Goal: Transaction & Acquisition: Purchase product/service

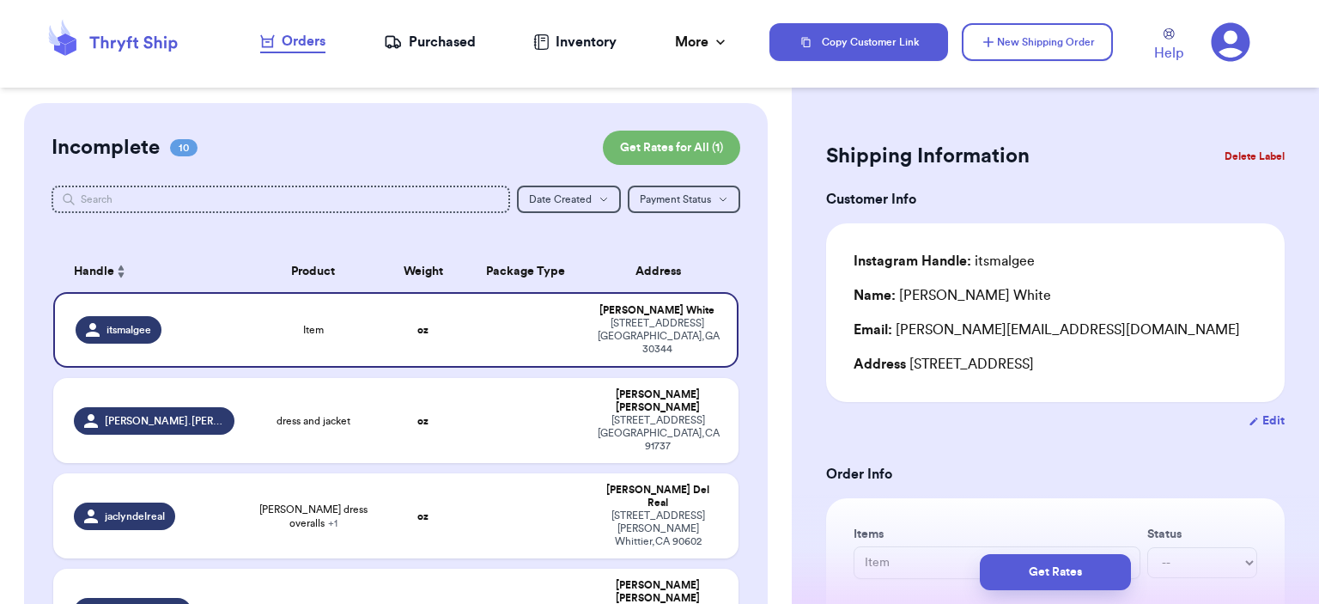
scroll to position [172, 0]
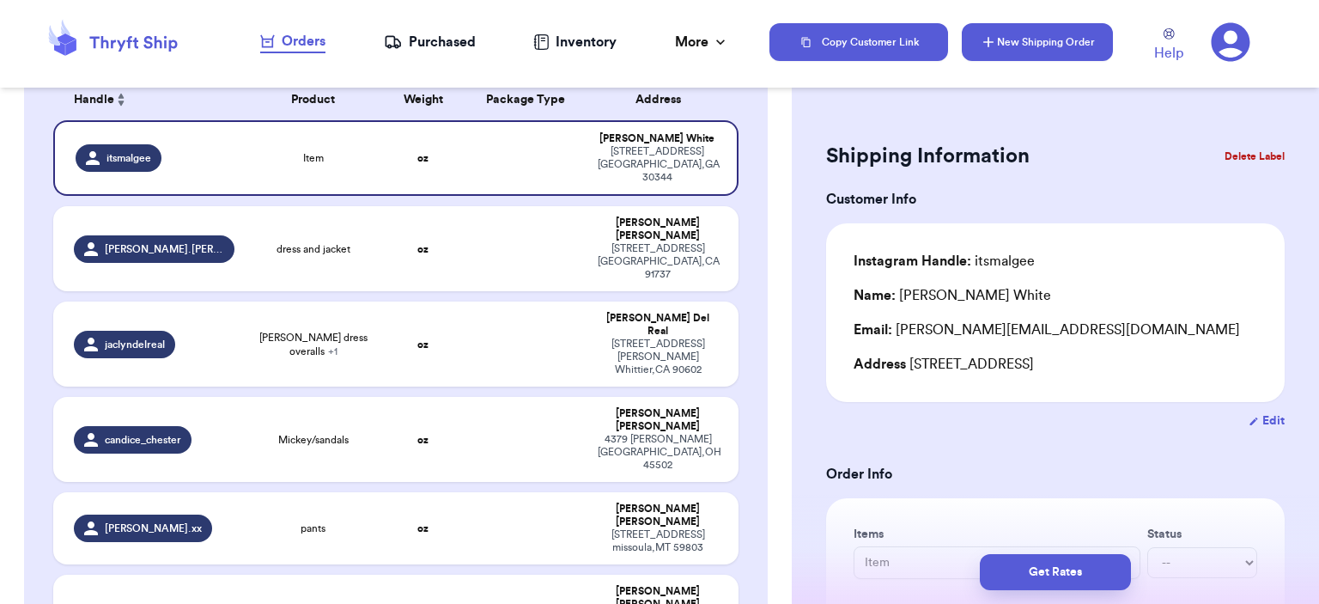
click at [1010, 34] on button "New Shipping Order" at bounding box center [1037, 42] width 151 height 38
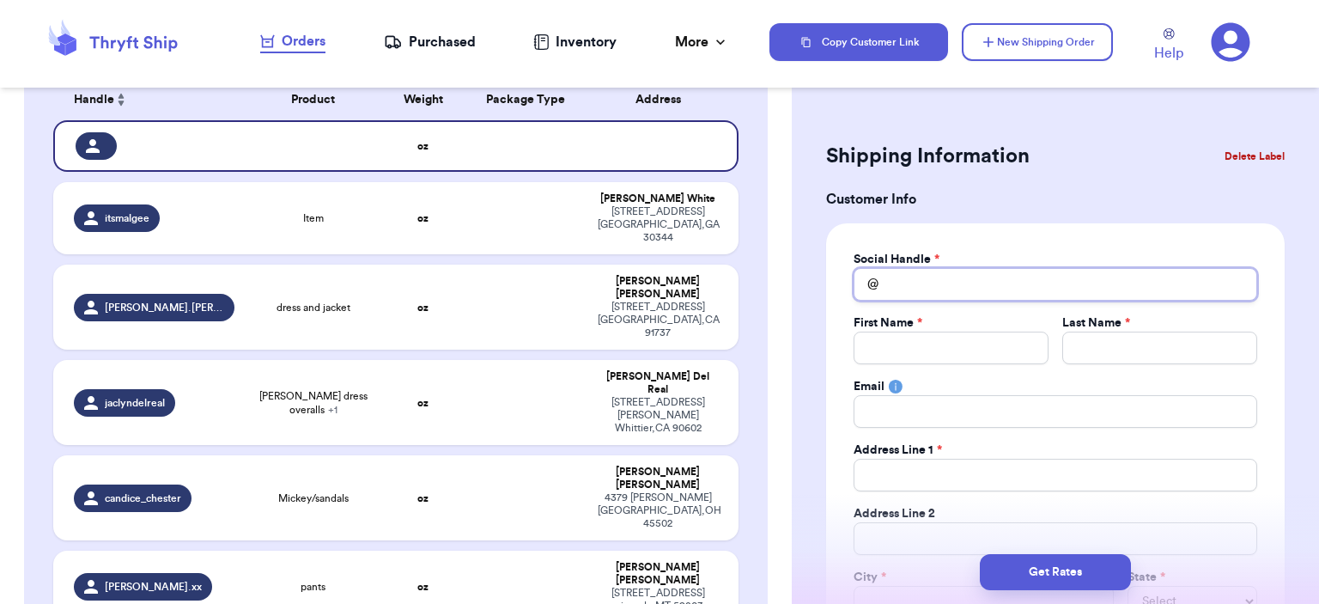
click at [968, 290] on input "Total Amount Paid" at bounding box center [1055, 284] width 404 height 33
type input "b"
type input "br"
type input "bre"
type input "bre0"
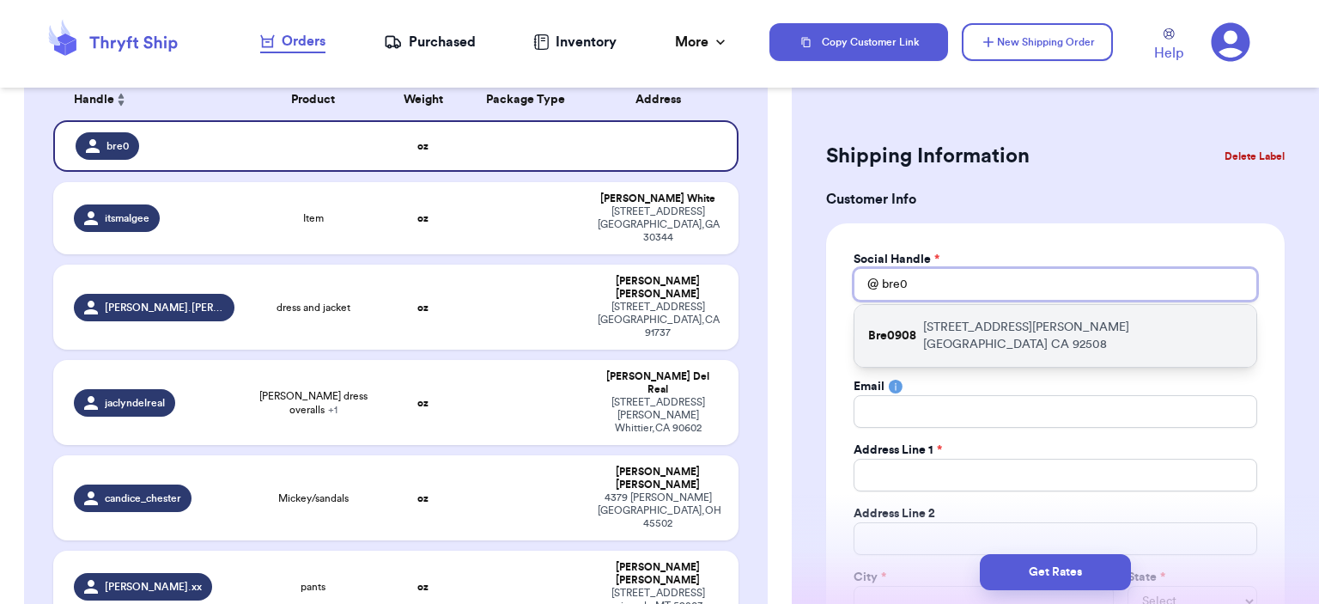
type input "bre0"
click at [1013, 322] on p "[STREET_ADDRESS][PERSON_NAME]" at bounding box center [1082, 336] width 319 height 34
type input "Bre0908"
type input "[PERSON_NAME]"
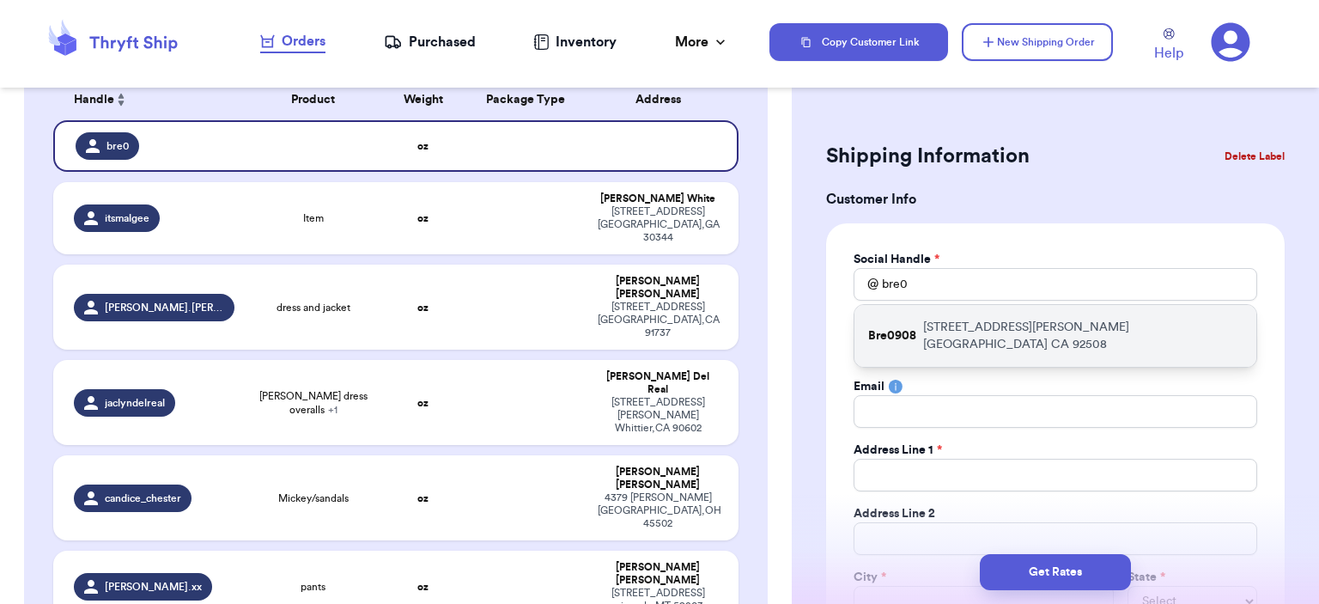
type input "[EMAIL_ADDRESS][DOMAIN_NAME]"
type input "[STREET_ADDRESS][PERSON_NAME]"
type input "[GEOGRAPHIC_DATA]"
select select "CA"
type input "92508"
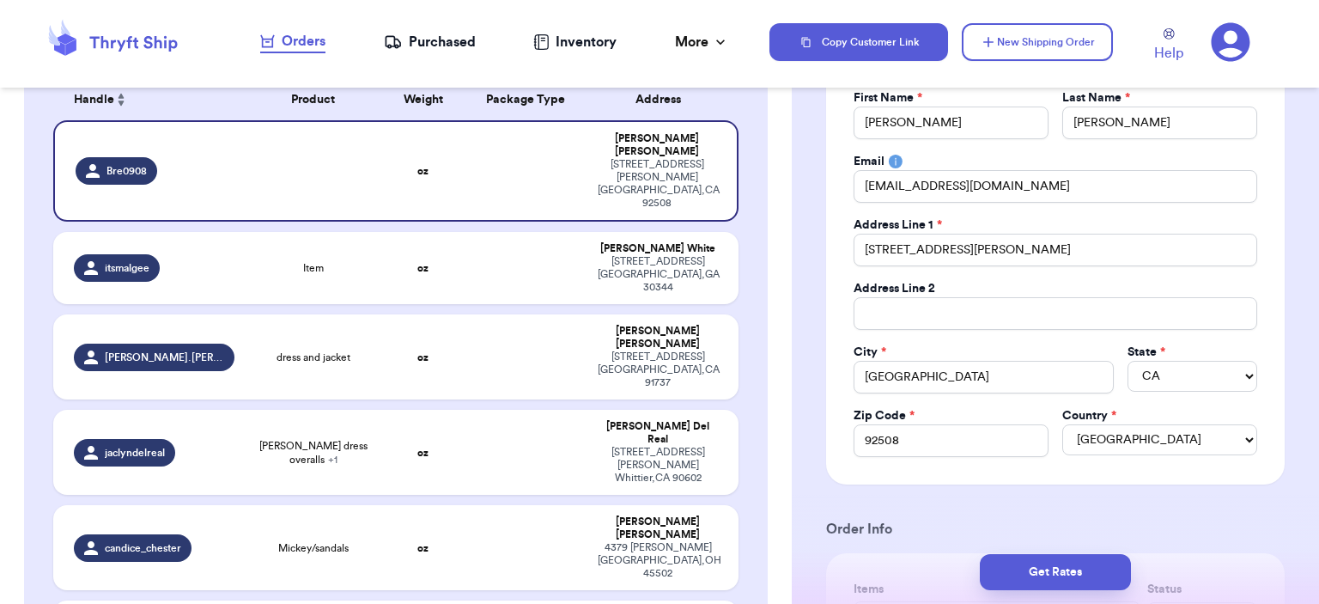
scroll to position [429, 0]
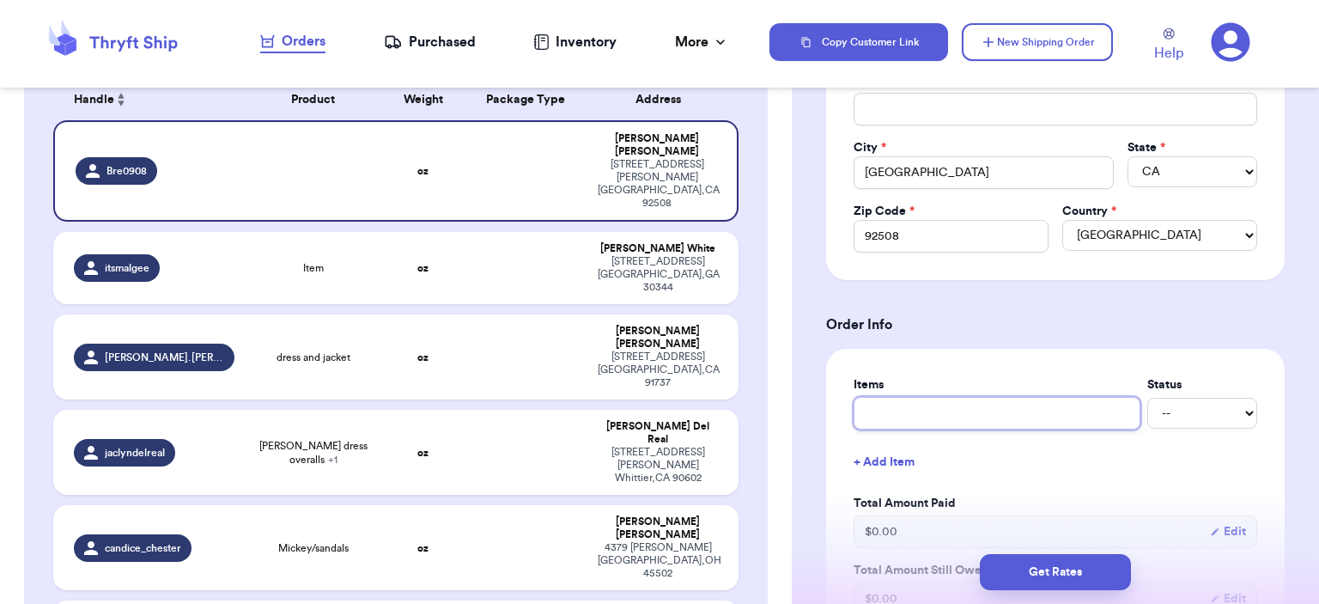
click at [1059, 402] on input "text" at bounding box center [996, 413] width 287 height 33
type input "bag"
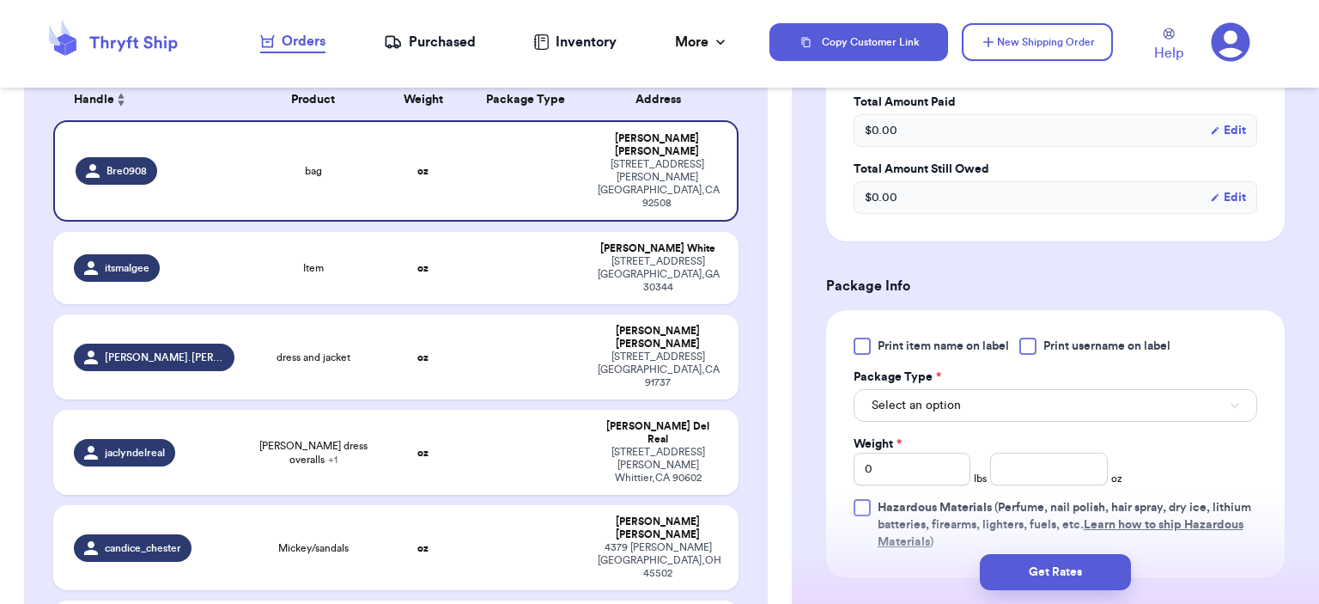
scroll to position [944, 0]
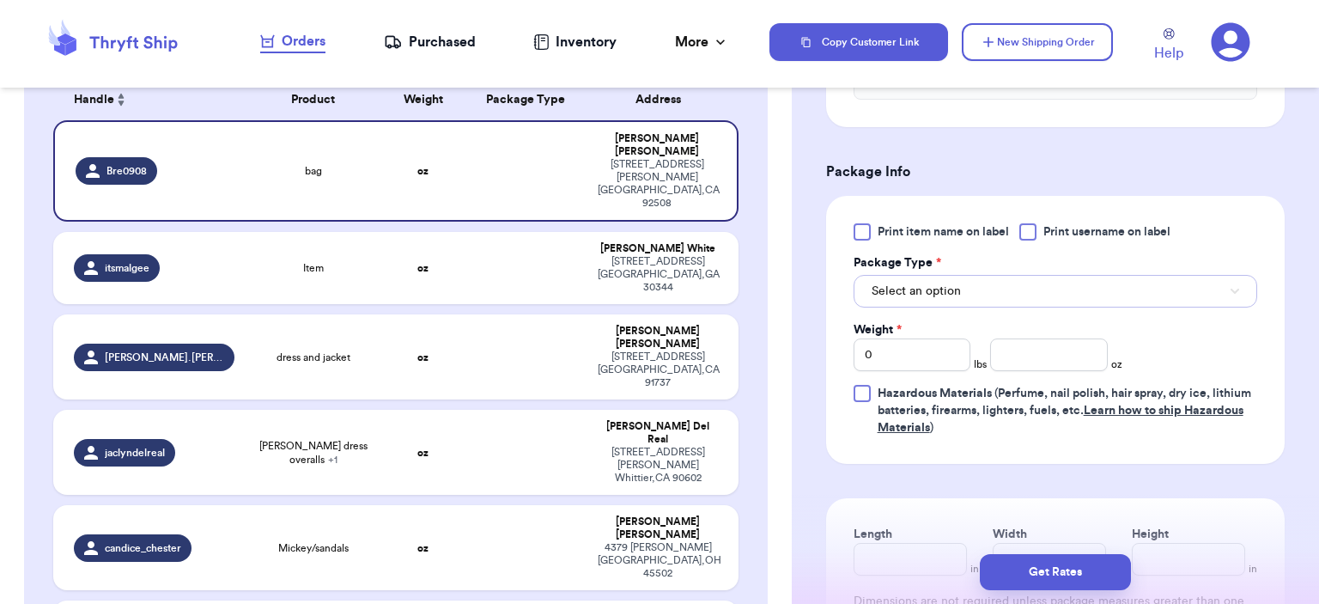
click at [1065, 296] on button "Select an option" at bounding box center [1055, 291] width 404 height 33
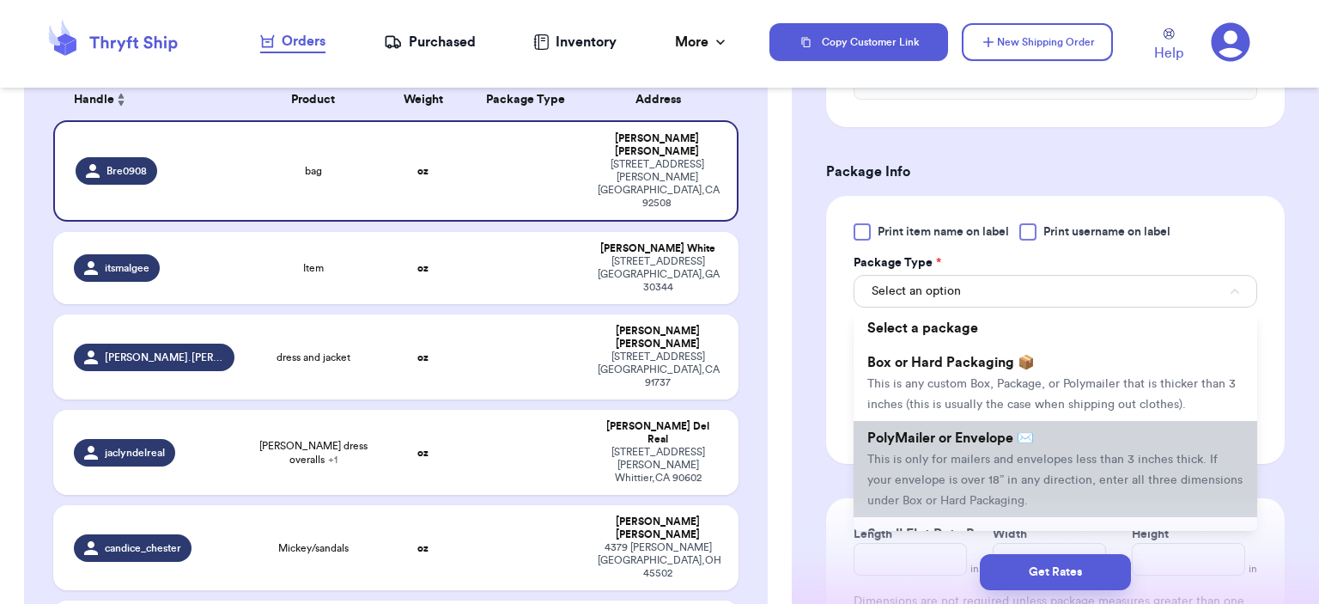
click at [1006, 439] on span "PolyMailer or Envelope ✉️" at bounding box center [950, 438] width 167 height 14
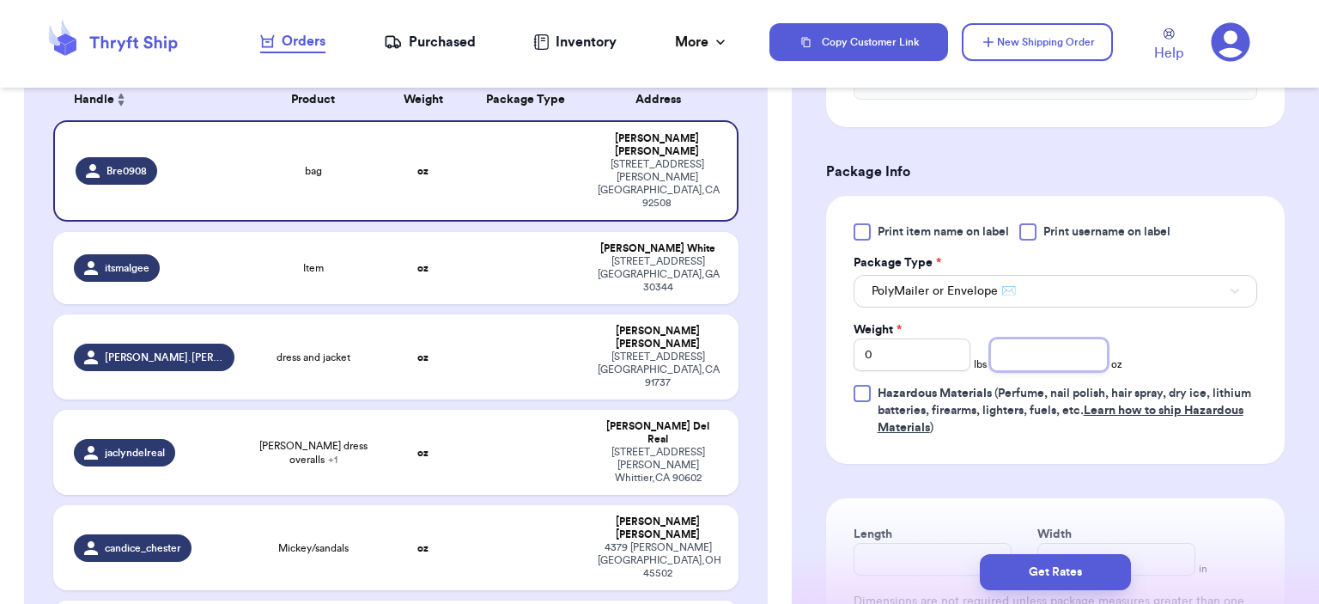
click at [1011, 365] on input "number" at bounding box center [1049, 354] width 118 height 33
type input "12"
click at [1065, 561] on button "Get Rates" at bounding box center [1055, 572] width 151 height 36
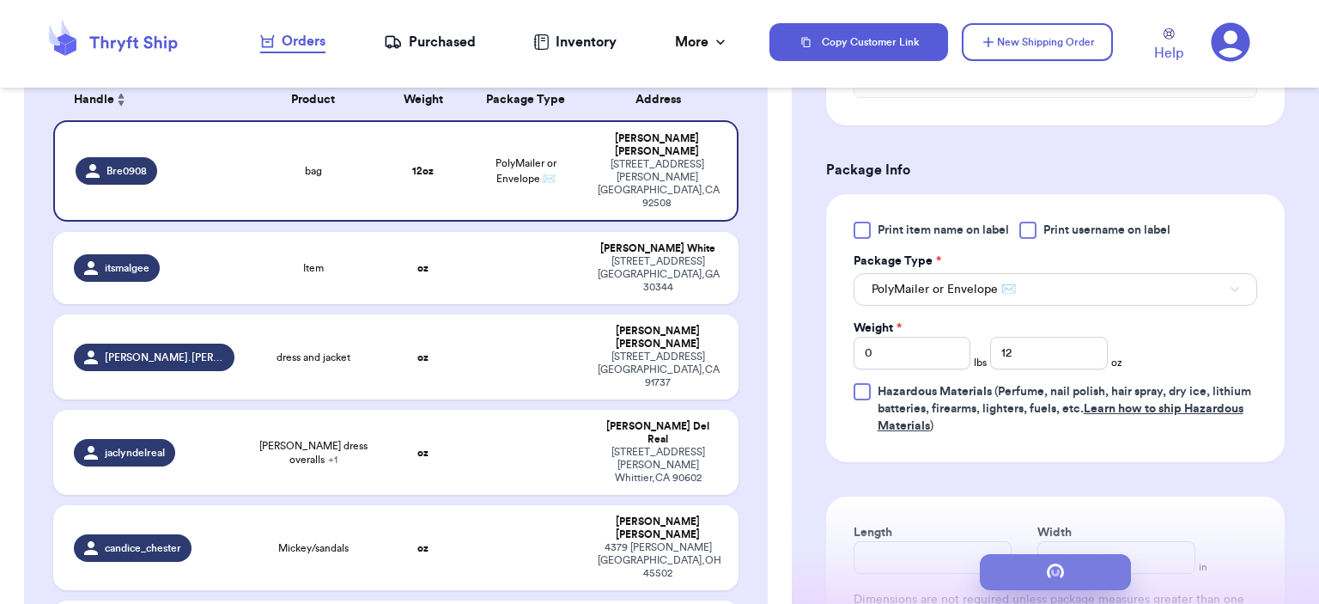
scroll to position [0, 0]
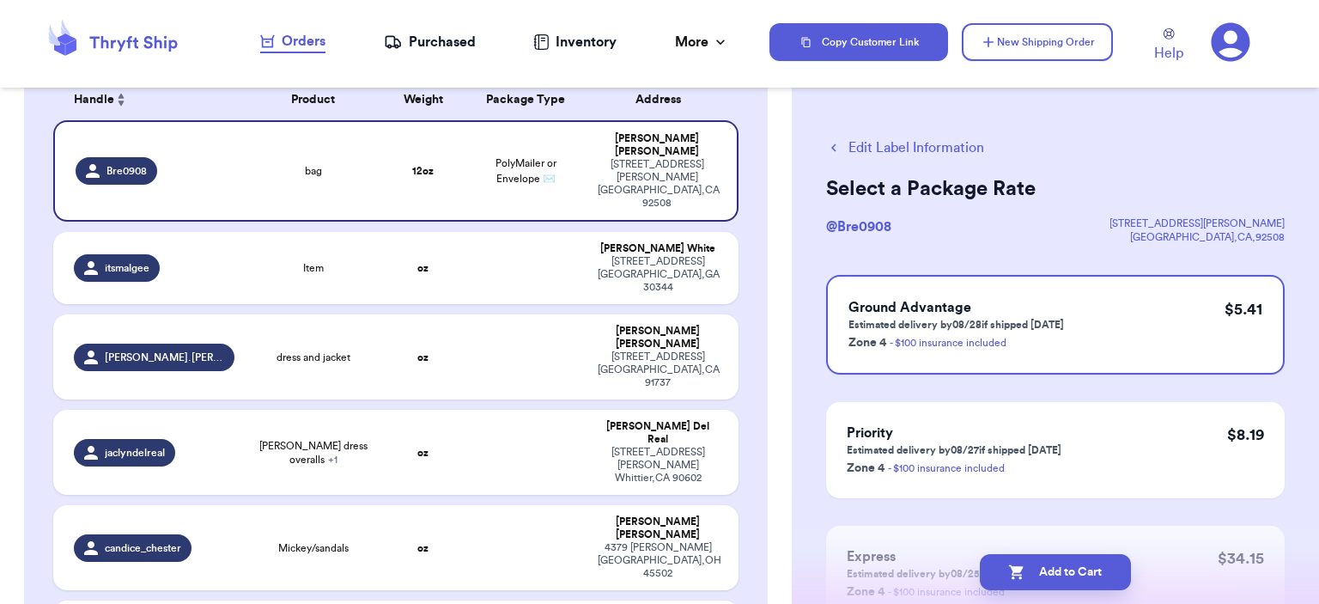
click at [964, 143] on button "Edit Label Information" at bounding box center [905, 147] width 158 height 21
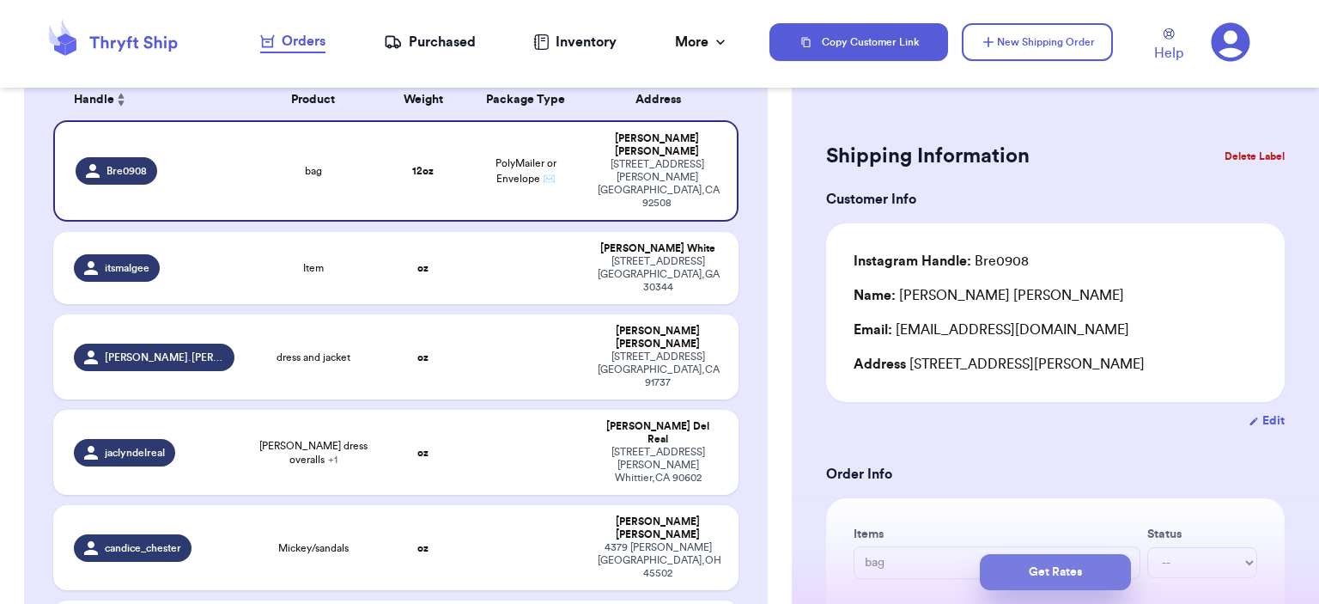
click at [1085, 561] on button "Get Rates" at bounding box center [1055, 572] width 151 height 36
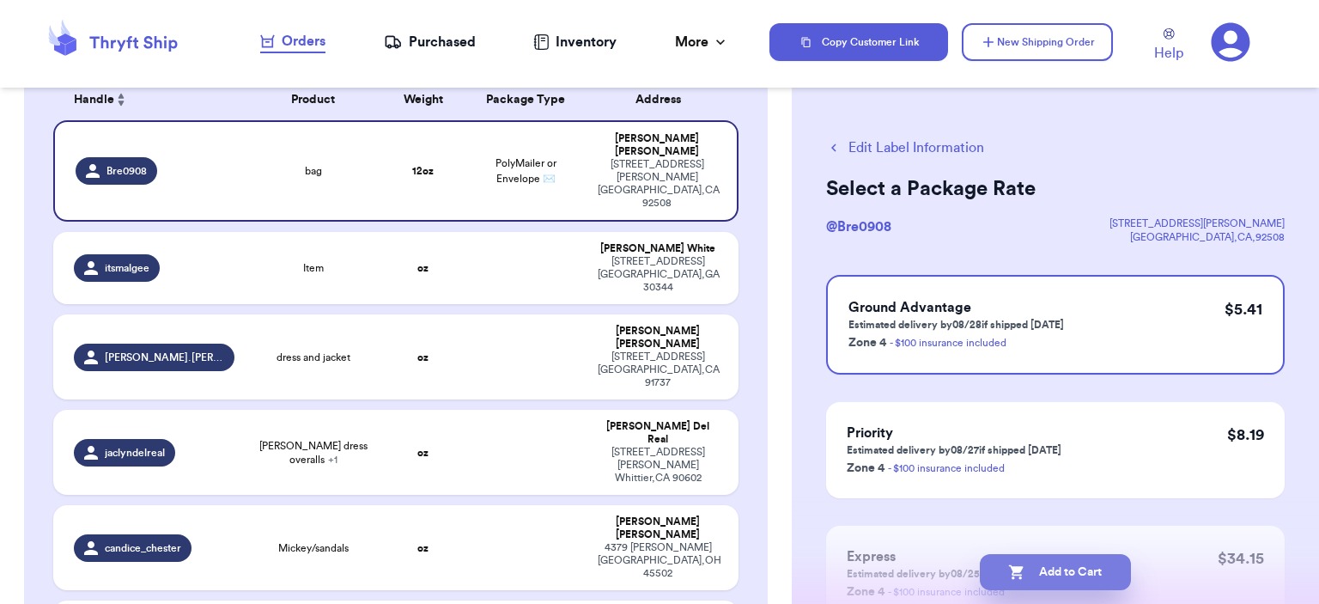
click at [1096, 563] on button "Add to Cart" at bounding box center [1055, 572] width 151 height 36
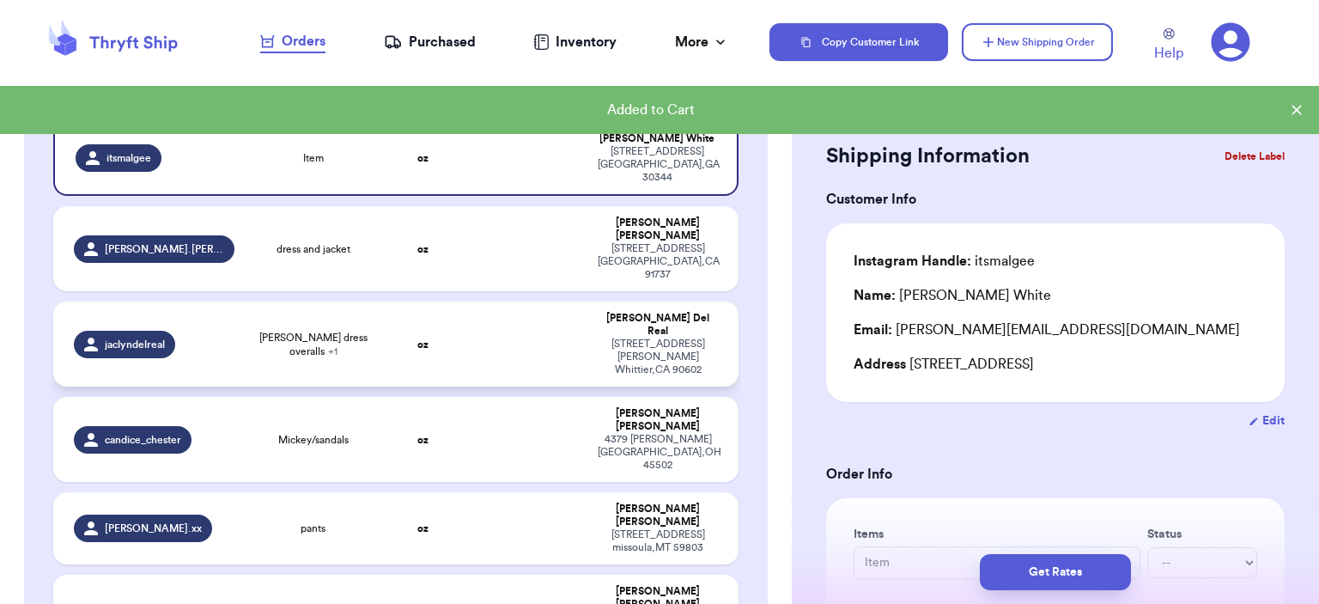
click at [309, 331] on span "[PERSON_NAME] dress overalls + 1" at bounding box center [313, 344] width 117 height 27
type input "[PERSON_NAME] dress overalls"
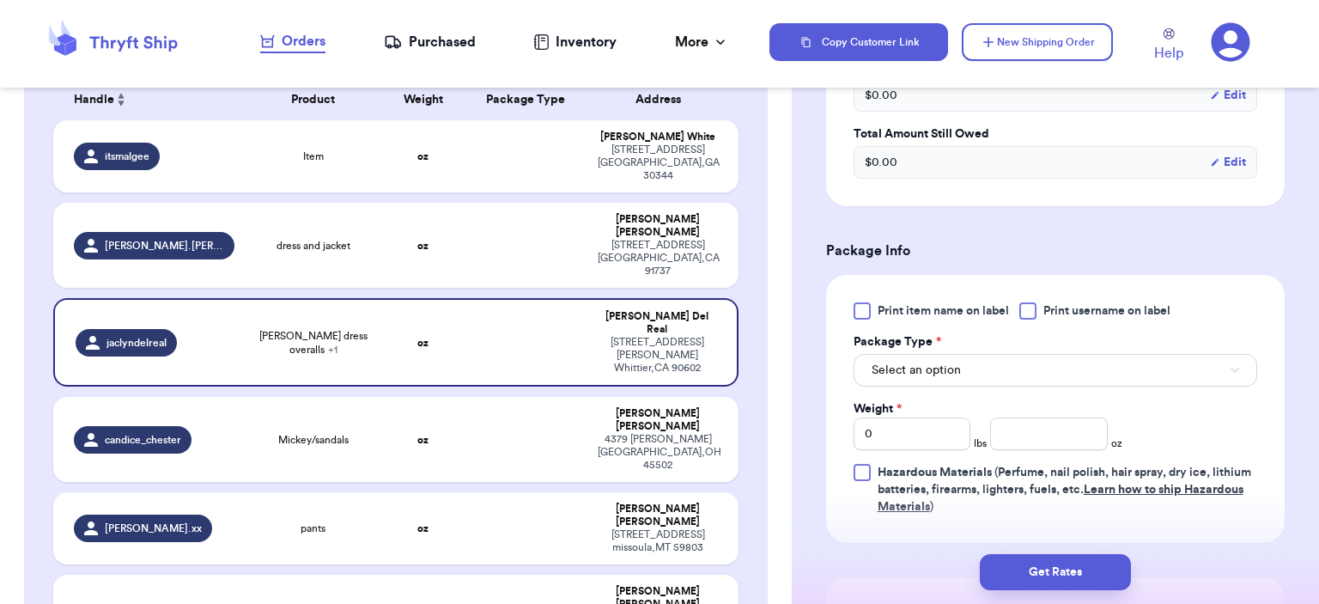
scroll to position [859, 0]
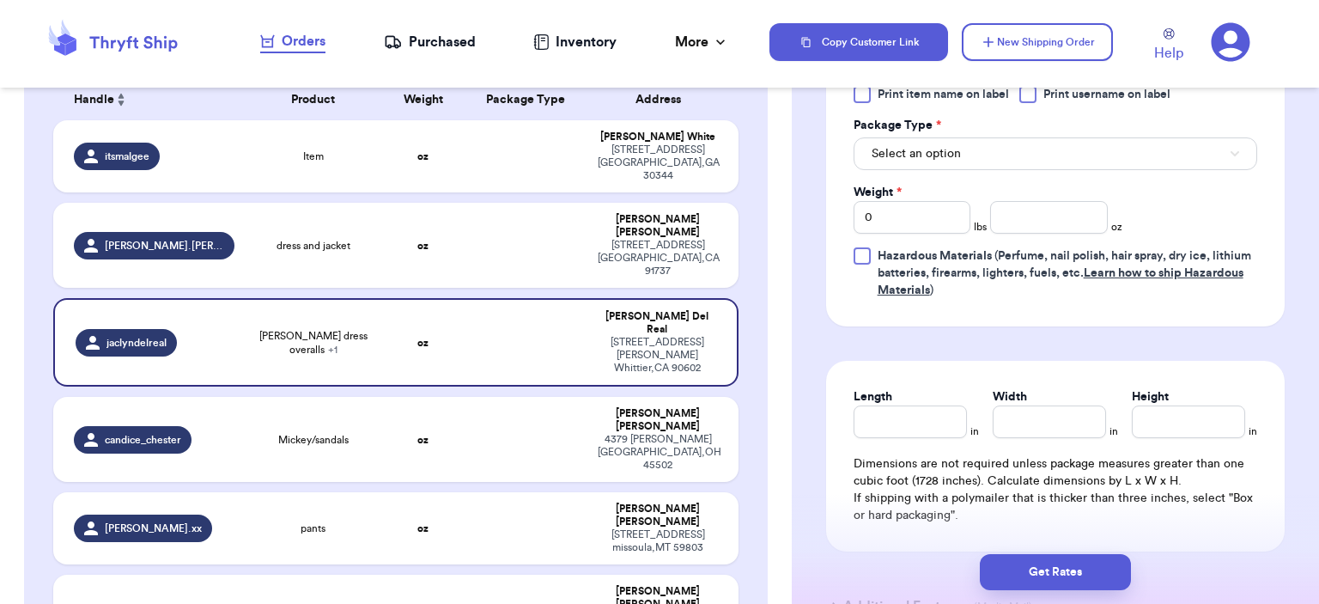
click at [963, 174] on div "Print item name on label Print username on label Package Type * Select an optio…" at bounding box center [1055, 192] width 404 height 213
click at [963, 150] on button "Select an option" at bounding box center [1055, 153] width 404 height 33
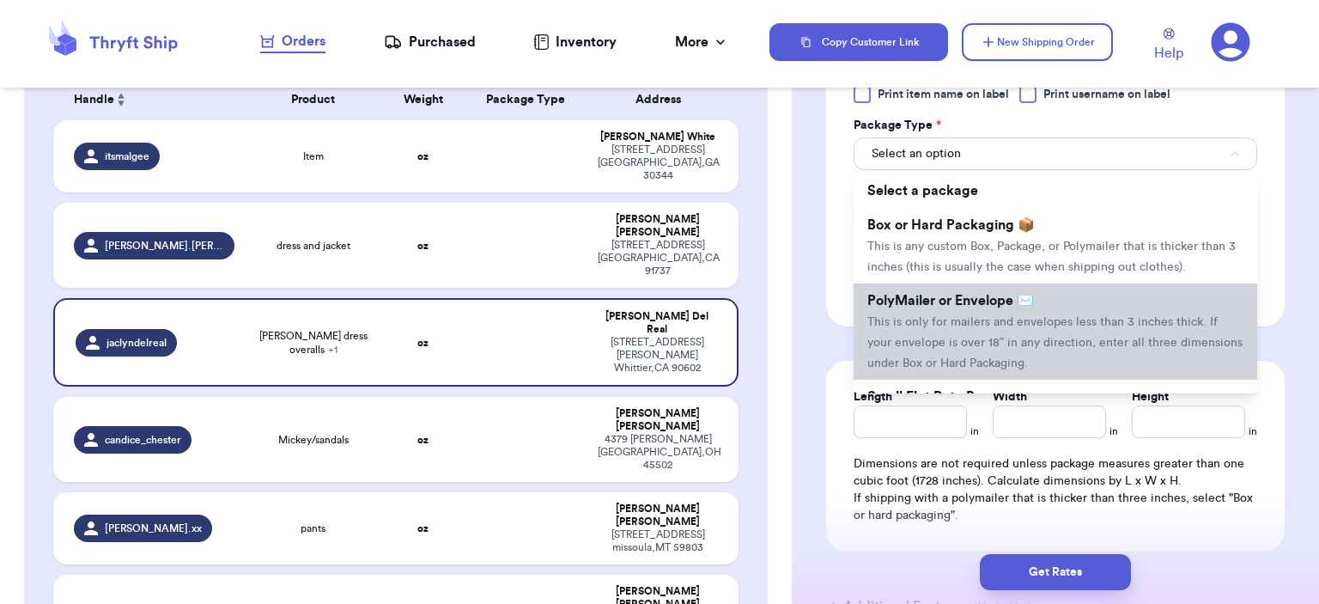
click at [947, 326] on li "PolyMailer or Envelope ✉️ This is only for mailers and envelopes less than 3 in…" at bounding box center [1055, 331] width 404 height 96
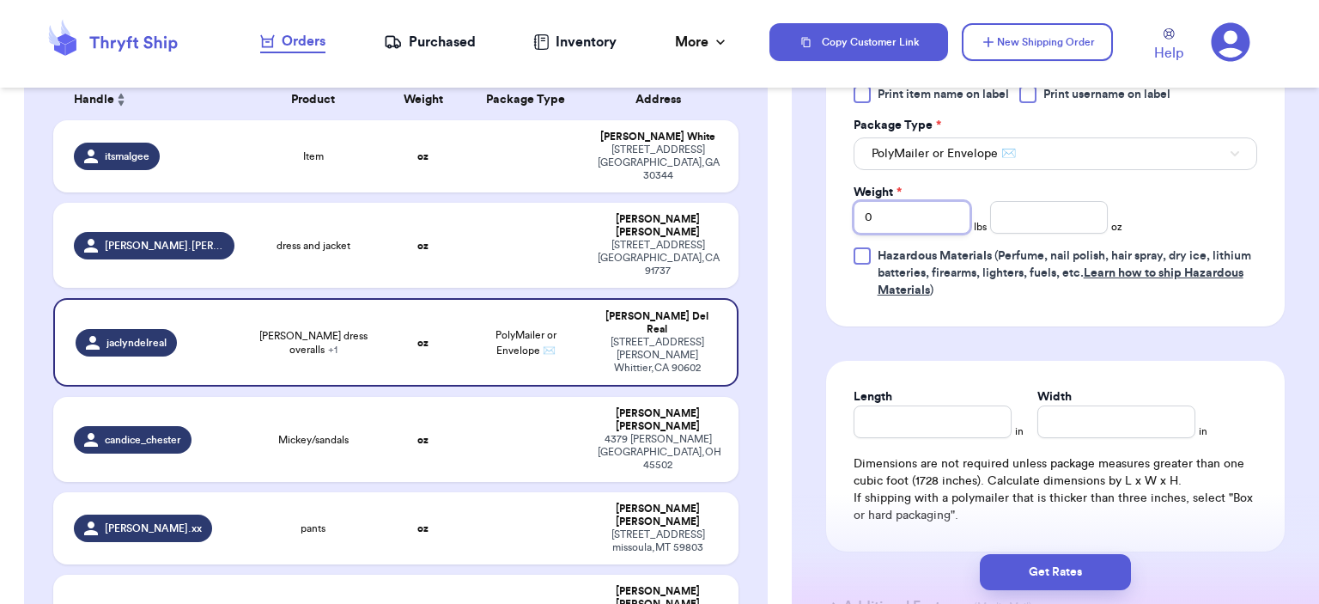
click at [828, 207] on div "Print item name on label Print username on label Package Type * PolyMailer or E…" at bounding box center [1055, 192] width 458 height 268
type input "1"
click at [999, 221] on input "number" at bounding box center [1049, 217] width 118 height 33
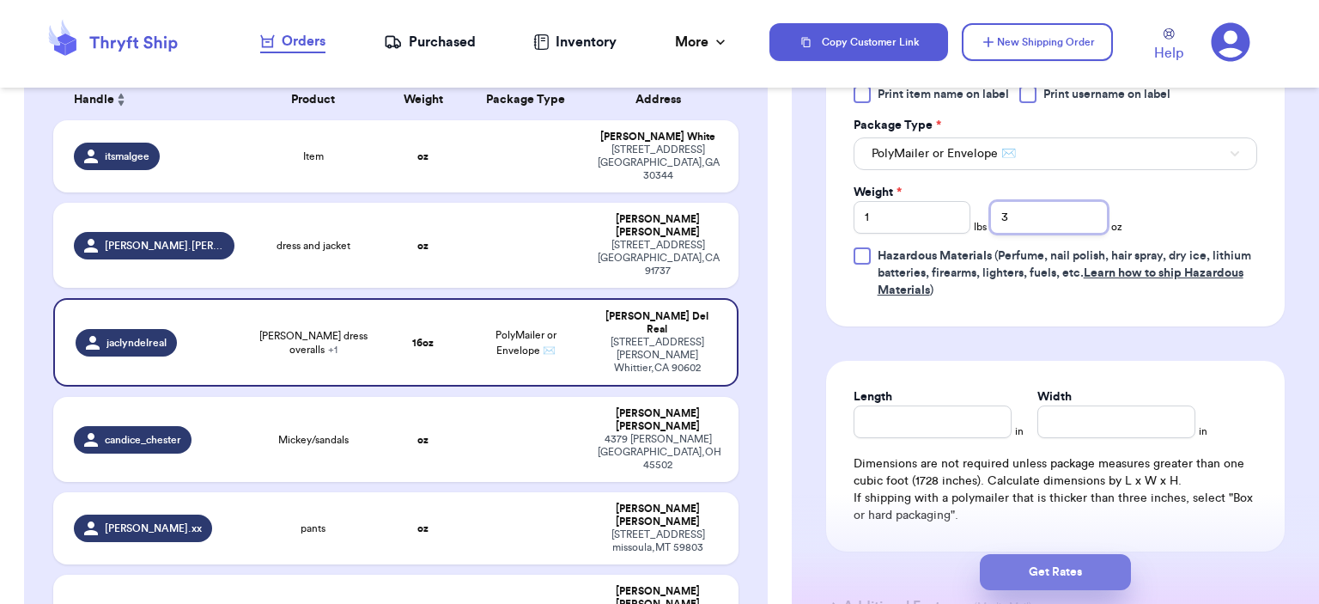
type input "3"
click at [1078, 555] on button "Get Rates" at bounding box center [1055, 572] width 151 height 36
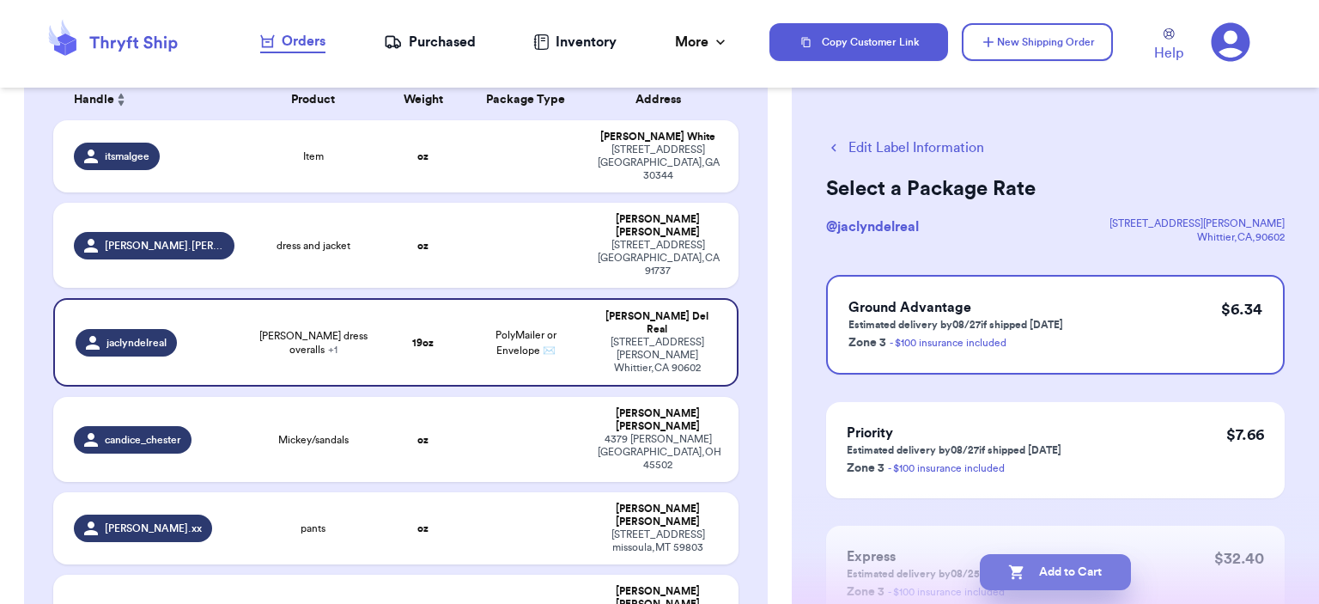
click at [1100, 561] on button "Add to Cart" at bounding box center [1055, 572] width 151 height 36
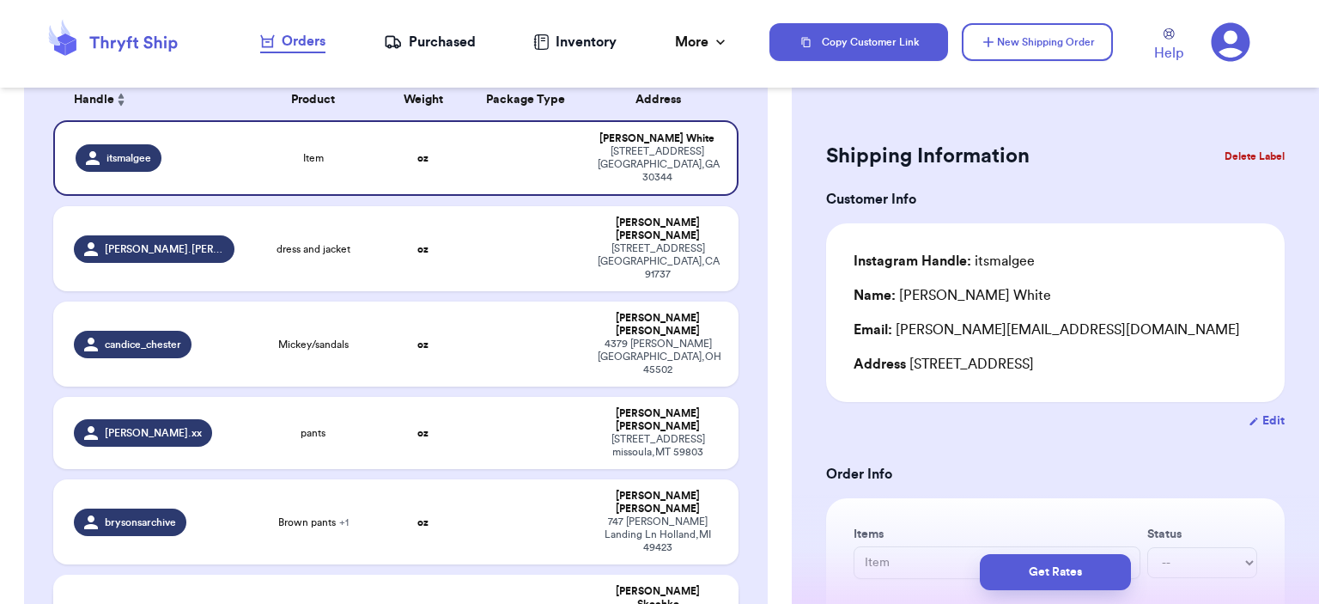
type input "fall vest"
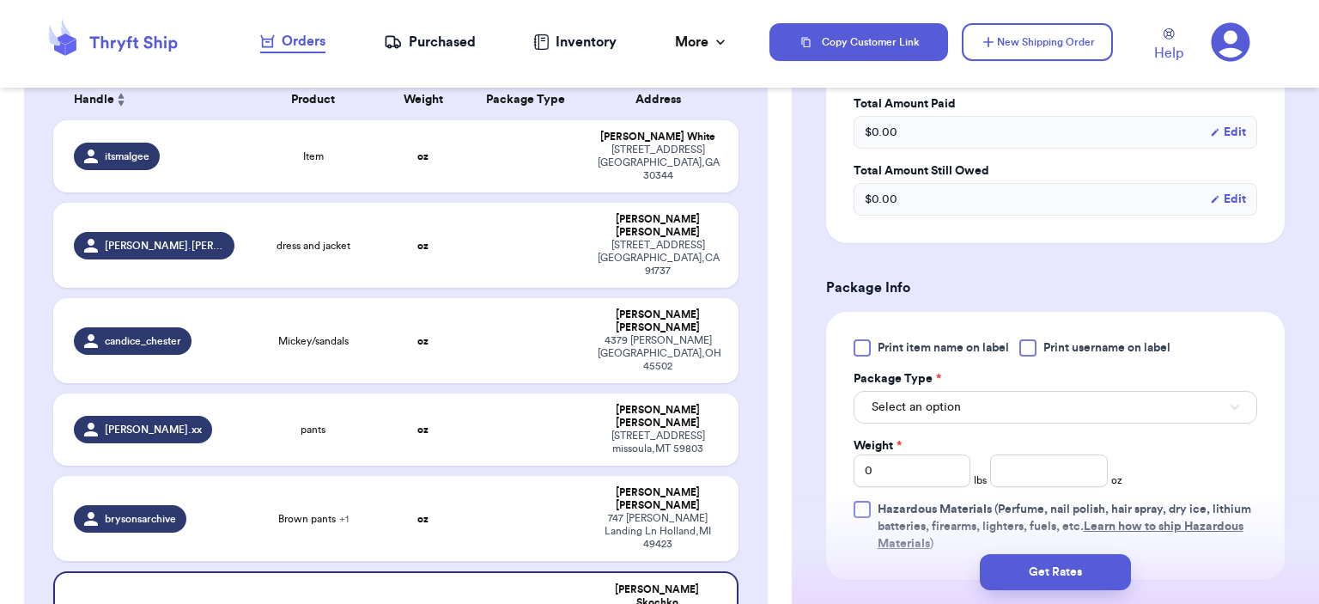
scroll to position [944, 0]
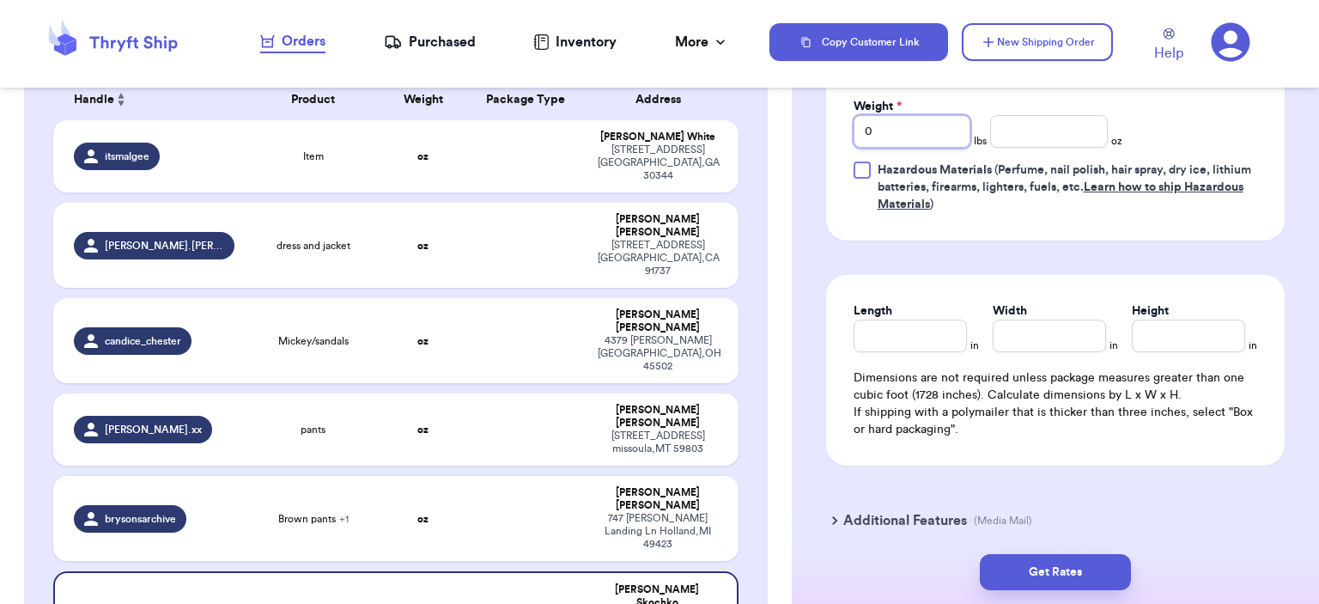
drag, startPoint x: 947, startPoint y: 137, endPoint x: 792, endPoint y: 117, distance: 155.8
type input "1"
click at [1005, 130] on input "number" at bounding box center [1049, 131] width 118 height 33
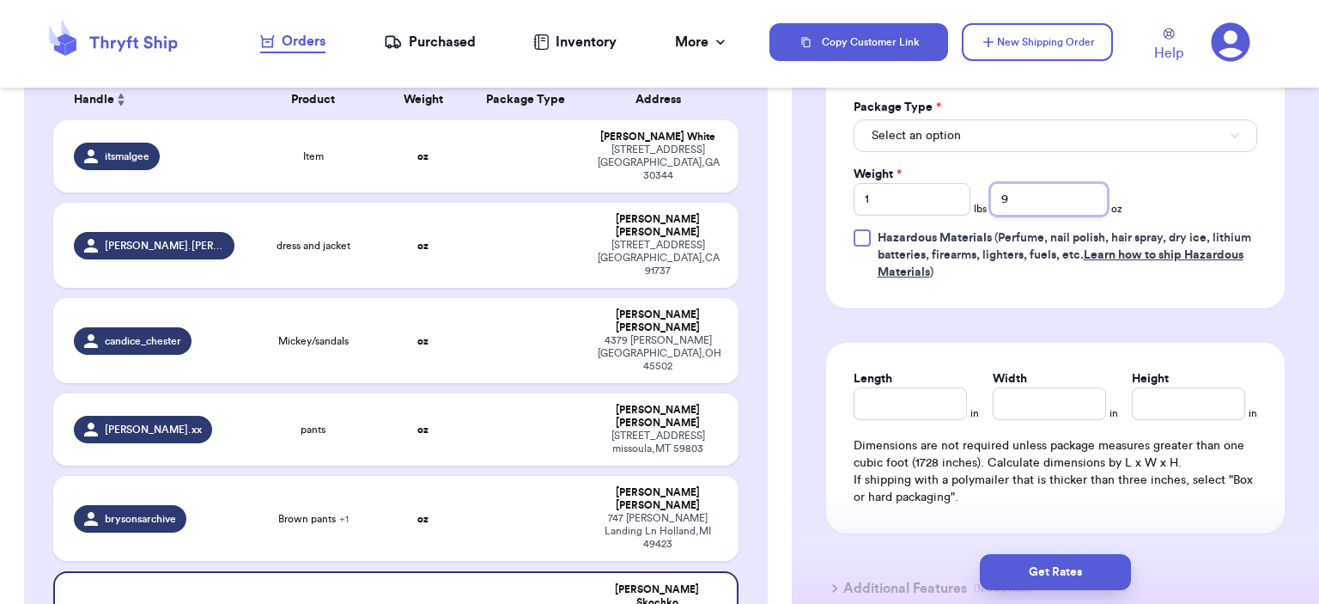
scroll to position [601, 0]
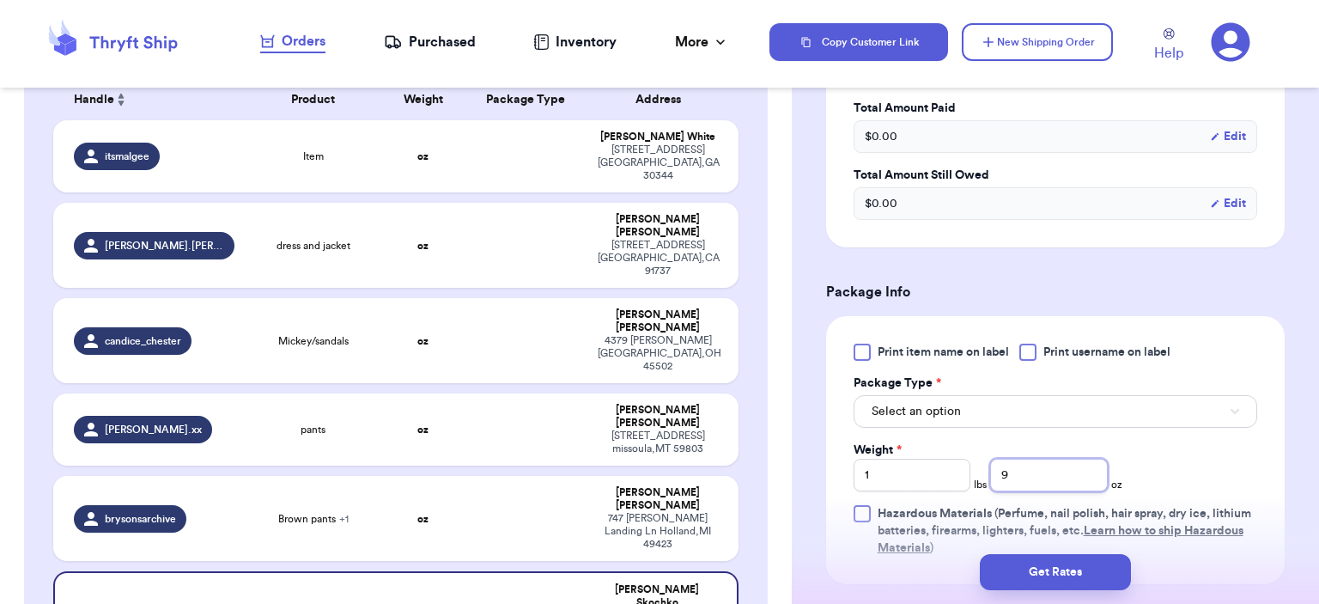
type input "9"
click at [1020, 398] on button "Select an option" at bounding box center [1055, 411] width 404 height 33
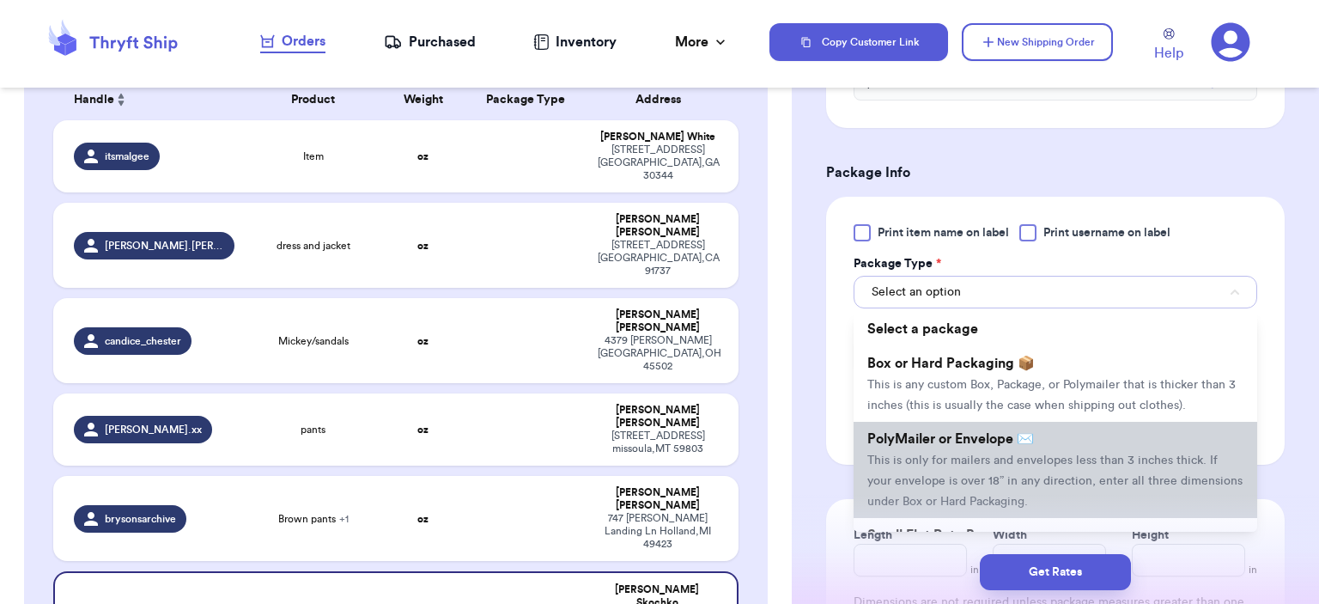
scroll to position [773, 0]
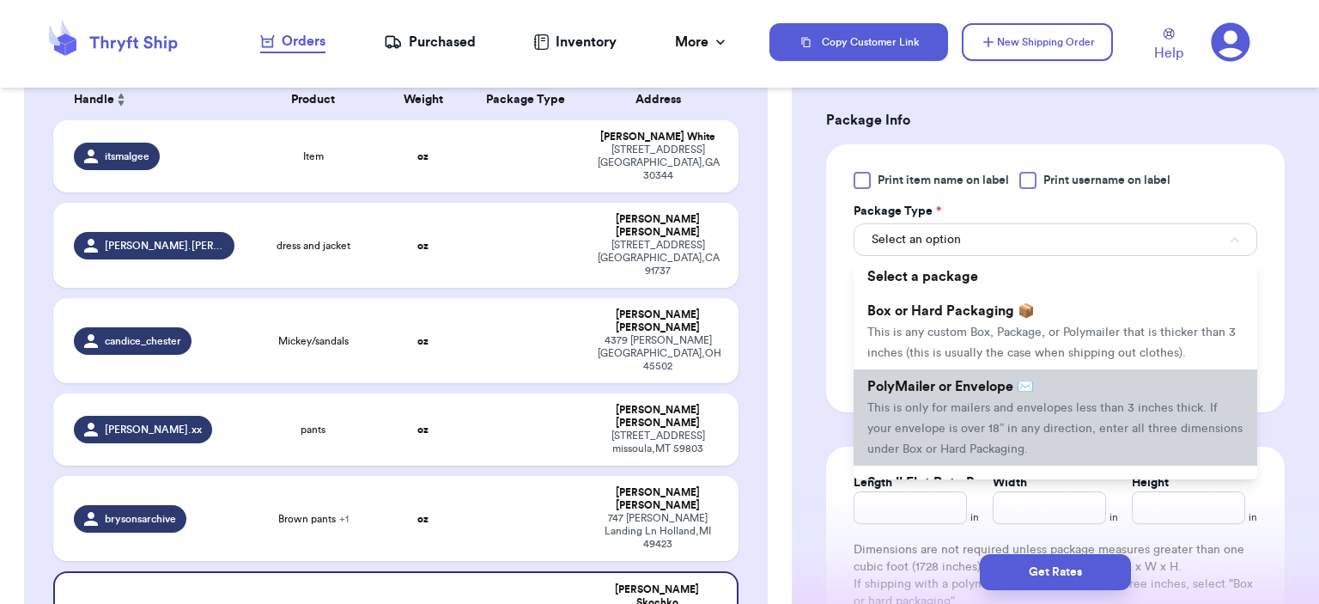
click at [1004, 402] on span "This is only for mailers and envelopes less than 3 inches thick. If your envelo…" at bounding box center [1054, 428] width 375 height 53
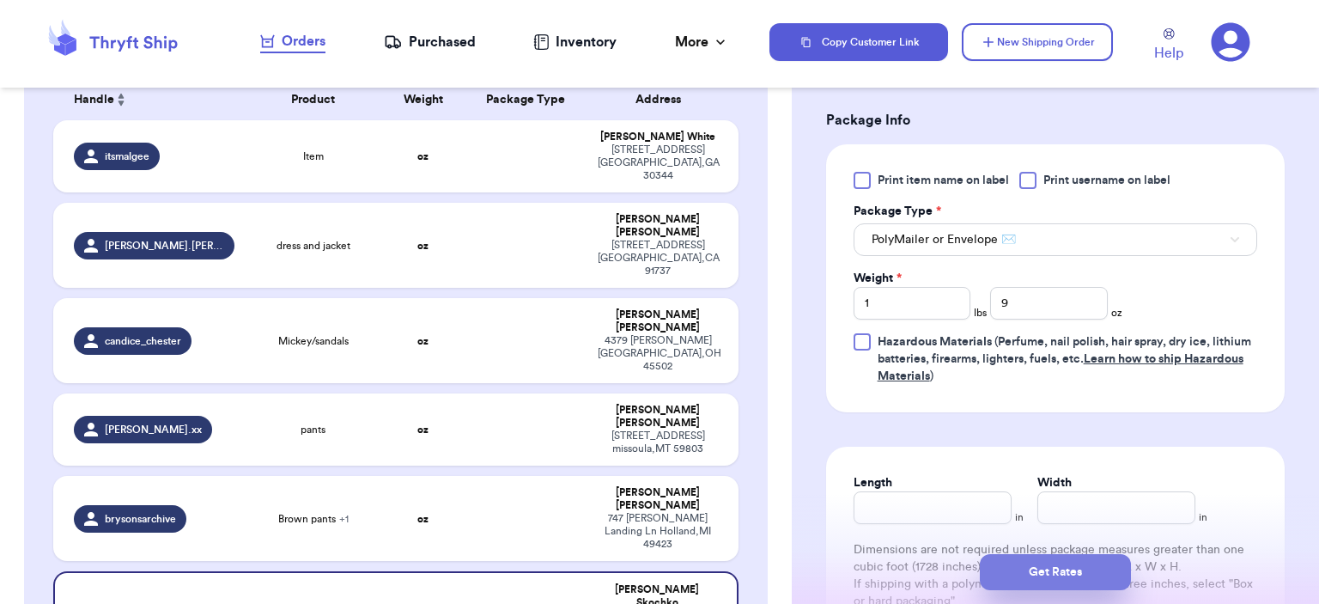
click at [1070, 564] on button "Get Rates" at bounding box center [1055, 572] width 151 height 36
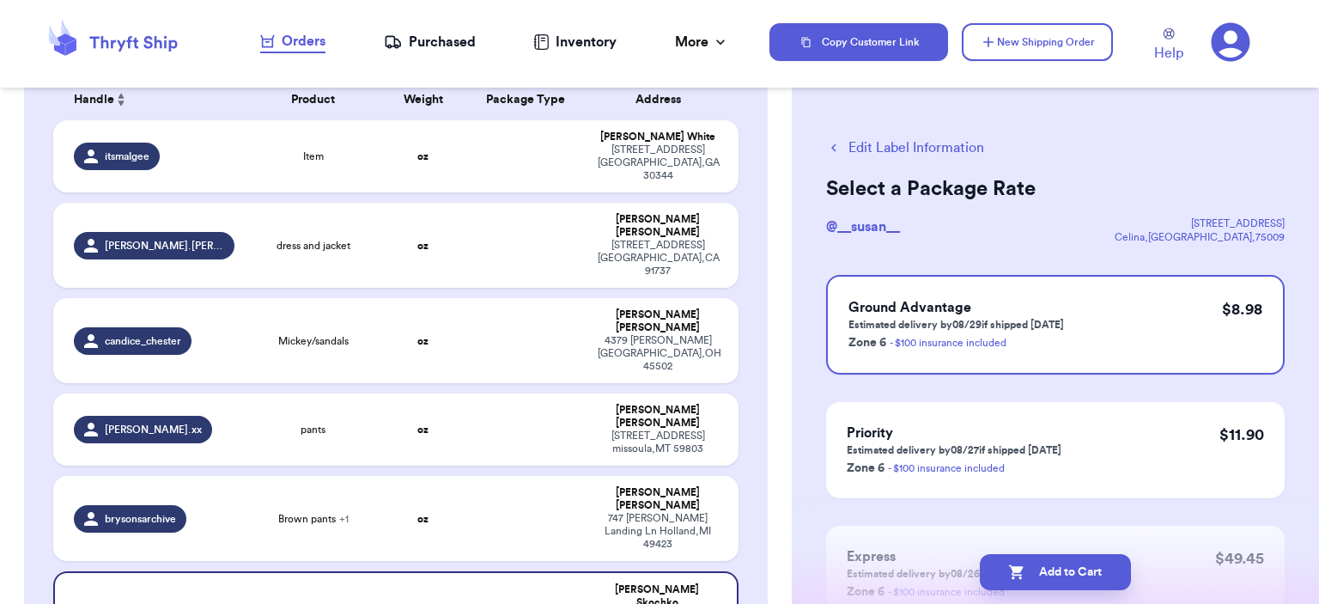
click at [879, 146] on button "Edit Label Information" at bounding box center [905, 147] width 158 height 21
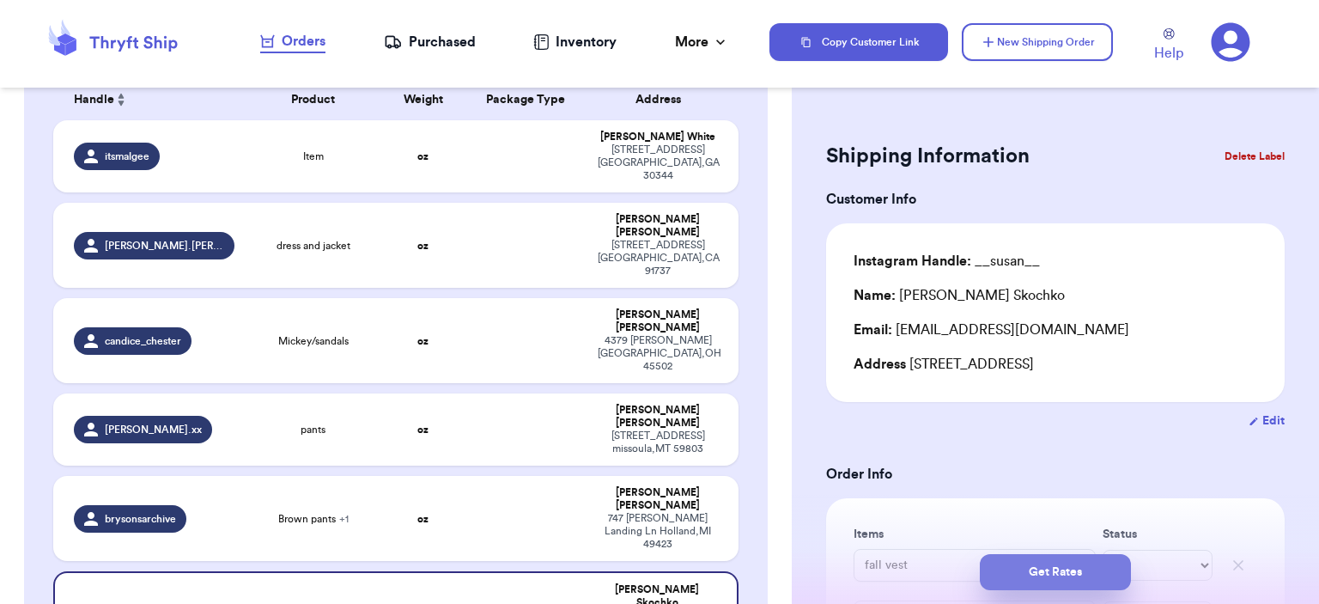
click at [1018, 580] on button "Get Rates" at bounding box center [1055, 572] width 151 height 36
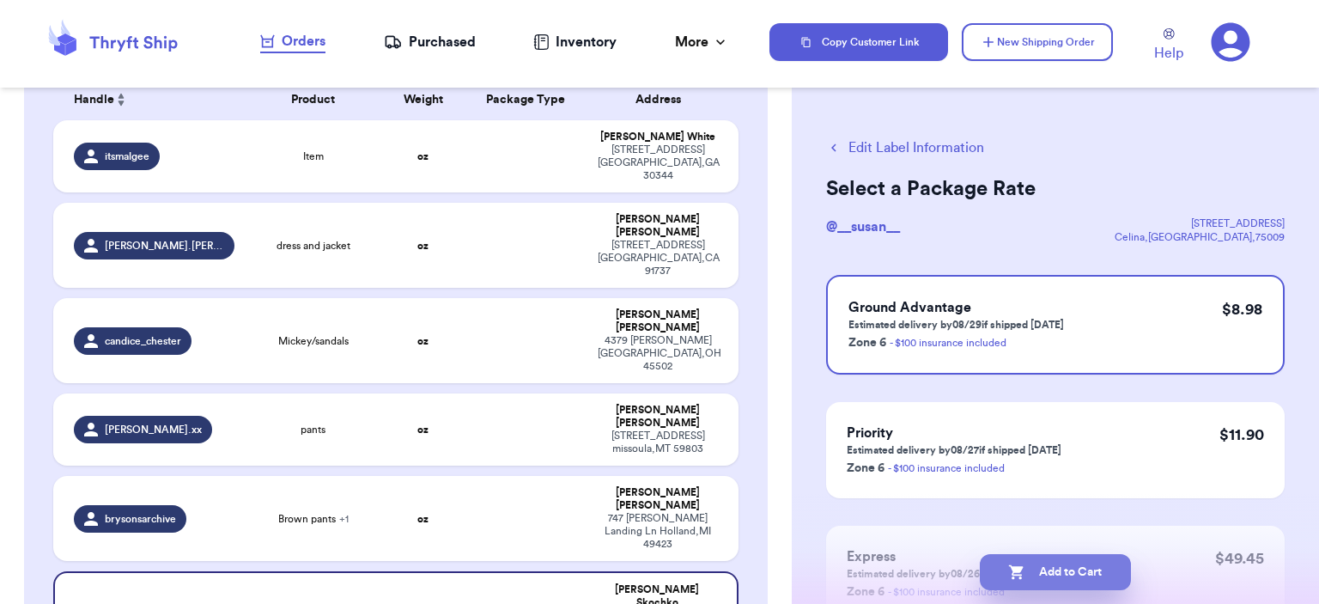
click at [1071, 574] on button "Add to Cart" at bounding box center [1055, 572] width 151 height 36
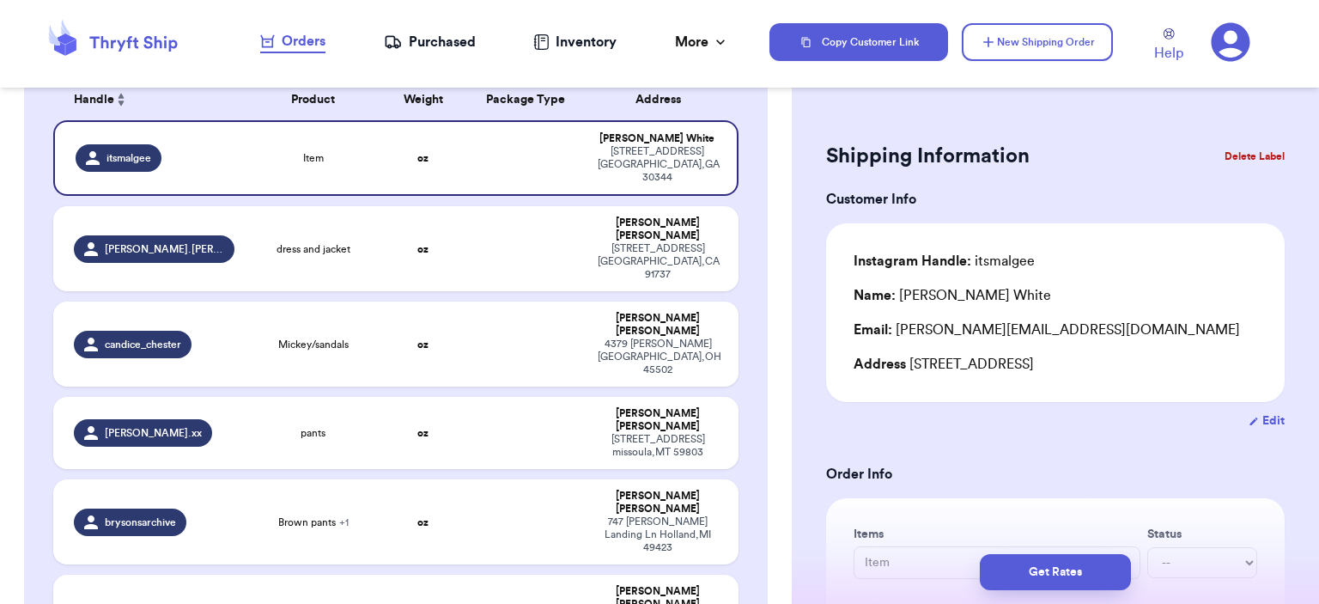
click at [1013, 20] on div "Copy Customer Link New Shipping Order Help" at bounding box center [1043, 42] width 549 height 57
click at [1015, 38] on button "New Shipping Order" at bounding box center [1037, 42] width 151 height 38
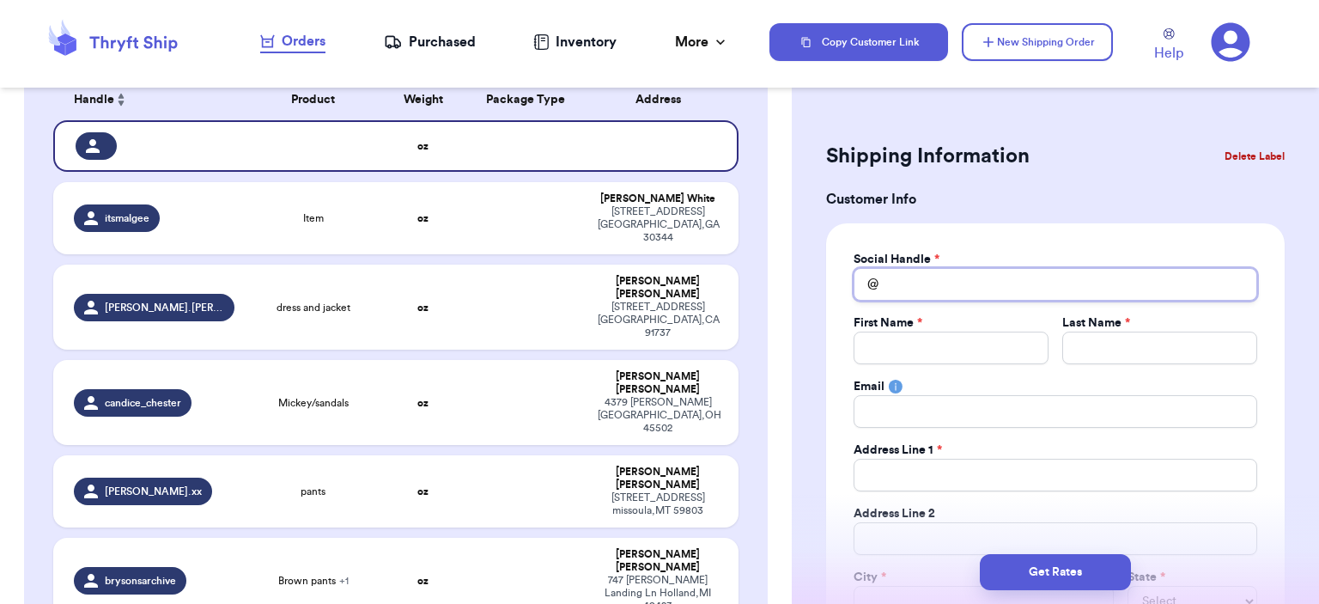
click at [1035, 297] on input "Total Amount Paid" at bounding box center [1055, 284] width 404 height 33
type input "h"
type input "ha"
type input "hal"
type input "[PERSON_NAME]"
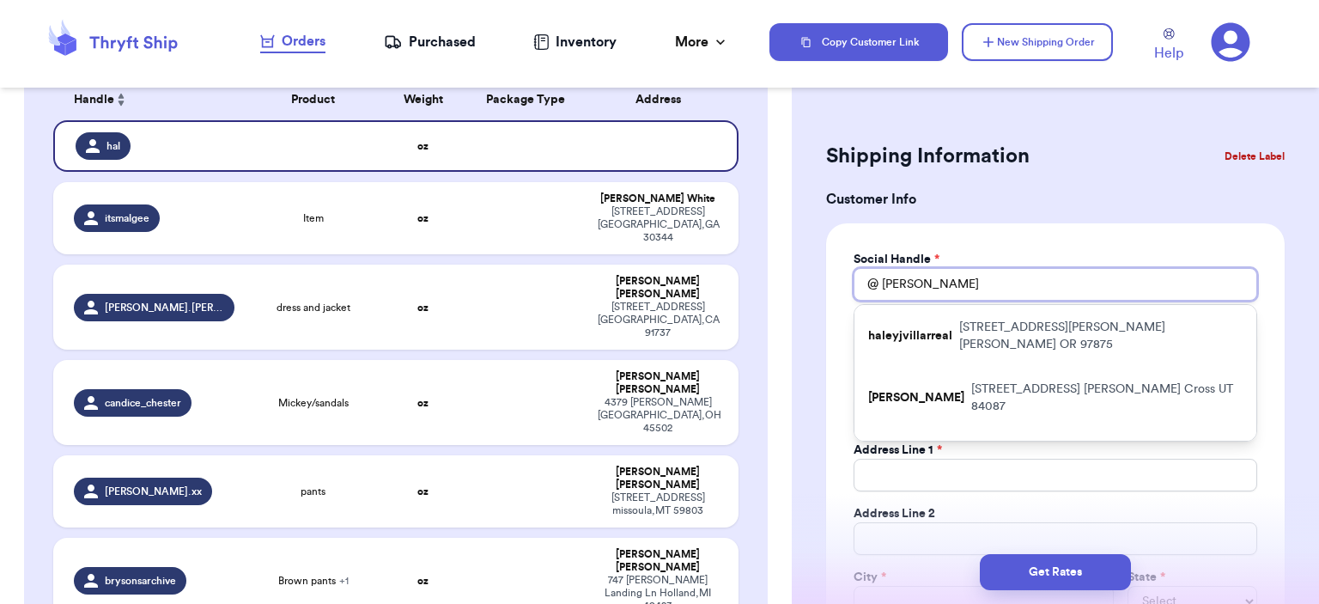
type input "[PERSON_NAME]"
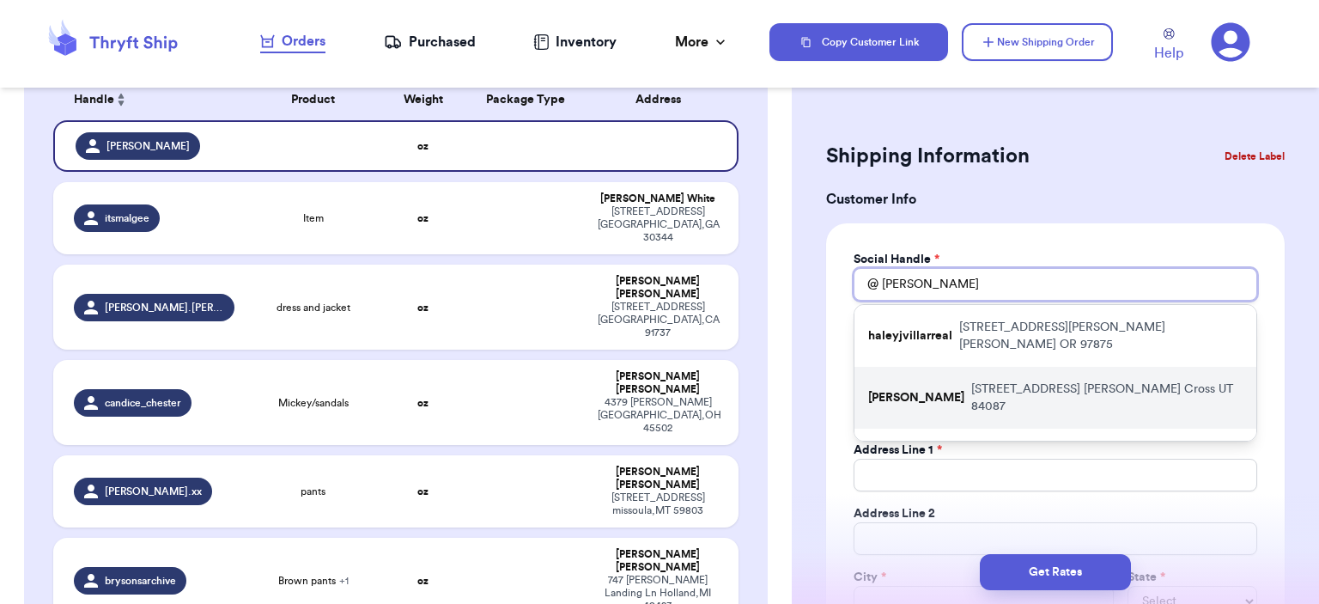
type input "[PERSON_NAME]"
click at [1035, 380] on p "[STREET_ADDRESS][PERSON_NAME]" at bounding box center [1106, 397] width 271 height 34
type input "[PERSON_NAME]"
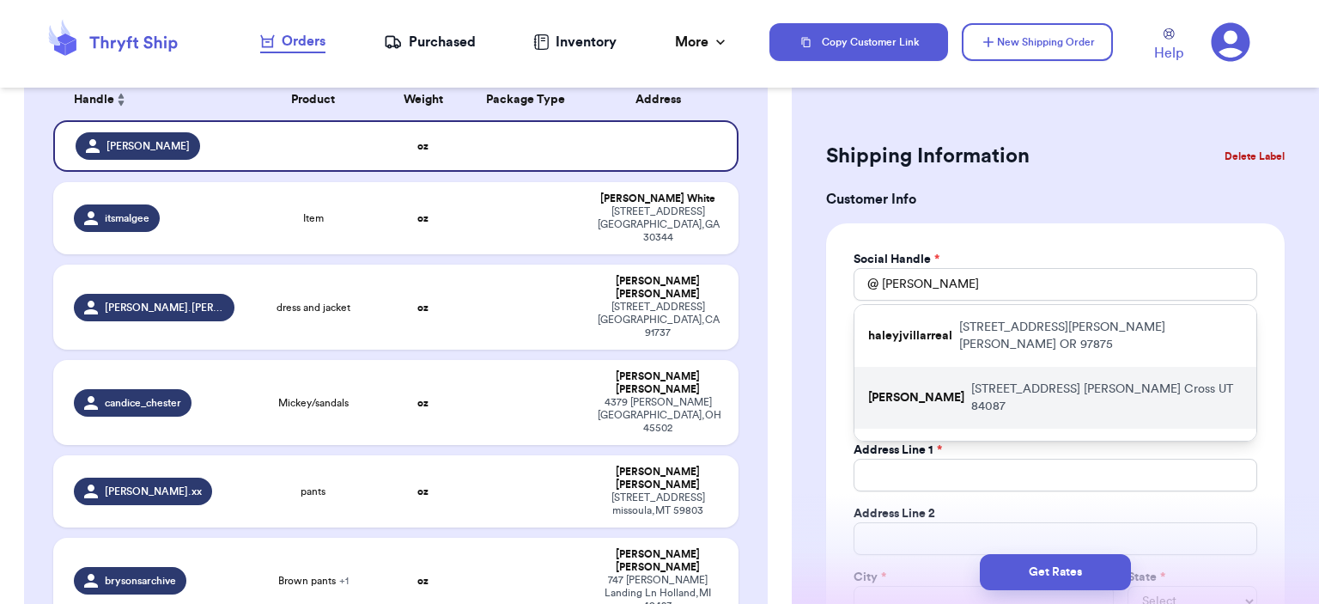
type input "[PERSON_NAME][EMAIL_ADDRESS][DOMAIN_NAME]"
type input "[STREET_ADDRESS]"
type input "[PERSON_NAME] Cross"
select select "UT"
type input "84087"
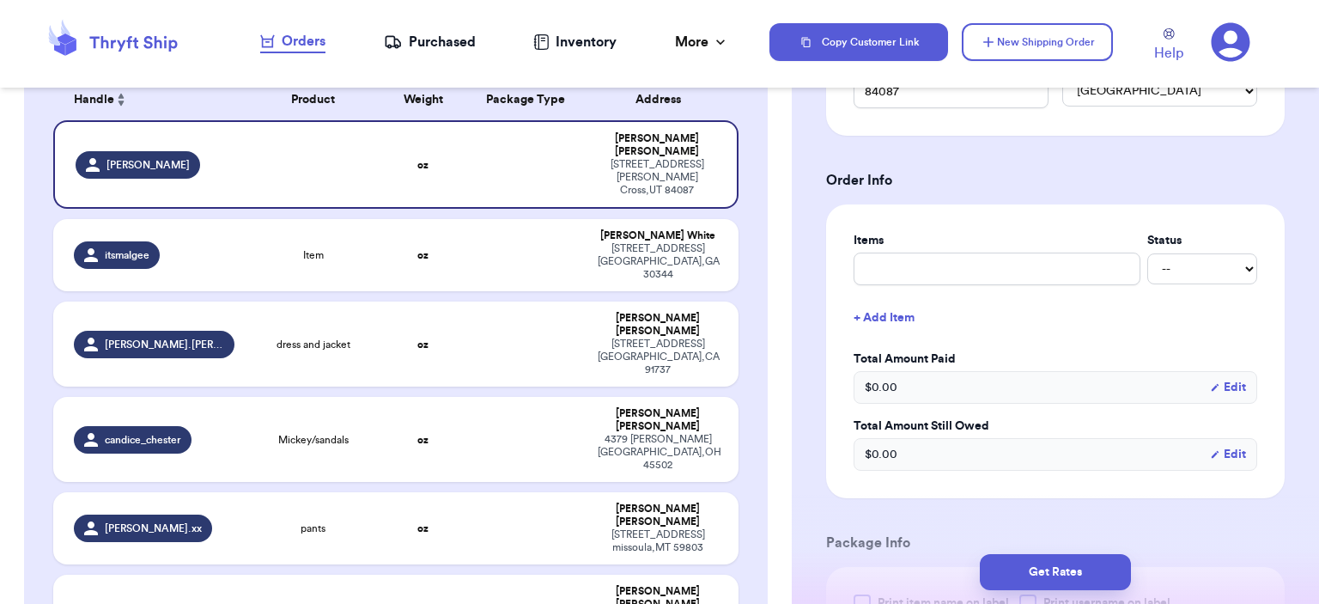
scroll to position [601, 0]
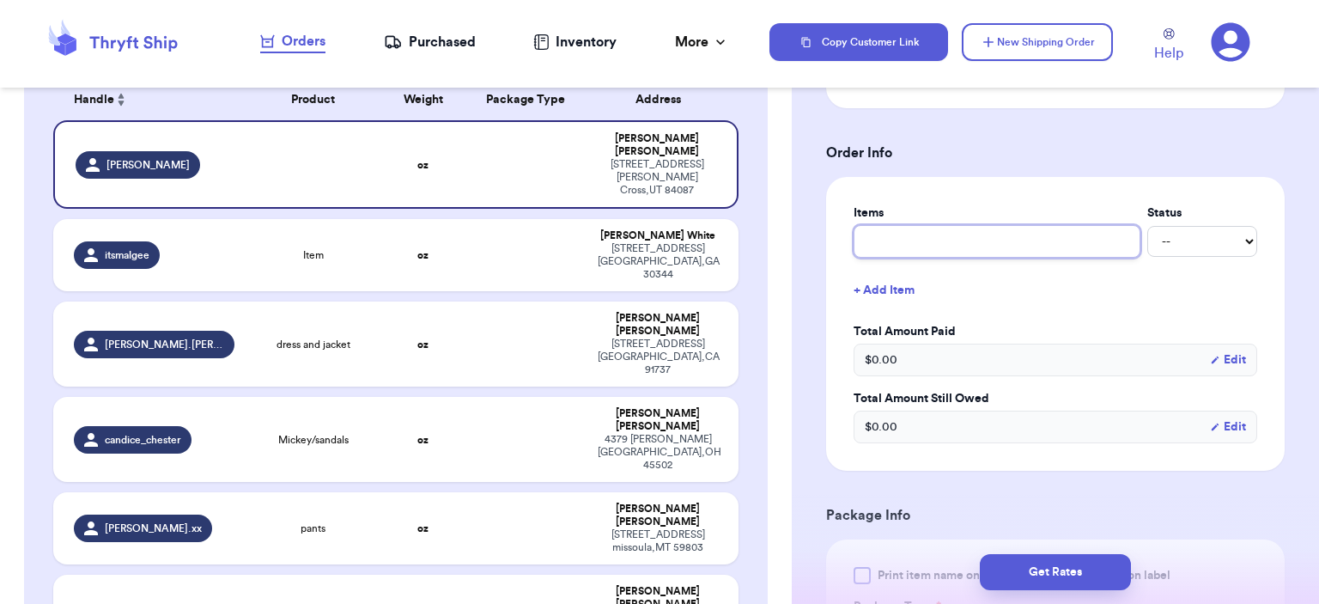
click at [967, 234] on input "text" at bounding box center [996, 241] width 287 height 33
type input "bag"
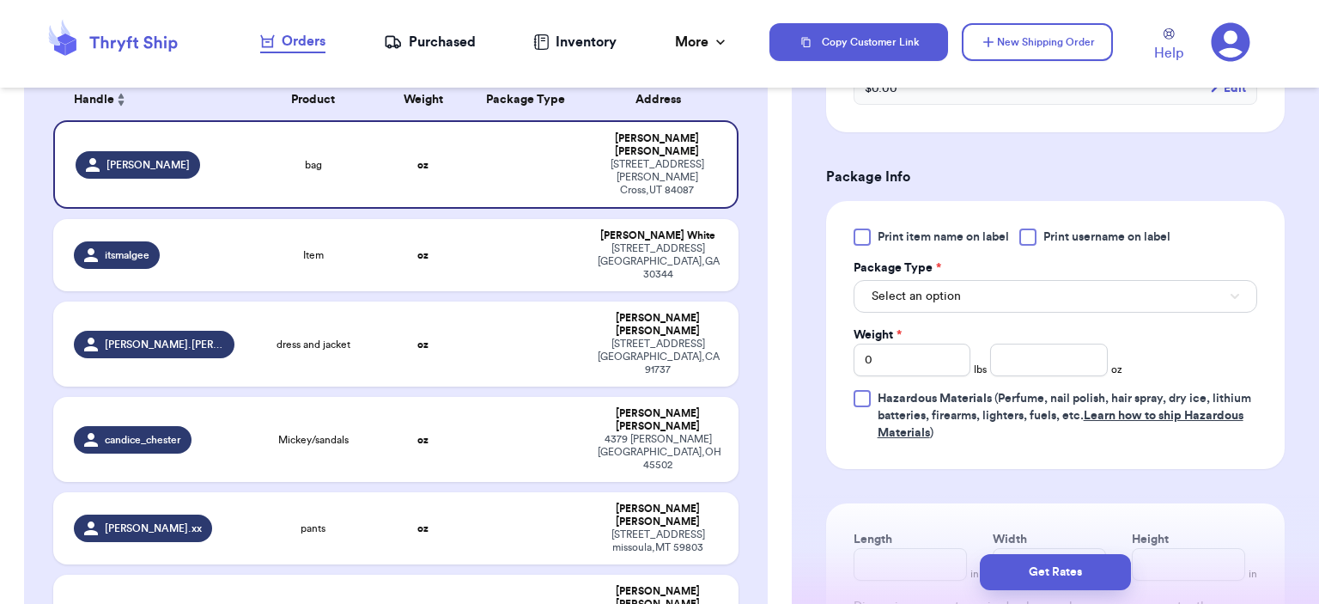
scroll to position [944, 0]
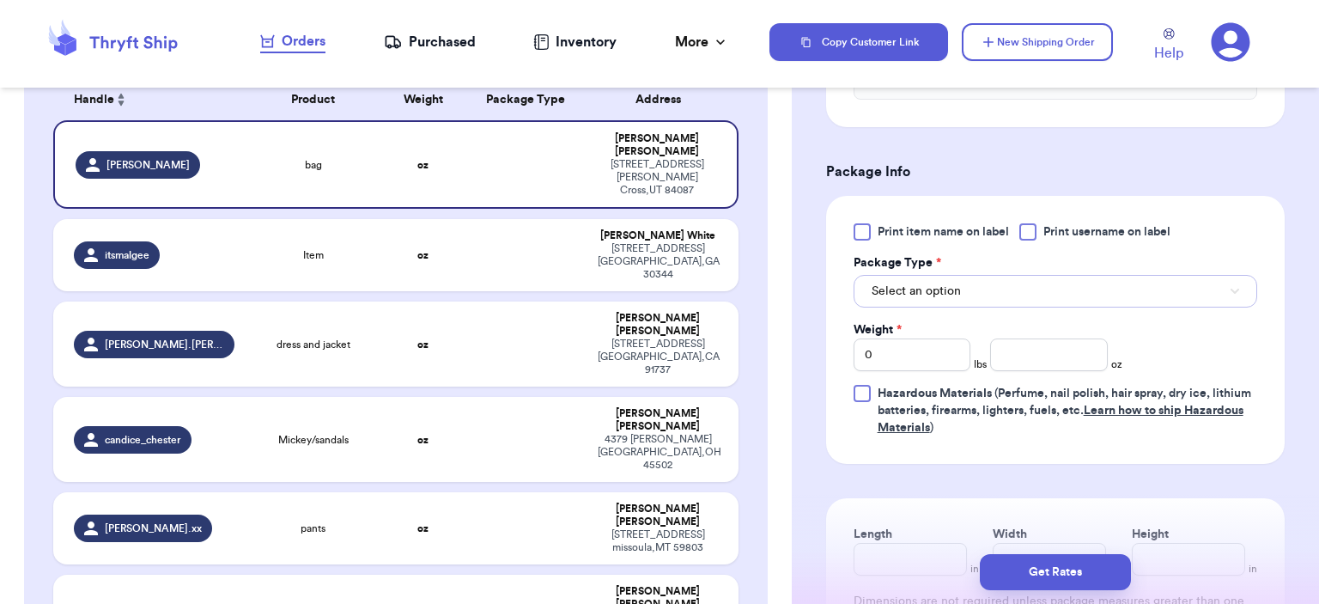
click at [952, 289] on span "Select an option" at bounding box center [915, 290] width 89 height 17
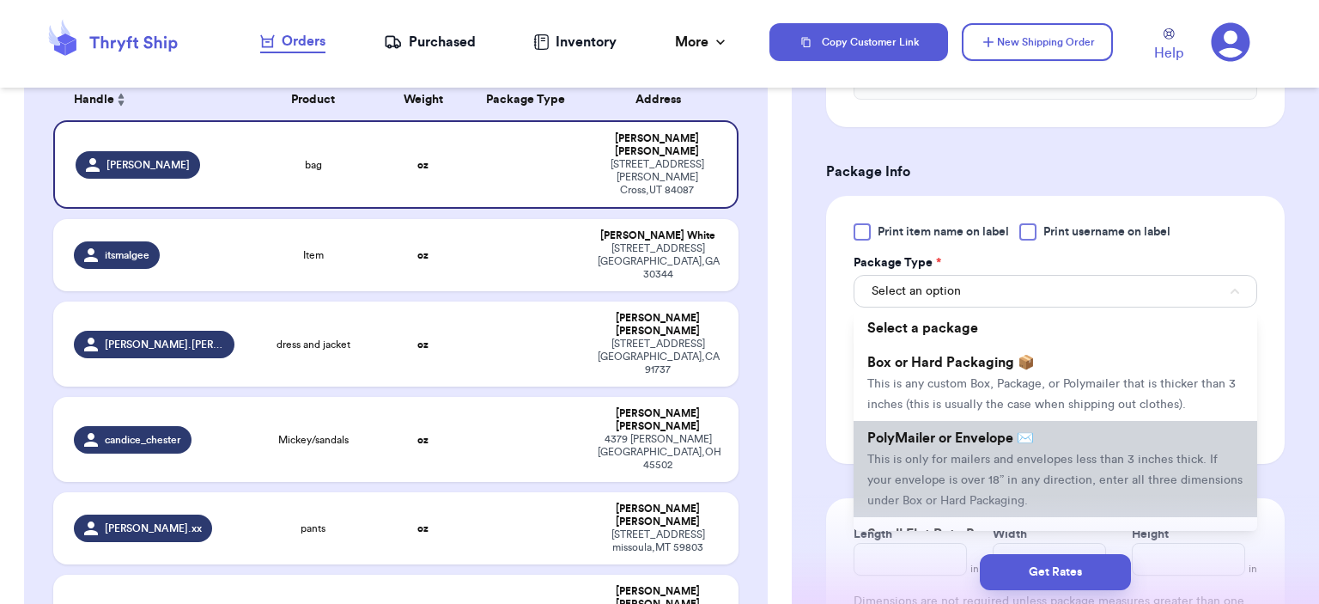
click at [940, 463] on li "PolyMailer or Envelope ✉️ This is only for mailers and envelopes less than 3 in…" at bounding box center [1055, 469] width 404 height 96
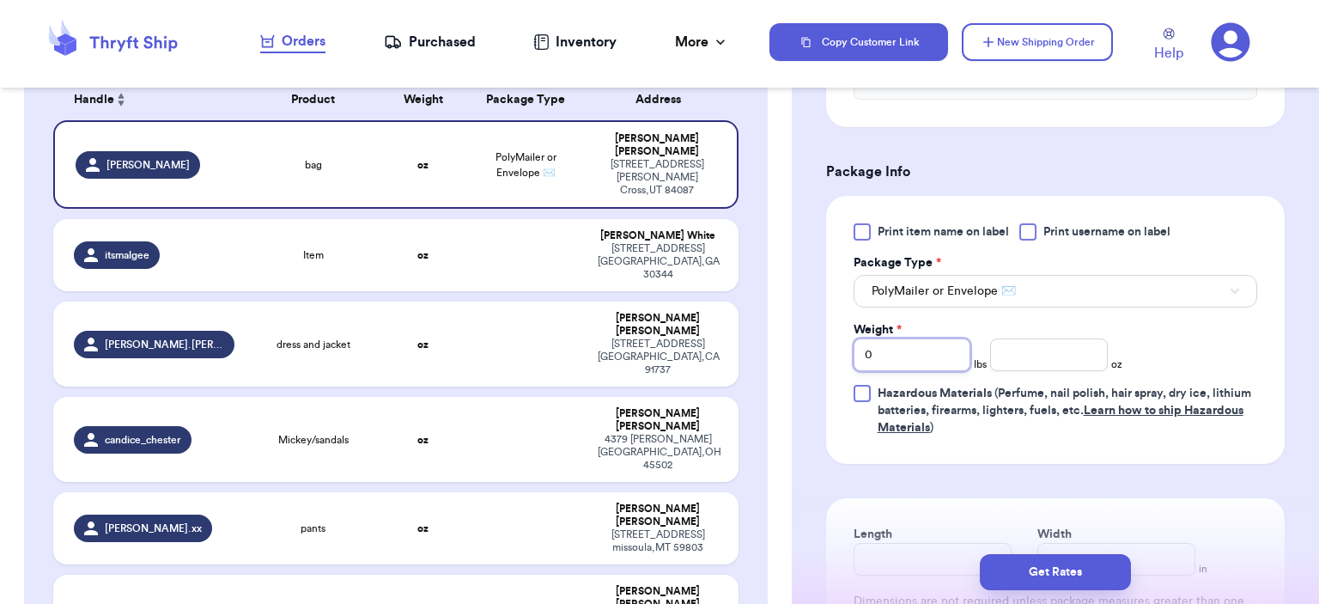
drag, startPoint x: 899, startPoint y: 338, endPoint x: 836, endPoint y: 336, distance: 62.7
click at [836, 336] on div "Print item name on label Print username on label Package Type * PolyMailer or E…" at bounding box center [1055, 330] width 458 height 268
type input "2"
click at [1077, 350] on input "number" at bounding box center [1049, 354] width 118 height 33
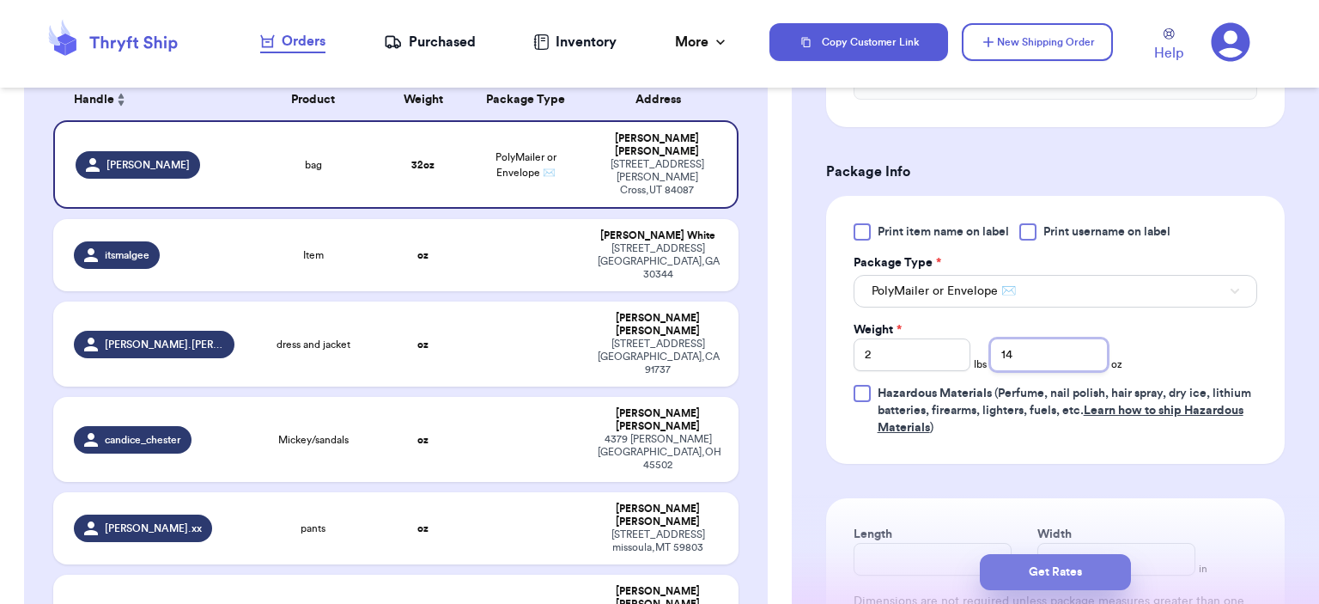
type input "14"
click at [1032, 558] on button "Get Rates" at bounding box center [1055, 572] width 151 height 36
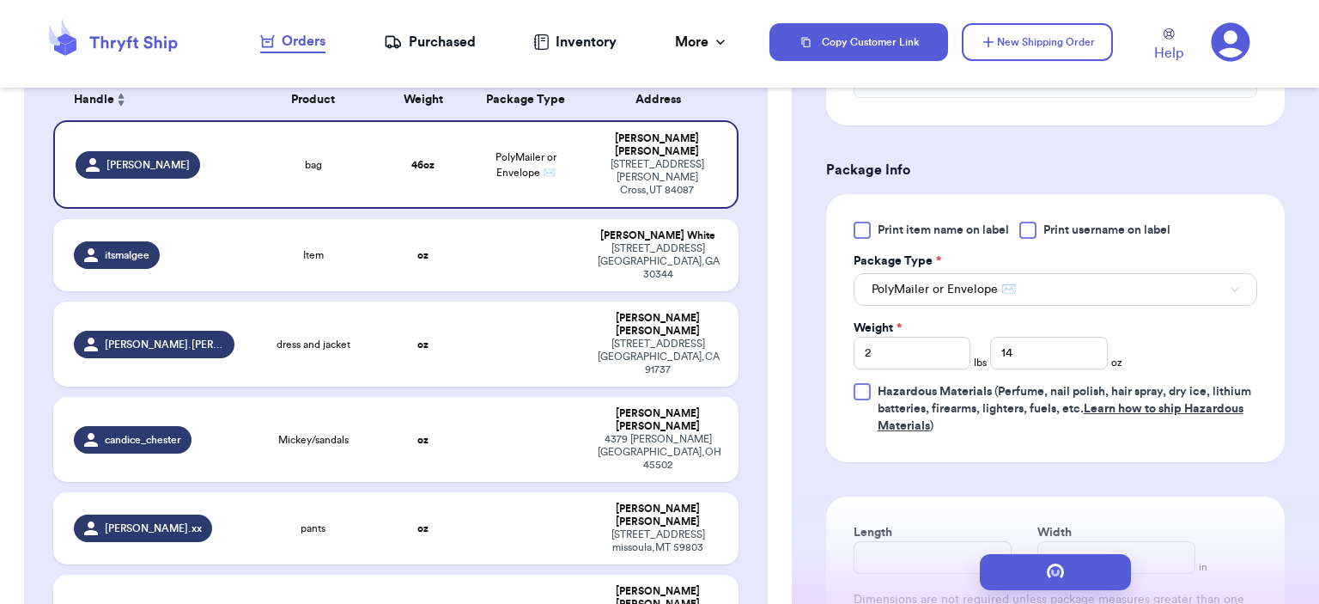
scroll to position [0, 0]
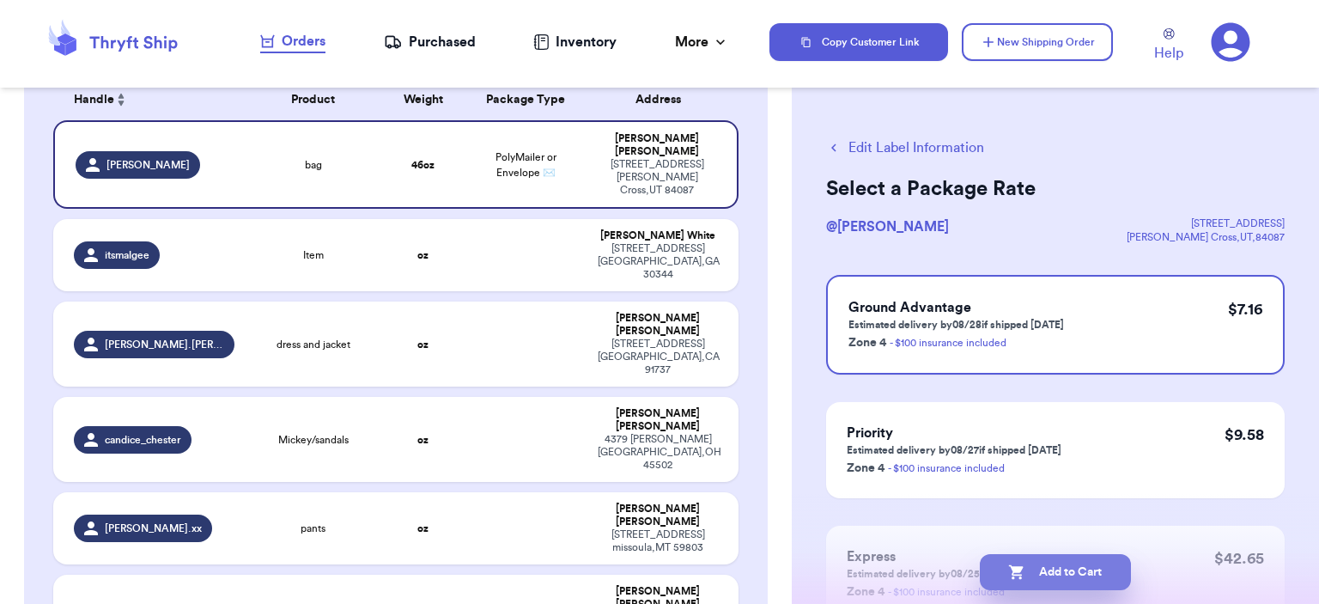
click at [1047, 562] on button "Add to Cart" at bounding box center [1055, 572] width 151 height 36
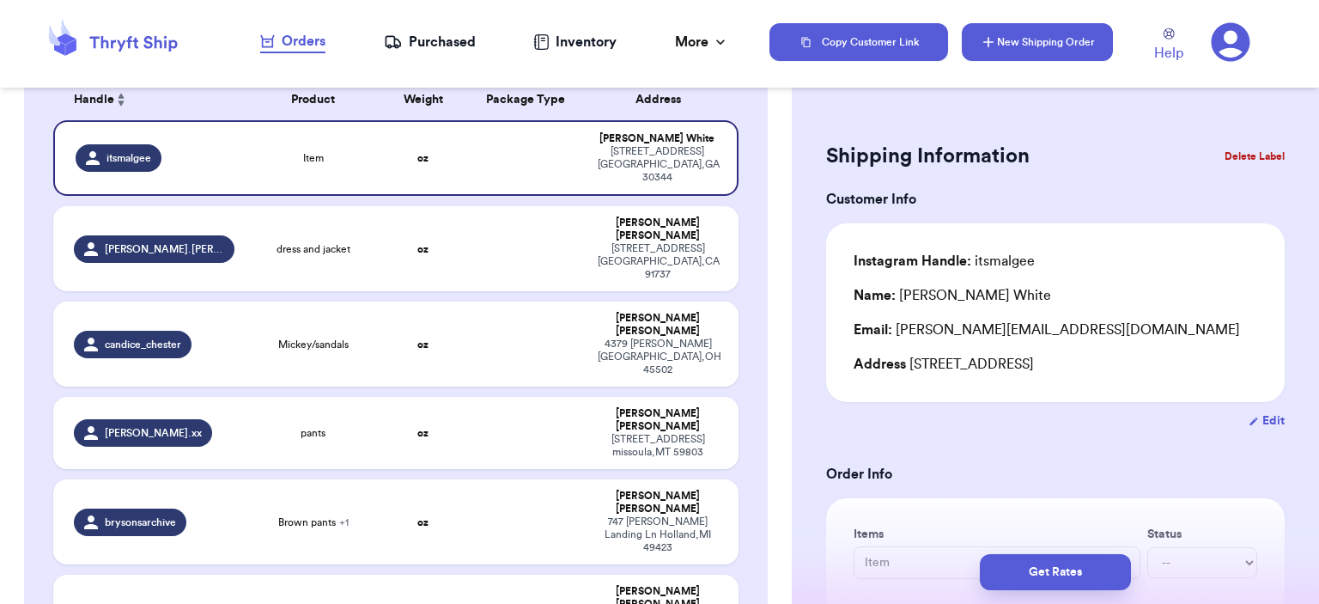
click at [1051, 37] on button "New Shipping Order" at bounding box center [1037, 42] width 151 height 38
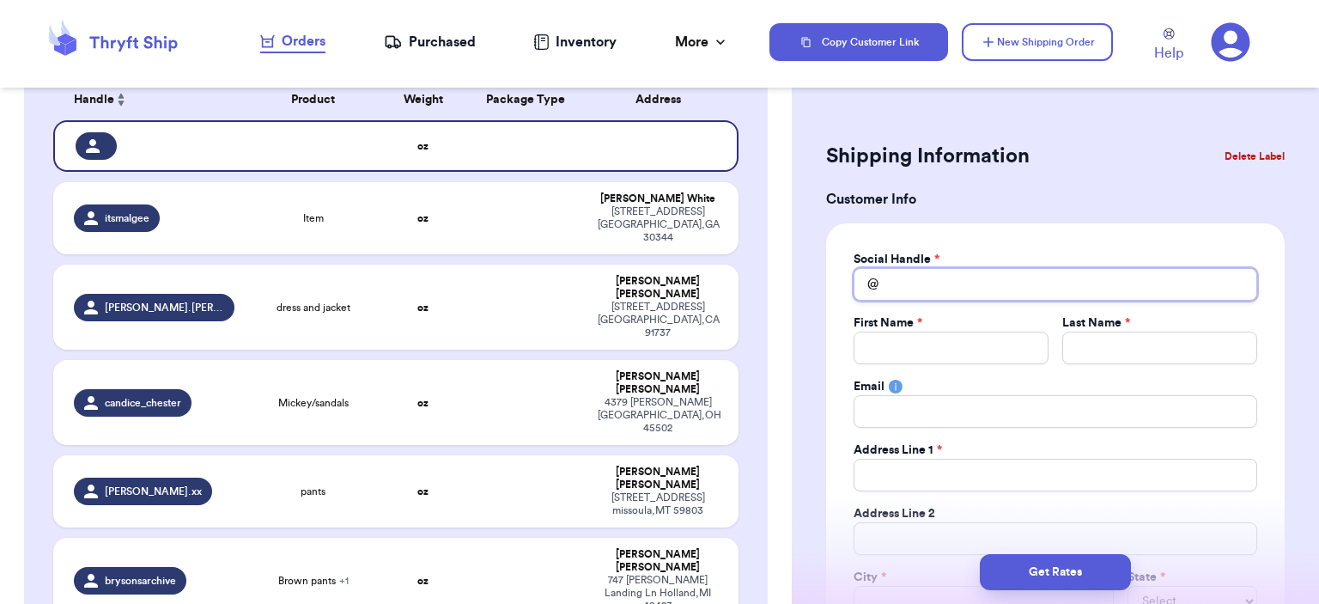
click at [984, 295] on input "Total Amount Paid" at bounding box center [1055, 284] width 404 height 33
type input "m"
type input "m0"
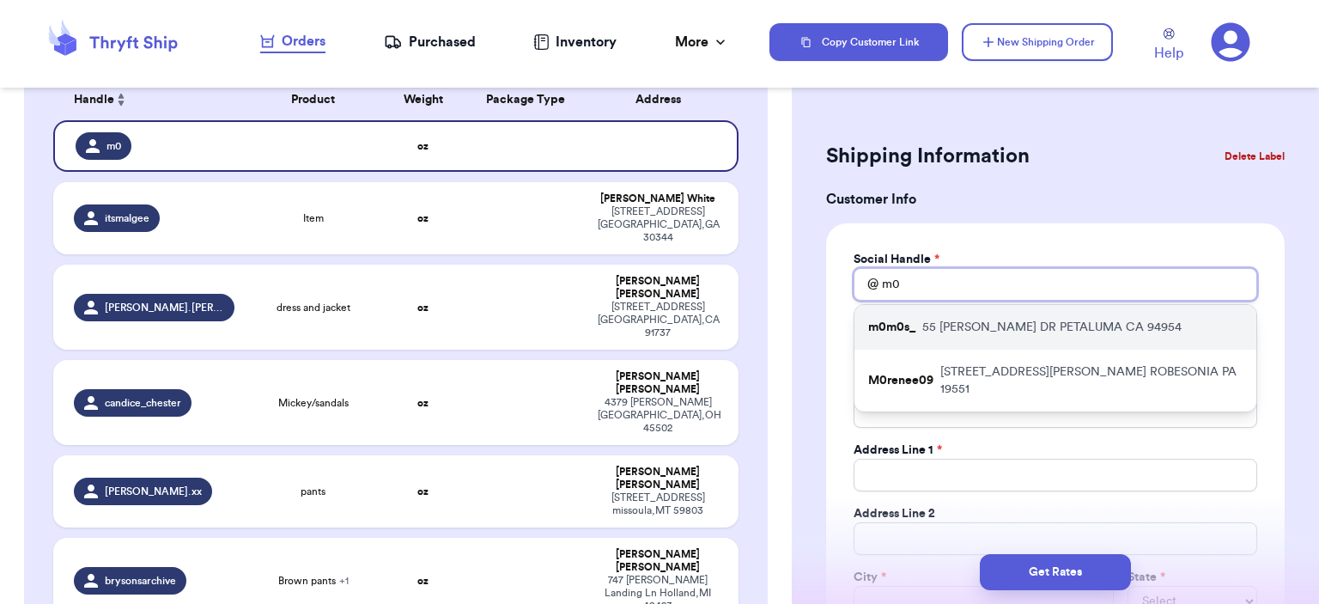
type input "m0"
click at [992, 325] on p "[STREET_ADDRESS][PERSON_NAME][PERSON_NAME]" at bounding box center [1051, 327] width 259 height 17
type input "m0m0s_"
type input "[PERSON_NAME]"
type input "Bremauntz"
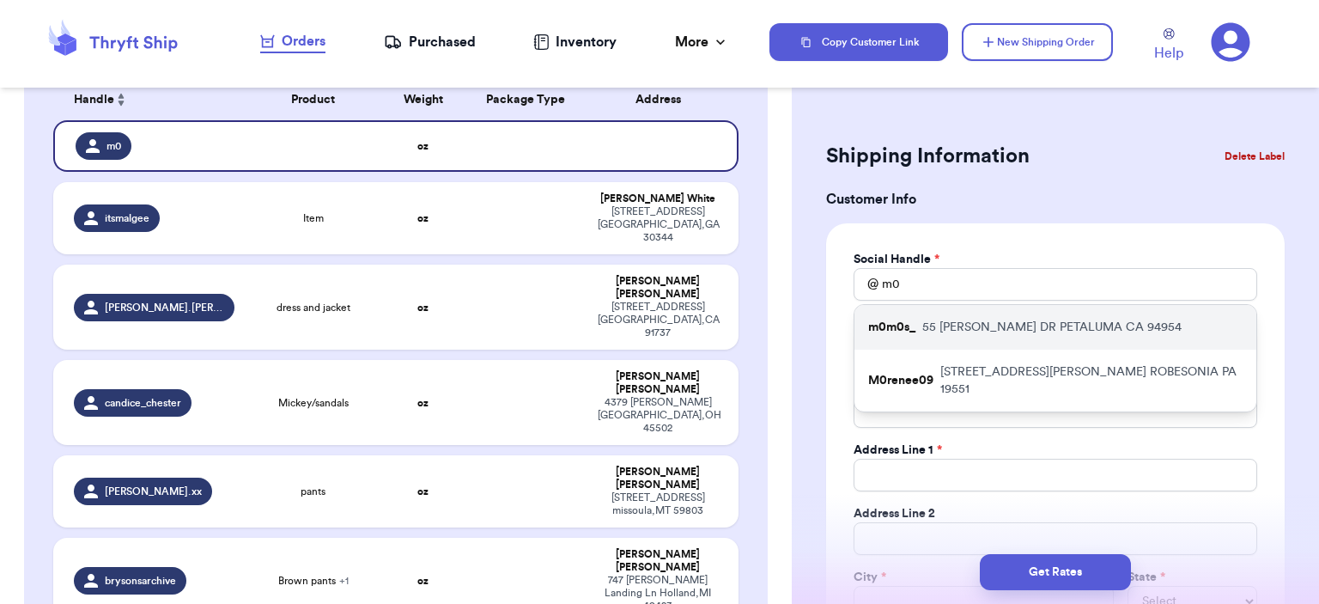
type input "[EMAIL_ADDRESS][DOMAIN_NAME]"
type input "55 [PERSON_NAME] DR"
type input "APT 112"
type input "PETALUMA"
select select "CA"
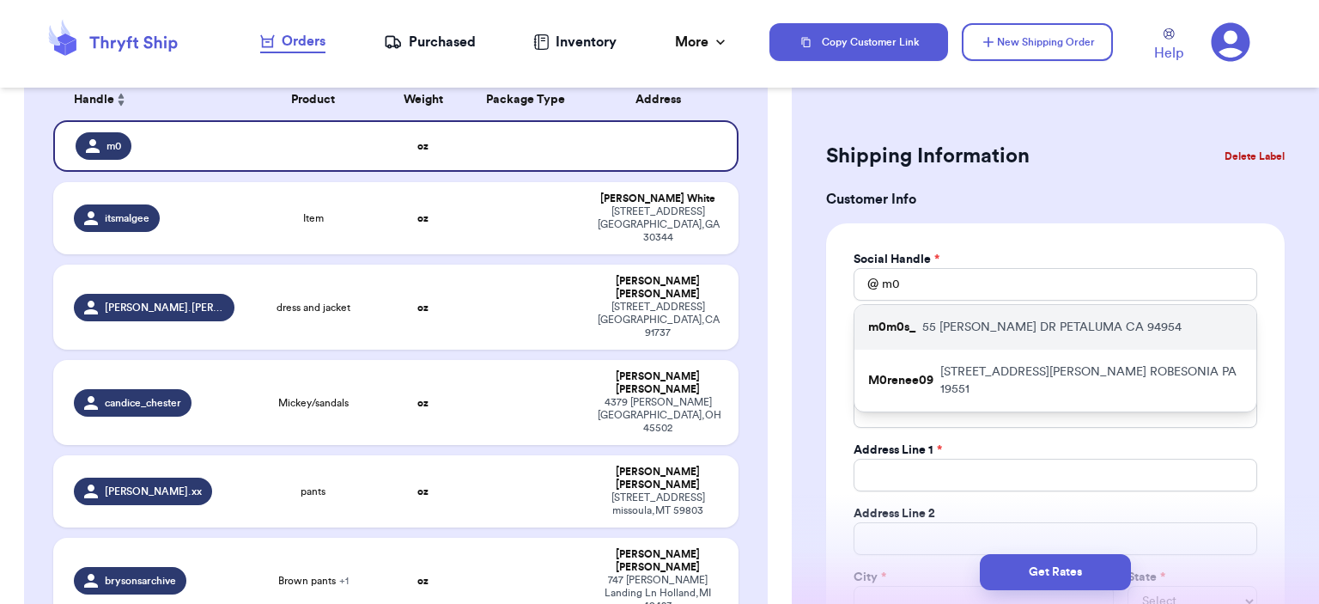
type input "94954"
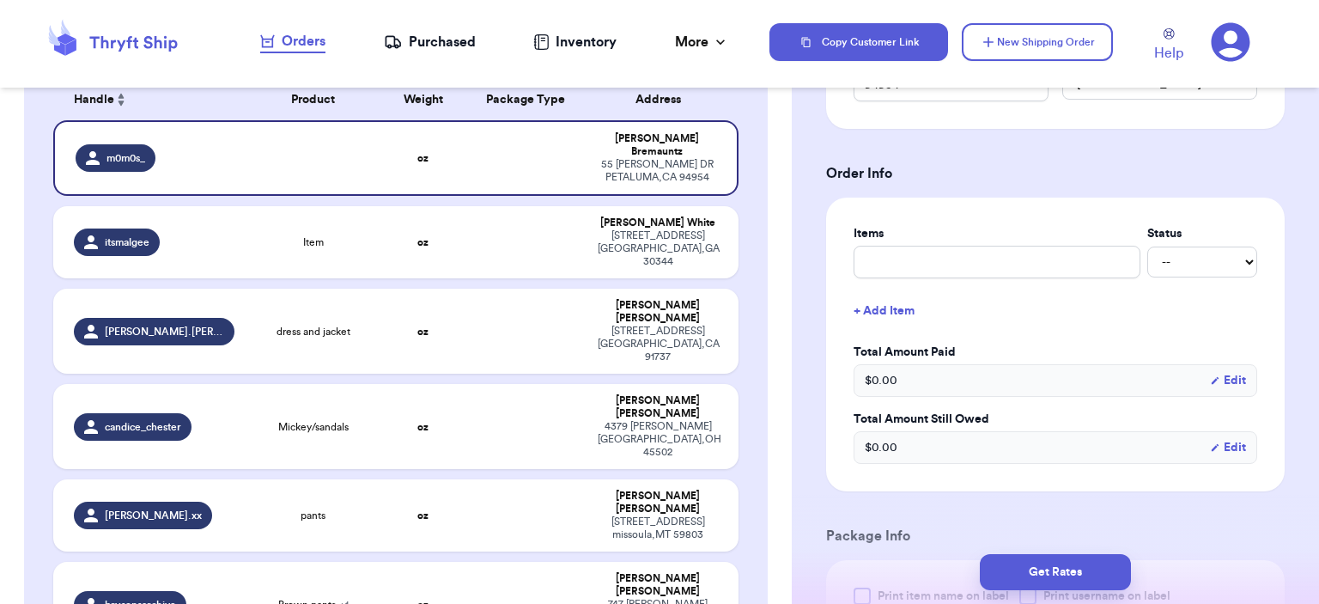
scroll to position [687, 0]
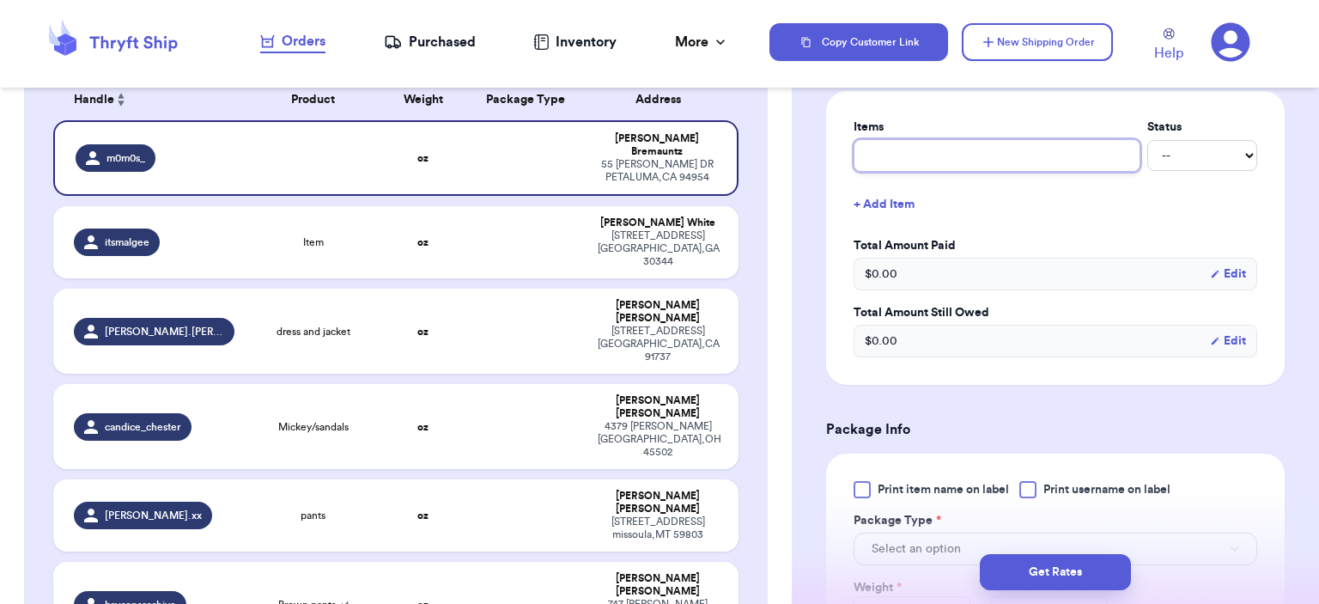
click at [949, 150] on input "text" at bounding box center [996, 155] width 287 height 33
type input "bag"
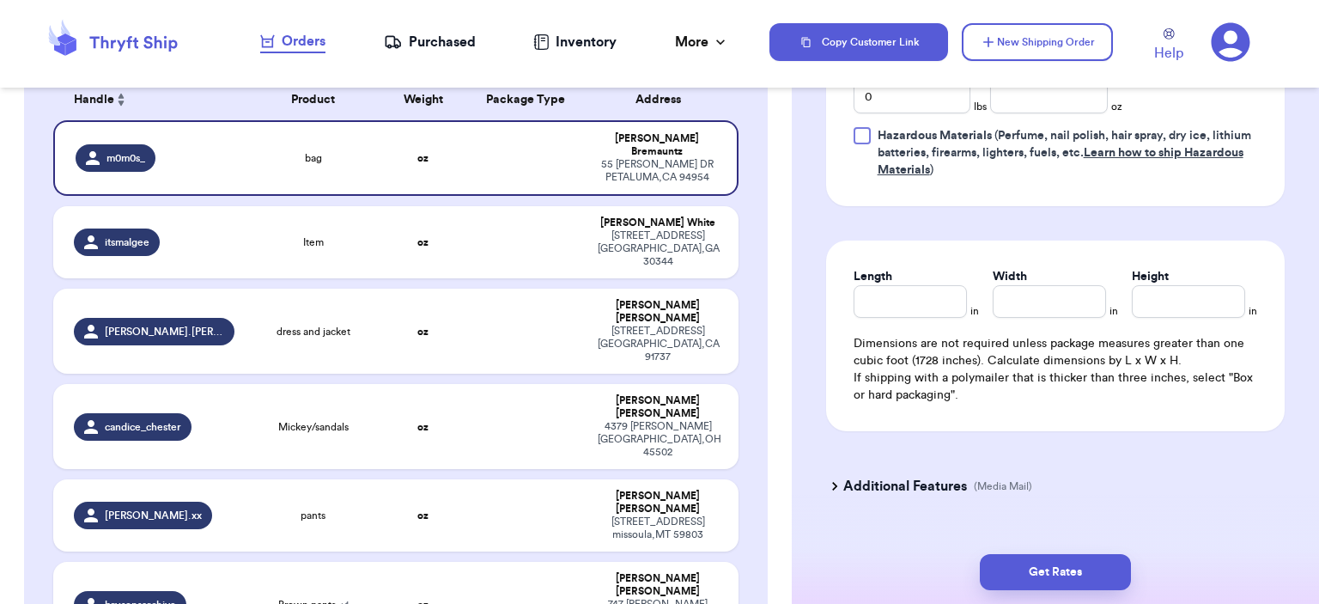
scroll to position [1030, 0]
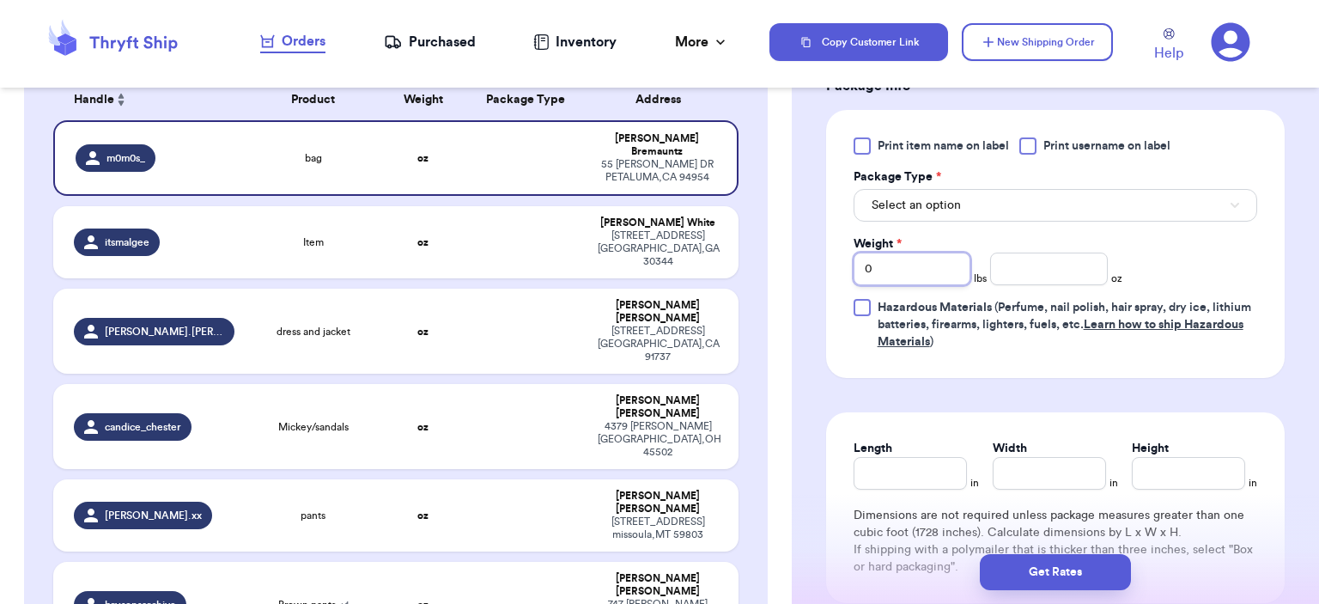
click at [937, 264] on input "0" at bounding box center [912, 268] width 118 height 33
click at [937, 215] on button "Select an option" at bounding box center [1055, 205] width 404 height 33
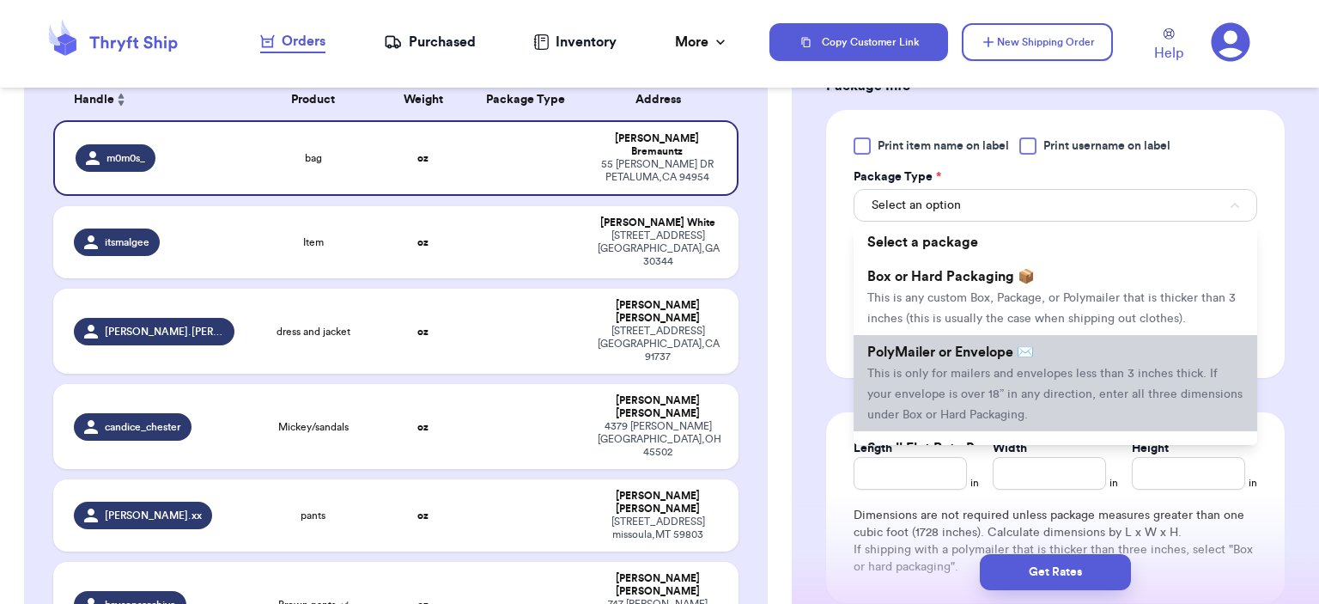
click at [941, 345] on span "PolyMailer or Envelope ✉️" at bounding box center [950, 352] width 167 height 14
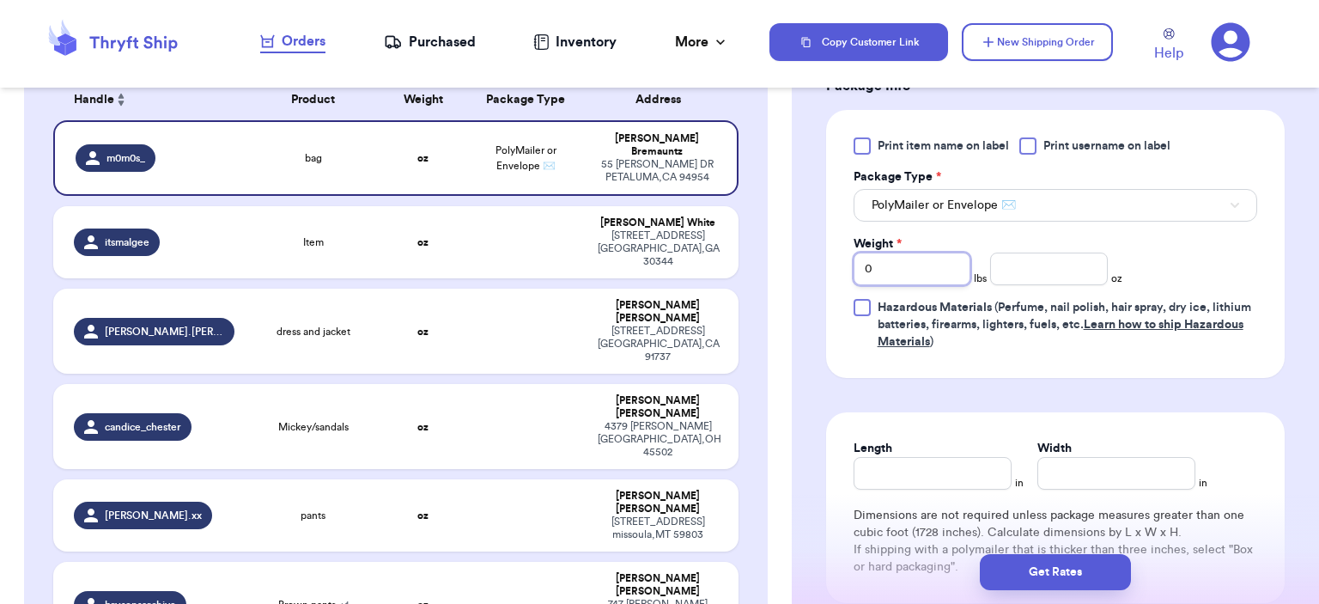
drag, startPoint x: 924, startPoint y: 270, endPoint x: 835, endPoint y: 258, distance: 89.2
click at [838, 260] on div "Print item name on label Print username on label Package Type * PolyMailer or E…" at bounding box center [1055, 244] width 458 height 268
type input "1"
click at [1020, 267] on input "number" at bounding box center [1049, 268] width 118 height 33
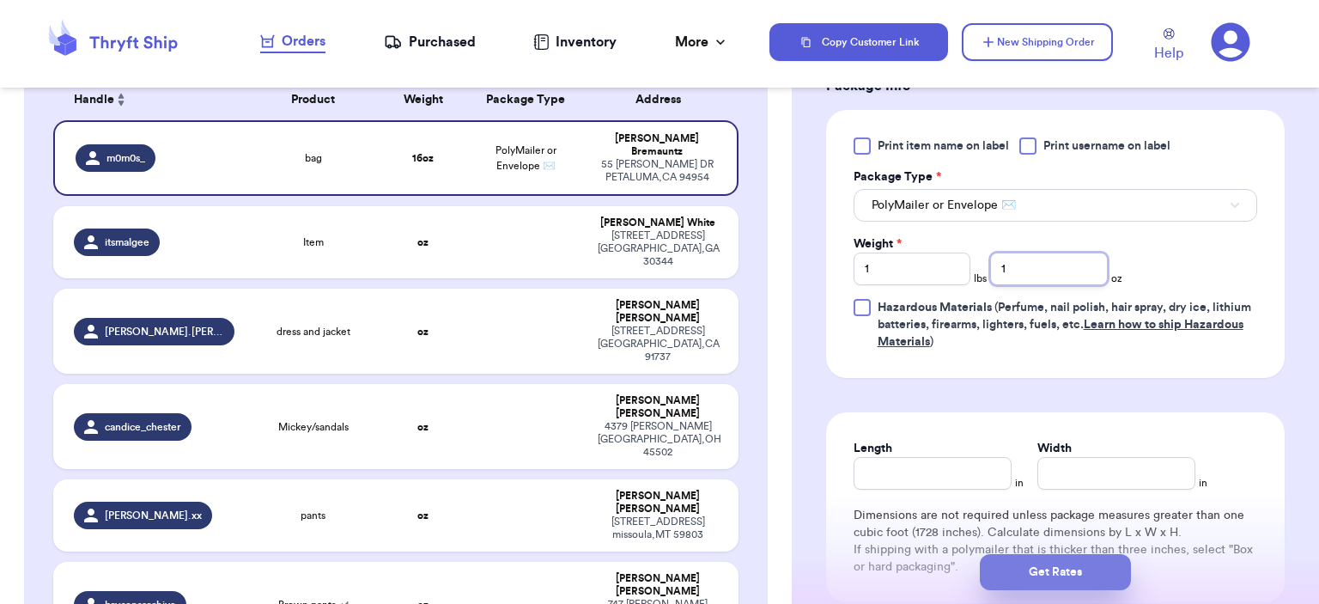
type input "1"
click at [1038, 580] on button "Get Rates" at bounding box center [1055, 572] width 151 height 36
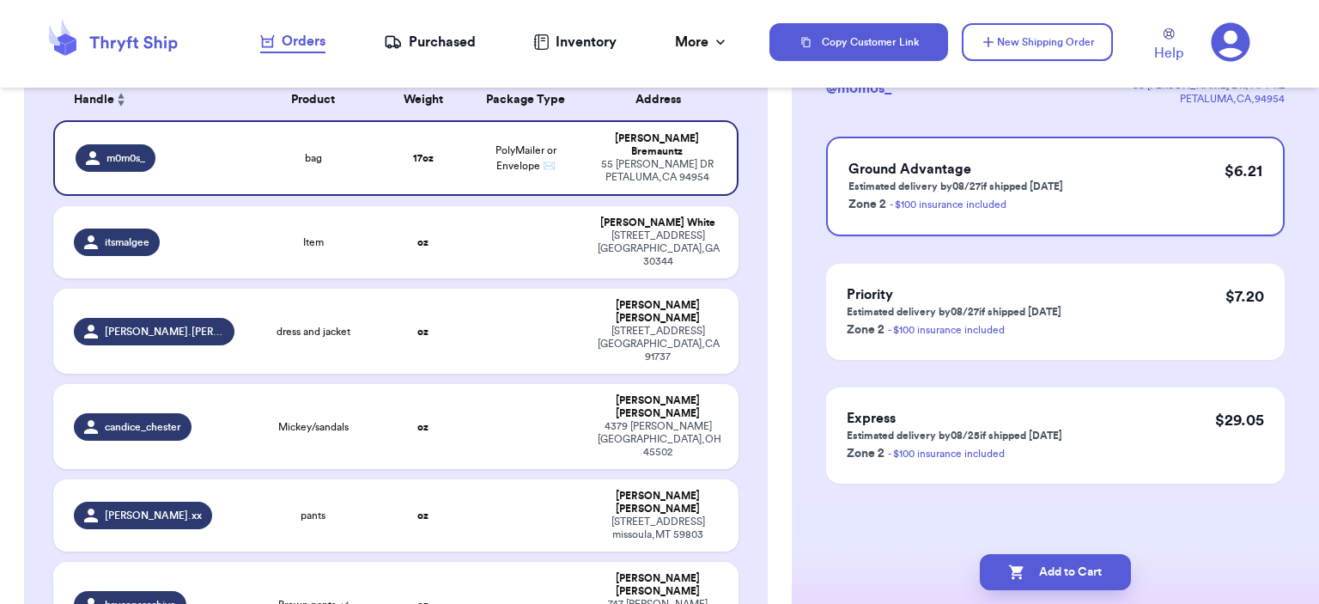
scroll to position [0, 0]
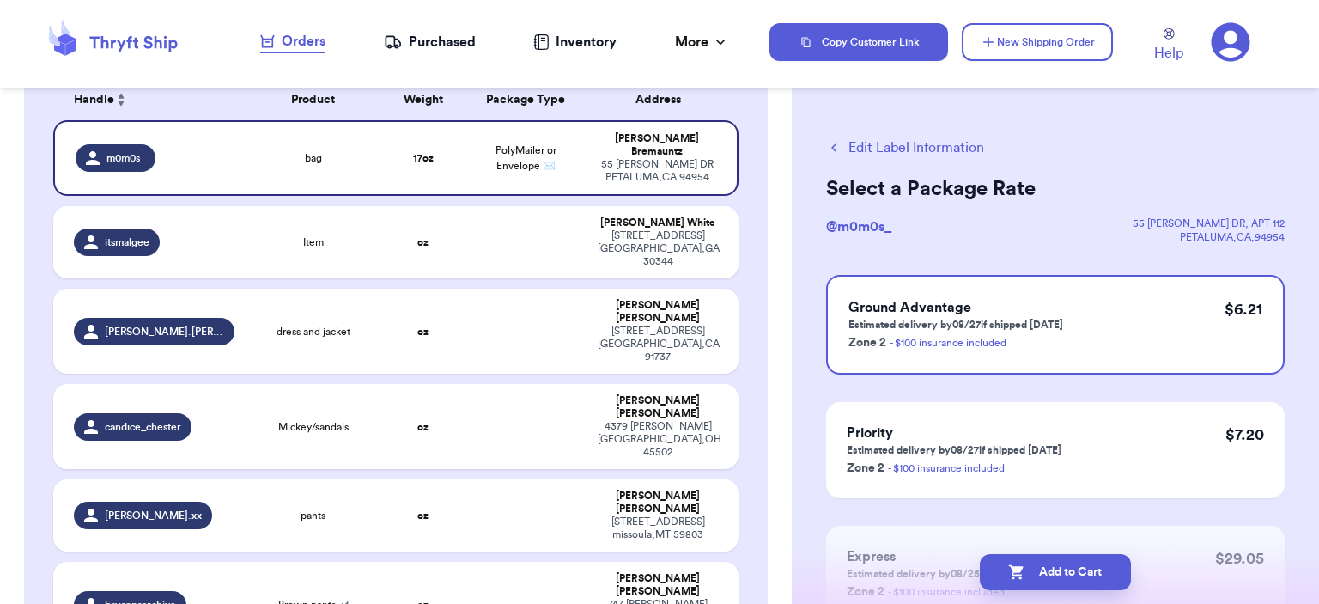
click at [1008, 577] on icon "button" at bounding box center [1016, 571] width 17 height 17
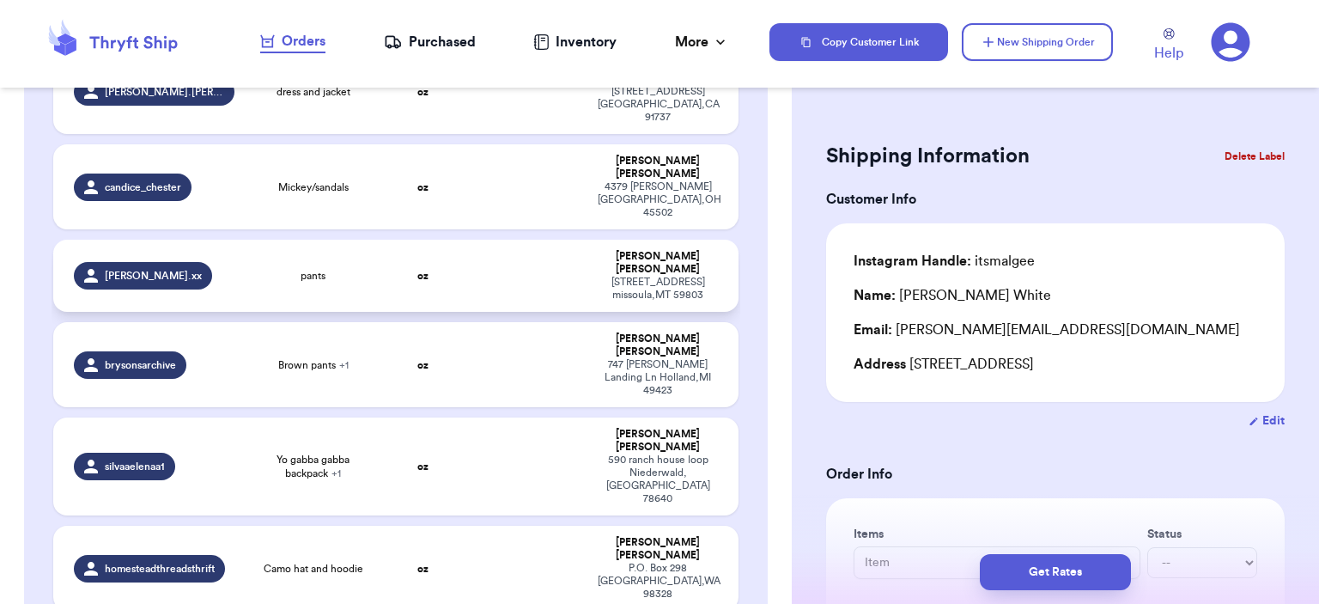
scroll to position [429, 0]
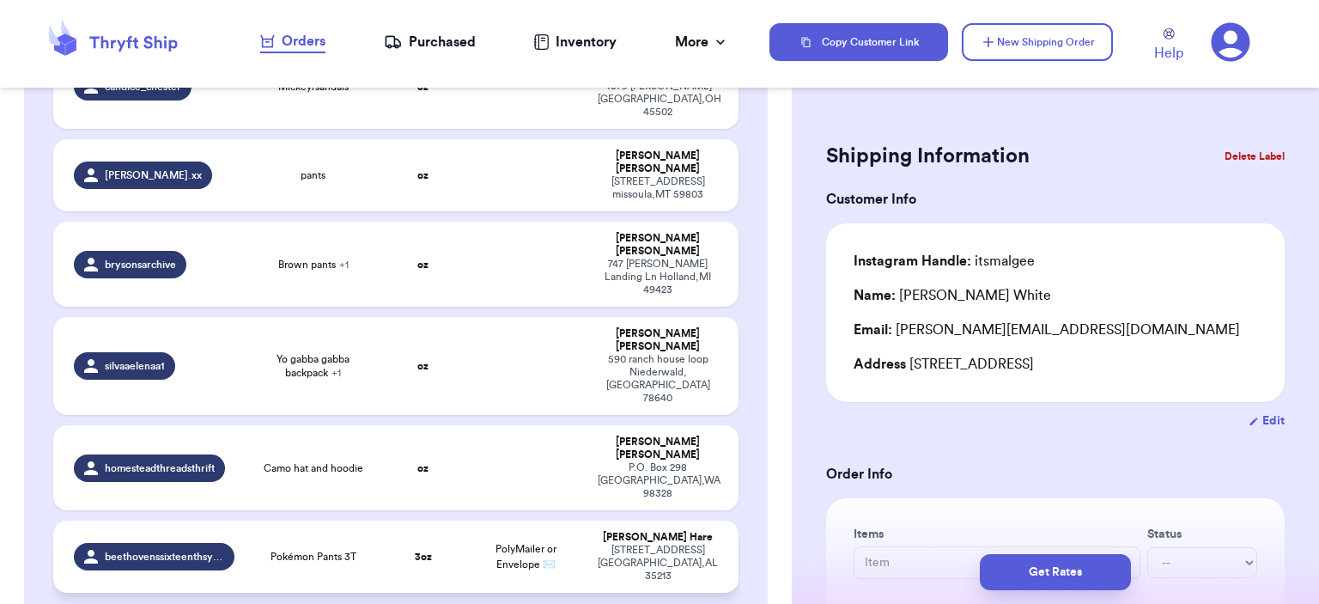
click at [360, 520] on td "Pokémon Pants 3T" at bounding box center [313, 556] width 137 height 72
type input "Pokémon Pants 3T"
type input "3"
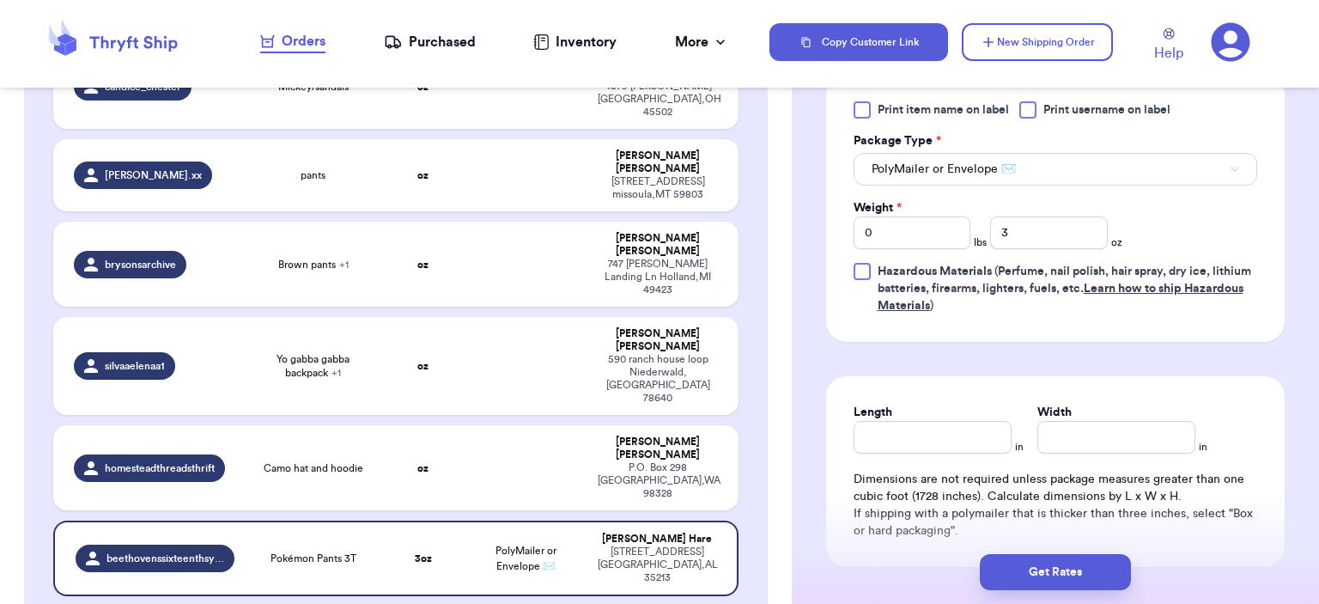
scroll to position [859, 0]
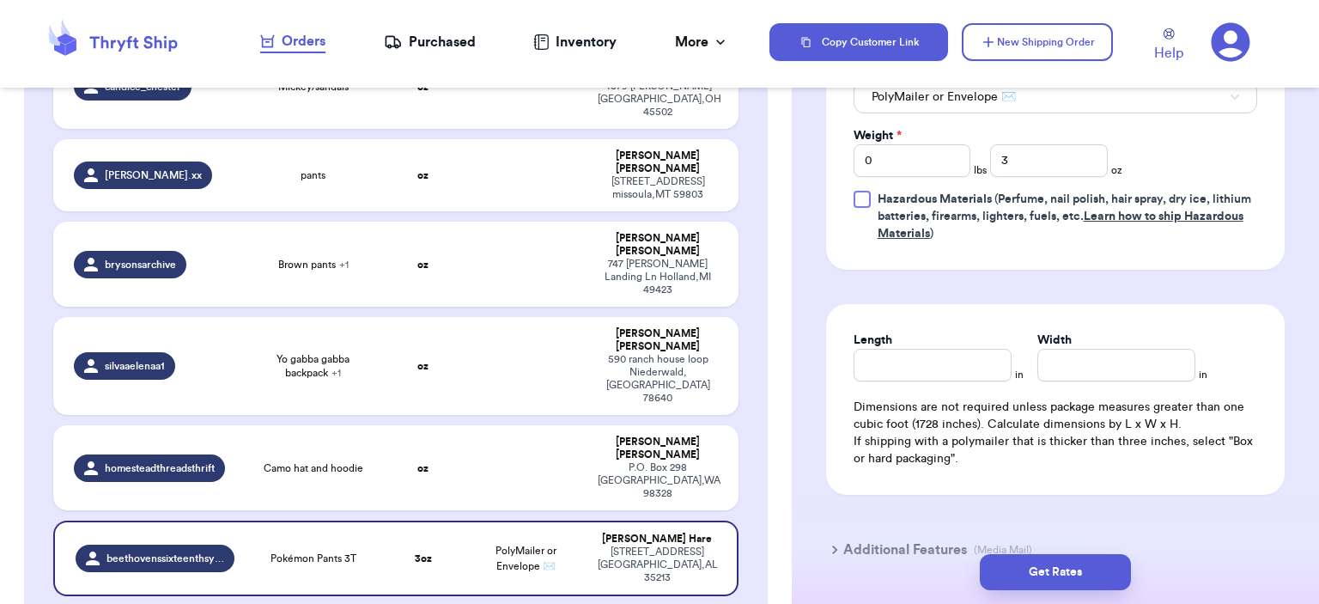
click at [1033, 551] on div "Get Rates" at bounding box center [1055, 572] width 527 height 64
click at [1035, 559] on button "Get Rates" at bounding box center [1055, 572] width 151 height 36
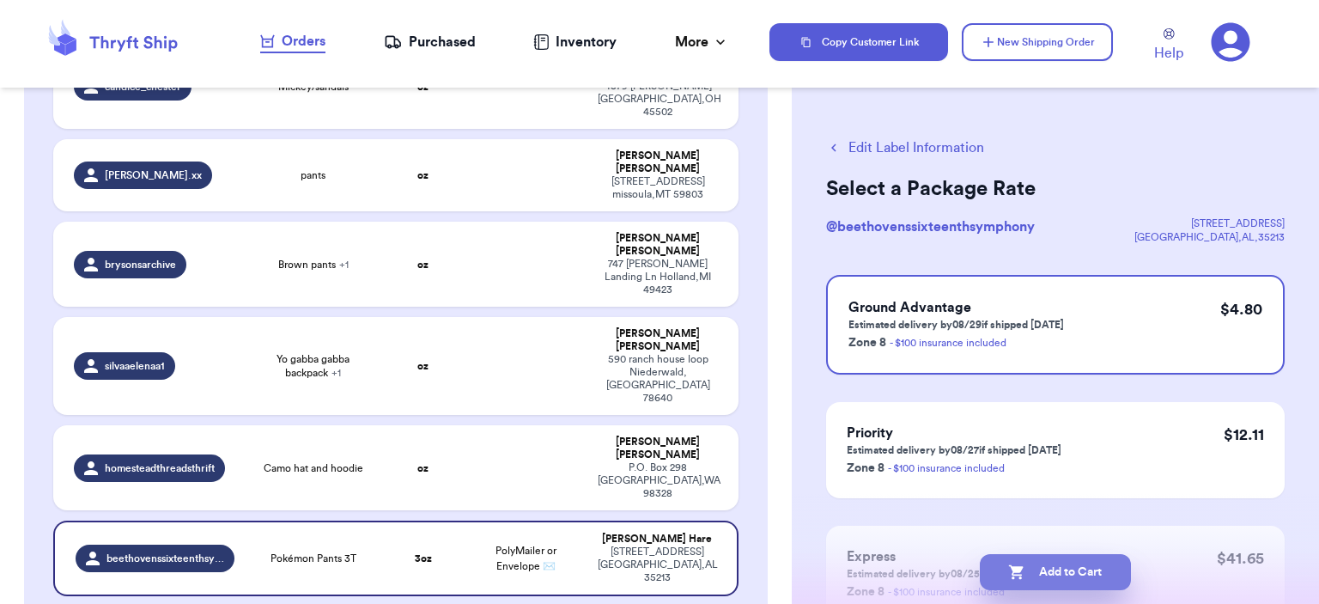
click at [1054, 568] on button "Add to Cart" at bounding box center [1055, 572] width 151 height 36
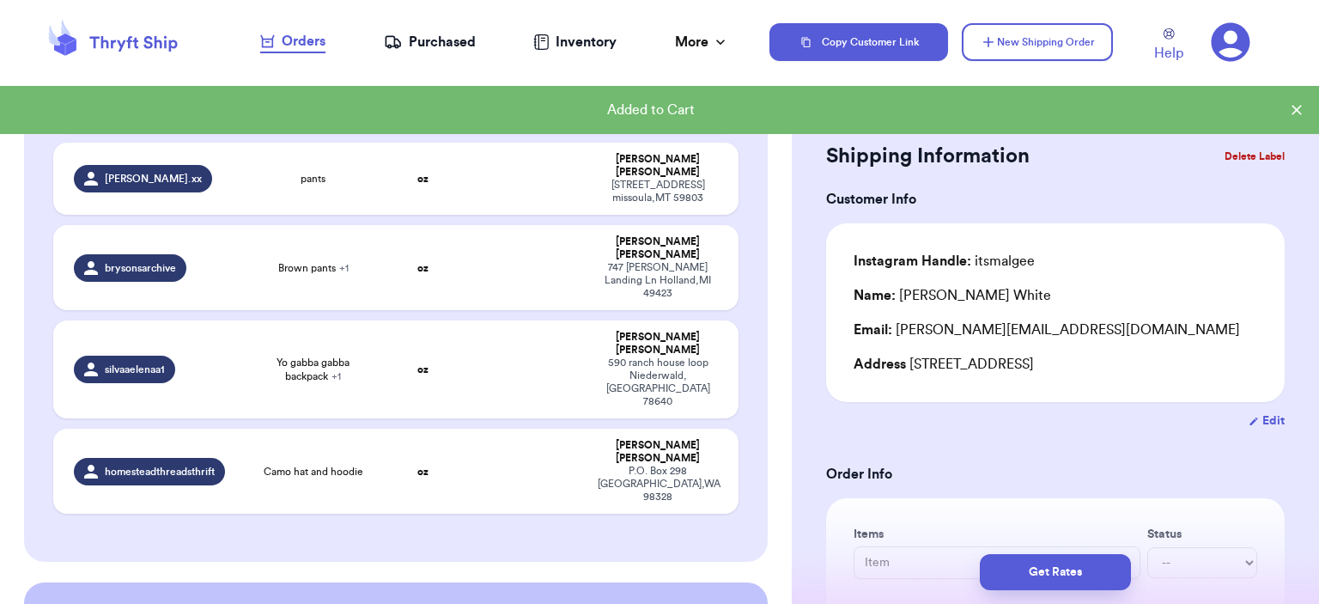
scroll to position [429, 0]
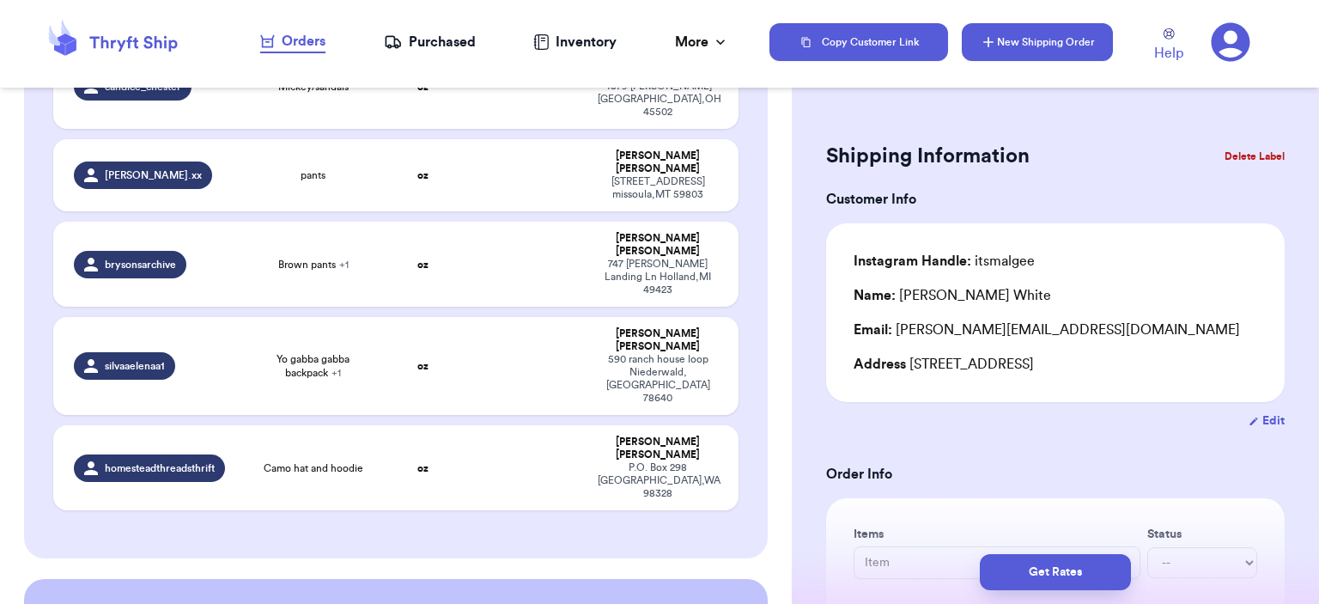
click at [1011, 23] on button "New Shipping Order" at bounding box center [1037, 42] width 151 height 38
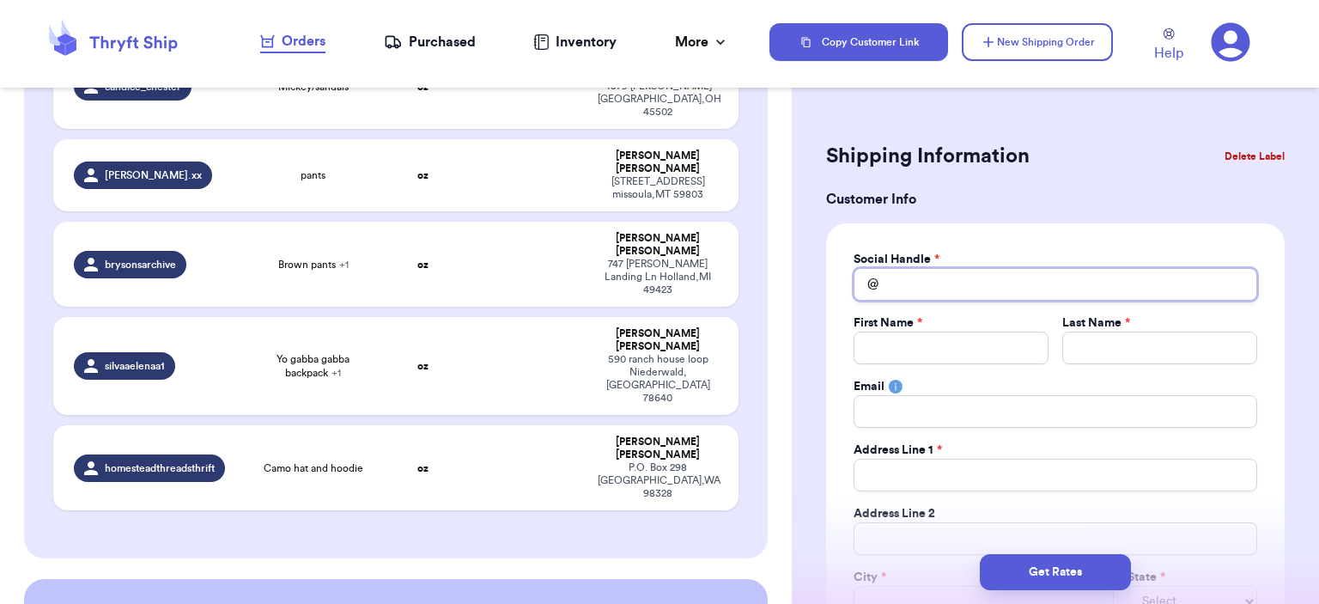
click at [920, 289] on input "Total Amount Paid" at bounding box center [1055, 284] width 404 height 33
type input "t"
type input "th"
type input "thr"
type input "thri"
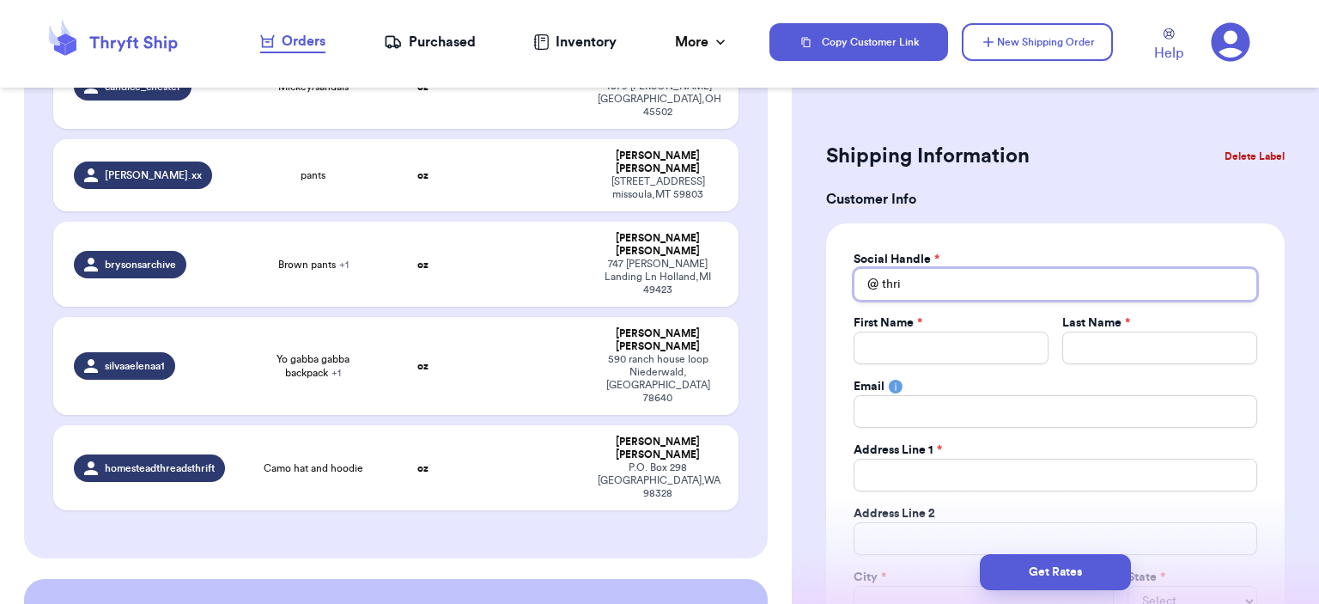
type input "thrif"
type input "thrift"
type input "thriftp"
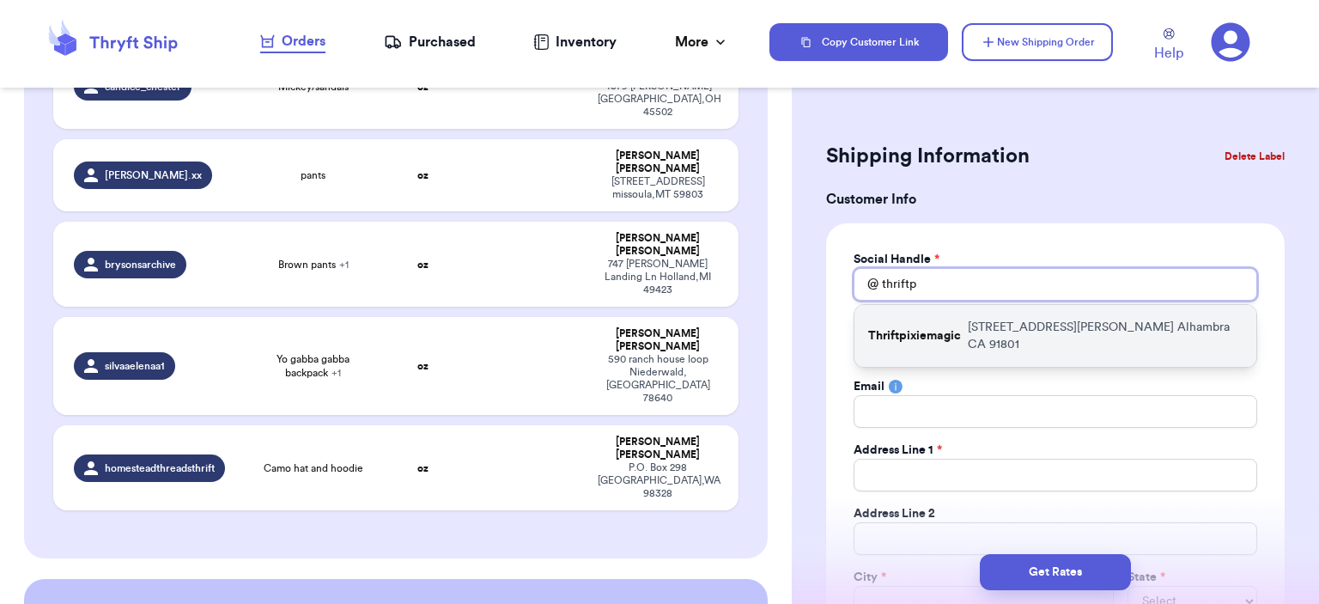
type input "thriftp"
click at [955, 313] on div "Thriftpixiemagic [STREET_ADDRESS][PERSON_NAME]" at bounding box center [1055, 336] width 402 height 62
type input "Thriftpixiemagic"
type input "[PERSON_NAME]"
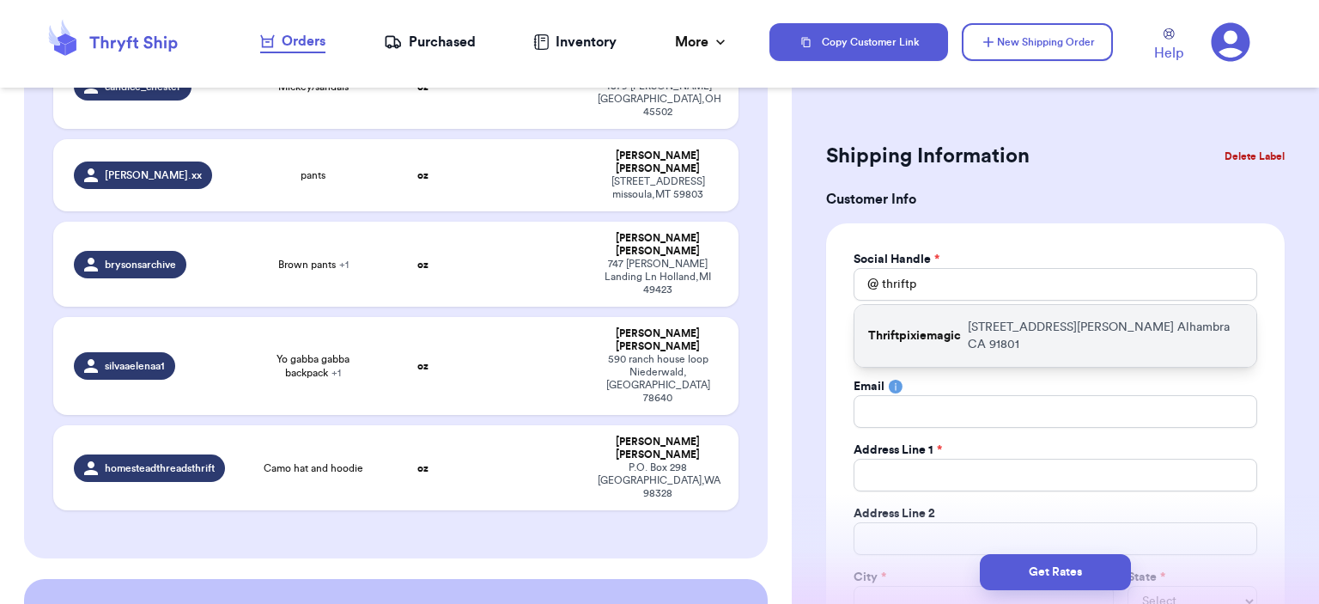
type input "[EMAIL_ADDRESS][DOMAIN_NAME]"
type input "[STREET_ADDRESS][PERSON_NAME]"
type input "Apt c"
type input "Alhambra"
select select "CA"
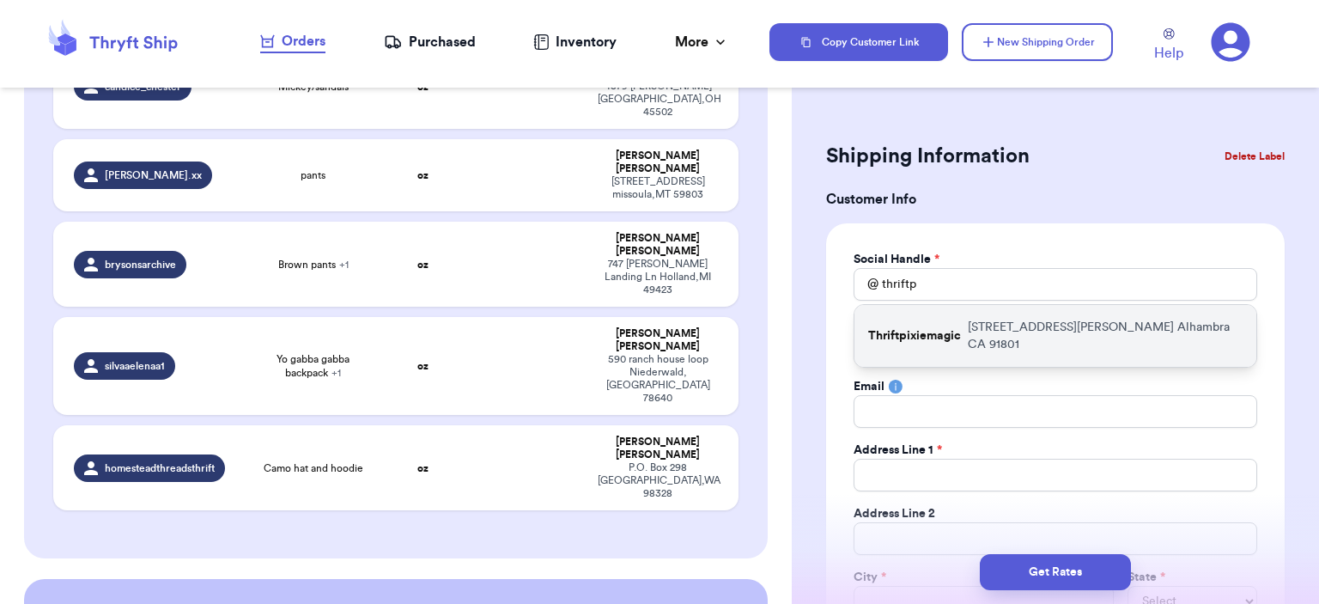
type input "91801"
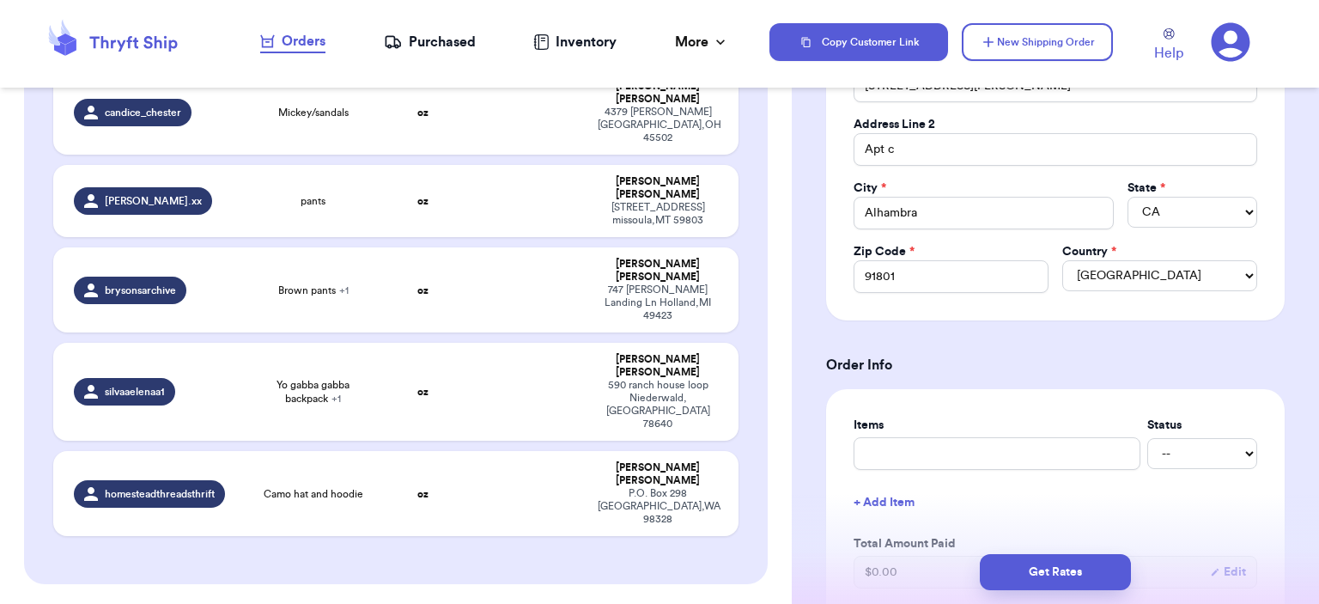
scroll to position [429, 0]
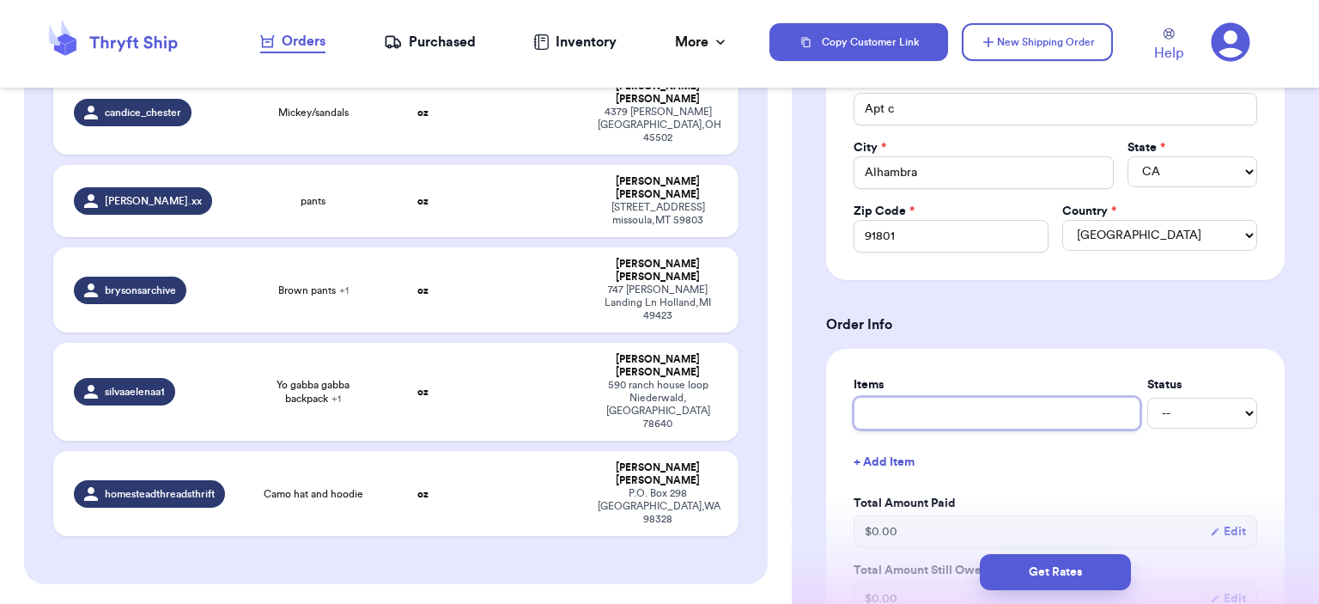
click at [944, 404] on input "text" at bounding box center [996, 413] width 287 height 33
type input "bag"
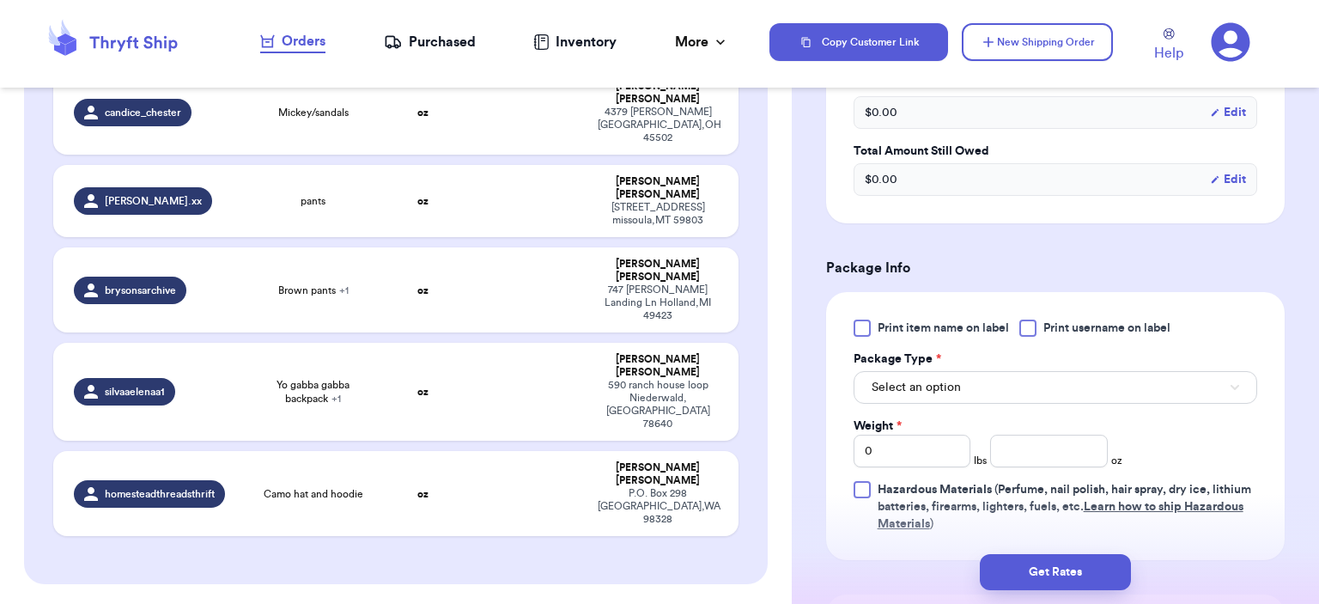
scroll to position [944, 0]
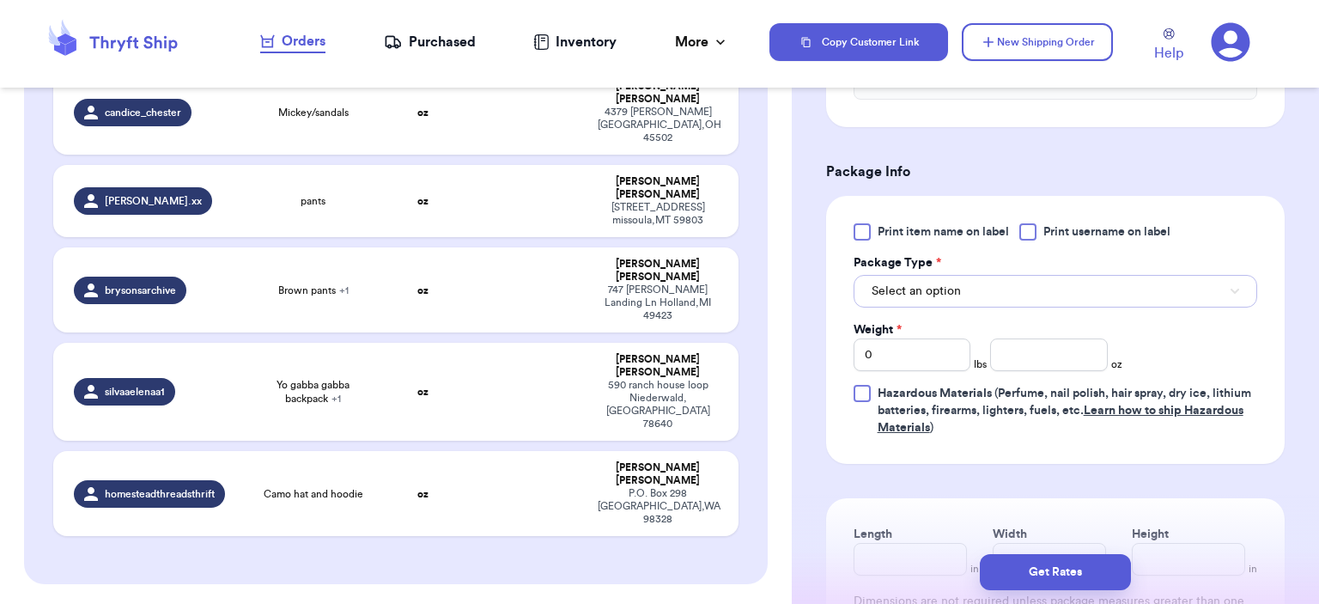
click at [1002, 275] on button "Select an option" at bounding box center [1055, 291] width 404 height 33
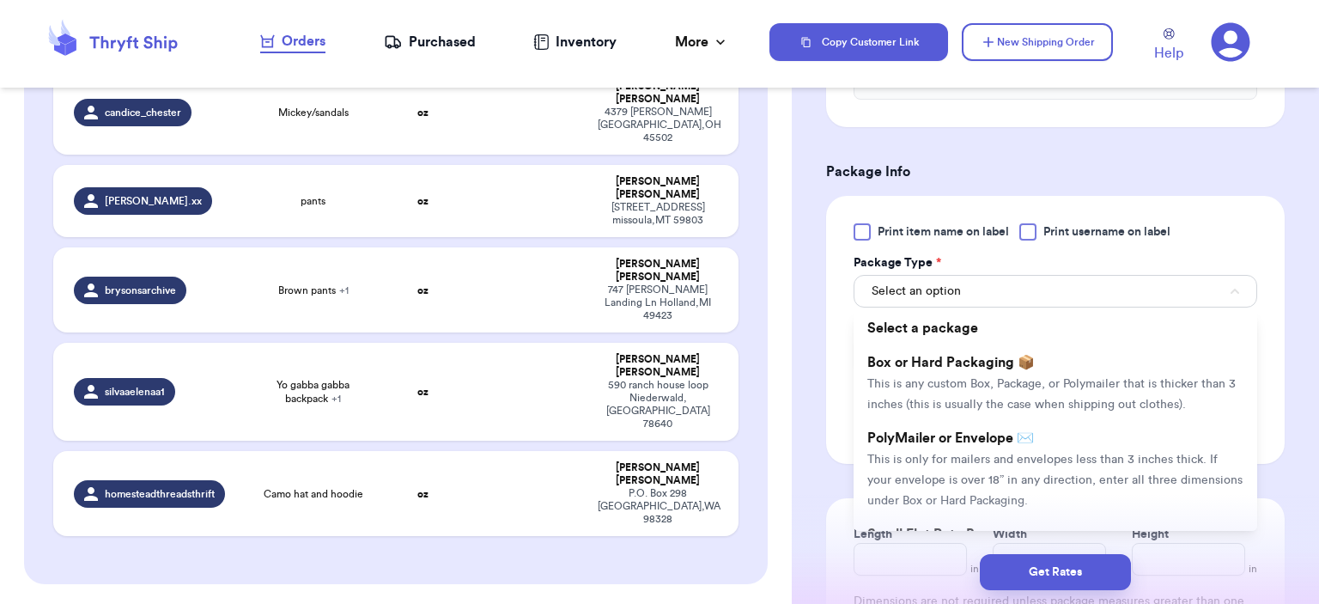
click at [999, 433] on span "PolyMailer or Envelope ✉️" at bounding box center [950, 438] width 167 height 14
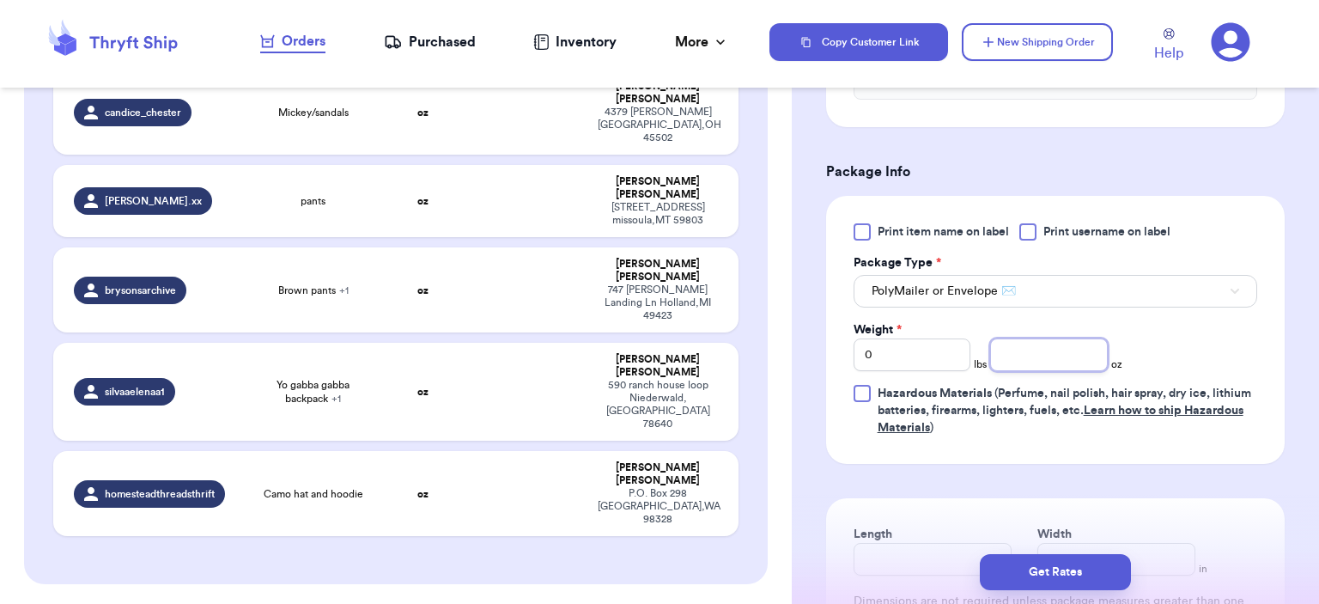
click at [1029, 355] on input "number" at bounding box center [1049, 354] width 118 height 33
type input "3"
click at [1077, 557] on button "Get Rates" at bounding box center [1055, 572] width 151 height 36
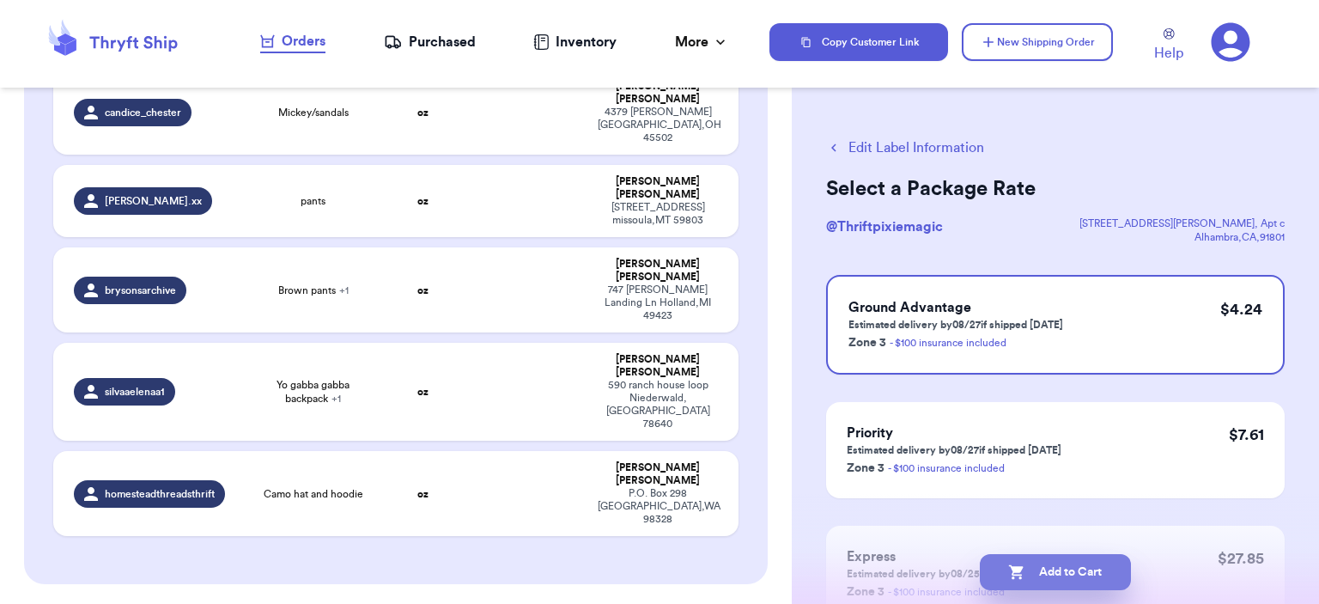
click at [1070, 558] on button "Add to Cart" at bounding box center [1055, 572] width 151 height 36
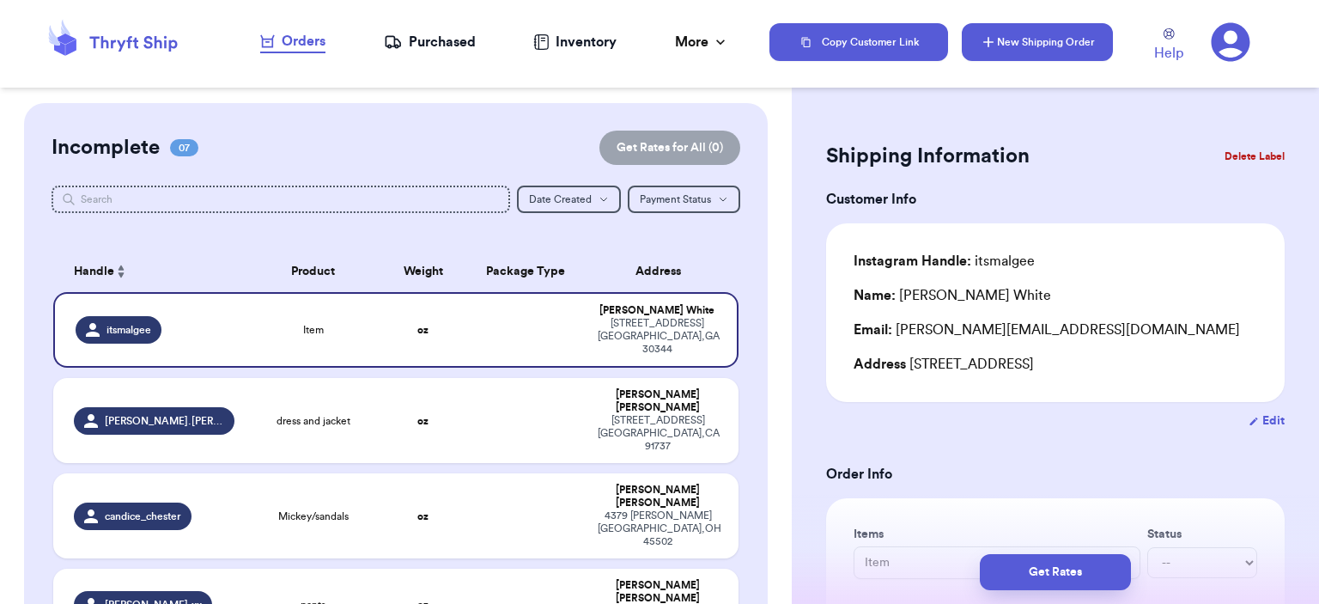
click at [1036, 23] on button "New Shipping Order" at bounding box center [1037, 42] width 151 height 38
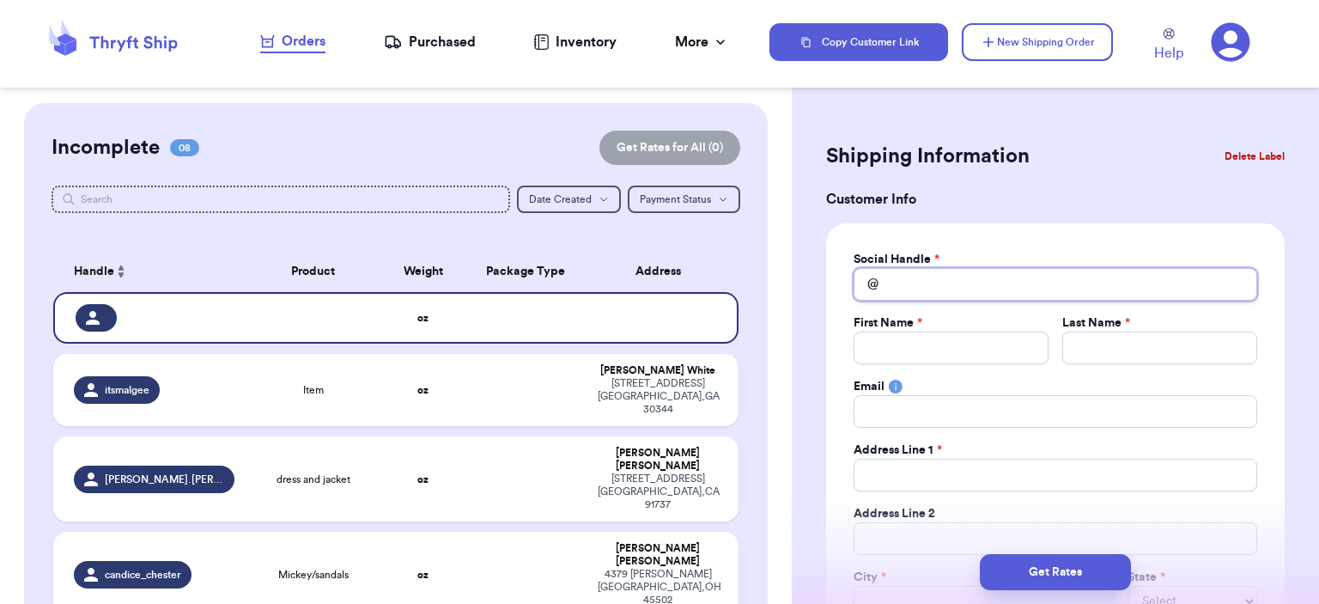
click at [985, 291] on input "Total Amount Paid" at bounding box center [1055, 284] width 404 height 33
type input "2"
type input "2n"
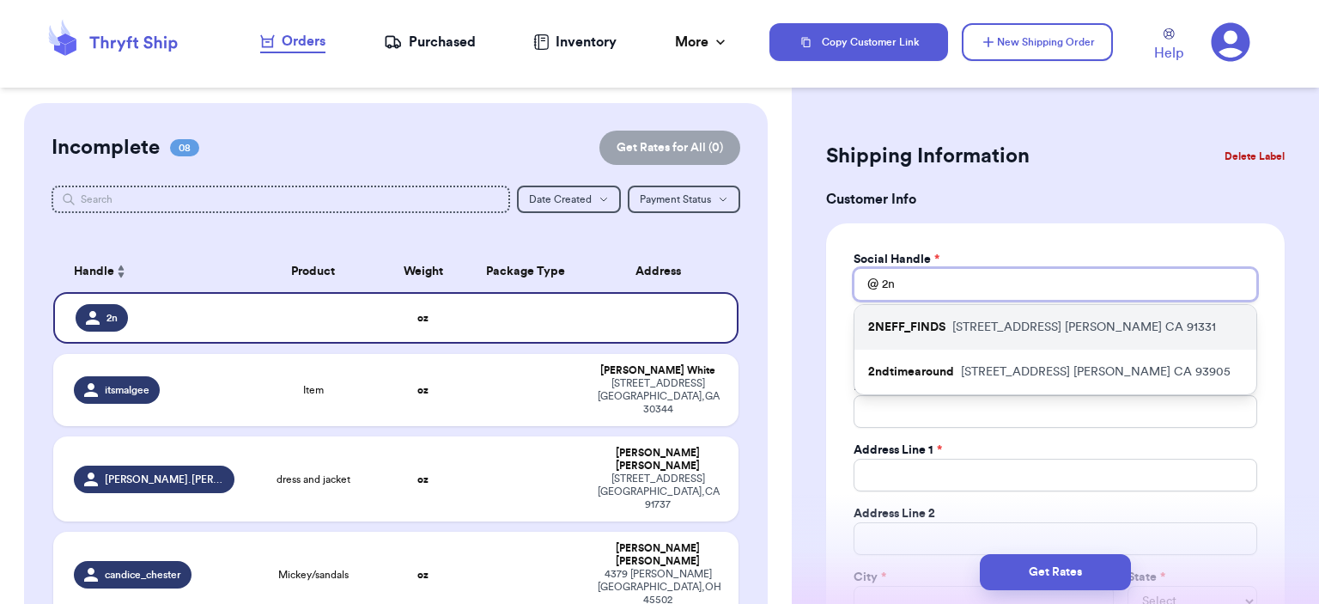
type input "2n"
click at [990, 311] on div "2NEFF_FINDS [STREET_ADDRESS]" at bounding box center [1055, 327] width 402 height 45
type input "2NEFF_FINDS"
type input "APRIL"
type input "[PERSON_NAME]"
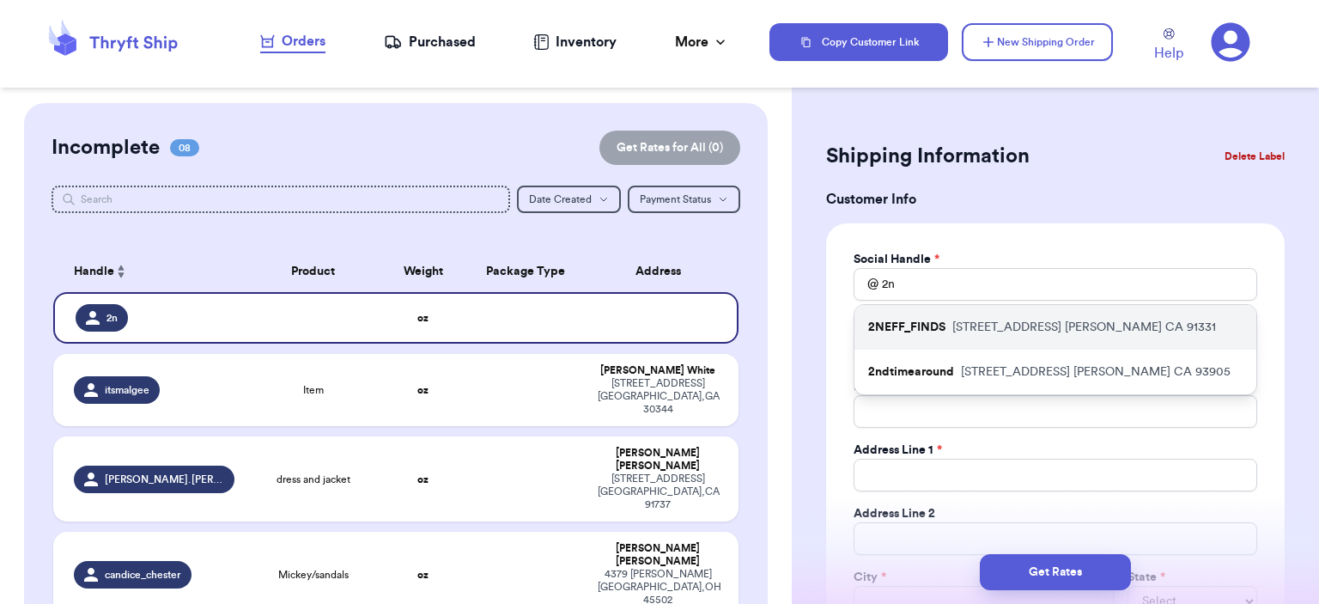
type input "[EMAIL_ADDRESS][DOMAIN_NAME]"
type input "[STREET_ADDRESS]"
type input "[PERSON_NAME]"
select select "CA"
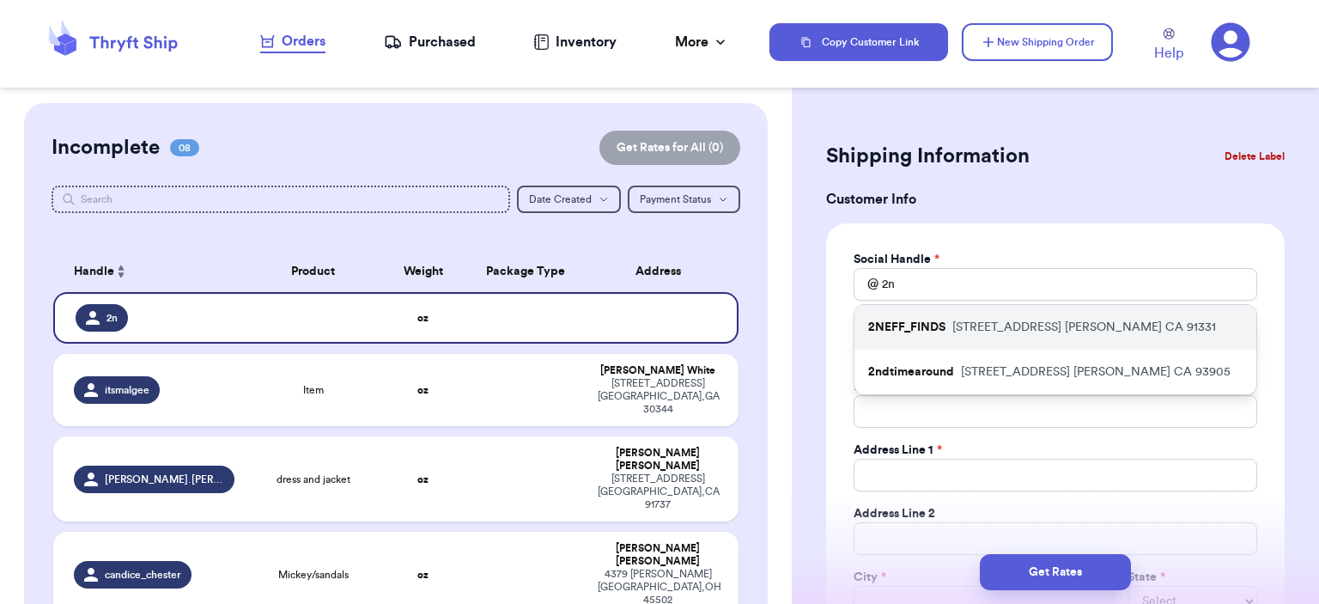
type input "91331"
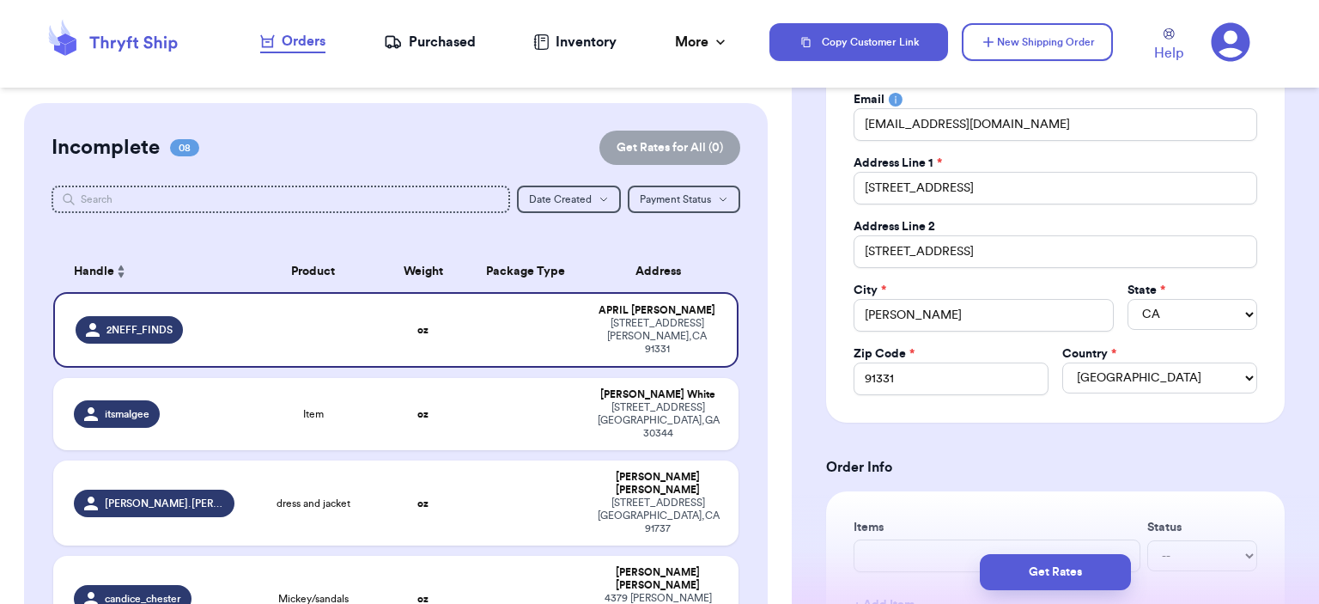
scroll to position [515, 0]
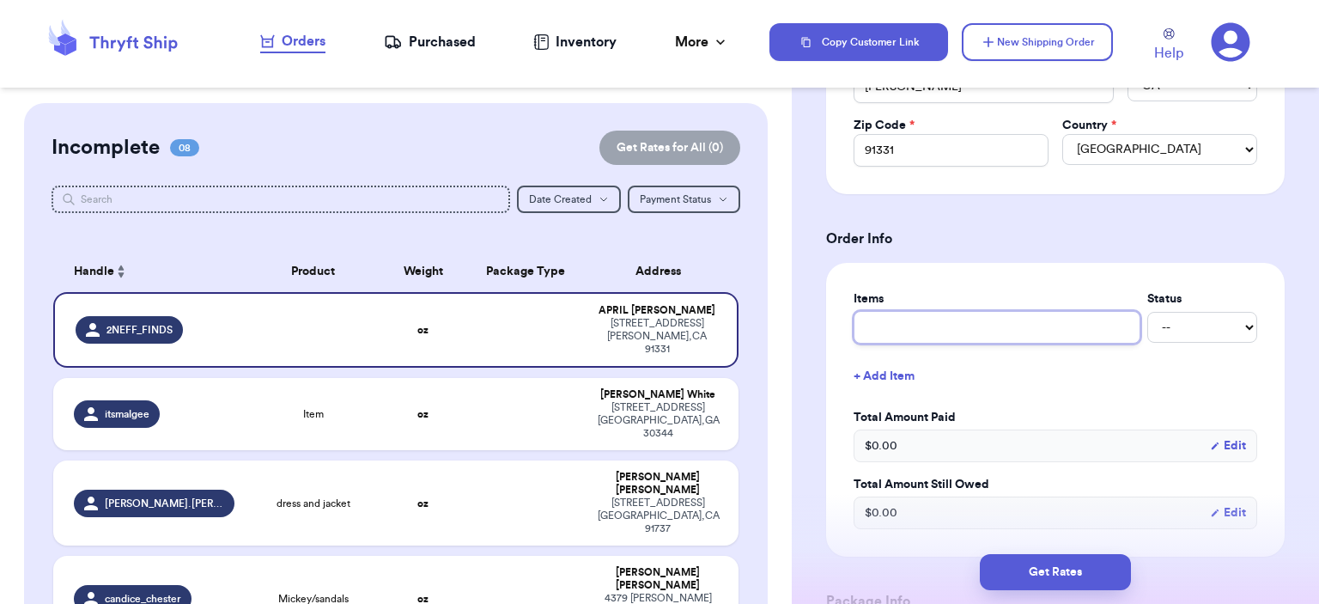
click at [955, 324] on input "text" at bounding box center [996, 327] width 287 height 33
type input "bag"
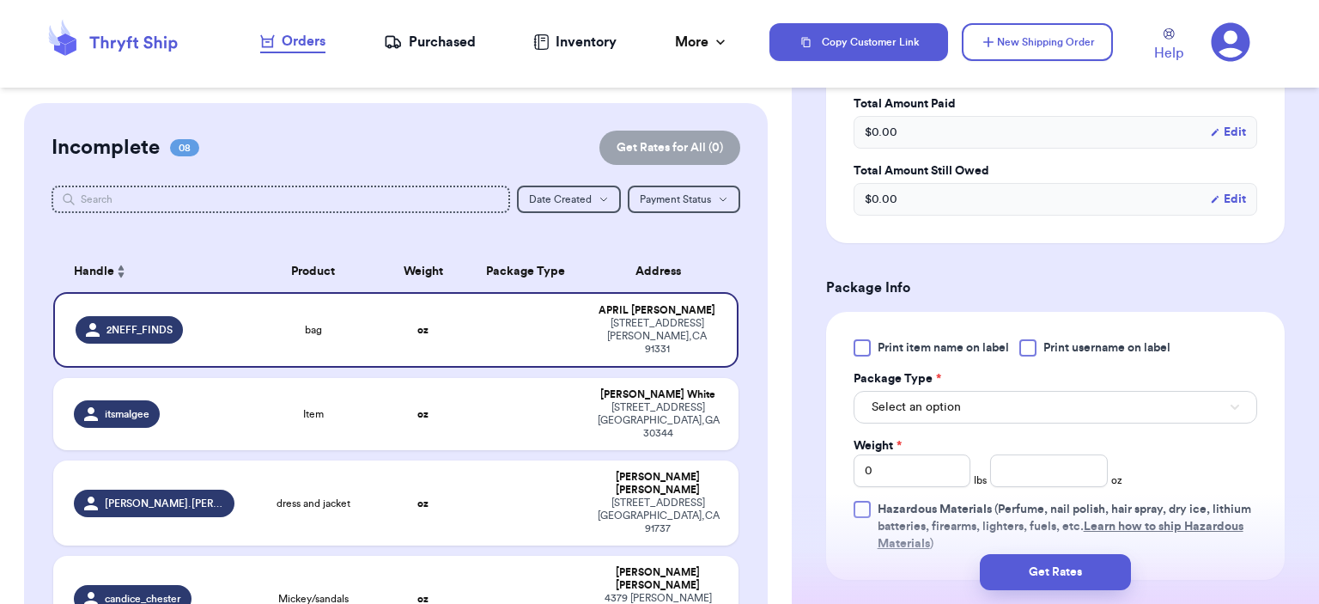
scroll to position [859, 0]
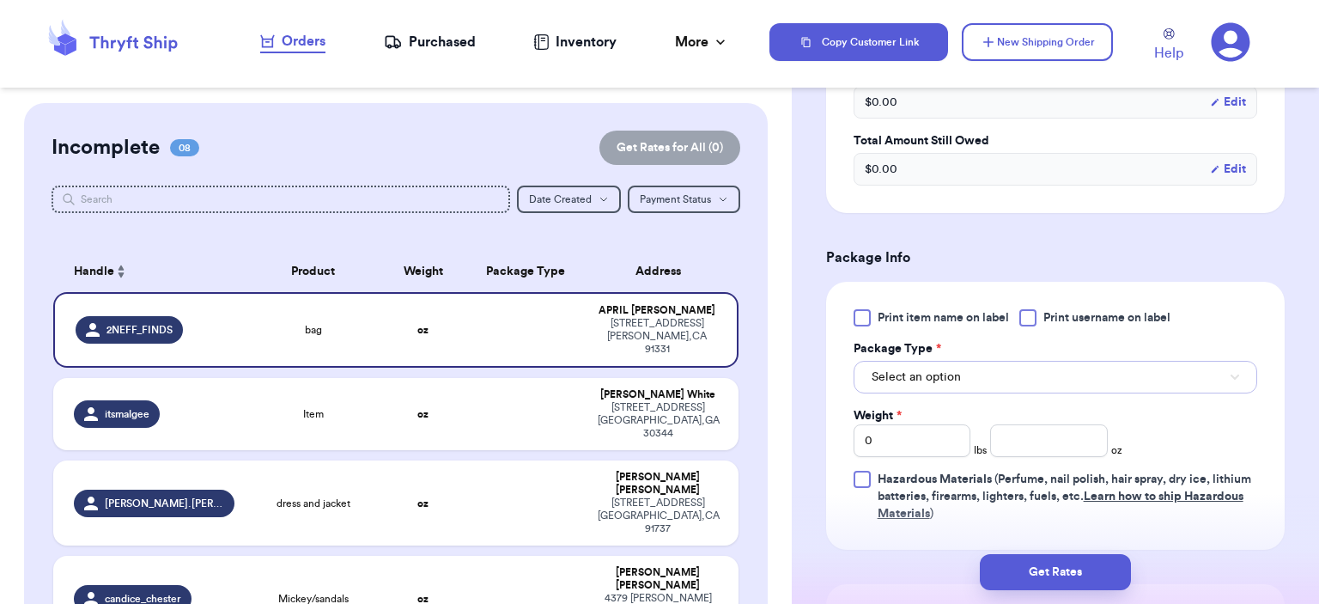
click at [989, 384] on button "Select an option" at bounding box center [1055, 377] width 404 height 33
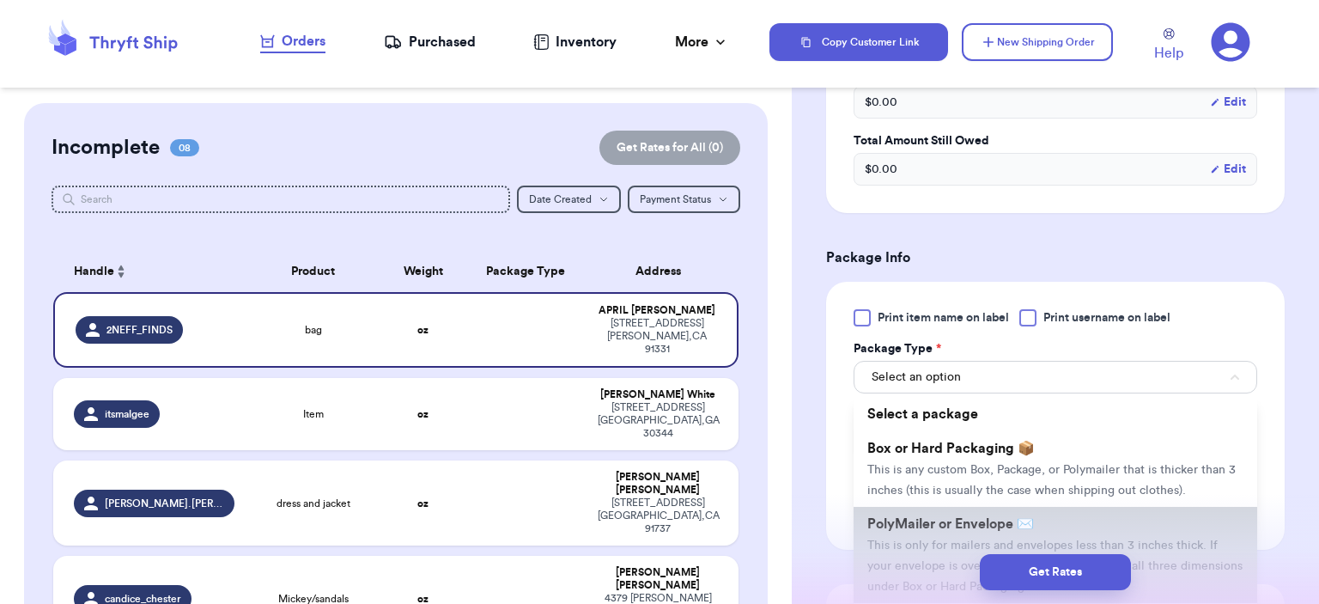
click at [989, 521] on span "PolyMailer or Envelope ✉️" at bounding box center [950, 524] width 167 height 14
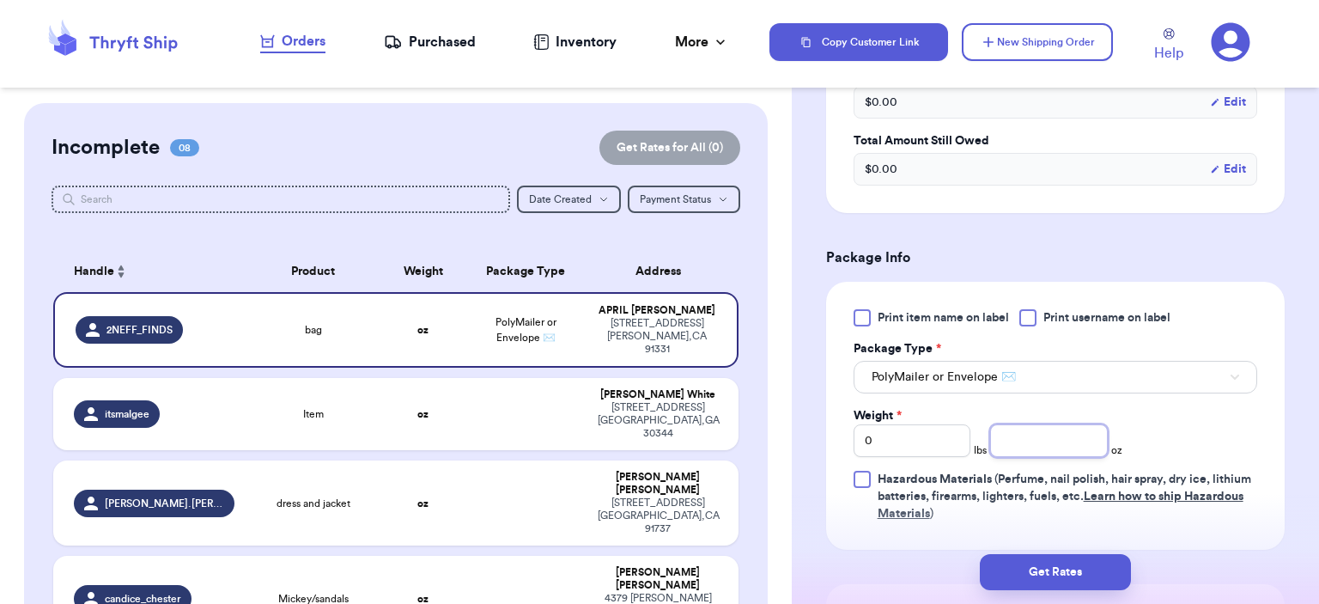
click at [1032, 428] on input "number" at bounding box center [1049, 440] width 118 height 33
type input "6"
click at [1065, 554] on button "Get Rates" at bounding box center [1055, 572] width 151 height 36
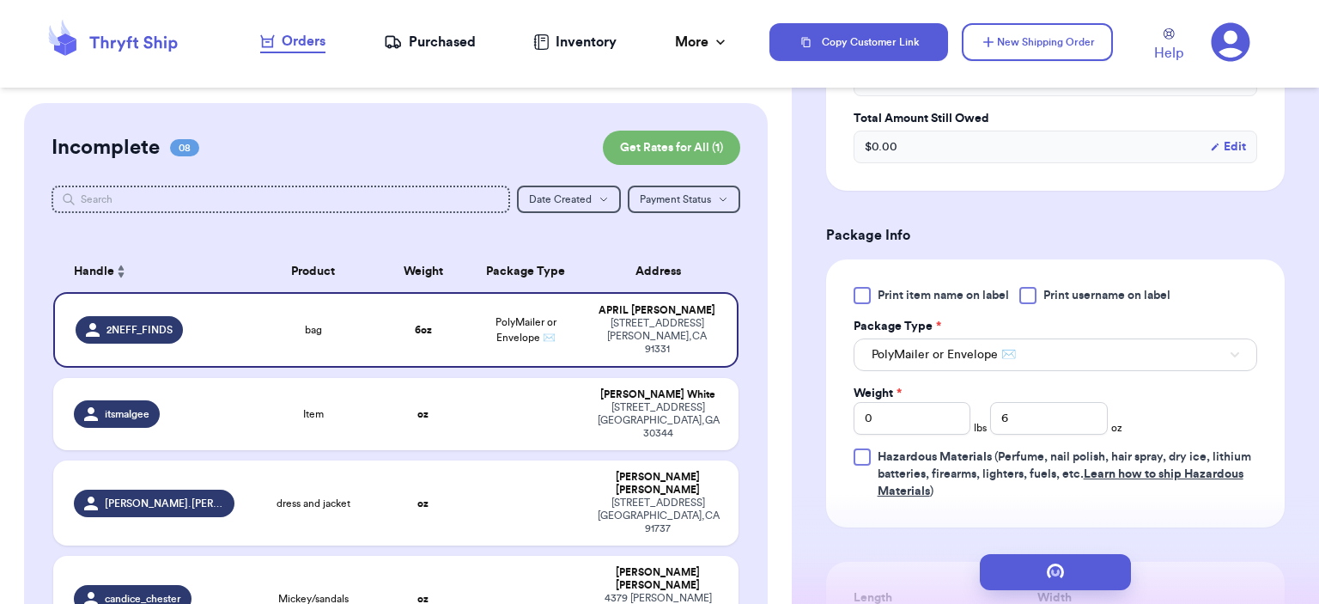
scroll to position [0, 0]
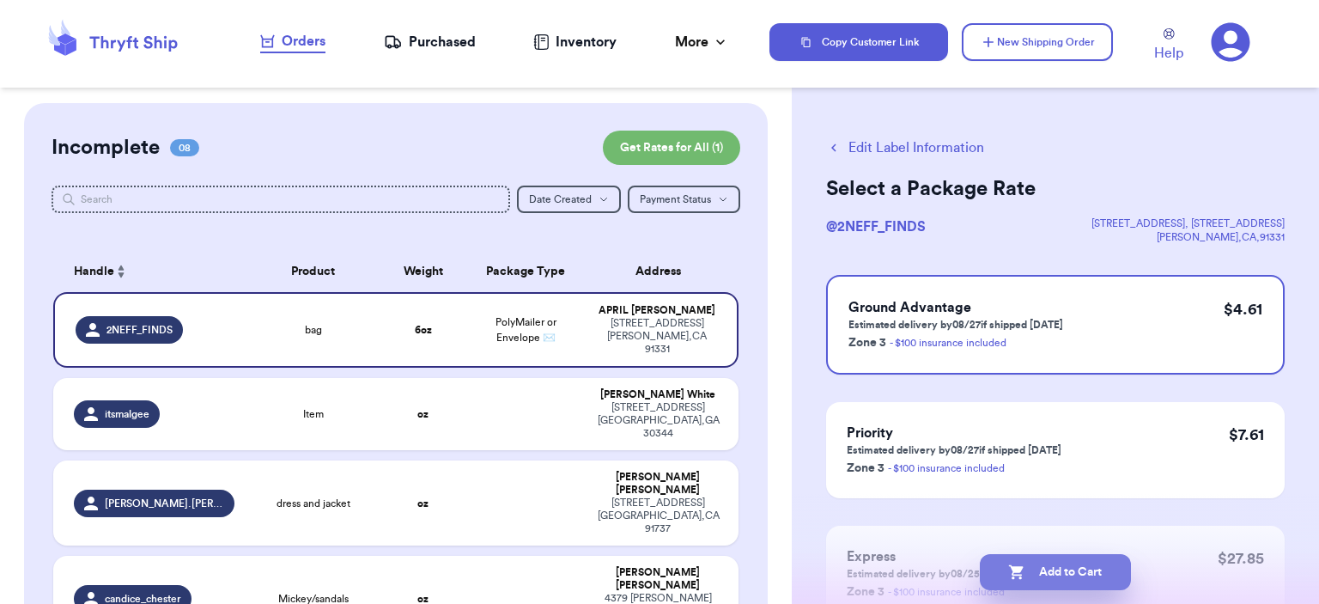
click at [1100, 560] on button "Add to Cart" at bounding box center [1055, 572] width 151 height 36
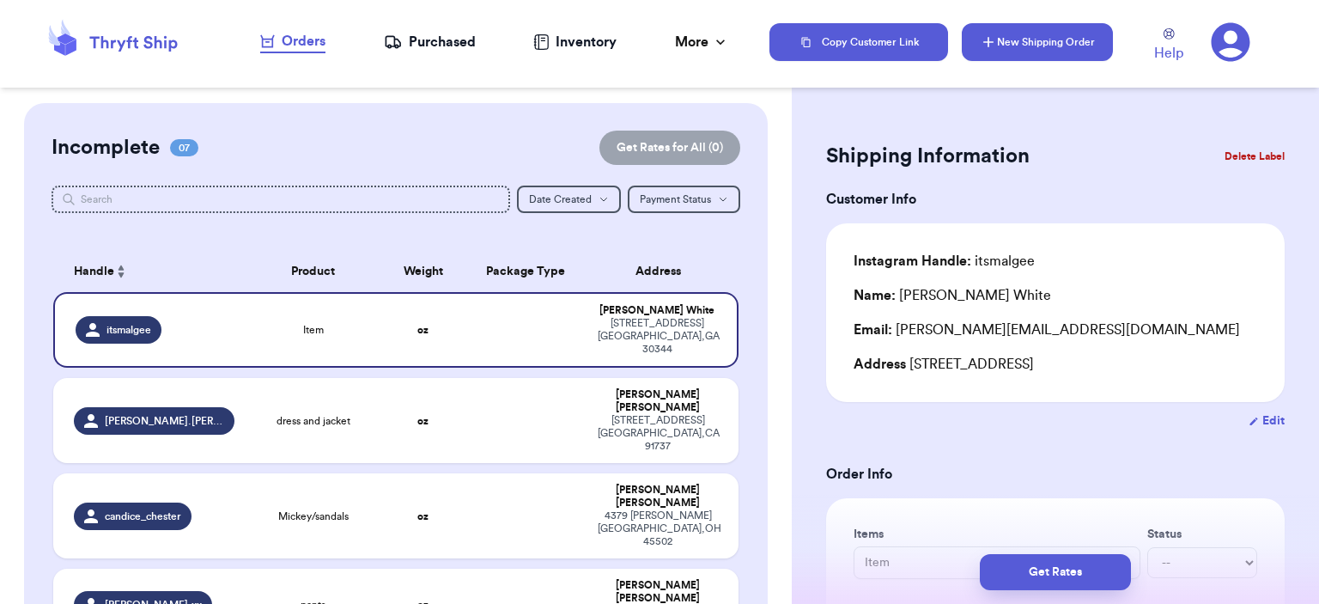
click at [1064, 37] on button "New Shipping Order" at bounding box center [1037, 42] width 151 height 38
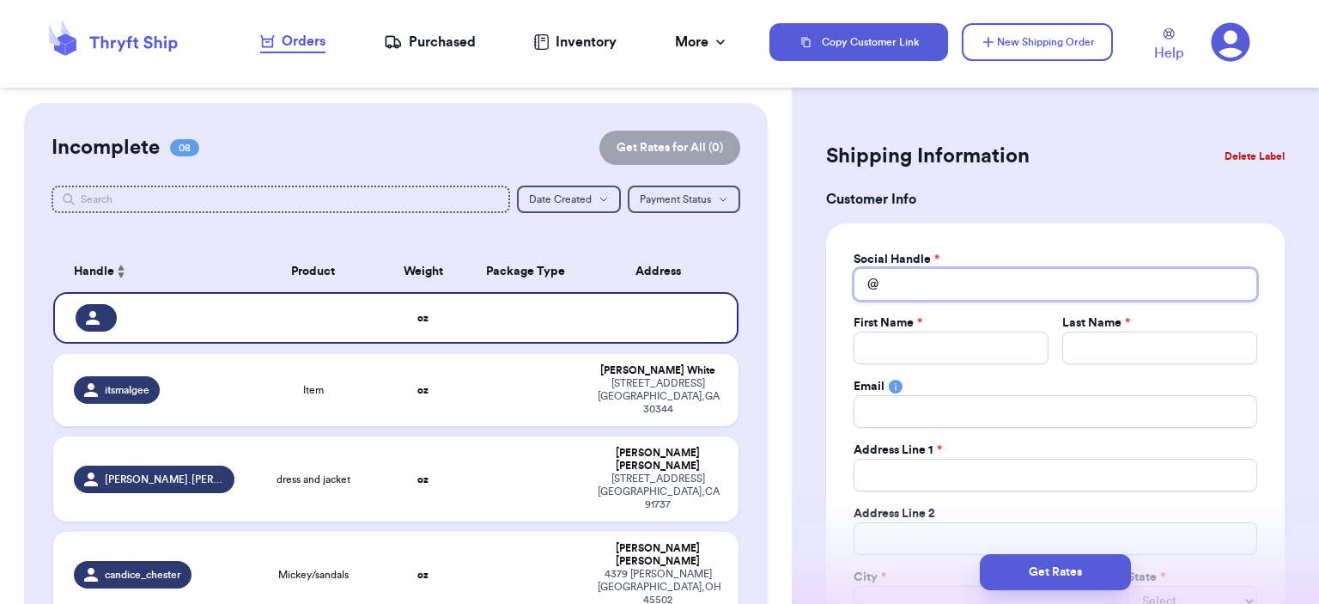
click at [926, 277] on input "Total Amount Paid" at bounding box center [1055, 284] width 404 height 33
type input "r"
type input "ru"
type input "rug"
type input "rugr"
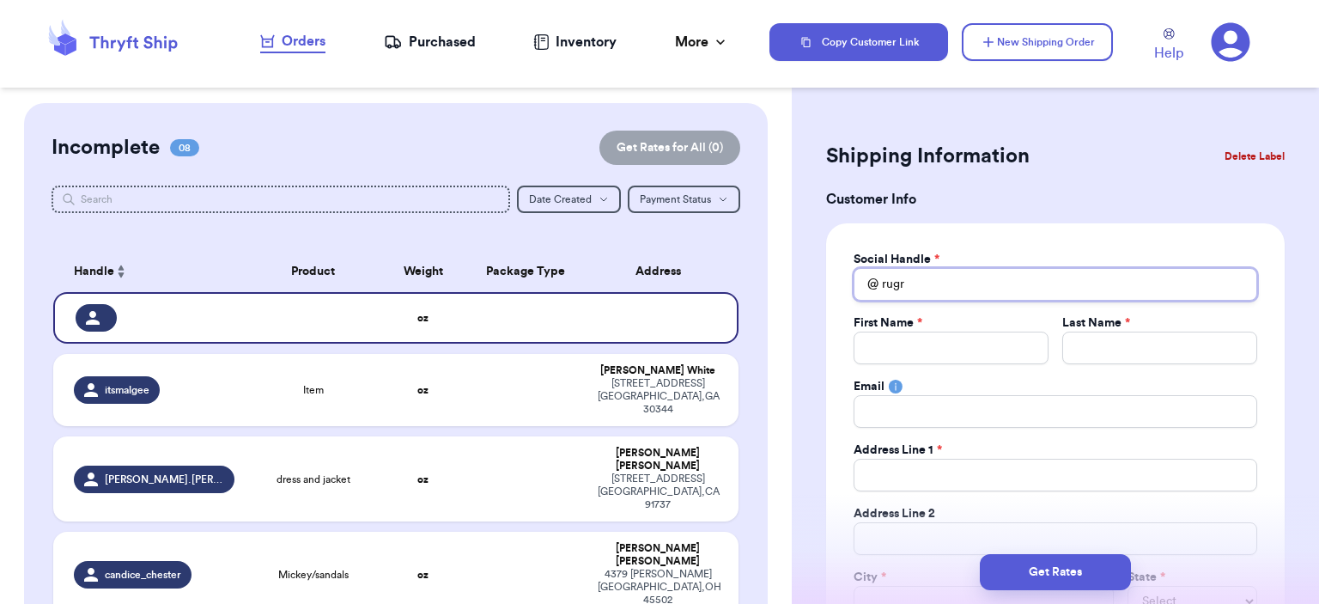
type input "rugra"
type input "rugrat"
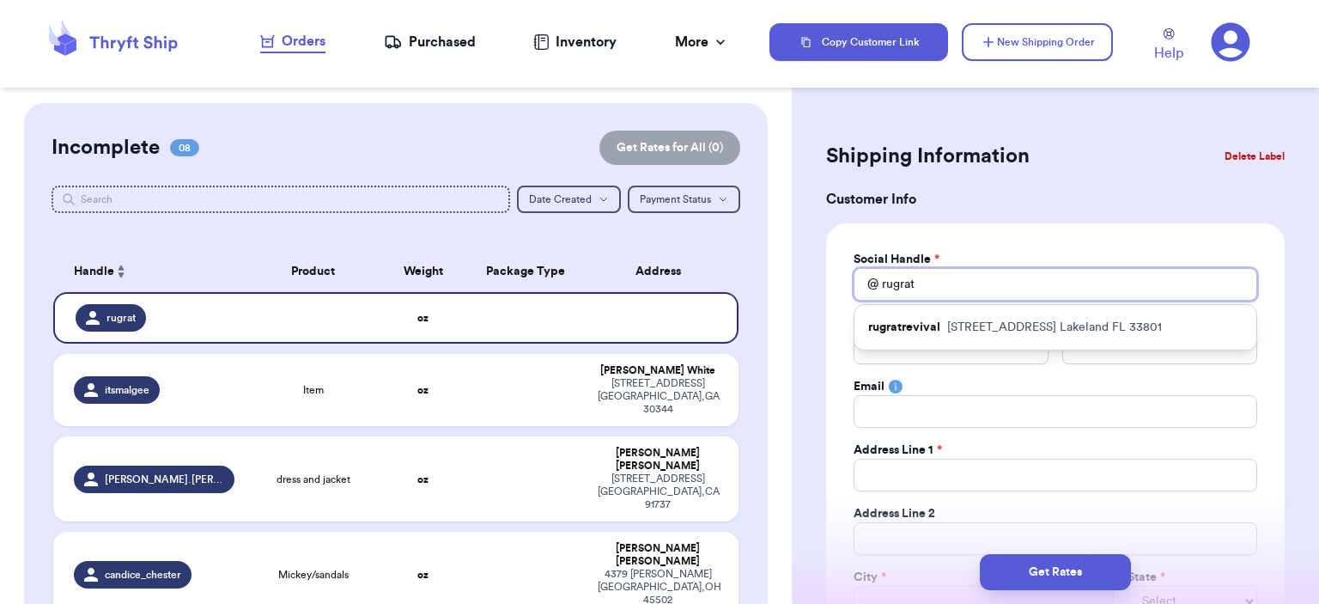
type input "rugrat"
click at [958, 321] on p "[STREET_ADDRESS]" at bounding box center [1054, 327] width 215 height 17
type input "rugratrevival"
type input "[PERSON_NAME]"
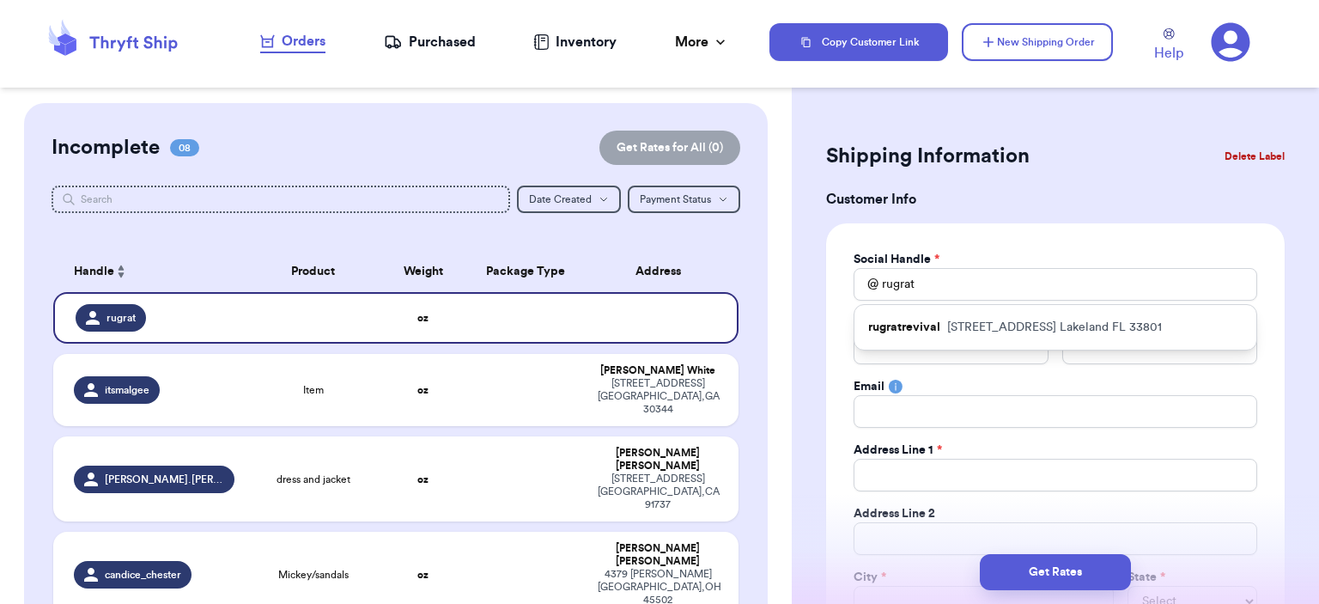
type input "[EMAIL_ADDRESS][DOMAIN_NAME]"
type input "[STREET_ADDRESS]"
type input "Lakeland"
select select "FL"
type input "33801"
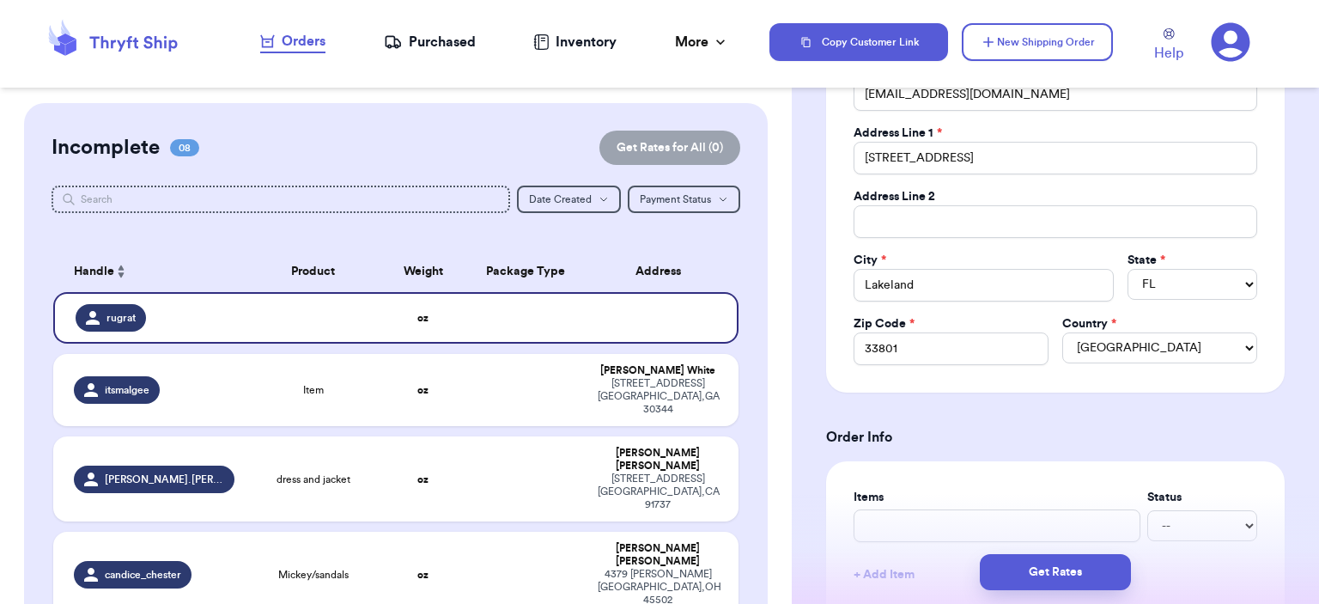
scroll to position [515, 0]
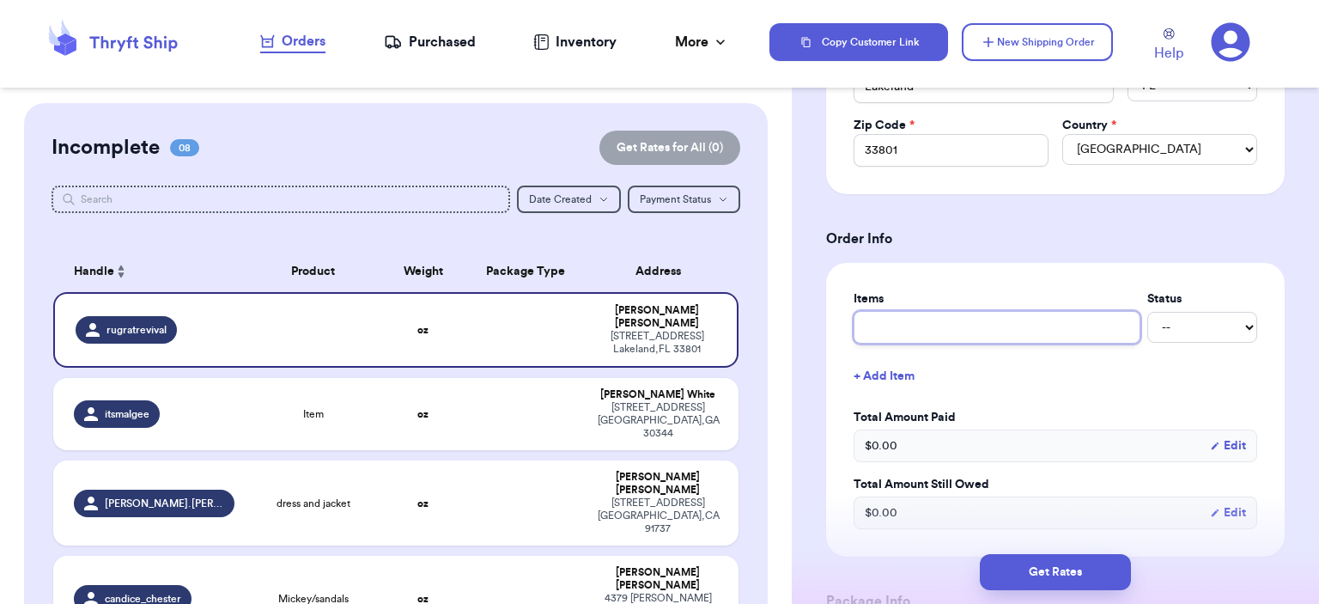
click at [972, 325] on input "text" at bounding box center [996, 327] width 287 height 33
type input "bag"
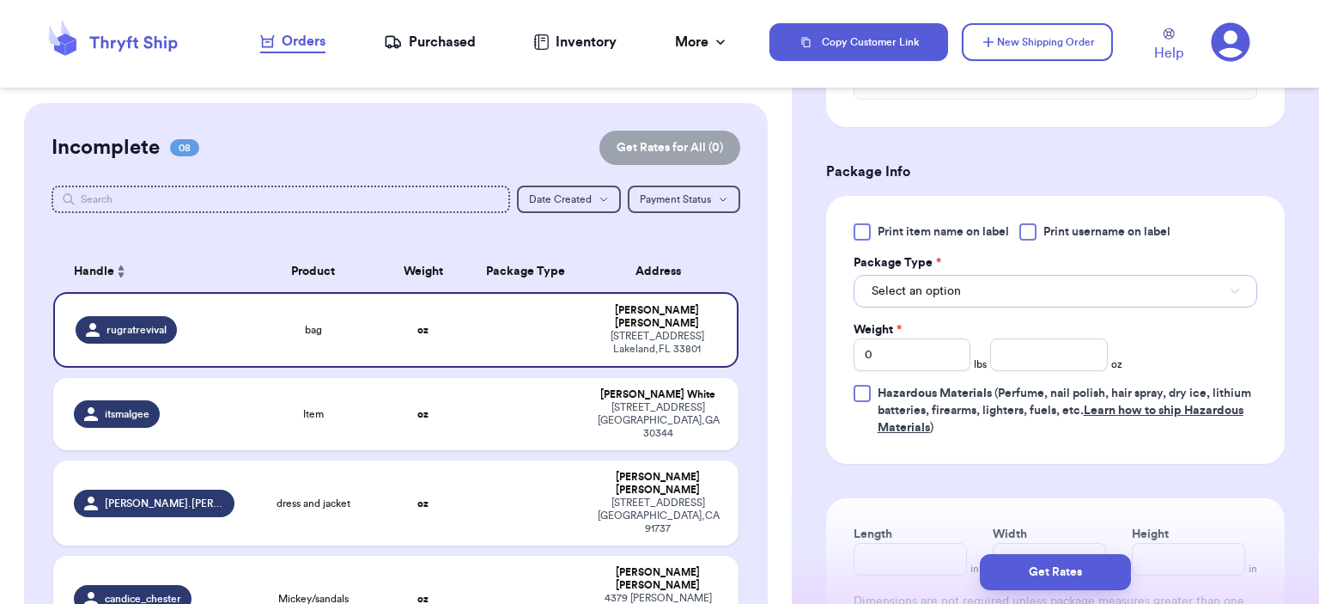
click at [942, 282] on span "Select an option" at bounding box center [915, 290] width 89 height 17
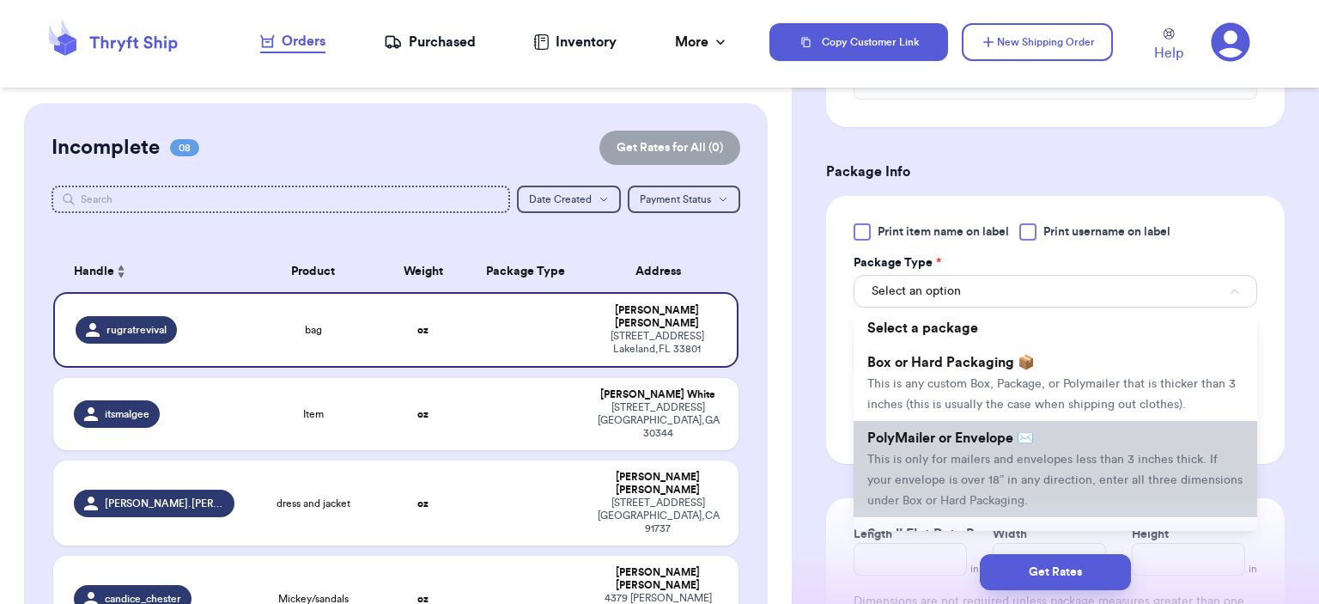
click at [980, 453] on span "This is only for mailers and envelopes less than 3 inches thick. If your envelo…" at bounding box center [1054, 479] width 375 height 53
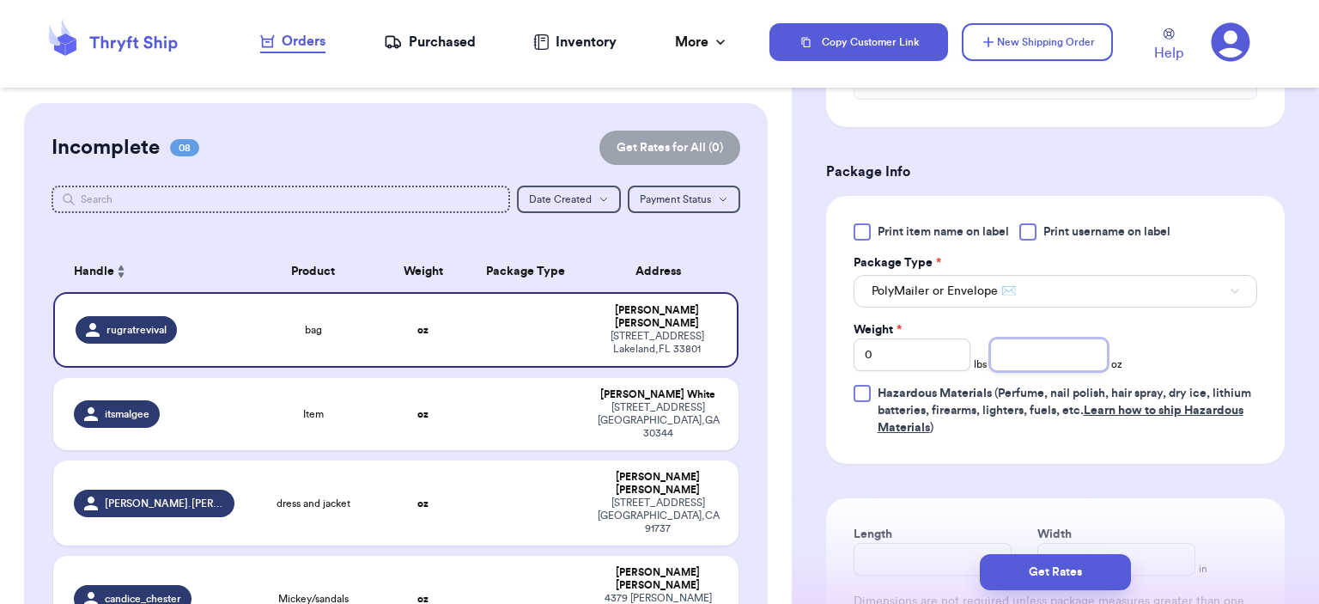
click at [1029, 353] on input "number" at bounding box center [1049, 354] width 118 height 33
type input "9"
click at [1078, 568] on button "Get Rates" at bounding box center [1055, 572] width 151 height 36
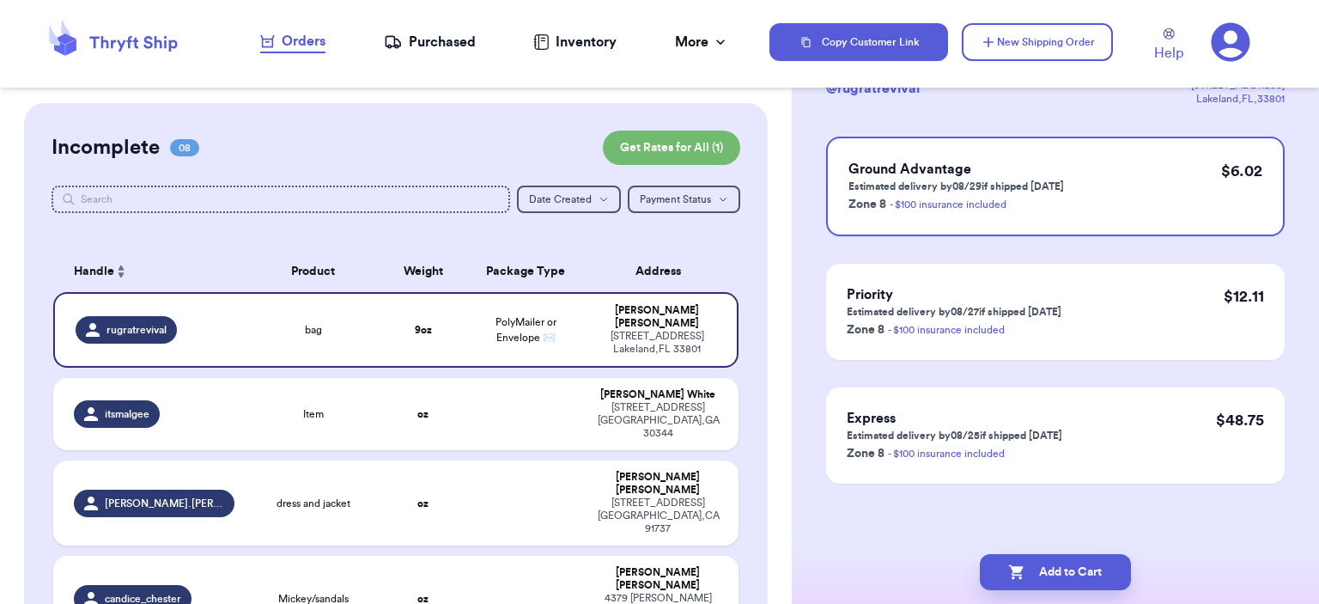
scroll to position [0, 0]
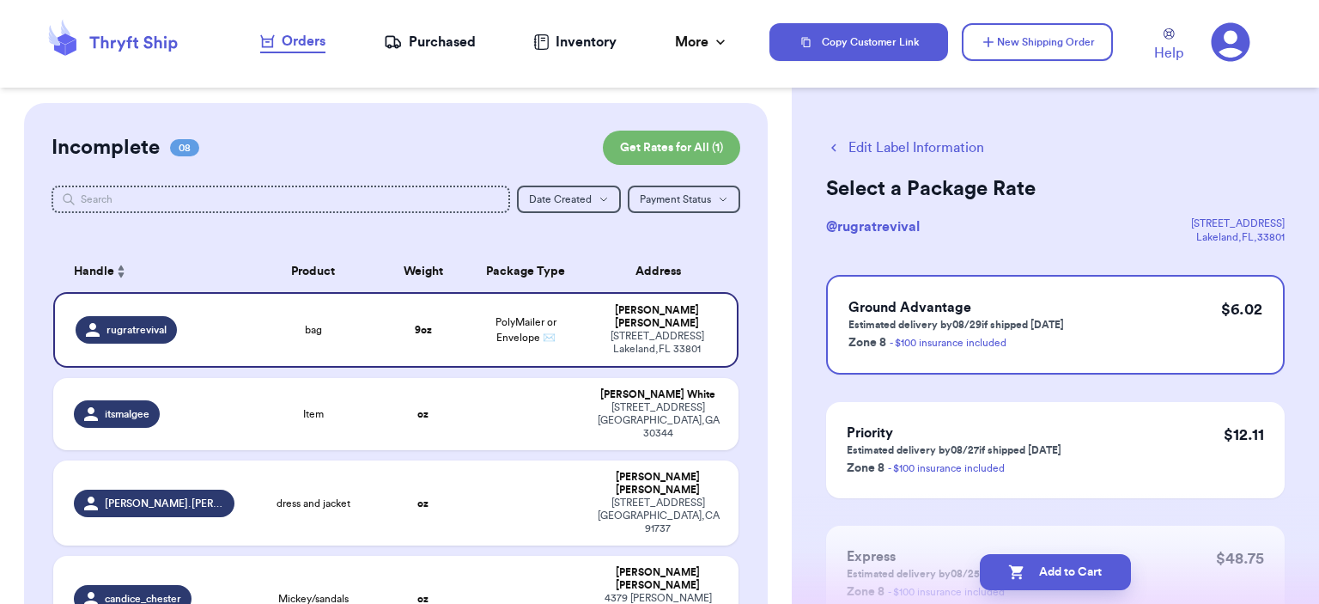
click at [950, 149] on button "Edit Label Information" at bounding box center [905, 147] width 158 height 21
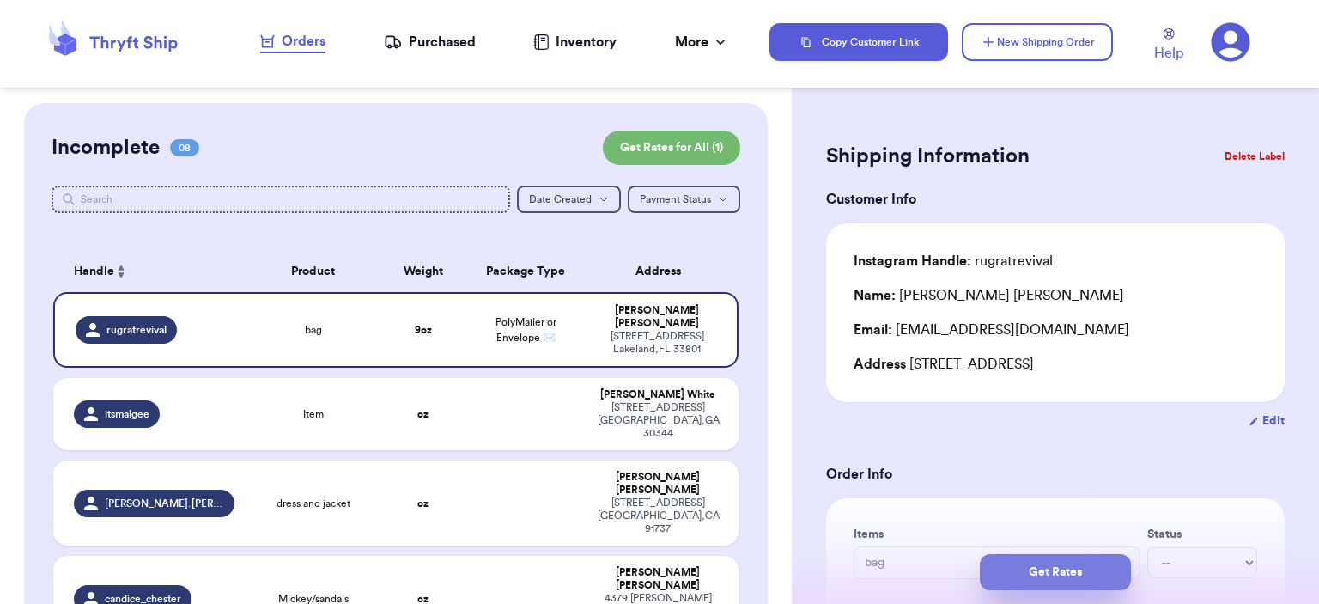
click at [1061, 566] on button "Get Rates" at bounding box center [1055, 572] width 151 height 36
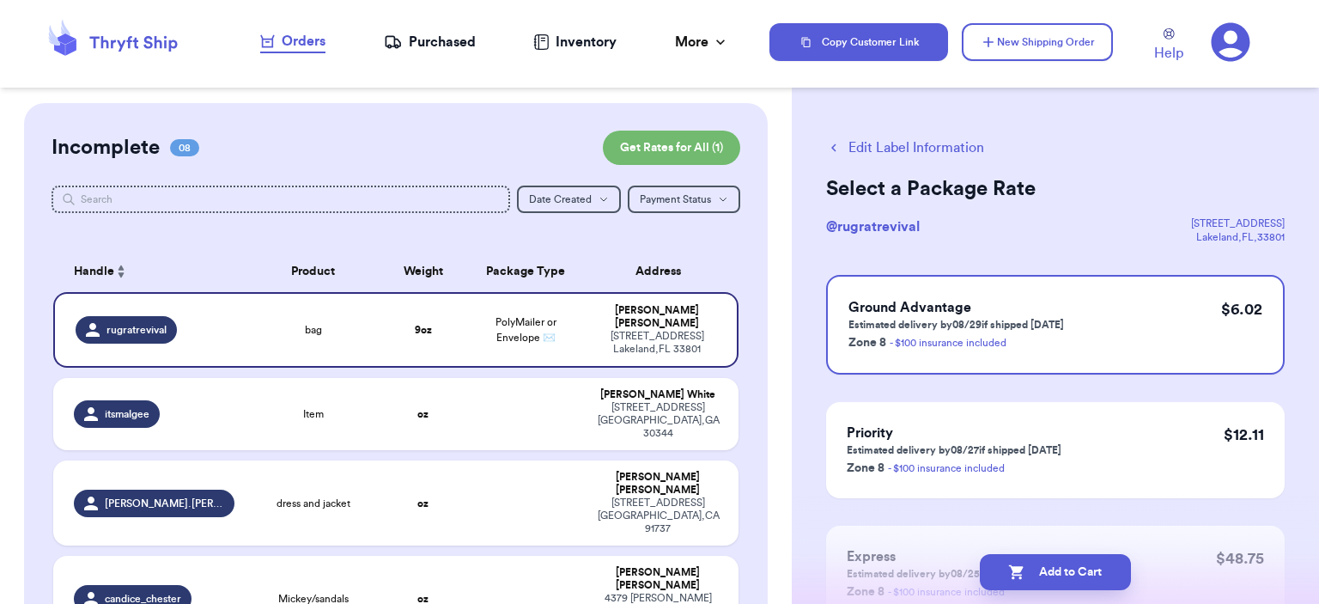
click at [1061, 563] on button "Add to Cart" at bounding box center [1055, 572] width 151 height 36
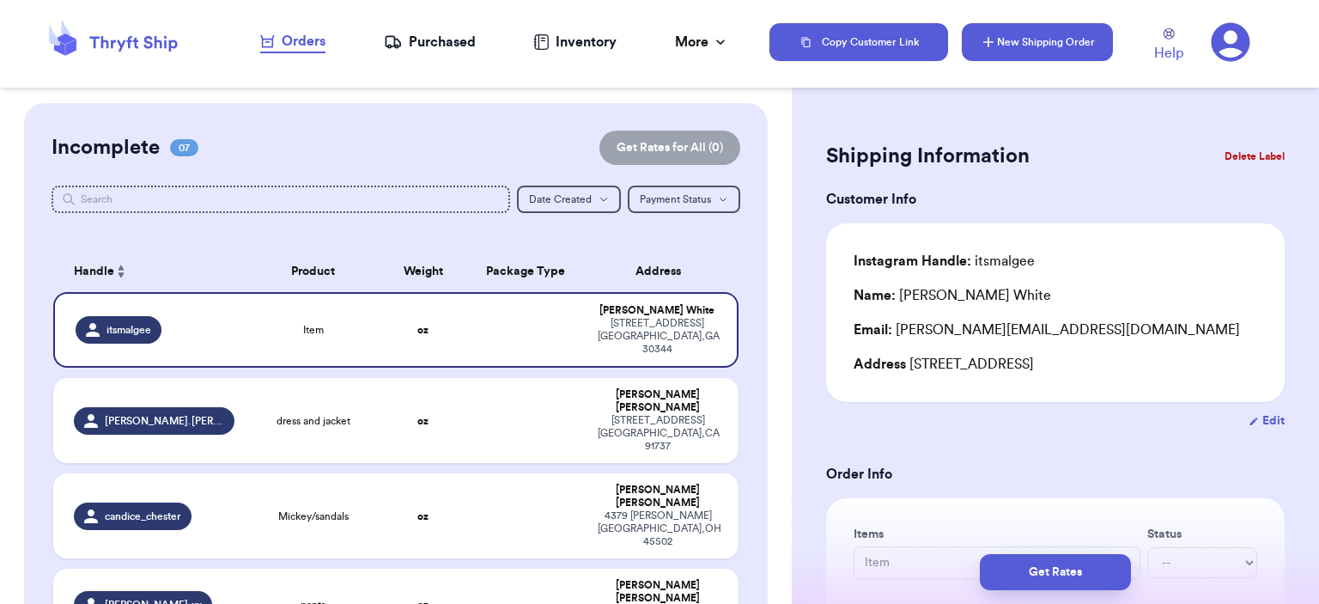
click at [1071, 30] on button "New Shipping Order" at bounding box center [1037, 42] width 151 height 38
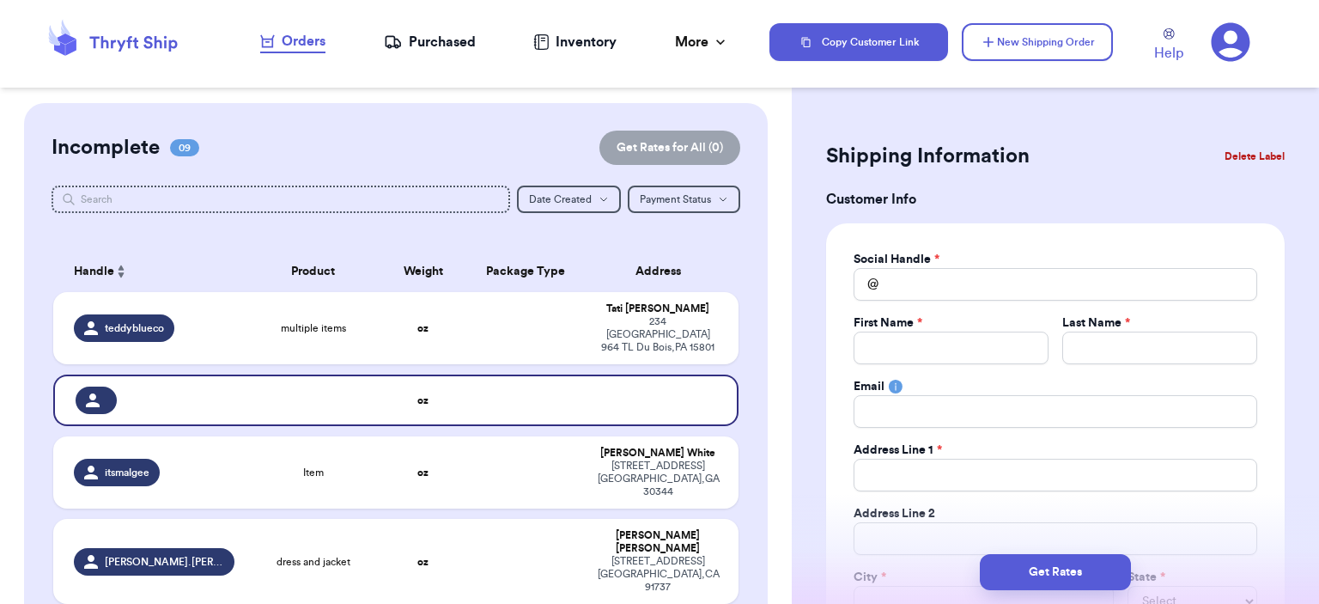
click at [1040, 264] on div "Social Handle *" at bounding box center [1055, 259] width 404 height 17
click at [1041, 271] on input "Total Amount Paid" at bounding box center [1055, 284] width 404 height 33
type input "j"
type input "je"
type input "jes"
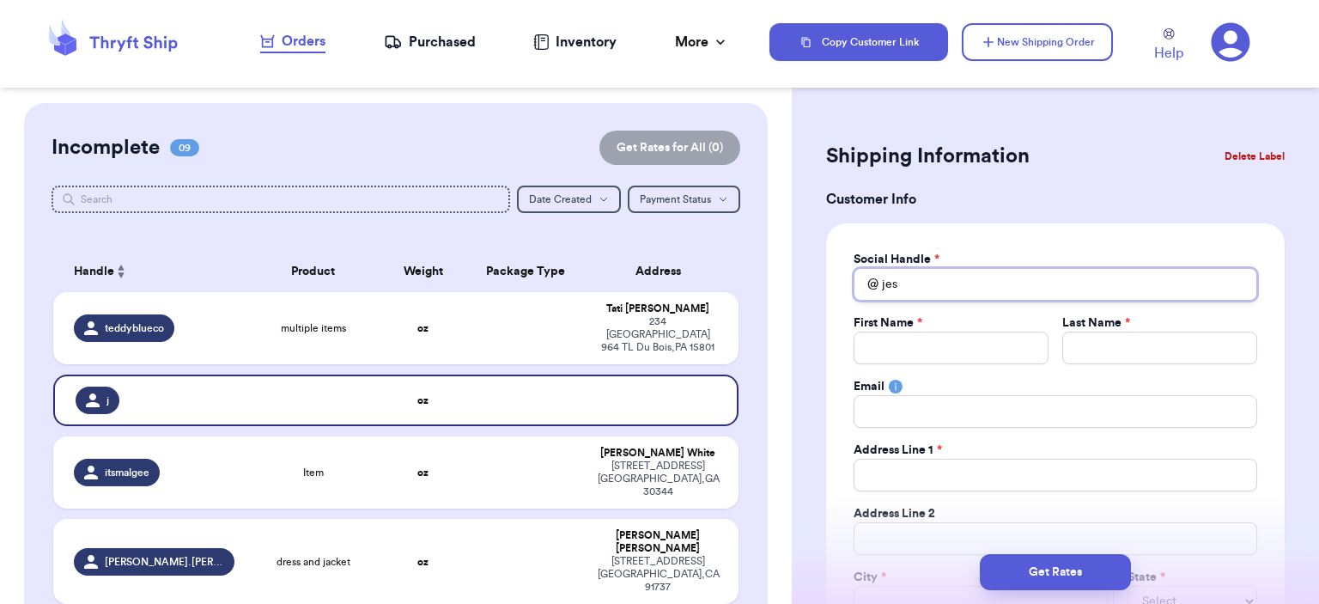
type input "[PERSON_NAME]"
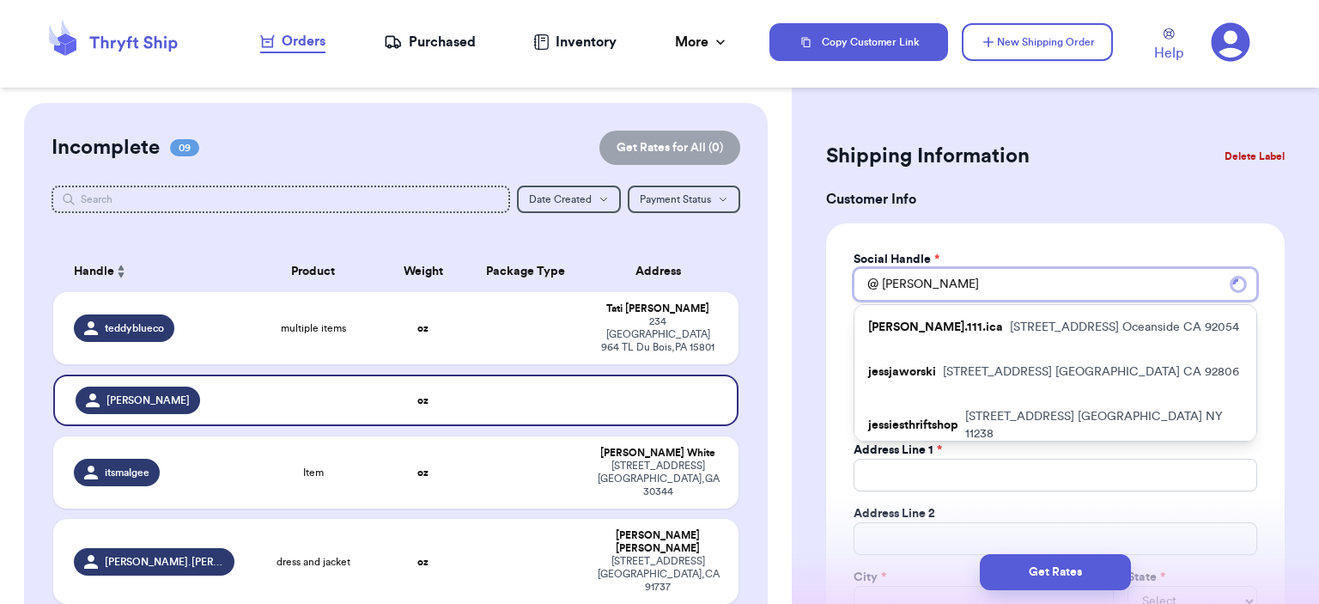
type input "jess_5"
type input "jess_51"
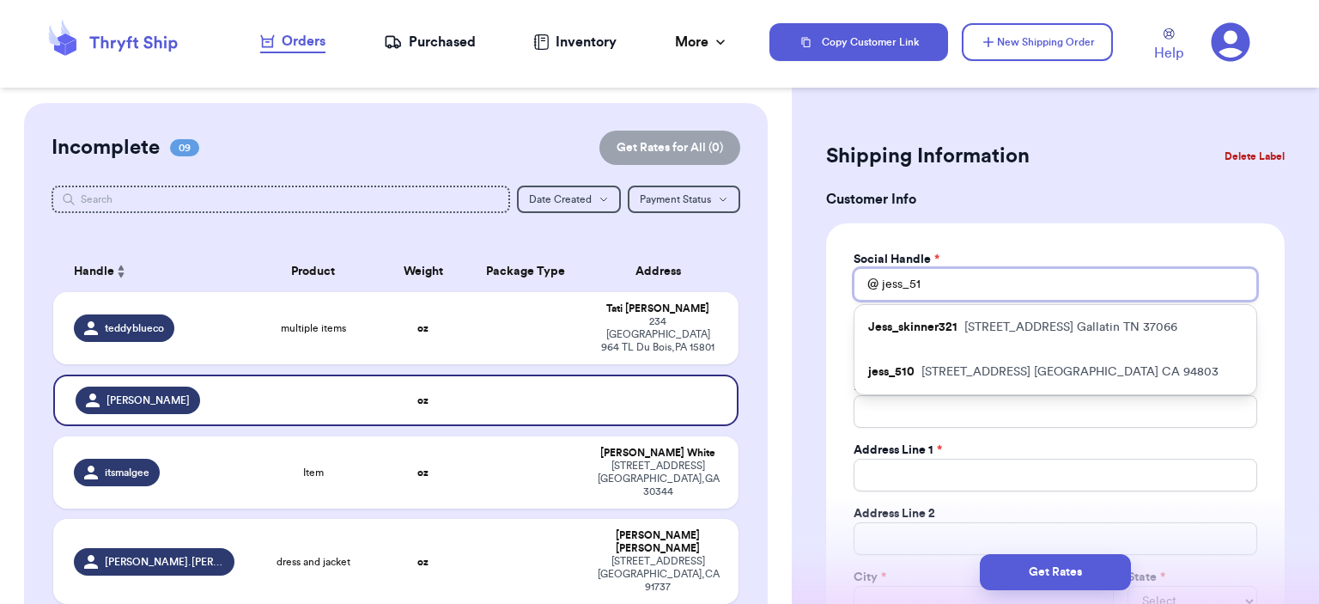
type input "jess_510"
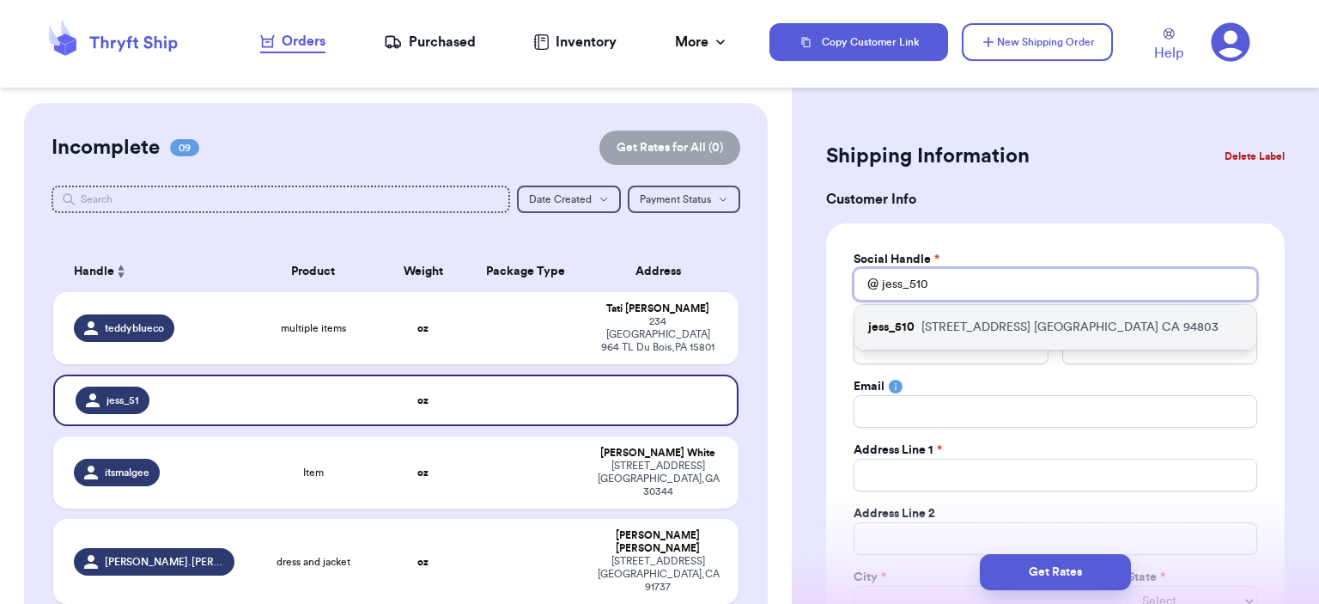
type input "jess_510"
click at [1028, 339] on div "jess_510 [STREET_ADDRESS]" at bounding box center [1055, 327] width 402 height 45
type input "[PERSON_NAME]"
type input "[EMAIL_ADDRESS][DOMAIN_NAME]"
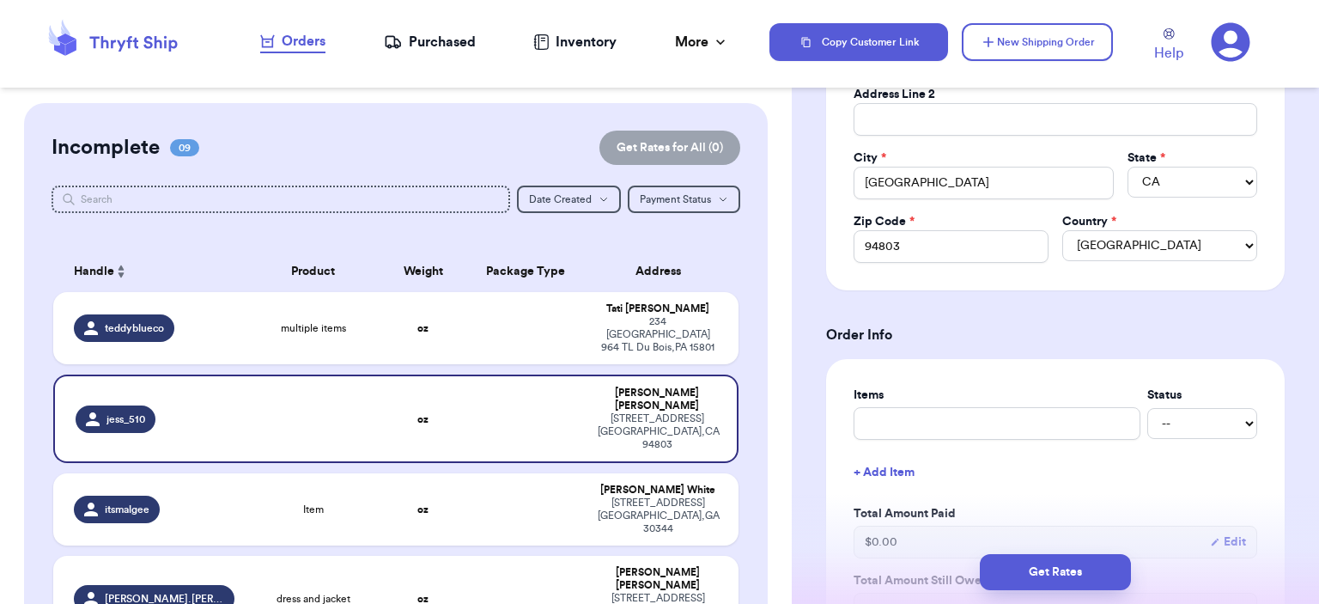
scroll to position [429, 0]
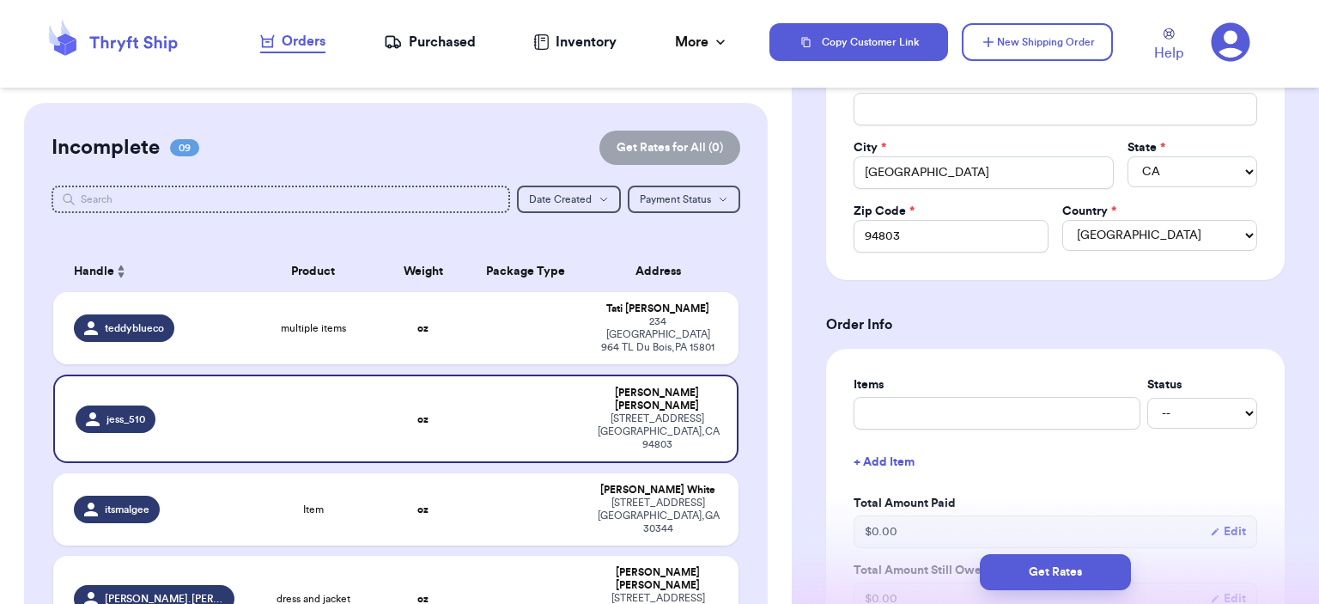
click at [1030, 384] on label "Items" at bounding box center [996, 384] width 287 height 17
click at [1028, 397] on input "text" at bounding box center [996, 413] width 287 height 33
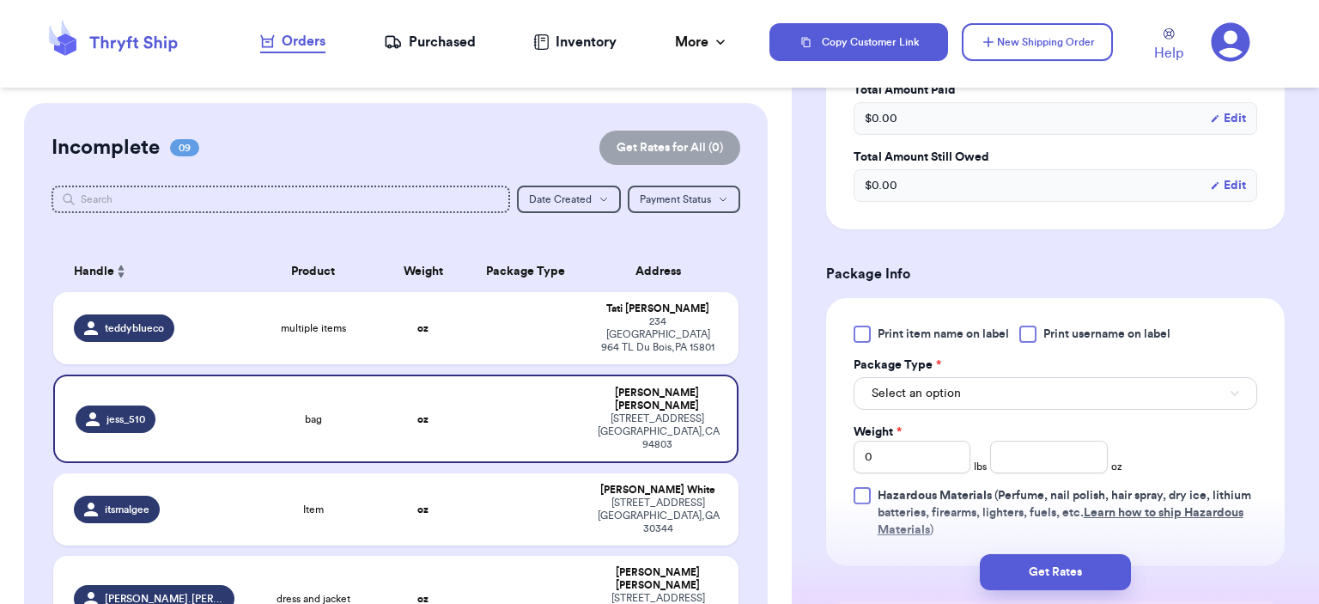
scroll to position [859, 0]
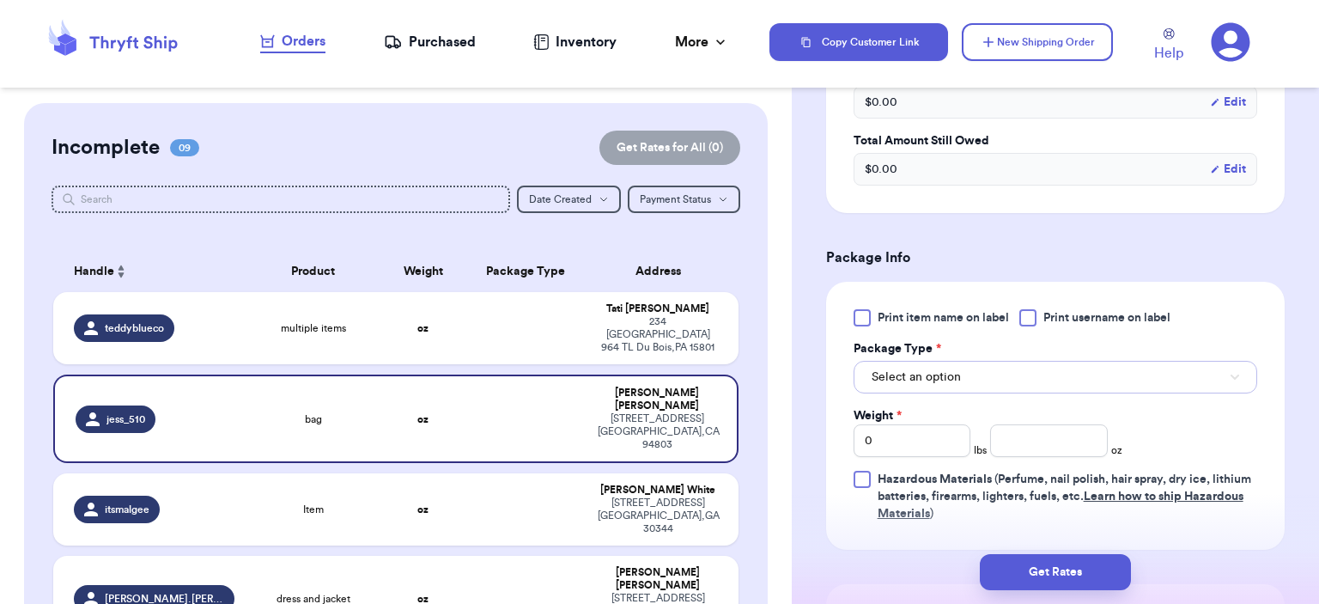
drag, startPoint x: 1005, startPoint y: 367, endPoint x: 1005, endPoint y: 376, distance: 8.6
click at [1005, 368] on button "Select an option" at bounding box center [1055, 377] width 404 height 33
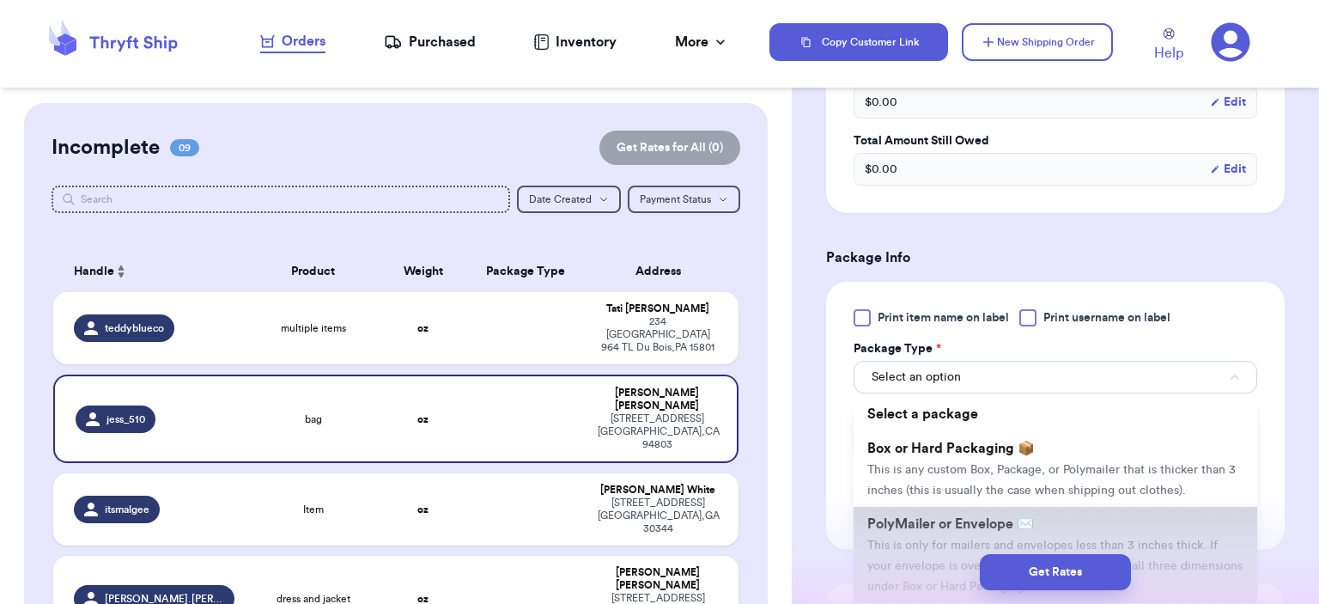
click at [957, 511] on li "PolyMailer or Envelope ✉️ This is only for mailers and envelopes less than 3 in…" at bounding box center [1055, 555] width 404 height 96
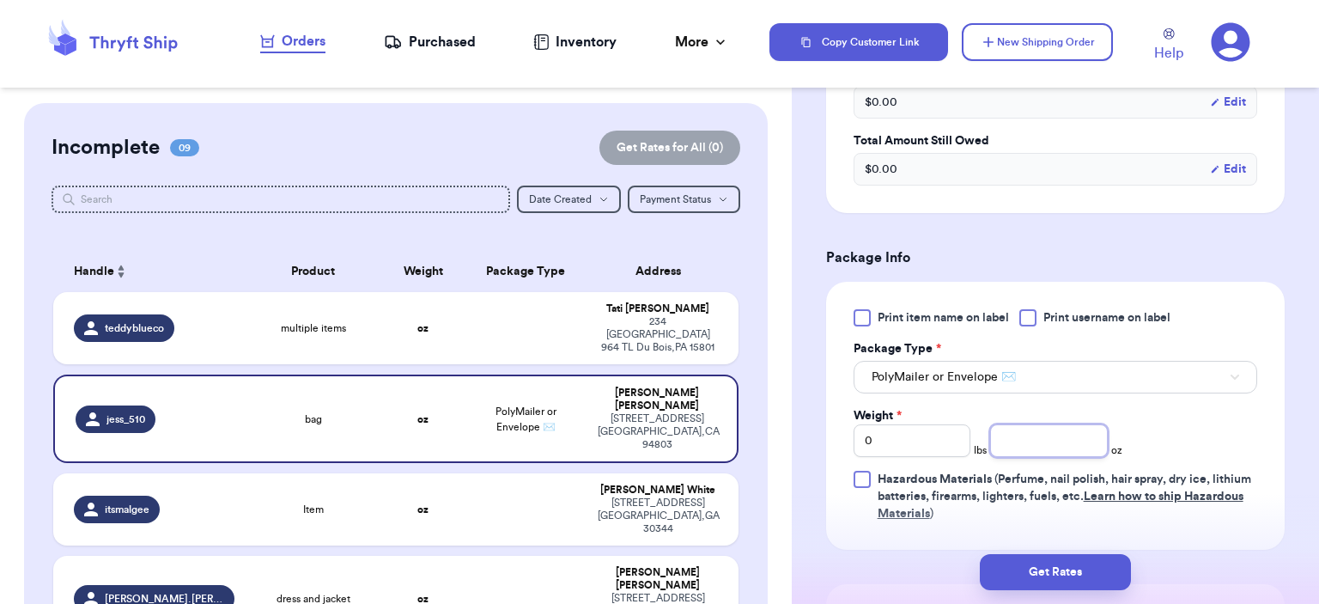
click at [1028, 434] on input "number" at bounding box center [1049, 440] width 118 height 33
click at [1091, 565] on button "Get Rates" at bounding box center [1055, 572] width 151 height 36
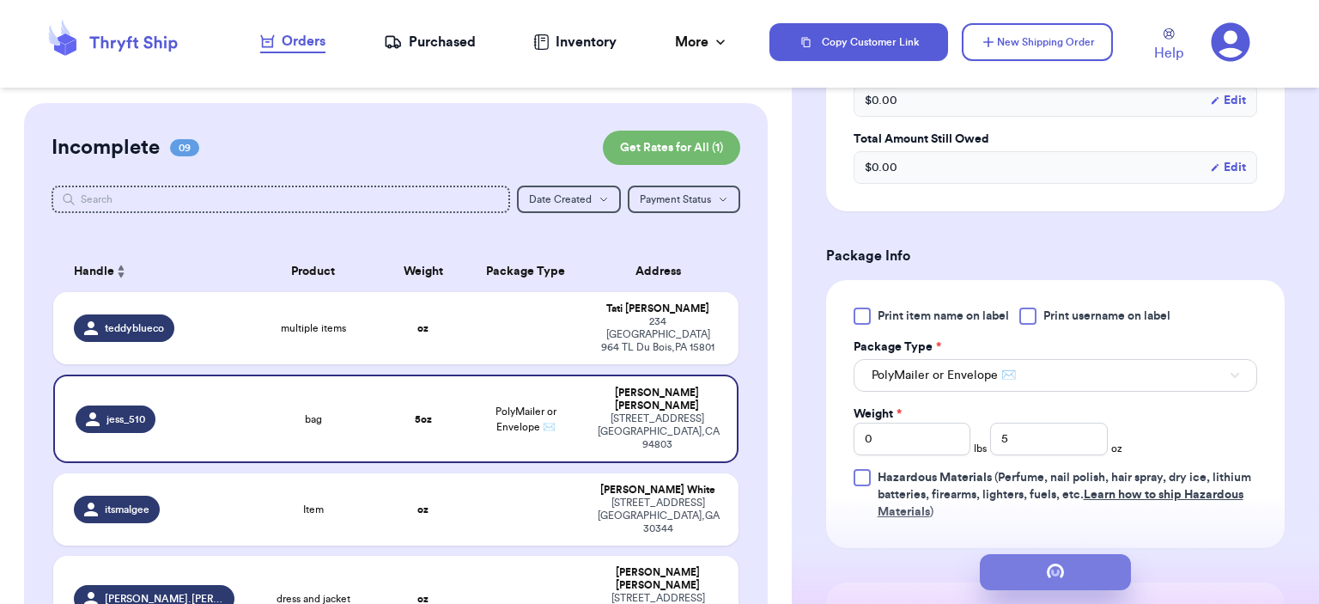
scroll to position [0, 0]
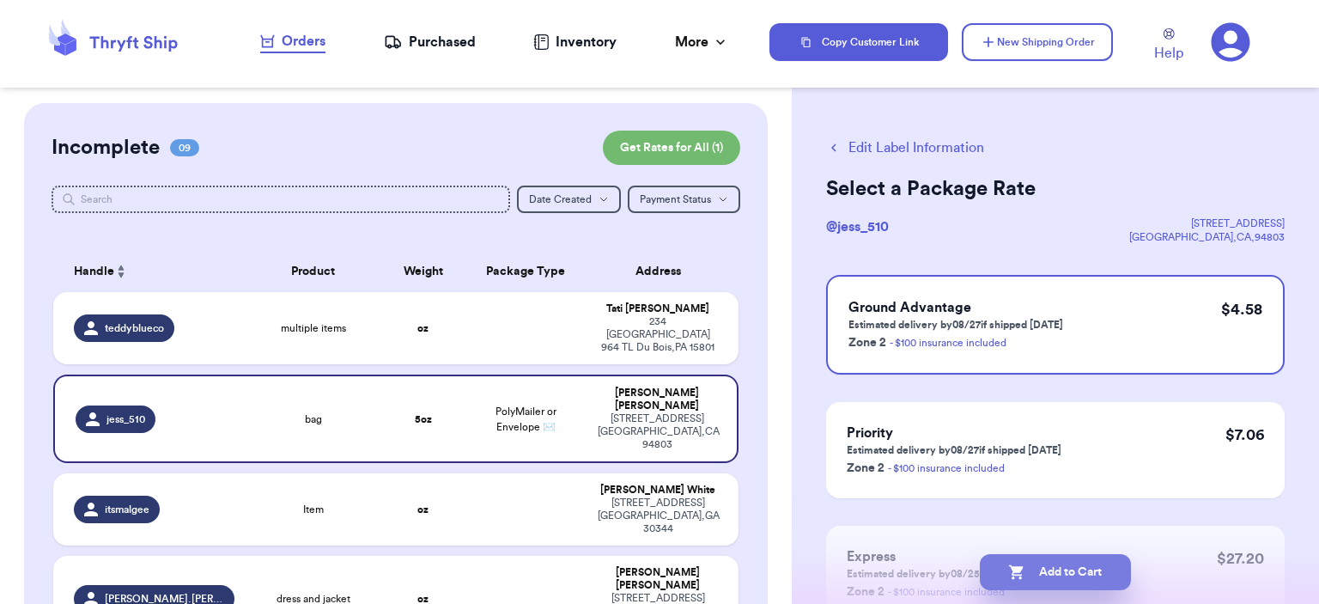
click at [1074, 566] on button "Add to Cart" at bounding box center [1055, 572] width 151 height 36
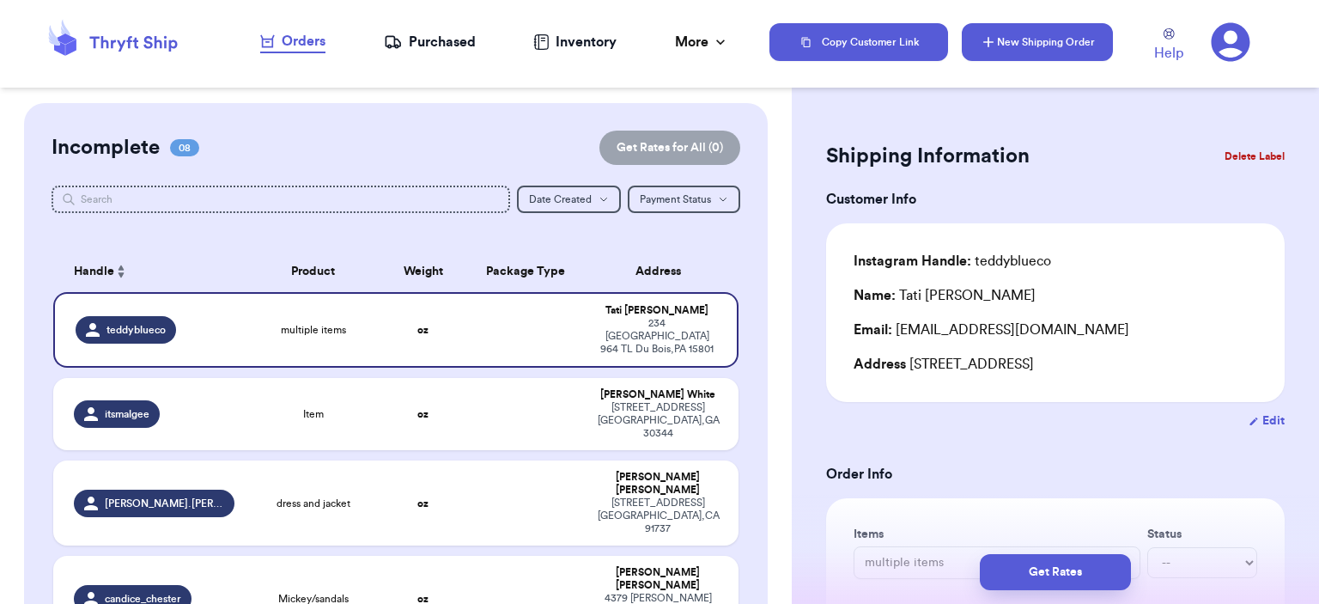
click at [1092, 52] on button "New Shipping Order" at bounding box center [1037, 42] width 151 height 38
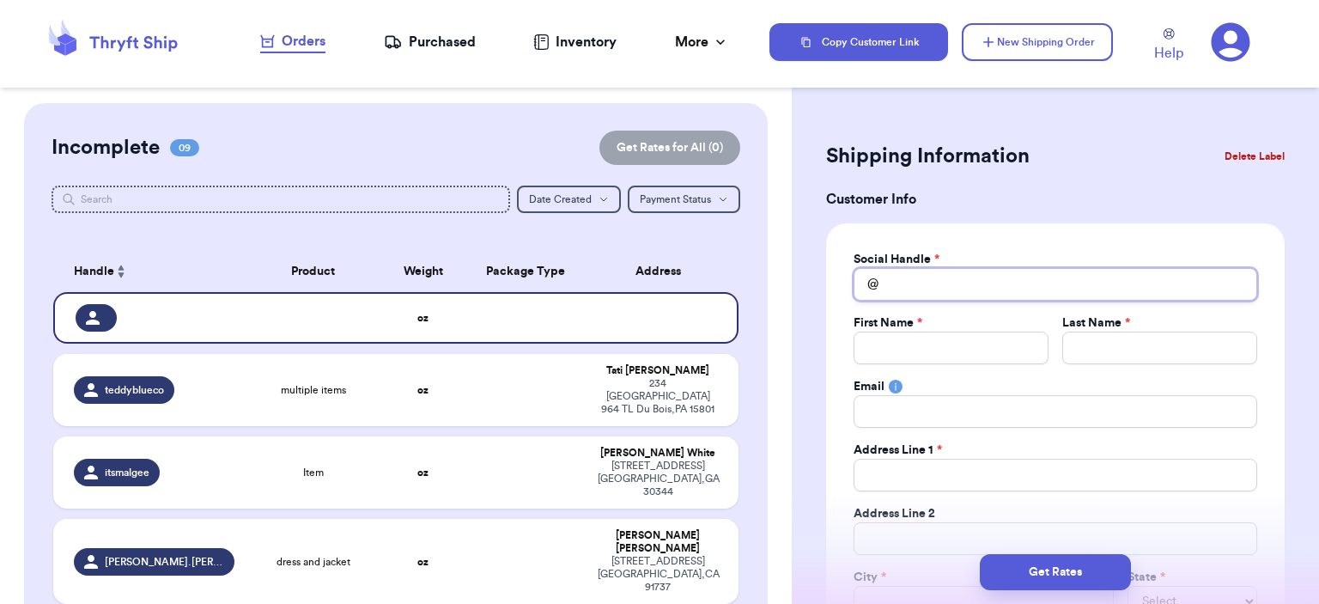
click at [1120, 293] on input "Total Amount Paid" at bounding box center [1055, 284] width 404 height 33
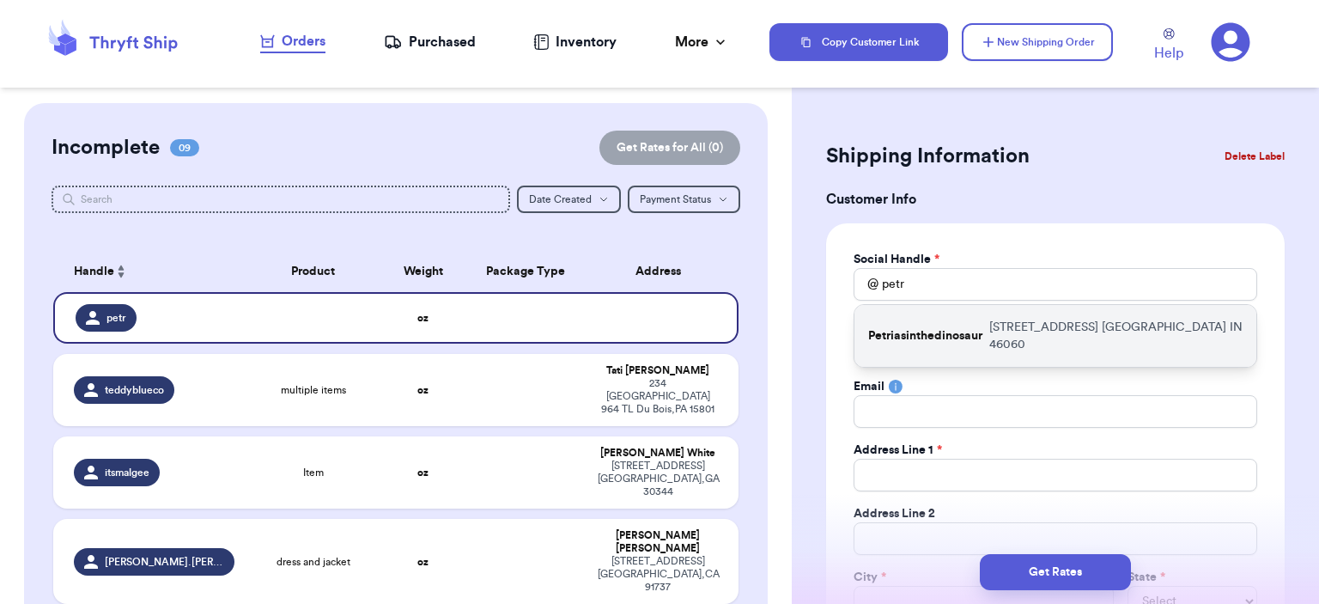
click at [1126, 332] on p "[STREET_ADDRESS]" at bounding box center [1115, 336] width 253 height 34
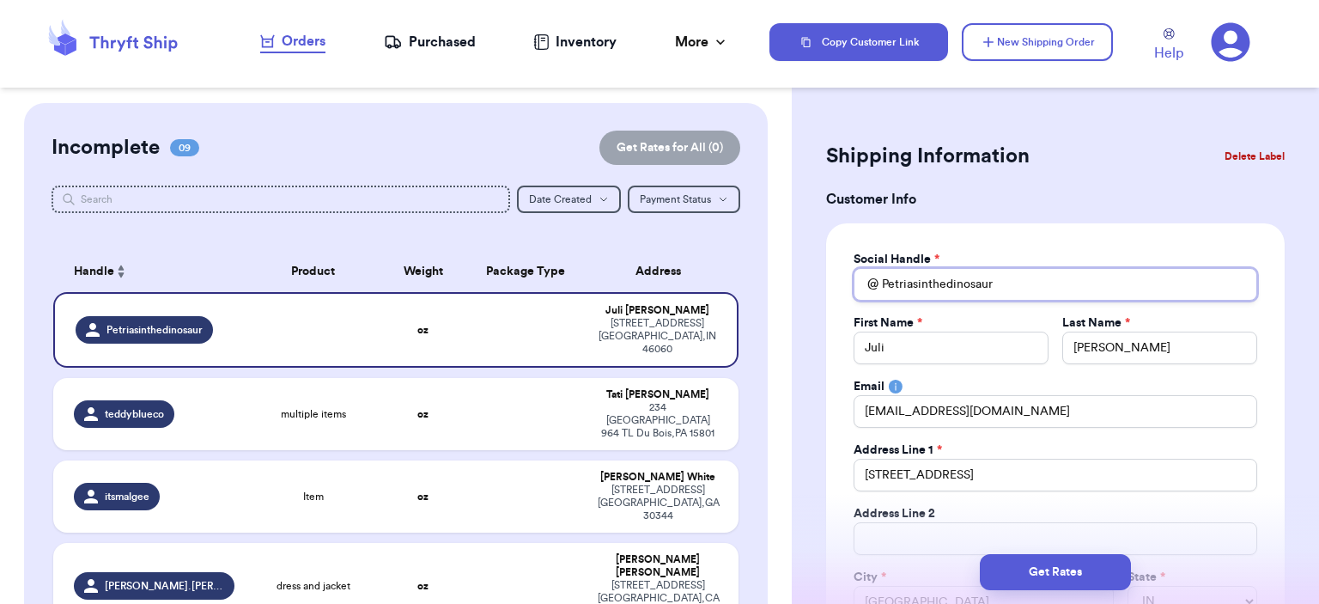
drag, startPoint x: 1019, startPoint y: 285, endPoint x: 586, endPoint y: 170, distance: 448.6
click at [591, 172] on div "Customer Link New Order Incomplete 09 Get Rates for All ( 0 ) Get Rates for All…" at bounding box center [659, 302] width 1319 height 604
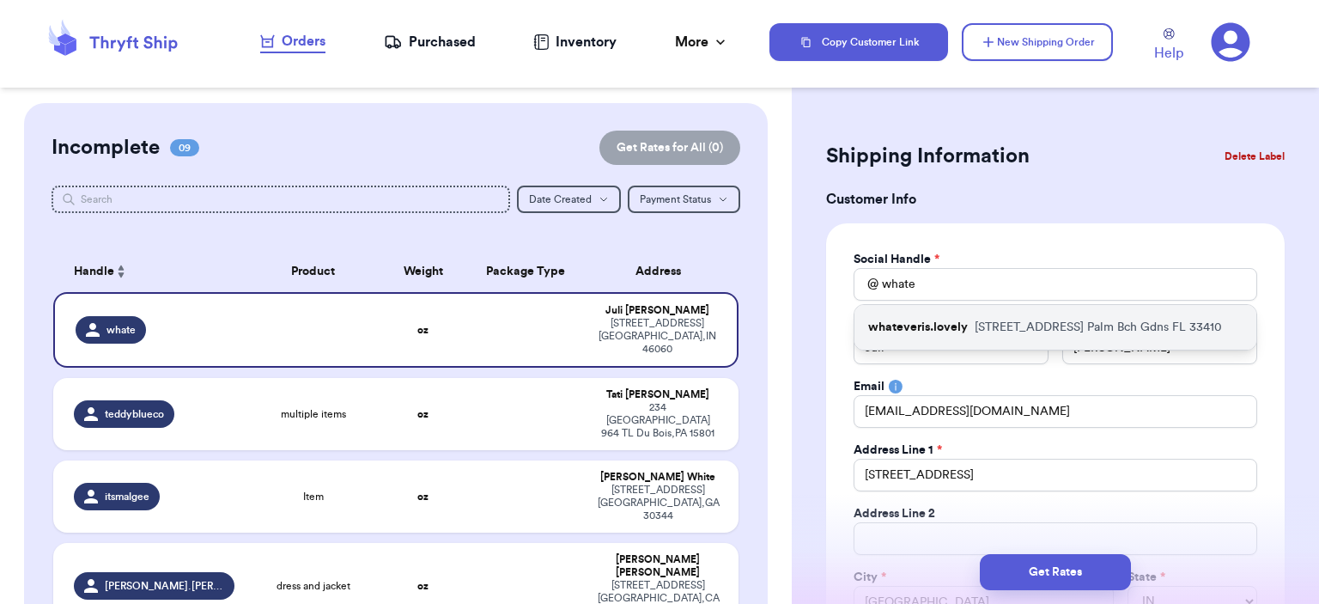
click at [1009, 325] on p "[STREET_ADDRESS]" at bounding box center [1097, 327] width 247 height 17
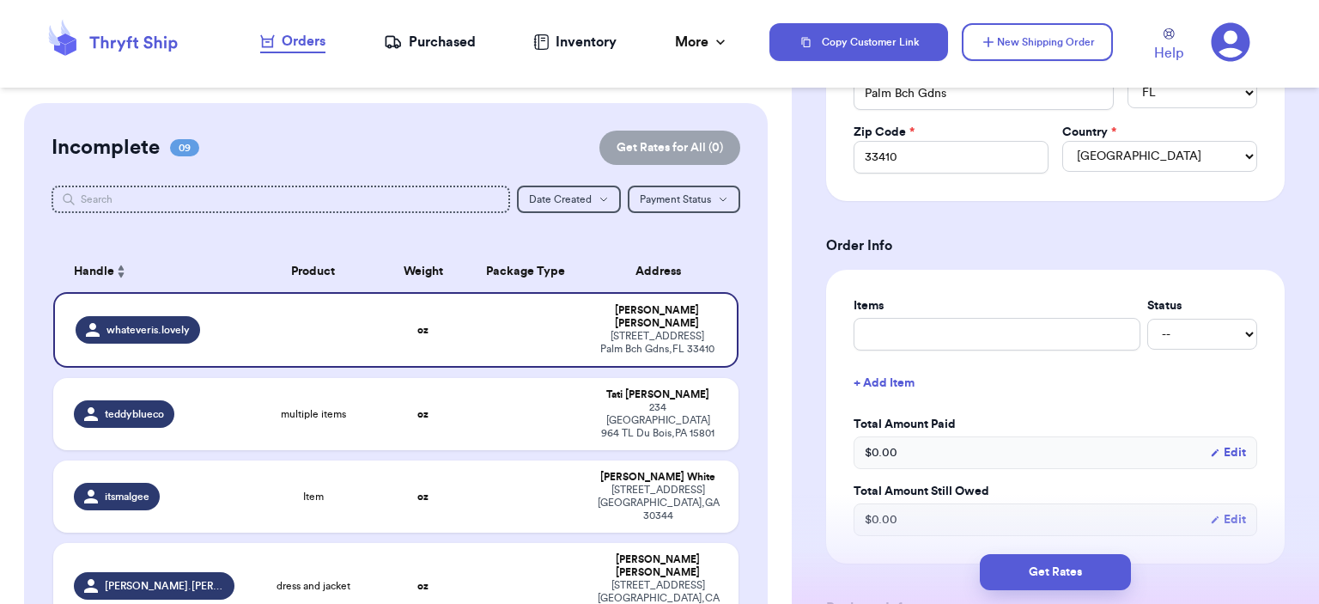
scroll to position [687, 0]
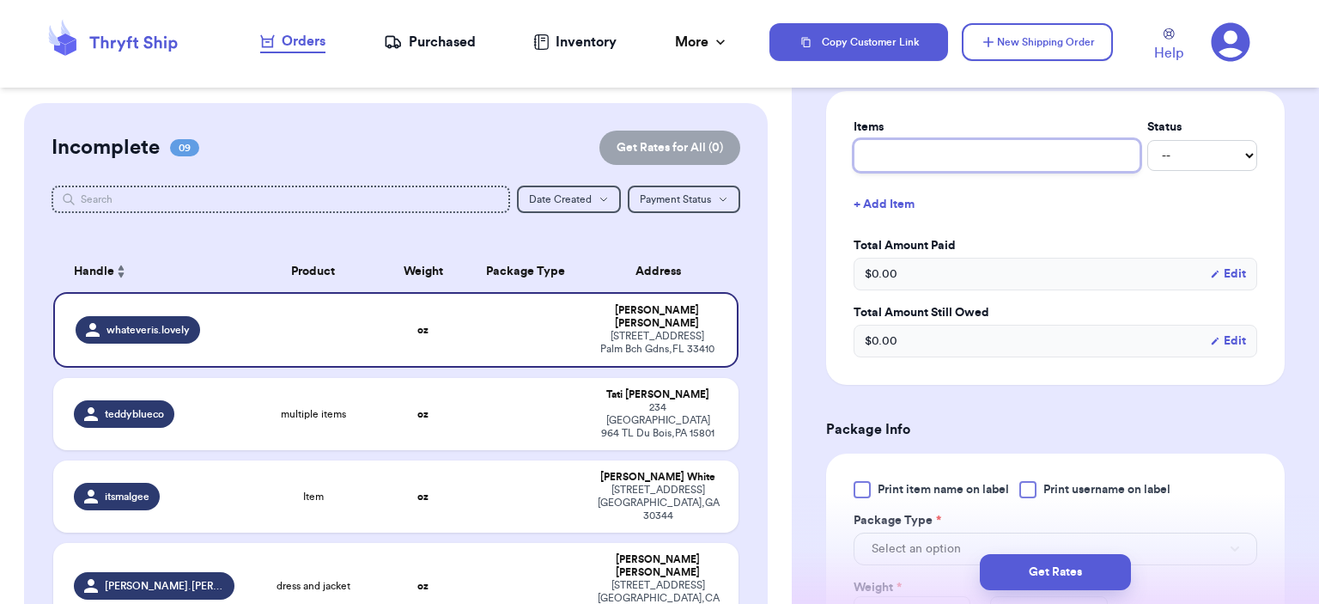
click at [968, 167] on input "text" at bounding box center [996, 155] width 287 height 33
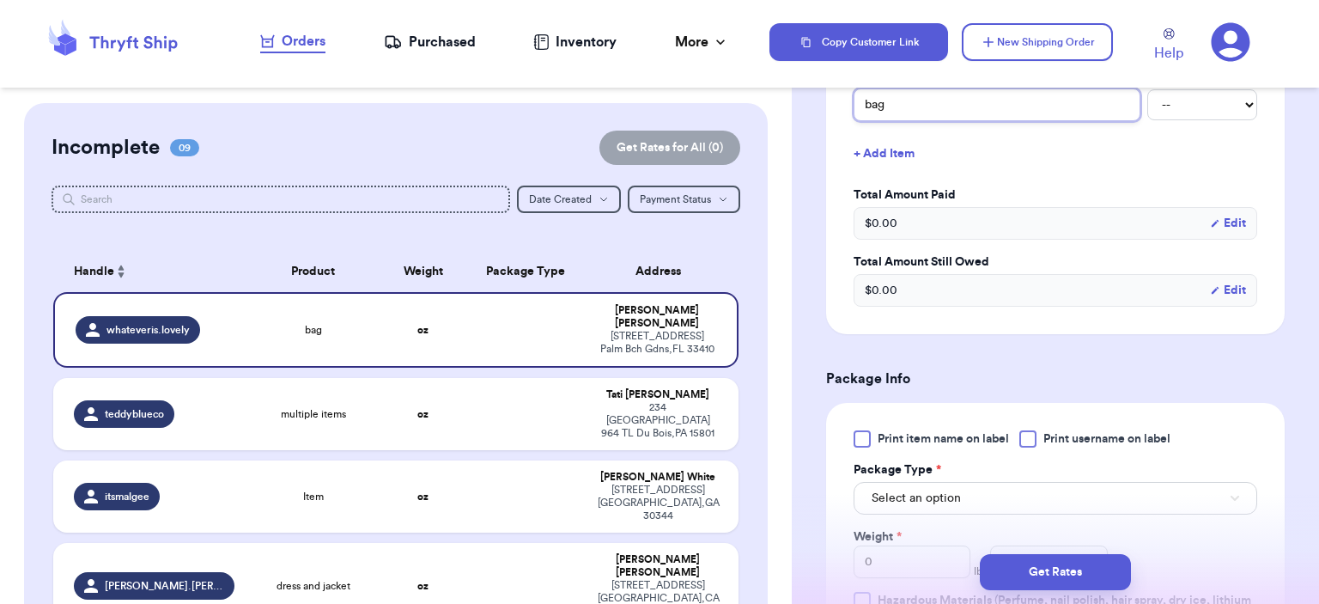
scroll to position [1030, 0]
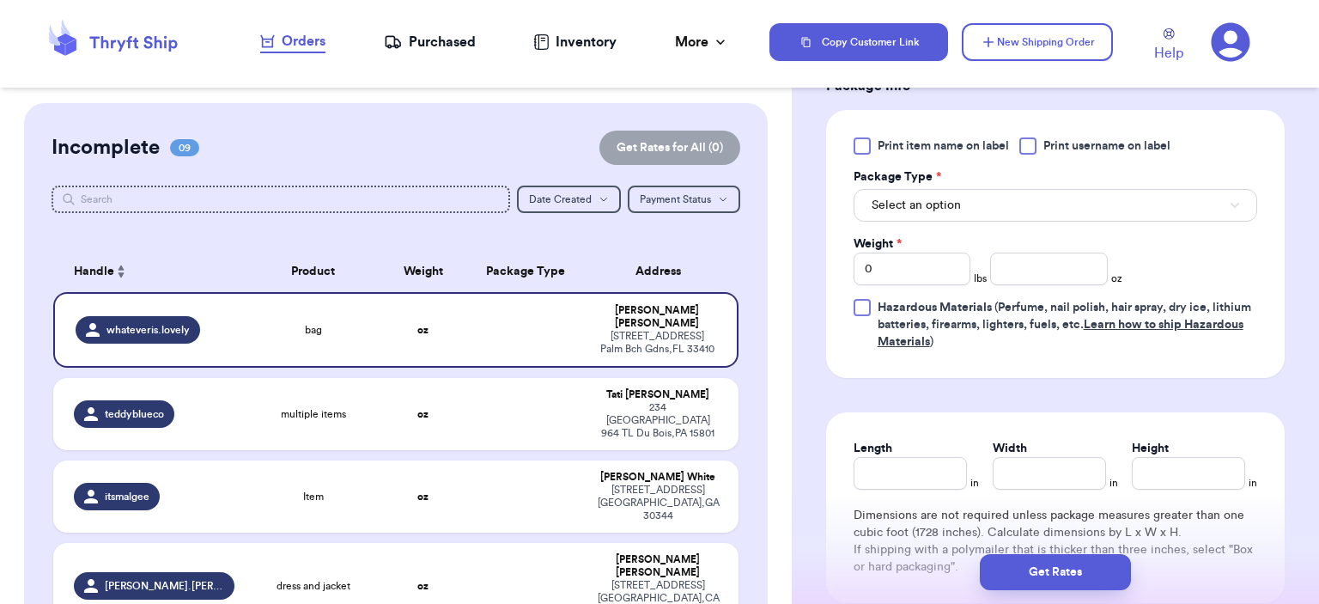
click at [988, 235] on div "Weight * 0 lbs oz" at bounding box center [988, 260] width 270 height 50
click at [985, 208] on button "Select an option" at bounding box center [1055, 205] width 404 height 33
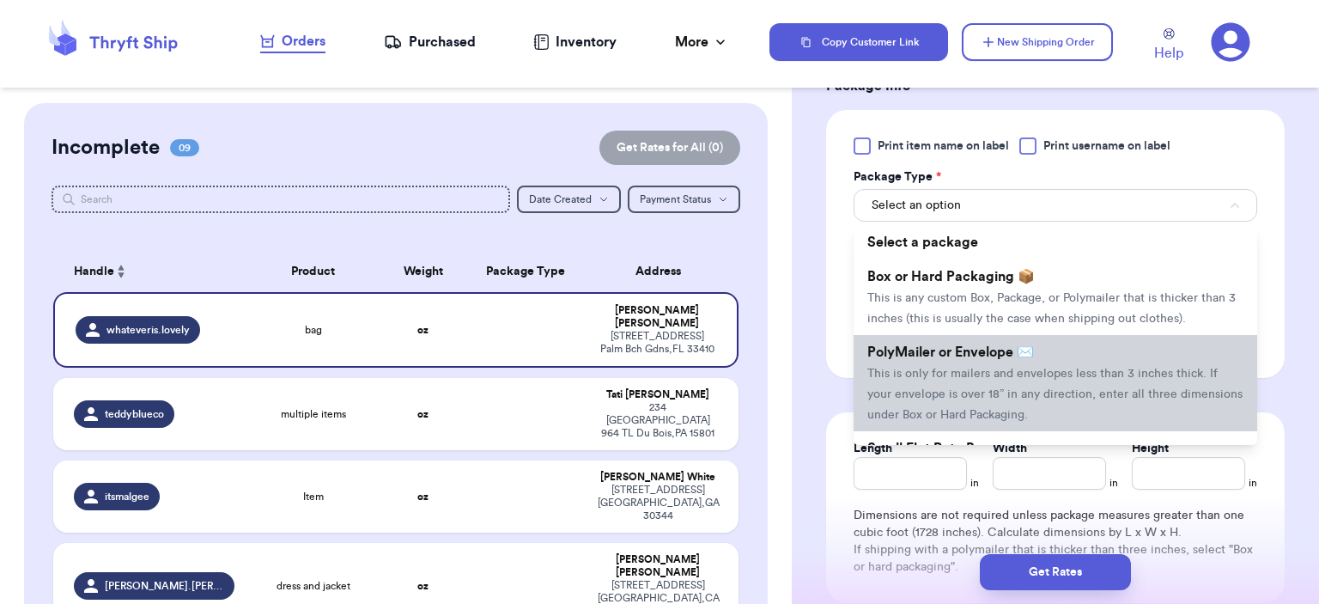
click at [997, 357] on li "PolyMailer or Envelope ✉️ This is only for mailers and envelopes less than 3 in…" at bounding box center [1055, 383] width 404 height 96
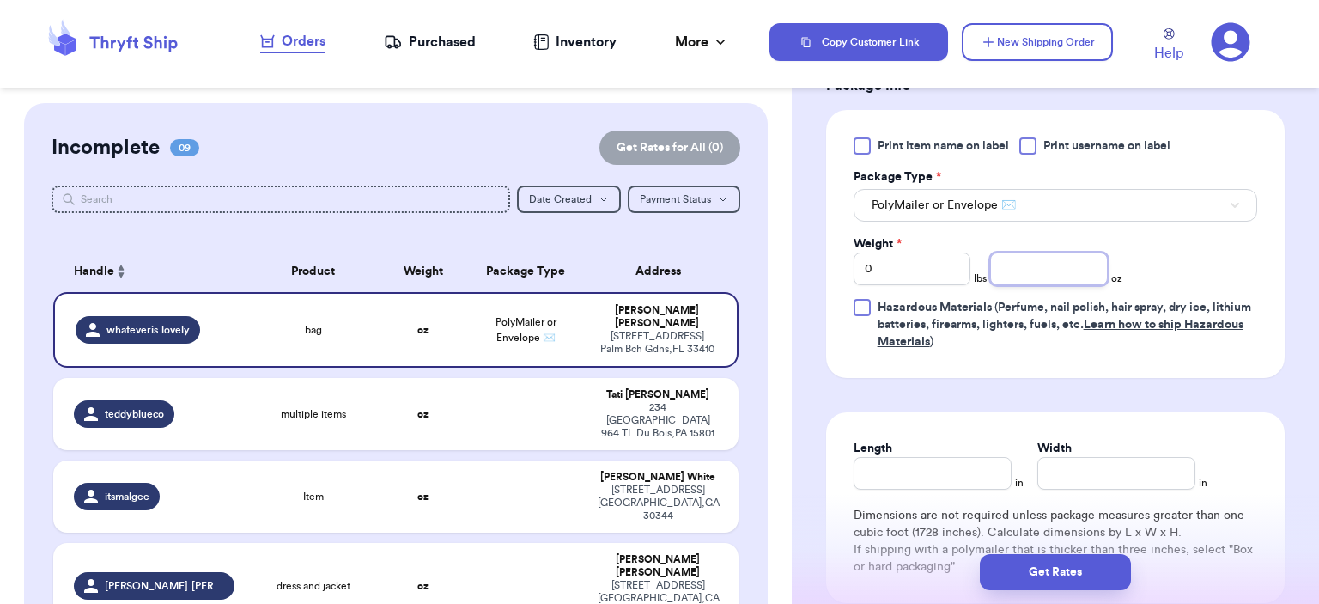
click at [1010, 256] on input "number" at bounding box center [1049, 268] width 118 height 33
click at [1090, 565] on button "Get Rates" at bounding box center [1055, 572] width 151 height 36
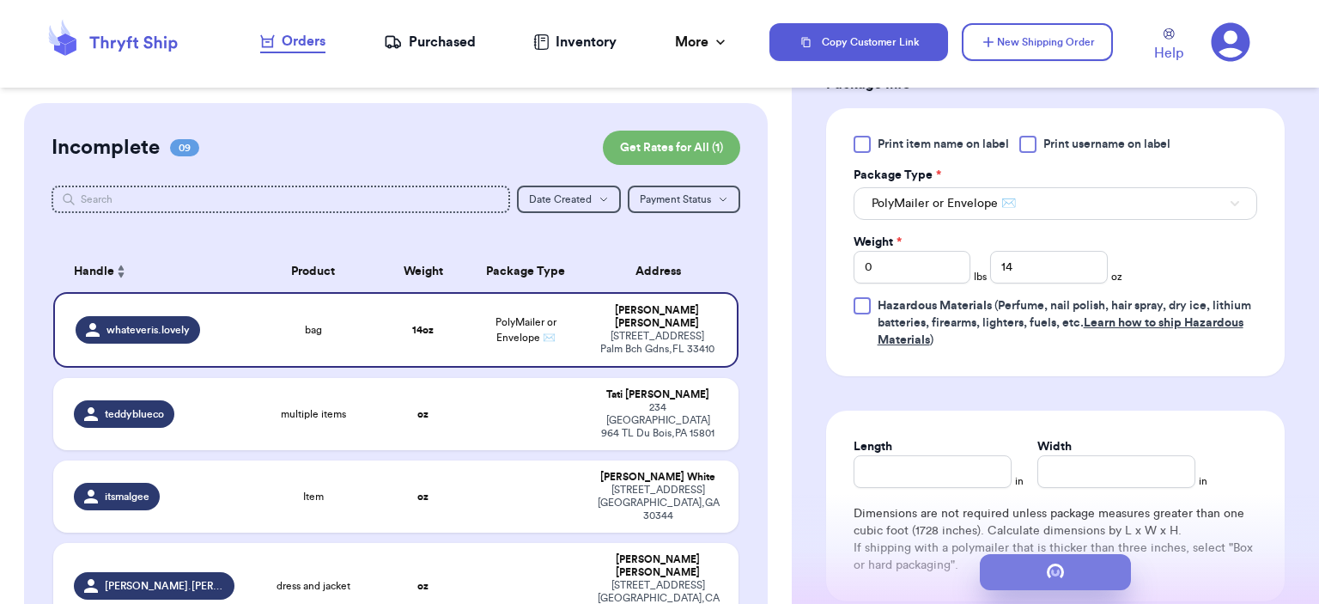
scroll to position [0, 0]
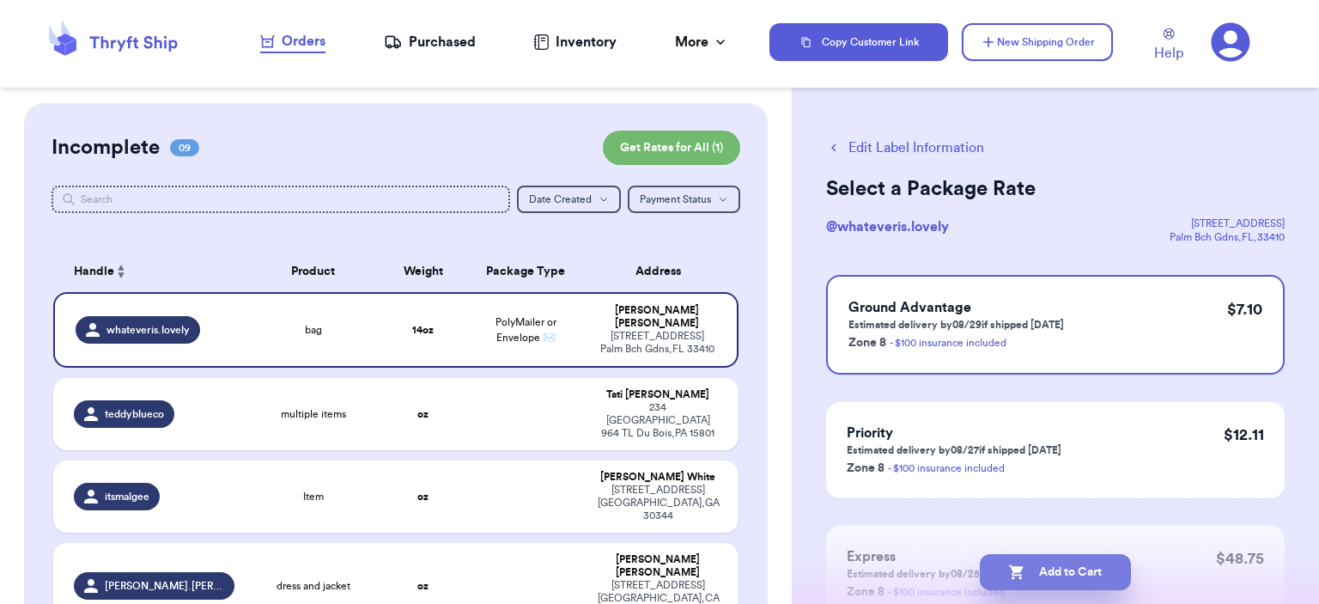
click at [1084, 580] on button "Add to Cart" at bounding box center [1055, 572] width 151 height 36
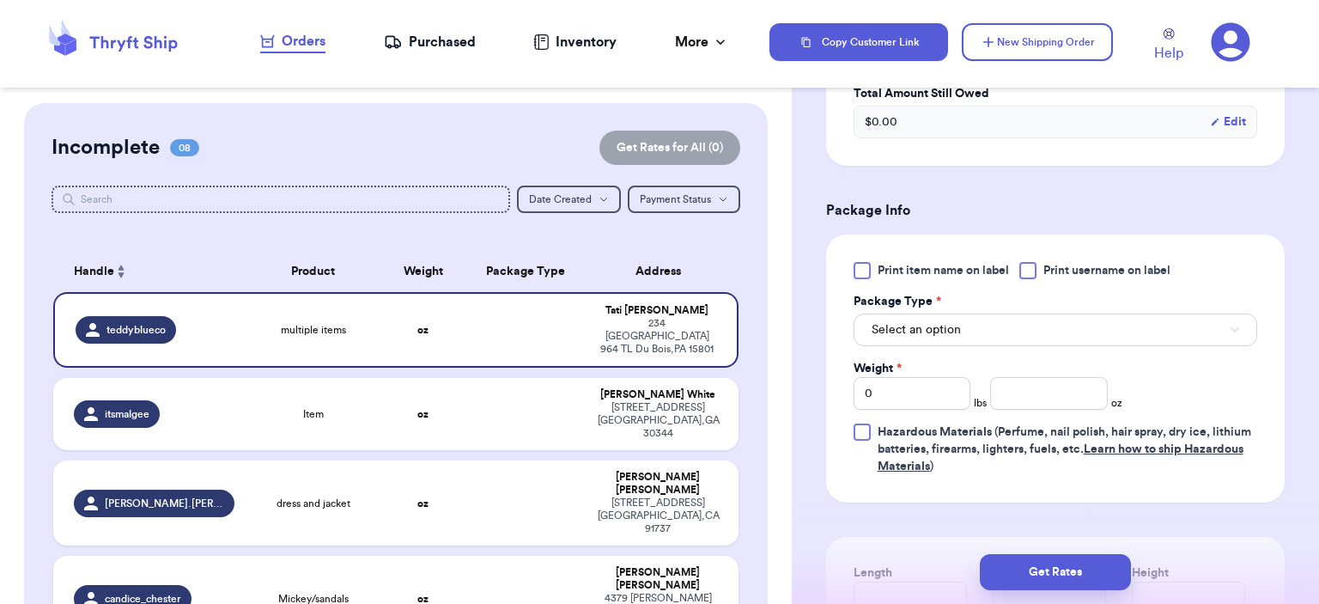
scroll to position [687, 0]
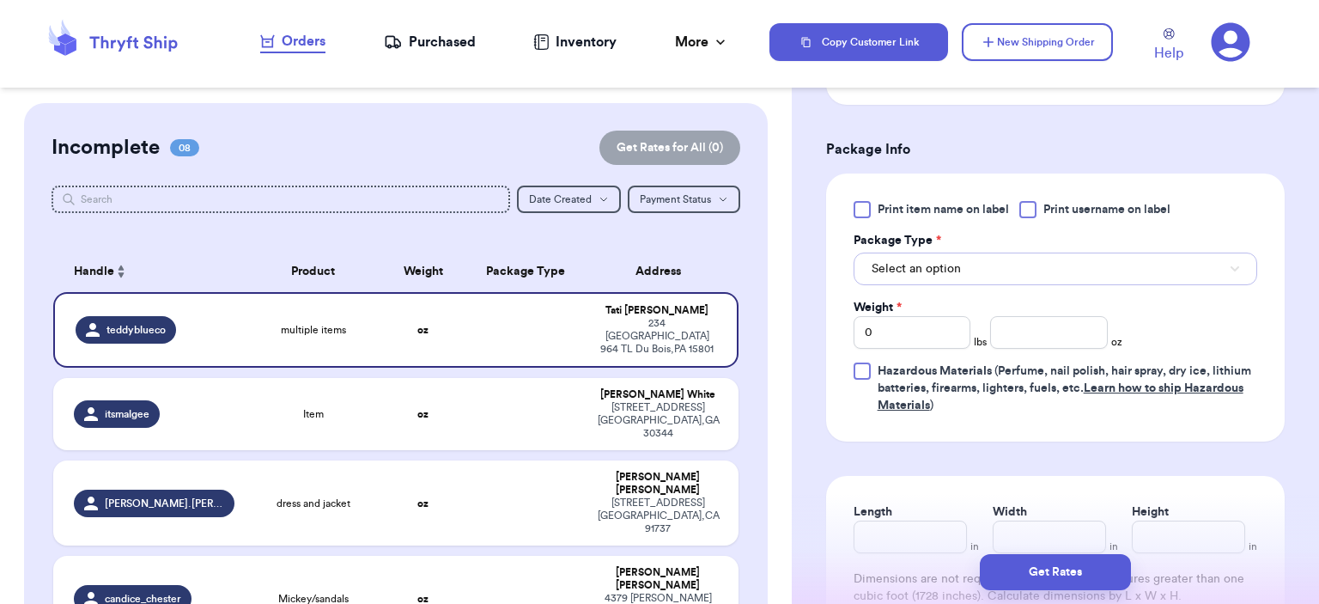
click at [987, 260] on button "Select an option" at bounding box center [1055, 268] width 404 height 33
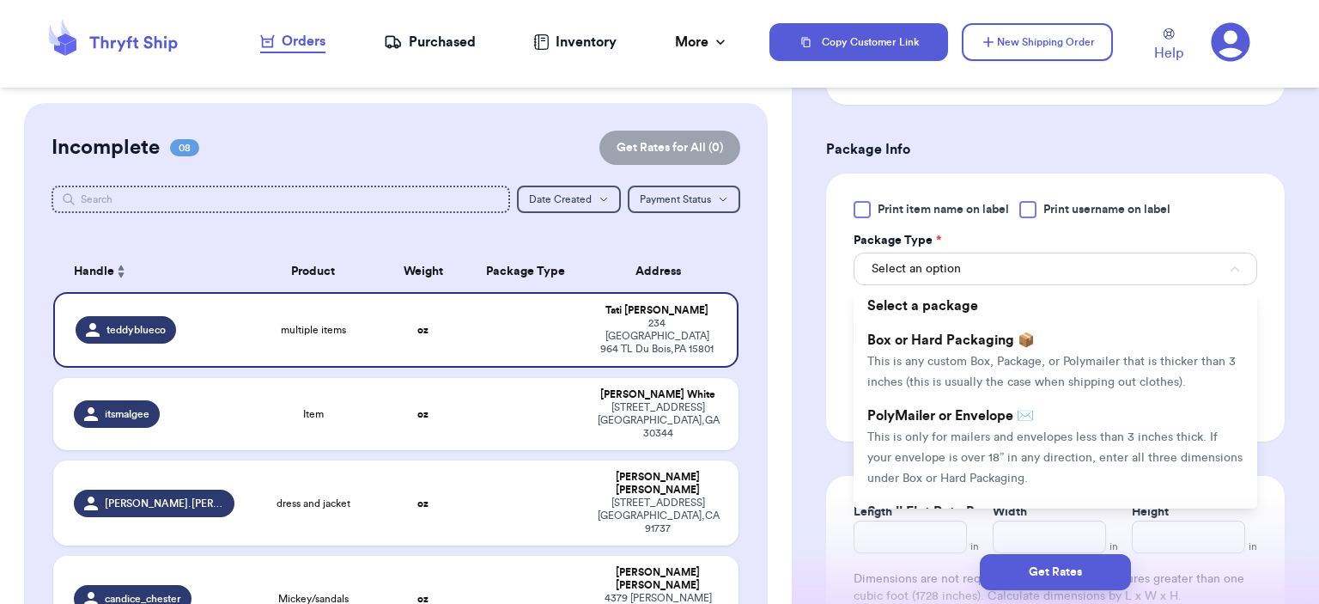
click at [981, 398] on li "PolyMailer or Envelope ✉️ This is only for mailers and envelopes less than 3 in…" at bounding box center [1055, 446] width 404 height 96
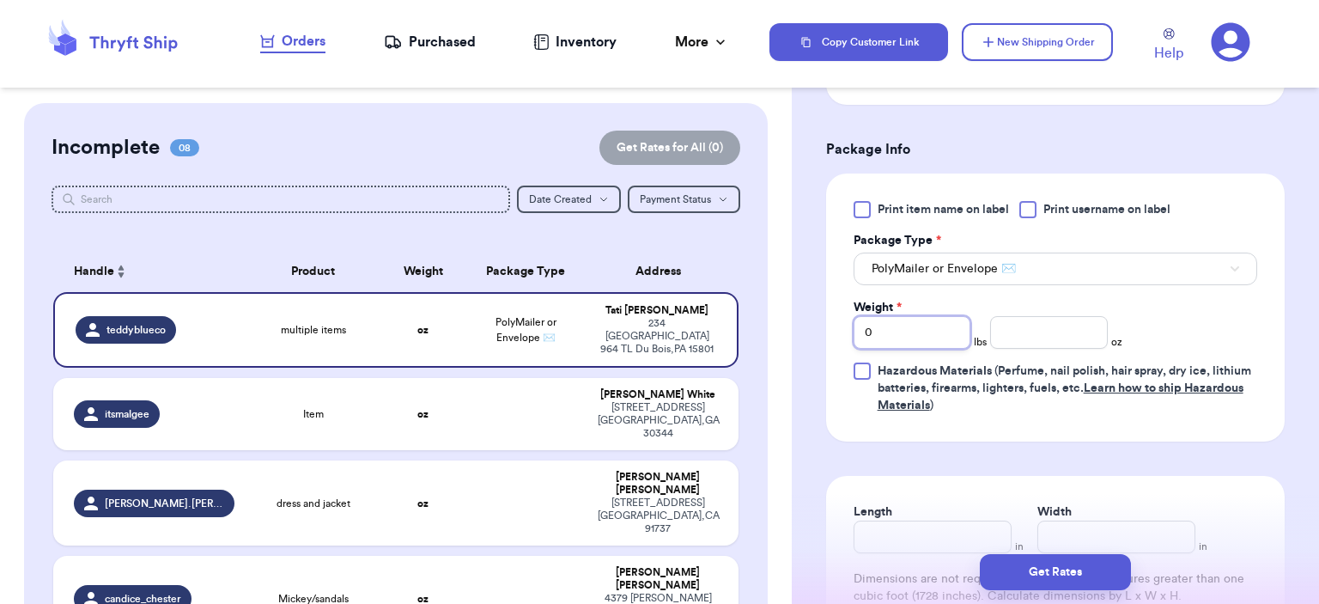
drag, startPoint x: 855, startPoint y: 340, endPoint x: 881, endPoint y: 343, distance: 26.0
click at [881, 343] on input "0" at bounding box center [912, 332] width 118 height 33
click at [1036, 337] on input "number" at bounding box center [1049, 332] width 118 height 33
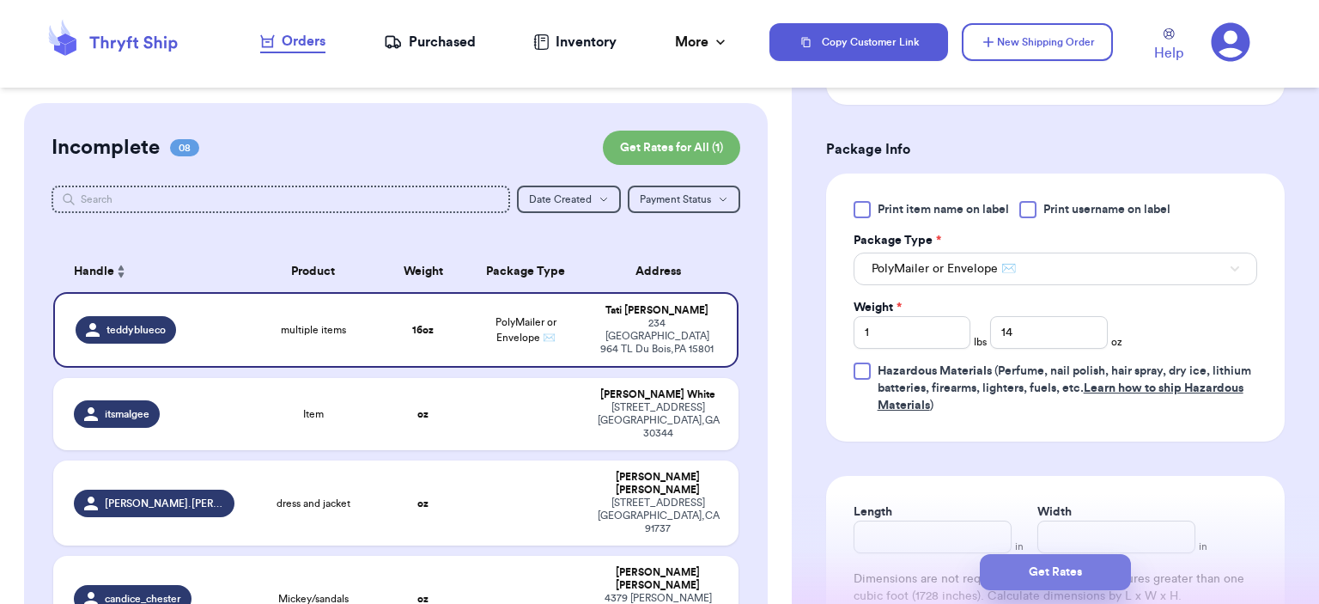
click at [1092, 571] on button "Get Rates" at bounding box center [1055, 572] width 151 height 36
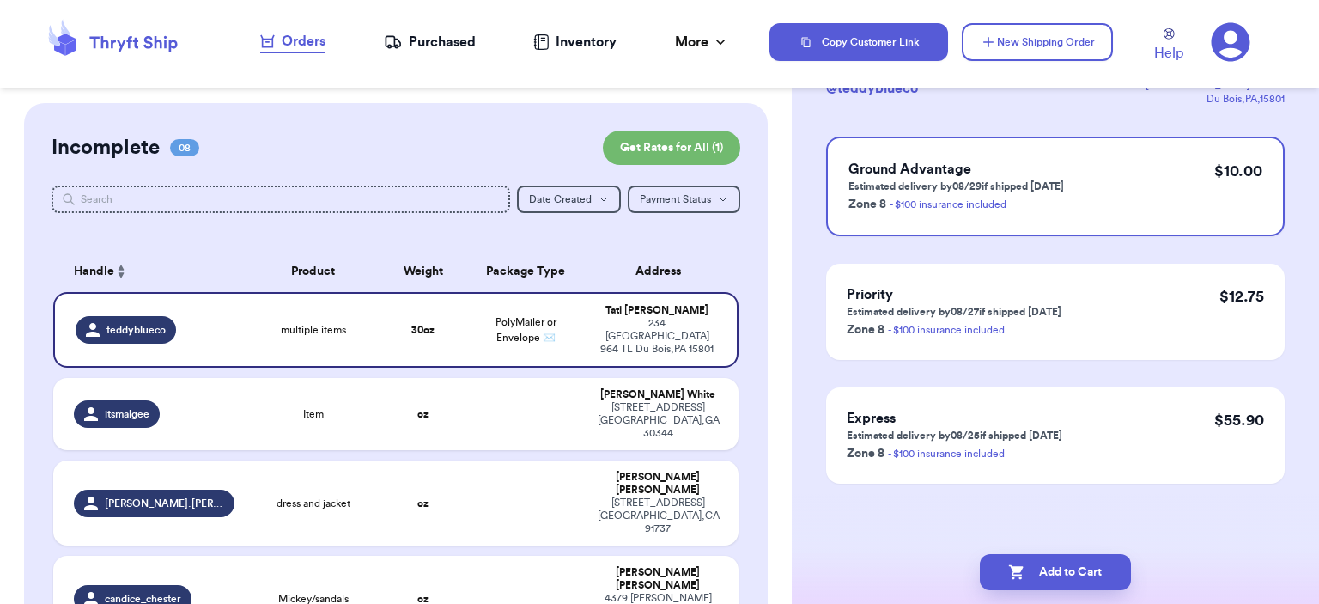
scroll to position [0, 0]
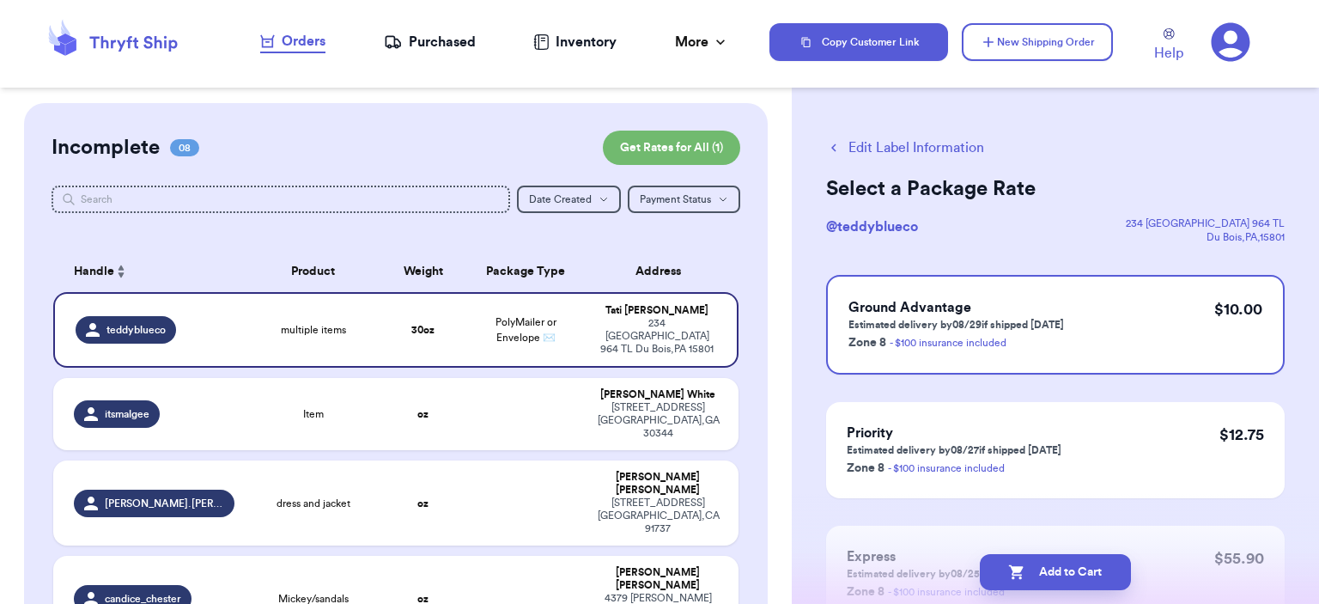
click at [938, 153] on button "Edit Label Information" at bounding box center [905, 147] width 158 height 21
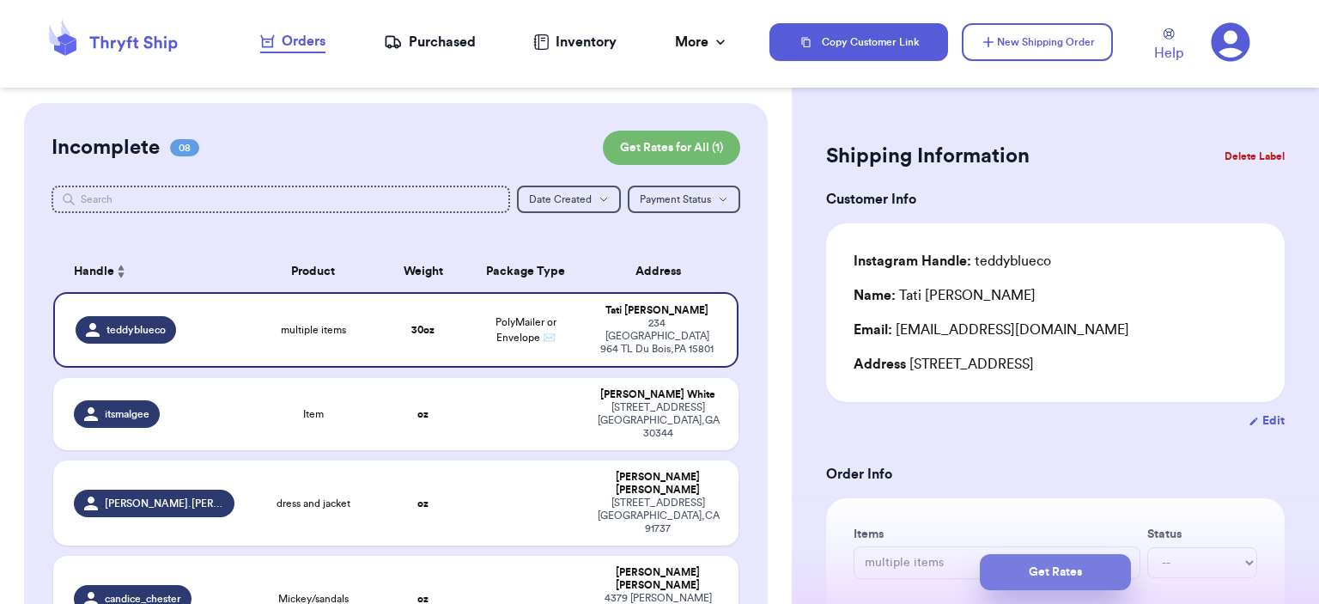
click at [1089, 580] on button "Get Rates" at bounding box center [1055, 572] width 151 height 36
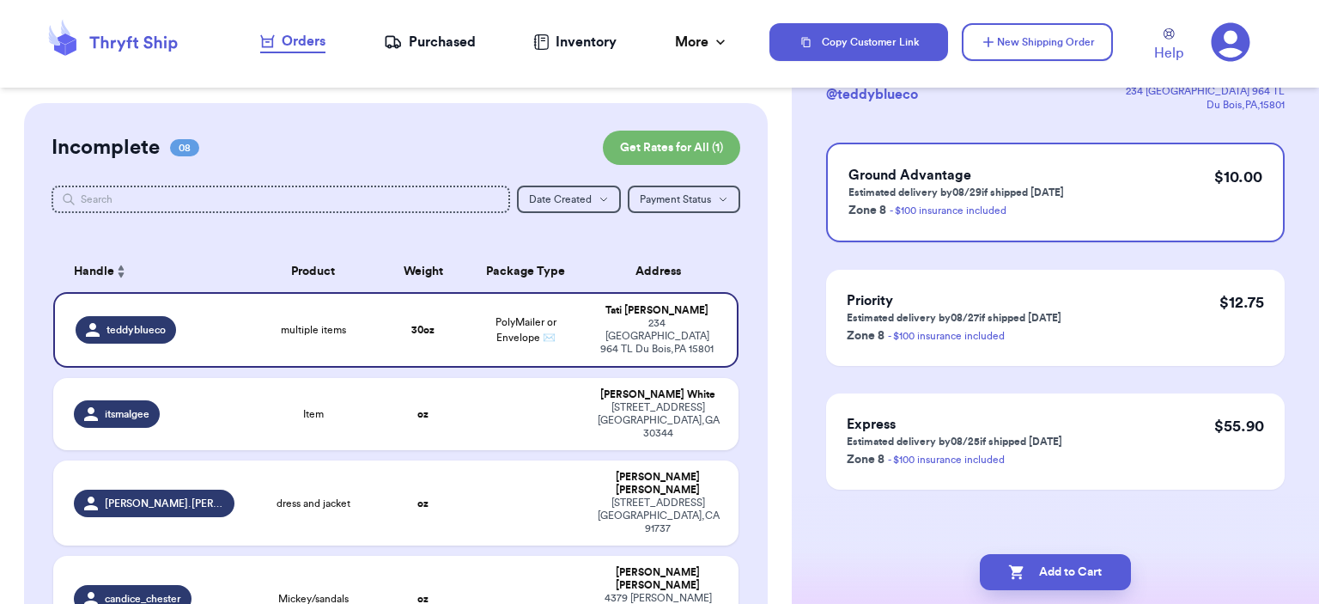
scroll to position [137, 0]
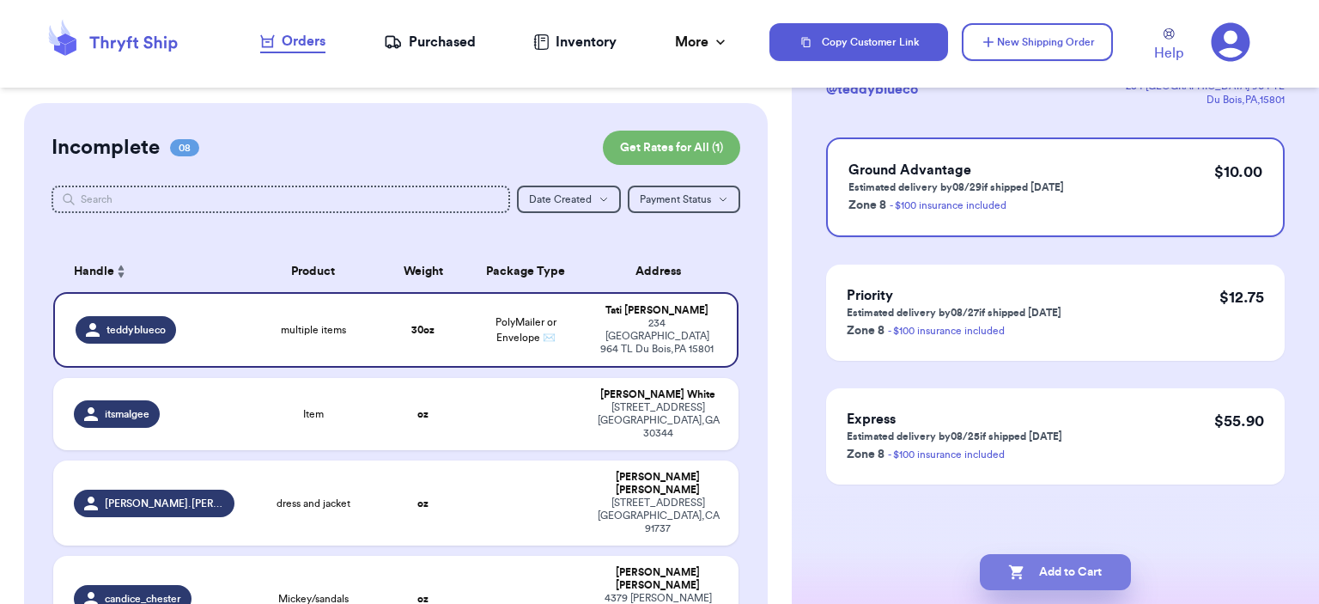
click at [1069, 573] on button "Add to Cart" at bounding box center [1055, 572] width 151 height 36
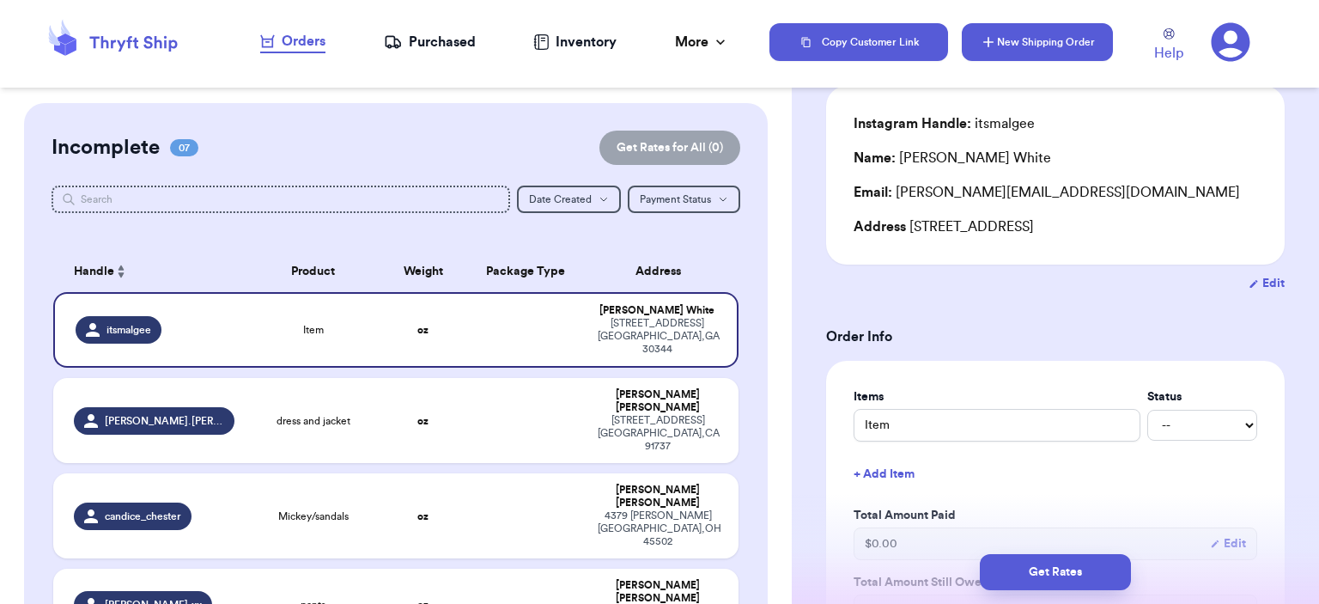
click at [1071, 40] on button "New Shipping Order" at bounding box center [1037, 42] width 151 height 38
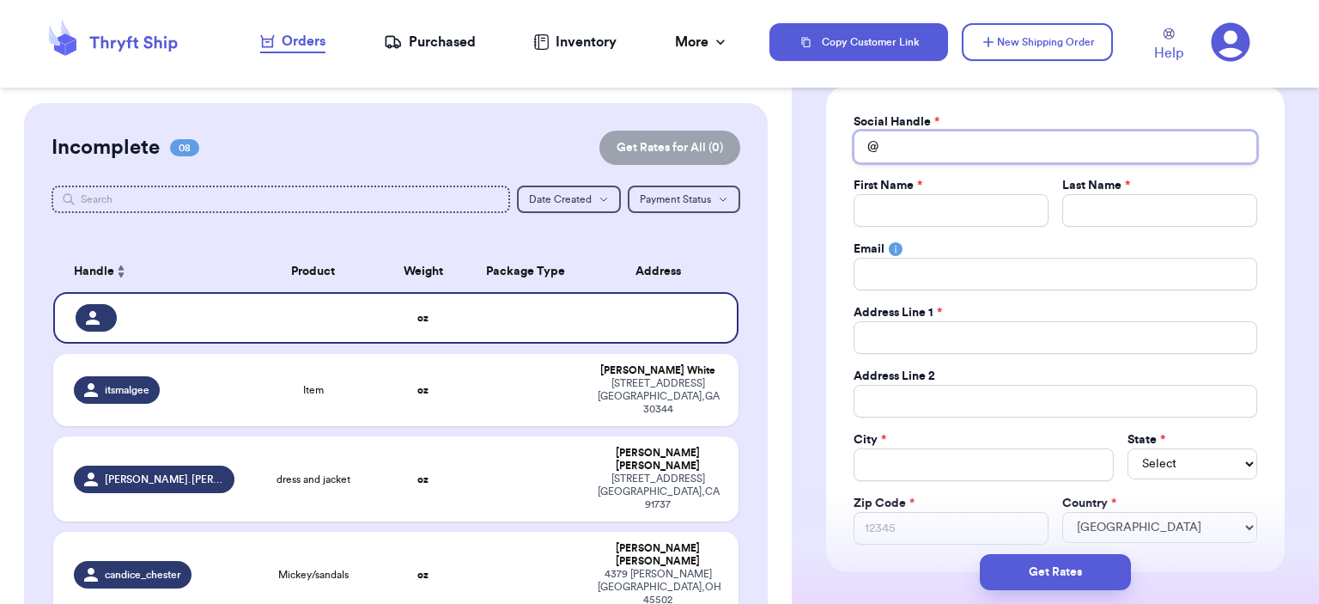
click at [1102, 142] on input "Total Amount Paid" at bounding box center [1055, 147] width 404 height 33
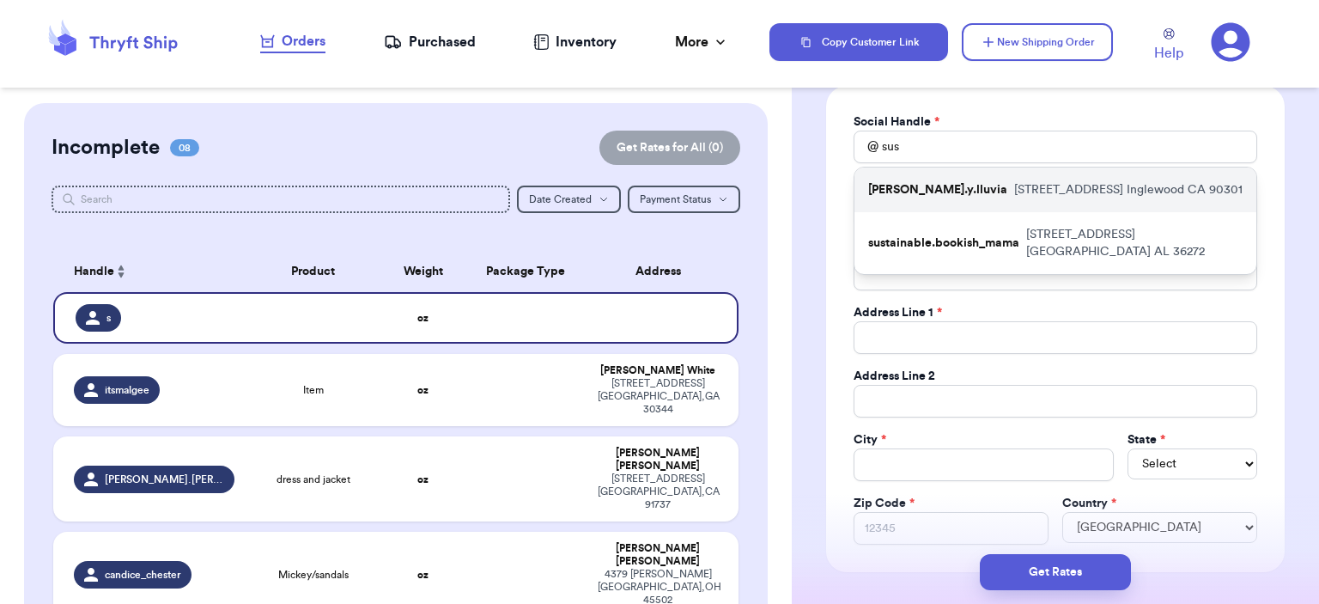
click at [1089, 184] on p "[STREET_ADDRESS]" at bounding box center [1128, 189] width 228 height 17
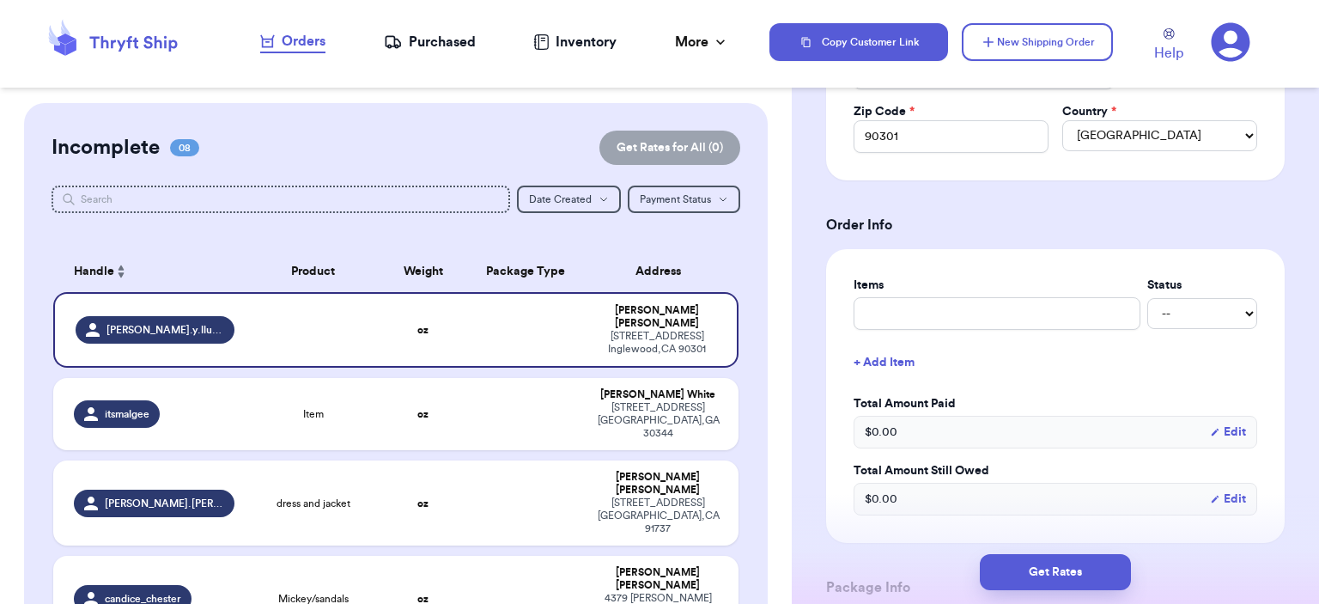
scroll to position [653, 0]
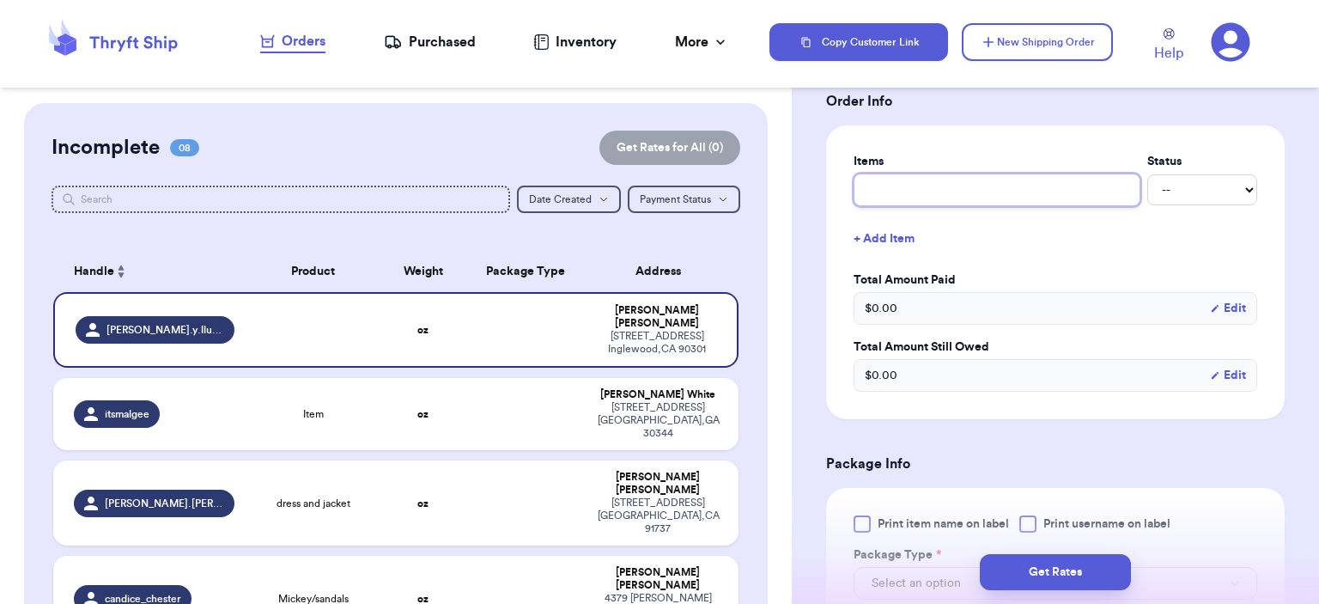
click at [983, 174] on input "text" at bounding box center [996, 189] width 287 height 33
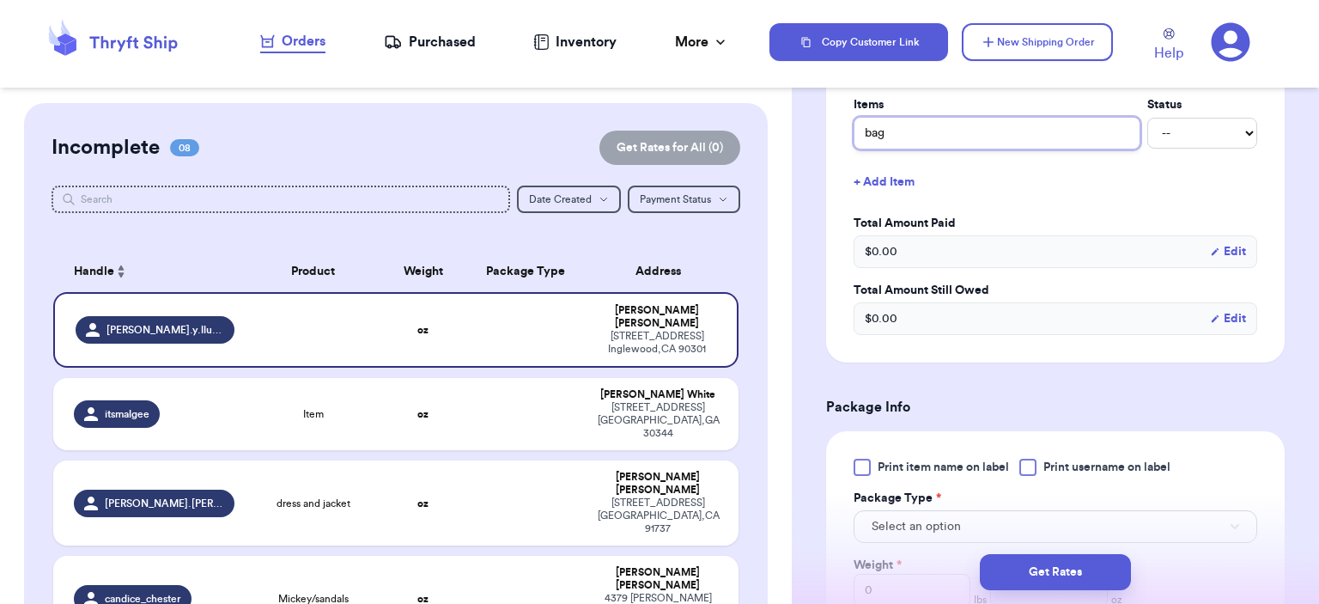
scroll to position [1082, 0]
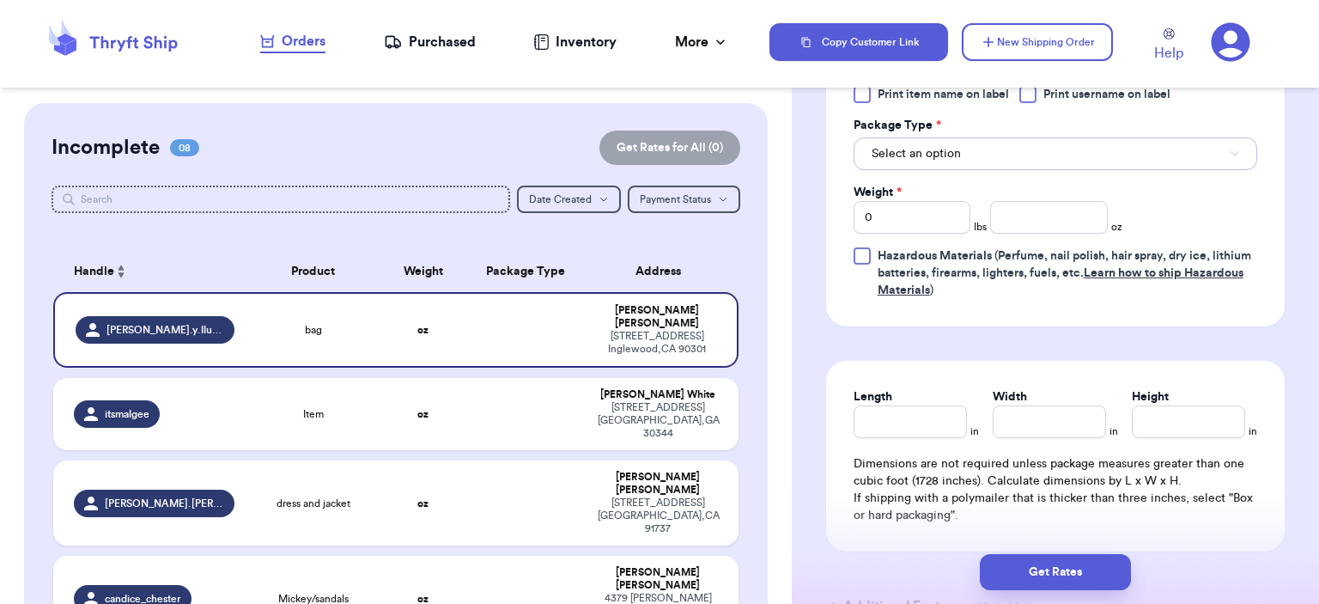
click at [1002, 141] on button "Select an option" at bounding box center [1055, 153] width 404 height 33
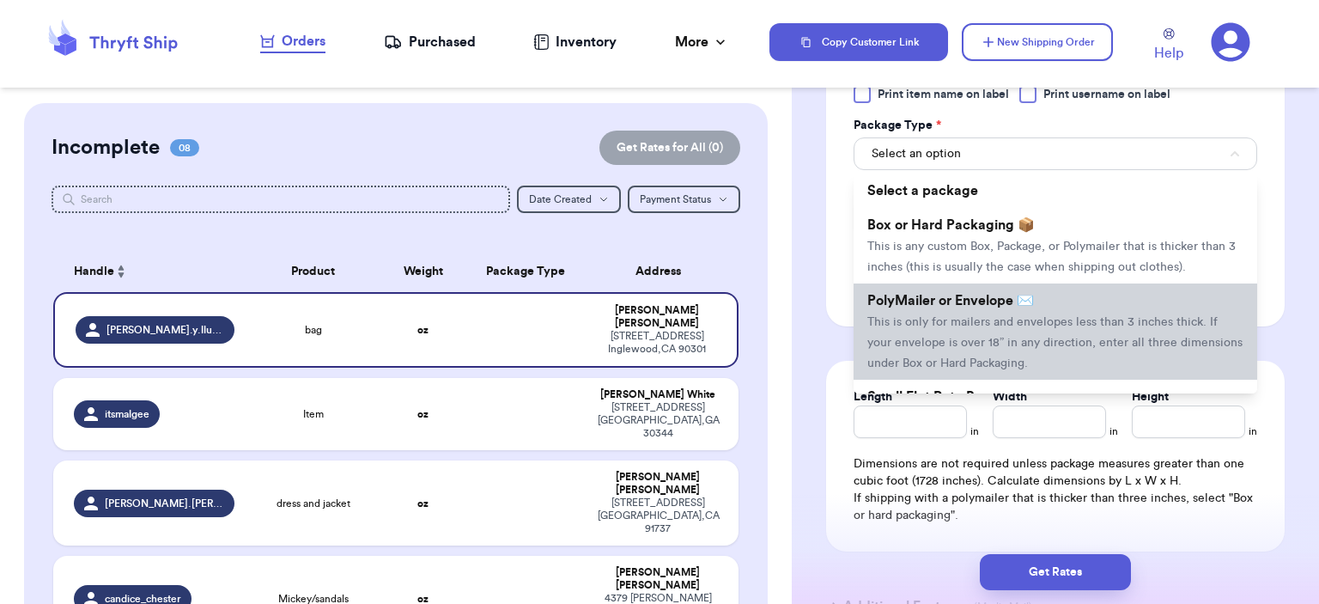
click at [1008, 298] on span "PolyMailer or Envelope ✉️" at bounding box center [950, 301] width 167 height 14
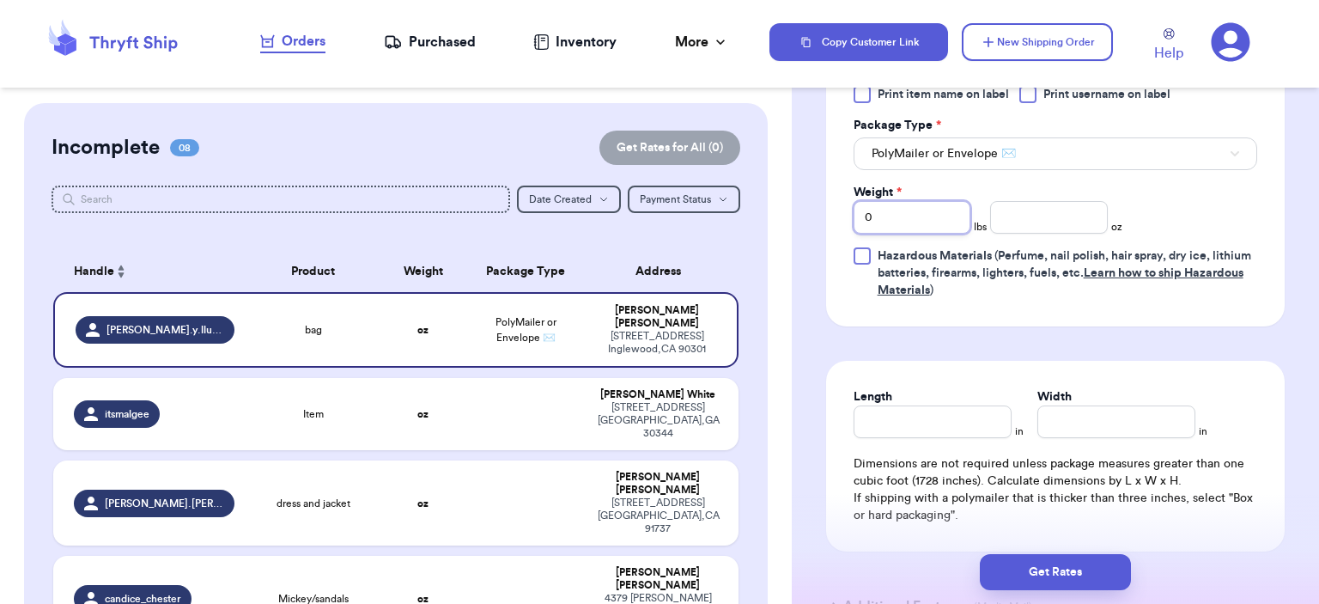
drag, startPoint x: 888, startPoint y: 198, endPoint x: 749, endPoint y: 198, distance: 139.1
click at [749, 198] on div "Customer Link New Order Incomplete 08 Get Rates for All ( 0 ) Get Rates for All…" at bounding box center [659, 302] width 1319 height 604
click at [1059, 216] on input "number" at bounding box center [1049, 217] width 118 height 33
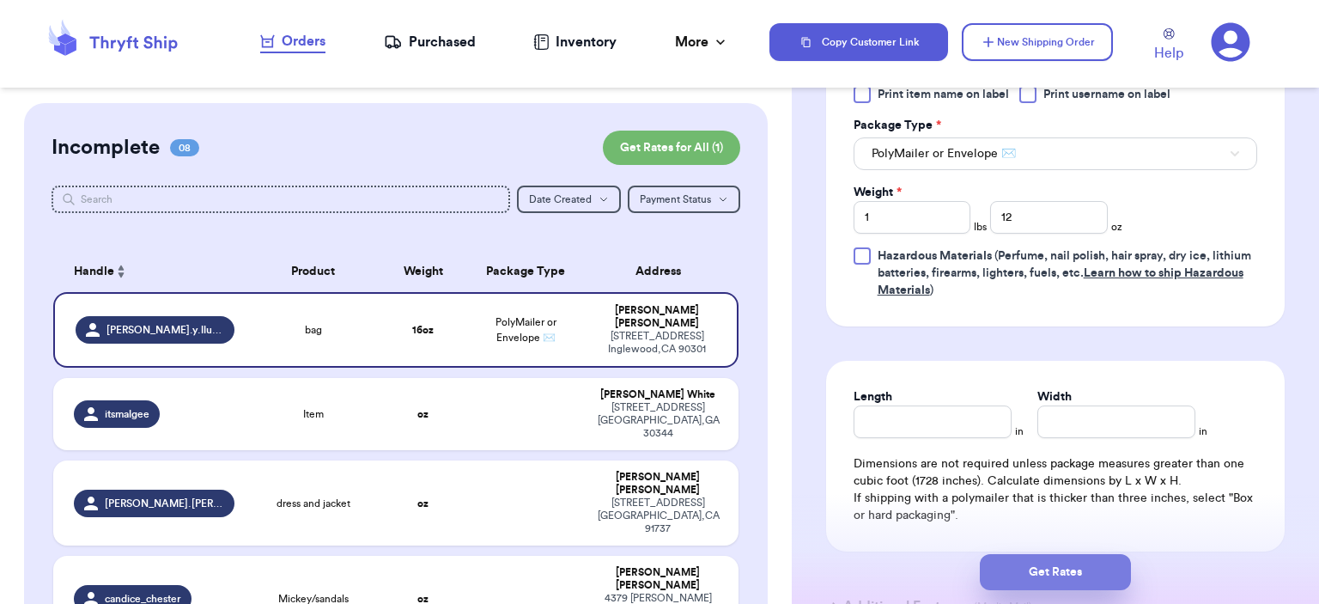
click at [1090, 560] on button "Get Rates" at bounding box center [1055, 572] width 151 height 36
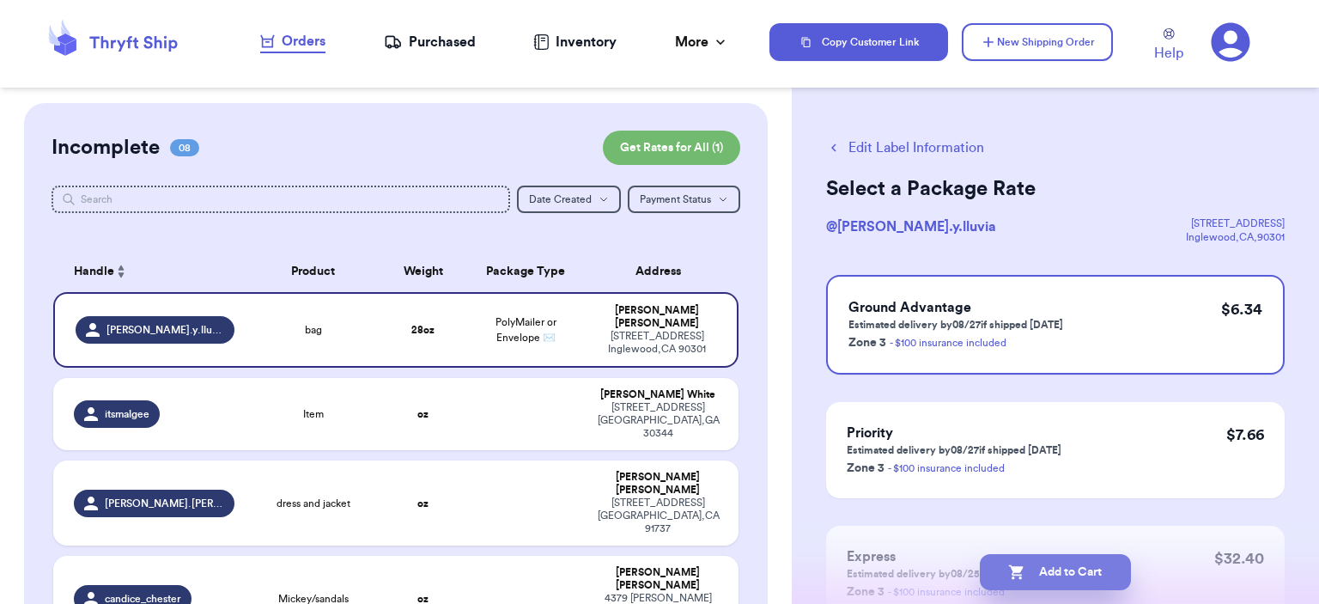
click at [1074, 572] on button "Add to Cart" at bounding box center [1055, 572] width 151 height 36
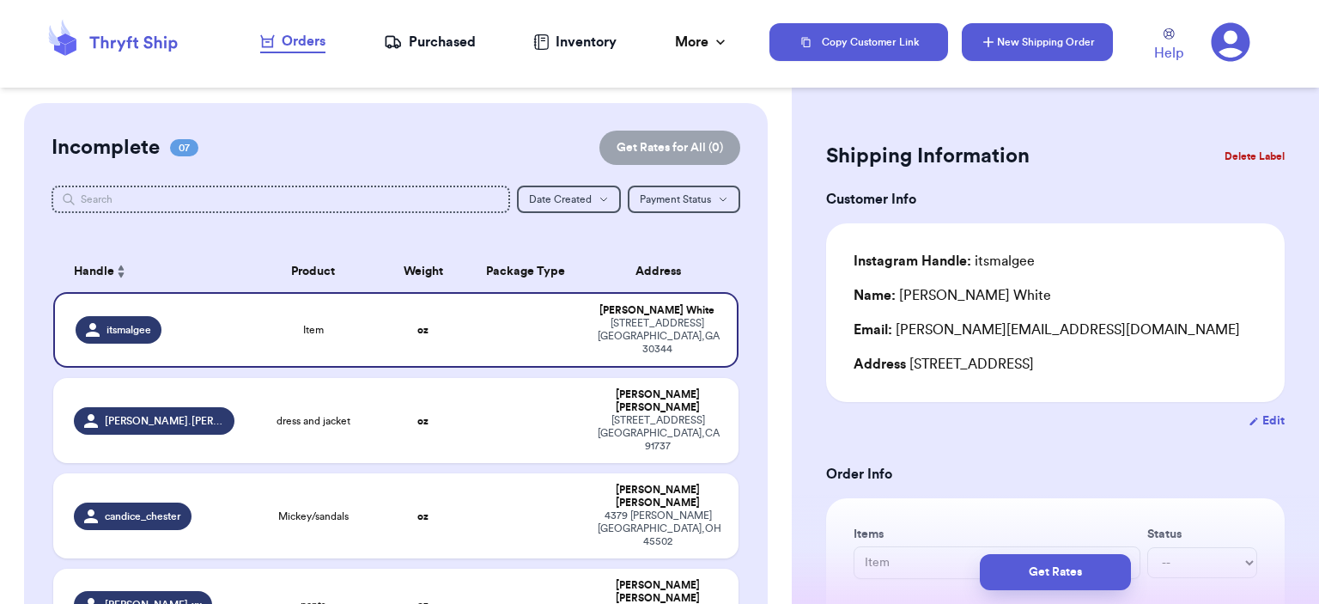
click at [1066, 51] on button "New Shipping Order" at bounding box center [1037, 42] width 151 height 38
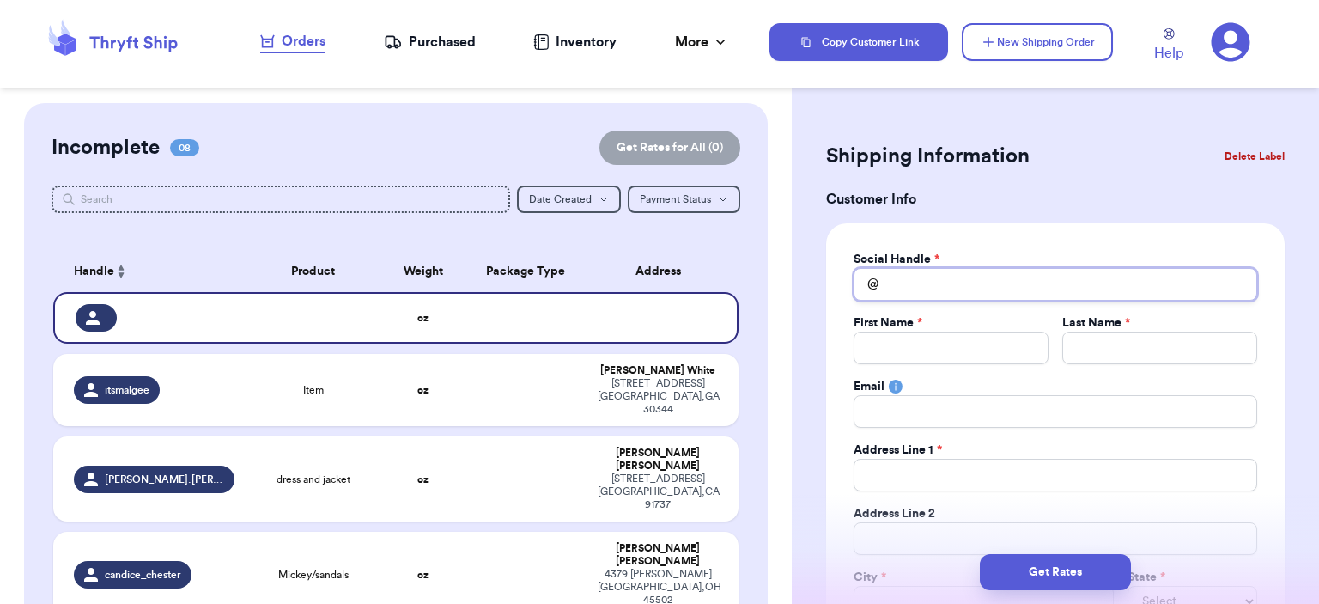
click at [1034, 288] on input "Total Amount Paid" at bounding box center [1055, 284] width 404 height 33
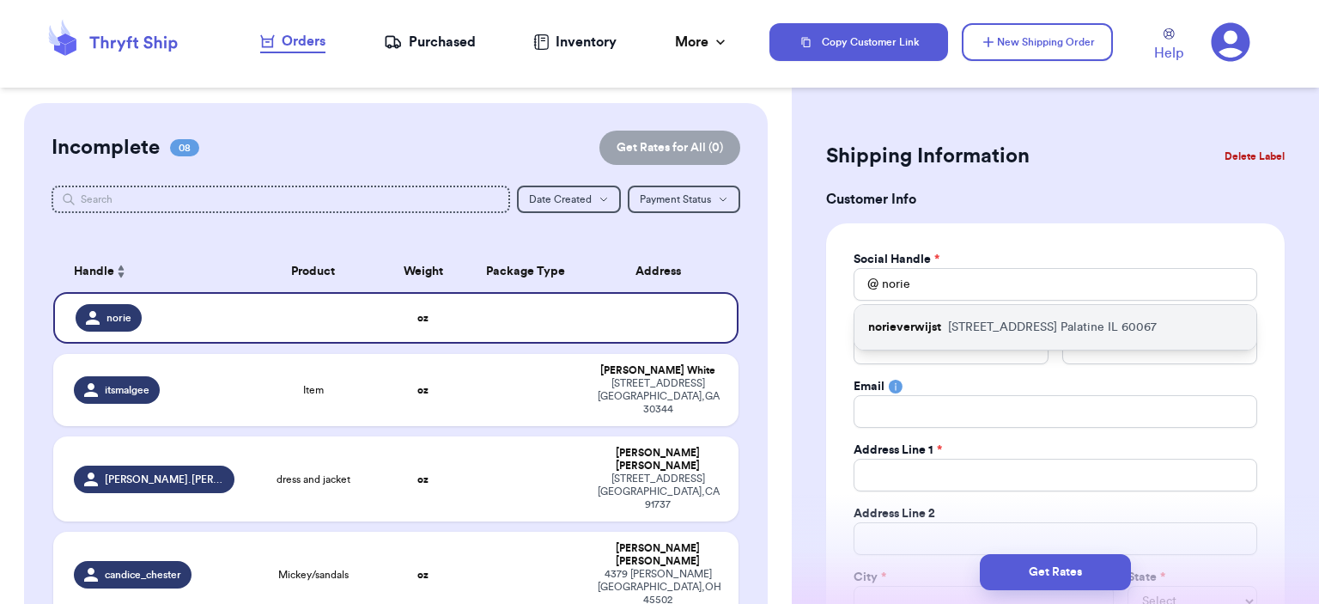
click at [1064, 319] on p "[STREET_ADDRESS]" at bounding box center [1052, 327] width 209 height 17
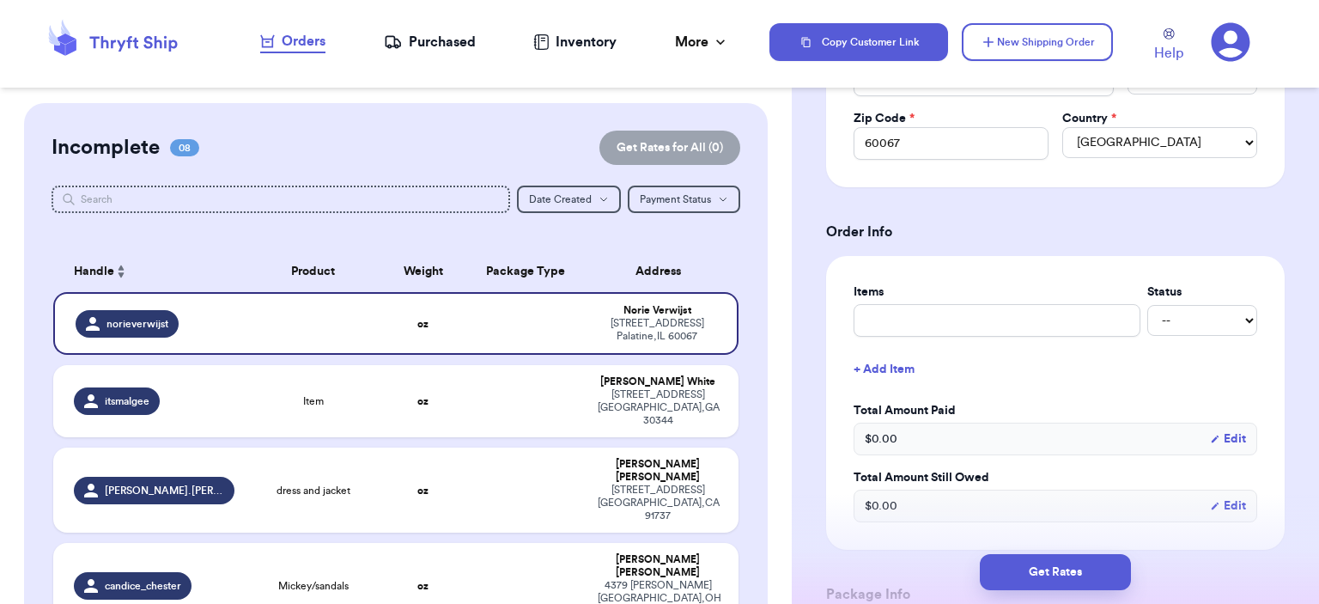
scroll to position [601, 0]
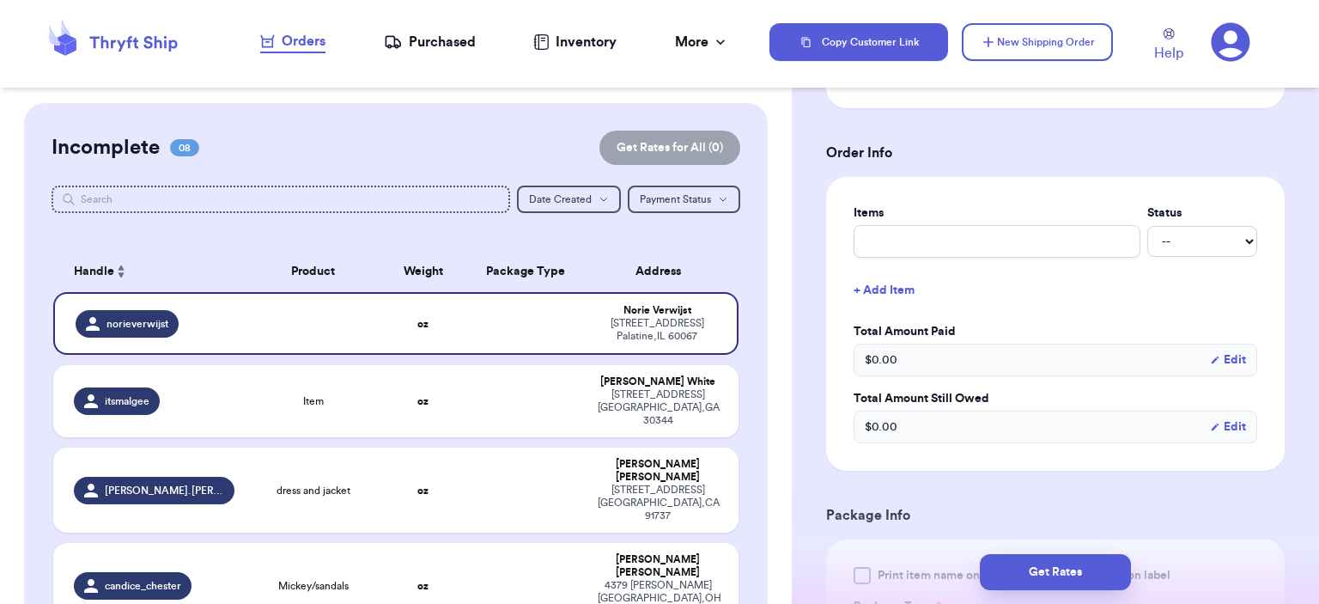
click at [999, 197] on div "Items Status -- Paid Owes + Add Item Total Amount Paid $ 0.00 Edit Total Amount…" at bounding box center [1055, 324] width 458 height 294
click at [1010, 227] on input "text" at bounding box center [996, 241] width 287 height 33
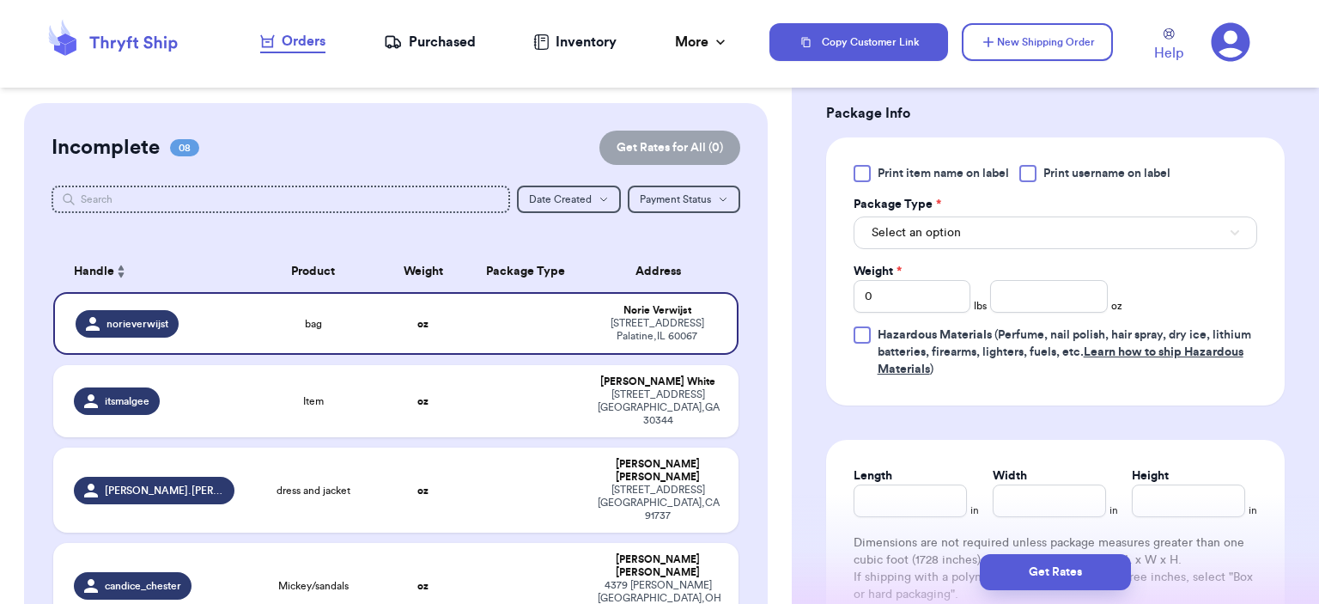
scroll to position [1030, 0]
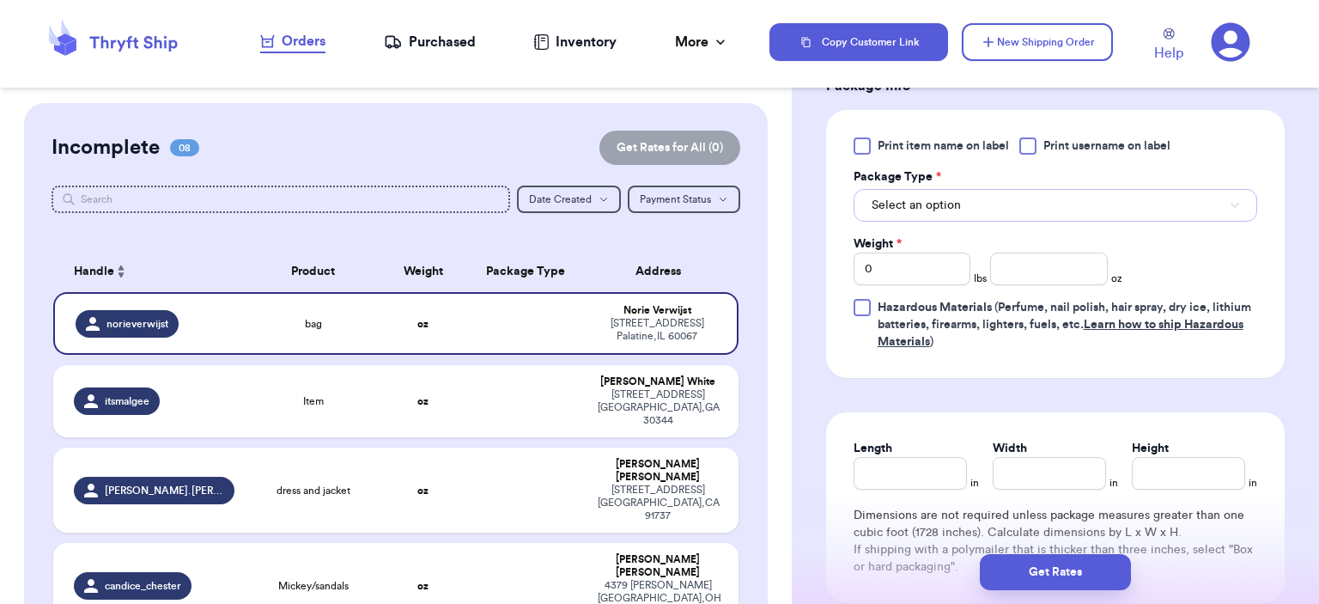
click at [996, 211] on button "Select an option" at bounding box center [1055, 205] width 404 height 33
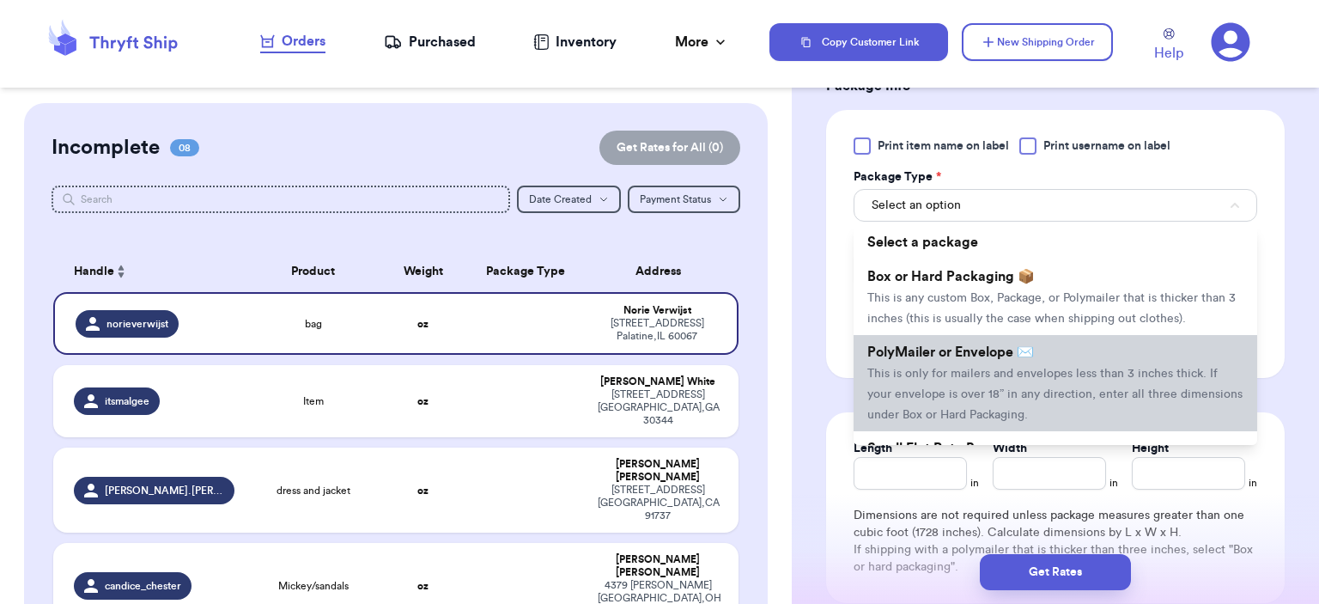
click at [996, 339] on li "PolyMailer or Envelope ✉️ This is only for mailers and envelopes less than 3 in…" at bounding box center [1055, 383] width 404 height 96
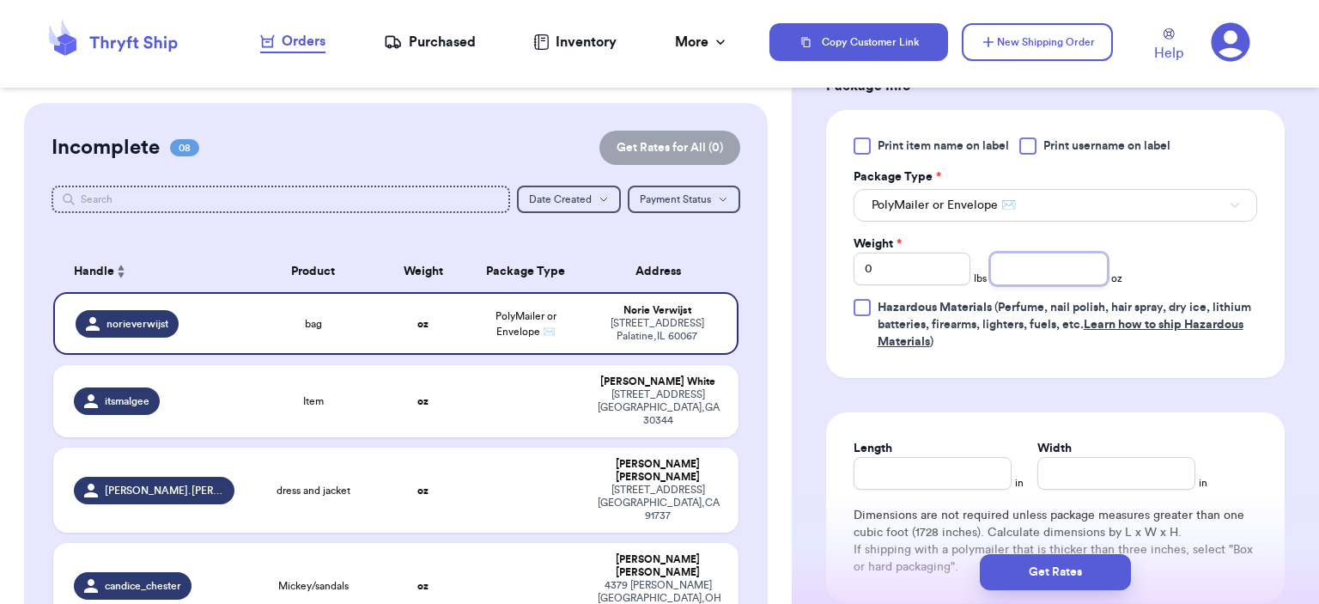
click at [1021, 256] on input "number" at bounding box center [1049, 268] width 118 height 33
click at [1049, 561] on button "Get Rates" at bounding box center [1055, 572] width 151 height 36
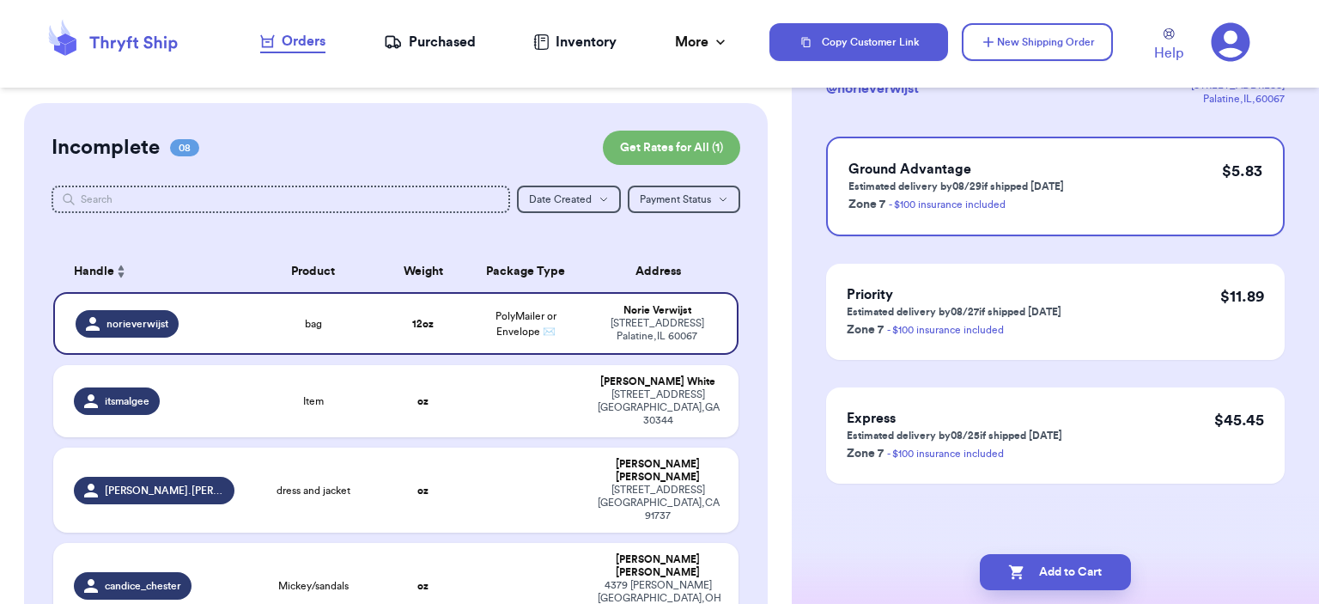
scroll to position [0, 0]
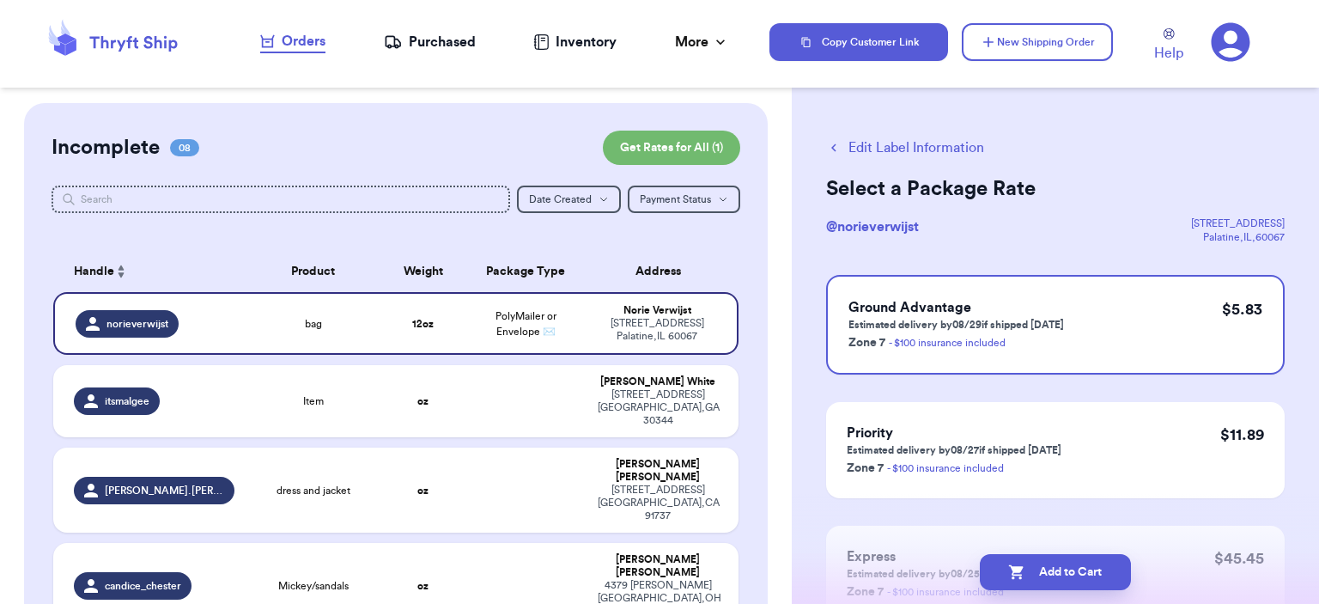
click at [911, 155] on button "Edit Label Information" at bounding box center [905, 147] width 158 height 21
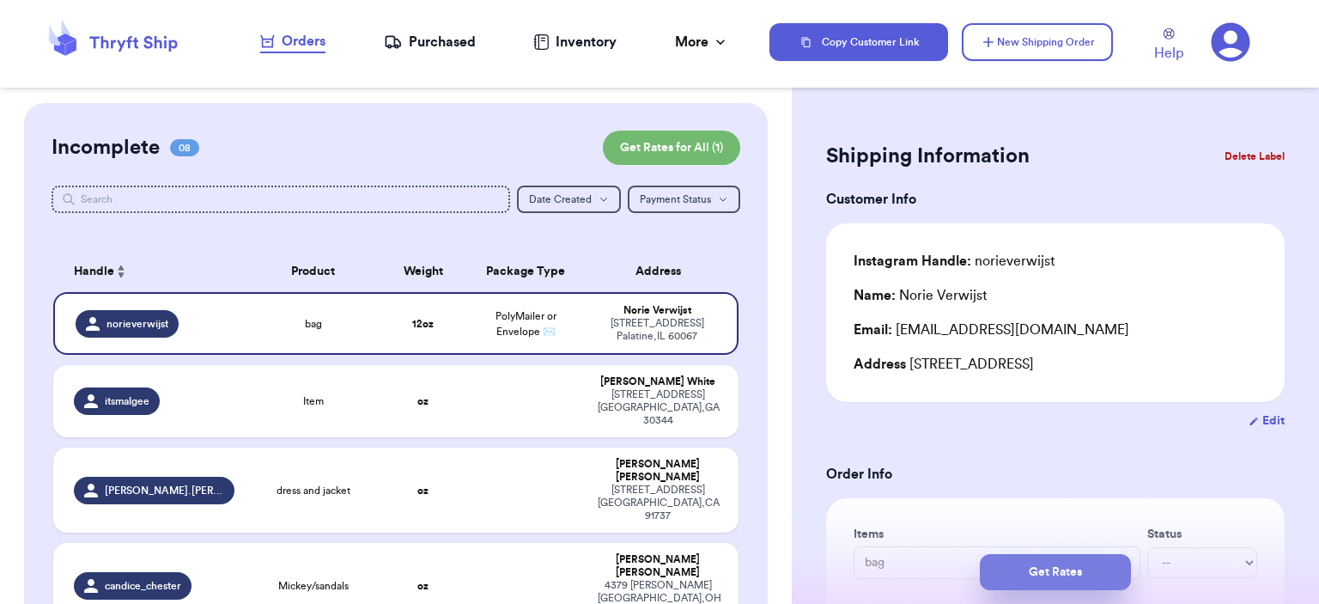
click at [1105, 567] on button "Get Rates" at bounding box center [1055, 572] width 151 height 36
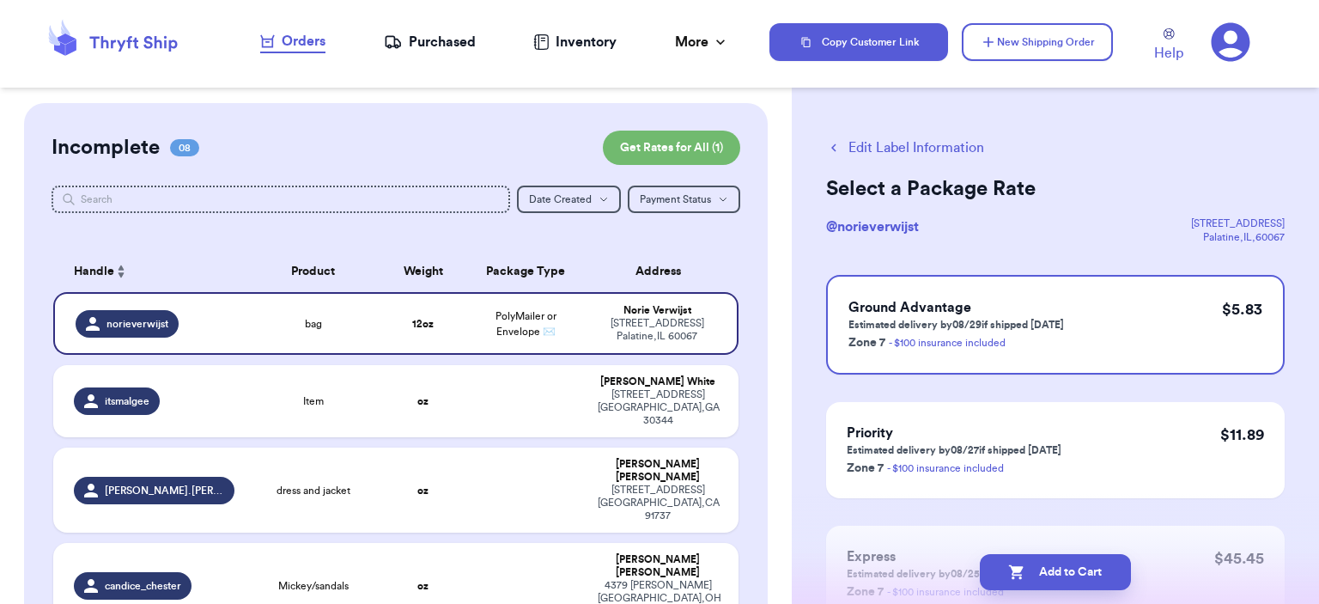
click at [1098, 562] on button "Add to Cart" at bounding box center [1055, 572] width 151 height 36
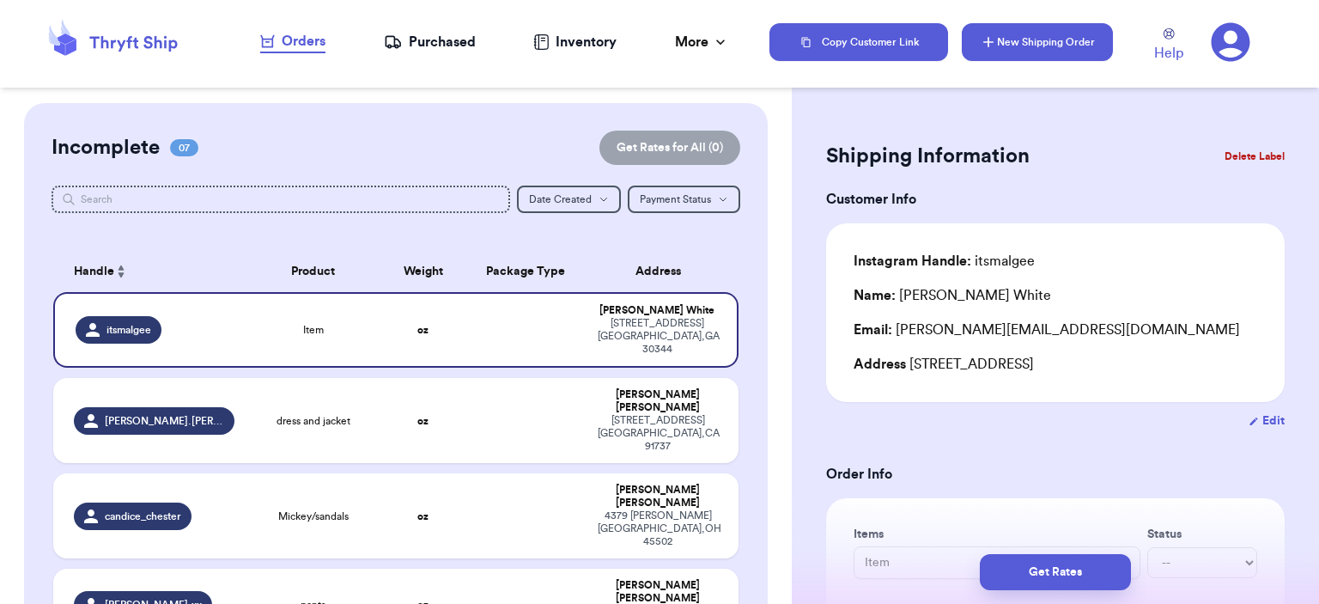
click at [1017, 52] on button "New Shipping Order" at bounding box center [1037, 42] width 151 height 38
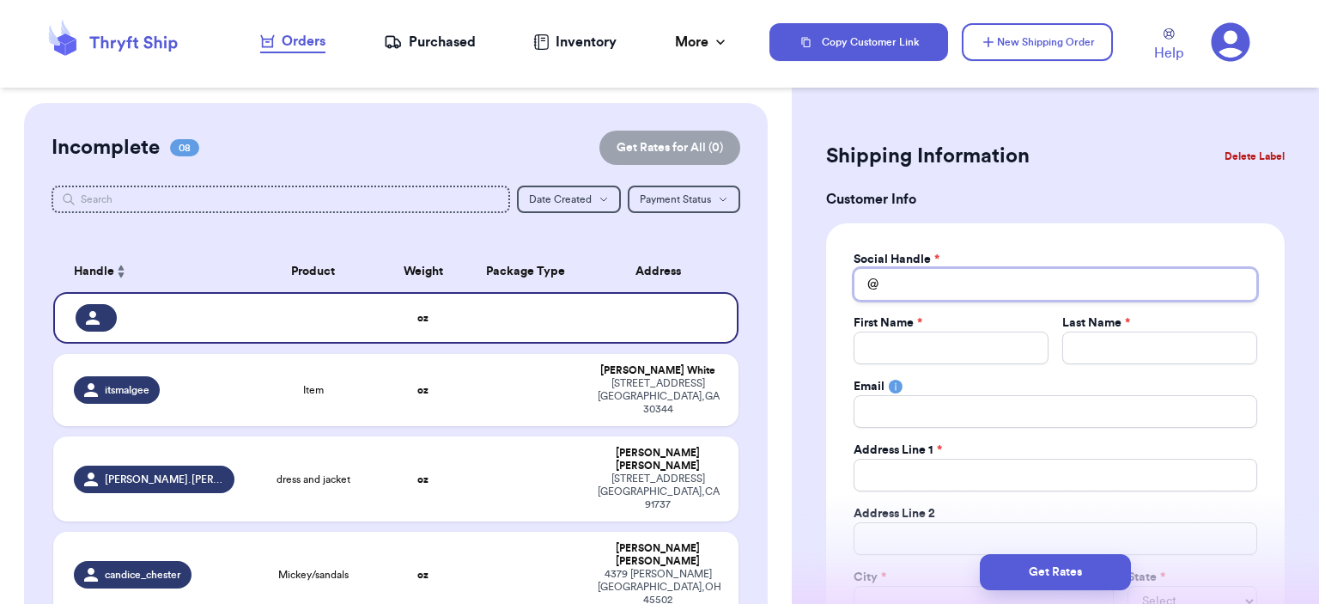
click at [940, 268] on input "Total Amount Paid" at bounding box center [1055, 284] width 404 height 33
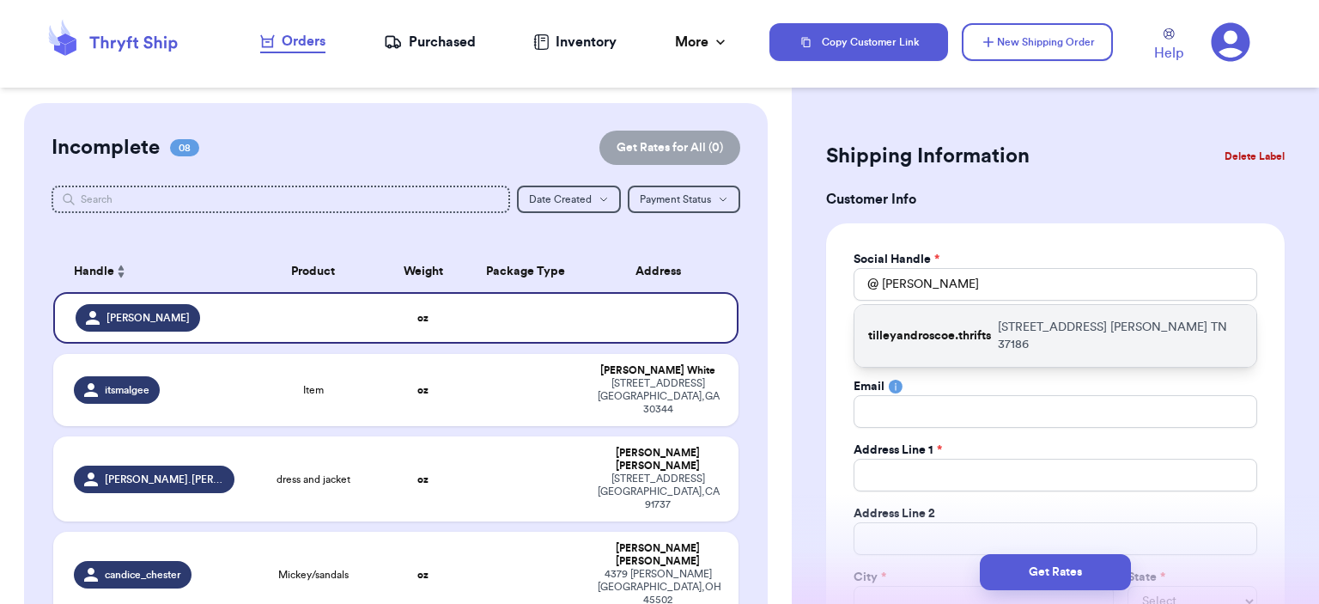
click at [927, 331] on p "tilleyandroscoe.thrifts" at bounding box center [929, 335] width 123 height 17
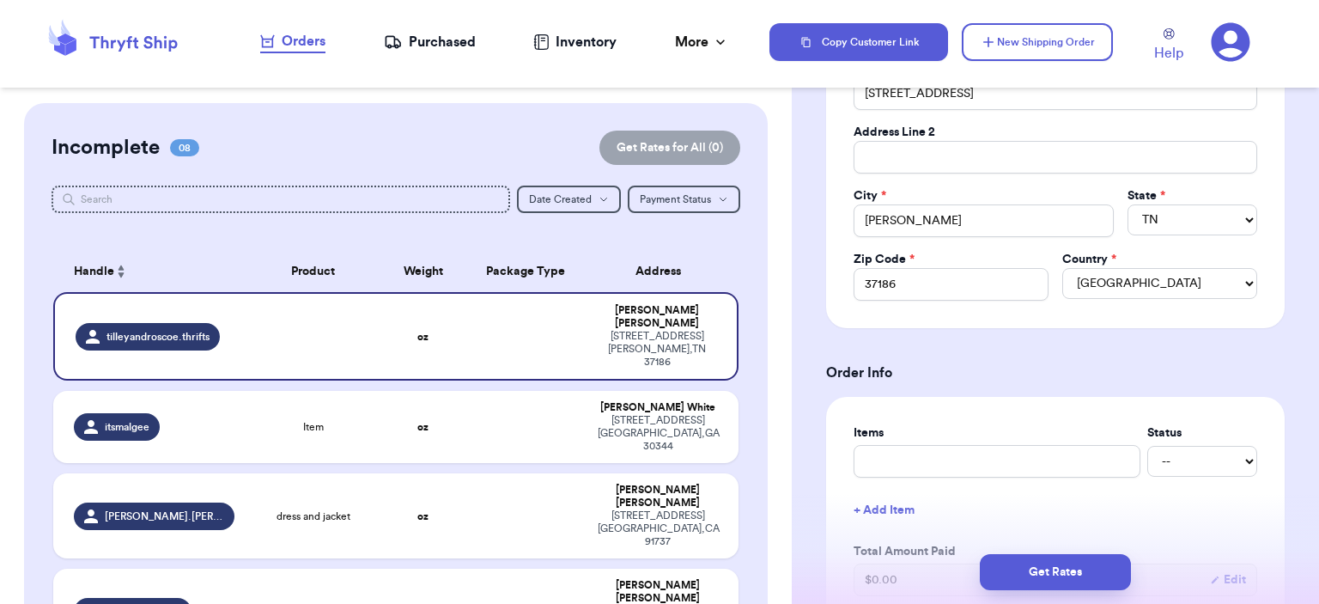
scroll to position [429, 0]
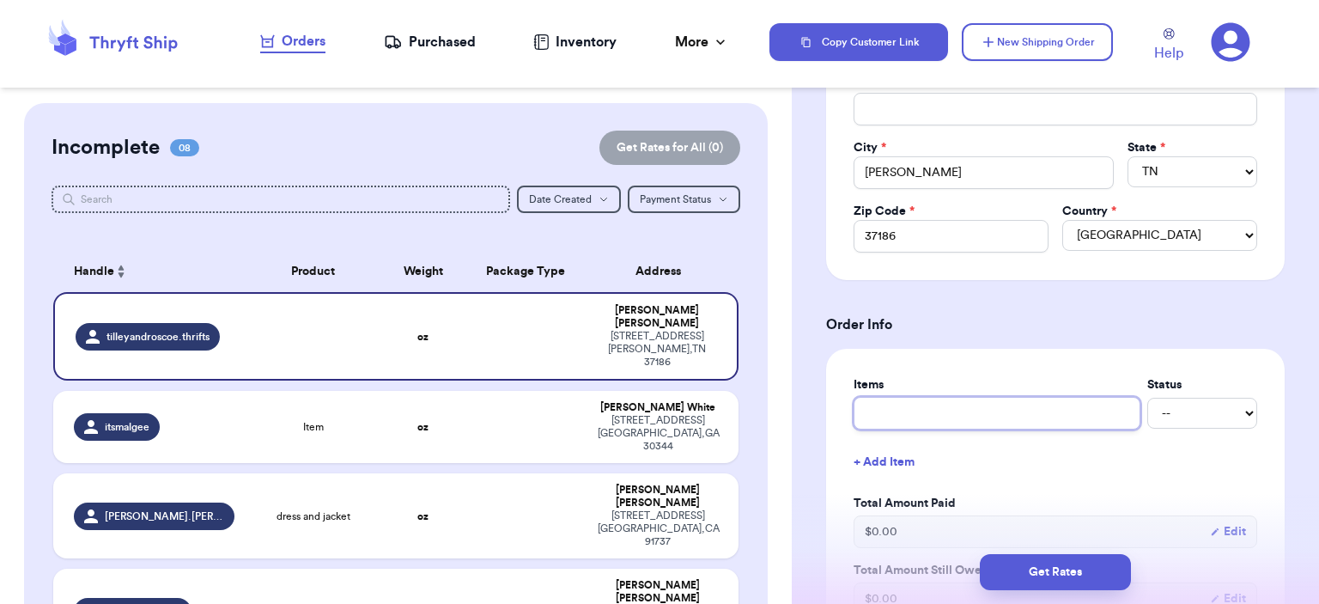
click at [970, 399] on input "text" at bounding box center [996, 413] width 287 height 33
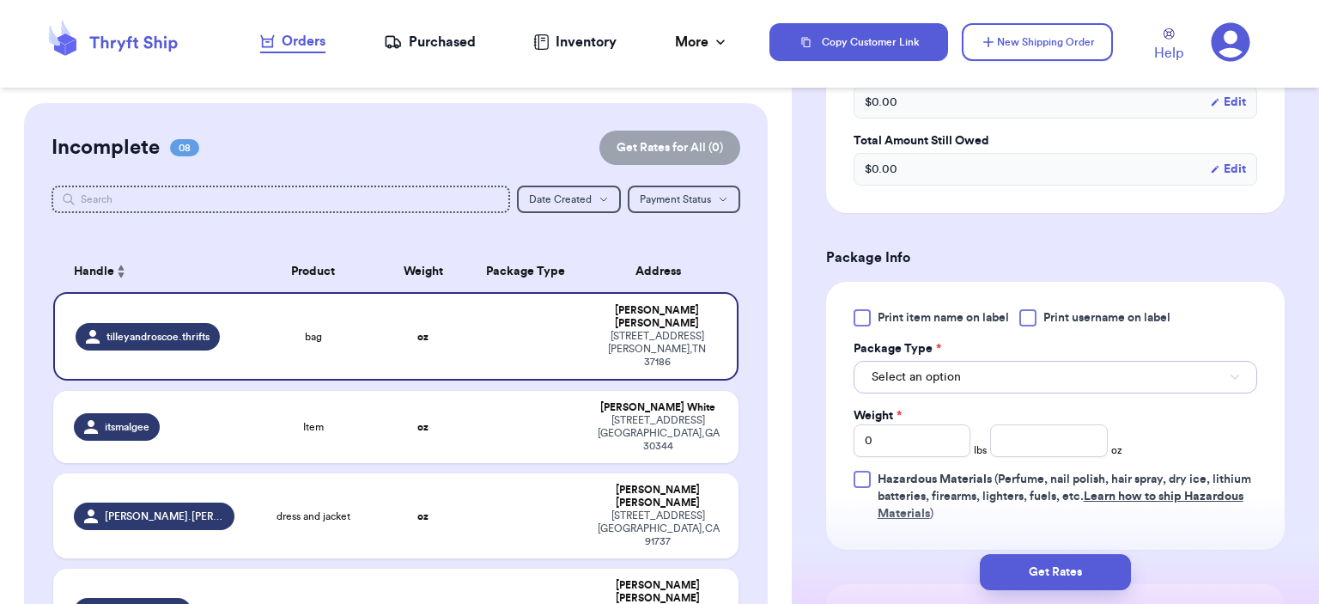
click at [965, 368] on button "Select an option" at bounding box center [1055, 377] width 404 height 33
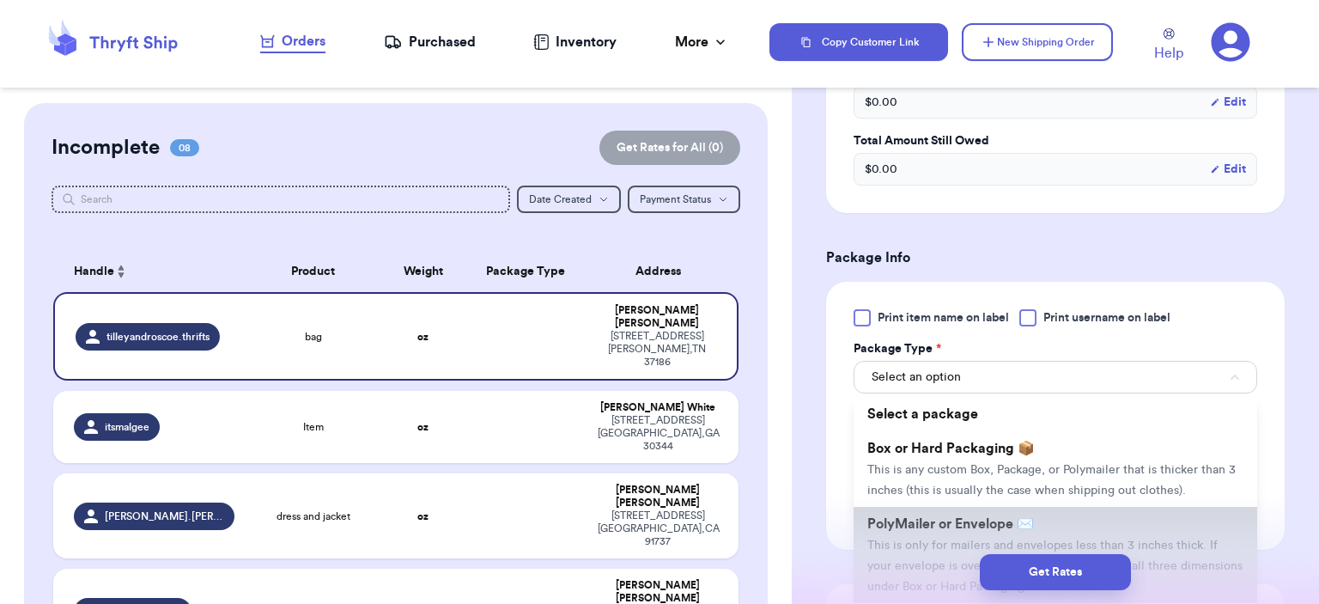
click at [951, 507] on li "PolyMailer or Envelope ✉️ This is only for mailers and envelopes less than 3 in…" at bounding box center [1055, 555] width 404 height 96
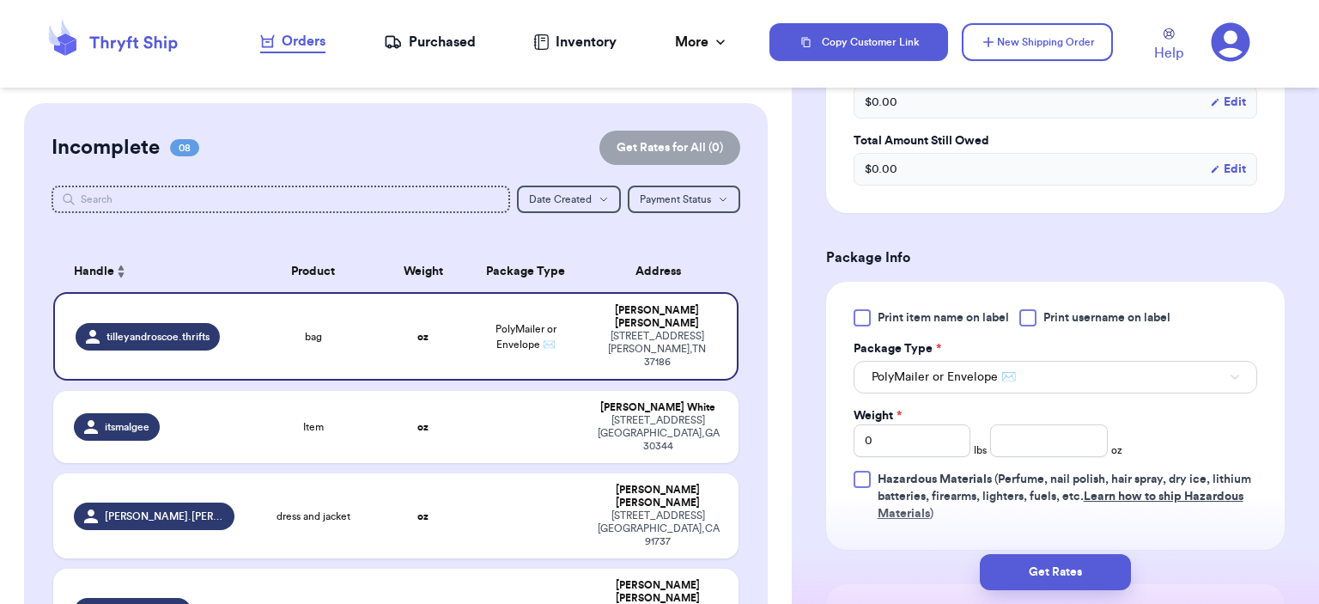
click at [1036, 418] on div "Weight * 0 lbs oz" at bounding box center [988, 432] width 270 height 50
click at [1039, 426] on input "number" at bounding box center [1049, 440] width 118 height 33
click at [1083, 576] on button "Get Rates" at bounding box center [1055, 572] width 151 height 36
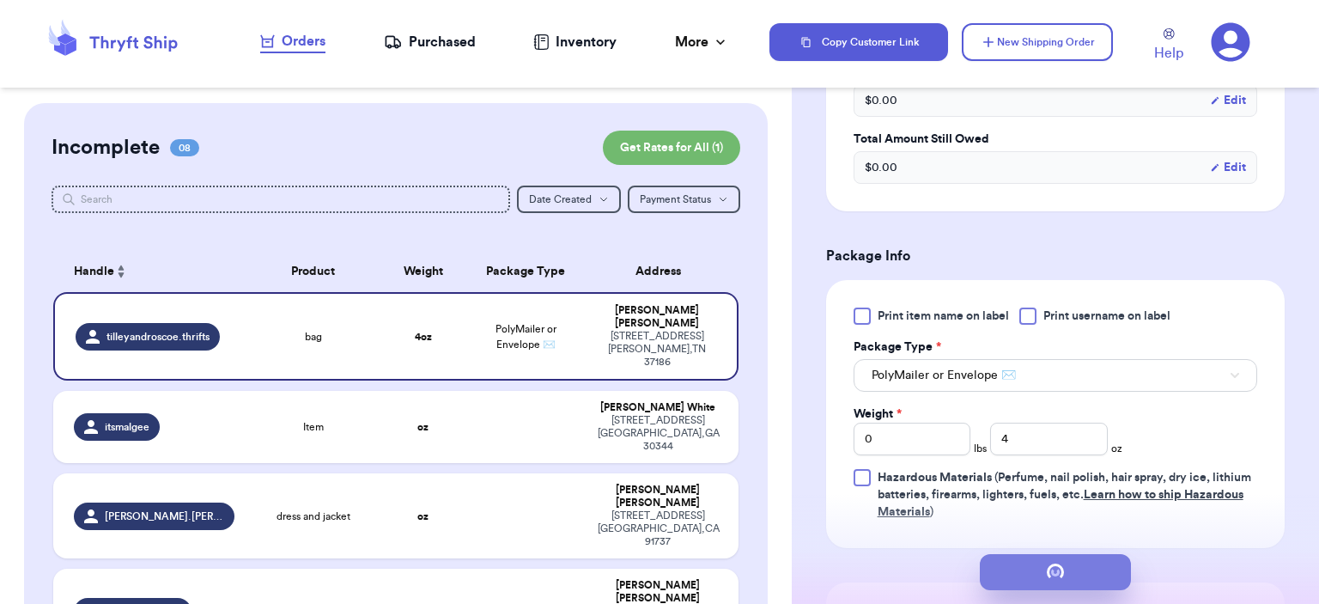
scroll to position [0, 0]
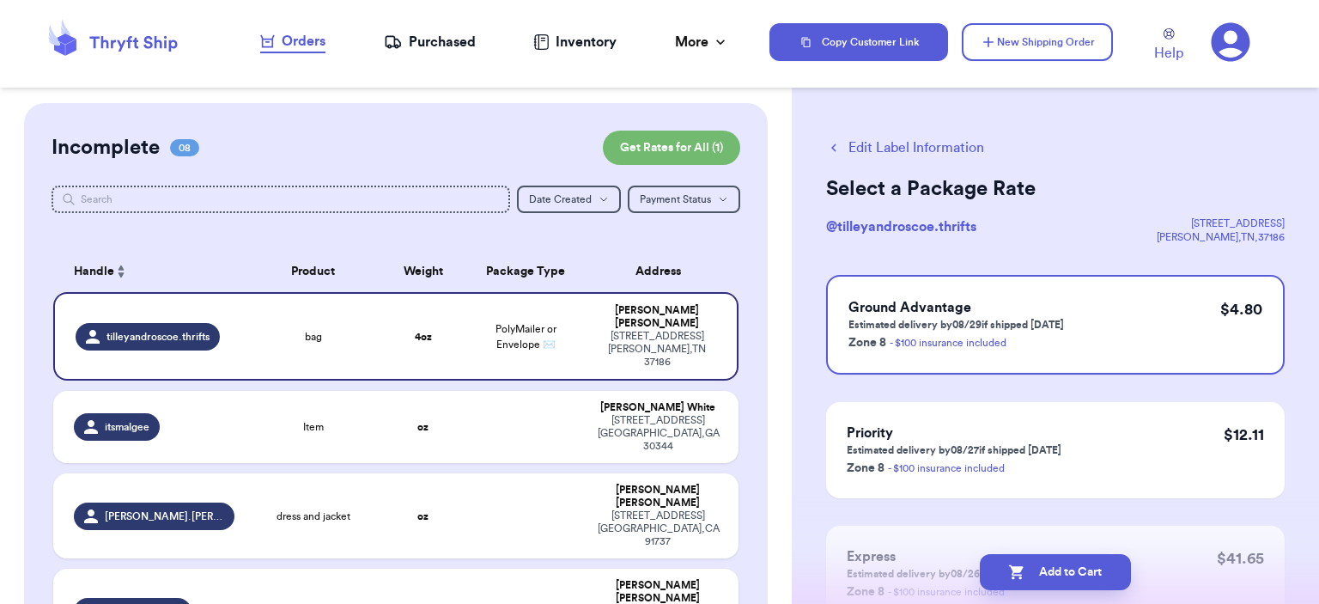
click at [1084, 573] on button "Add to Cart" at bounding box center [1055, 572] width 151 height 36
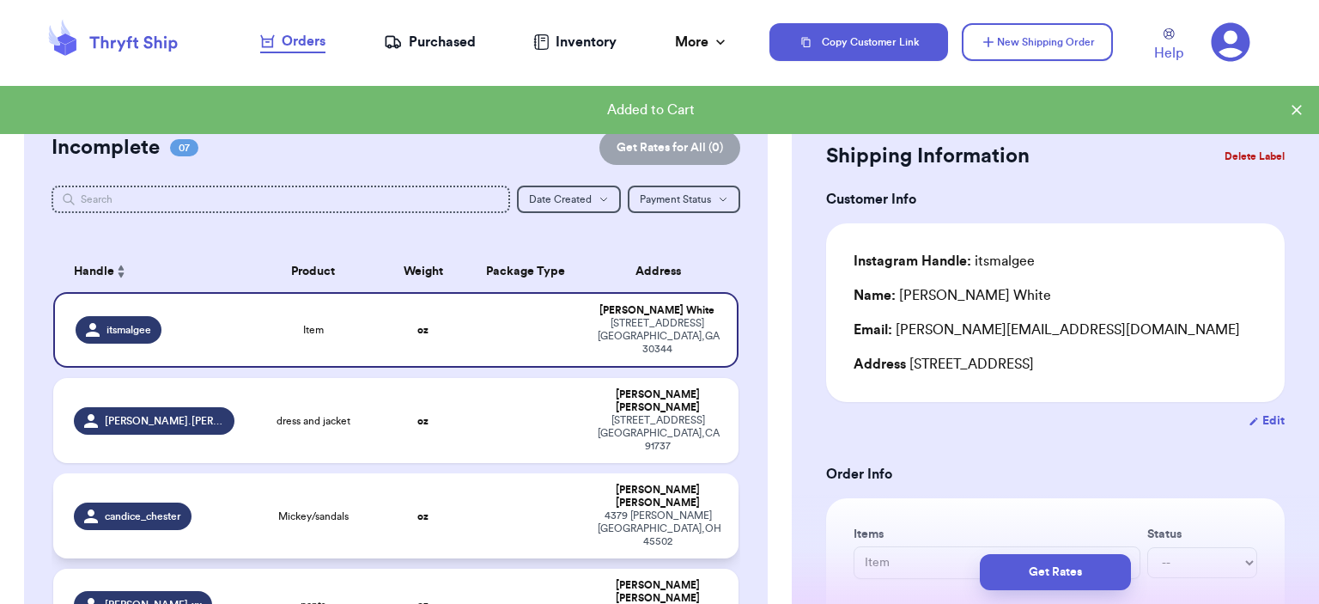
click at [395, 473] on td "oz" at bounding box center [423, 515] width 82 height 85
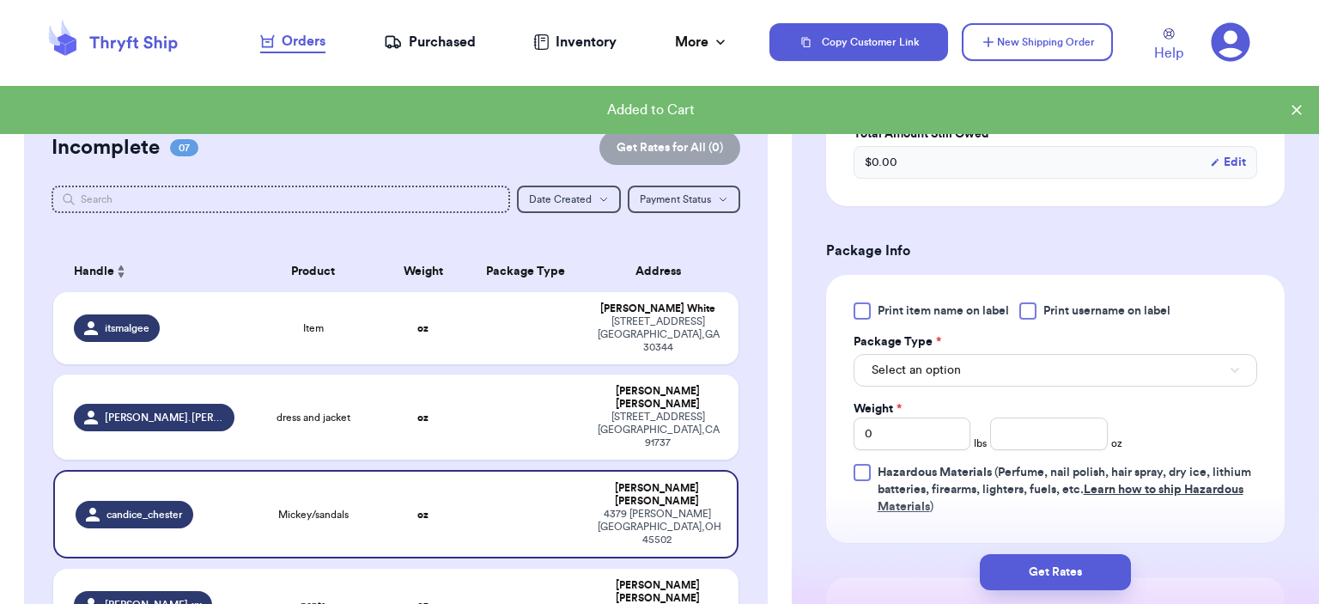
scroll to position [601, 0]
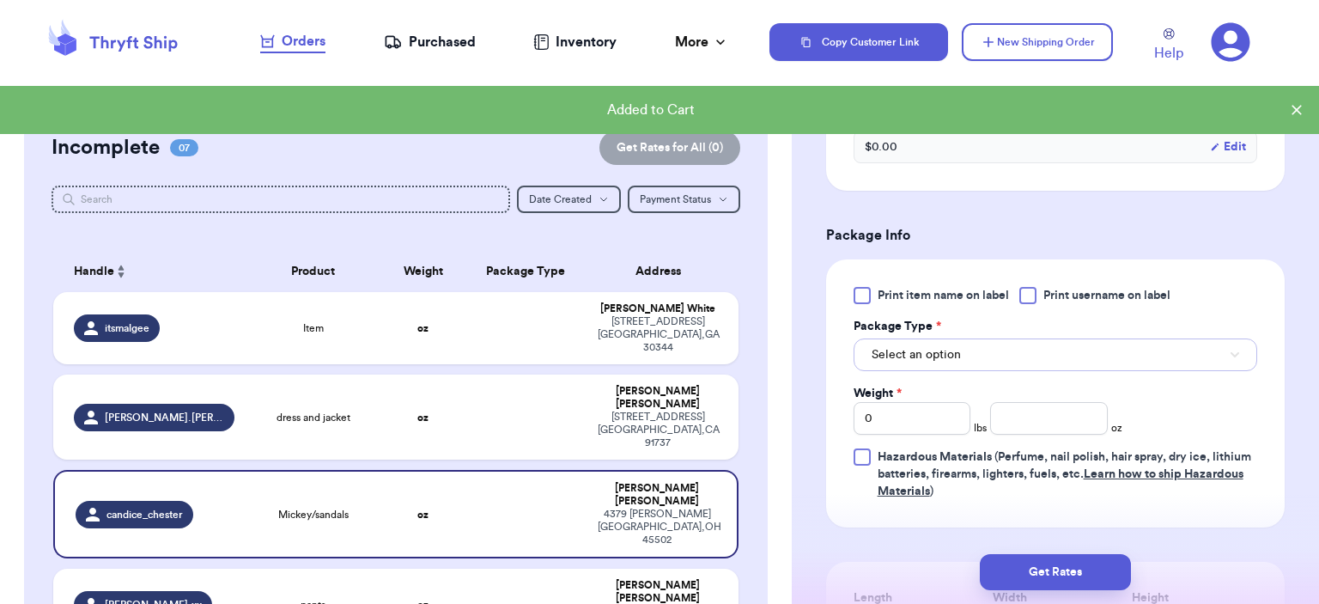
click at [1018, 353] on button "Select an option" at bounding box center [1055, 354] width 404 height 33
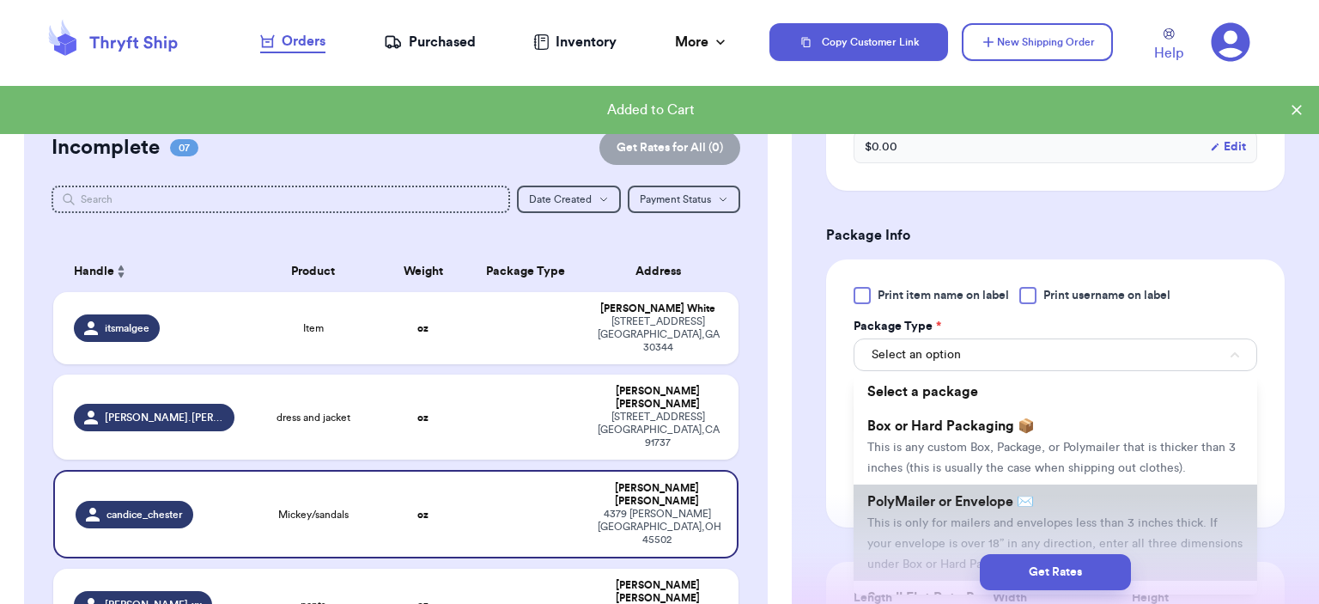
click at [974, 525] on span "This is only for mailers and envelopes less than 3 inches thick. If your envelo…" at bounding box center [1054, 543] width 375 height 53
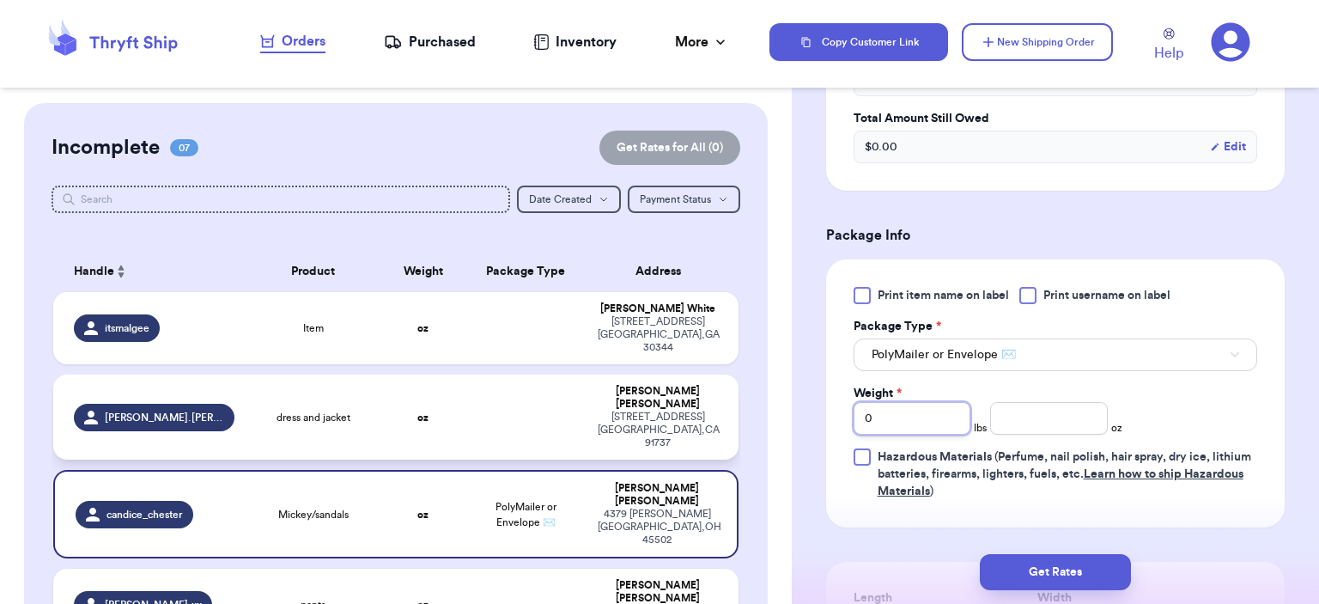
drag, startPoint x: 941, startPoint y: 425, endPoint x: 689, endPoint y: 409, distance: 252.1
click at [692, 410] on div "Customer Link New Order Incomplete 07 Get Rates for All ( 0 ) Get Rates for All…" at bounding box center [659, 302] width 1319 height 604
click at [1027, 415] on input "number" at bounding box center [1049, 418] width 118 height 33
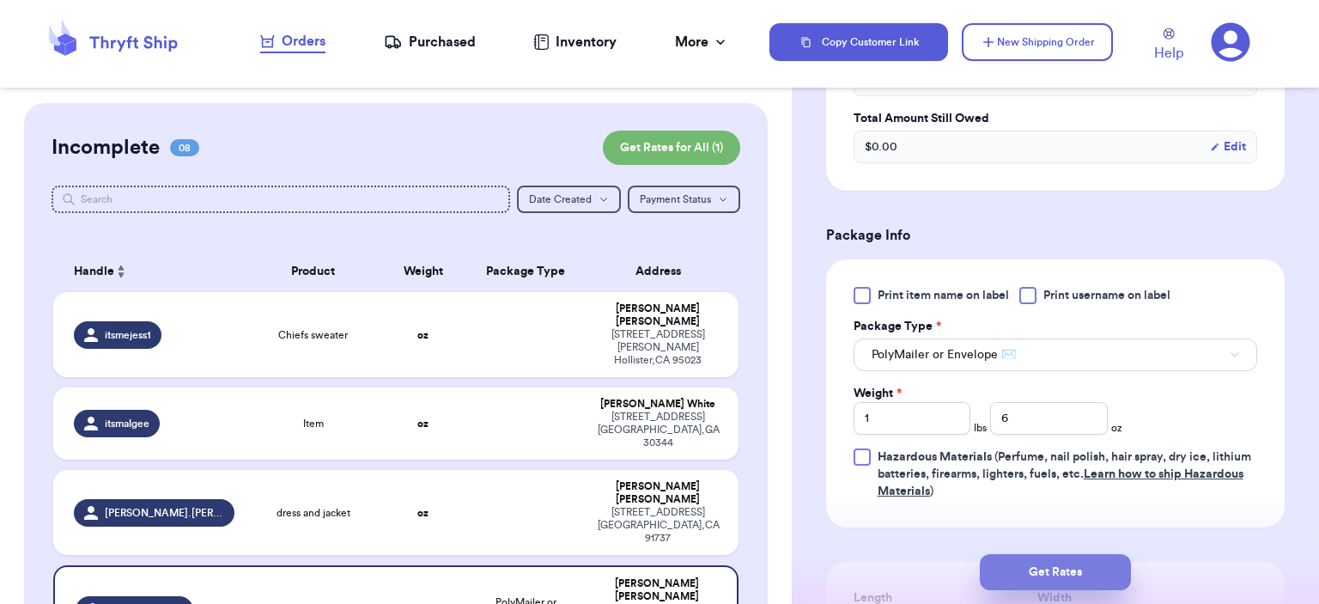
click at [1060, 578] on button "Get Rates" at bounding box center [1055, 572] width 151 height 36
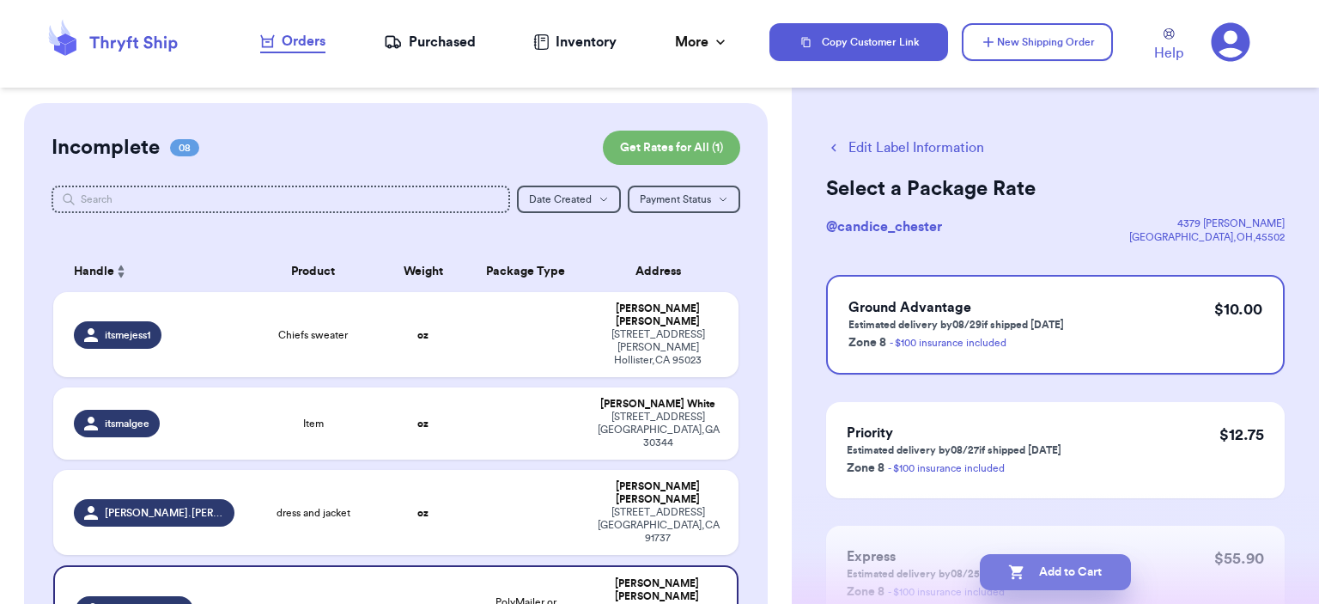
click at [1102, 580] on button "Add to Cart" at bounding box center [1055, 572] width 151 height 36
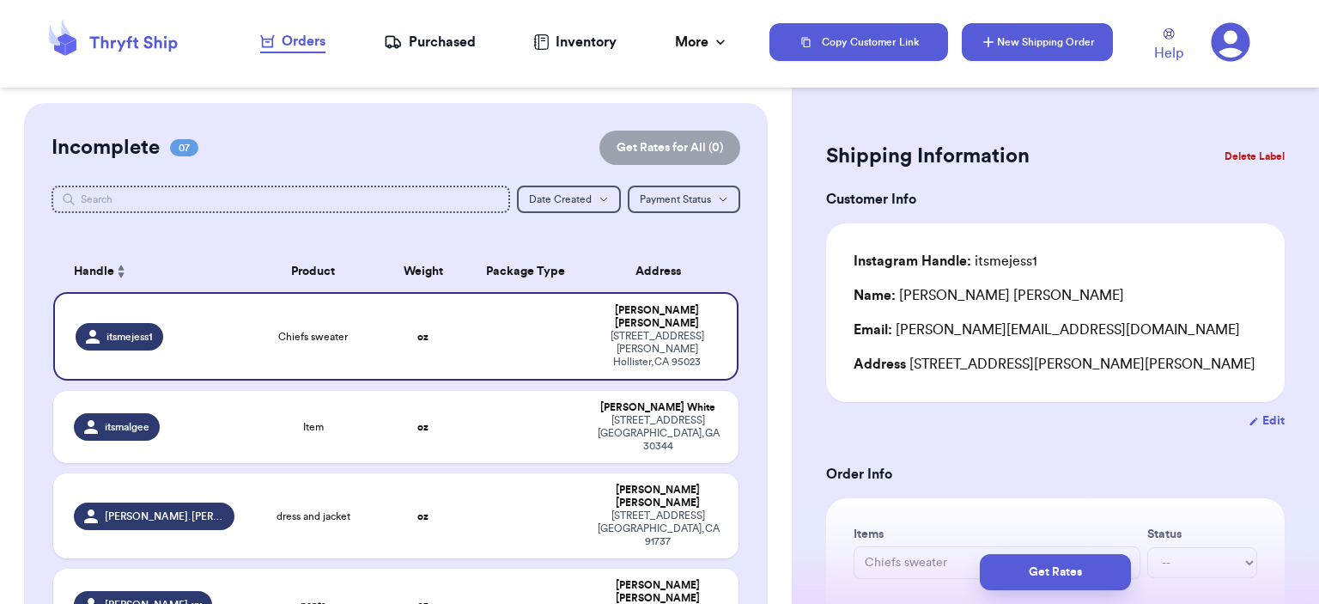
click at [1009, 27] on button "New Shipping Order" at bounding box center [1037, 42] width 151 height 38
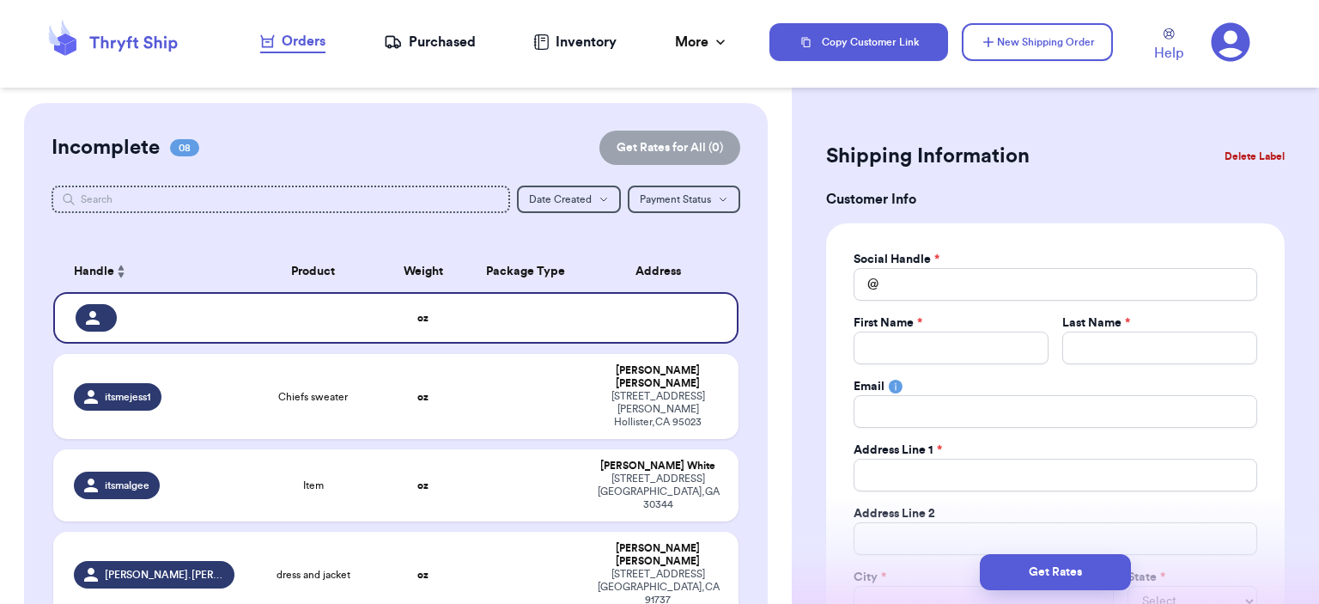
click at [968, 267] on div "Social Handle *" at bounding box center [1055, 259] width 404 height 17
click at [965, 284] on input "Total Amount Paid" at bounding box center [1055, 284] width 404 height 33
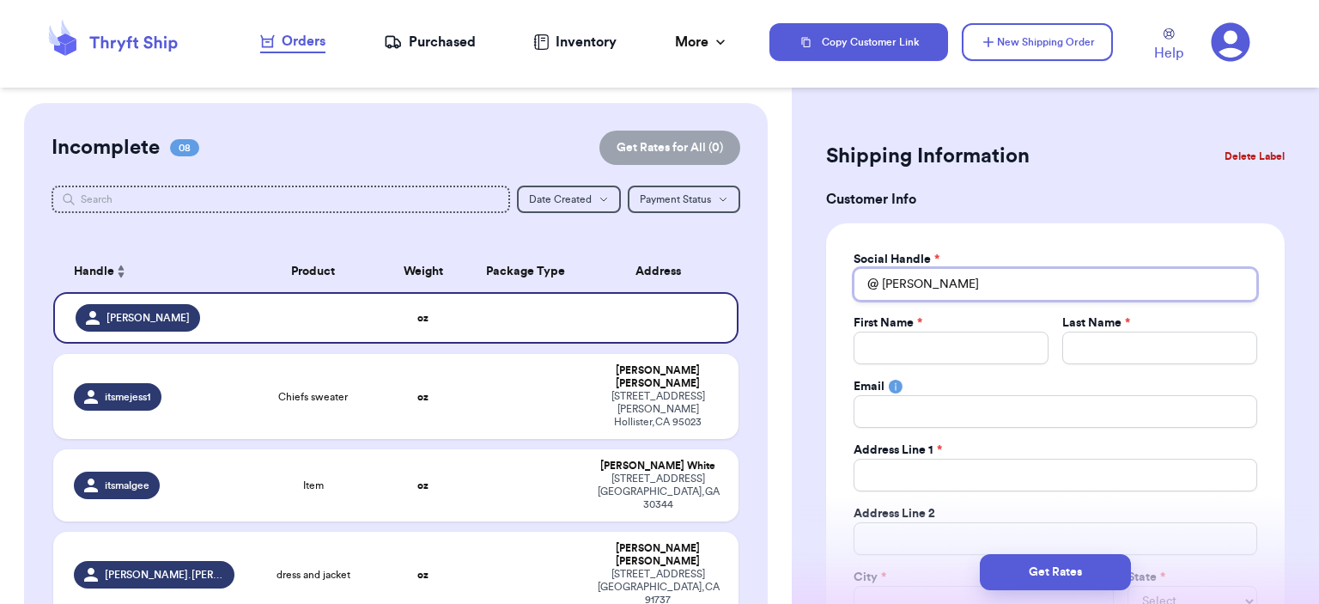
drag, startPoint x: 962, startPoint y: 291, endPoint x: 630, endPoint y: 248, distance: 334.2
click at [631, 248] on div "Customer Link New Order Incomplete 08 Get Rates for All ( 0 ) Get Rates for All…" at bounding box center [659, 302] width 1319 height 604
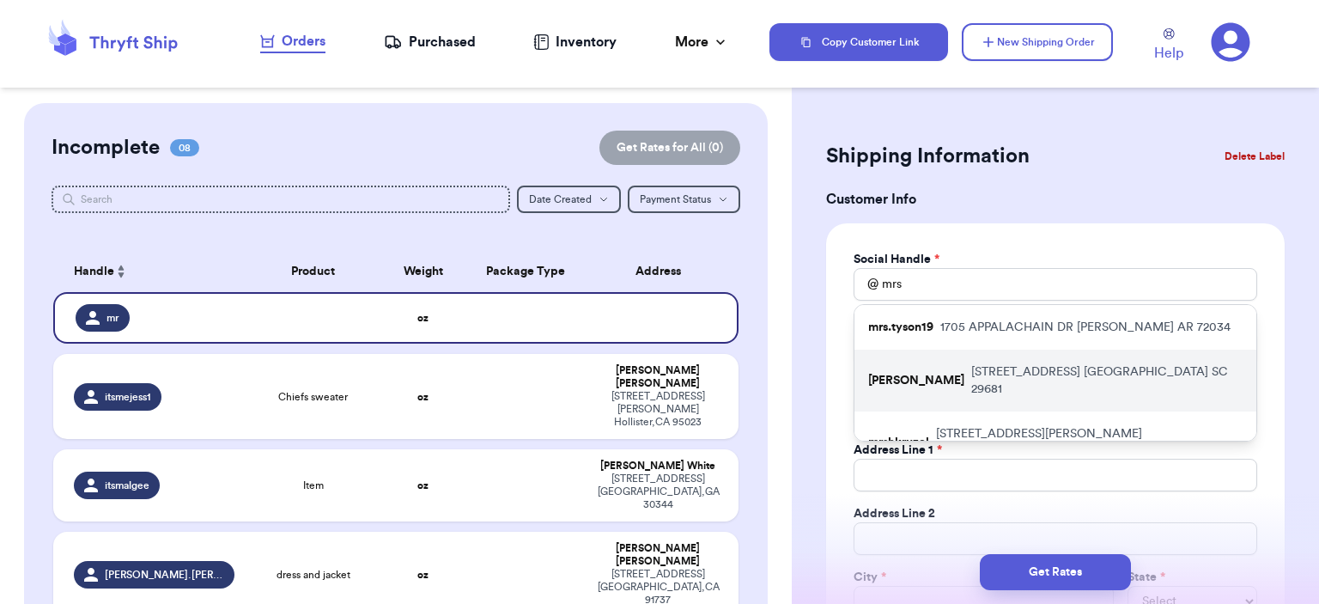
click at [926, 354] on div "[PERSON_NAME] [STREET_ADDRESS]" at bounding box center [1055, 380] width 402 height 62
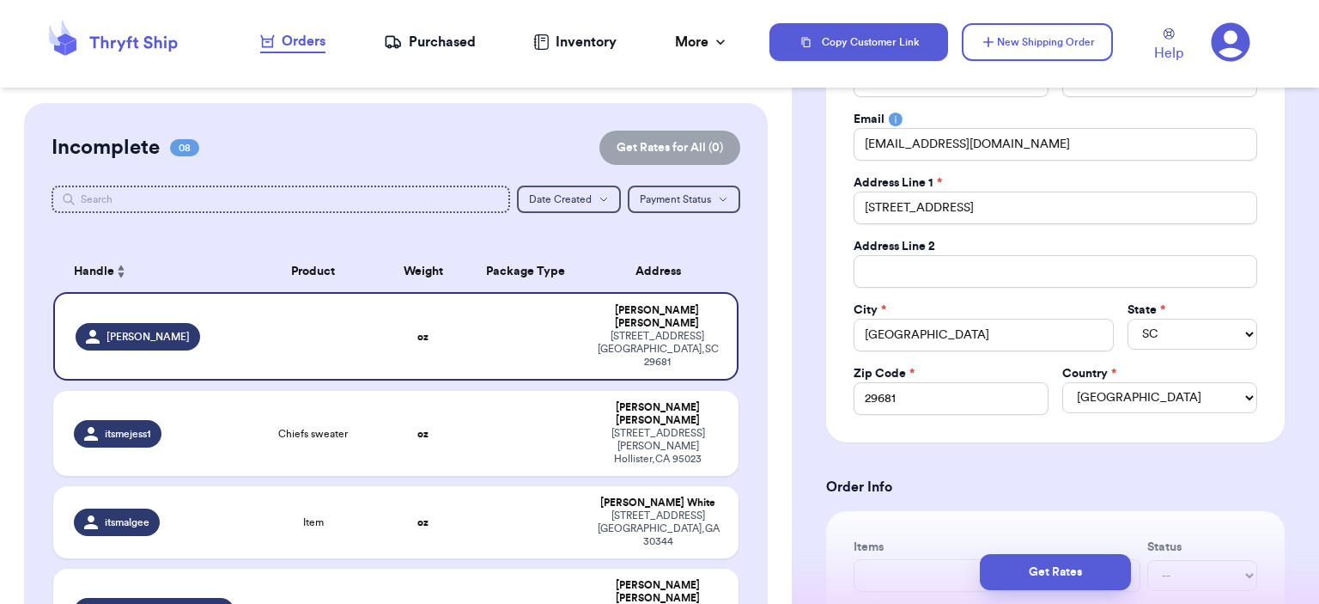
scroll to position [429, 0]
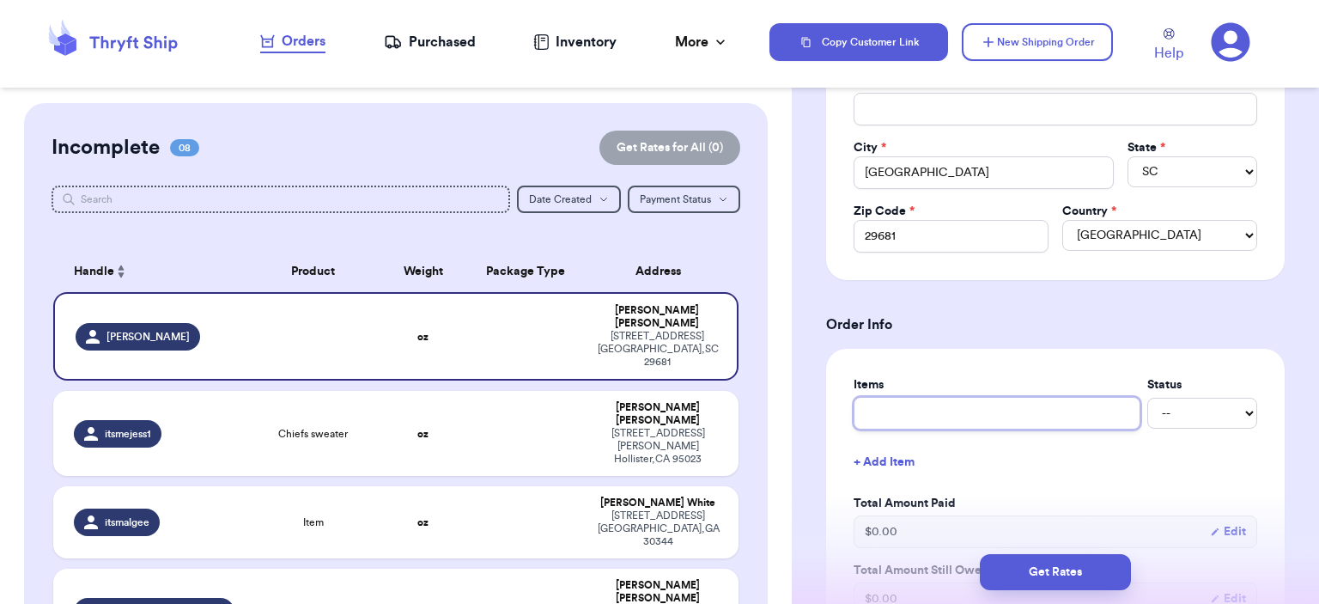
click at [944, 425] on input "text" at bounding box center [996, 413] width 287 height 33
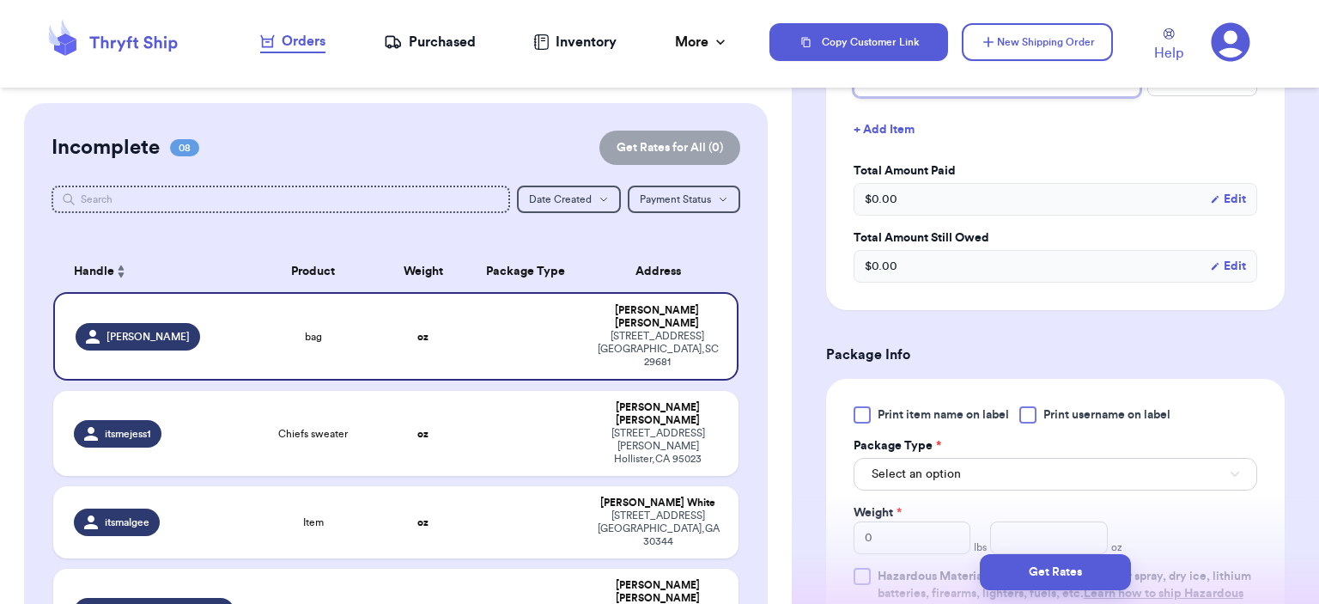
scroll to position [859, 0]
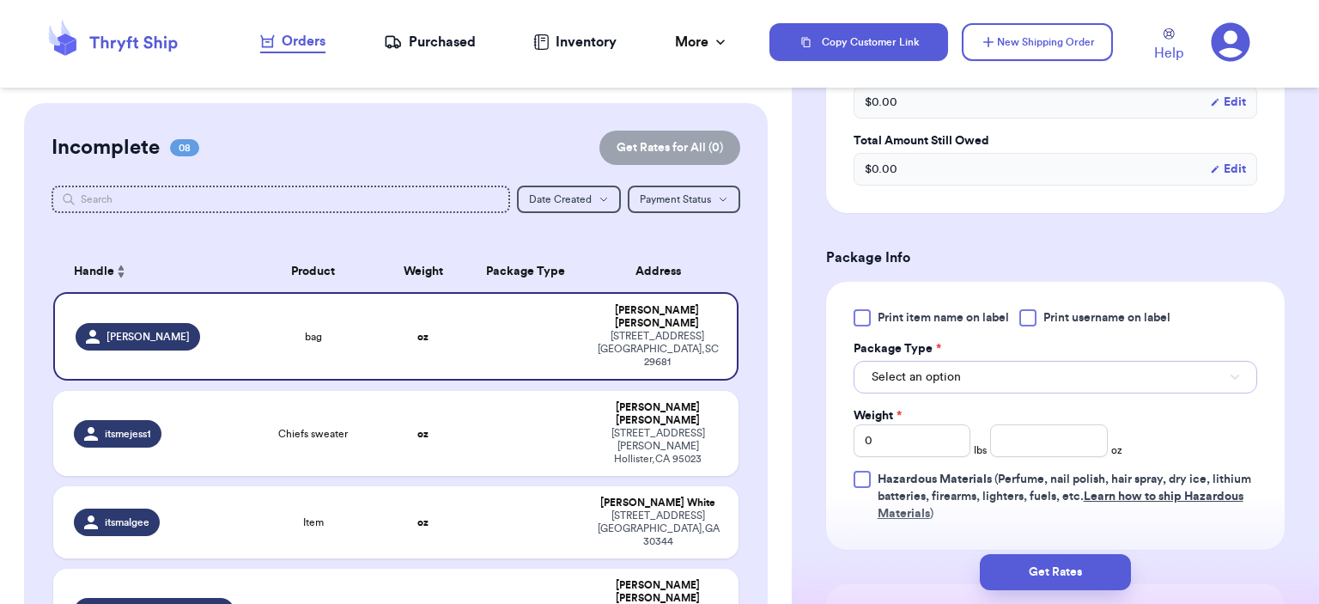
click at [963, 382] on button "Select an option" at bounding box center [1055, 377] width 404 height 33
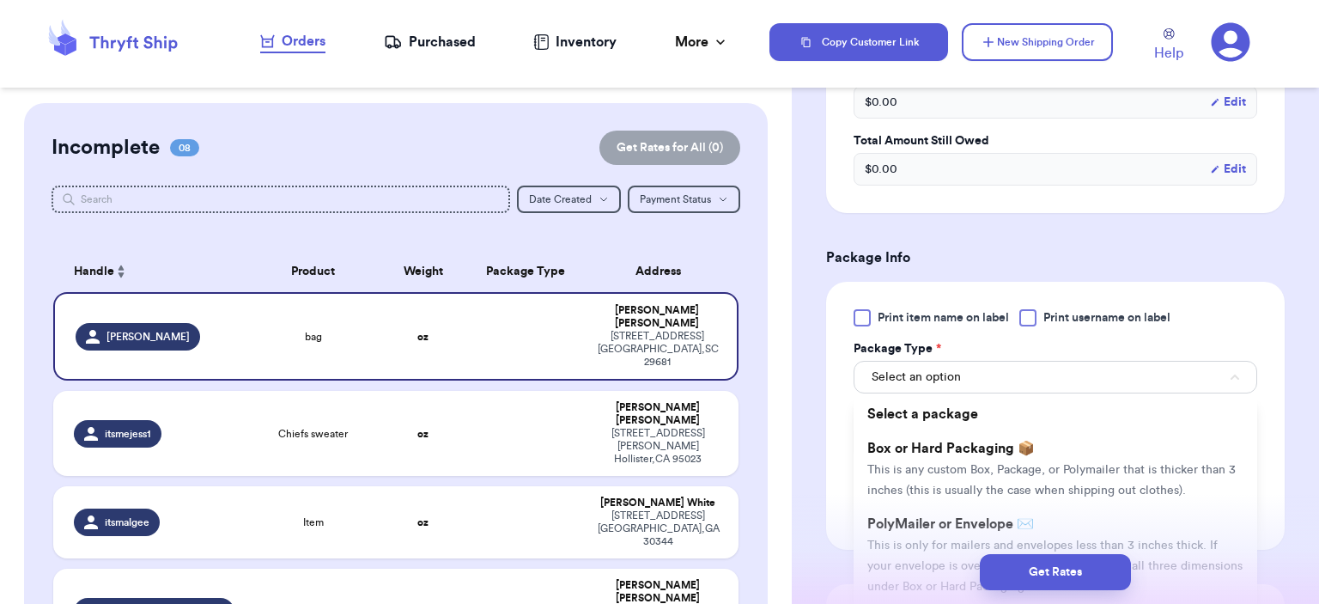
click at [938, 517] on span "PolyMailer or Envelope ✉️" at bounding box center [950, 524] width 167 height 14
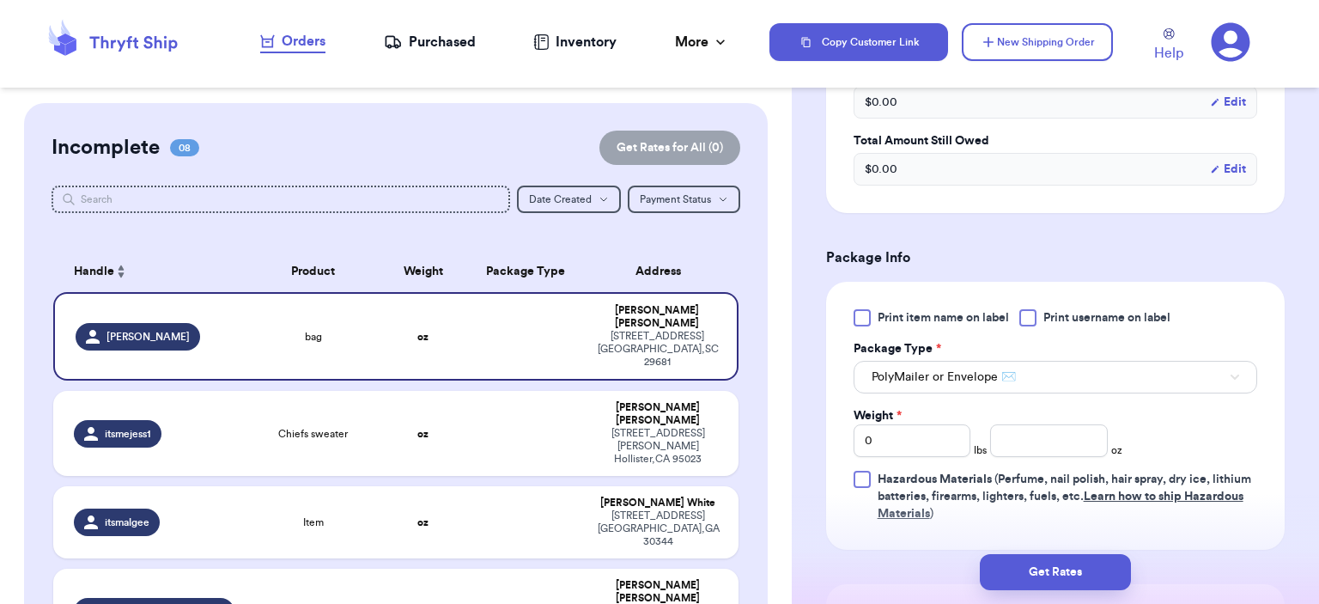
drag, startPoint x: 911, startPoint y: 417, endPoint x: 890, endPoint y: 428, distance: 23.0
click at [904, 422] on div "Weight * 0" at bounding box center [912, 432] width 118 height 50
drag, startPoint x: 881, startPoint y: 449, endPoint x: 855, endPoint y: 441, distance: 26.9
click at [855, 441] on input "0" at bounding box center [912, 440] width 118 height 33
click at [968, 431] on div "Weight * 1 lbs oz" at bounding box center [988, 432] width 270 height 50
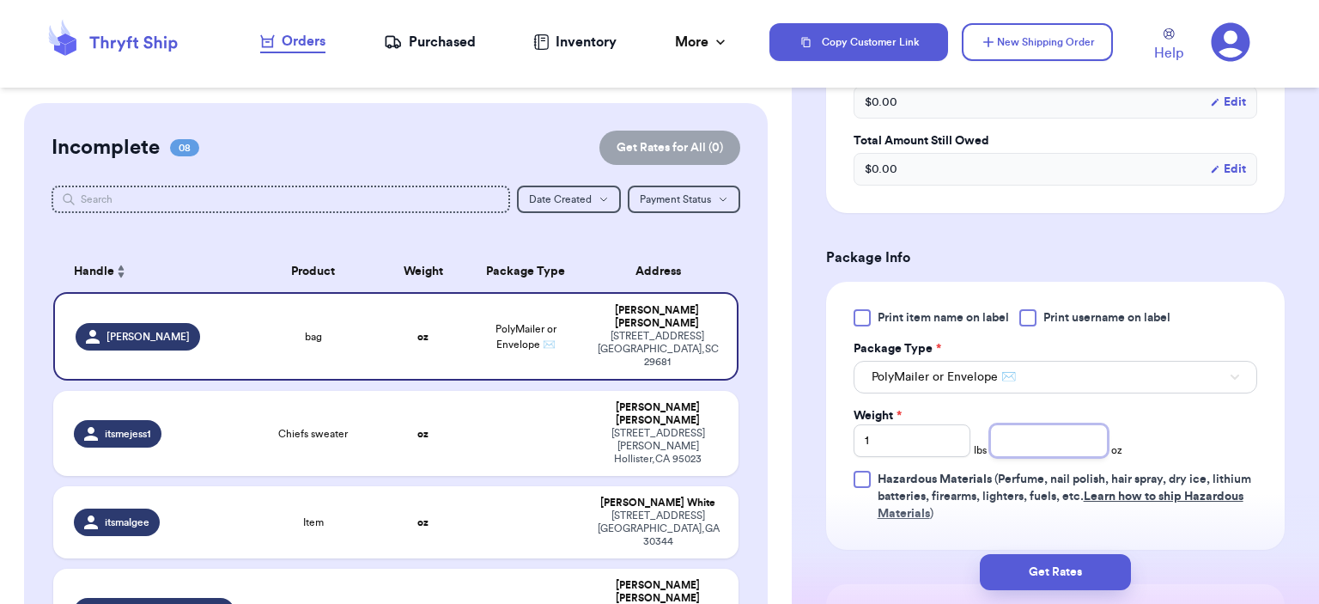
click at [1021, 432] on input "number" at bounding box center [1049, 440] width 118 height 33
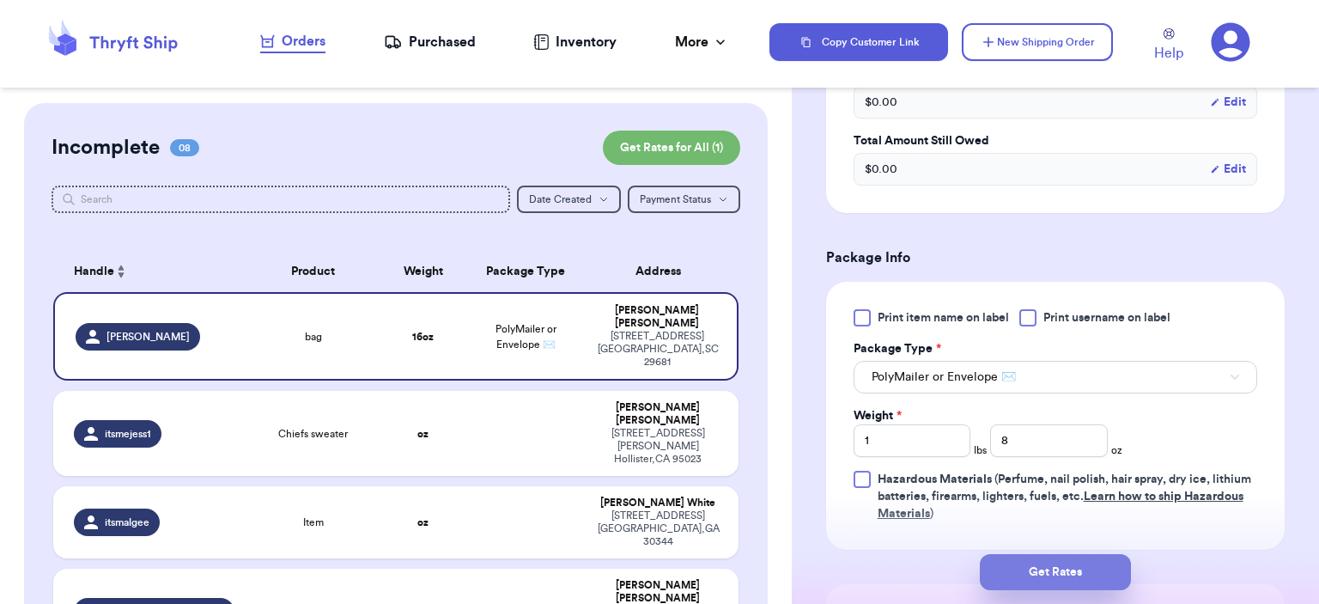
click at [1073, 572] on button "Get Rates" at bounding box center [1055, 572] width 151 height 36
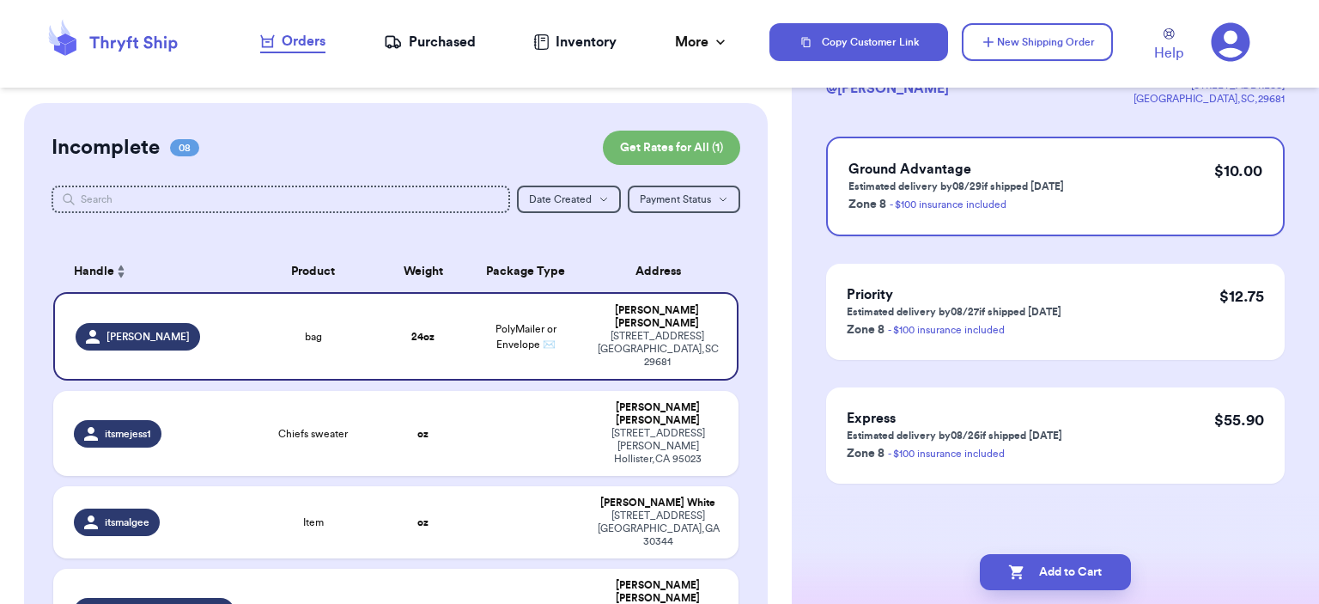
scroll to position [0, 0]
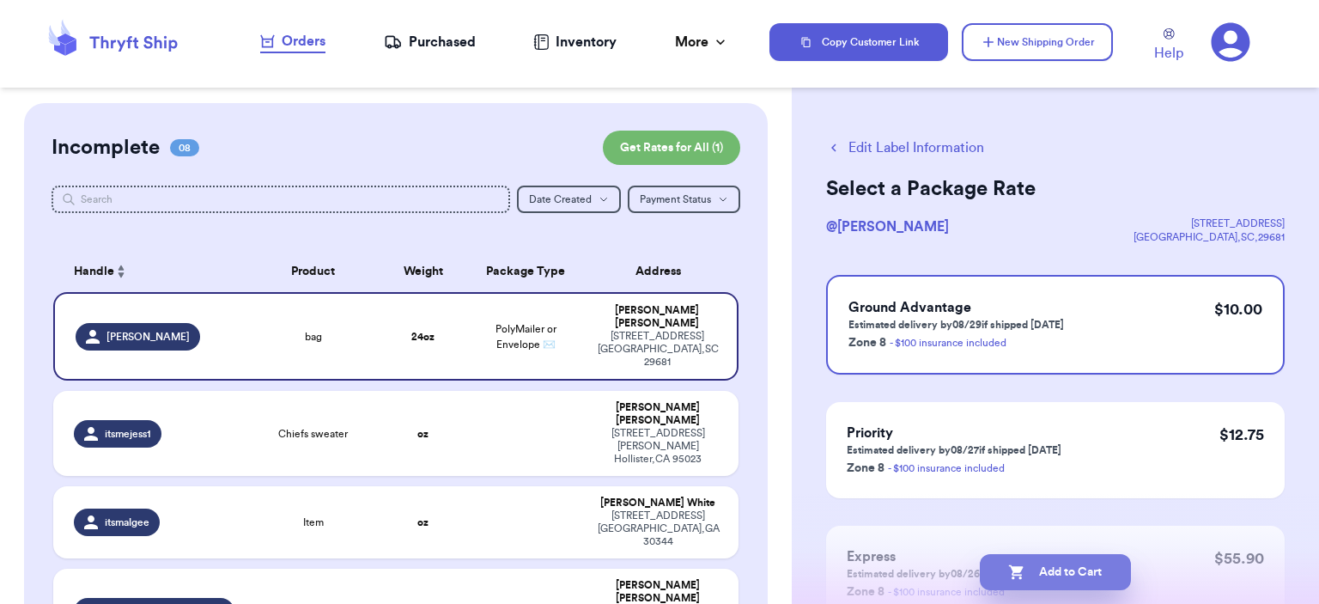
click at [1030, 575] on button "Add to Cart" at bounding box center [1055, 572] width 151 height 36
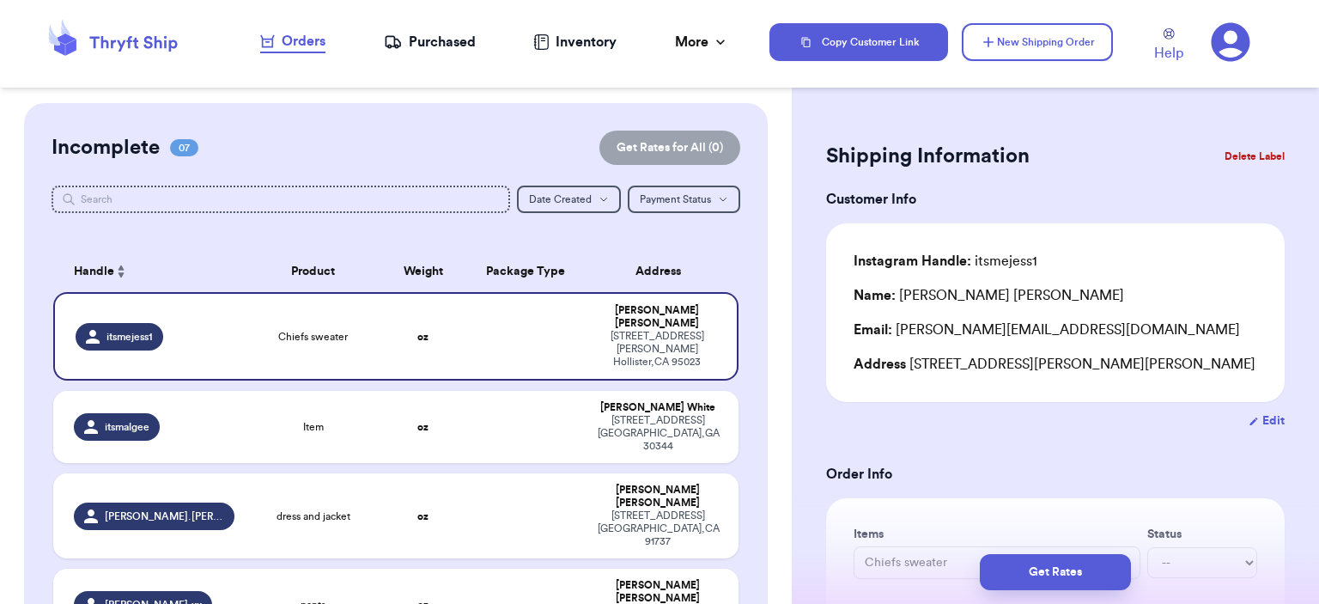
click at [1027, 16] on div "Copy Customer Link New Shipping Order Help" at bounding box center [1043, 42] width 549 height 57
click at [1030, 30] on button "New Shipping Order" at bounding box center [1037, 42] width 151 height 38
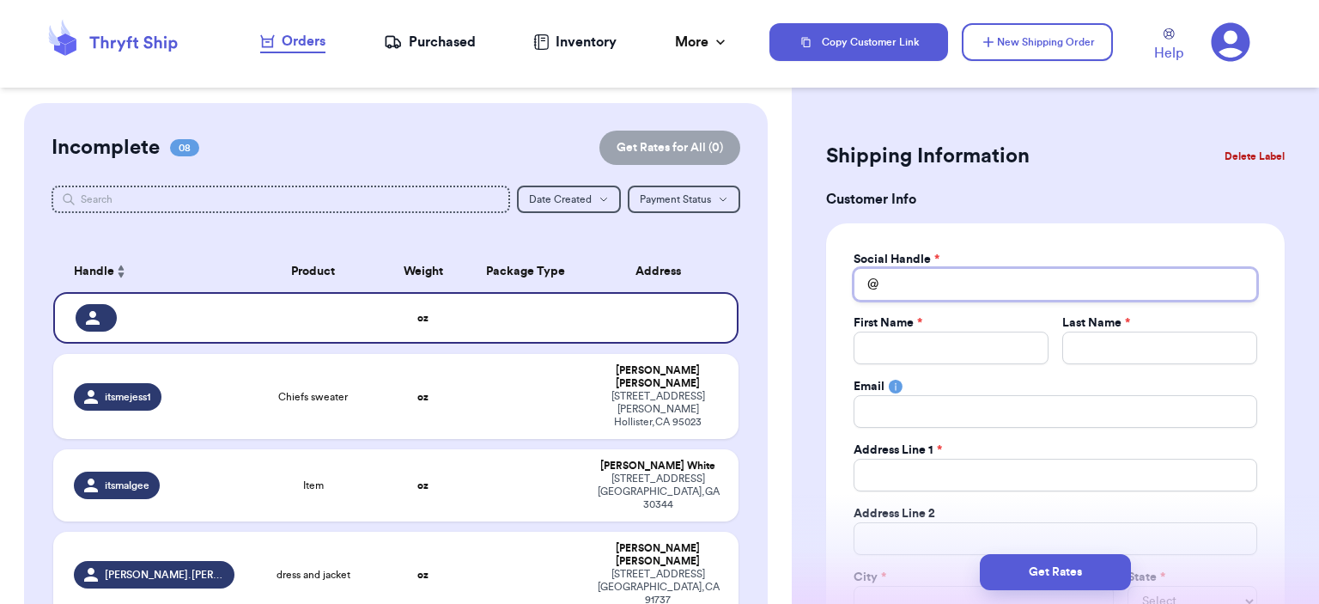
click at [974, 277] on input "Total Amount Paid" at bounding box center [1055, 284] width 404 height 33
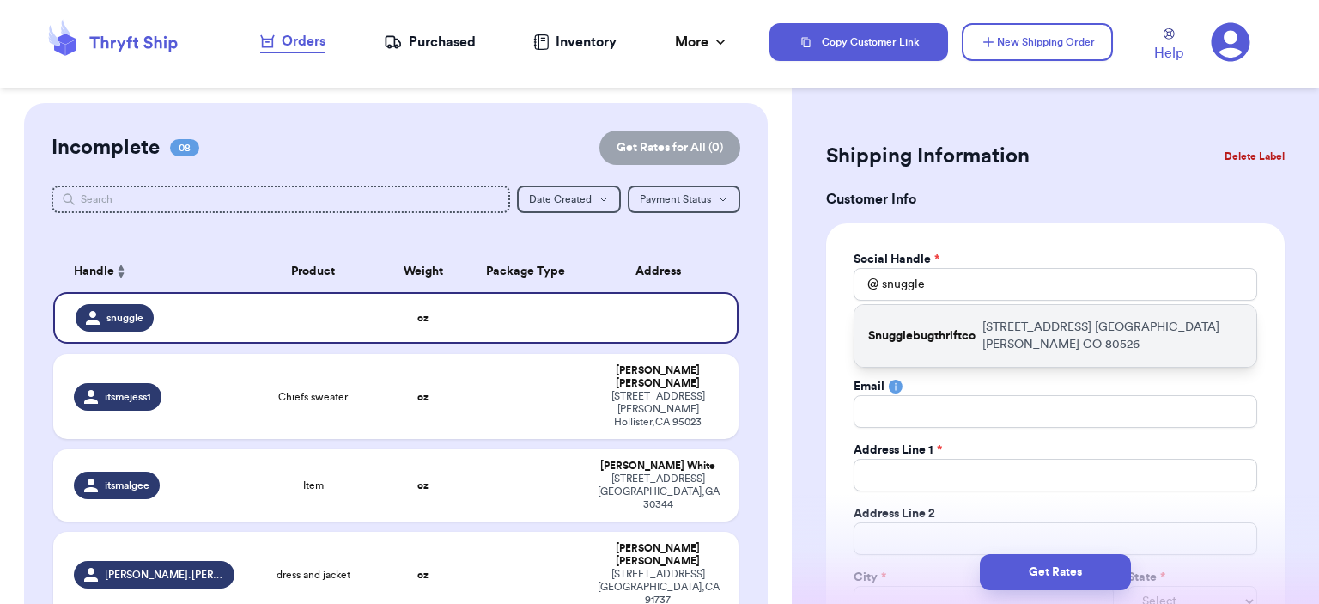
click at [992, 314] on div "Snugglebugthriftco [STREET_ADDRESS][PERSON_NAME]" at bounding box center [1055, 336] width 402 height 62
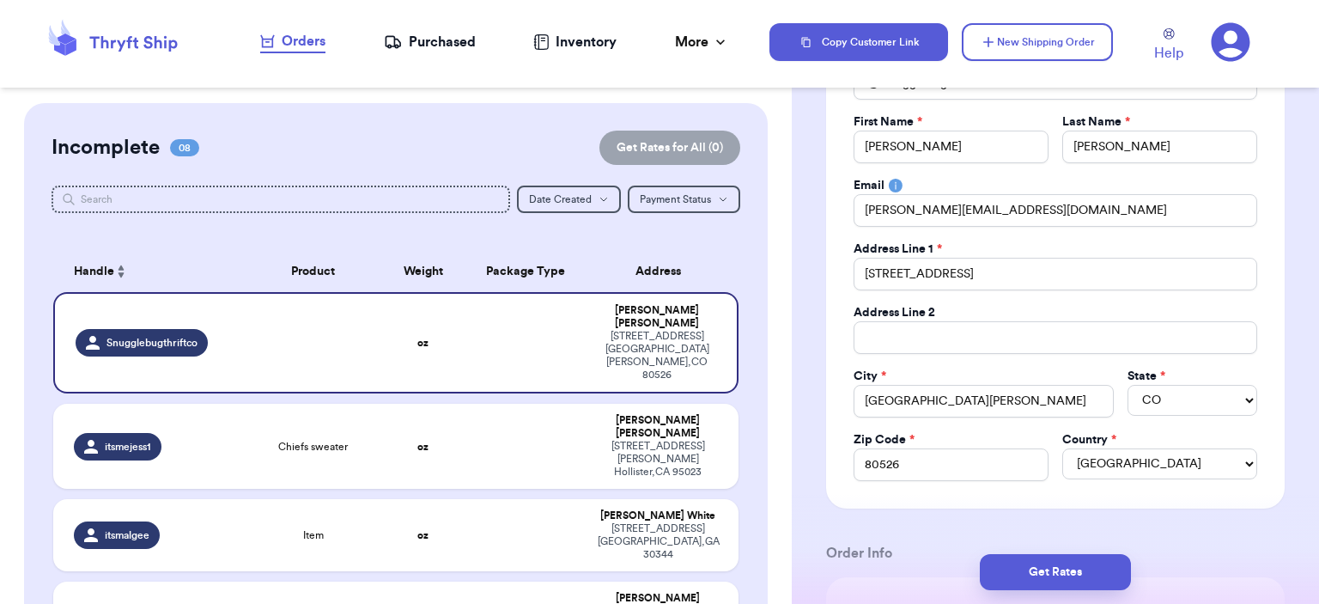
scroll to position [343, 0]
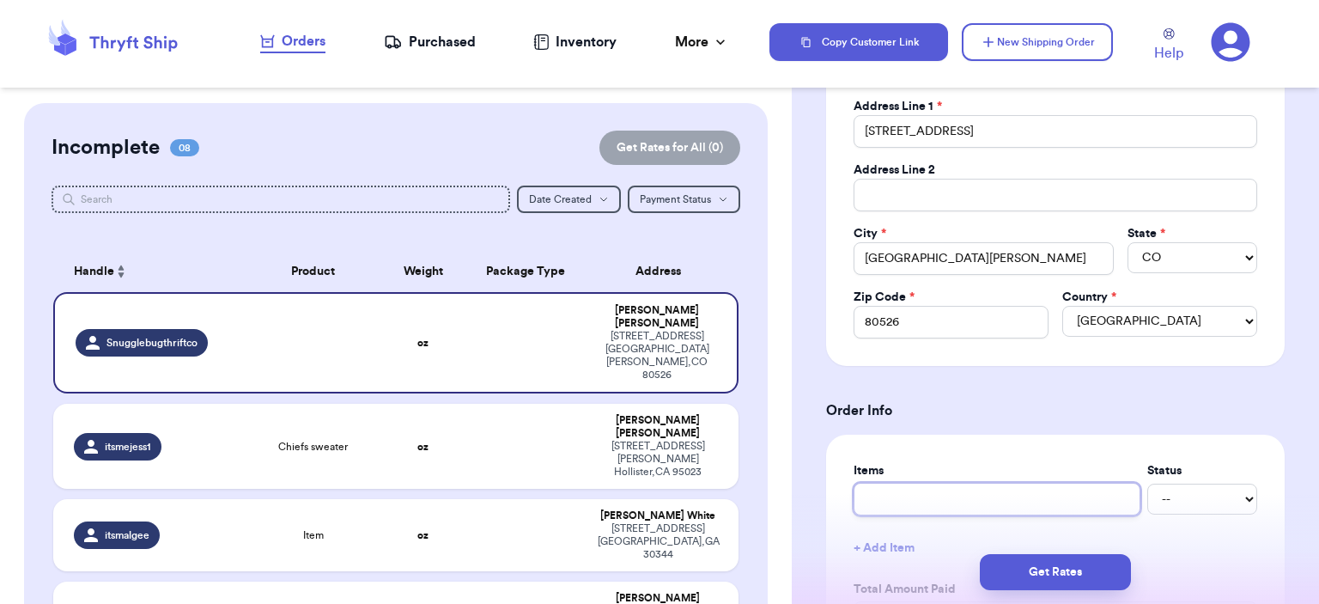
click at [1015, 483] on input "text" at bounding box center [996, 499] width 287 height 33
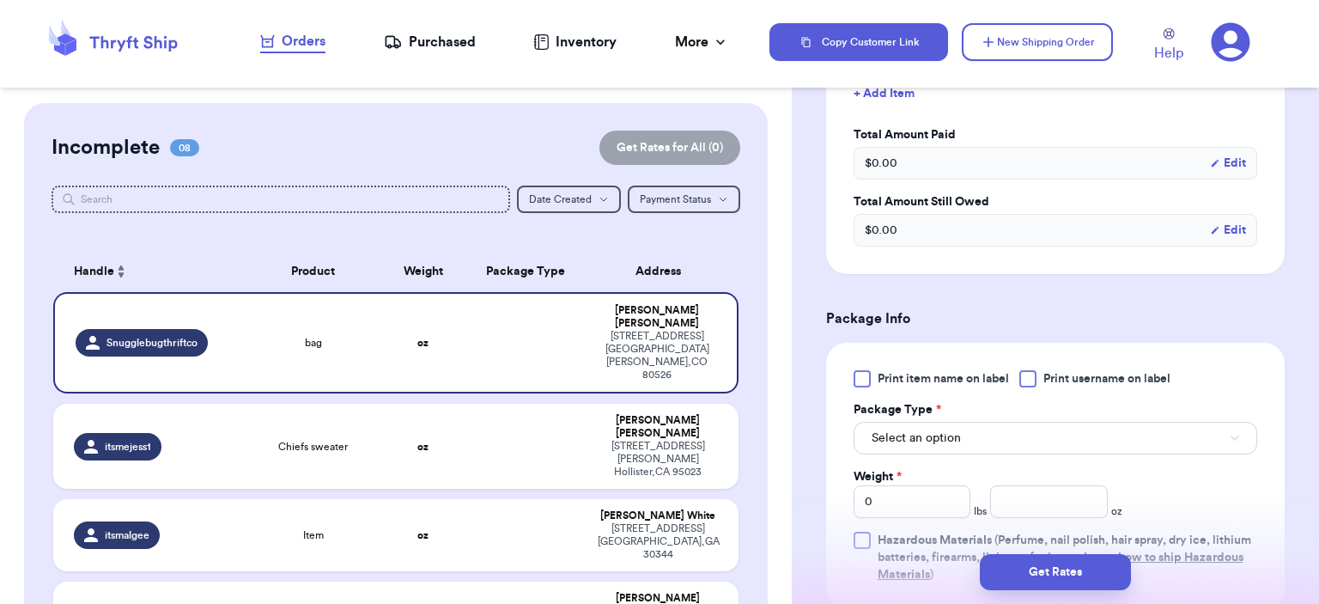
scroll to position [859, 0]
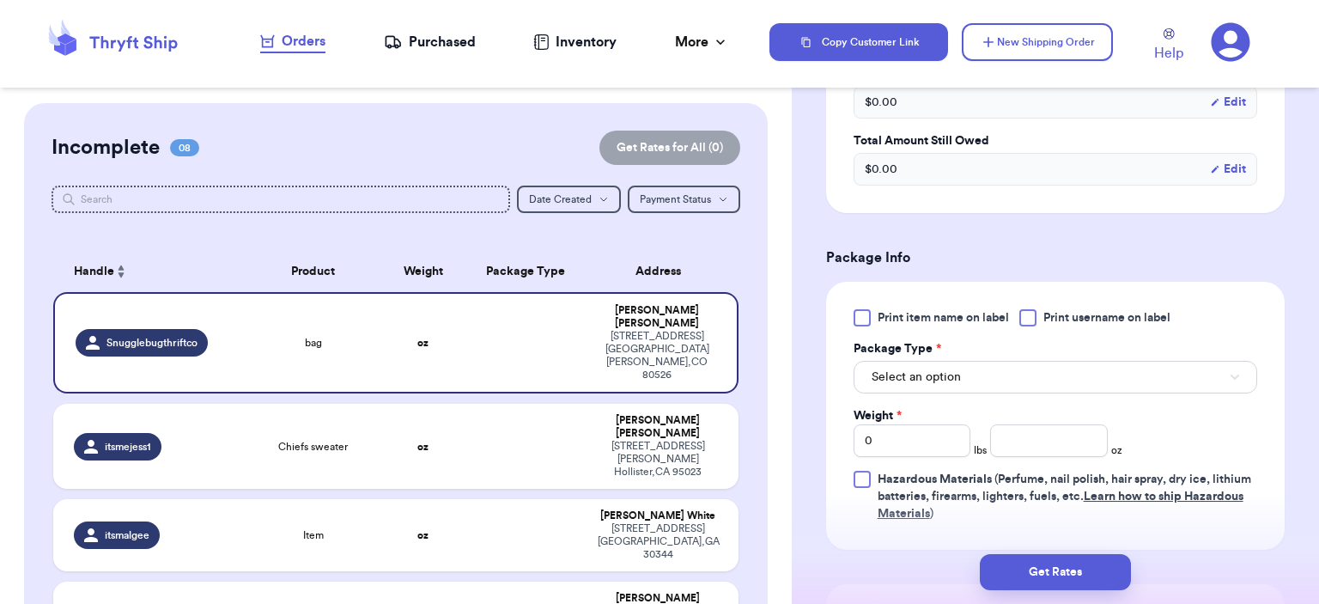
click at [1041, 353] on div "Package Type *" at bounding box center [1055, 348] width 404 height 17
click at [1027, 382] on button "Select an option" at bounding box center [1055, 377] width 404 height 33
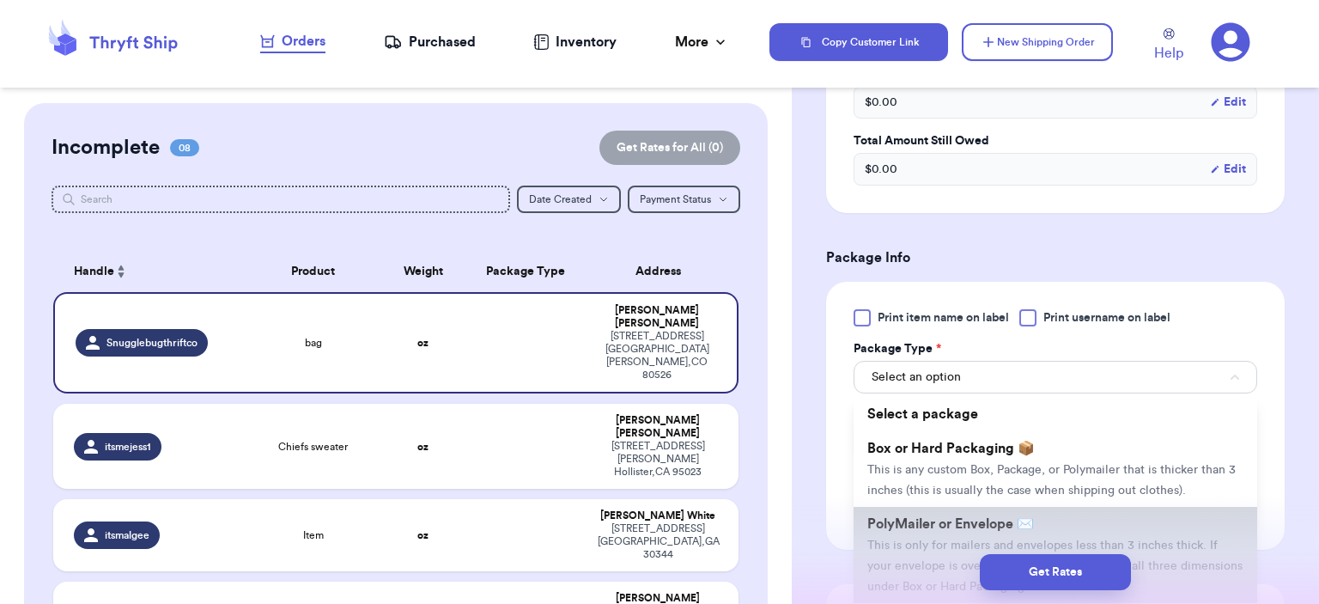
click at [989, 510] on li "PolyMailer or Envelope ✉️ This is only for mailers and envelopes less than 3 in…" at bounding box center [1055, 555] width 404 height 96
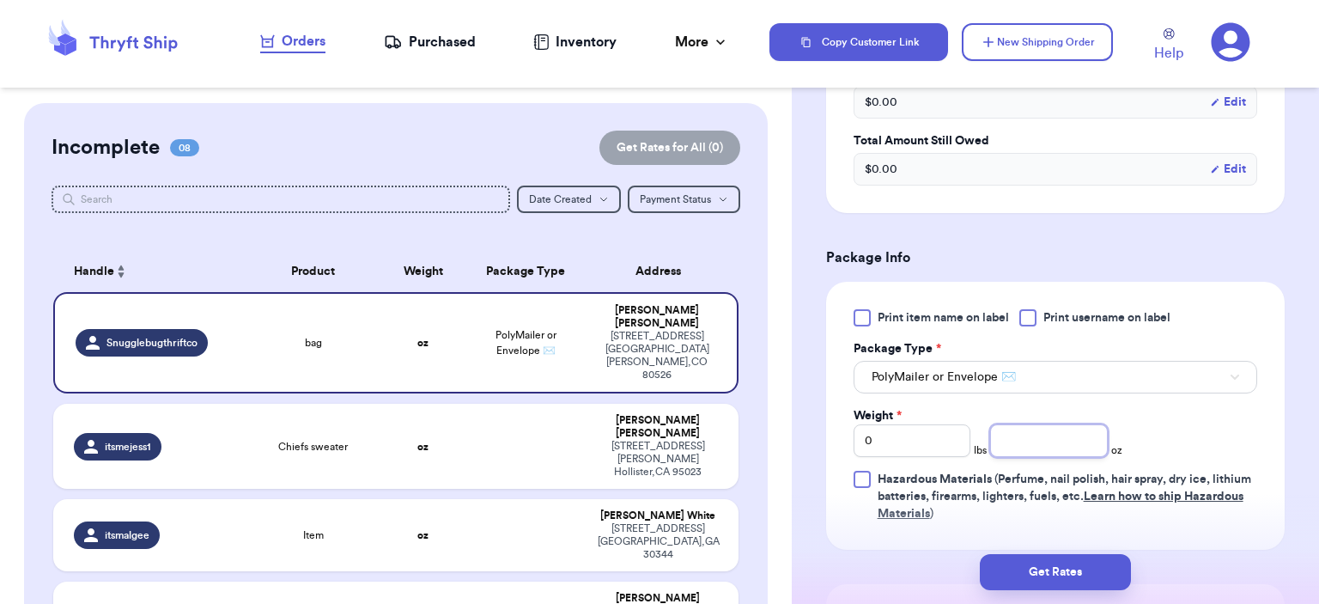
click at [1006, 430] on input "number" at bounding box center [1049, 440] width 118 height 33
click at [1056, 555] on button "Get Rates" at bounding box center [1055, 572] width 151 height 36
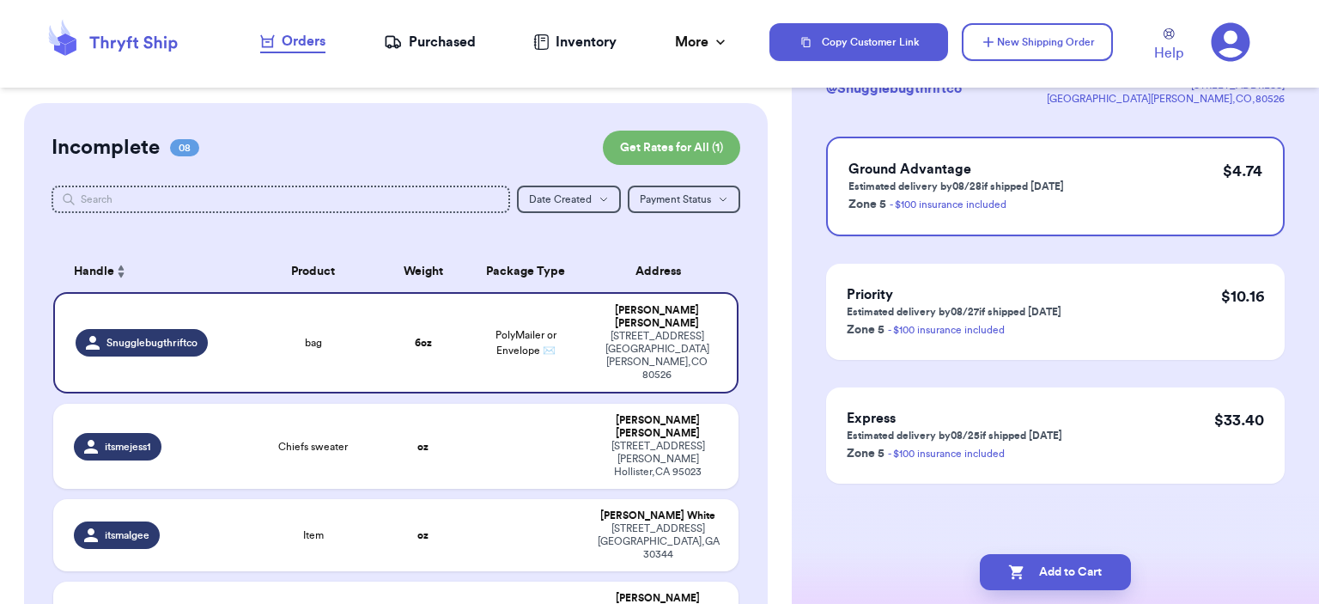
scroll to position [0, 0]
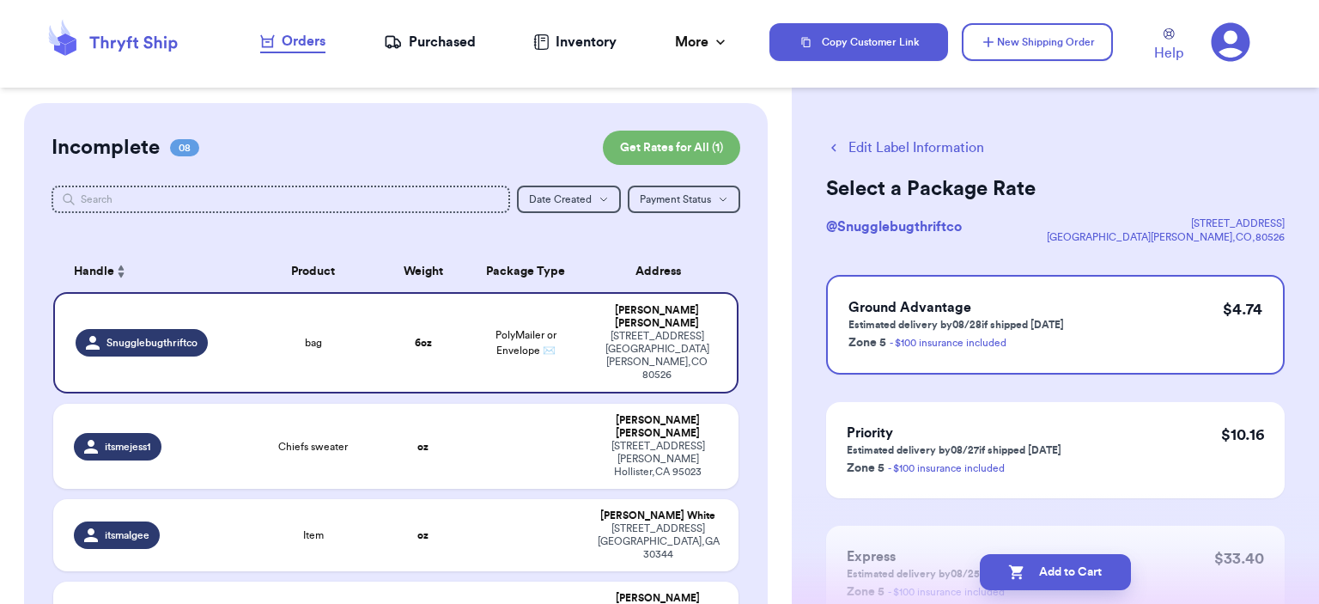
click at [926, 136] on div "Edit Label Information Select a Package Rate @ Snugglebugthriftco [STREET_ADDRE…" at bounding box center [1055, 422] width 527 height 639
click at [1035, 566] on button "Add to Cart" at bounding box center [1055, 572] width 151 height 36
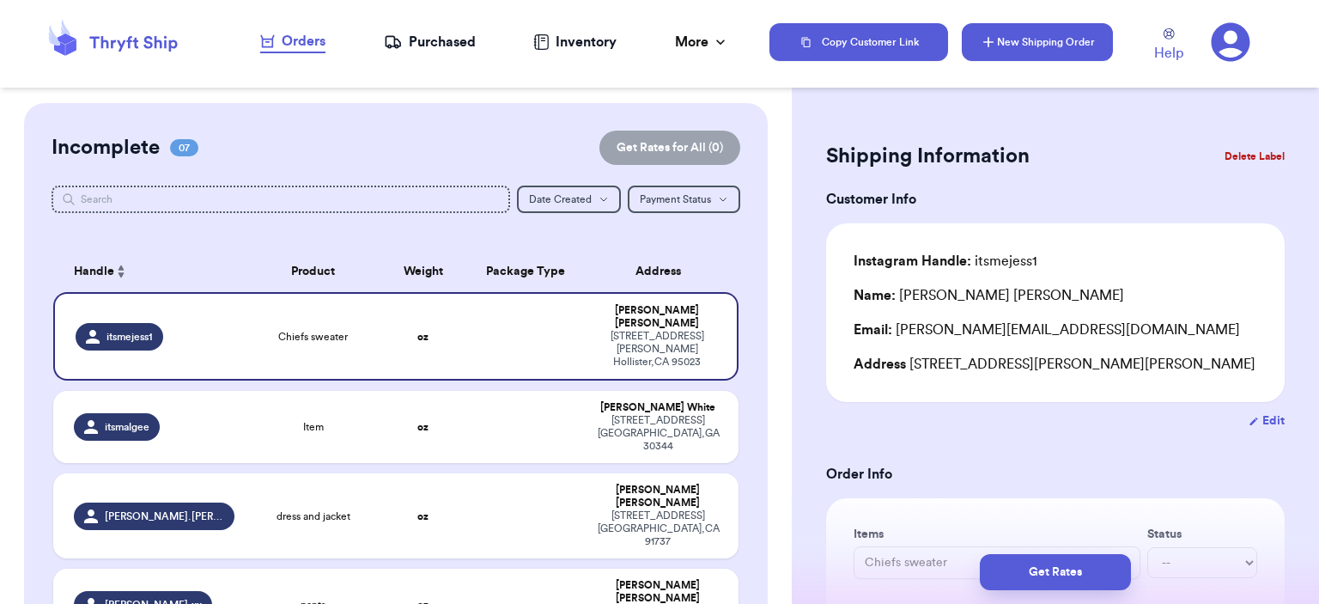
click at [1058, 35] on button "New Shipping Order" at bounding box center [1037, 42] width 151 height 38
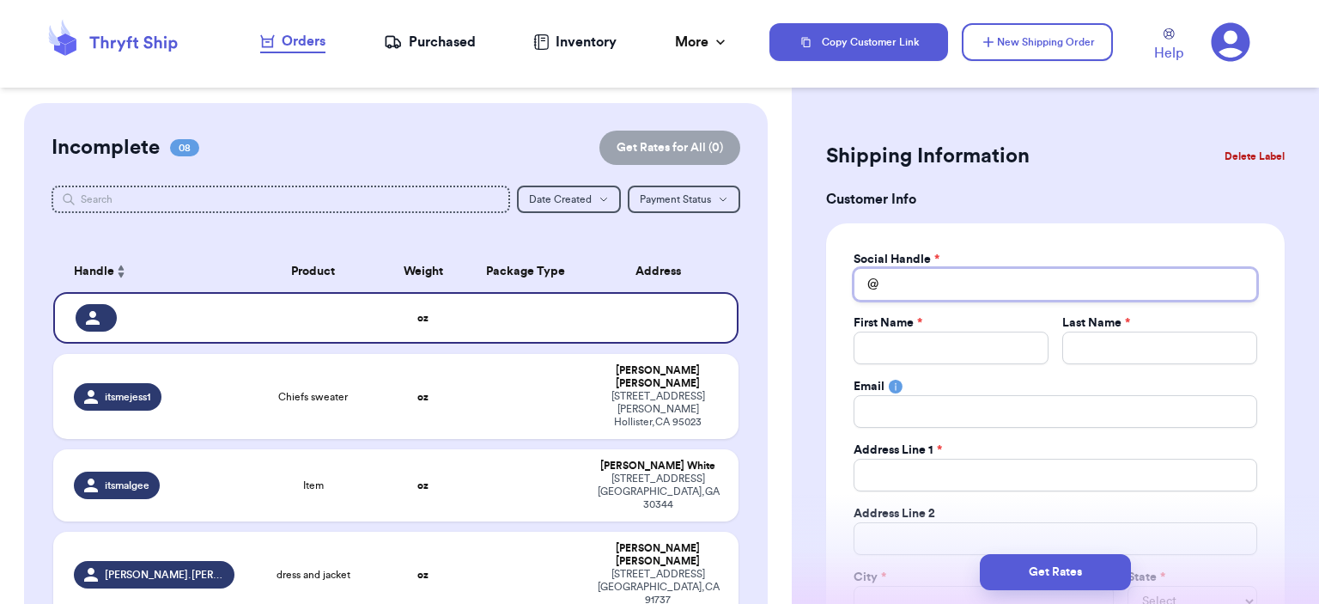
click at [1008, 271] on input "Total Amount Paid" at bounding box center [1055, 284] width 404 height 33
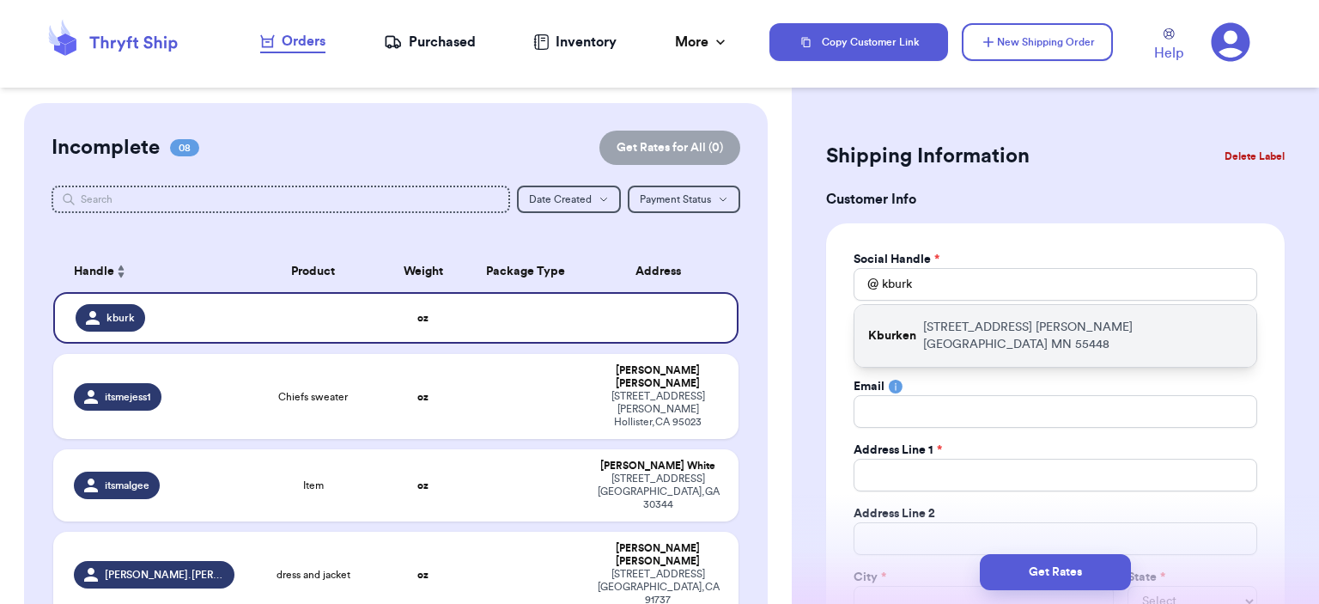
click at [984, 319] on p "[STREET_ADDRESS]" at bounding box center [1082, 336] width 319 height 34
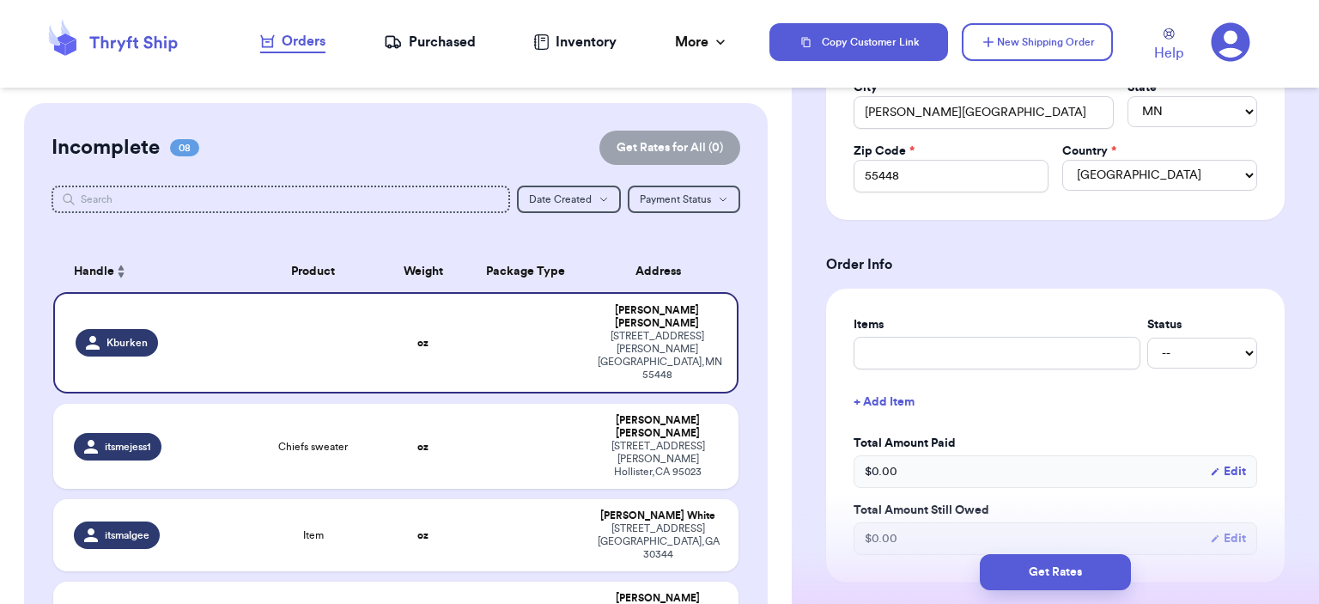
scroll to position [515, 0]
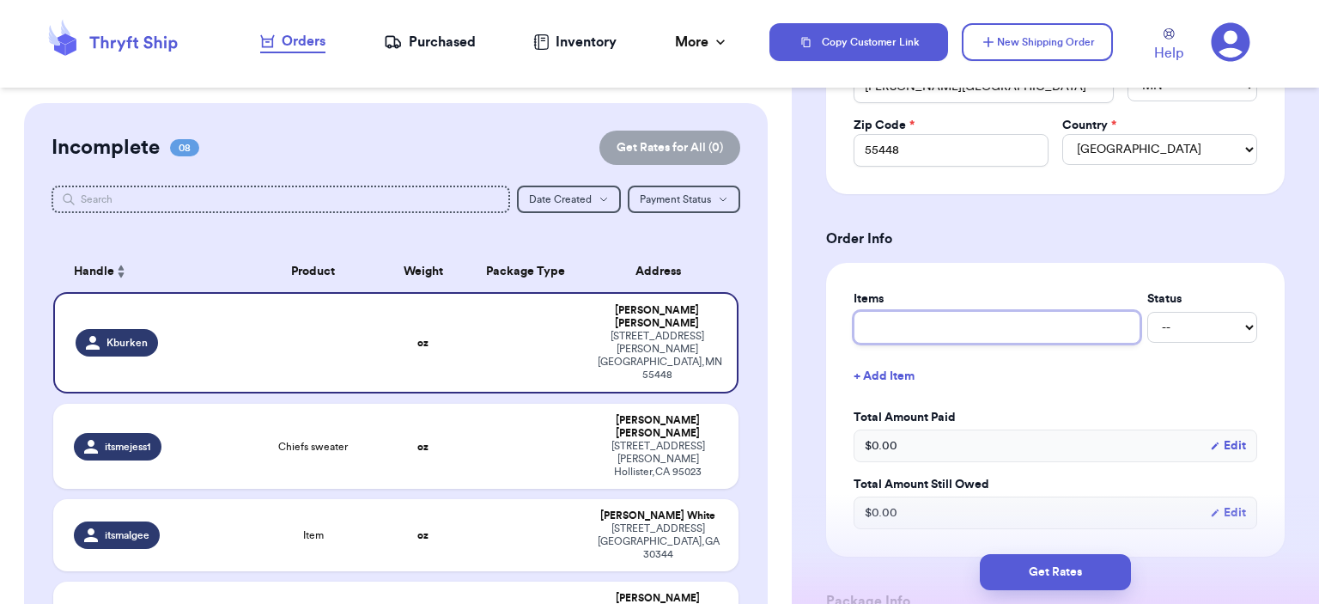
drag, startPoint x: 1018, startPoint y: 329, endPoint x: 1017, endPoint y: 339, distance: 10.4
click at [1018, 329] on input "text" at bounding box center [996, 327] width 287 height 33
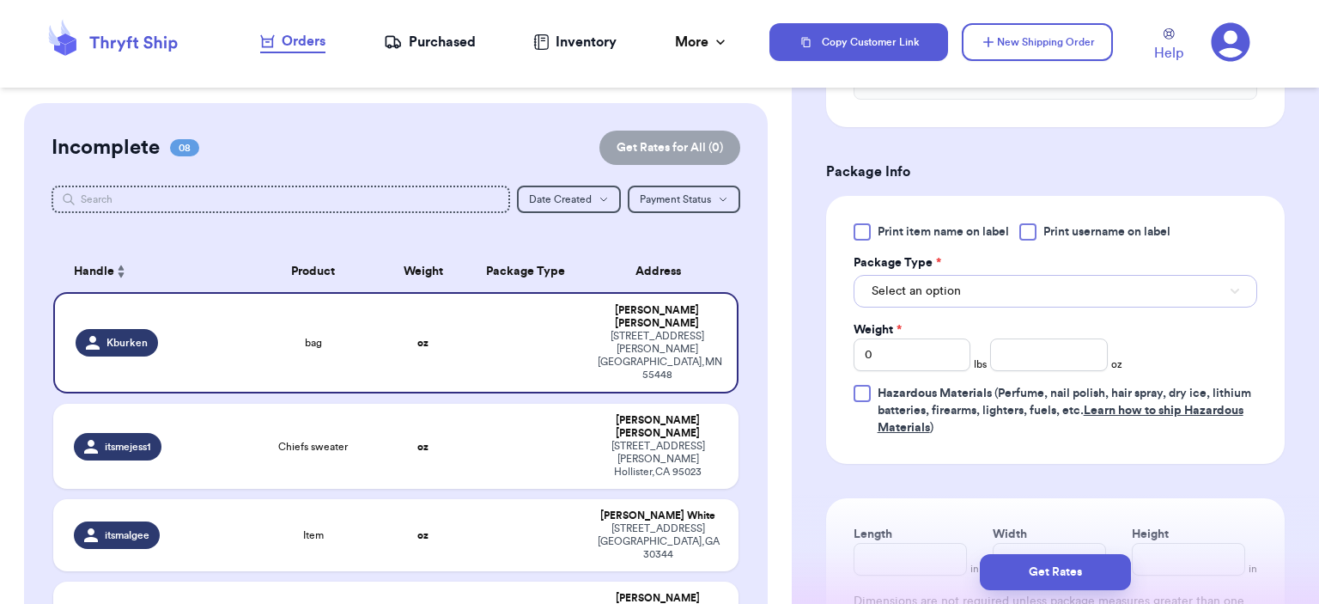
click at [992, 287] on button "Select an option" at bounding box center [1055, 291] width 404 height 33
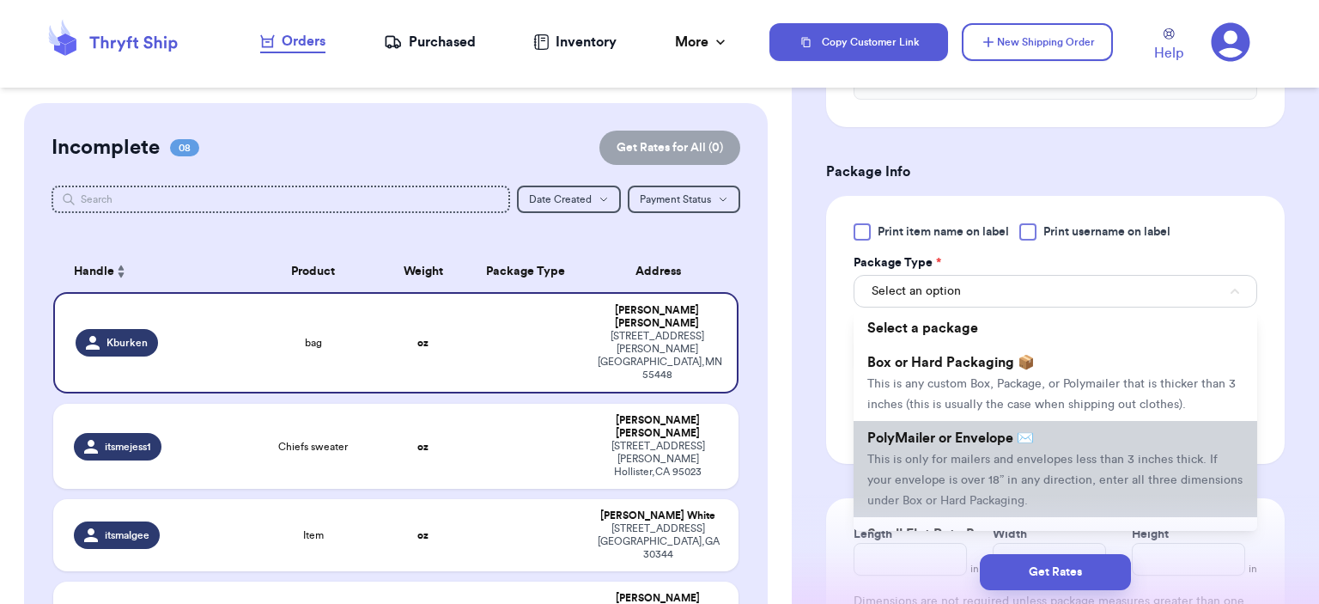
click at [979, 422] on li "PolyMailer or Envelope ✉️ This is only for mailers and envelopes less than 3 in…" at bounding box center [1055, 469] width 404 height 96
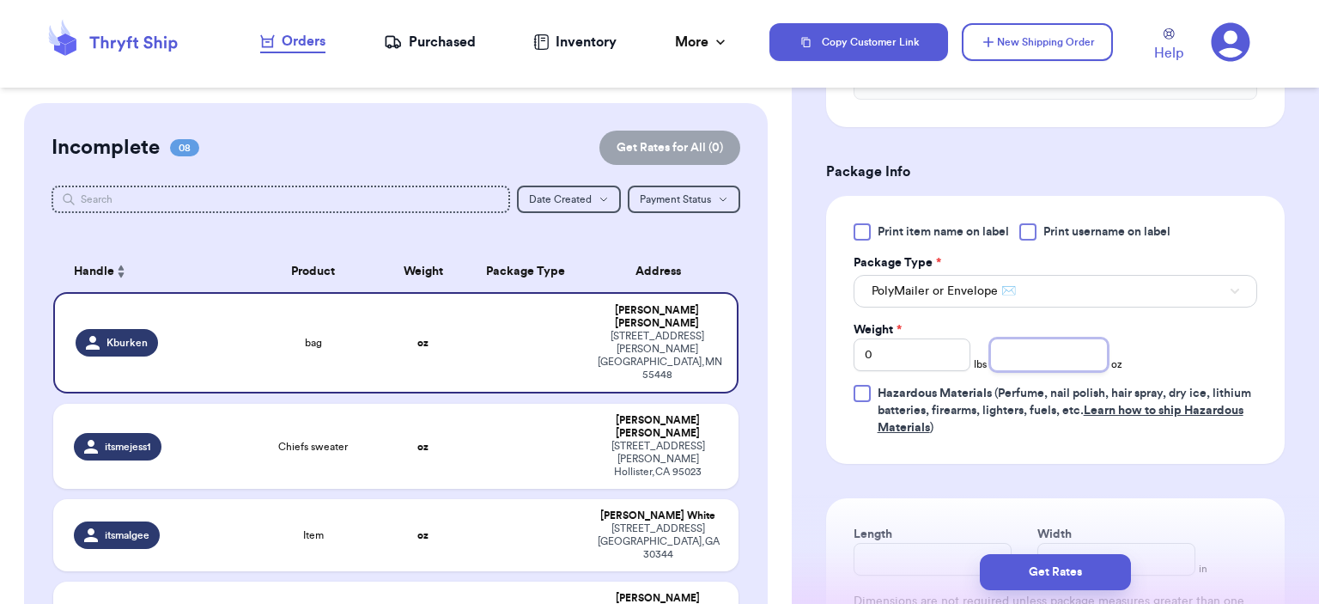
click at [1052, 349] on input "number" at bounding box center [1049, 354] width 118 height 33
click at [1042, 574] on button "Get Rates" at bounding box center [1055, 572] width 151 height 36
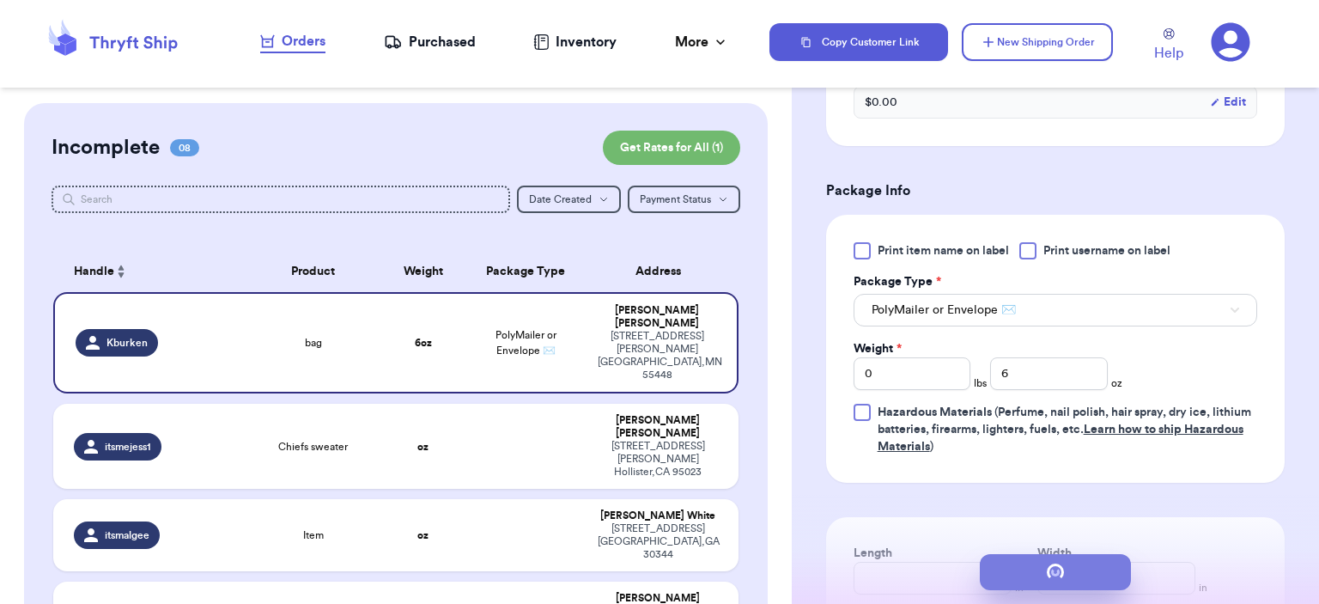
scroll to position [0, 0]
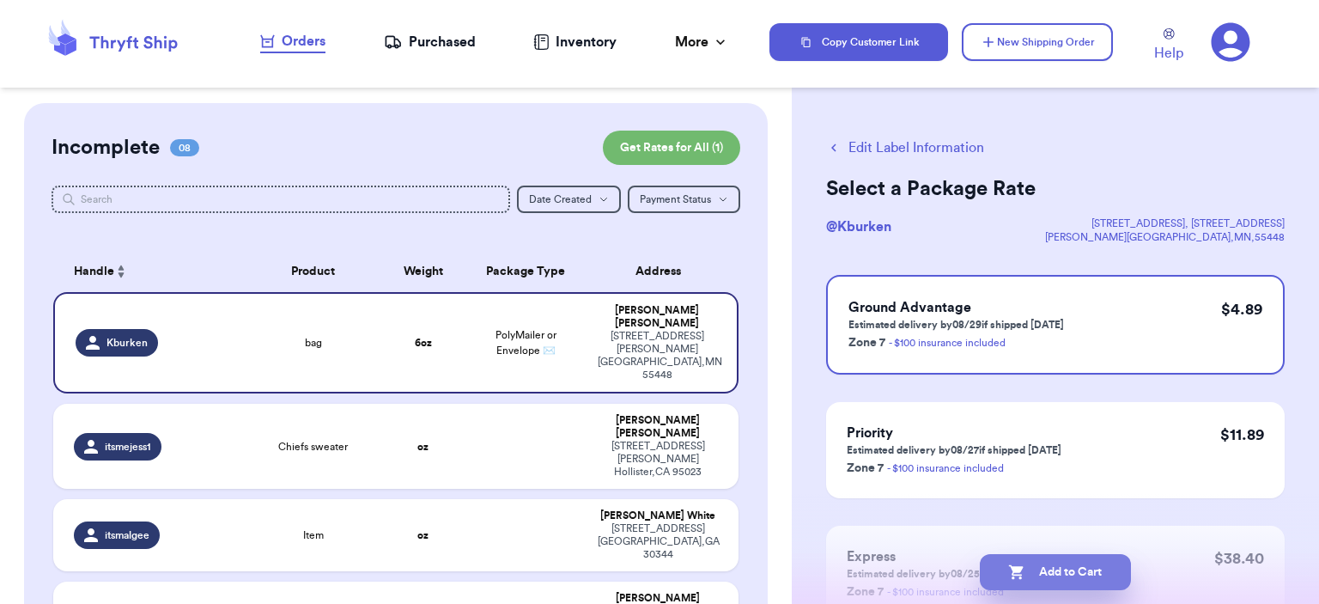
click at [1065, 577] on button "Add to Cart" at bounding box center [1055, 572] width 151 height 36
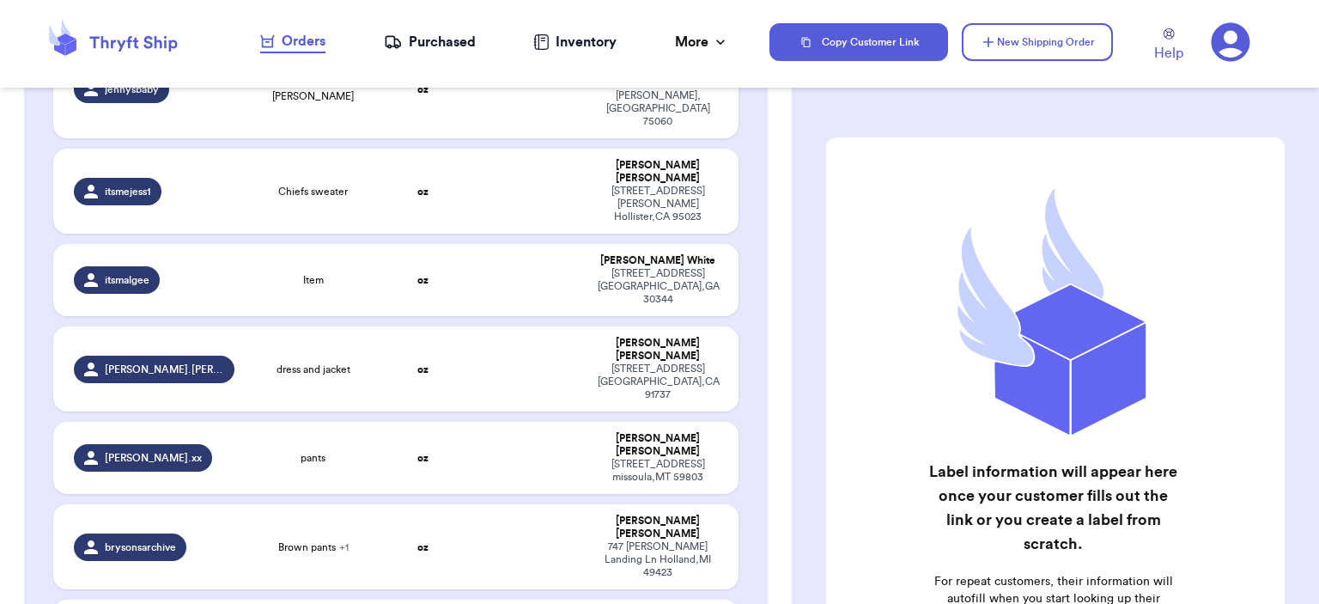
scroll to position [429, 0]
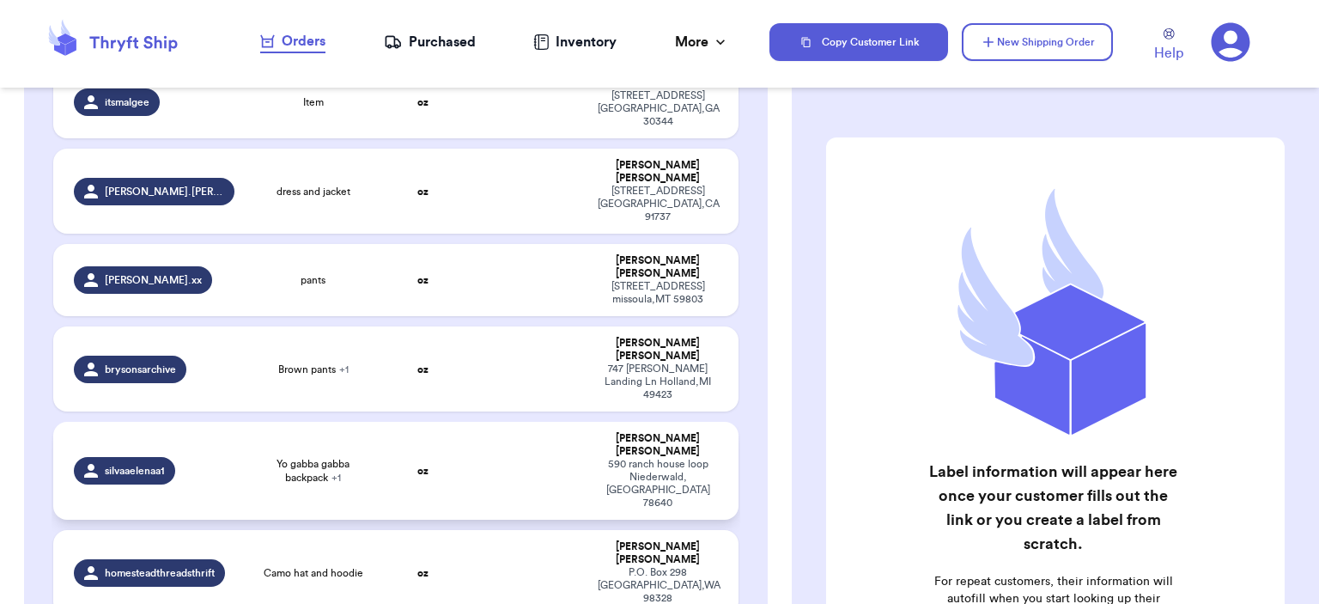
click at [418, 465] on strong "oz" at bounding box center [422, 470] width 11 height 10
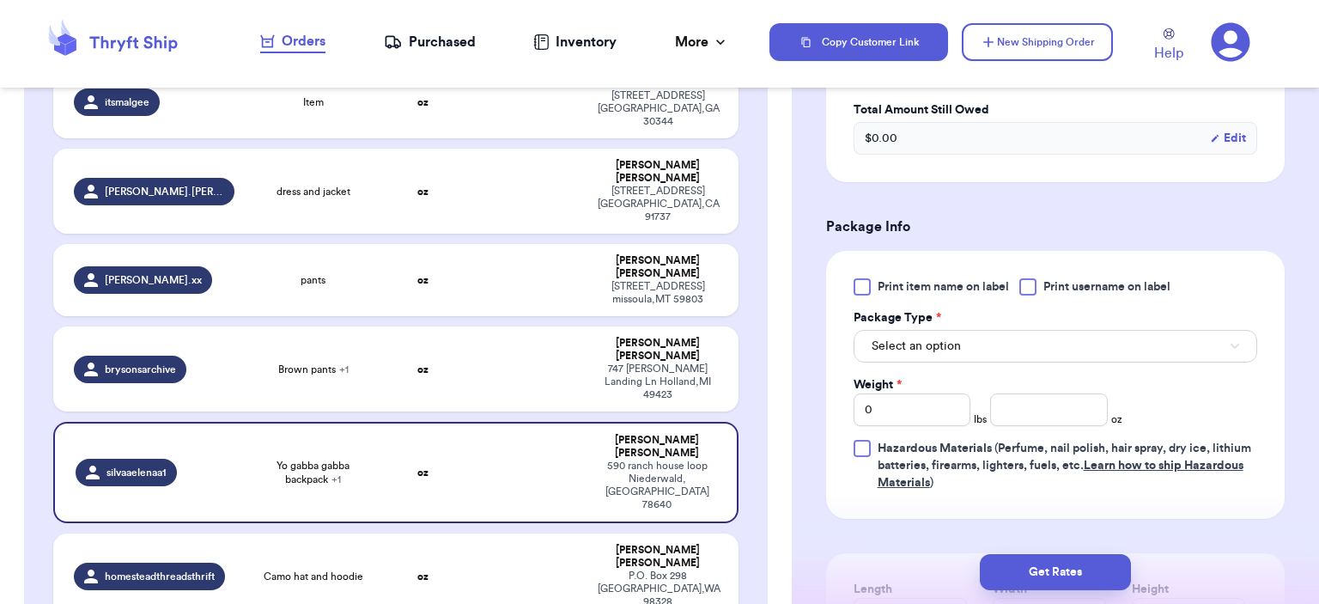
scroll to position [773, 0]
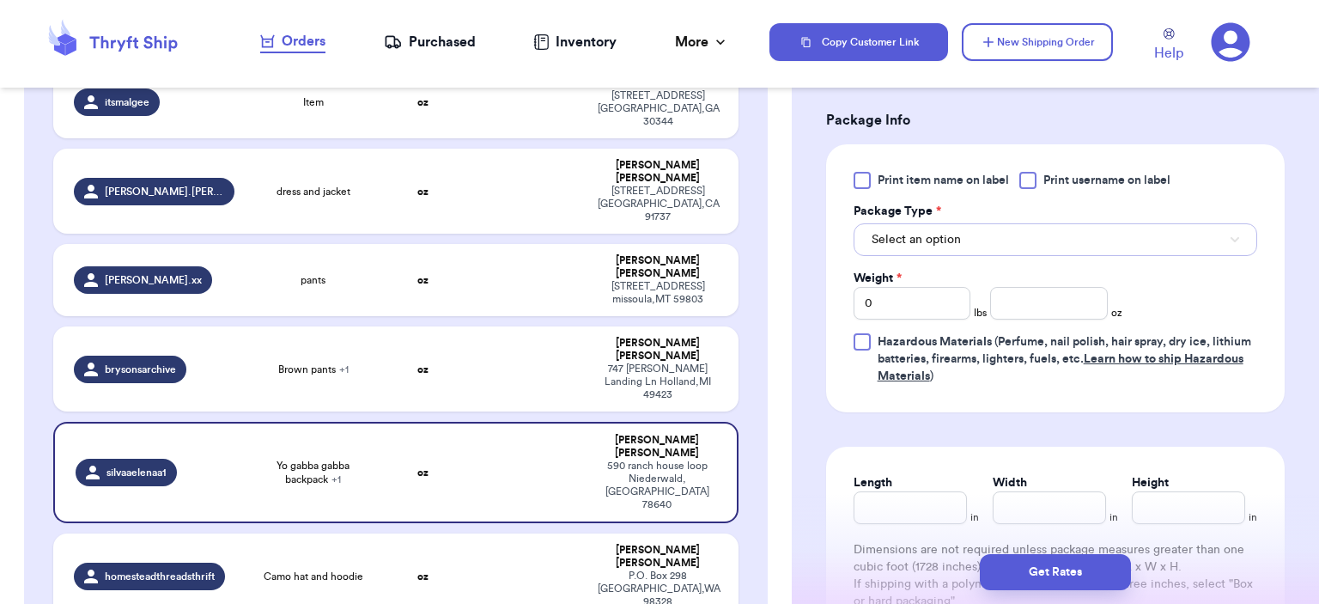
click at [1017, 246] on button "Select an option" at bounding box center [1055, 239] width 404 height 33
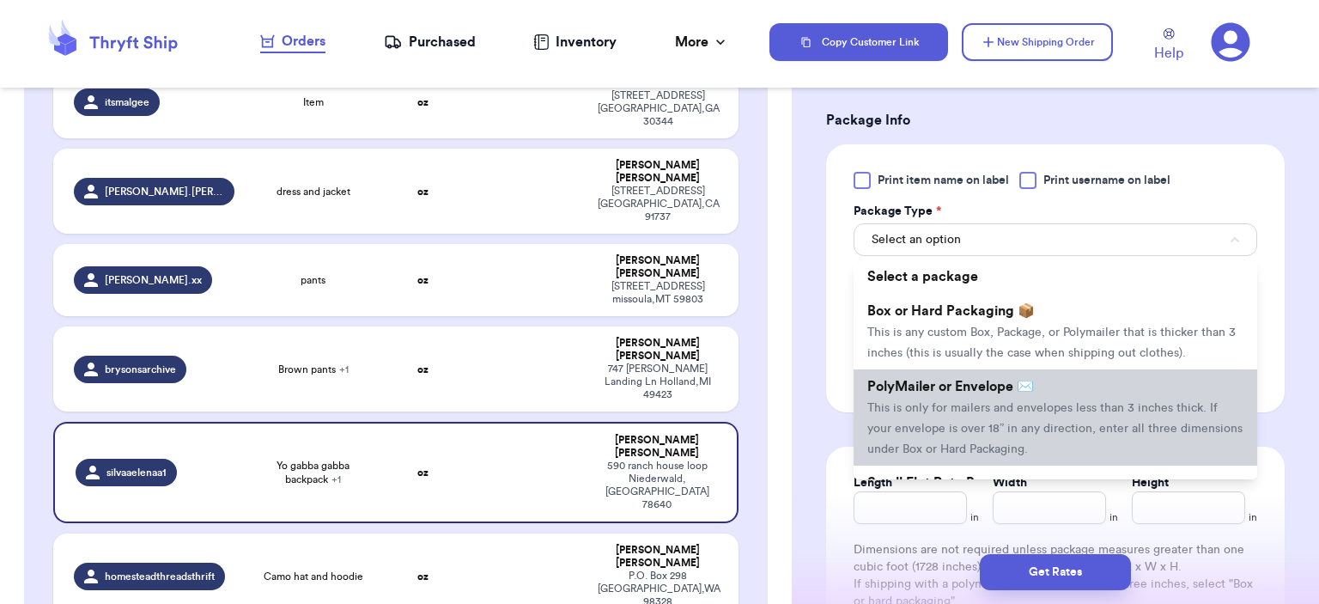
click at [1009, 398] on li "PolyMailer or Envelope ✉️ This is only for mailers and envelopes less than 3 in…" at bounding box center [1055, 417] width 404 height 96
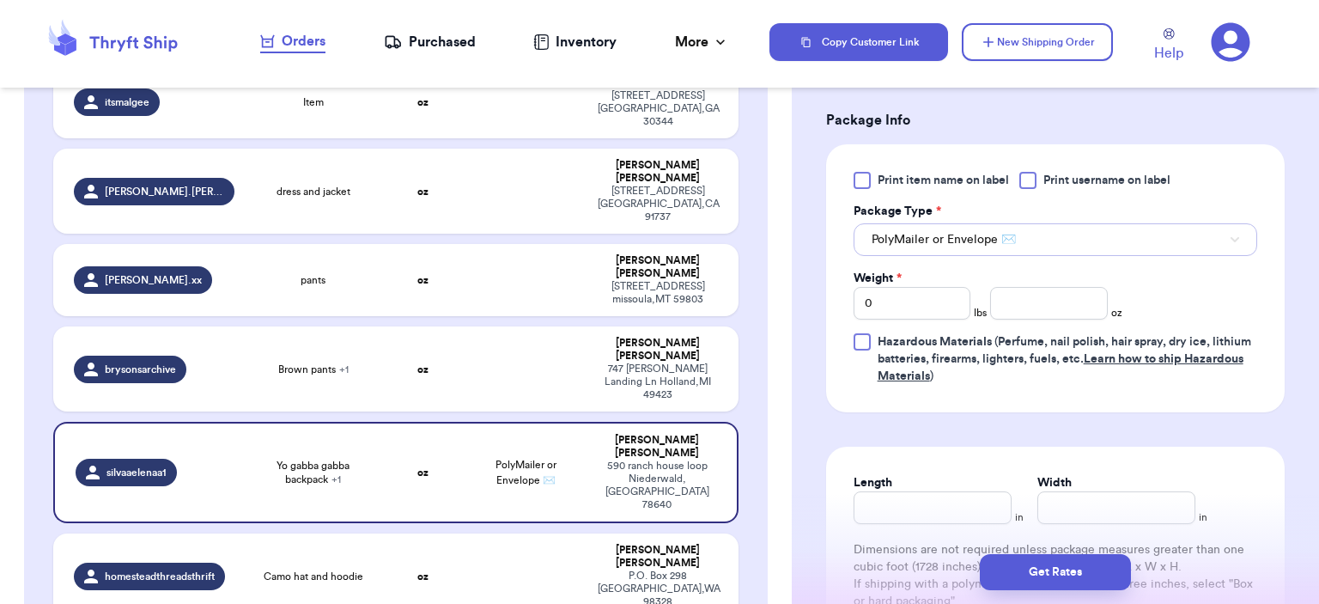
click at [1051, 240] on button "PolyMailer or Envelope ✉️" at bounding box center [1055, 239] width 404 height 33
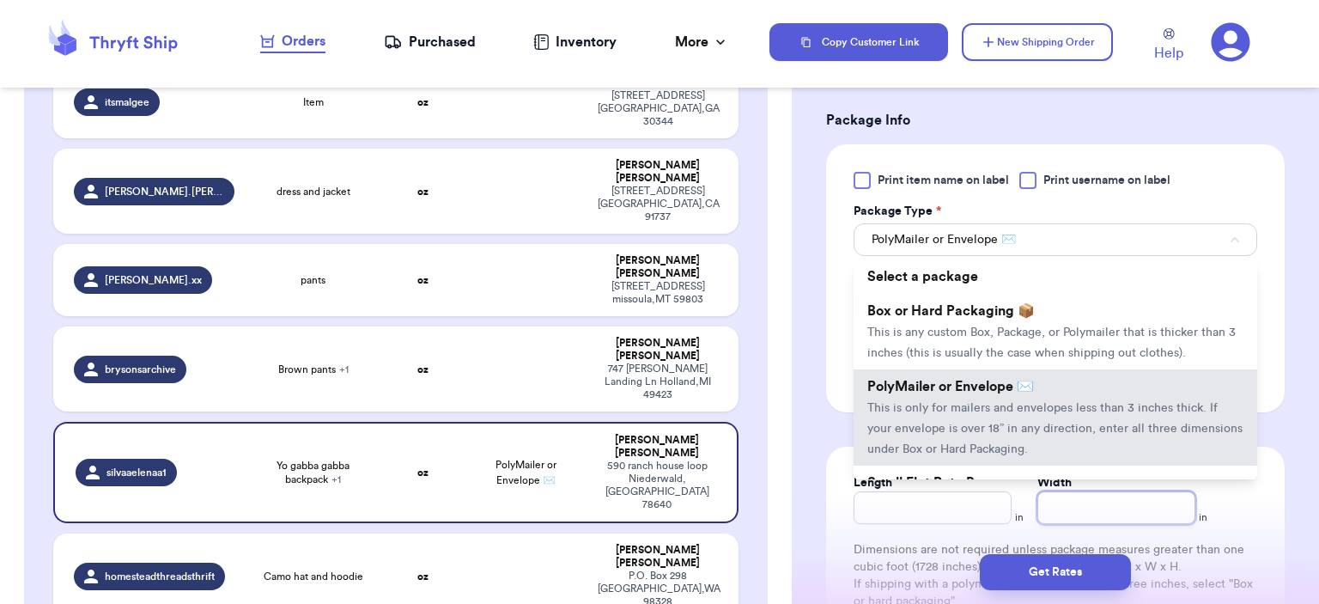
click at [1065, 492] on input "Width" at bounding box center [1116, 507] width 158 height 33
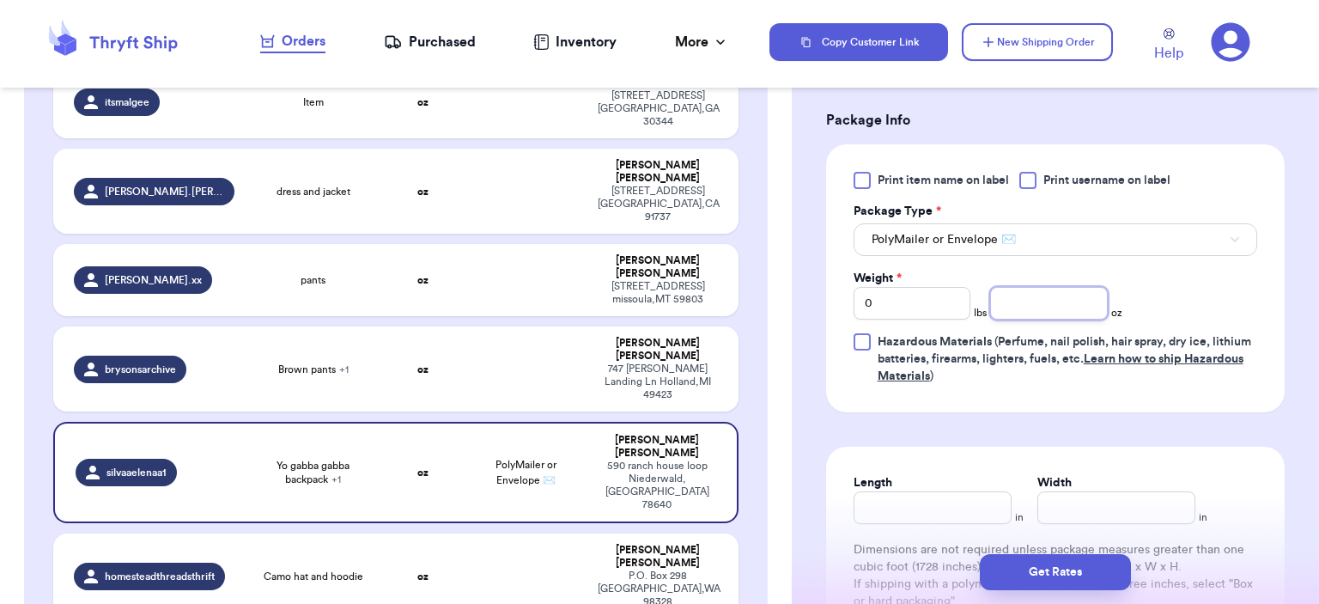
click at [1035, 310] on input "number" at bounding box center [1049, 303] width 118 height 33
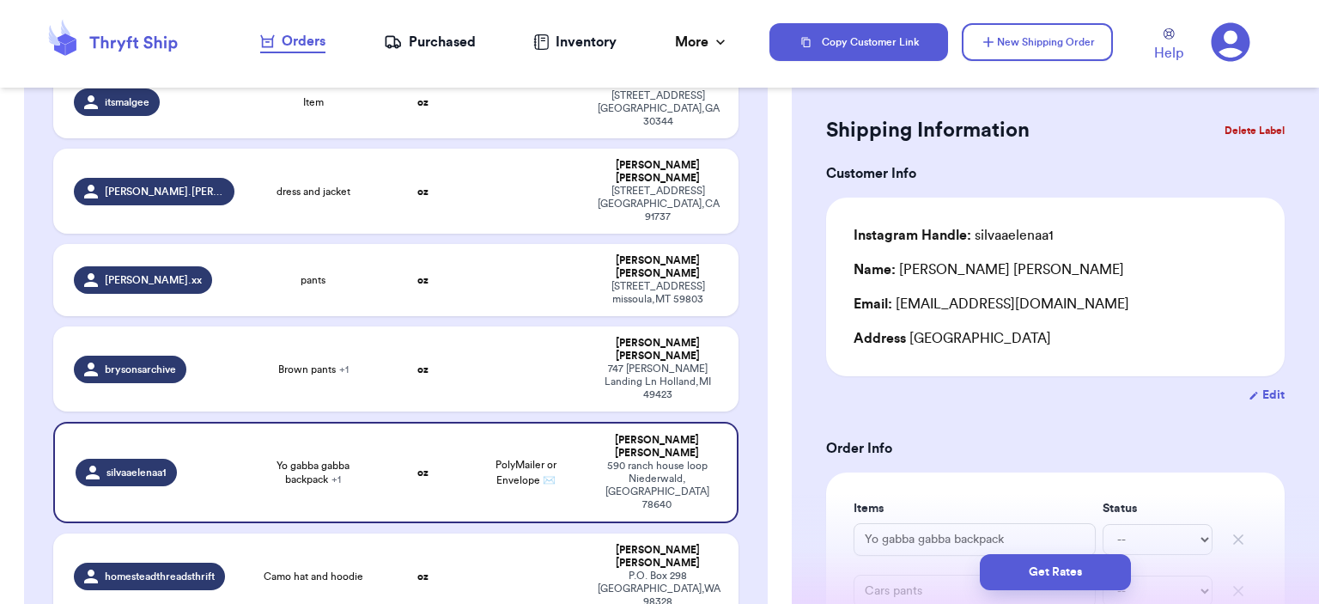
scroll to position [0, 0]
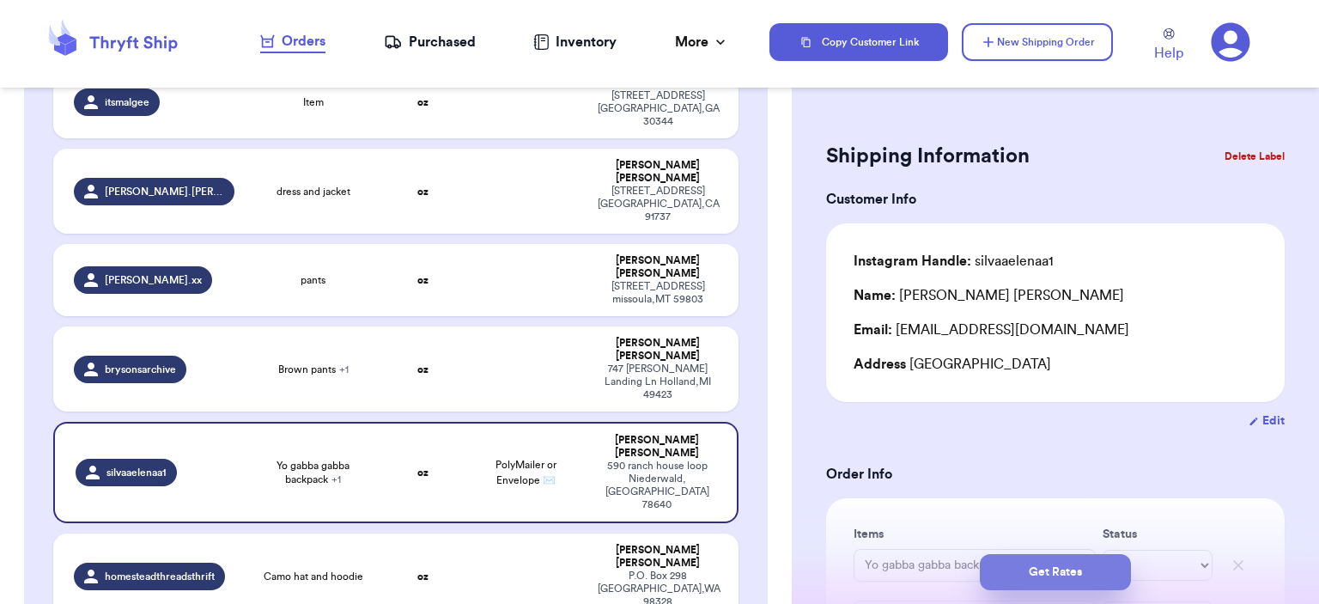
type input "14"
click at [1089, 575] on button "Get Rates" at bounding box center [1055, 572] width 151 height 36
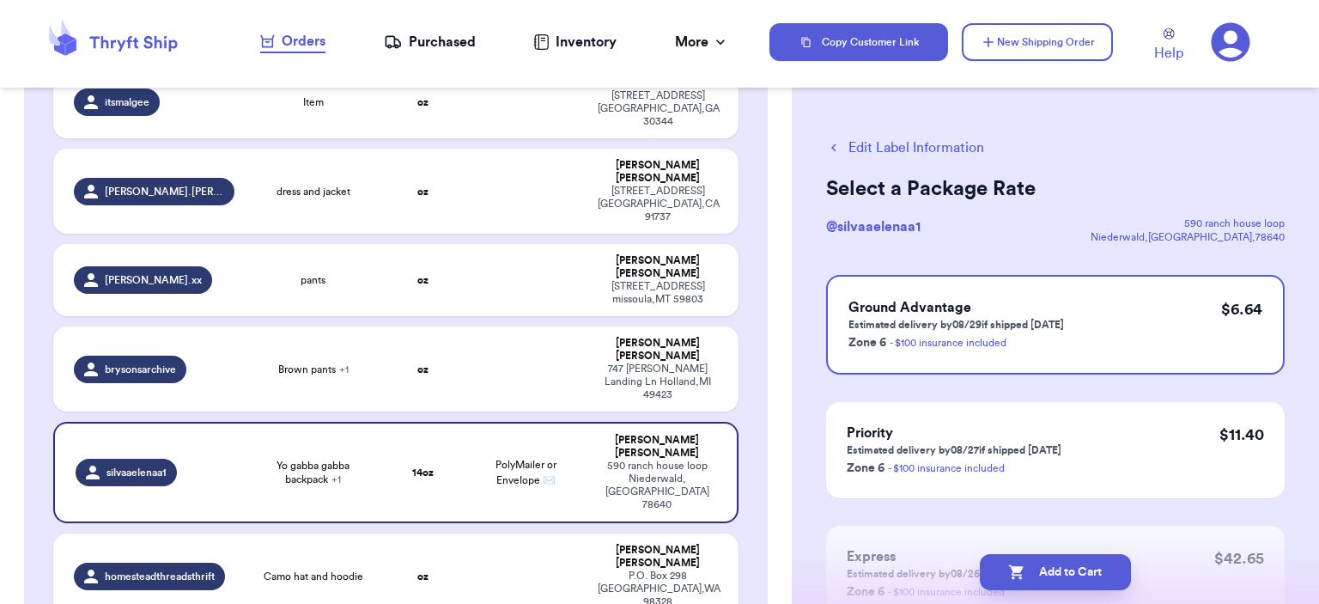
click at [1090, 575] on button "Add to Cart" at bounding box center [1055, 572] width 151 height 36
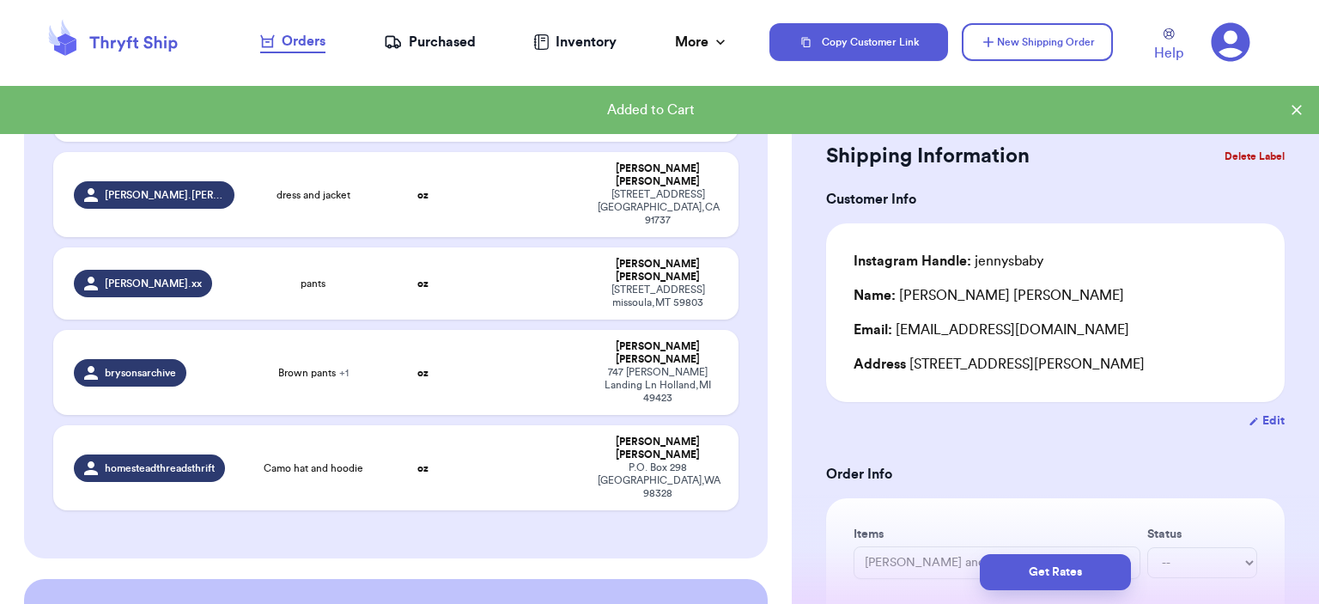
scroll to position [432, 0]
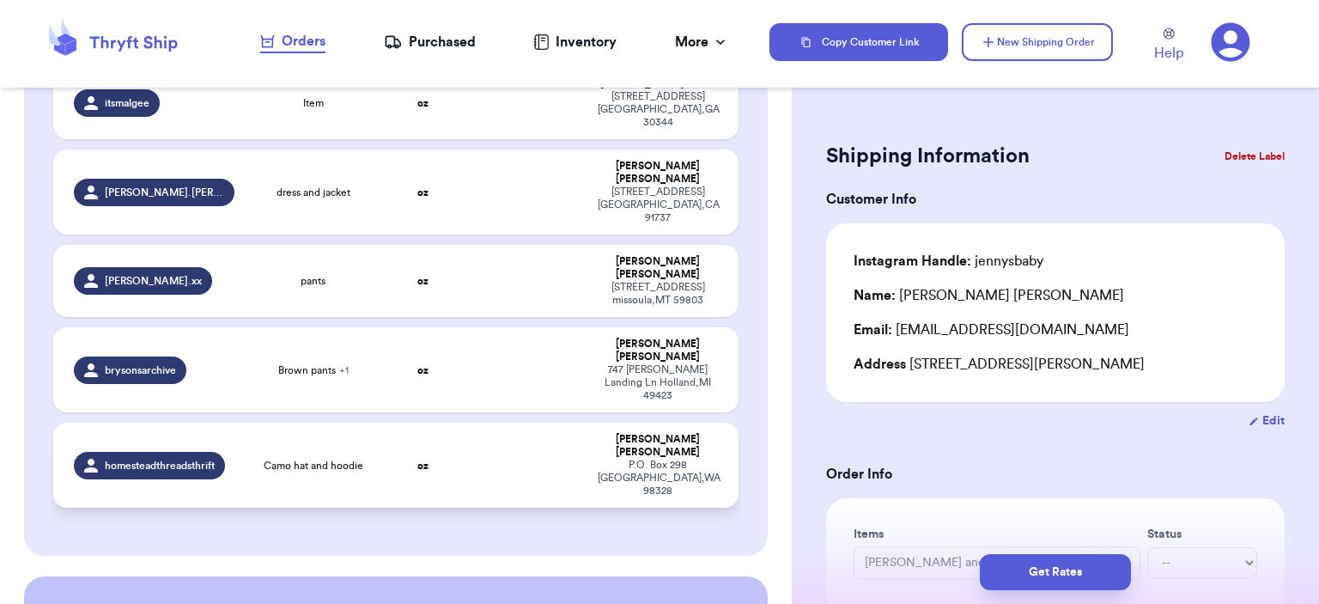
click at [446, 422] on td "oz" at bounding box center [423, 464] width 82 height 85
type input "Camo hat and hoodie"
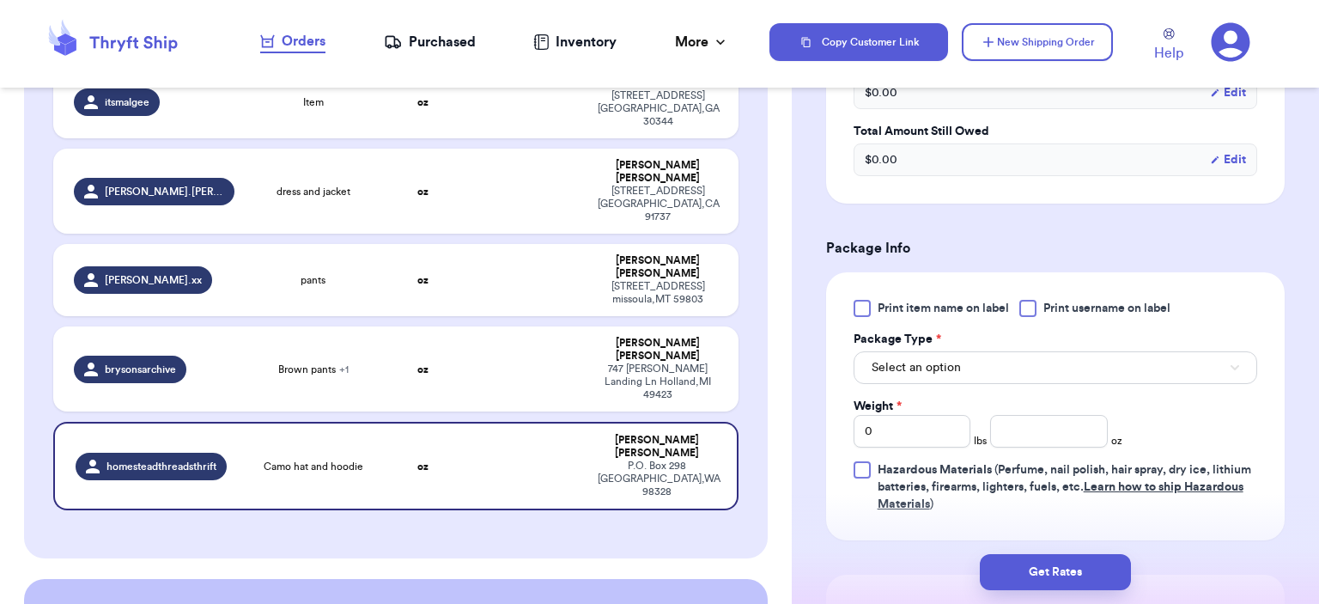
scroll to position [687, 0]
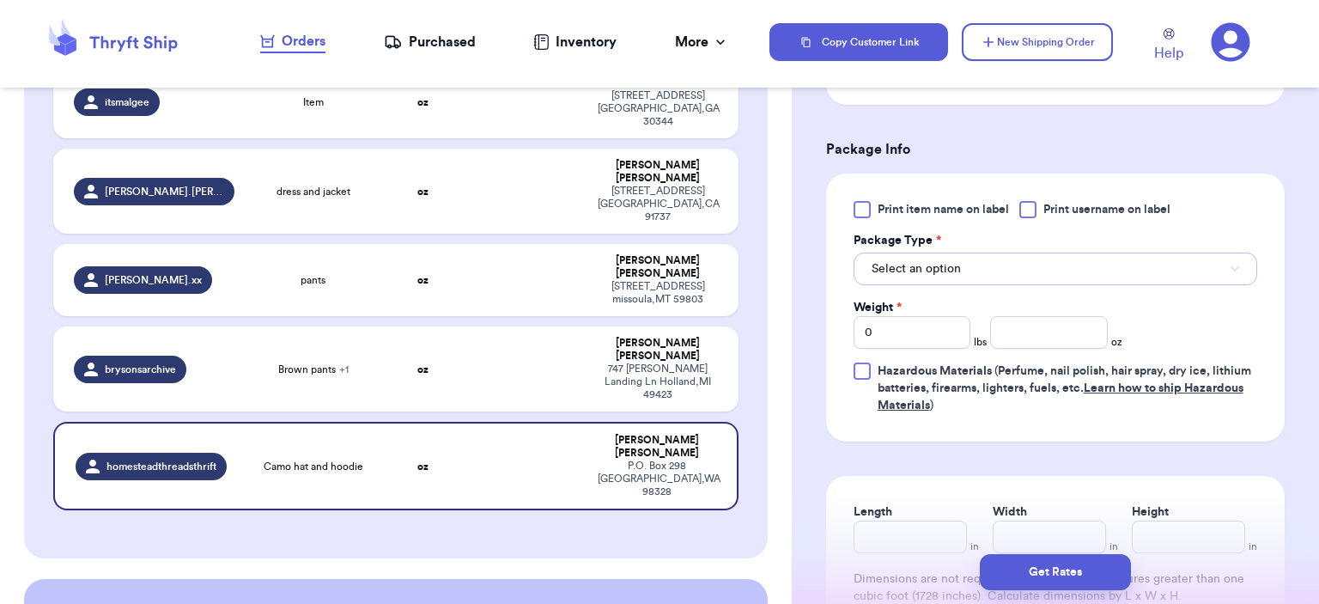
click at [1073, 252] on button "Select an option" at bounding box center [1055, 268] width 404 height 33
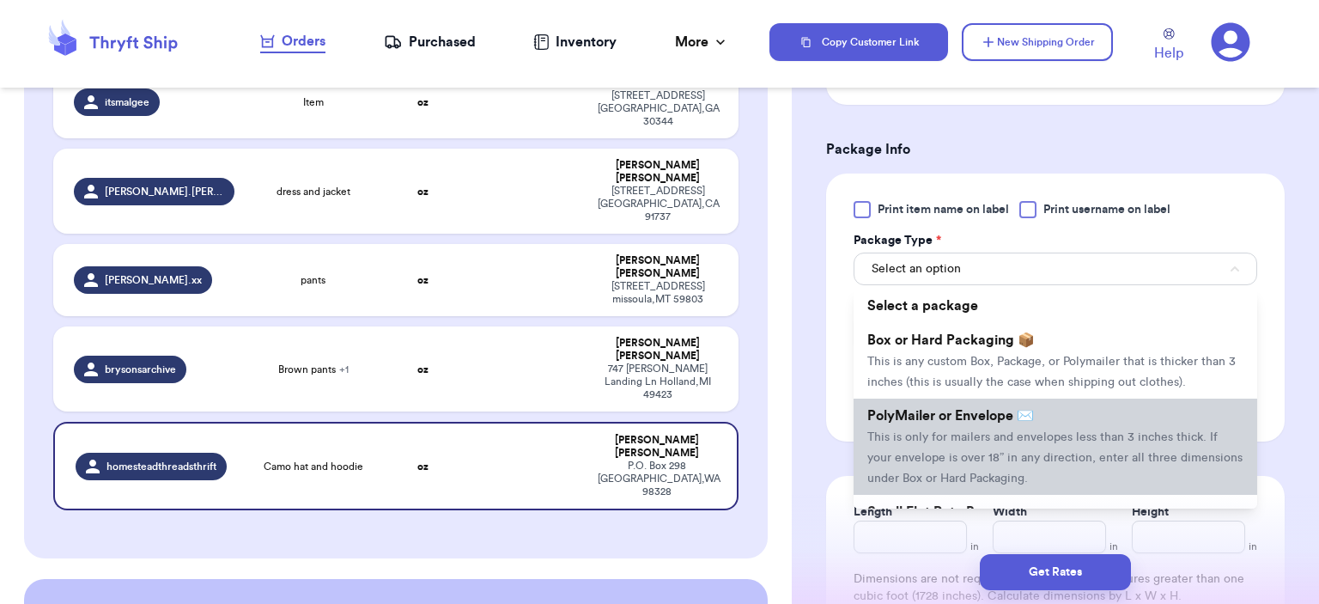
click at [1039, 431] on span "This is only for mailers and envelopes less than 3 inches thick. If your envelo…" at bounding box center [1054, 457] width 375 height 53
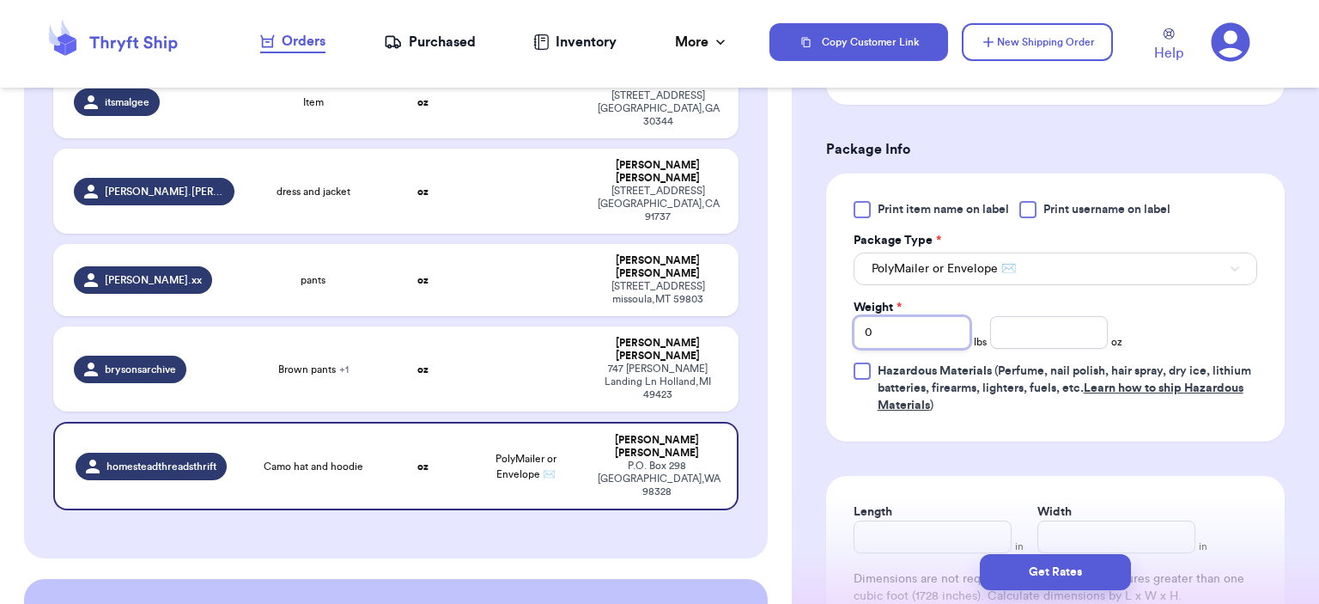
drag, startPoint x: 924, startPoint y: 324, endPoint x: 803, endPoint y: 325, distance: 121.1
click at [803, 325] on div "Shipping Information Delete Label Customer Info Instagram Handle: homesteadthre…" at bounding box center [1055, 146] width 527 height 1460
type input "1"
click at [1023, 322] on input "number" at bounding box center [1049, 332] width 118 height 33
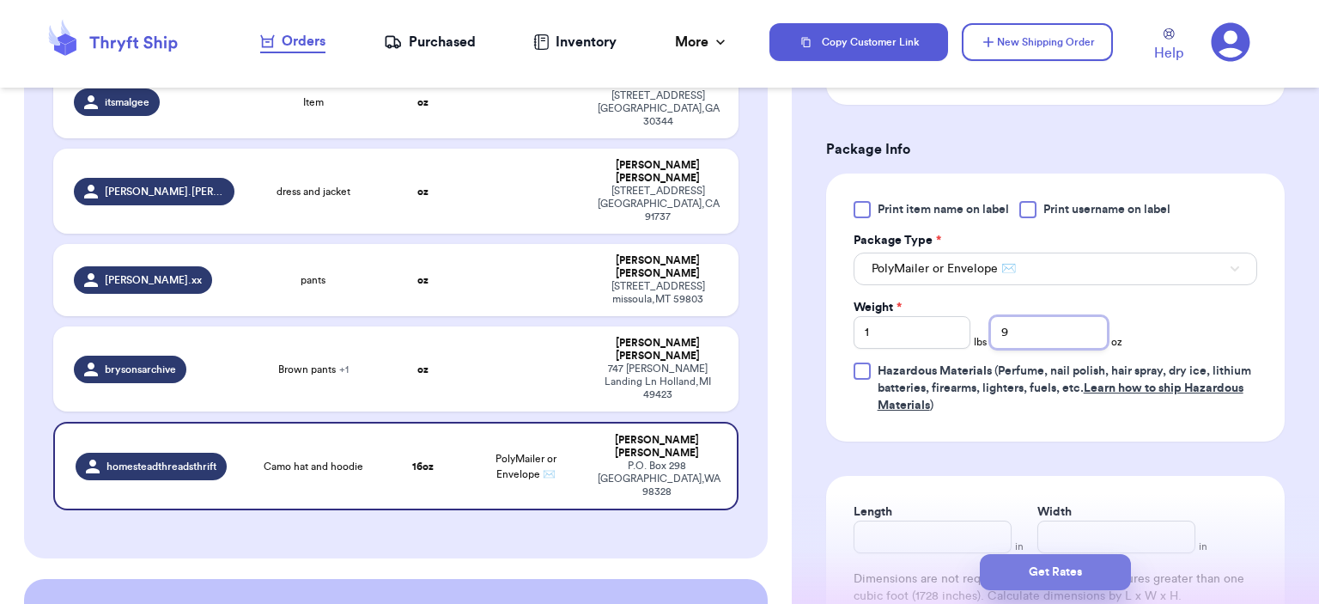
type input "9"
click at [1080, 559] on button "Get Rates" at bounding box center [1055, 572] width 151 height 36
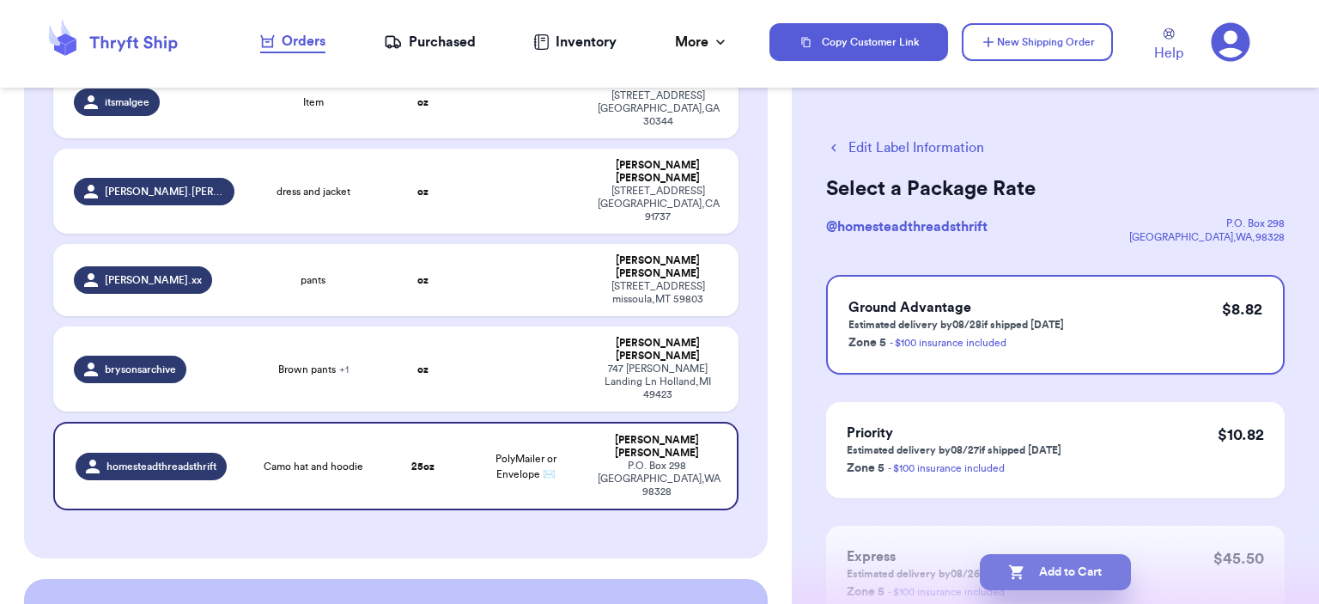
click at [1070, 559] on button "Add to Cart" at bounding box center [1055, 572] width 151 height 36
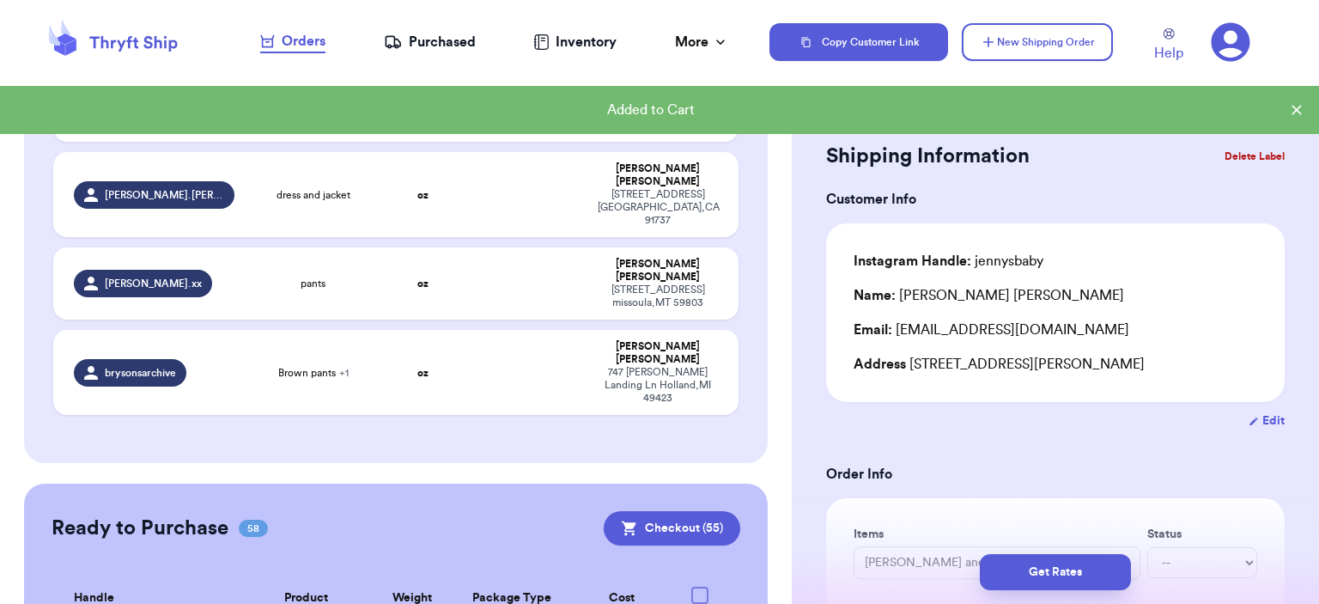
scroll to position [432, 0]
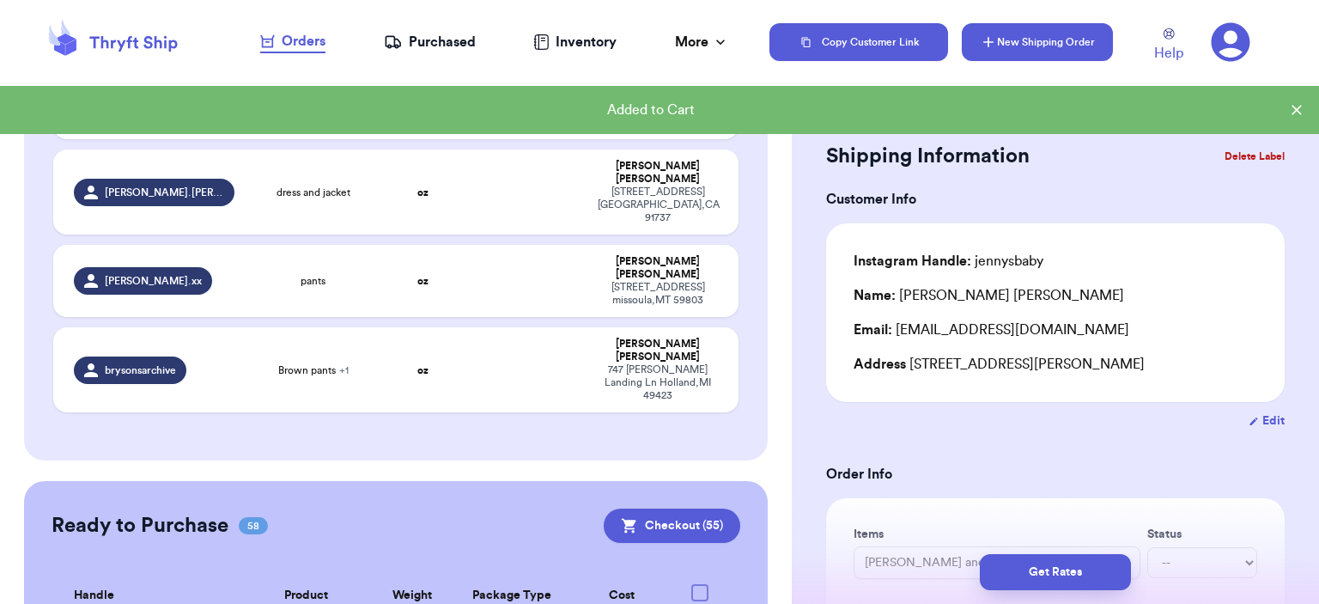
click at [1074, 47] on button "New Shipping Order" at bounding box center [1037, 42] width 151 height 38
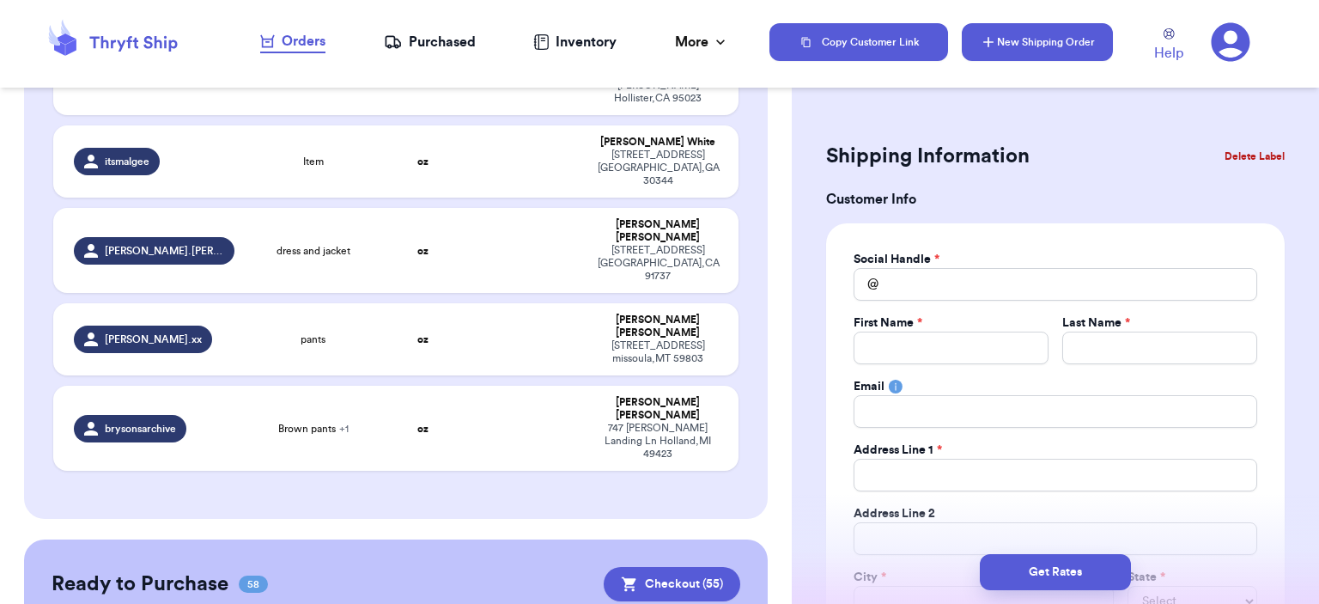
scroll to position [490, 0]
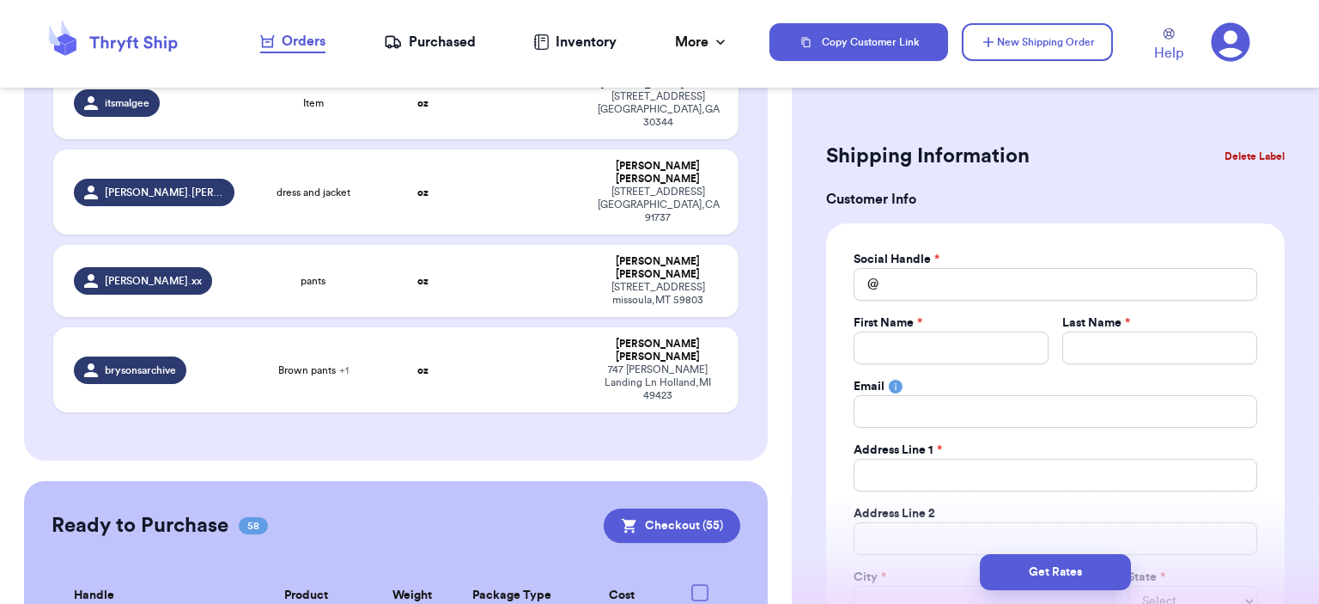
click at [1045, 301] on div "Social Handle * @ First Name * Last Name * Email Address Line 1 * Address Line …" at bounding box center [1055, 466] width 404 height 431
click at [1040, 281] on input "Total Amount Paid" at bounding box center [1055, 284] width 404 height 33
type input "s"
type input "sc"
type input "sco"
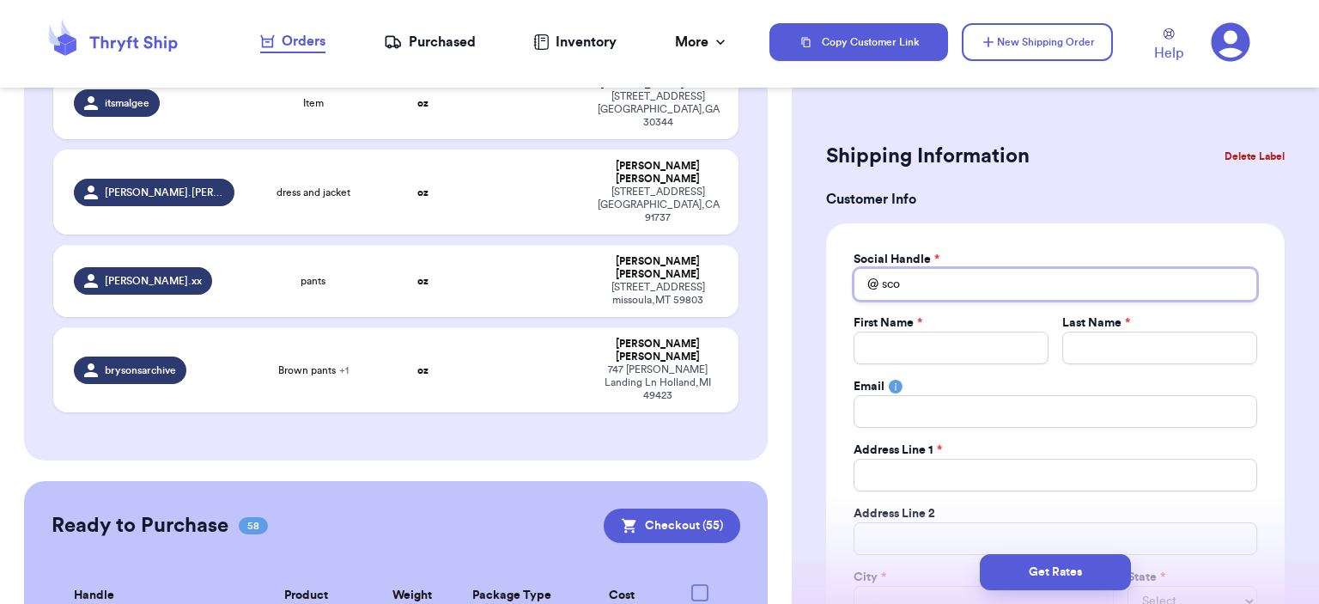
type input "scot"
type input "scott"
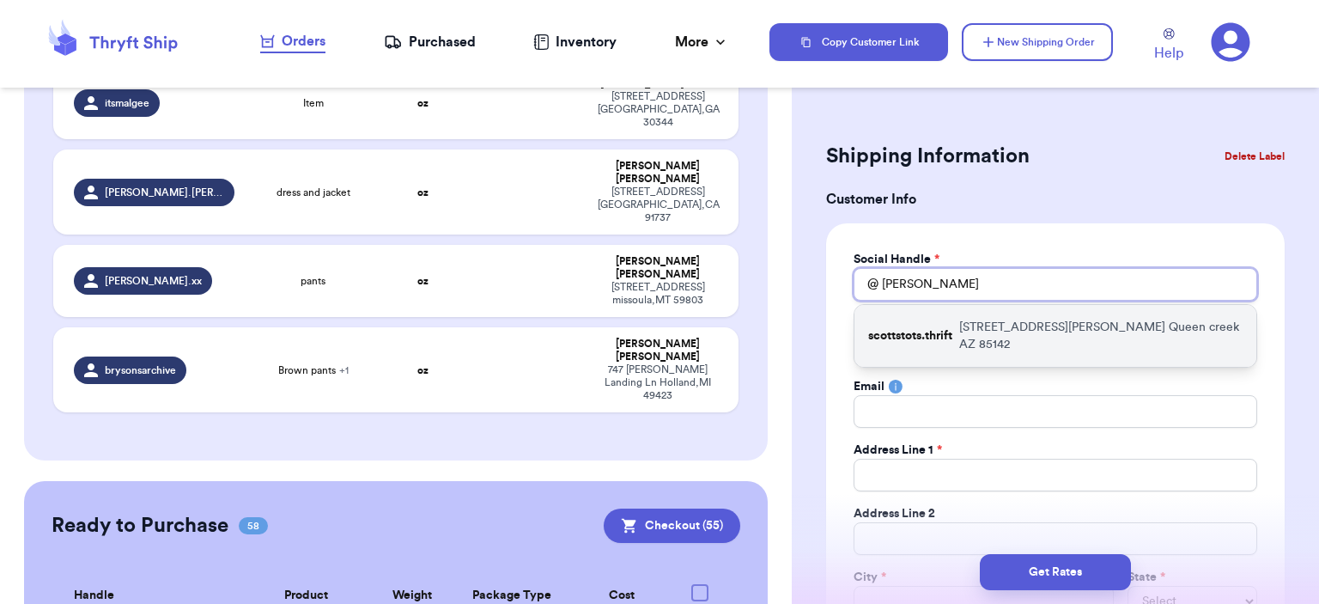
type input "scott"
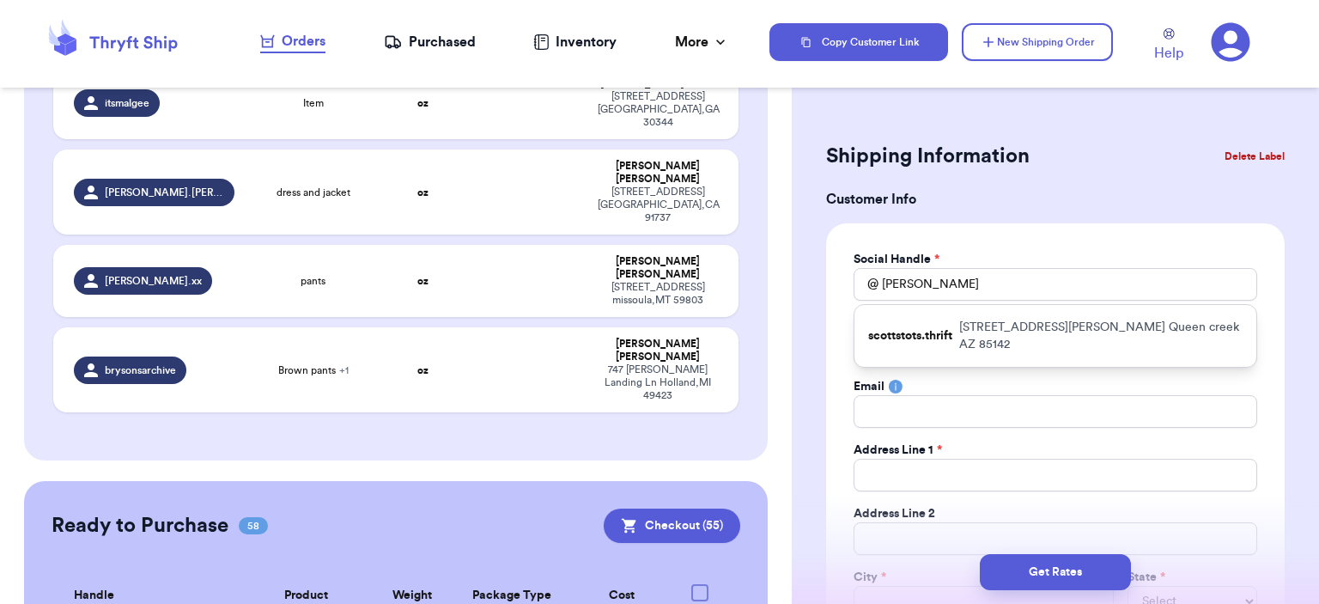
click at [1036, 317] on div "scottstots.thrift 21319 e Estrella rd Queen creek AZ 85142" at bounding box center [1055, 336] width 402 height 62
type input "scottstots.thrift"
type input "Arianne"
type input "Scott"
type input "ariannescott1030@gmail.com"
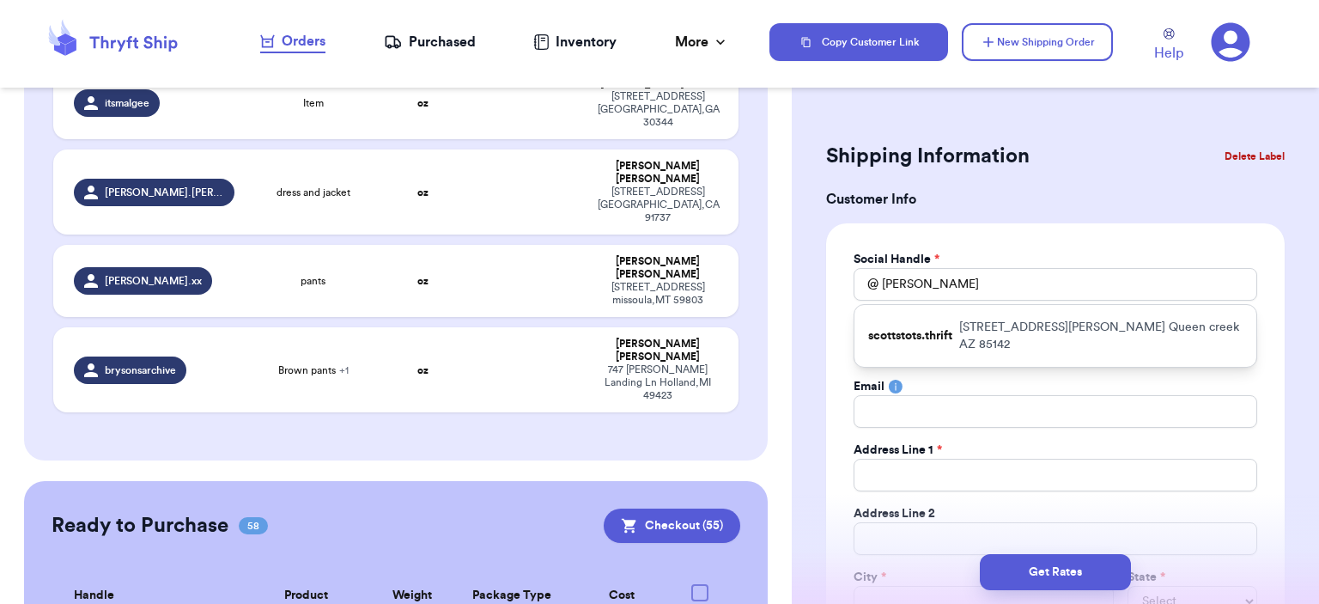
type input "21319 e Estrella rd"
type input "Queen creek"
select select "AZ"
type input "85142"
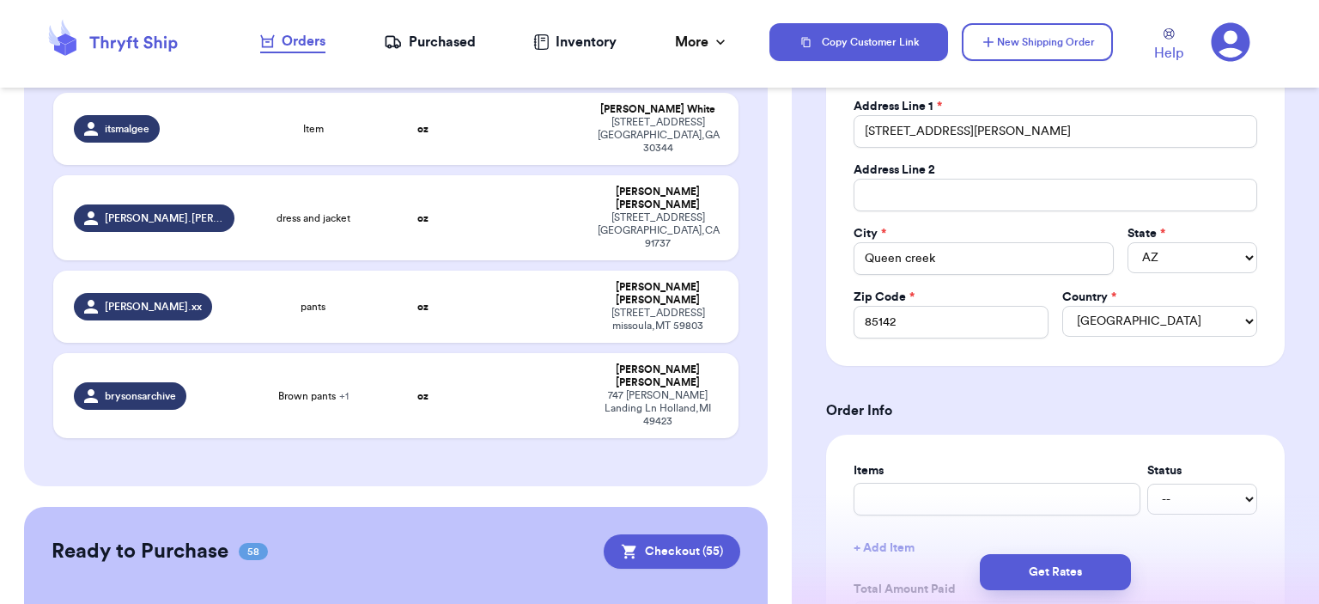
scroll to position [687, 0]
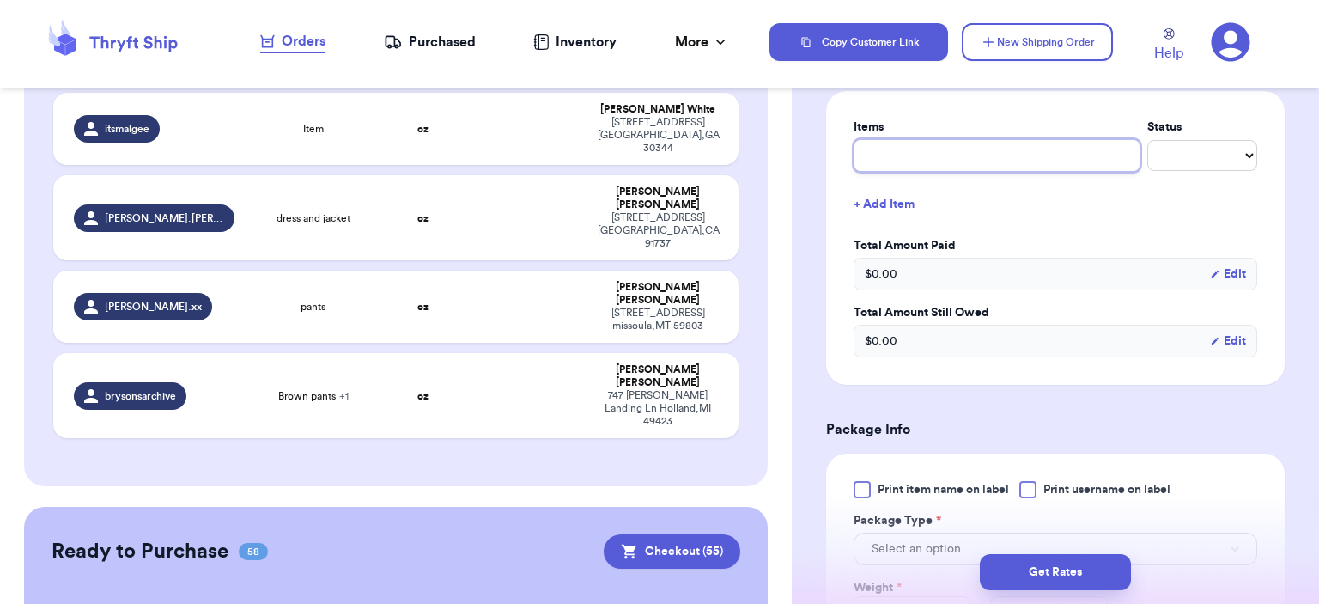
click at [957, 151] on input "text" at bounding box center [996, 155] width 287 height 33
type input "bag"
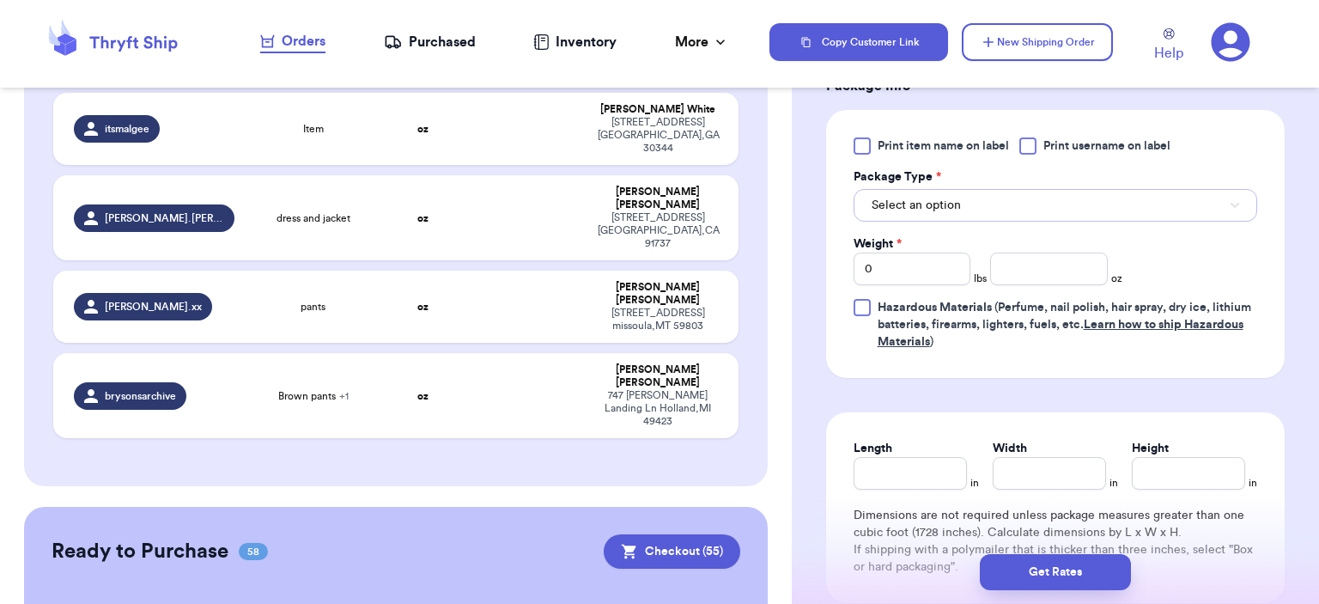
click at [984, 215] on button "Select an option" at bounding box center [1055, 205] width 404 height 33
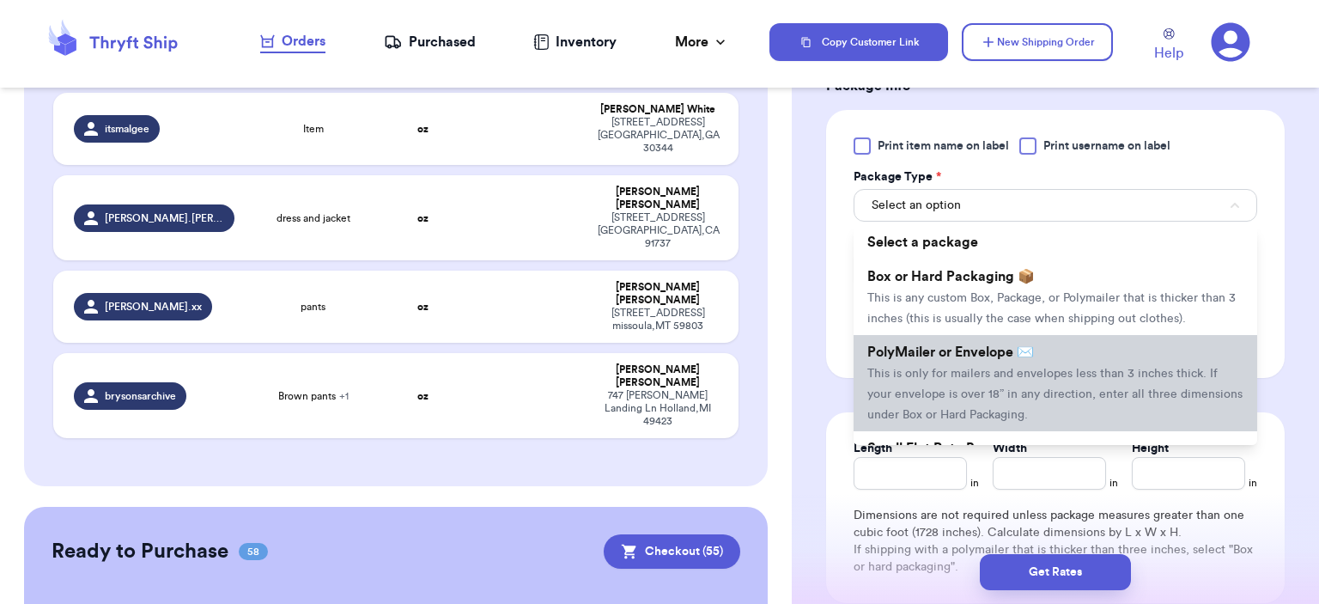
click at [965, 346] on span "PolyMailer or Envelope ✉️" at bounding box center [950, 352] width 167 height 14
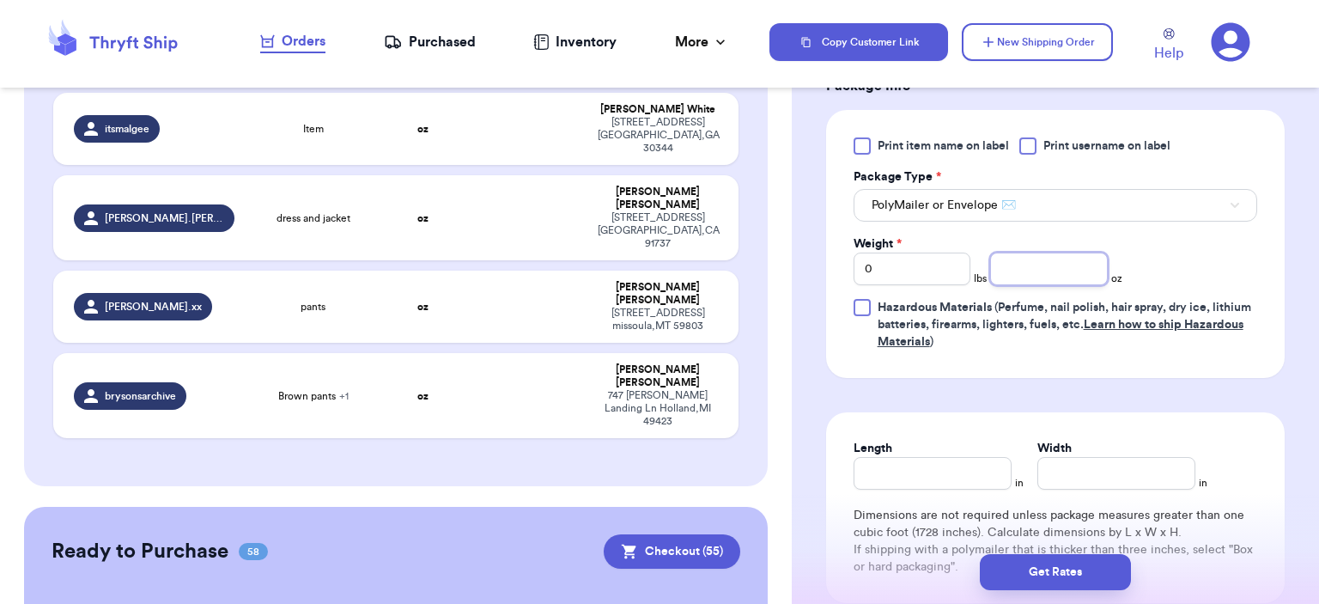
click at [1071, 271] on input "number" at bounding box center [1049, 268] width 118 height 33
type input "6"
click at [1044, 571] on button "Get Rates" at bounding box center [1055, 572] width 151 height 36
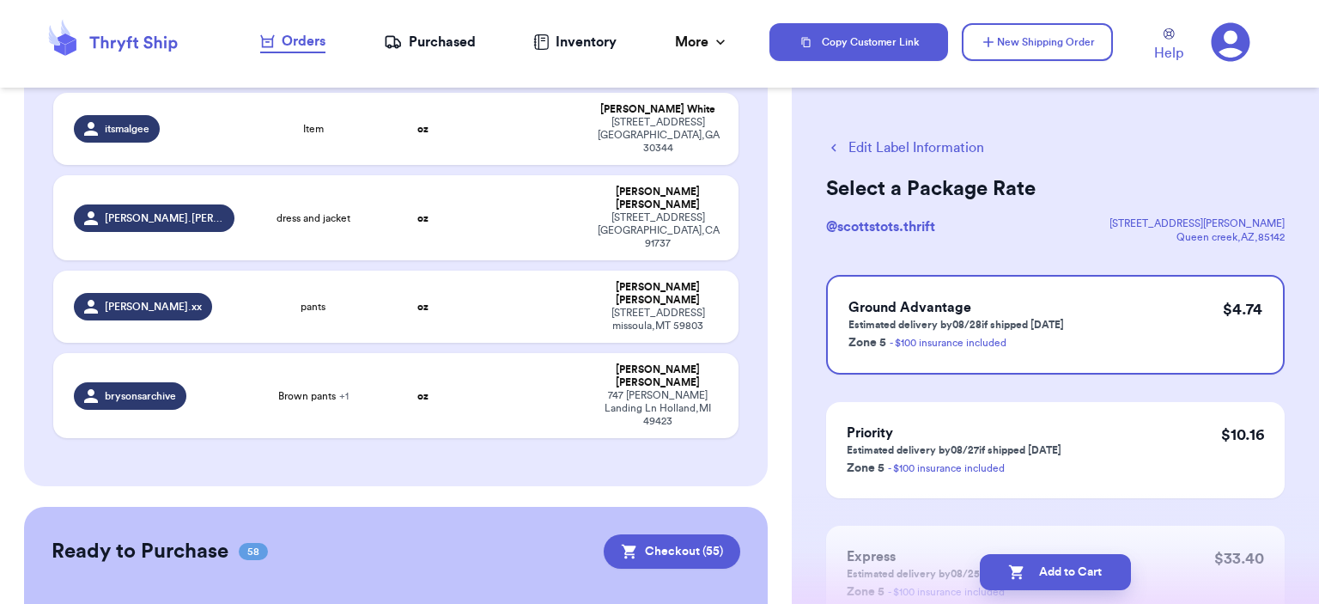
click at [1056, 558] on button "Add to Cart" at bounding box center [1055, 572] width 151 height 36
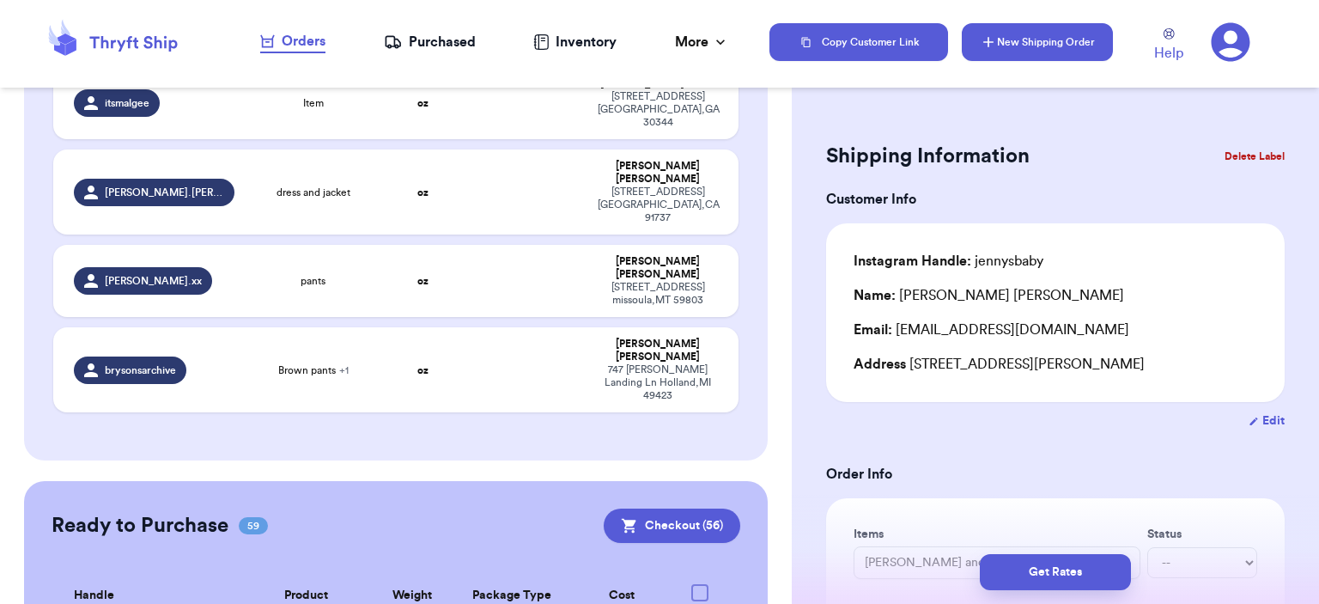
click at [1038, 47] on button "New Shipping Order" at bounding box center [1037, 42] width 151 height 38
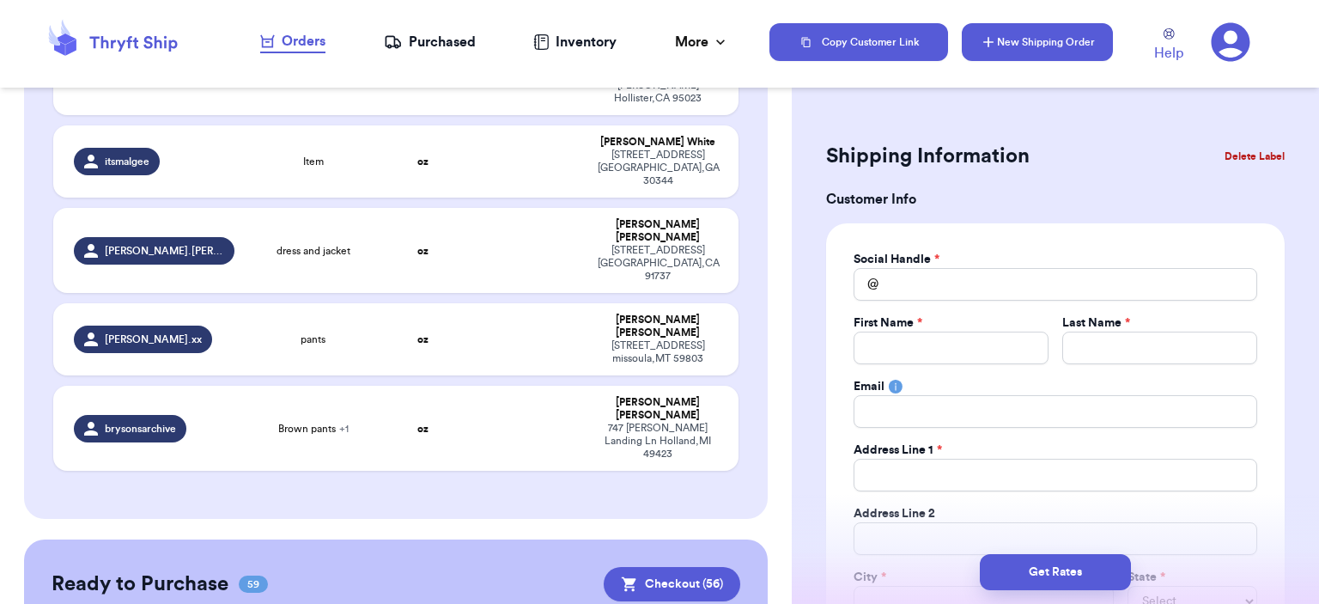
scroll to position [490, 0]
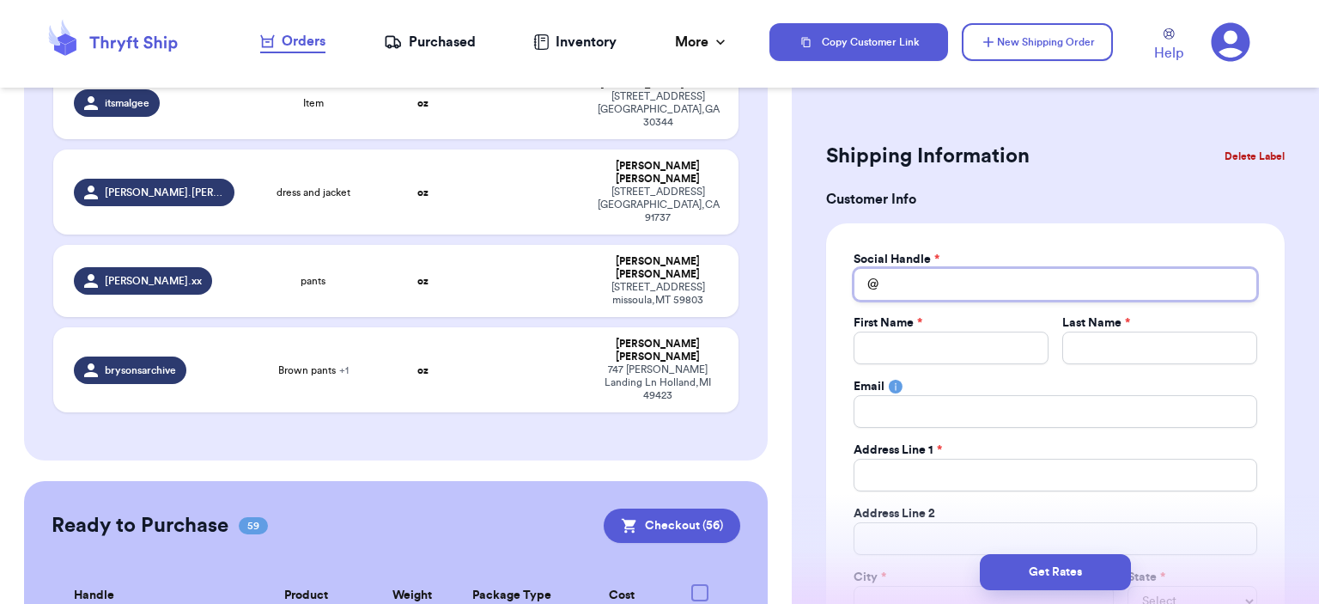
click at [911, 291] on input "Total Amount Paid" at bounding box center [1055, 284] width 404 height 33
type input "s"
type input "so"
type input "sof"
type input "sofr"
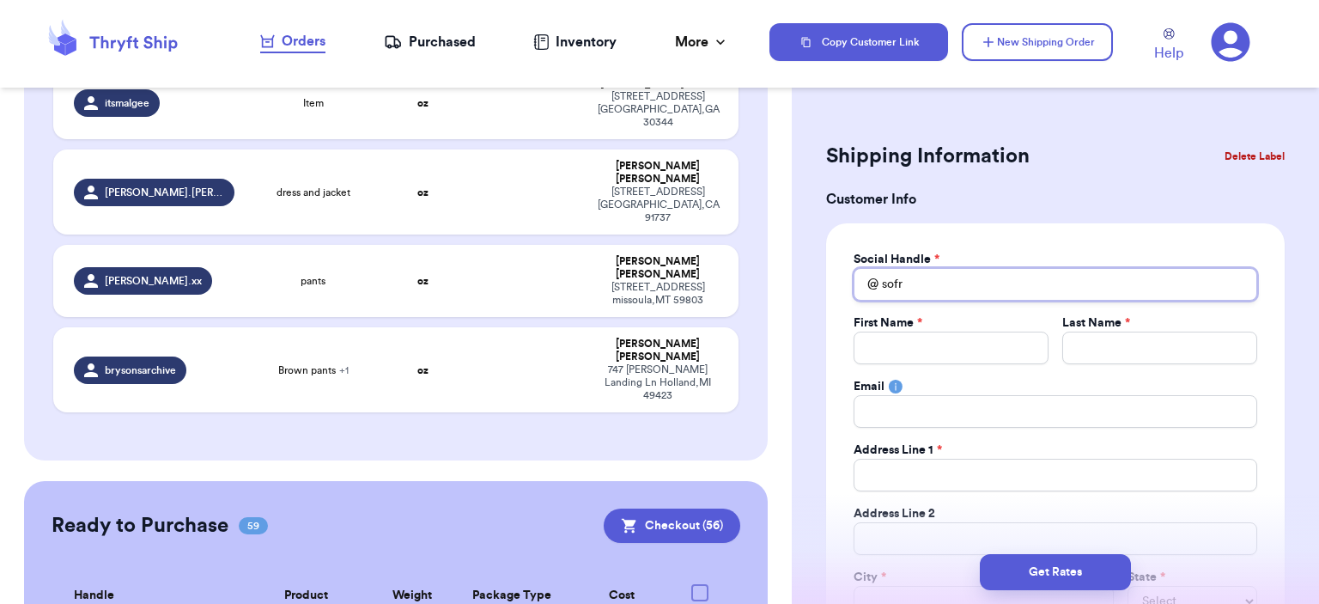
type input "sofre"
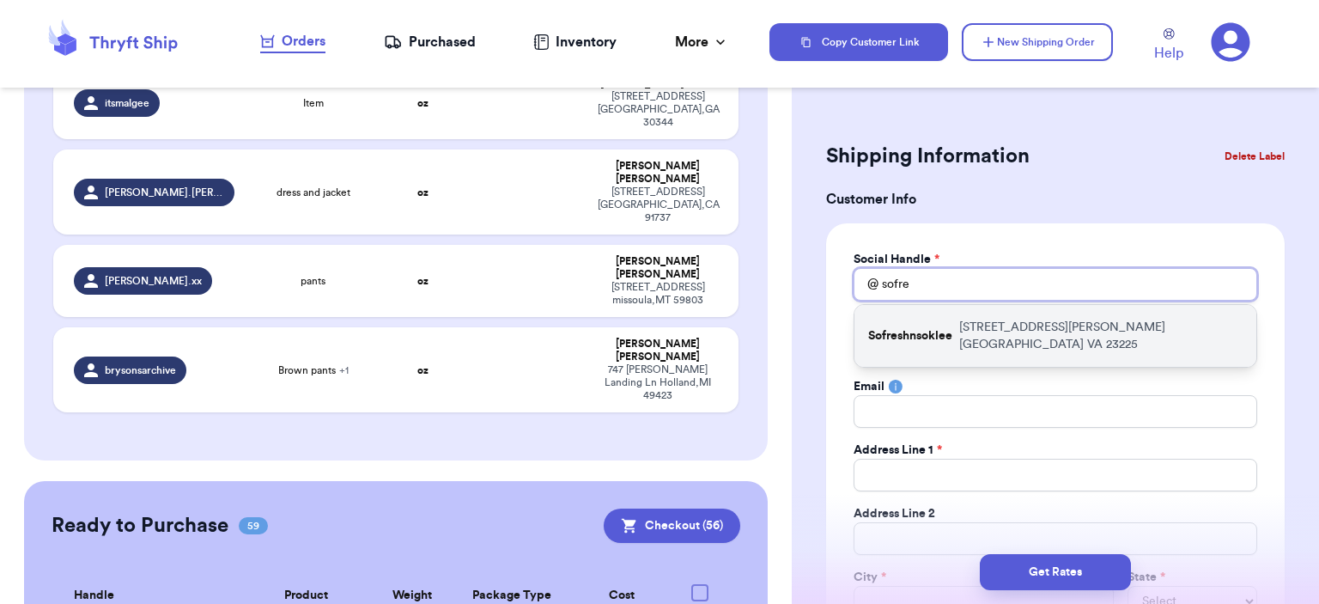
type input "sofre"
click at [934, 307] on div "Sofreshnsoklee 5631 Woodburn Rd Richmond VA 23225" at bounding box center [1055, 336] width 402 height 62
type input "Sofreshnsoklee"
type input "Kayleigh"
type input "Hentges"
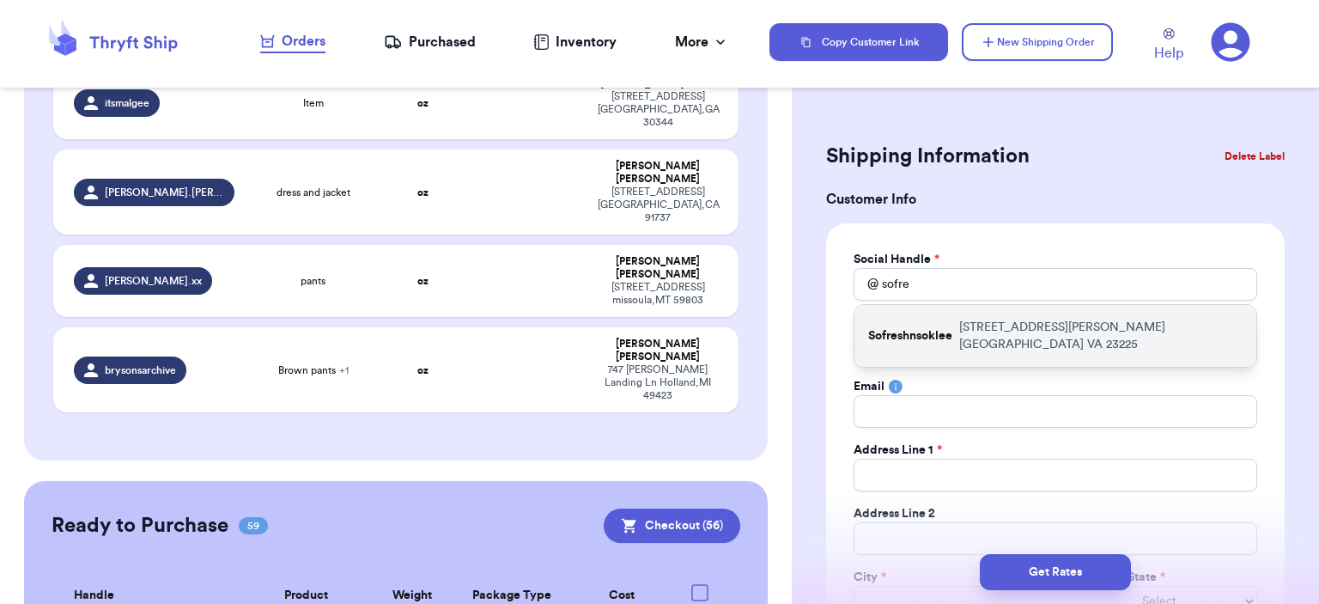
type input "Khentges25@gmail.com"
type input "5631 Woodburn Rd"
type input "[GEOGRAPHIC_DATA]"
select select "VA"
type input "23225"
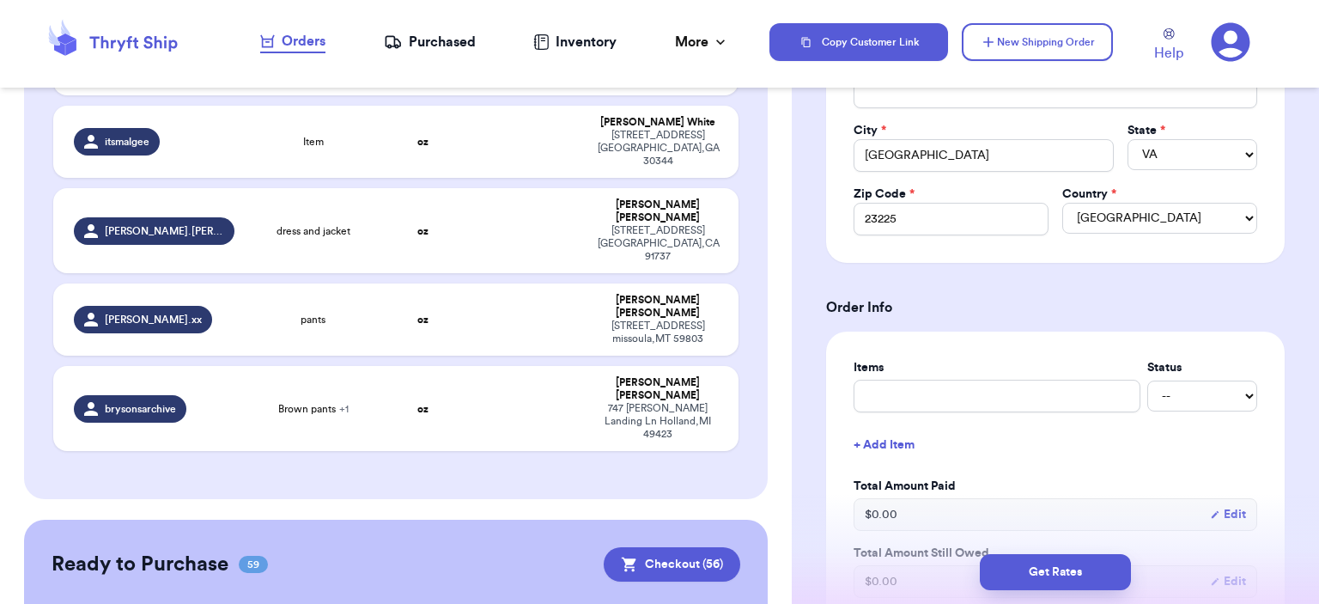
scroll to position [601, 0]
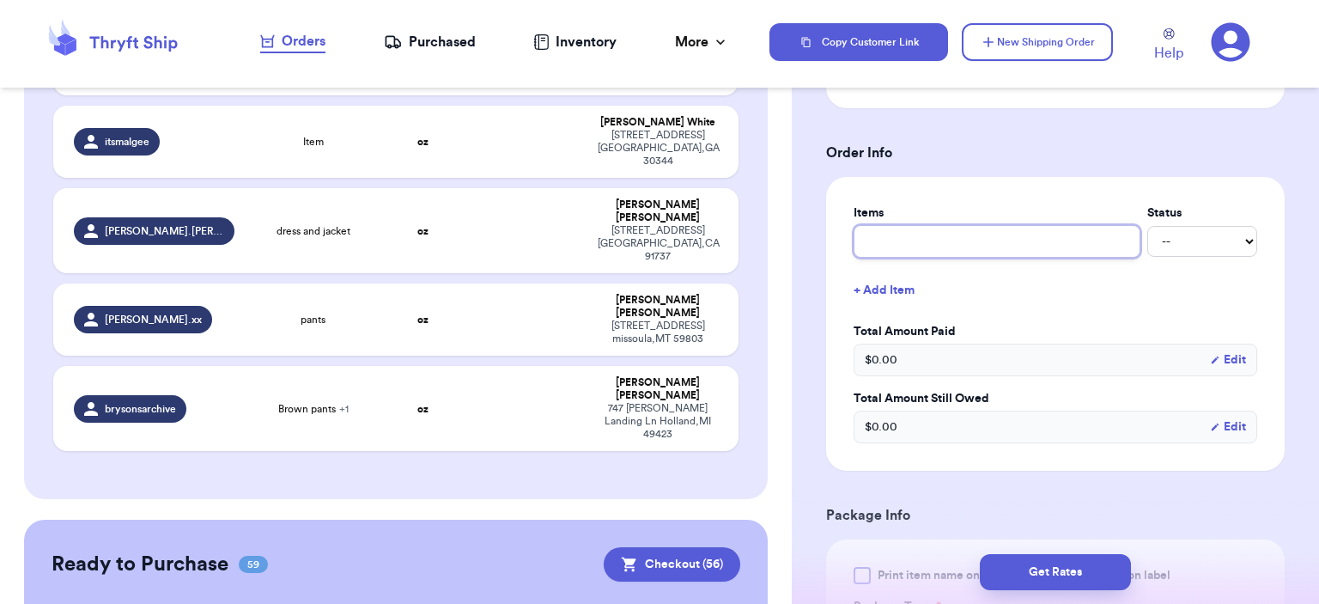
click at [980, 253] on input "text" at bounding box center [996, 241] width 287 height 33
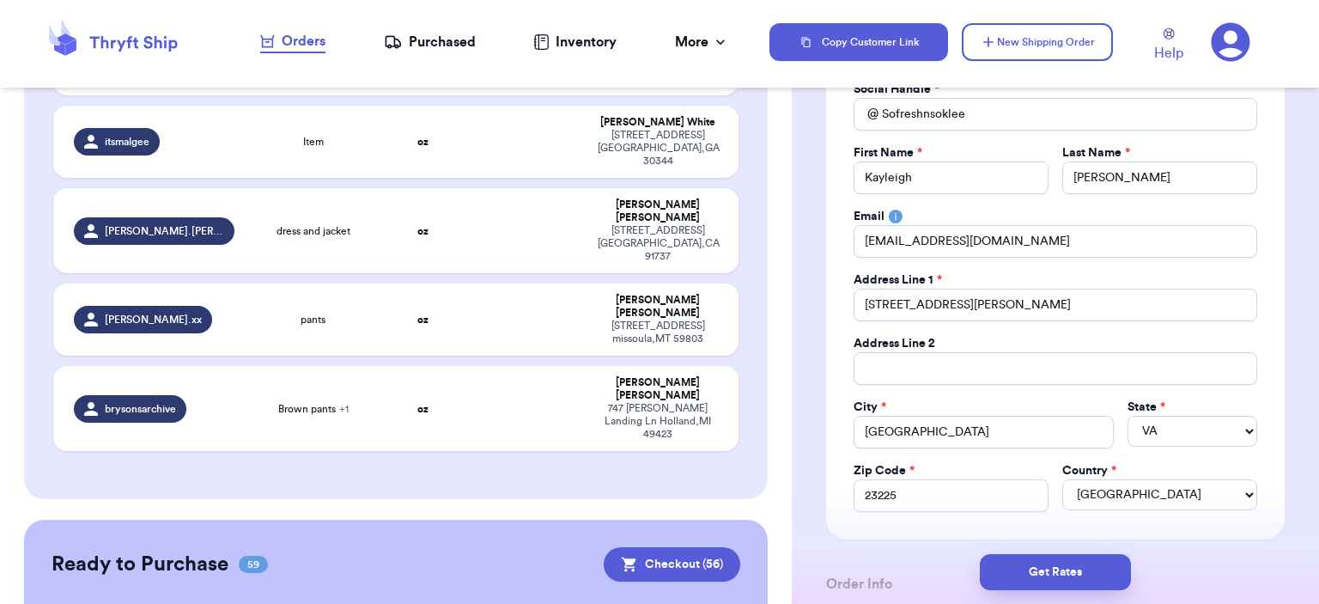
scroll to position [0, 0]
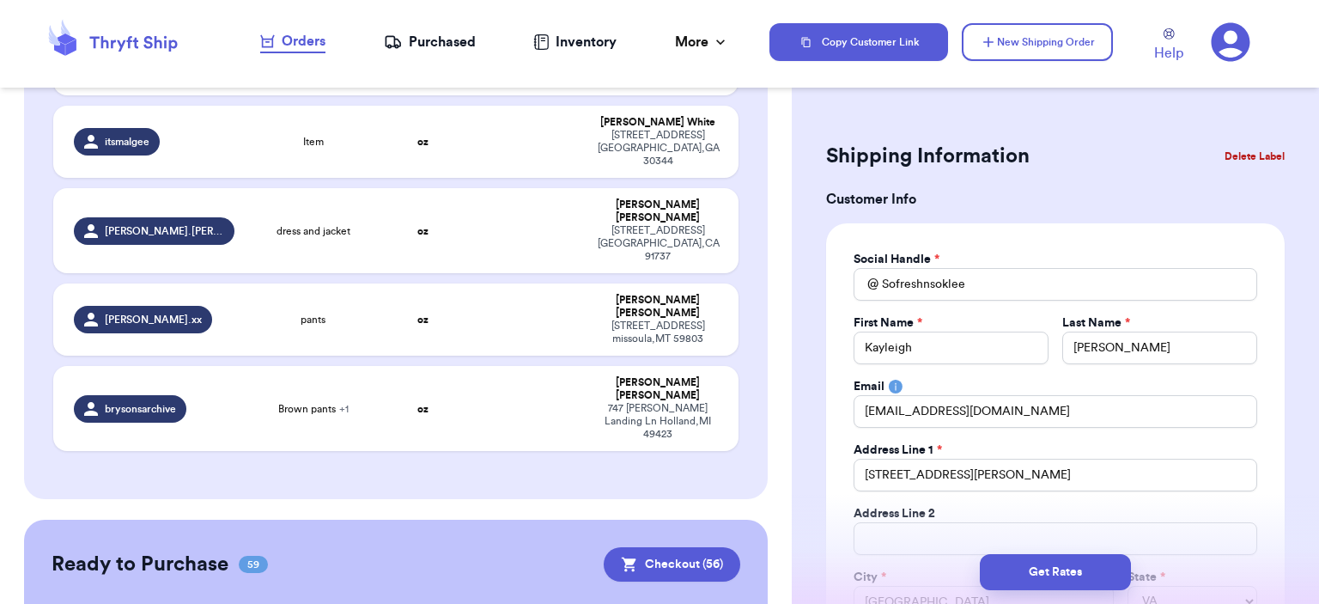
click at [1226, 148] on button "Delete Label" at bounding box center [1254, 156] width 74 height 38
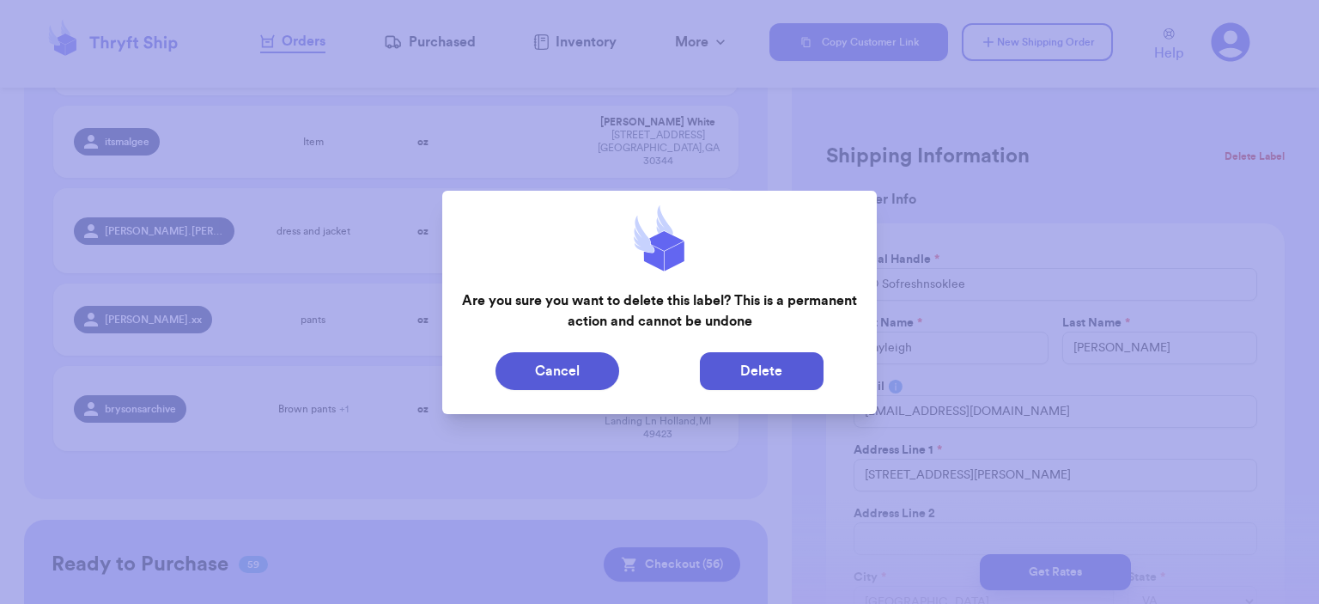
click at [768, 356] on button "Delete" at bounding box center [762, 371] width 124 height 38
type input "[PERSON_NAME] and [PERSON_NAME]"
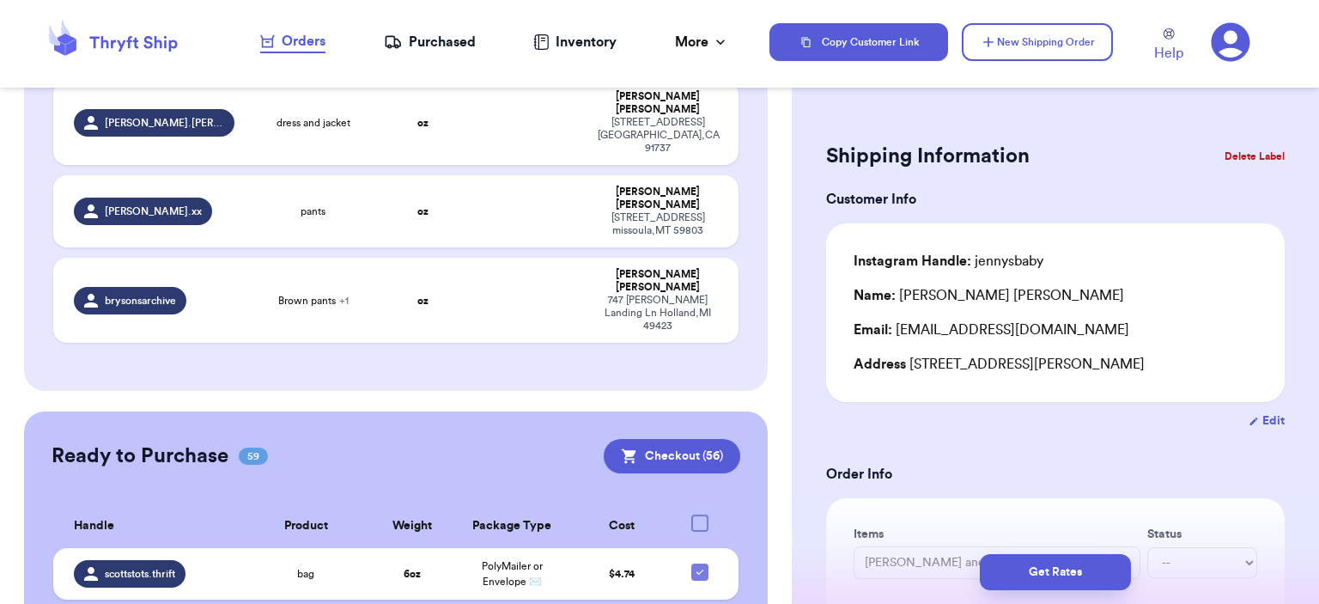
scroll to position [432, 0]
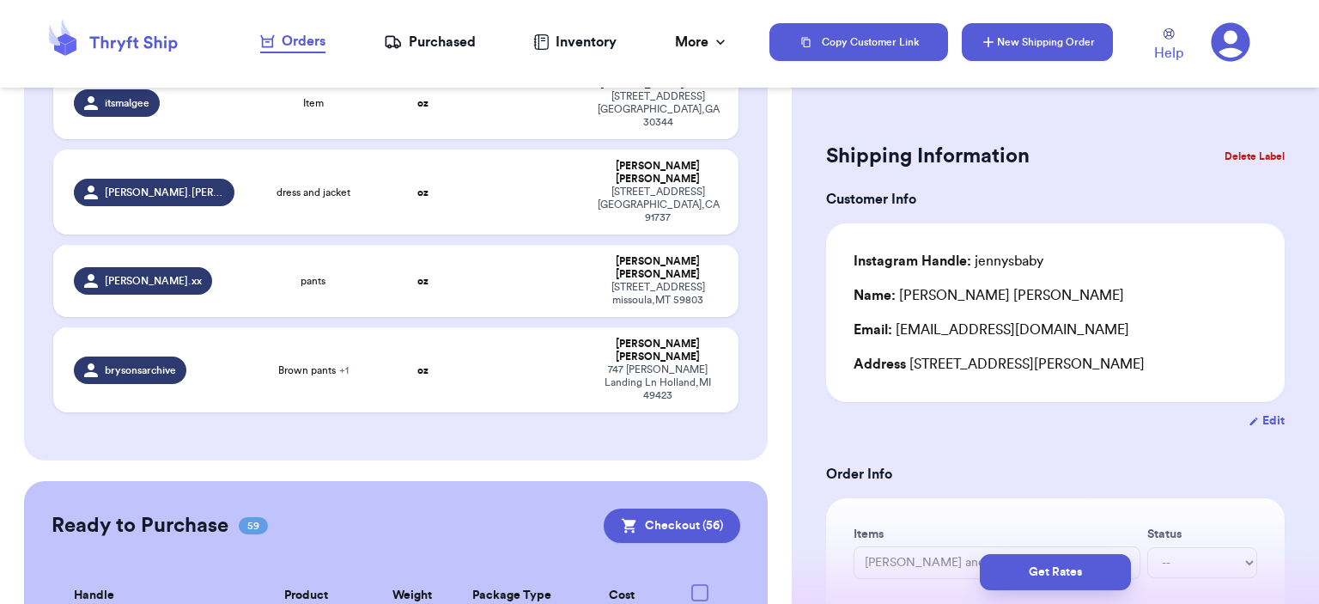
click at [1040, 35] on button "New Shipping Order" at bounding box center [1037, 42] width 151 height 38
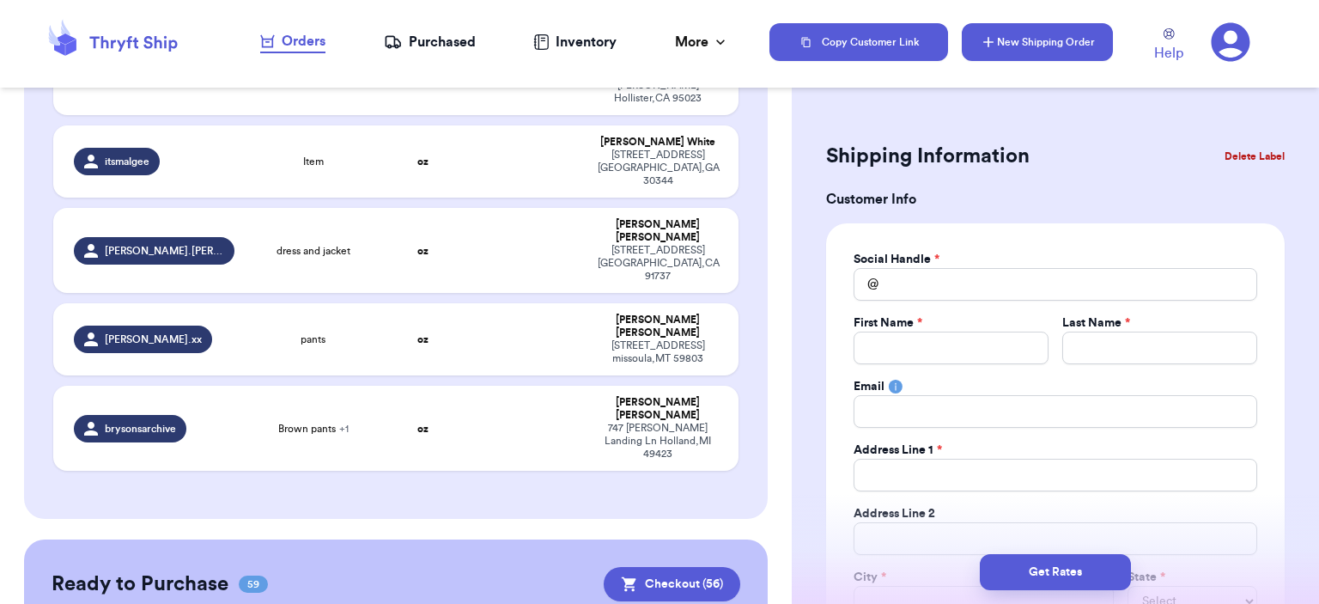
scroll to position [490, 0]
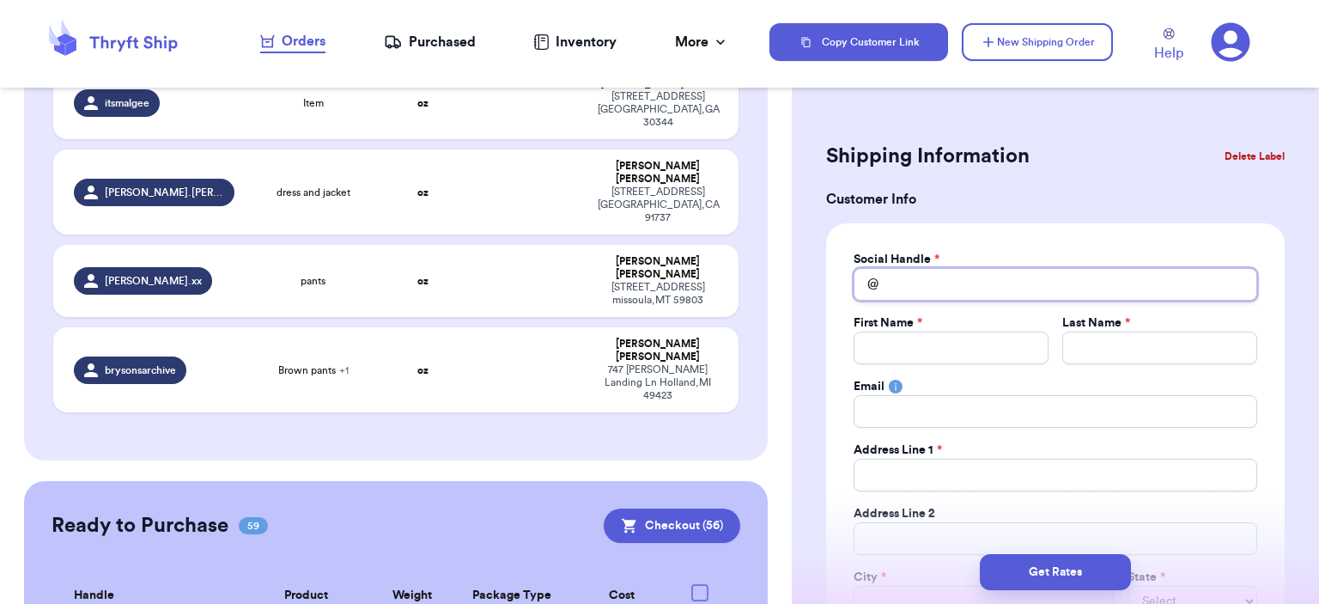
click at [1003, 279] on input "Total Amount Paid" at bounding box center [1055, 284] width 404 height 33
type input "c"
type input "co"
type input "coo"
type input "cook"
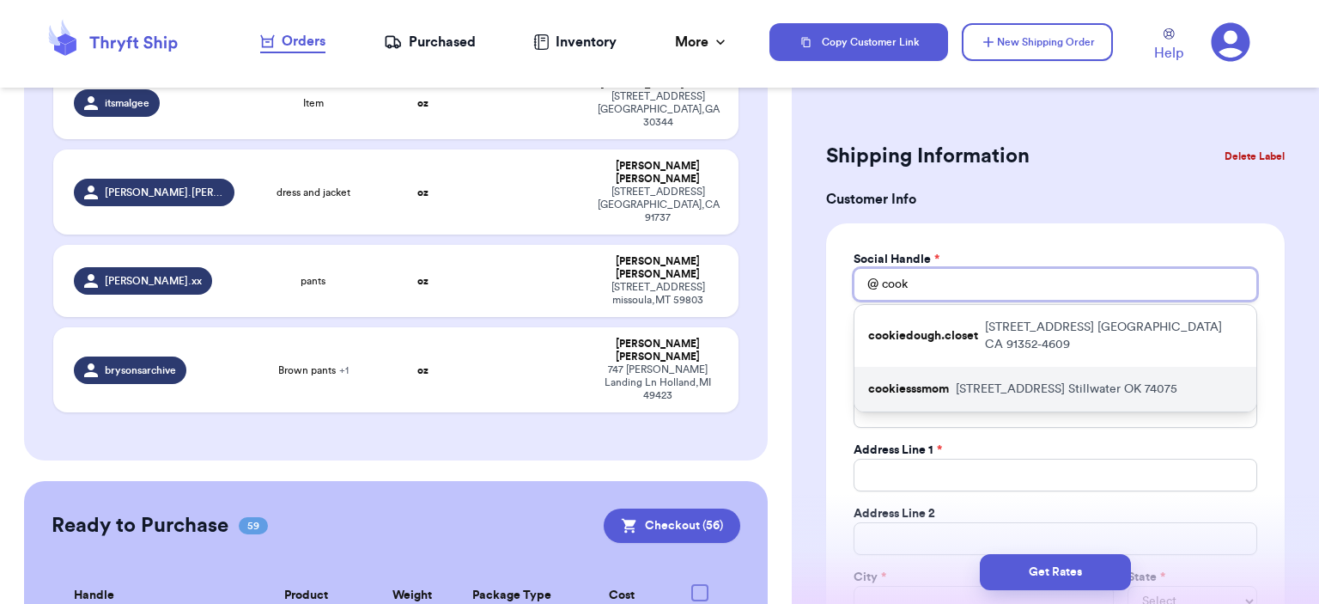
type input "cook"
click at [1112, 382] on div "cookiesssmom 29111 County Road 180 Stillwater OK 74075" at bounding box center [1055, 389] width 402 height 45
type input "cookiesssmom"
type input "Chelsea"
type input "Vasquez"
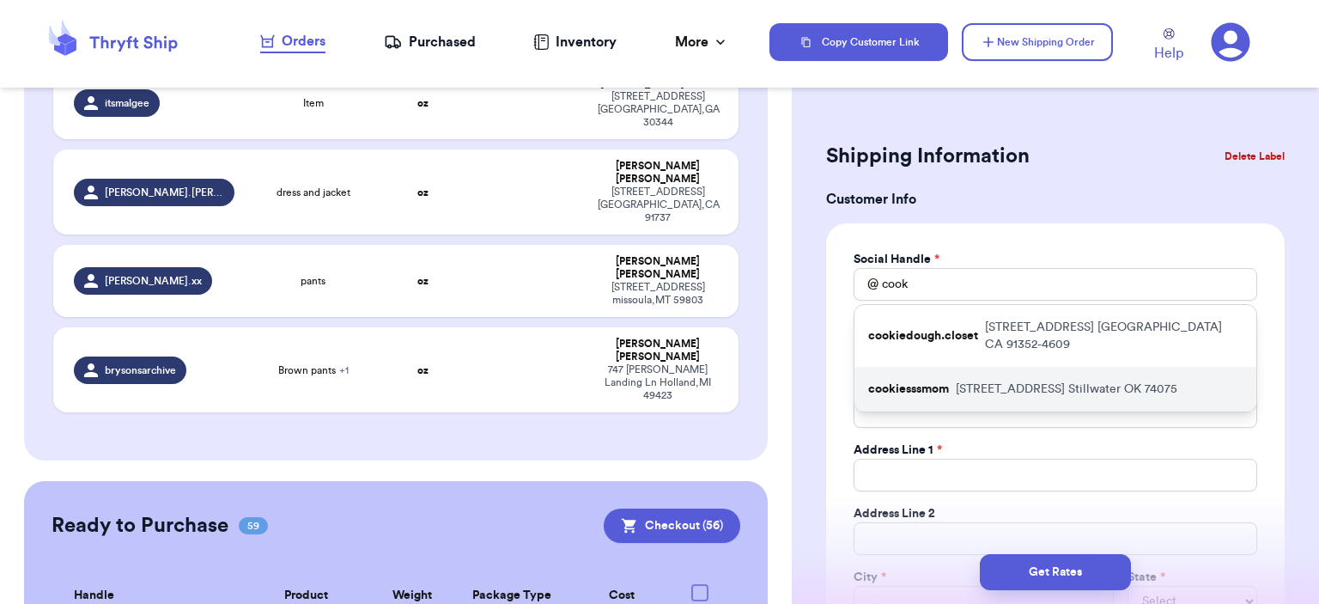
type input "soccerrn91@icloud.com"
type input "29111 County Road 180"
type input "Stillwater"
select select "OK"
type input "74075"
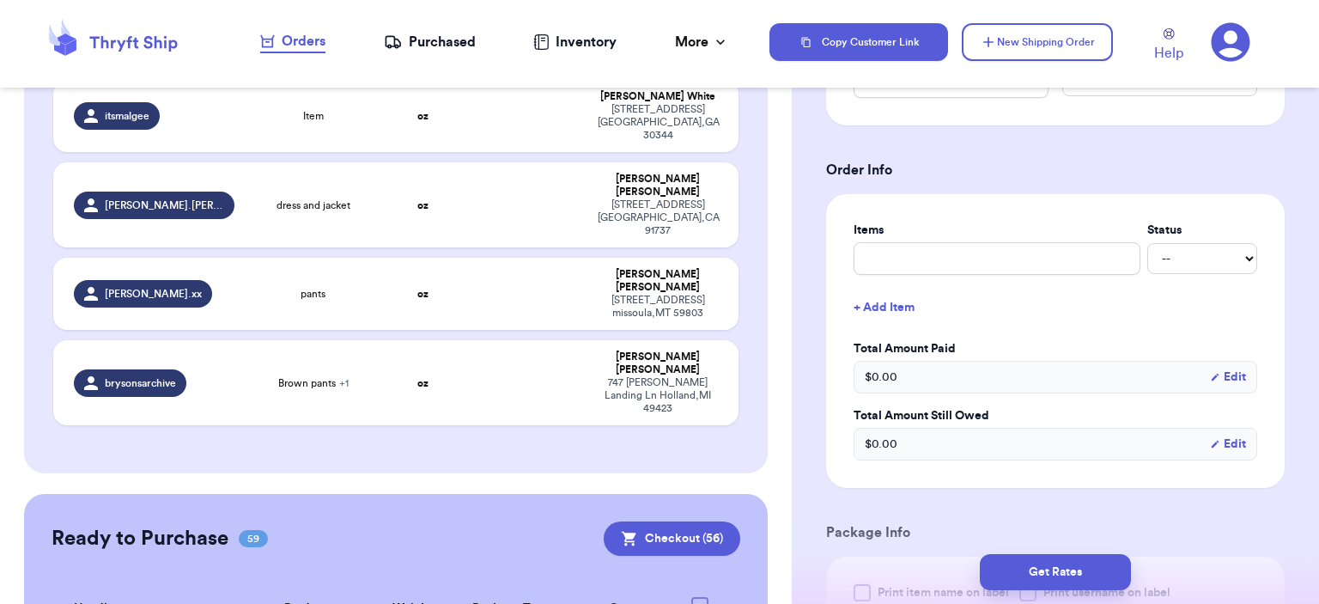
scroll to position [601, 0]
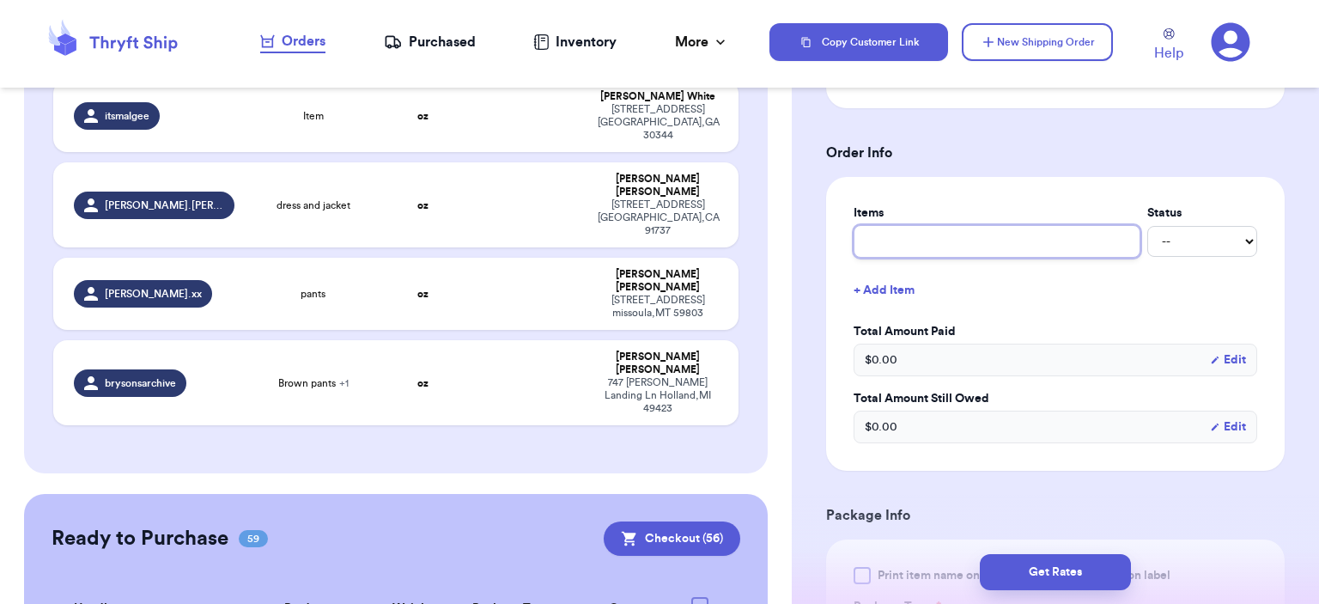
click at [974, 229] on input "text" at bounding box center [996, 241] width 287 height 33
type input "bag"
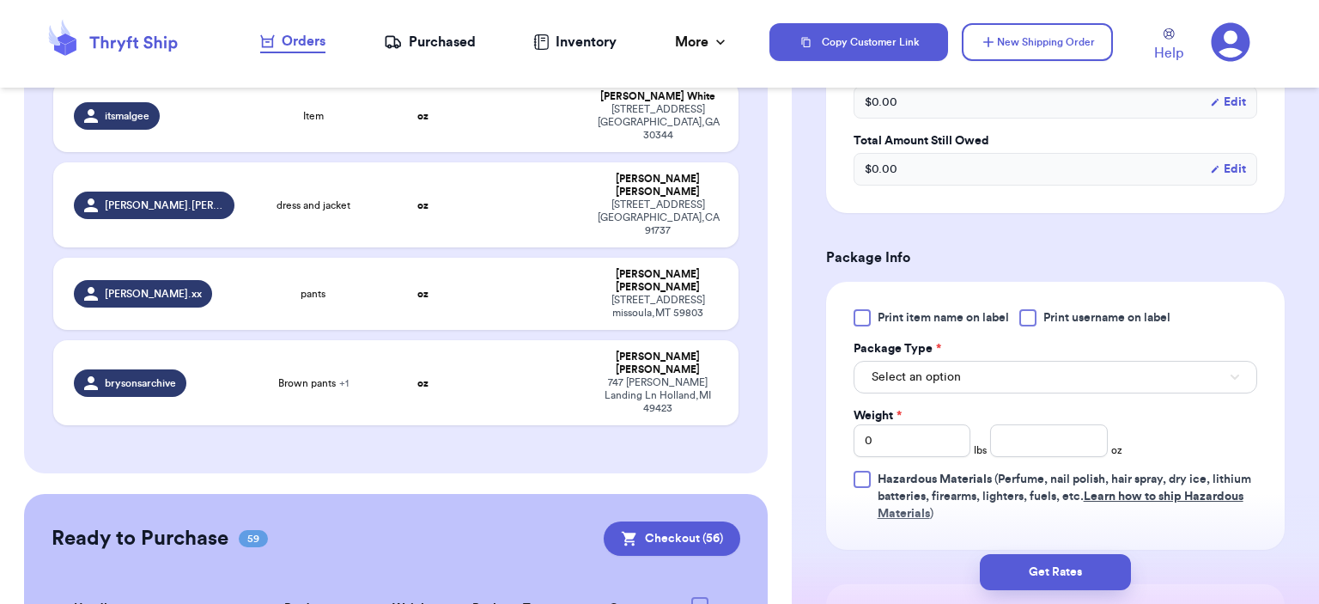
click at [983, 357] on div "Select an option" at bounding box center [1055, 375] width 404 height 36
click at [982, 381] on button "Select an option" at bounding box center [1055, 377] width 404 height 33
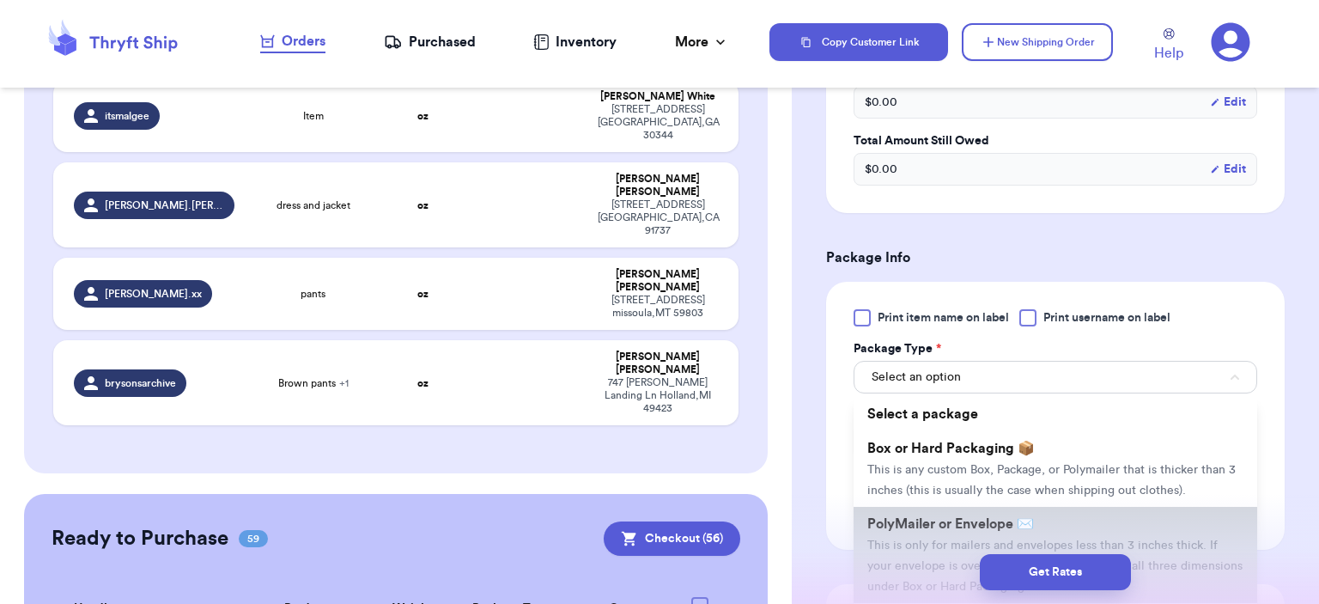
click at [968, 518] on span "PolyMailer or Envelope ✉️" at bounding box center [950, 524] width 167 height 14
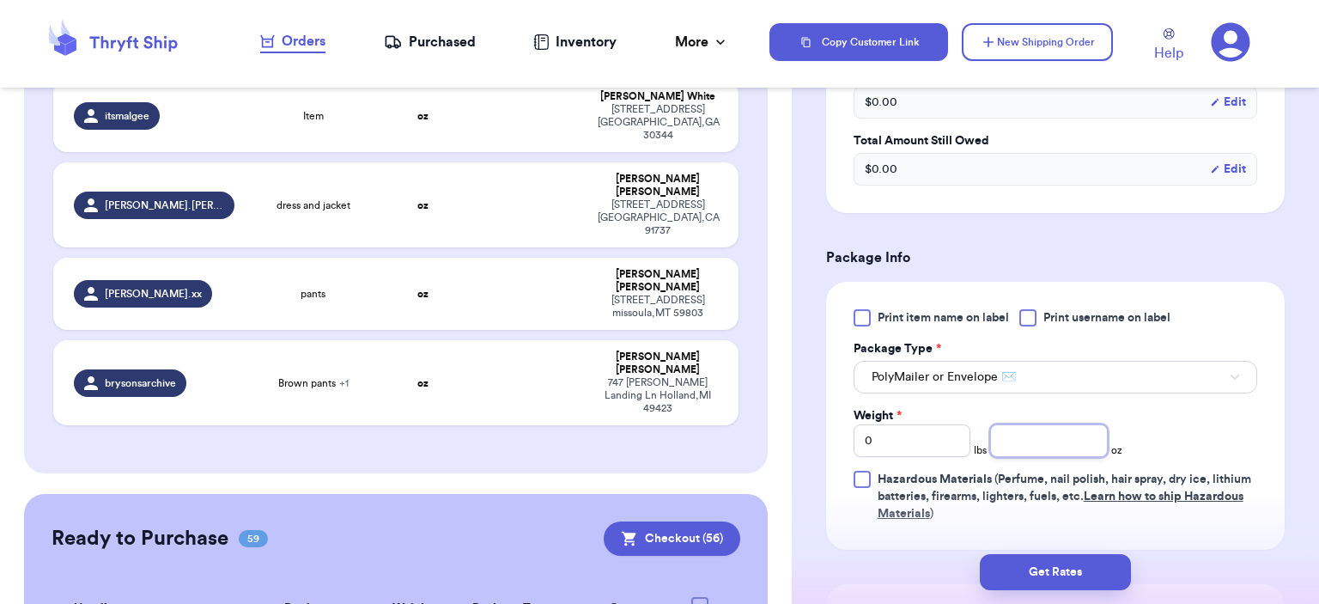
click at [1058, 433] on input "number" at bounding box center [1049, 440] width 118 height 33
type input "3"
click at [1041, 555] on button "Get Rates" at bounding box center [1055, 572] width 151 height 36
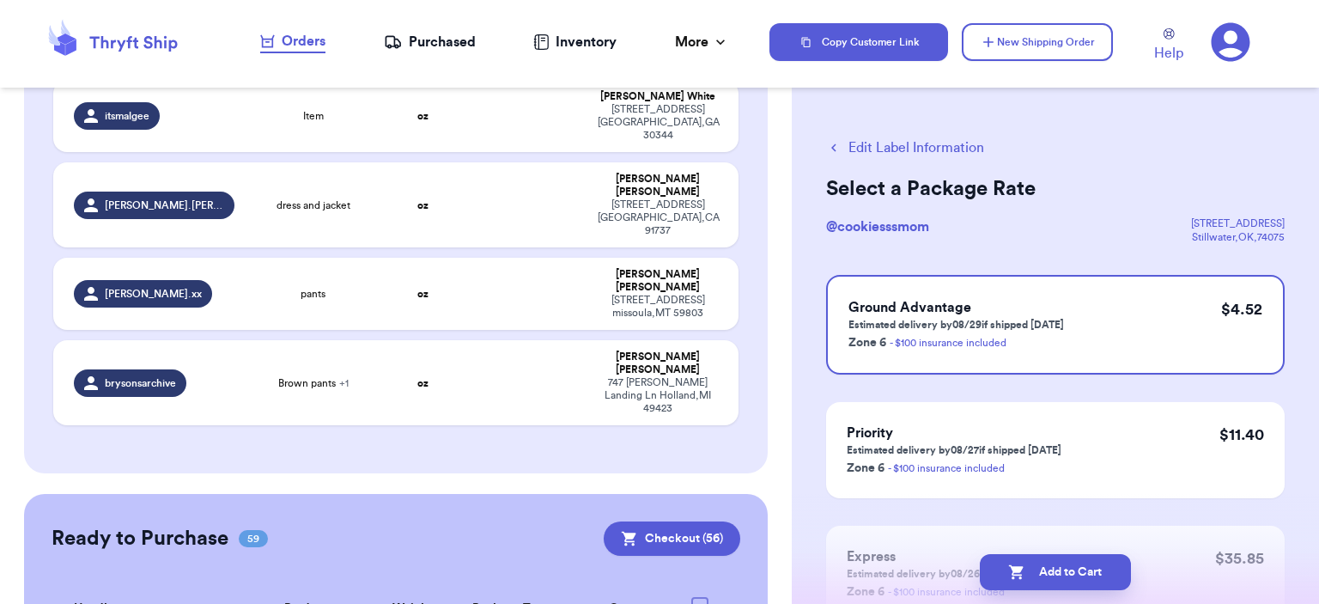
click at [1041, 556] on button "Add to Cart" at bounding box center [1055, 572] width 151 height 36
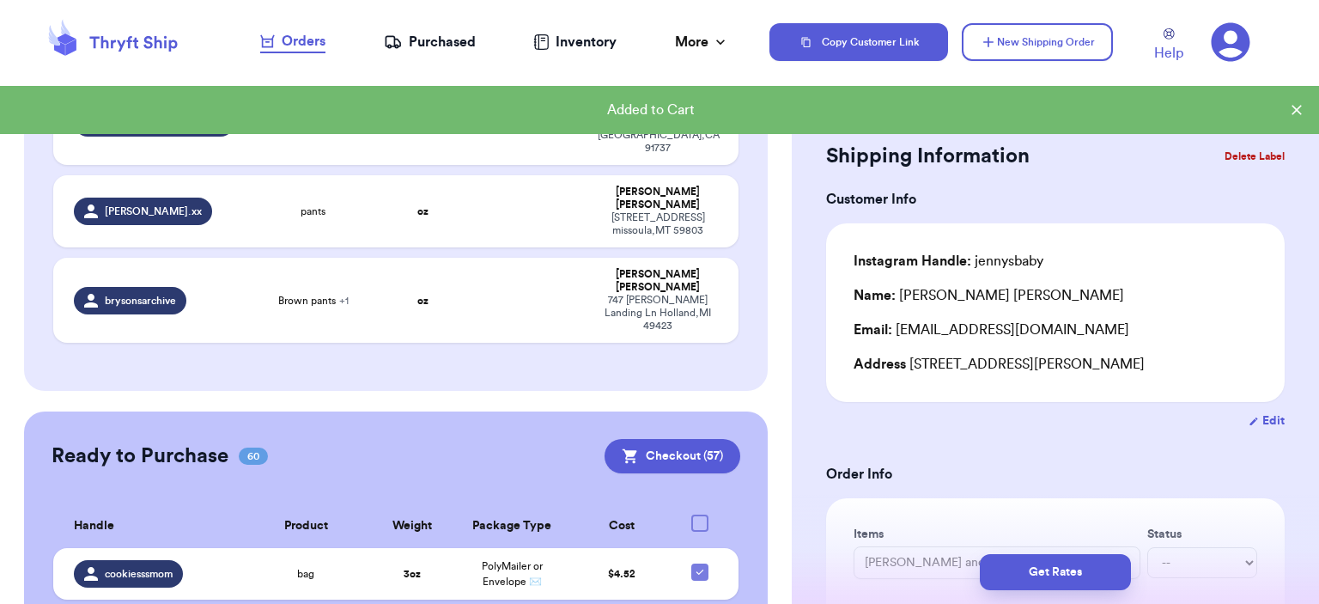
scroll to position [432, 0]
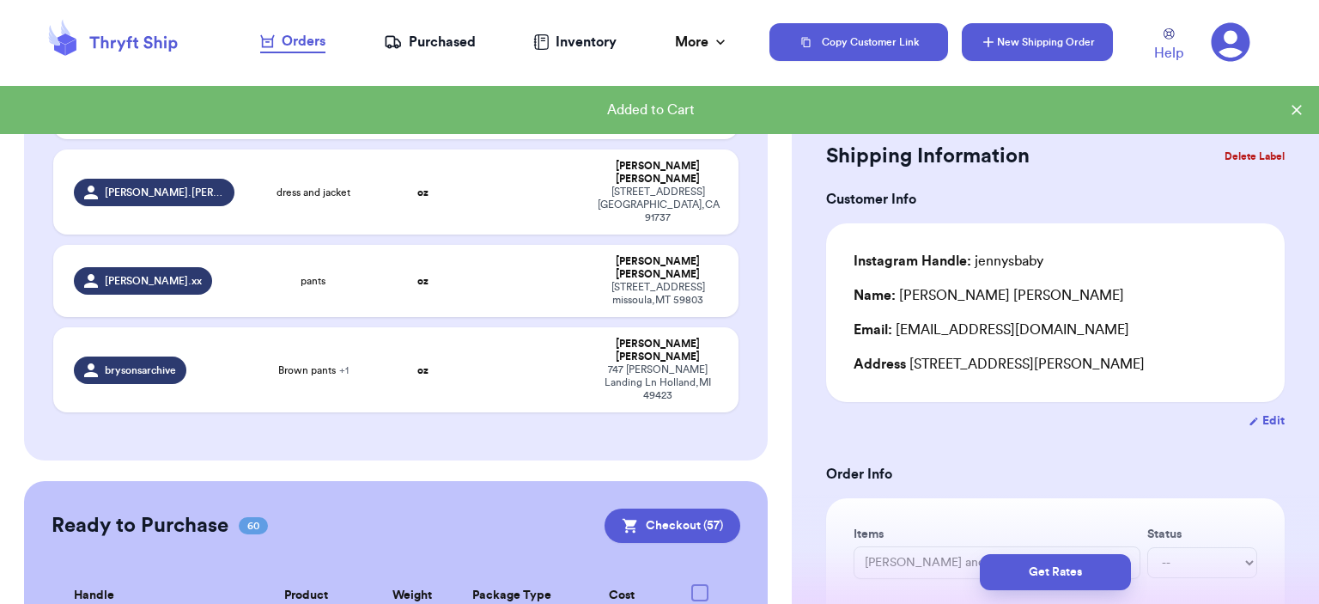
click at [1078, 54] on button "New Shipping Order" at bounding box center [1037, 42] width 151 height 38
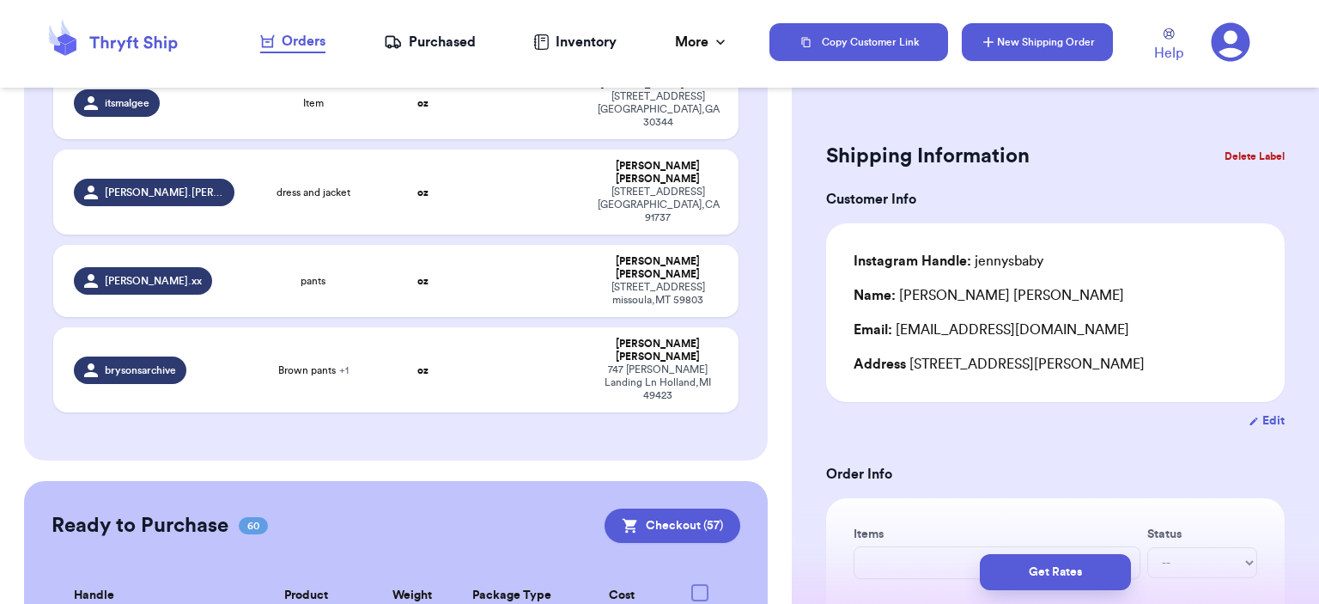
scroll to position [490, 0]
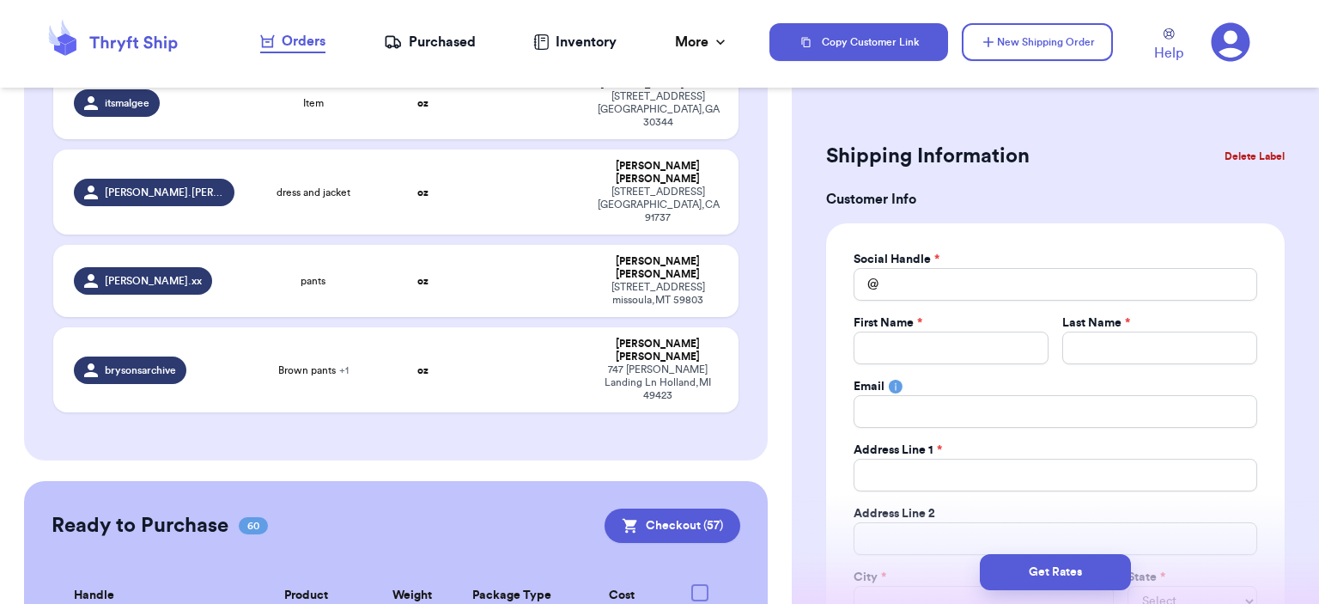
click at [1059, 258] on div "Social Handle *" at bounding box center [1055, 259] width 404 height 17
click at [1060, 259] on div "Social Handle *" at bounding box center [1055, 259] width 404 height 17
click at [1059, 264] on div "Social Handle *" at bounding box center [1055, 259] width 404 height 17
click at [1030, 263] on div "Social Handle *" at bounding box center [1055, 259] width 404 height 17
click at [908, 278] on input "Total Amount Paid" at bounding box center [1055, 284] width 404 height 33
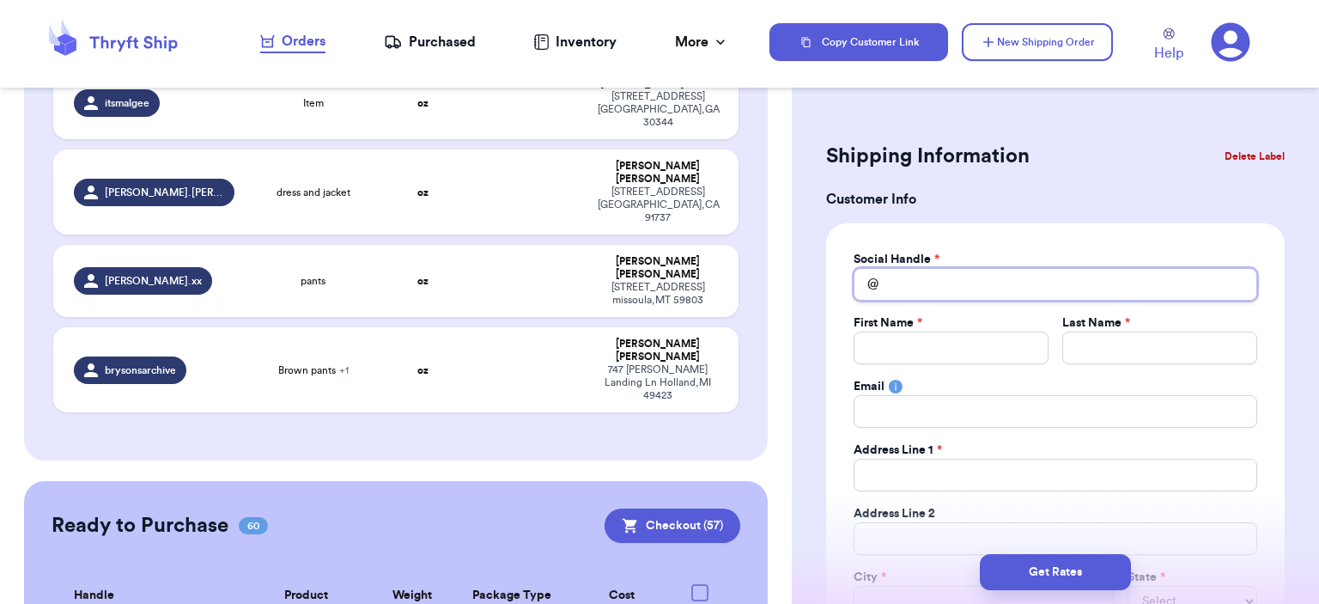
type input "l"
type input "la"
type input "lau"
type input "laur"
type input "lauren"
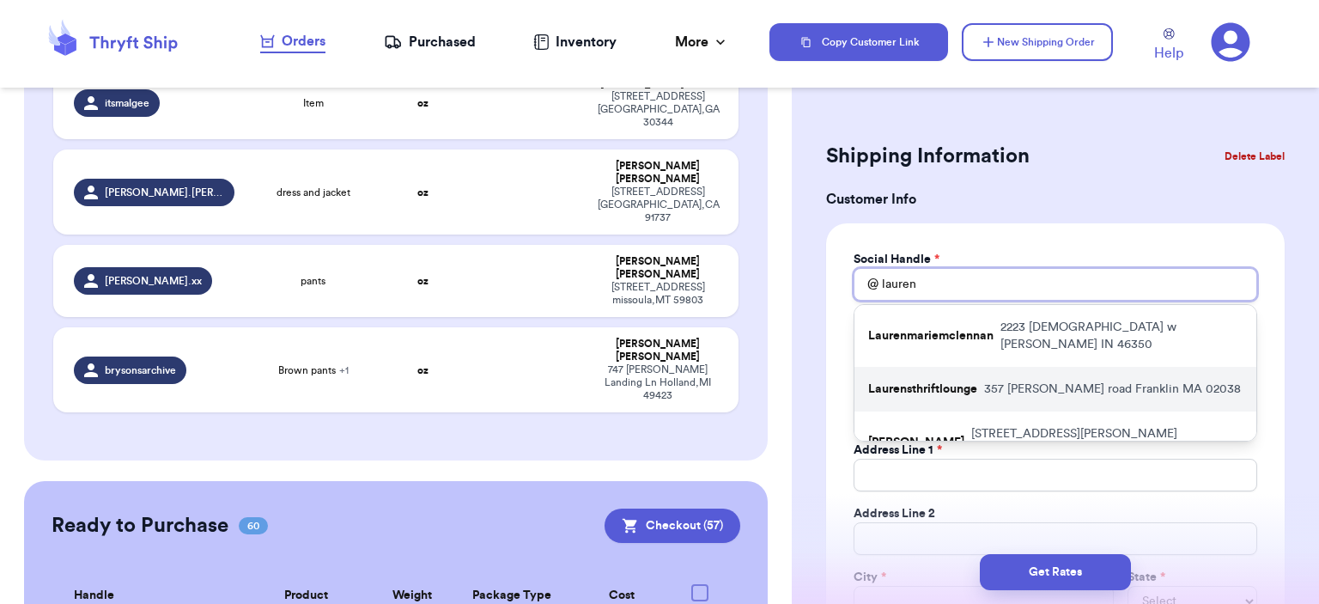
type input "lauren"
click at [967, 367] on div "Laurensthriftlounge 357 mucciarone road Franklin MA 02038" at bounding box center [1055, 389] width 402 height 45
type input "Laurensthriftlounge"
type input "Lauren"
type input "DiNardo"
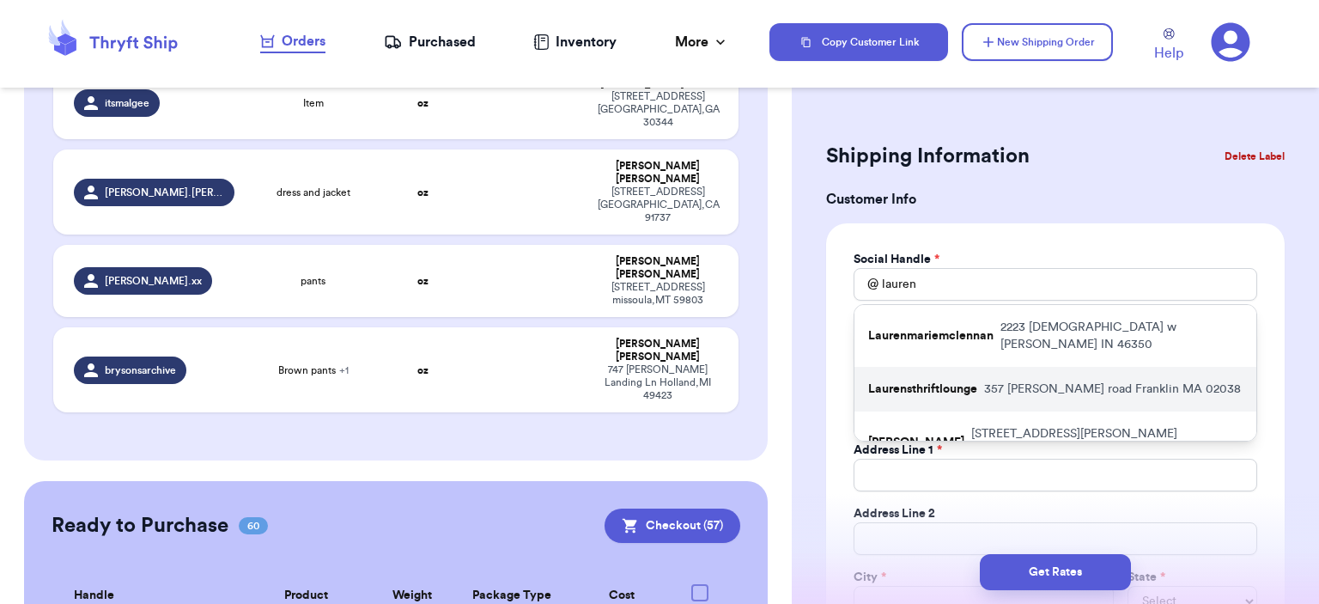
type input "Laurendinardo7@yahoo.com"
type input "357 mucciarone road"
type input "Franklin"
select select "MA"
type input "02038"
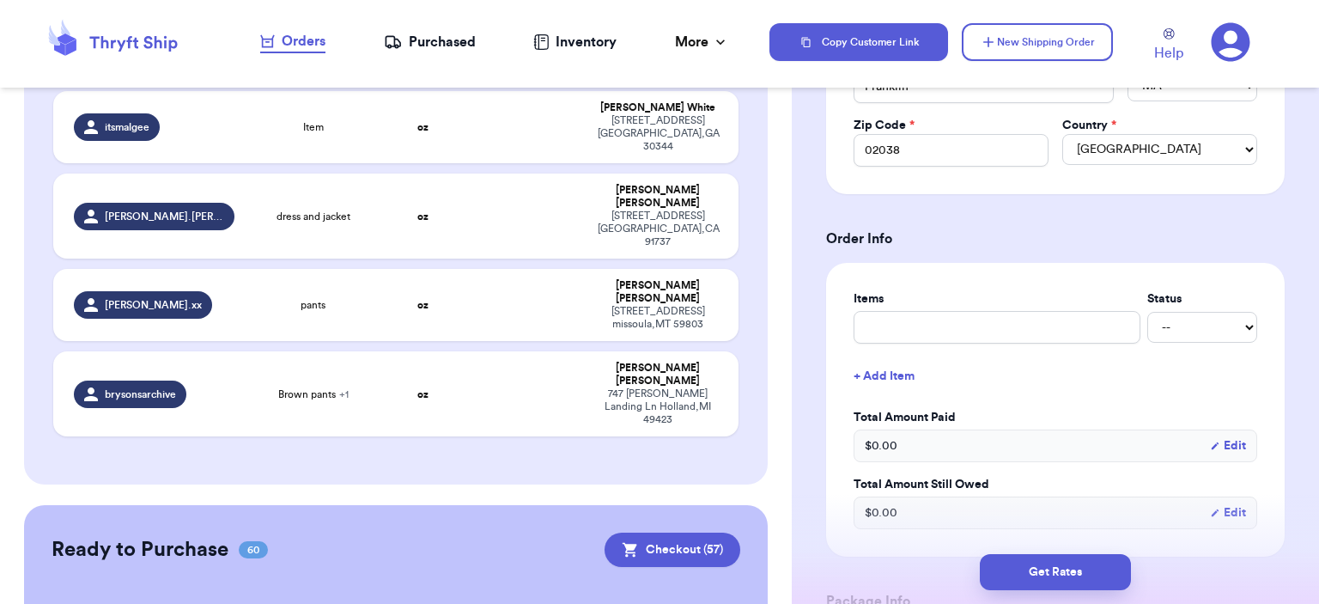
scroll to position [501, 0]
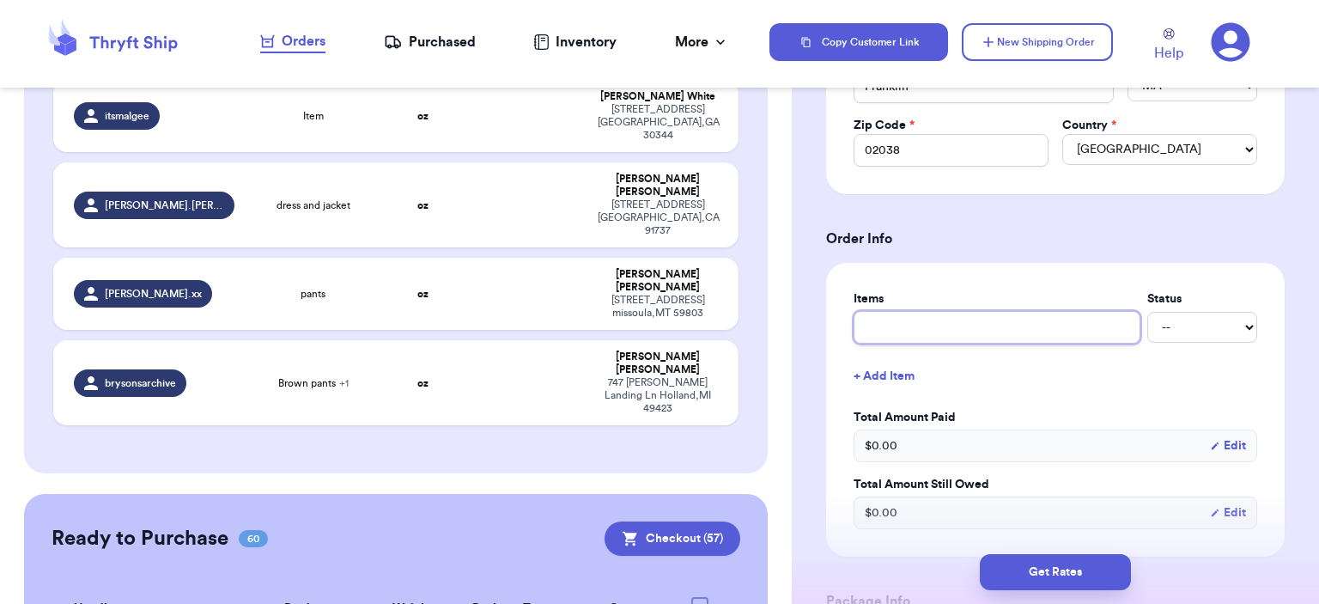
click at [1022, 318] on input "text" at bounding box center [996, 327] width 287 height 33
type input "bag"
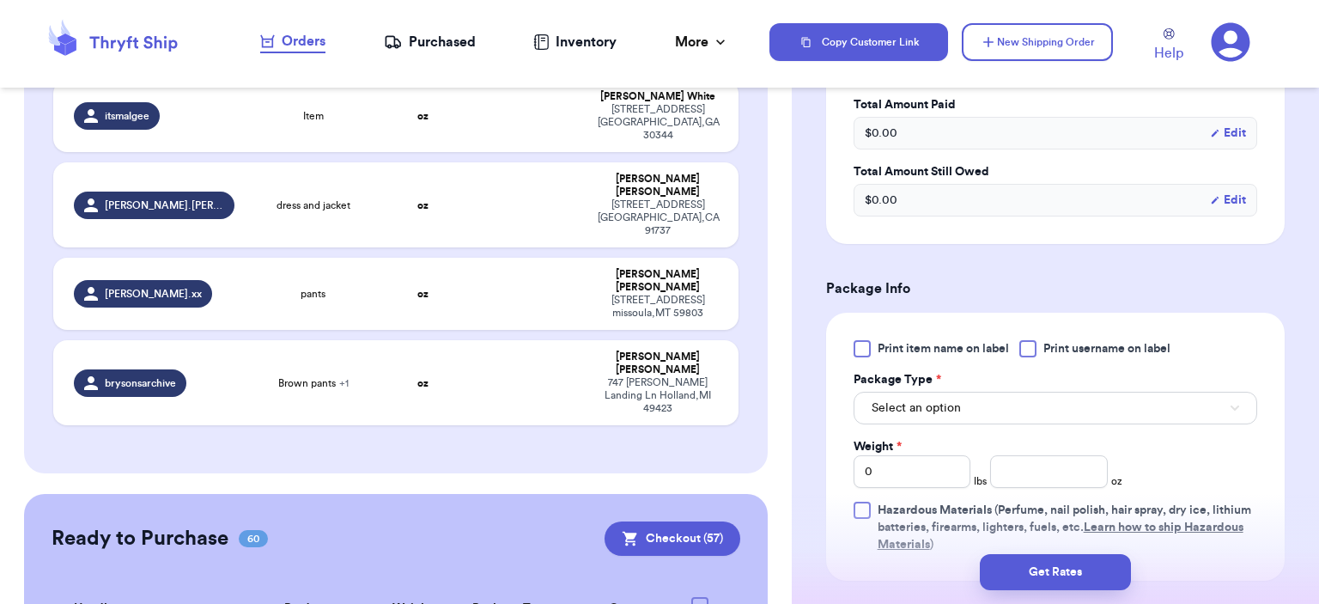
scroll to position [1030, 0]
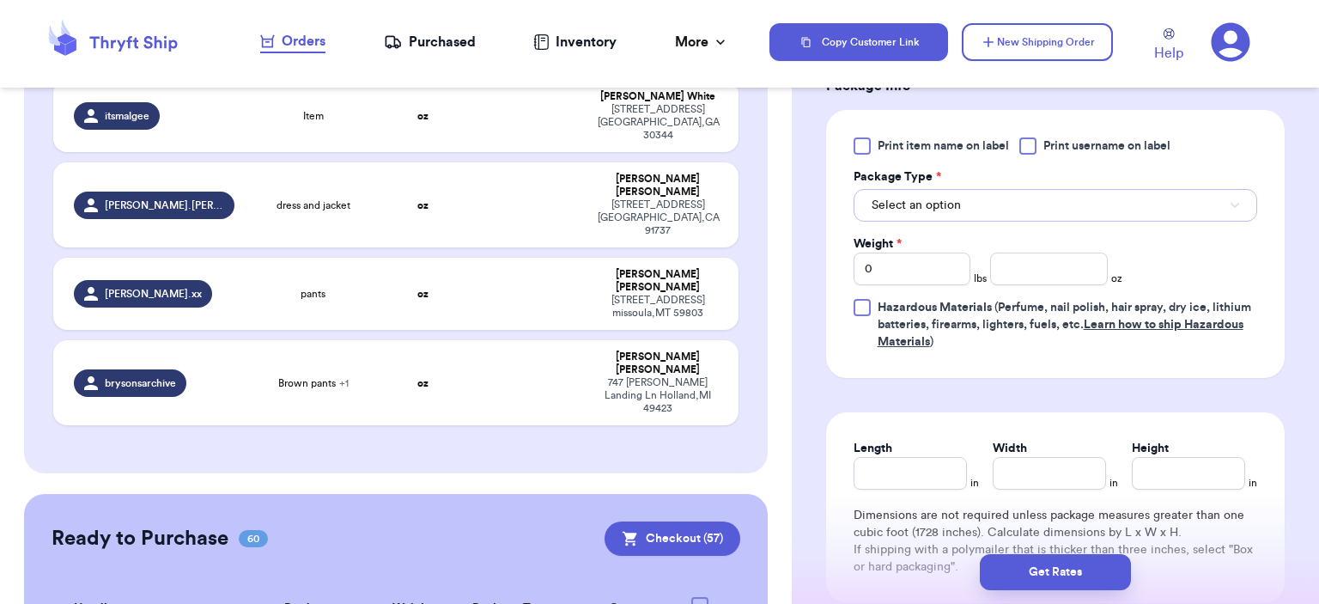
click at [1013, 212] on button "Select an option" at bounding box center [1055, 205] width 404 height 33
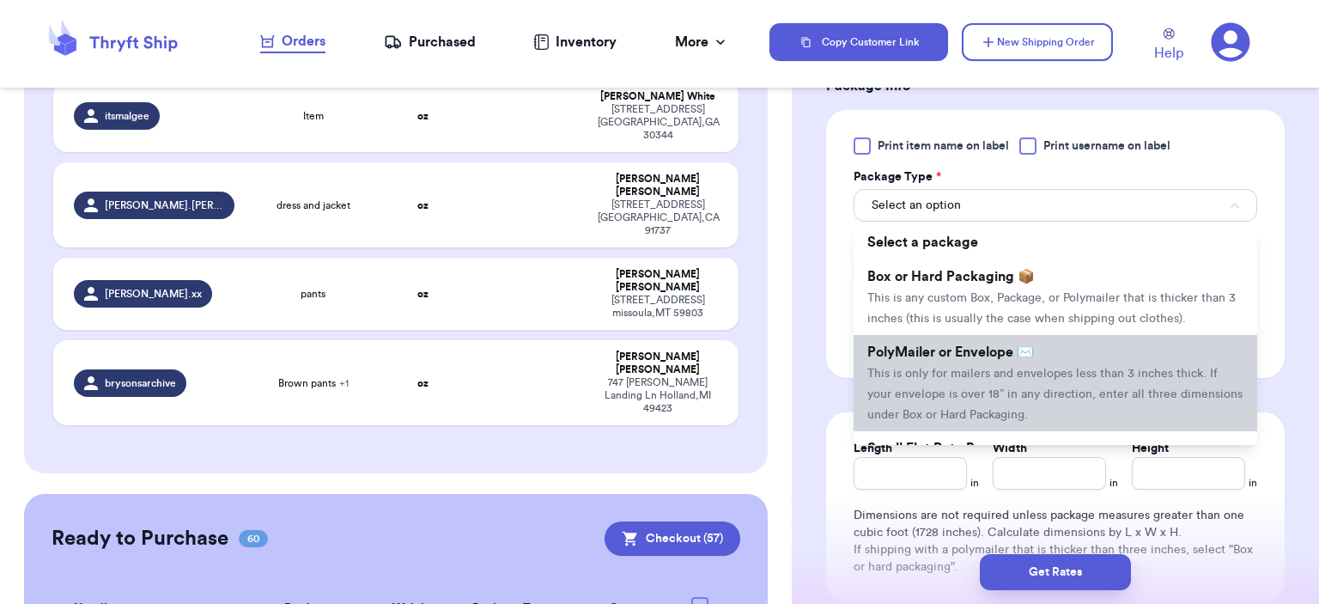
click at [1050, 352] on li "PolyMailer or Envelope ✉️ This is only for mailers and envelopes less than 3 in…" at bounding box center [1055, 383] width 404 height 96
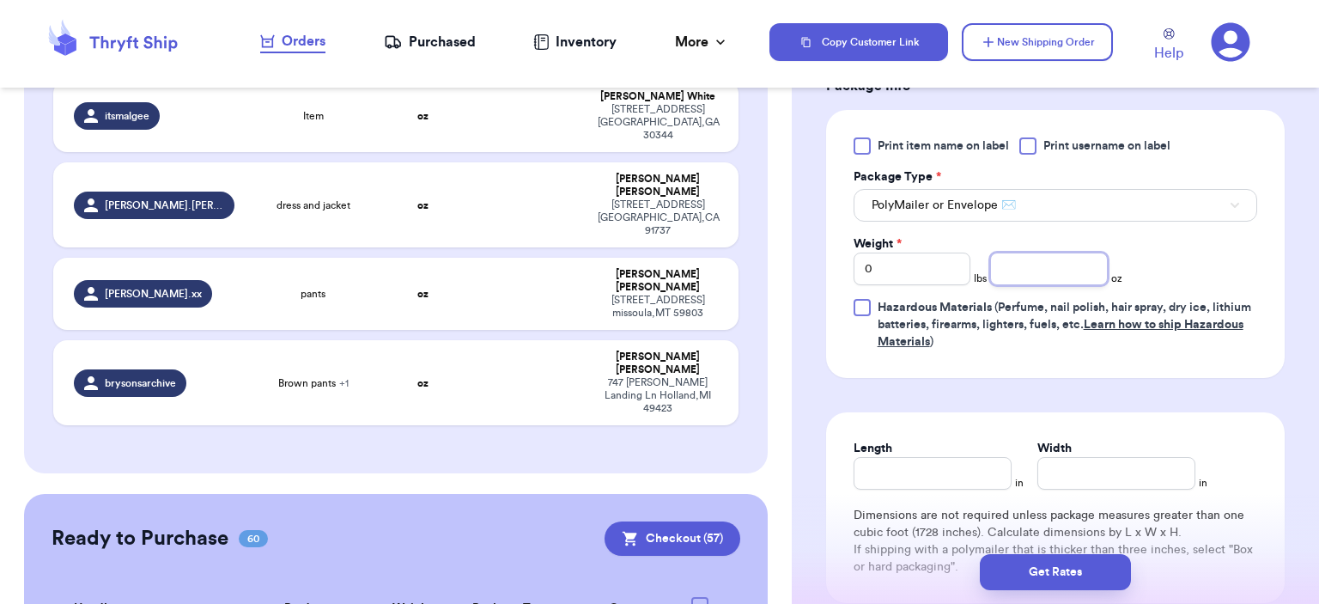
click at [1041, 261] on input "number" at bounding box center [1049, 268] width 118 height 33
type input "5"
click at [1077, 573] on button "Get Rates" at bounding box center [1055, 572] width 151 height 36
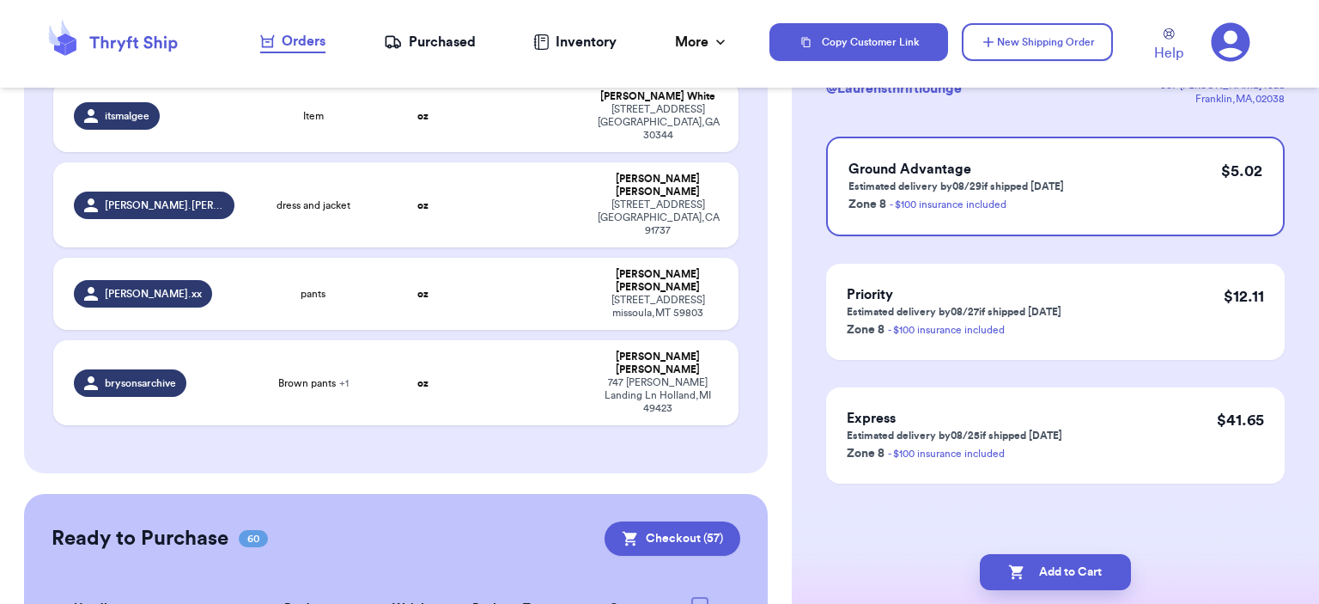
scroll to position [0, 0]
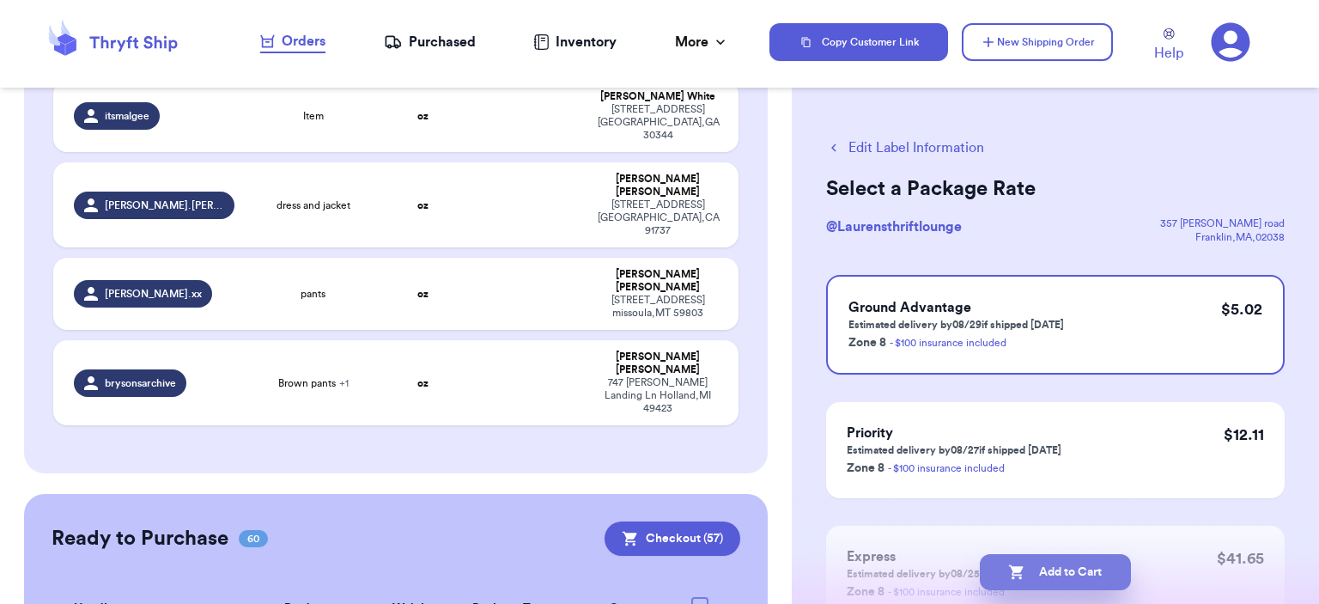
click at [1067, 570] on button "Add to Cart" at bounding box center [1055, 572] width 151 height 36
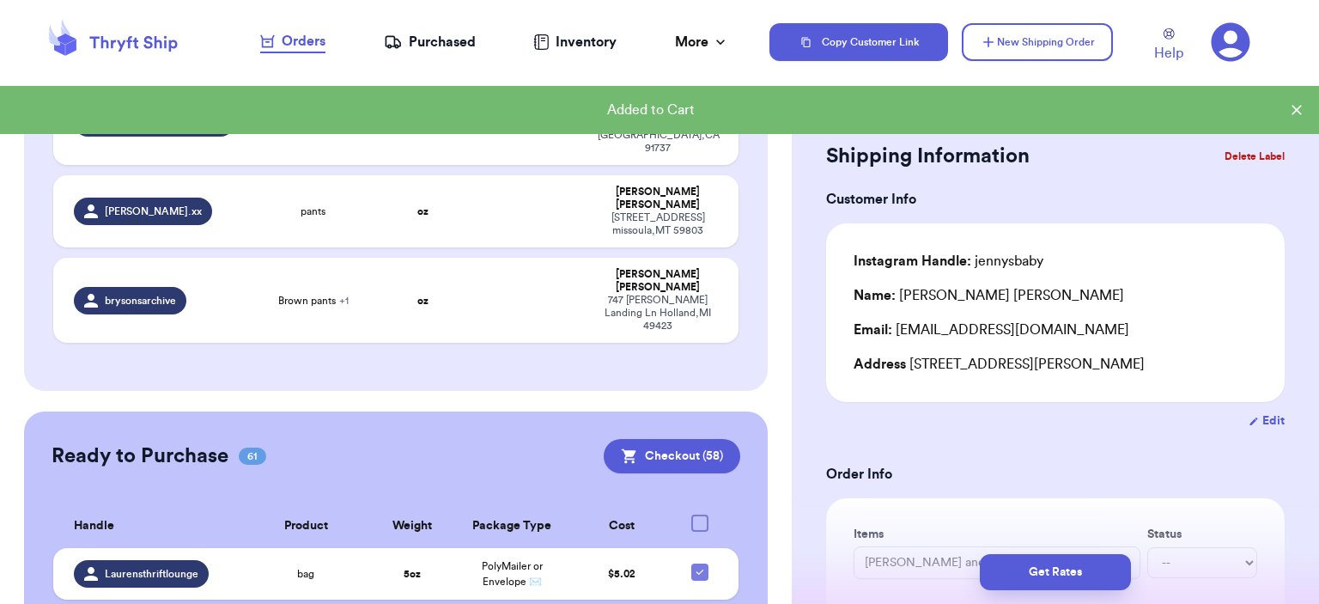
scroll to position [432, 0]
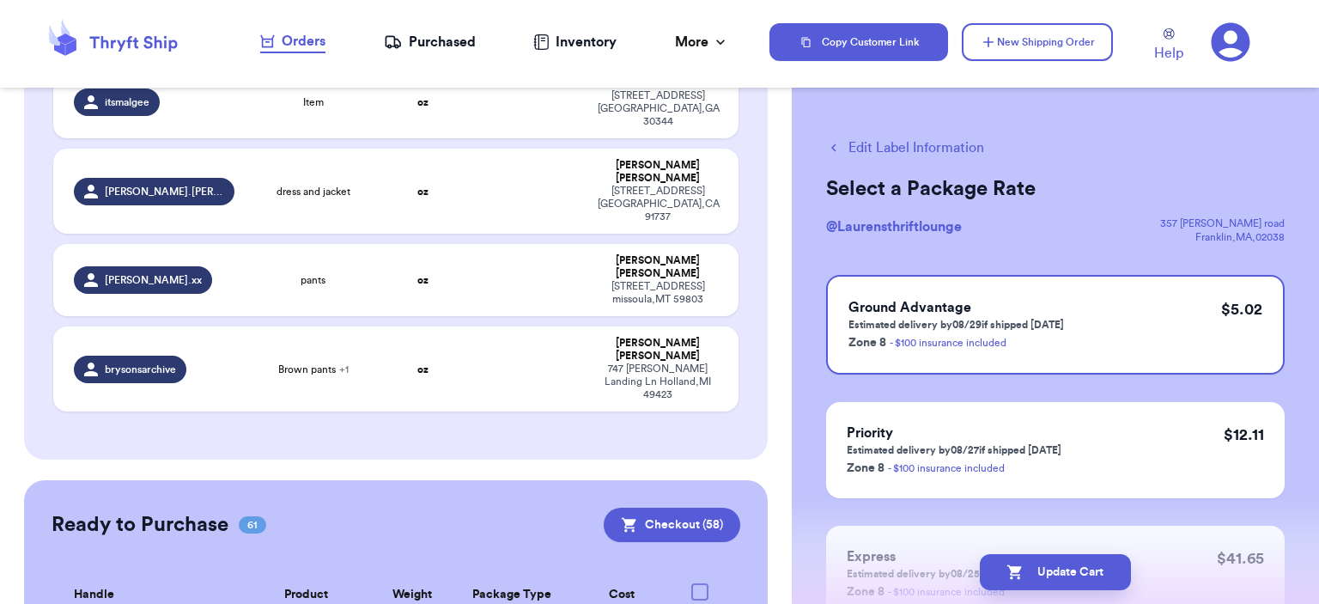
click at [916, 135] on div "Edit Label Information Select a Package Rate @ Laurensthriftlounge 357 mucciaro…" at bounding box center [1055, 422] width 527 height 639
click at [920, 138] on button "Edit Label Information" at bounding box center [905, 147] width 158 height 21
checkbox input "false"
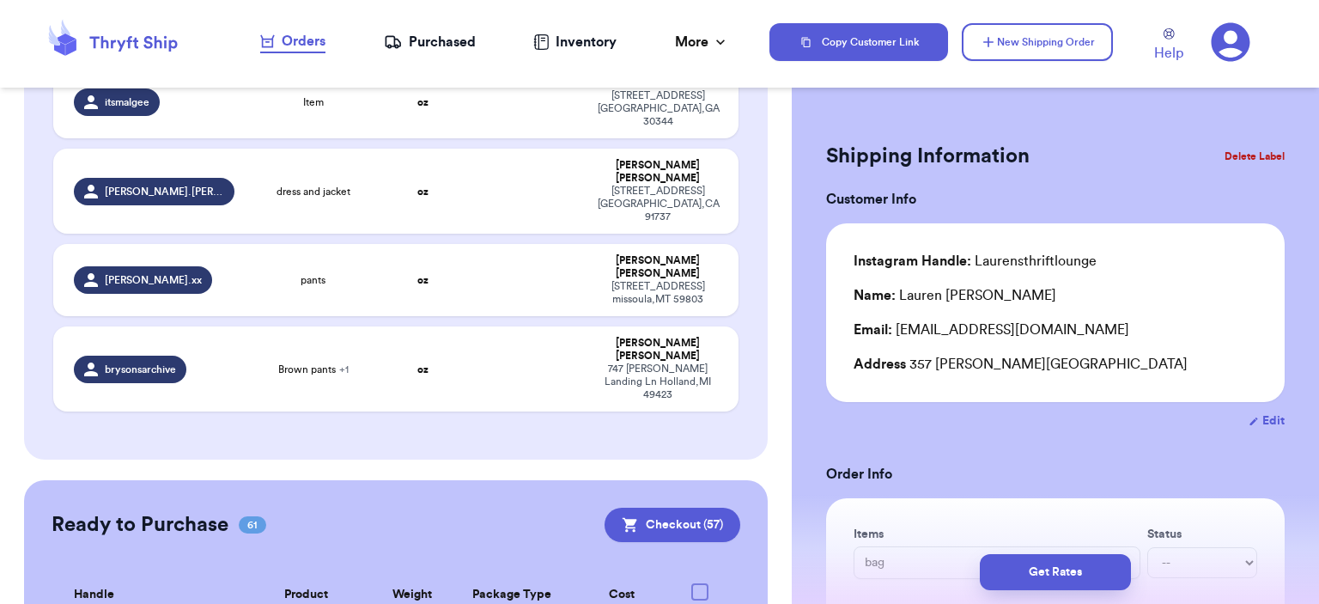
scroll to position [501, 0]
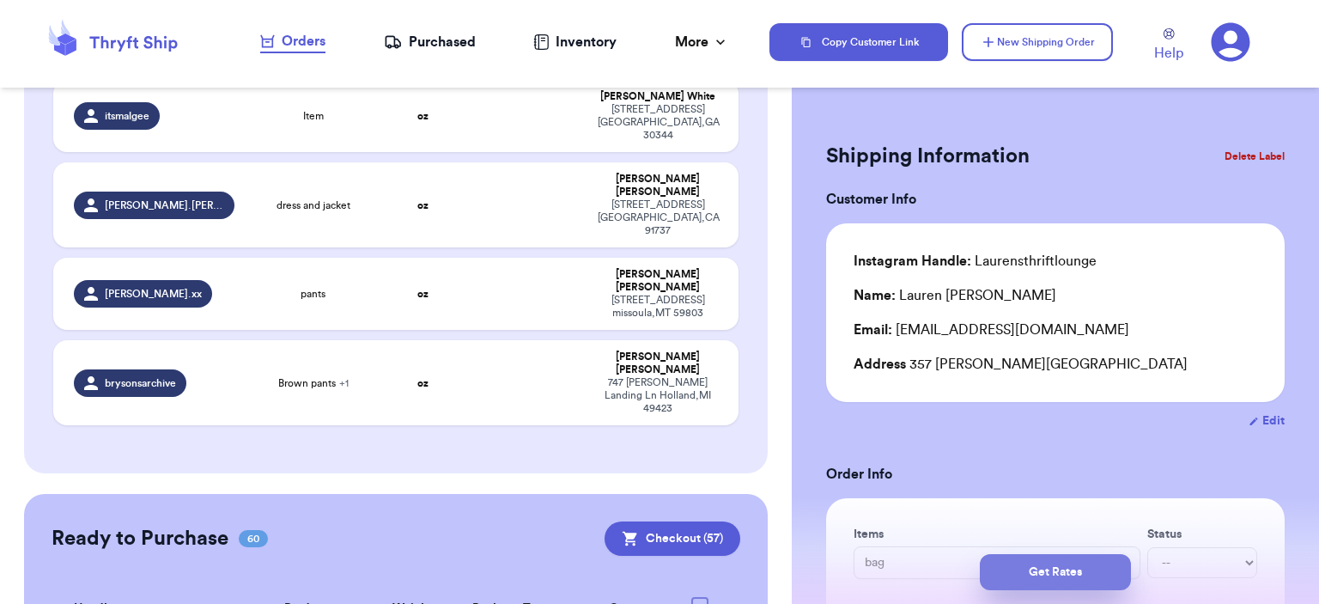
click at [1095, 577] on button "Get Rates" at bounding box center [1055, 572] width 151 height 36
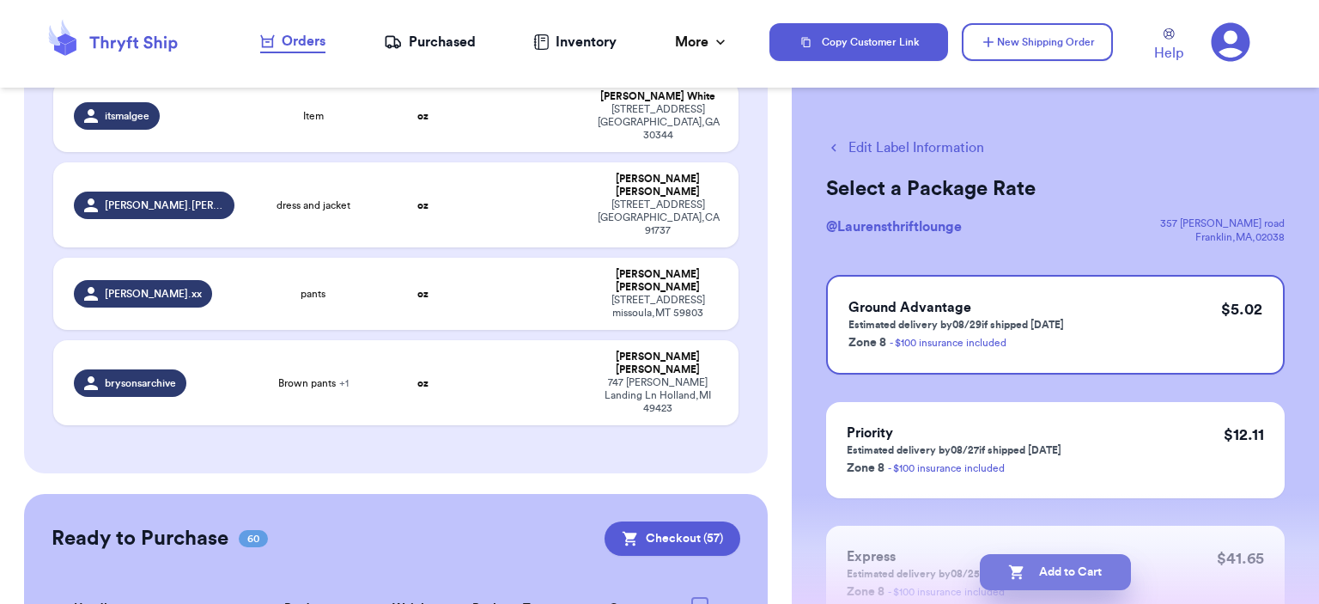
click at [1083, 568] on button "Add to Cart" at bounding box center [1055, 572] width 151 height 36
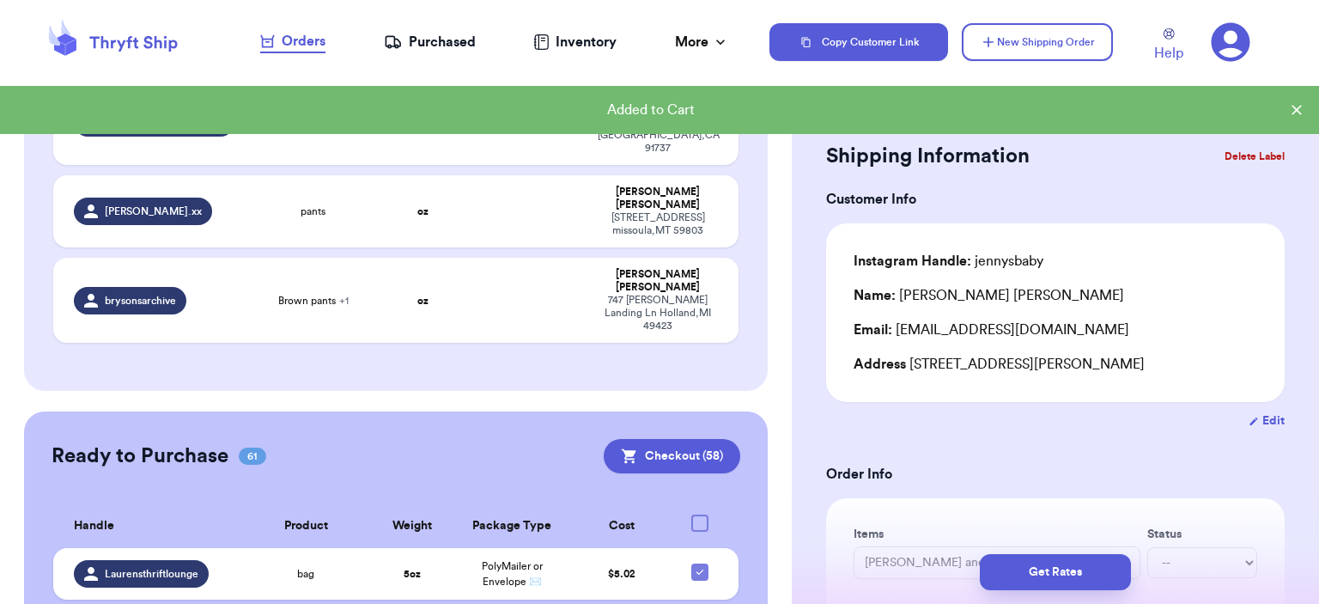
scroll to position [432, 0]
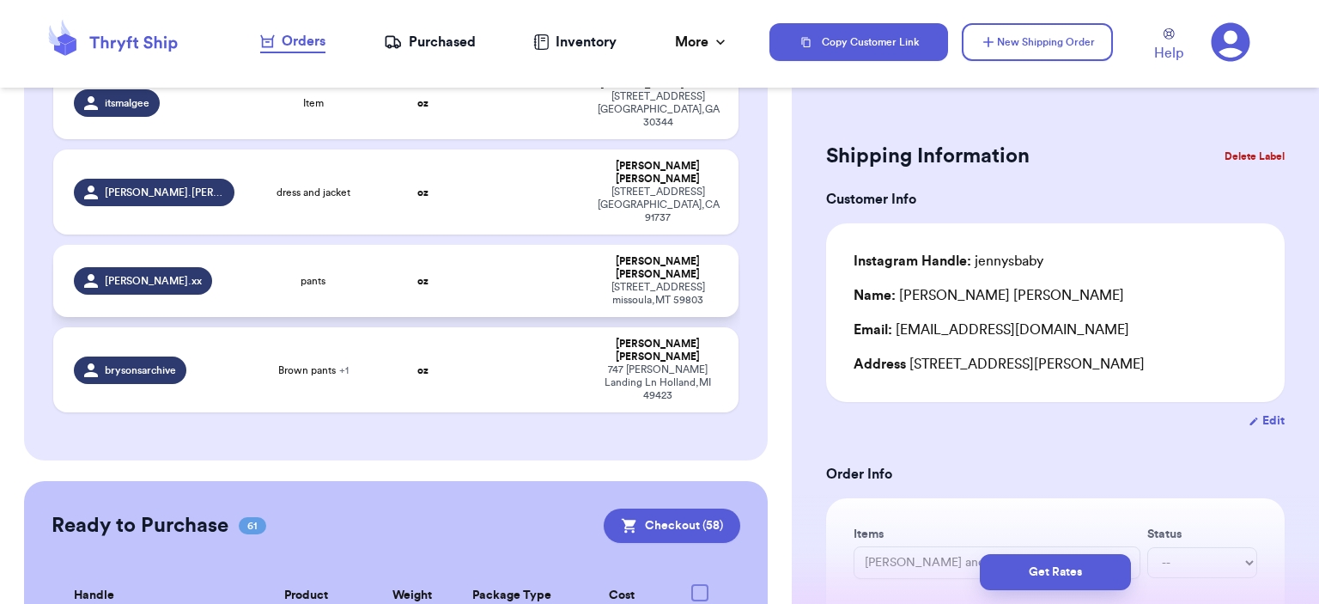
click at [323, 245] on td "pants" at bounding box center [313, 281] width 137 height 72
type input "pants"
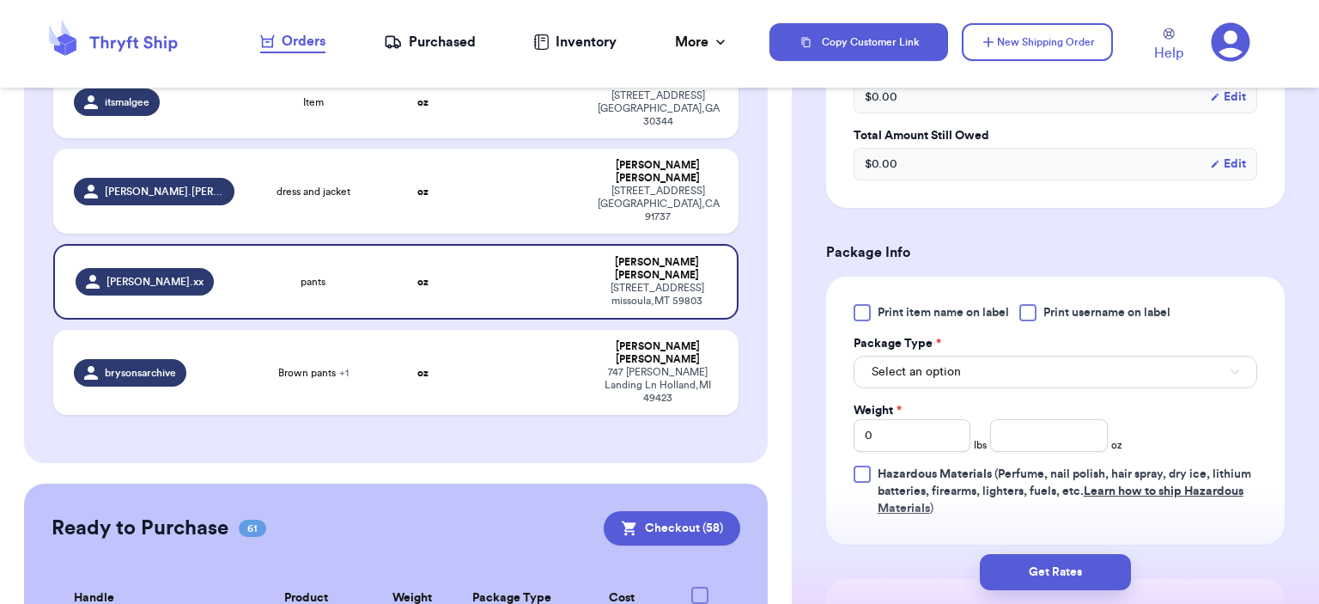
scroll to position [773, 0]
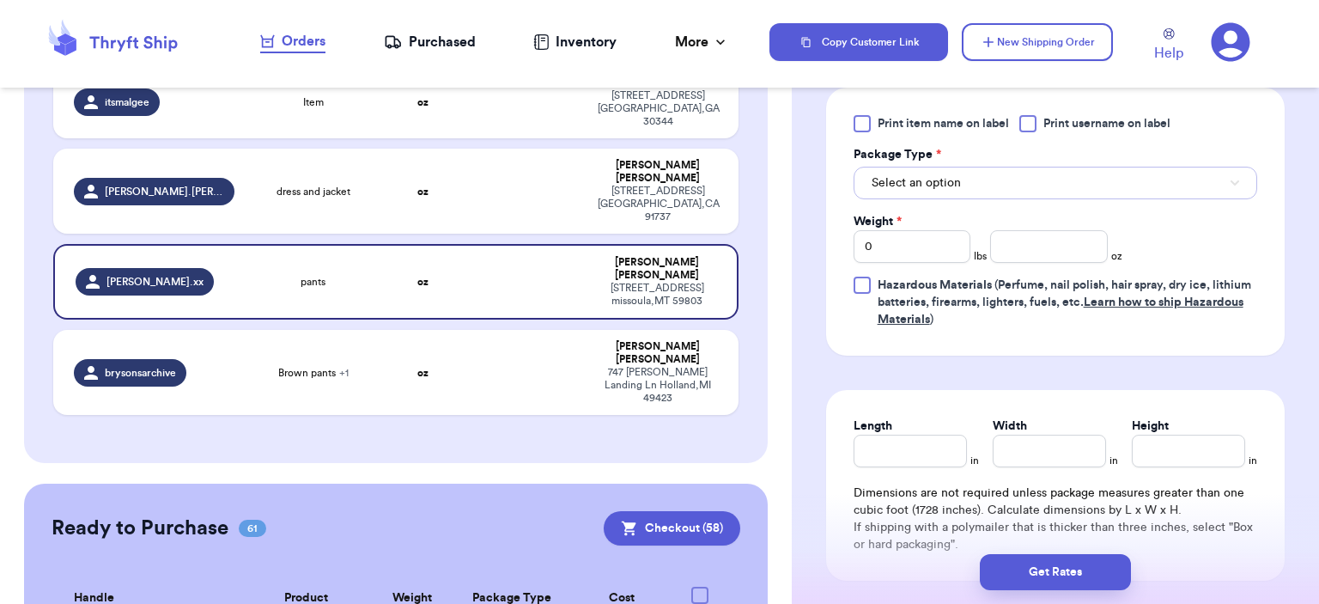
click at [1029, 193] on button "Select an option" at bounding box center [1055, 183] width 404 height 33
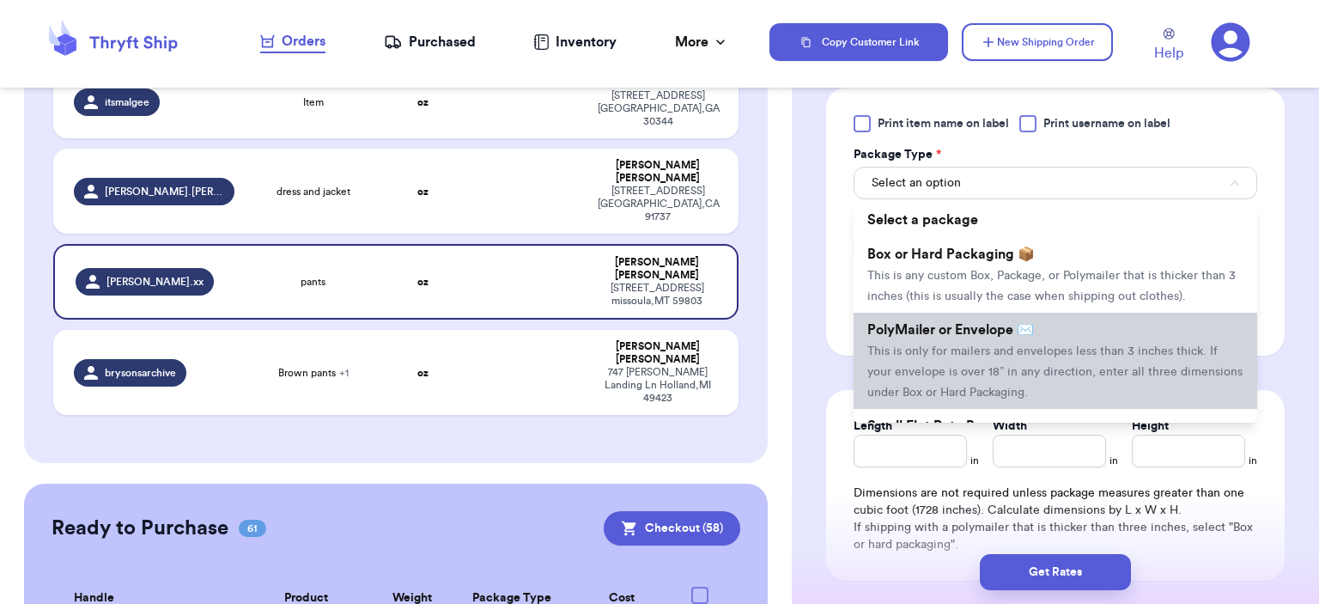
click at [1011, 329] on span "PolyMailer or Envelope ✉️" at bounding box center [950, 330] width 167 height 14
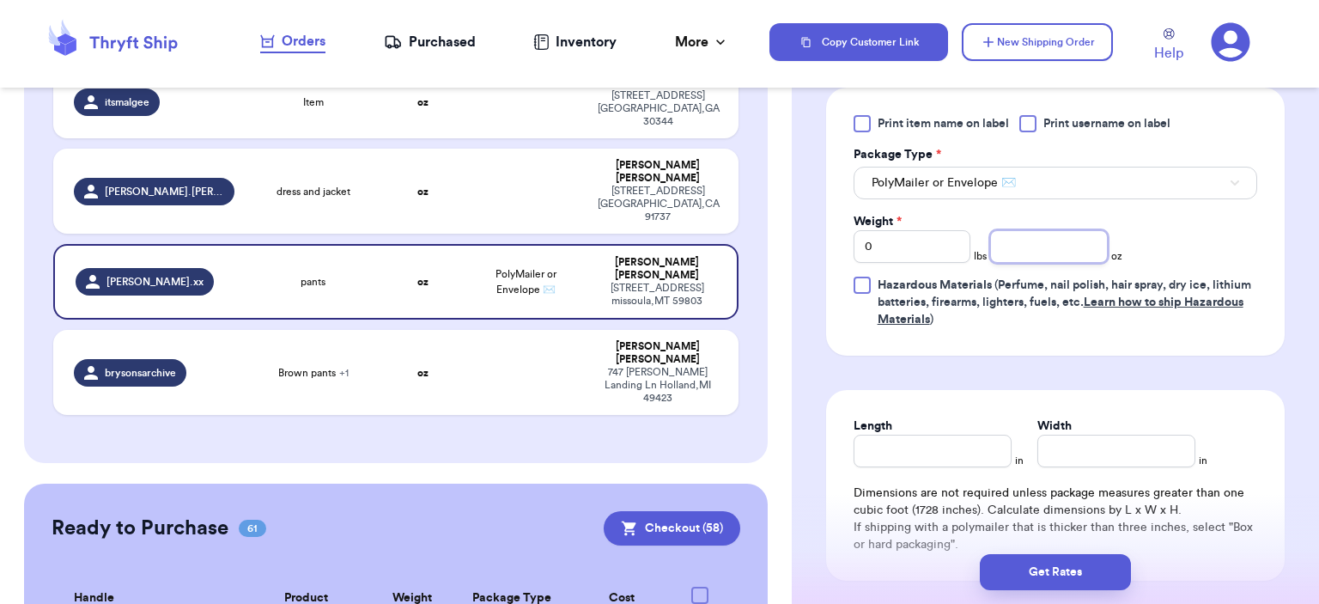
click at [1039, 244] on input "number" at bounding box center [1049, 246] width 118 height 33
type input "6"
click at [1051, 561] on button "Get Rates" at bounding box center [1055, 572] width 151 height 36
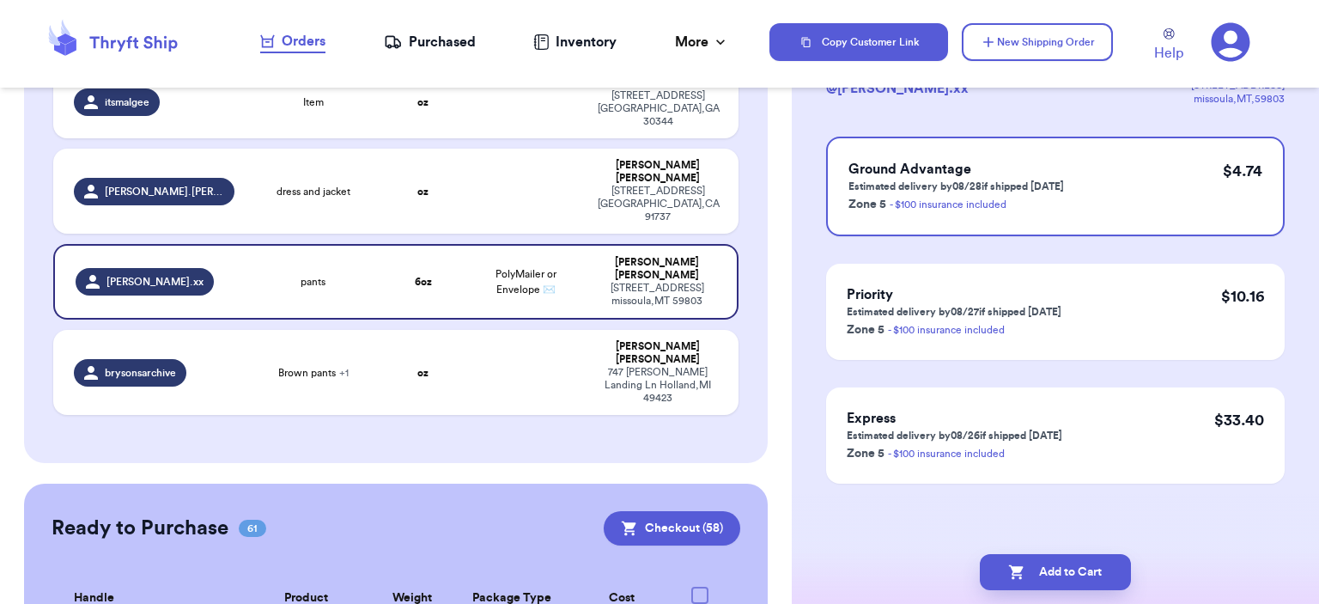
scroll to position [0, 0]
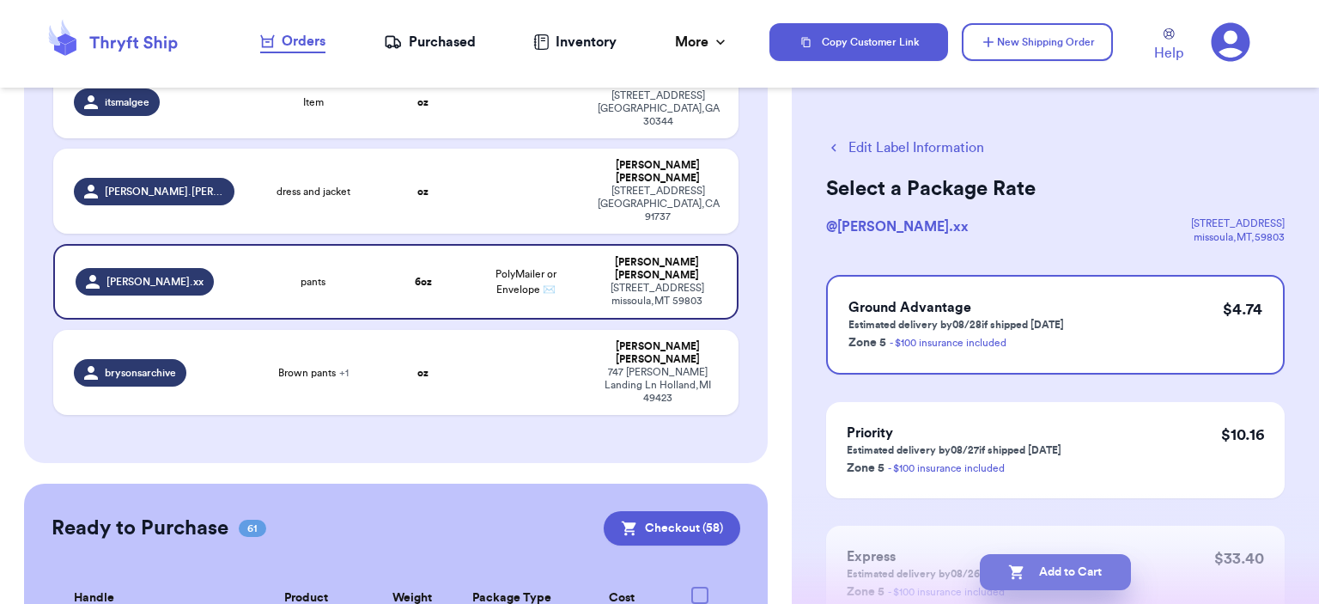
click at [1054, 565] on button "Add to Cart" at bounding box center [1055, 572] width 151 height 36
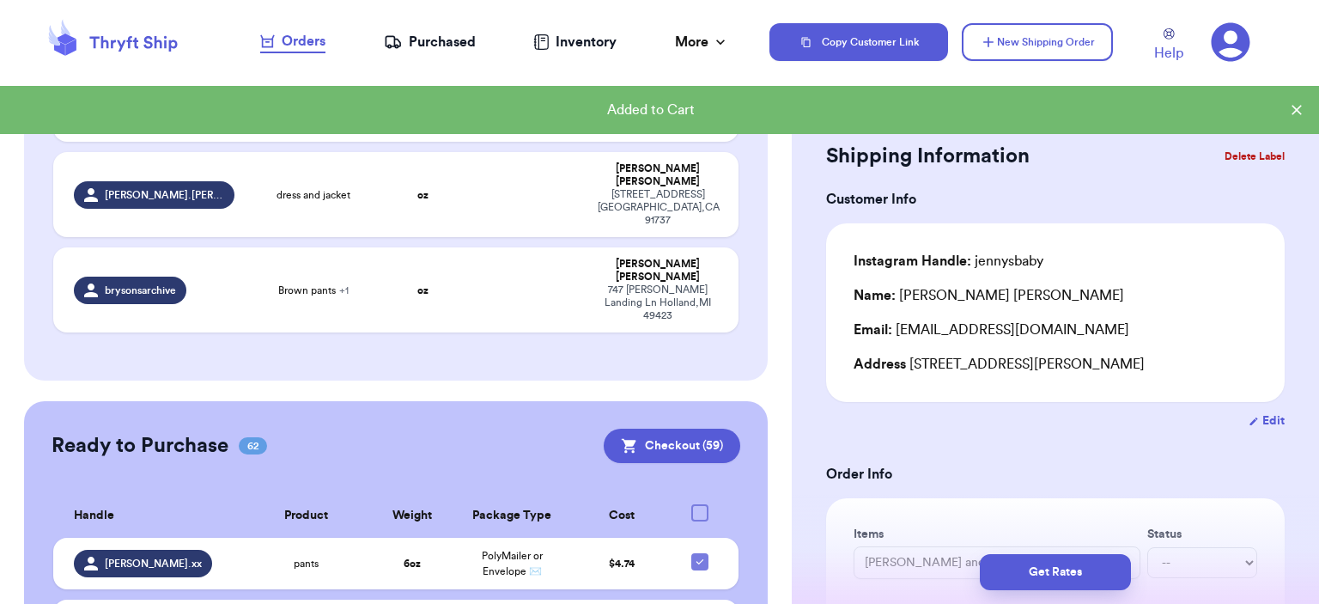
scroll to position [432, 0]
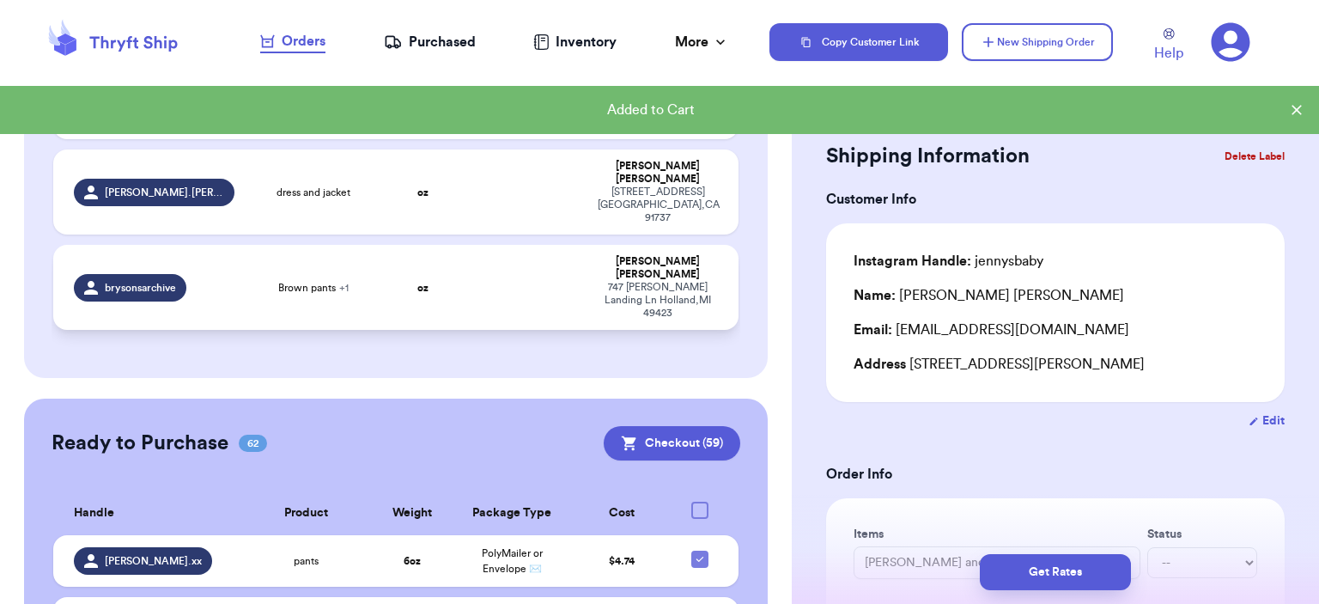
click at [393, 245] on td "oz" at bounding box center [423, 287] width 82 height 85
type input "Brown pants"
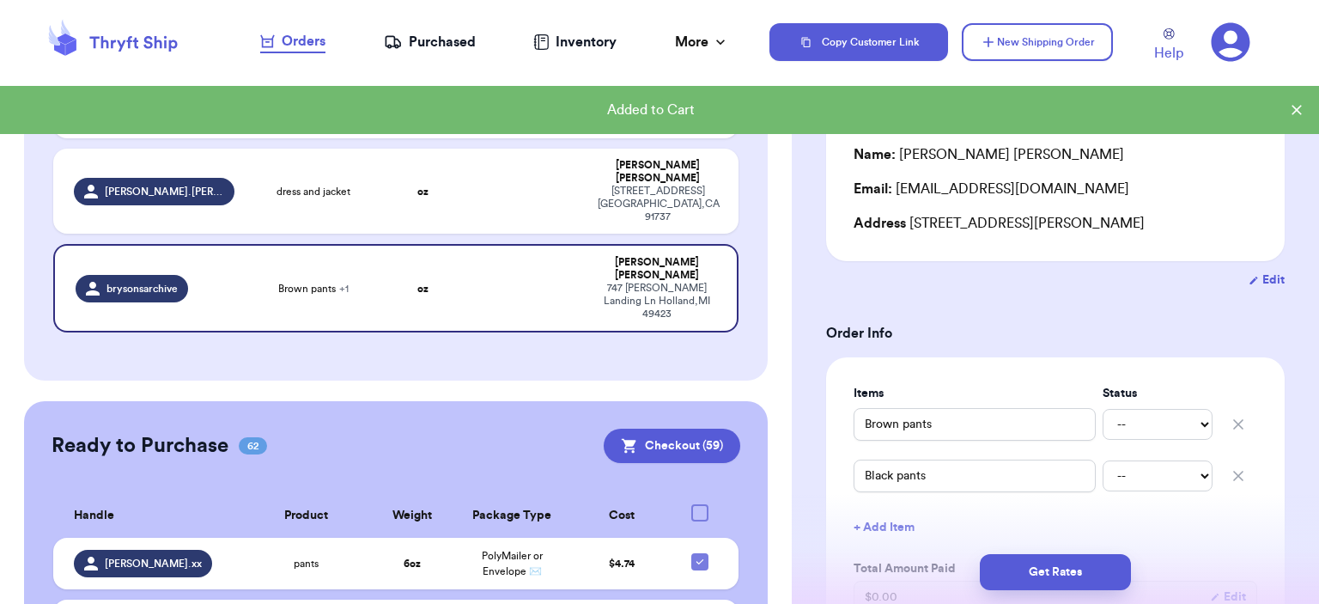
scroll to position [343, 0]
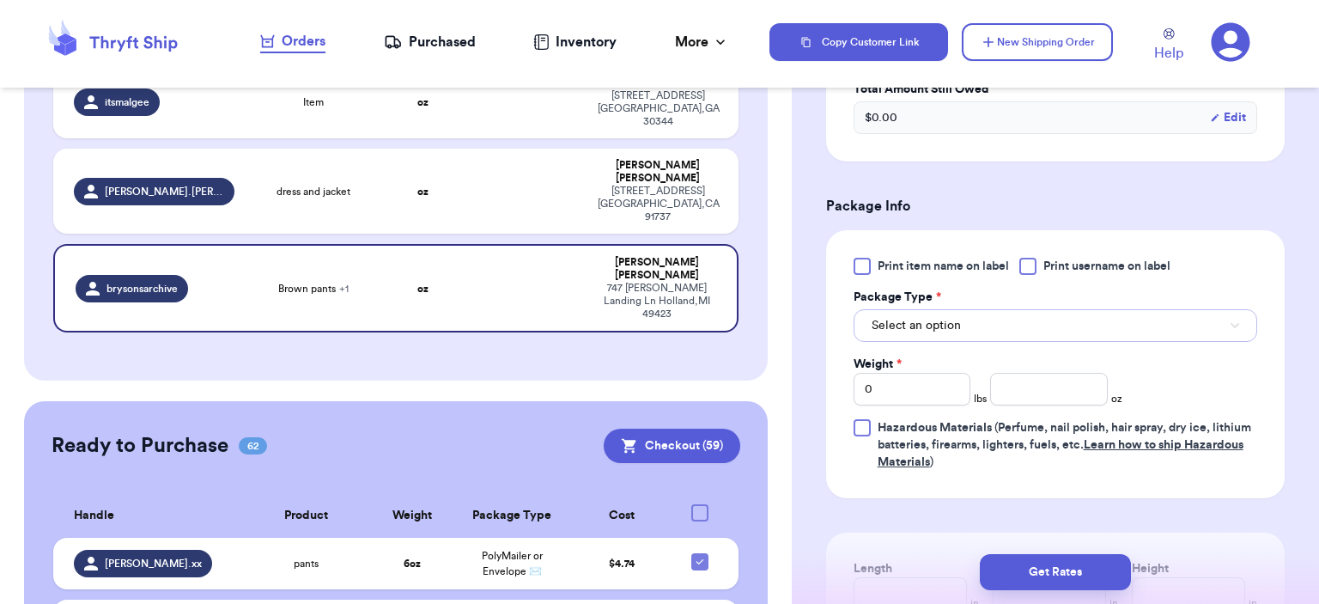
click at [1047, 331] on button "Select an option" at bounding box center [1055, 325] width 404 height 33
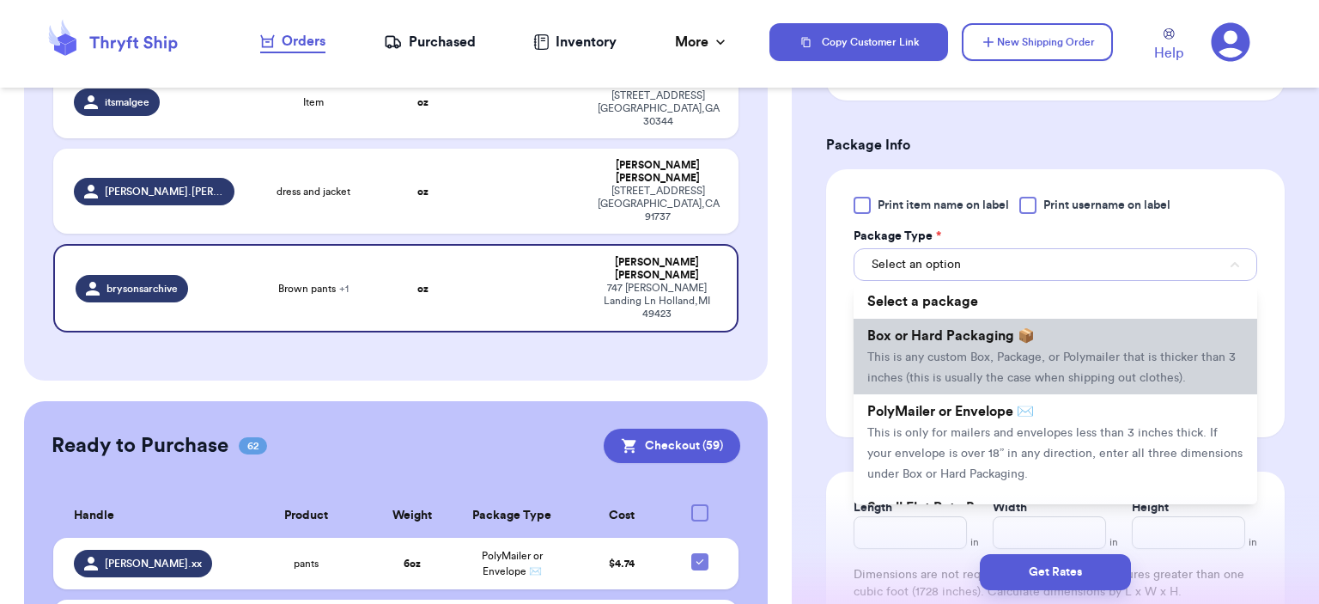
scroll to position [773, 0]
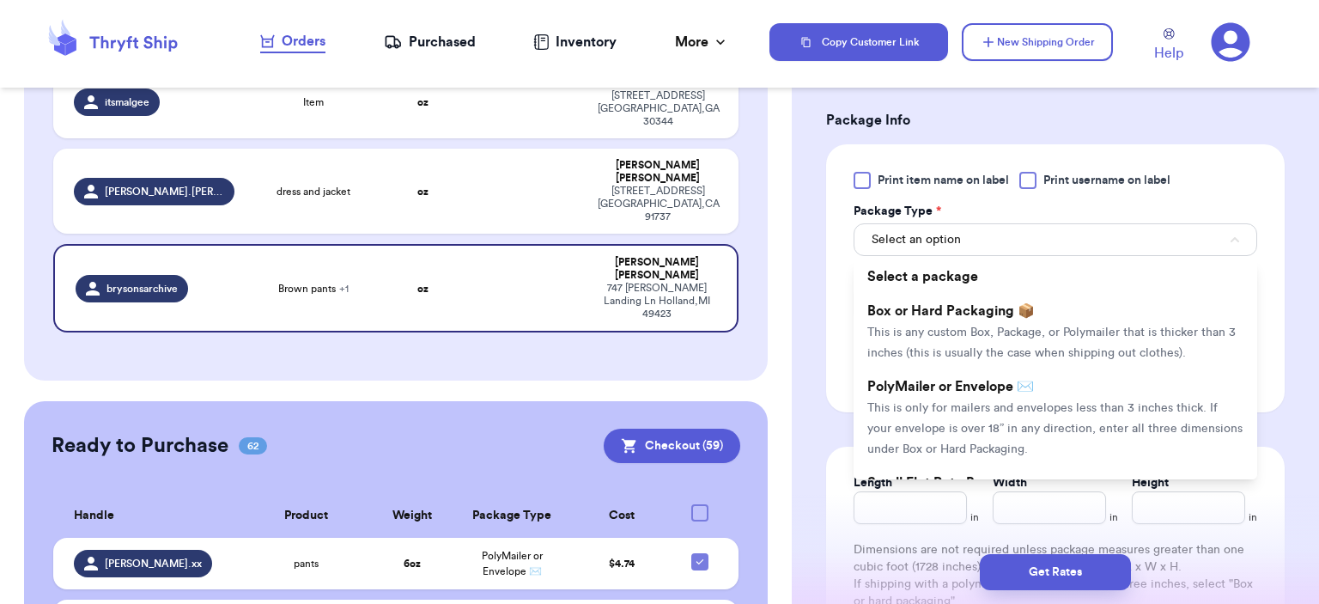
click at [1036, 381] on li "PolyMailer or Envelope ✉️ This is only for mailers and envelopes less than 3 in…" at bounding box center [1055, 417] width 404 height 96
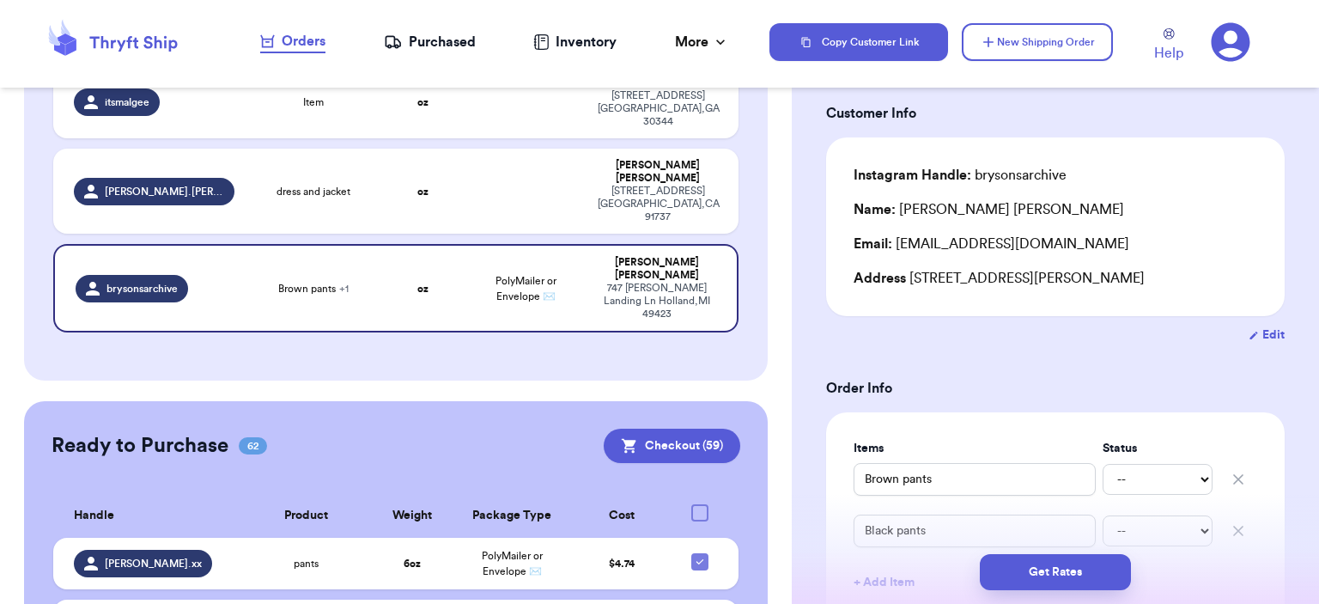
scroll to position [687, 0]
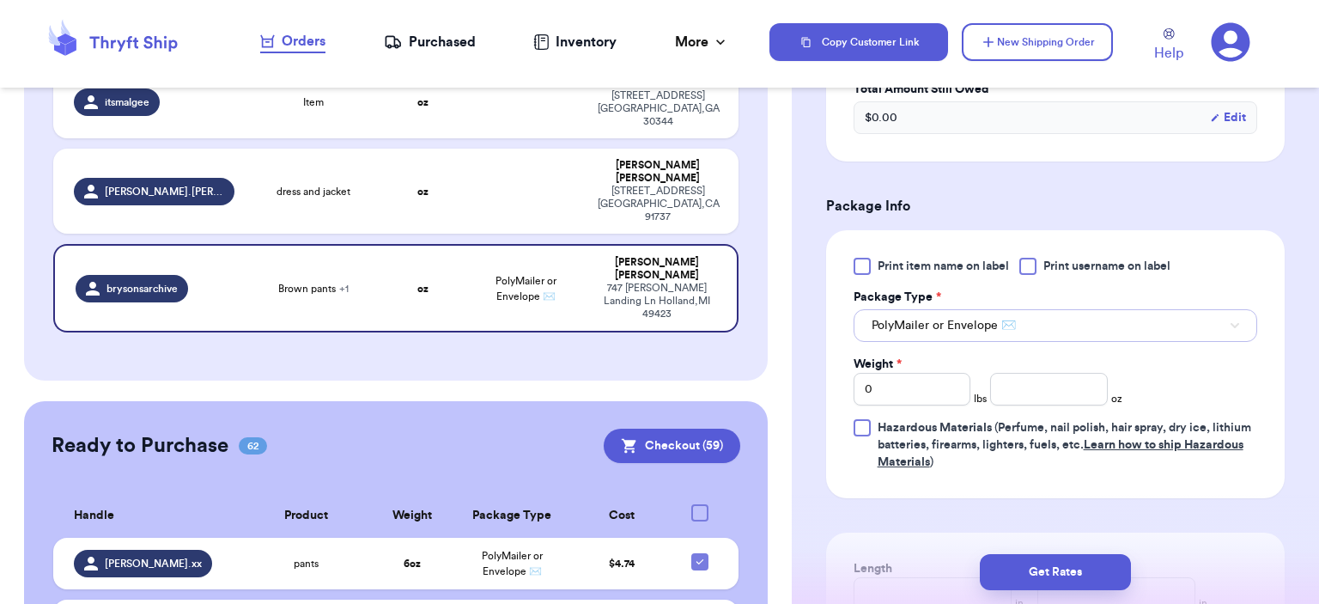
click at [1035, 332] on button "PolyMailer or Envelope ✉️" at bounding box center [1055, 325] width 404 height 33
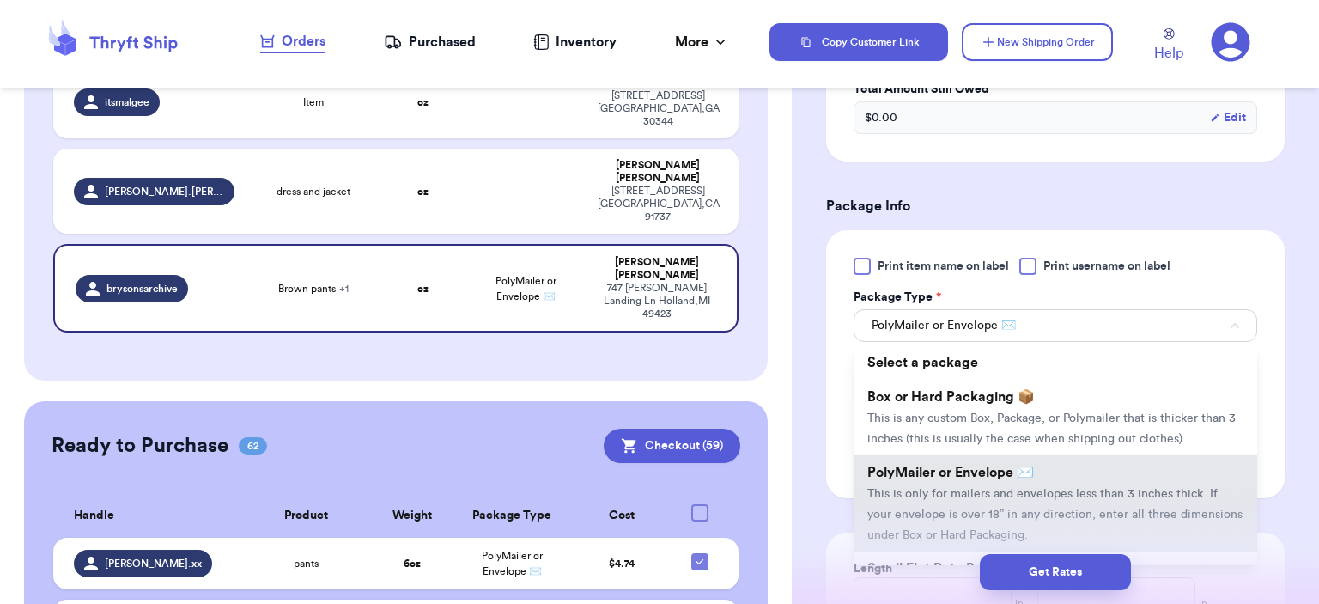
click at [886, 278] on div "Print item name on label Print username on label Package Type * PolyMailer or E…" at bounding box center [1055, 364] width 404 height 213
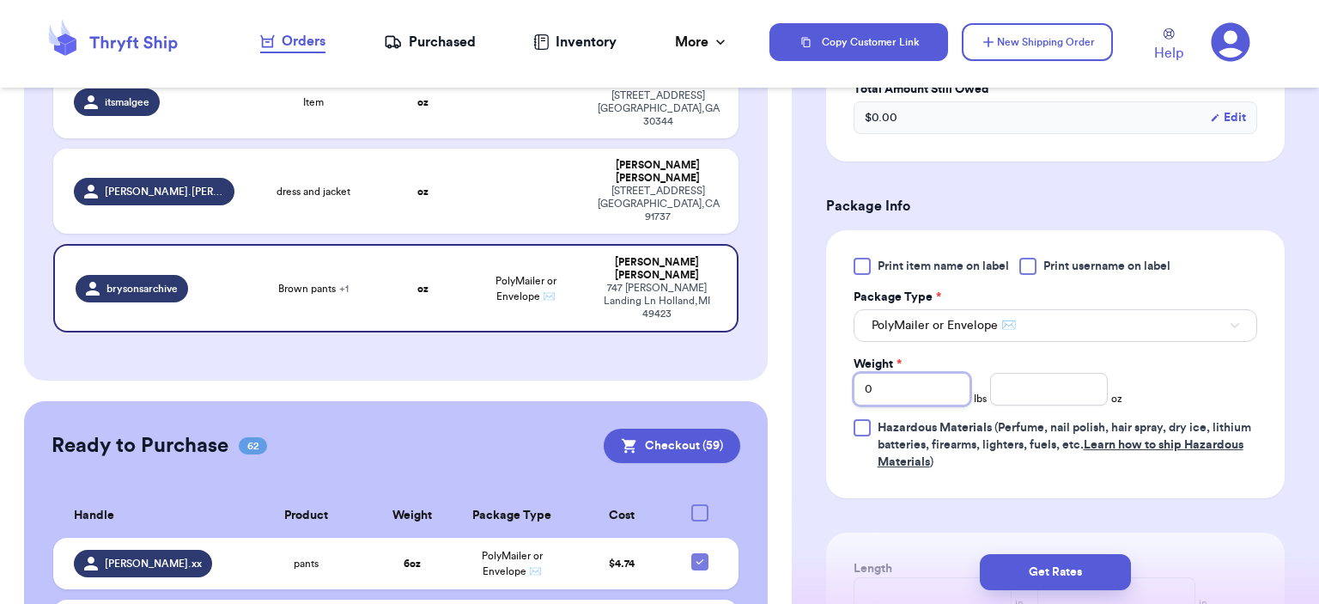
click at [898, 398] on input "0" at bounding box center [912, 389] width 118 height 33
drag, startPoint x: 888, startPoint y: 396, endPoint x: 862, endPoint y: 391, distance: 26.3
click at [863, 392] on input "0" at bounding box center [912, 389] width 118 height 33
type input "1"
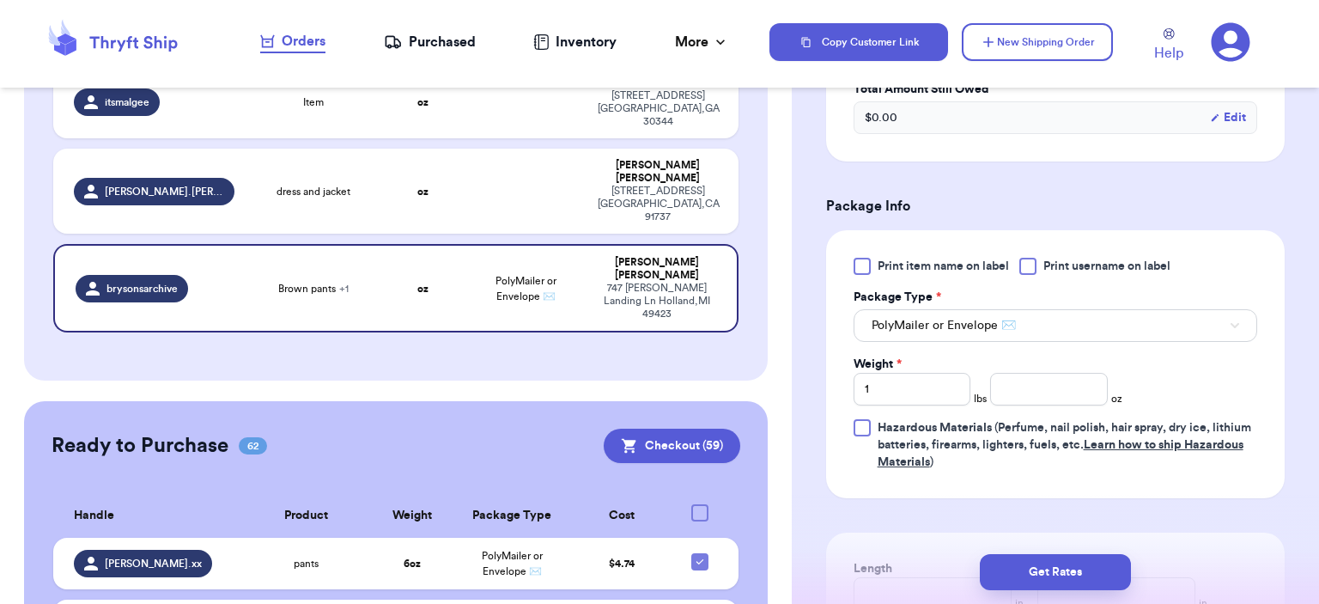
click at [979, 395] on span "lbs" at bounding box center [980, 399] width 13 height 14
click at [1006, 393] on input "number" at bounding box center [1049, 389] width 118 height 33
type input "0"
click at [1058, 559] on button "Get Rates" at bounding box center [1055, 572] width 151 height 36
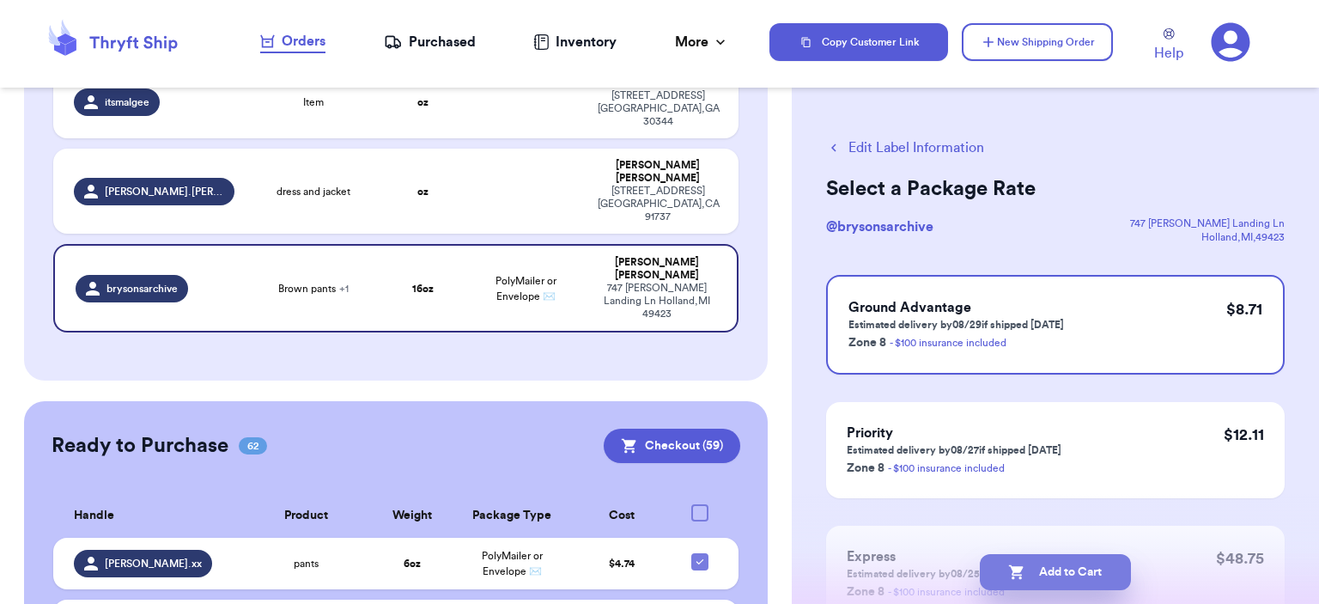
click at [1038, 562] on button "Add to Cart" at bounding box center [1055, 572] width 151 height 36
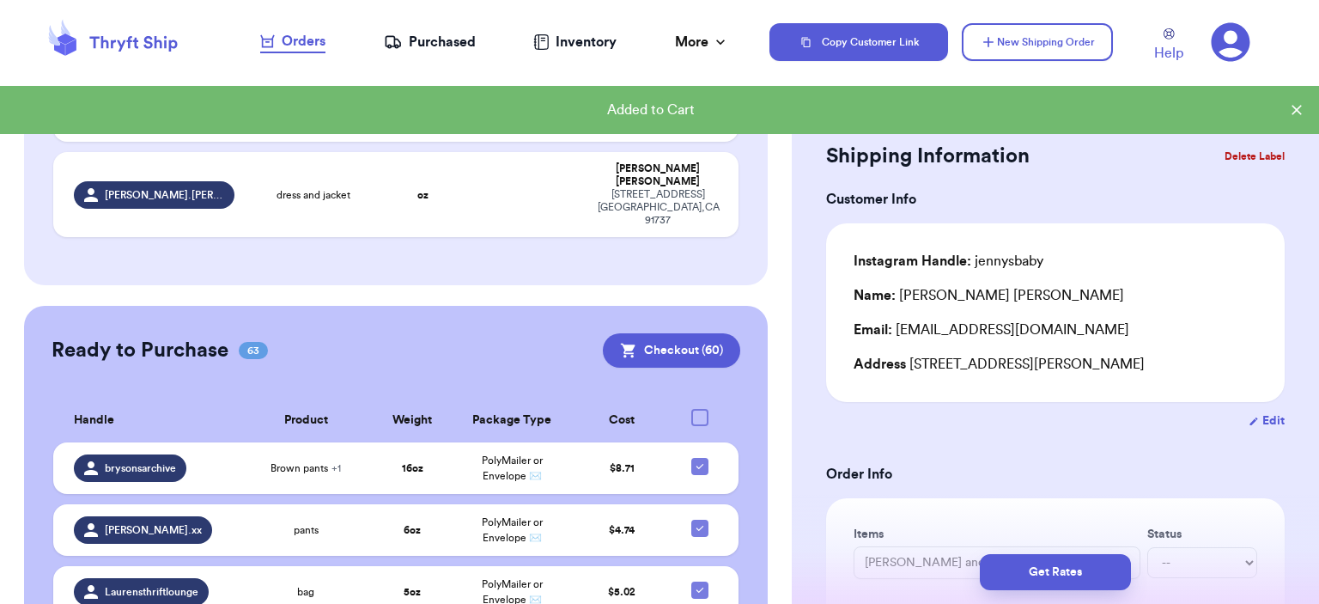
scroll to position [432, 0]
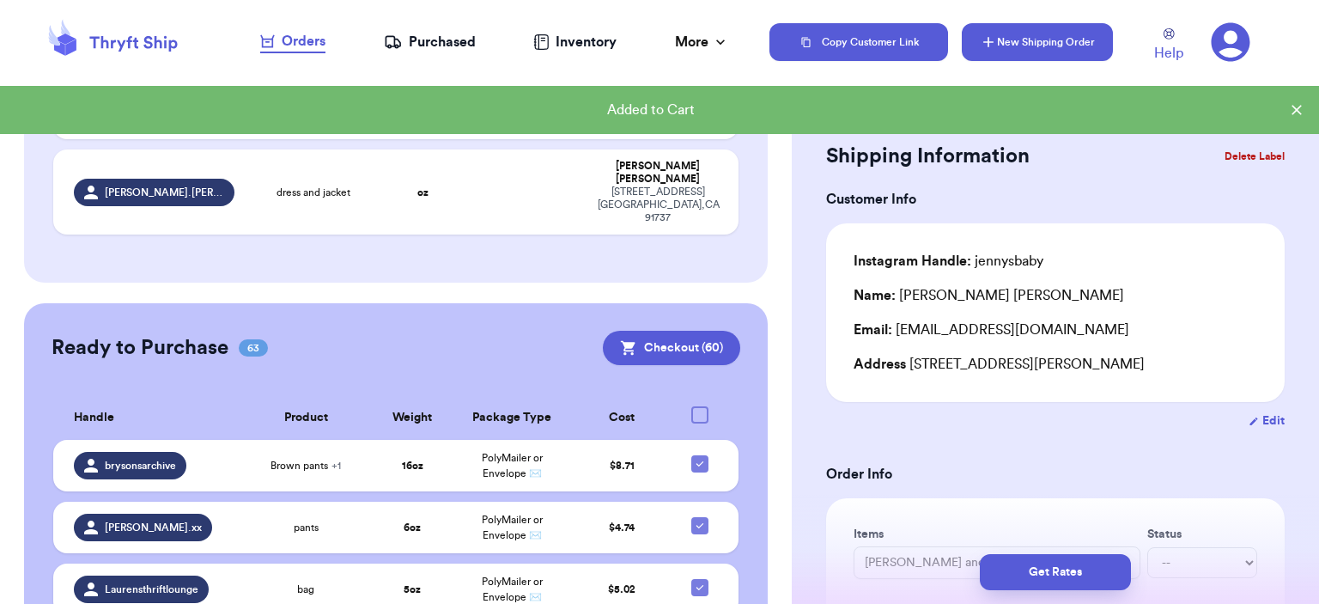
click at [1028, 41] on button "New Shipping Order" at bounding box center [1037, 42] width 151 height 38
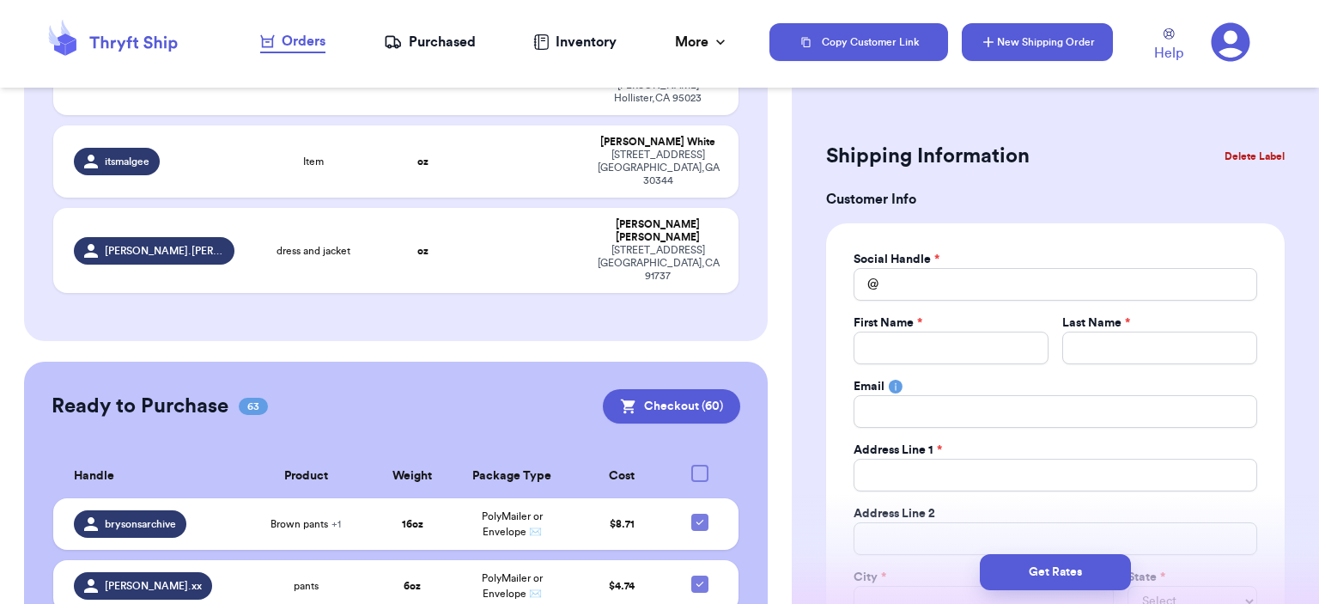
scroll to position [490, 0]
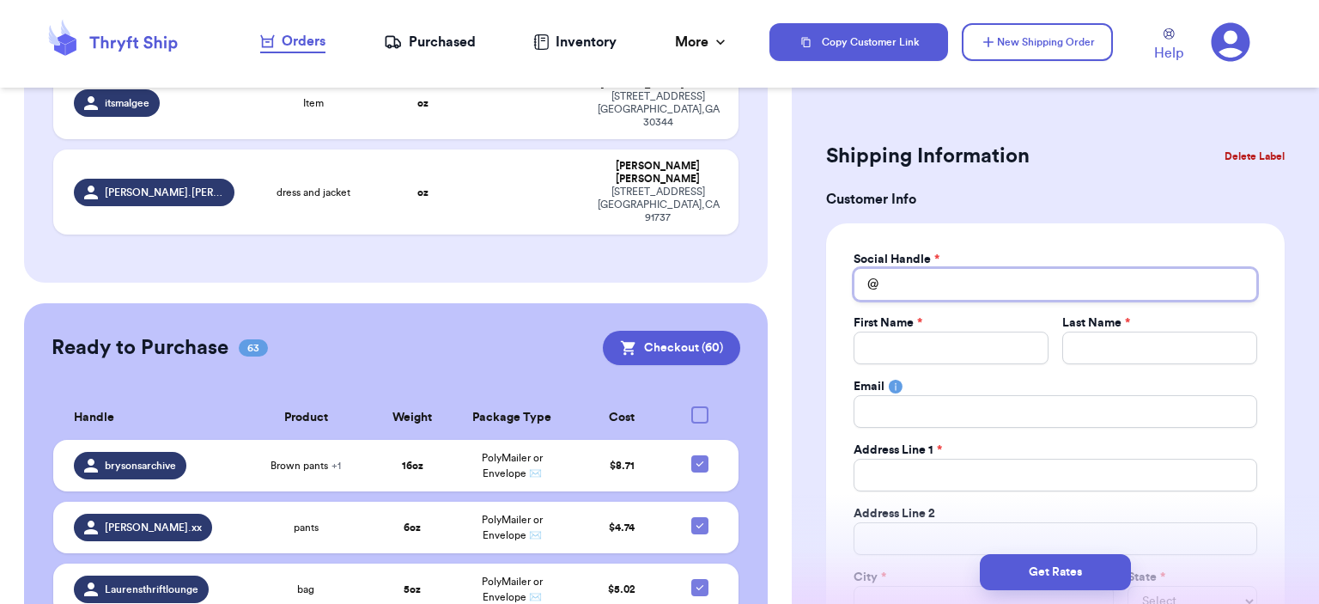
click at [931, 278] on input "Total Amount Paid" at bounding box center [1055, 284] width 404 height 33
type input "i"
type input "id"
type input "idm"
type input "id"
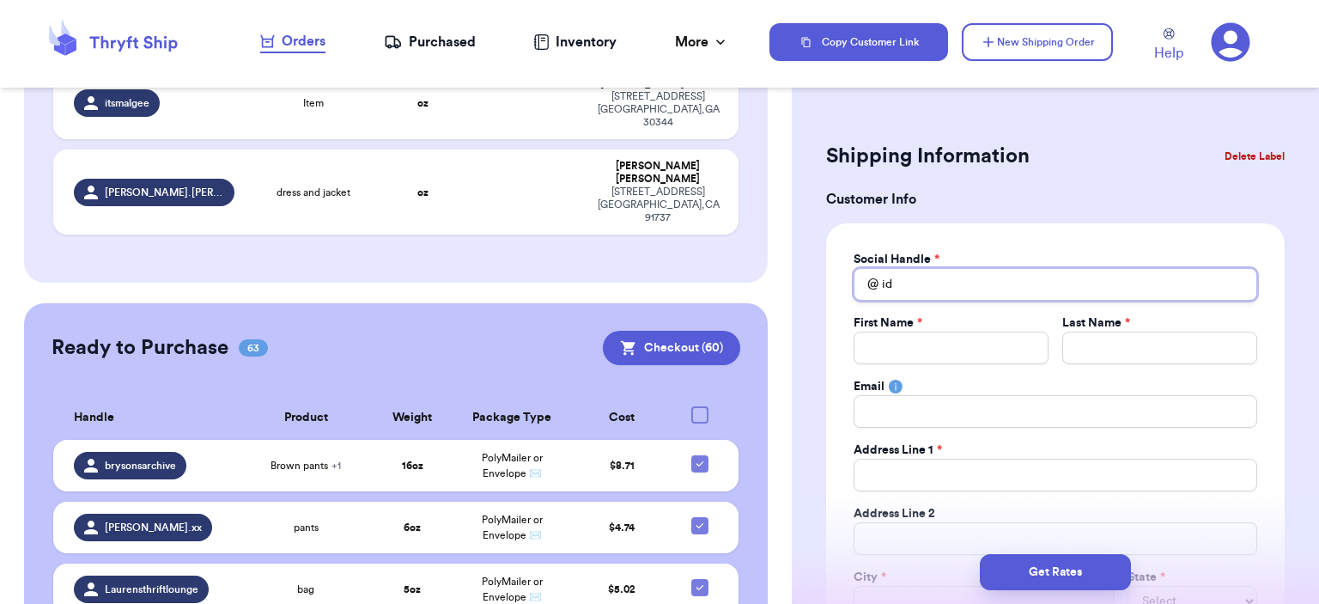
type input "i"
type input "ism"
type input "isma"
type input "ismal"
type input "isma"
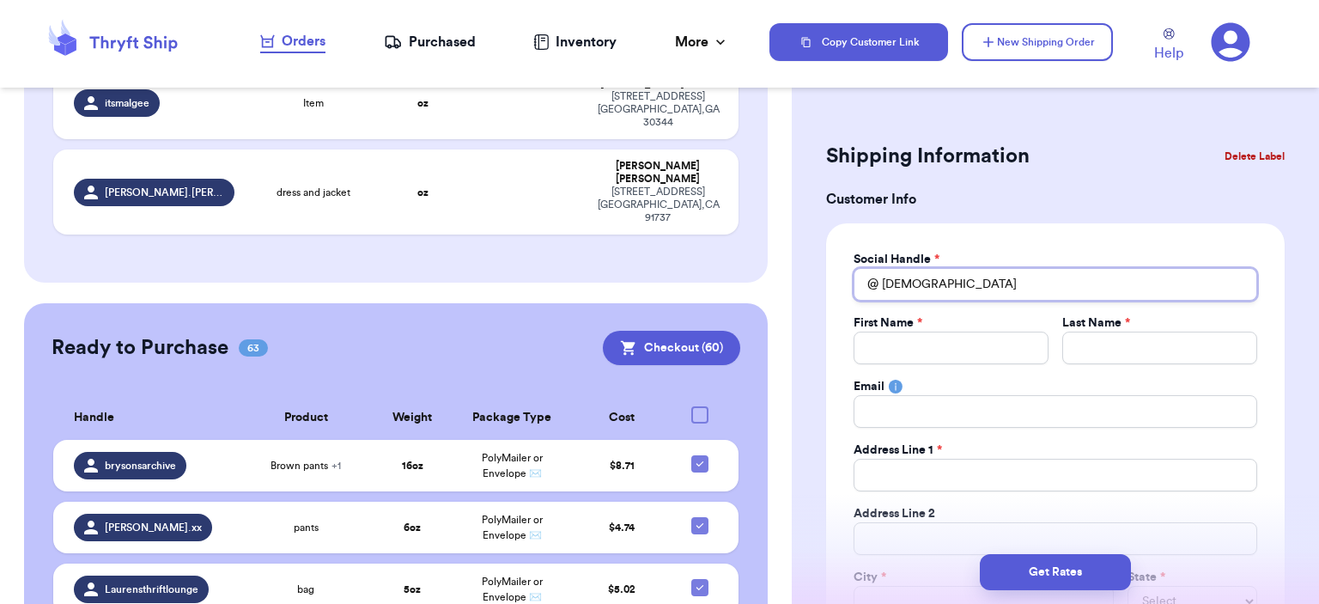
type input "ismae"
type input "isma"
type input "ism"
type input "is"
type input "i"
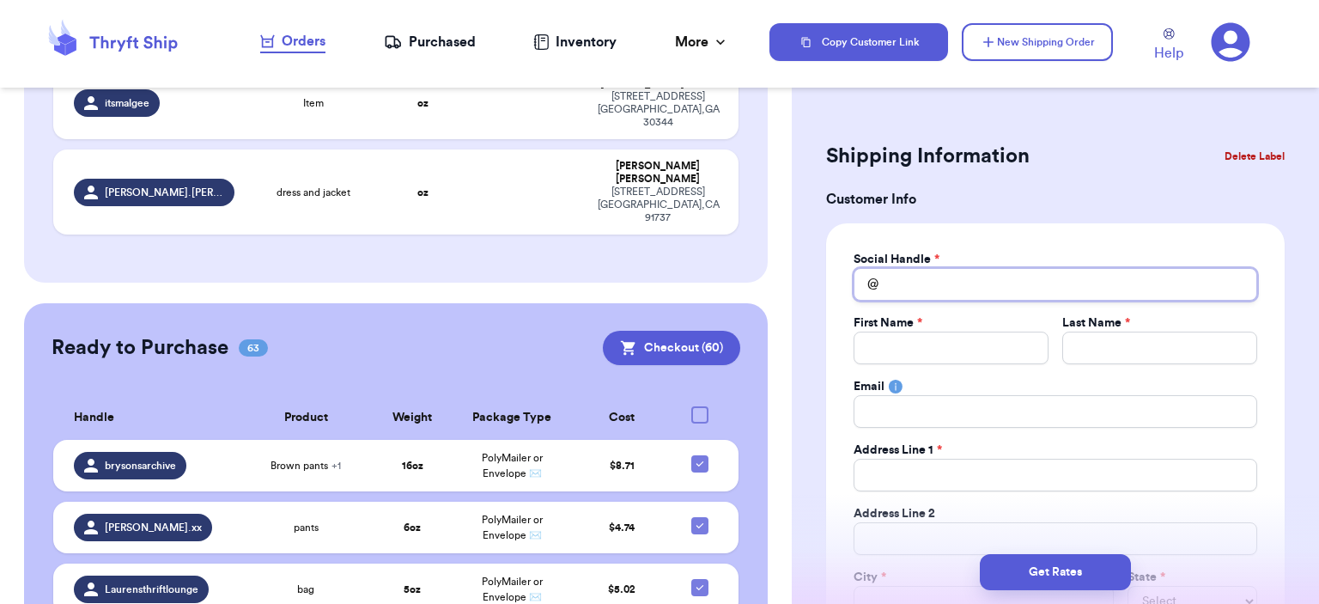
type input "_"
type input "_i"
type input "_is"
type input "_ism"
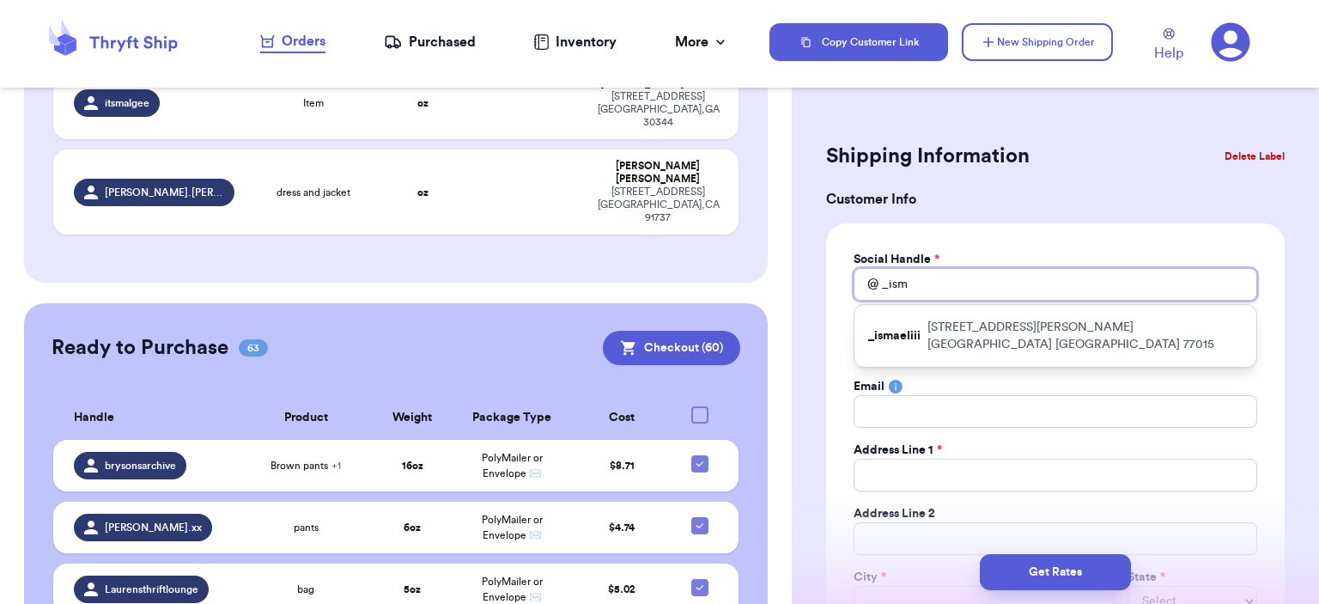
type input "_ism"
click at [945, 315] on div "_ismaeliii 12619 Kathryn St Houston TX 77015" at bounding box center [1055, 336] width 402 height 62
type input "_ismaeliii"
type input "Ismael"
type input "Terrones"
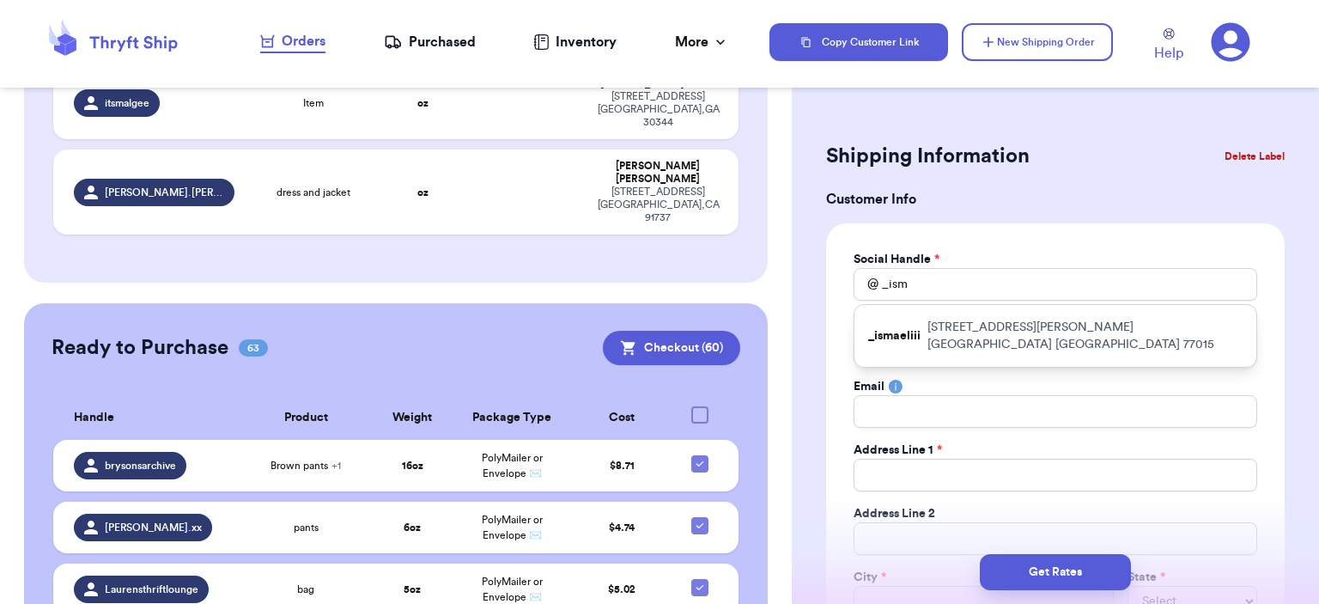
type input "Ismaelterrones96@gmail.com"
type input "12619 Kathryn St"
type input "Houston"
select select "[GEOGRAPHIC_DATA]"
type input "77015"
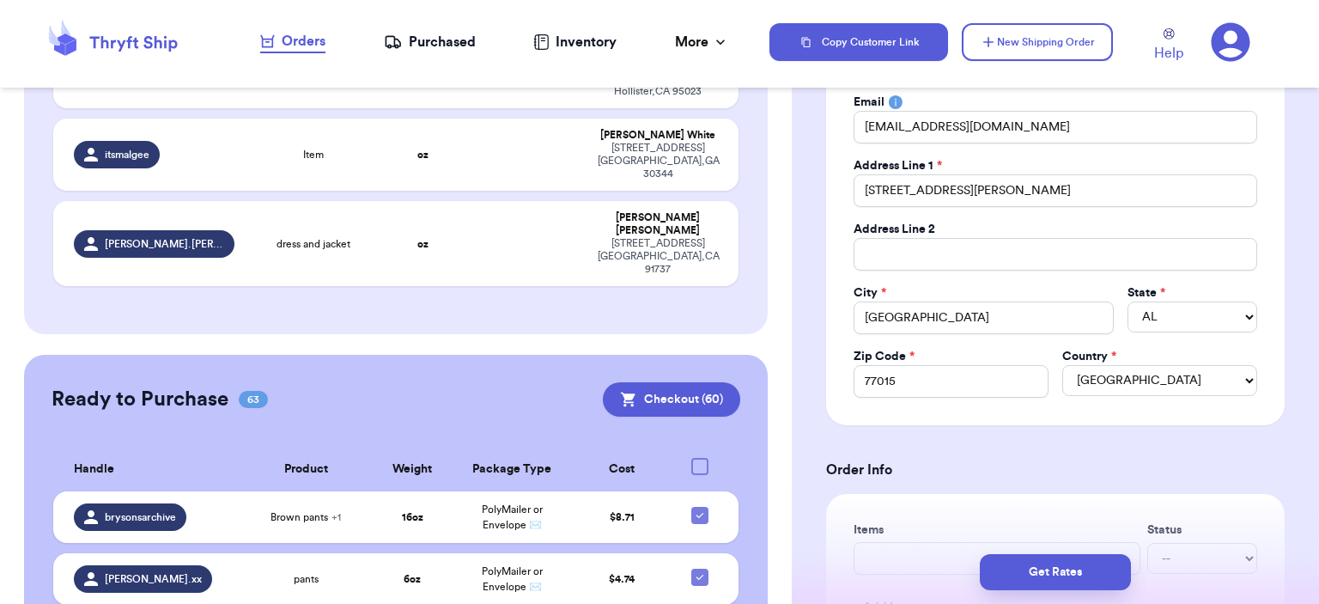
scroll to position [429, 0]
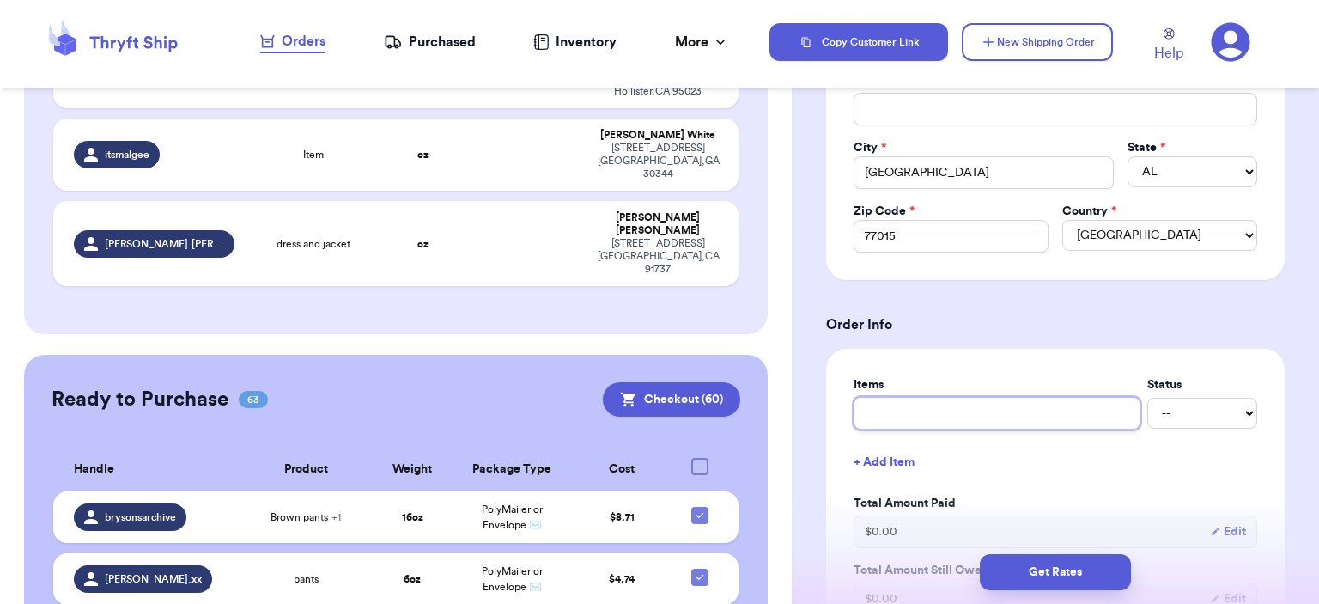
click at [1013, 424] on input "text" at bounding box center [996, 413] width 287 height 33
type input "bag"
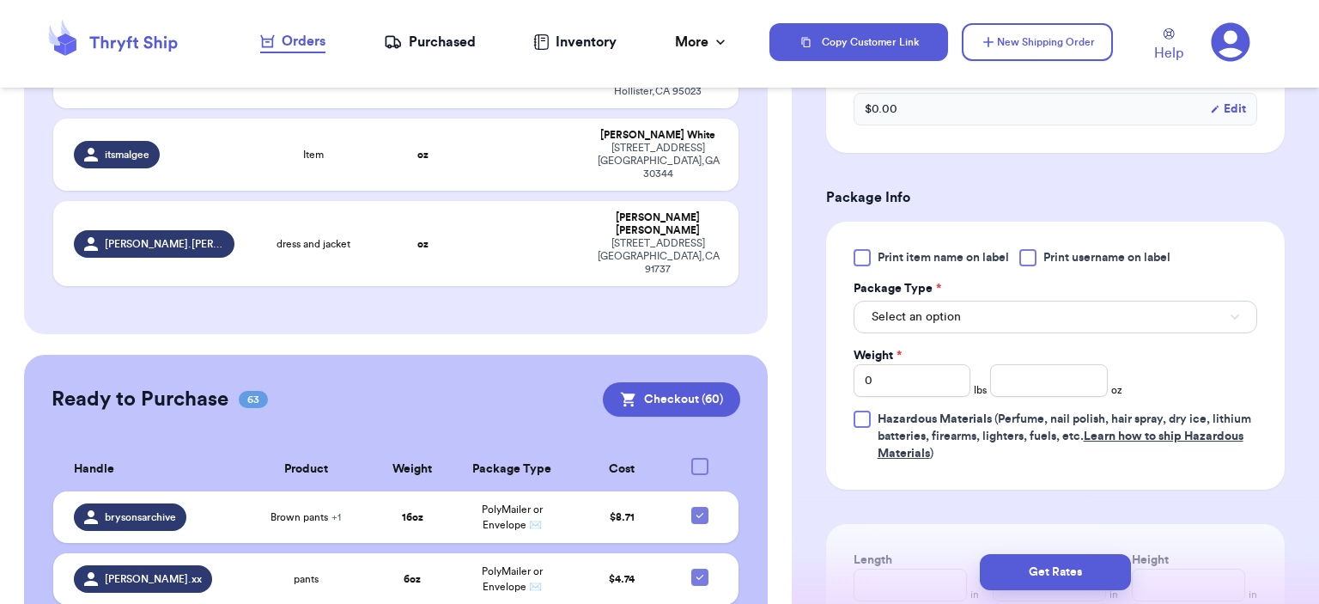
scroll to position [1030, 0]
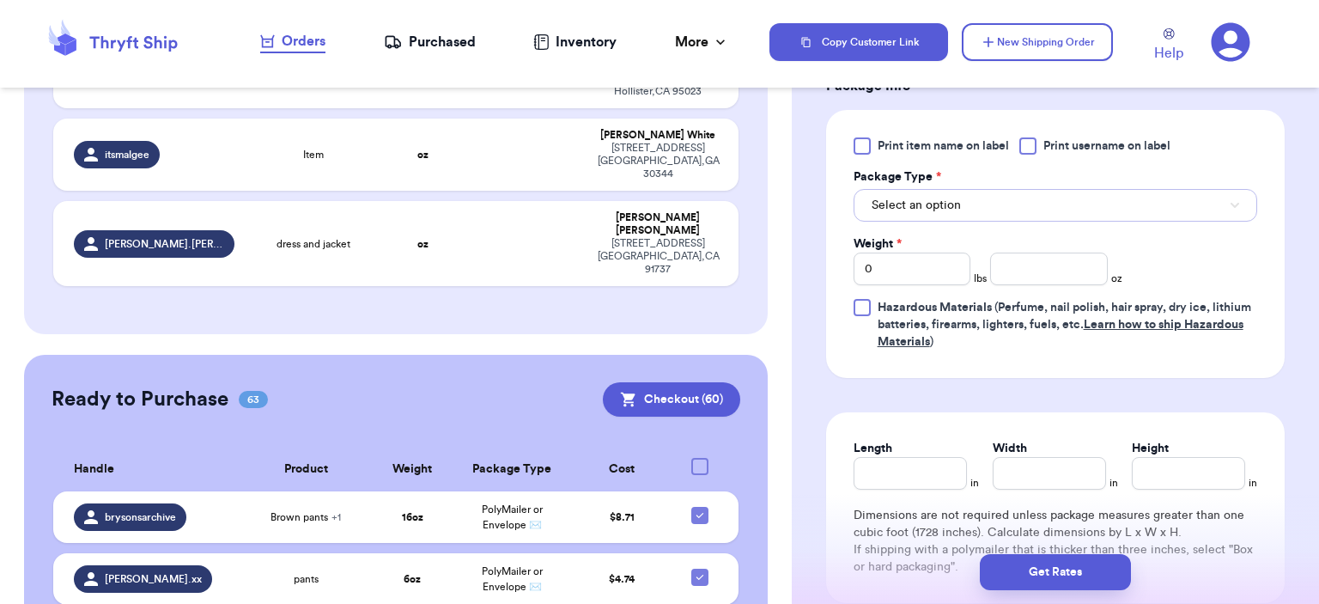
click at [1037, 217] on button "Select an option" at bounding box center [1055, 205] width 404 height 33
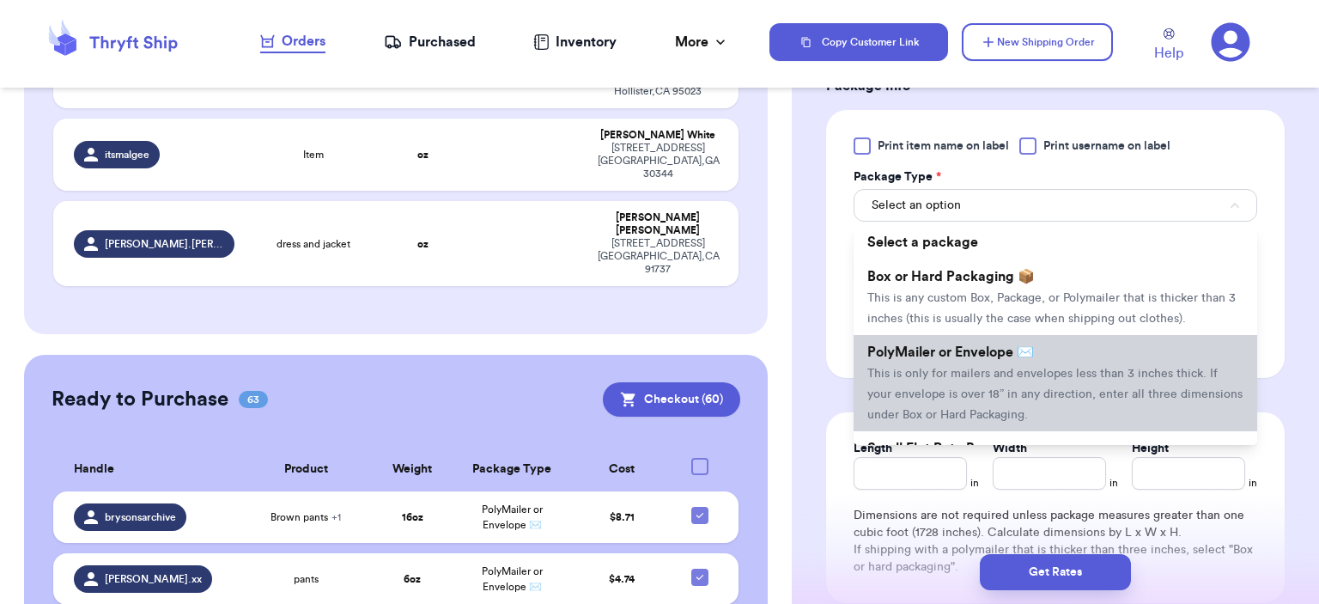
click at [1034, 378] on li "PolyMailer or Envelope ✉️ This is only for mailers and envelopes less than 3 in…" at bounding box center [1055, 383] width 404 height 96
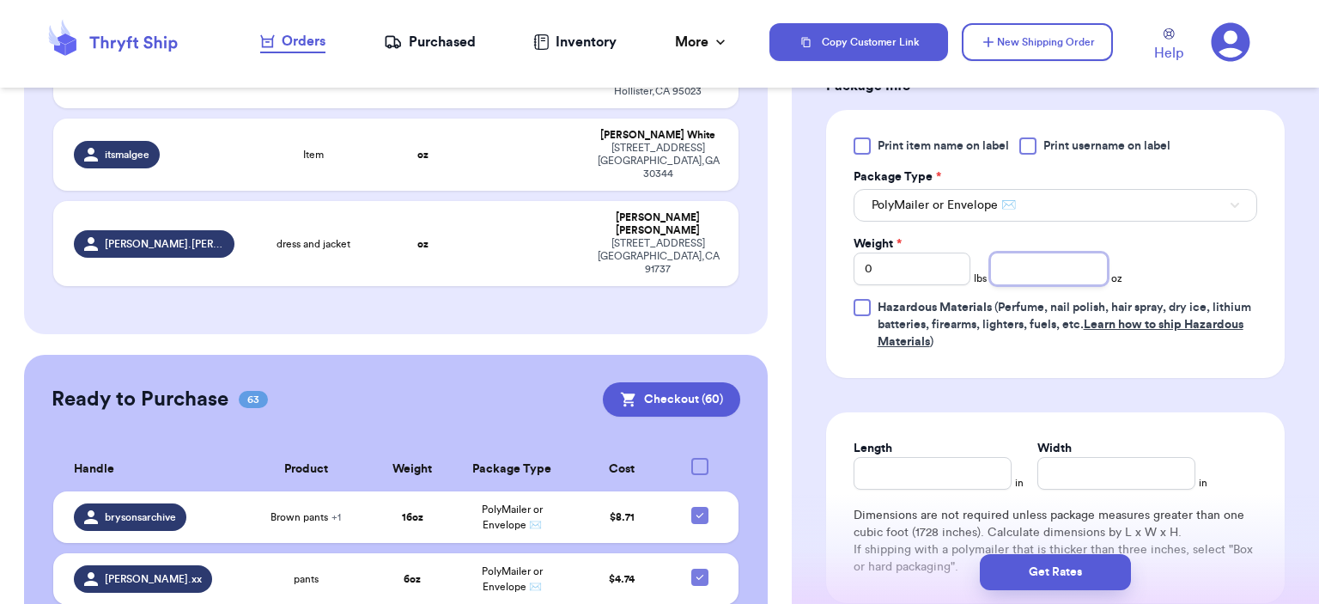
click at [1048, 274] on input "number" at bounding box center [1049, 268] width 118 height 33
type input "10"
click at [1033, 580] on button "Get Rates" at bounding box center [1055, 572] width 151 height 36
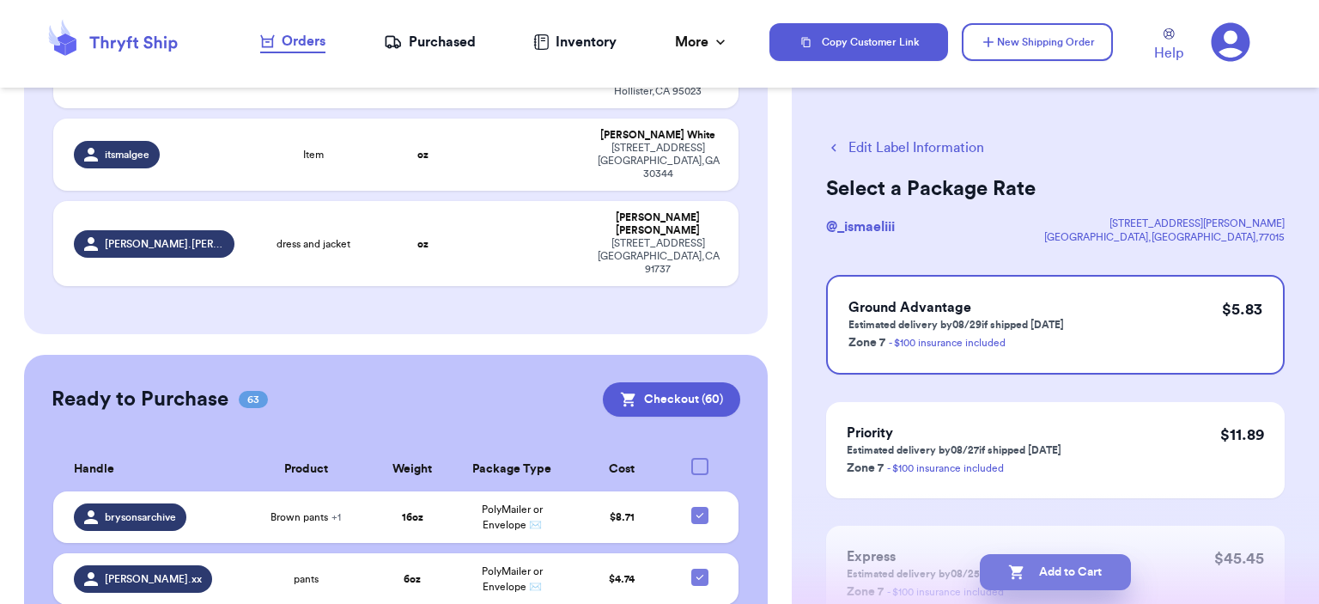
click at [1102, 568] on button "Add to Cart" at bounding box center [1055, 572] width 151 height 36
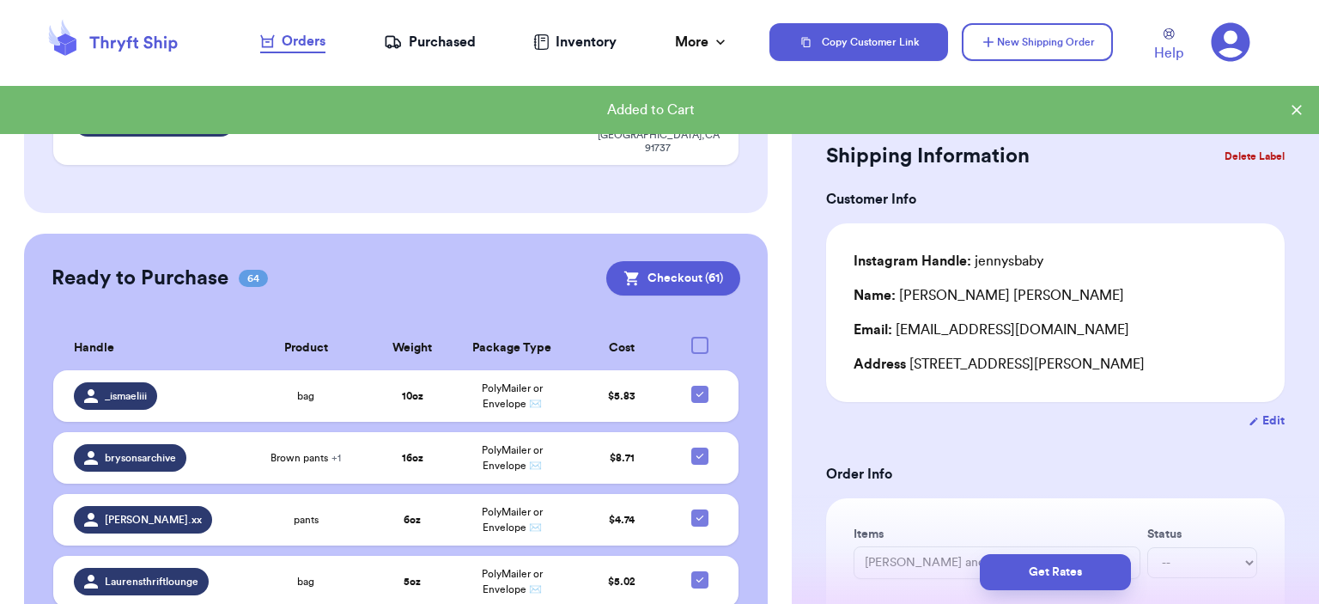
scroll to position [432, 0]
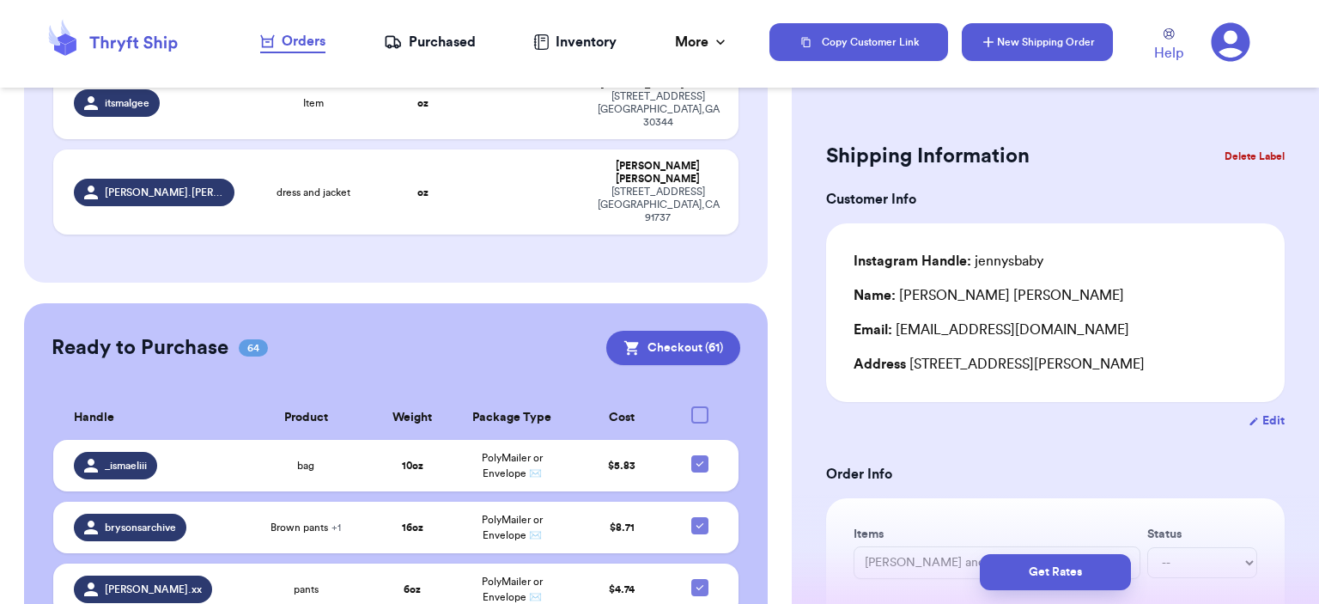
click at [1087, 52] on button "New Shipping Order" at bounding box center [1037, 42] width 151 height 38
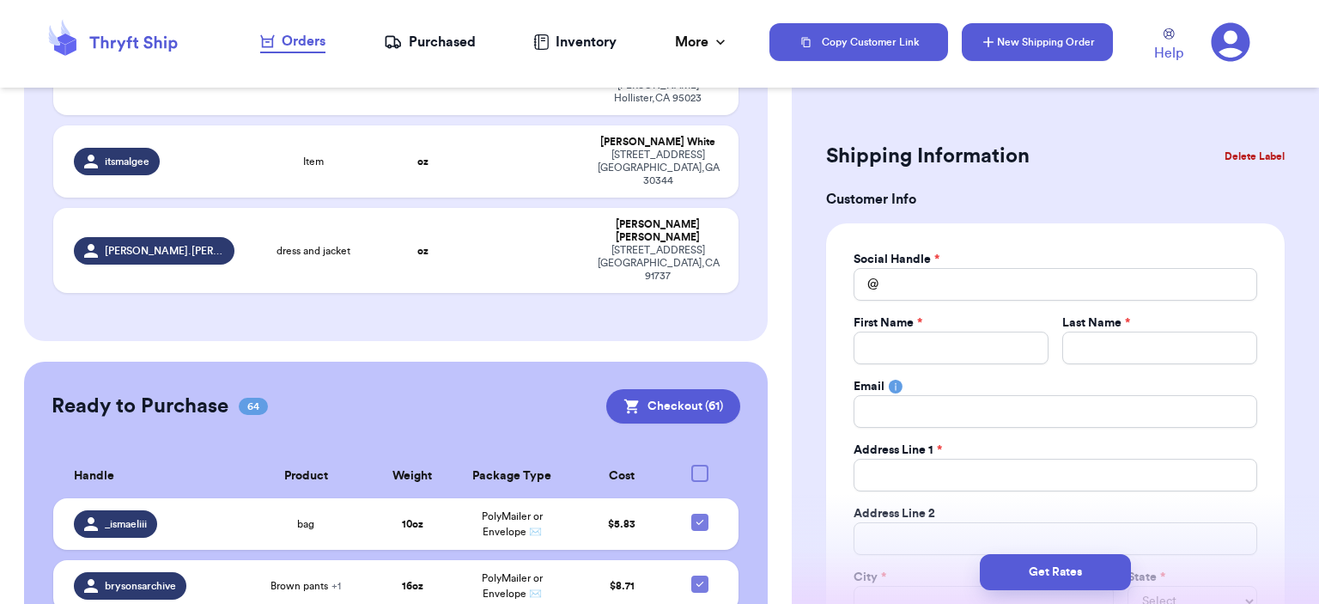
scroll to position [490, 0]
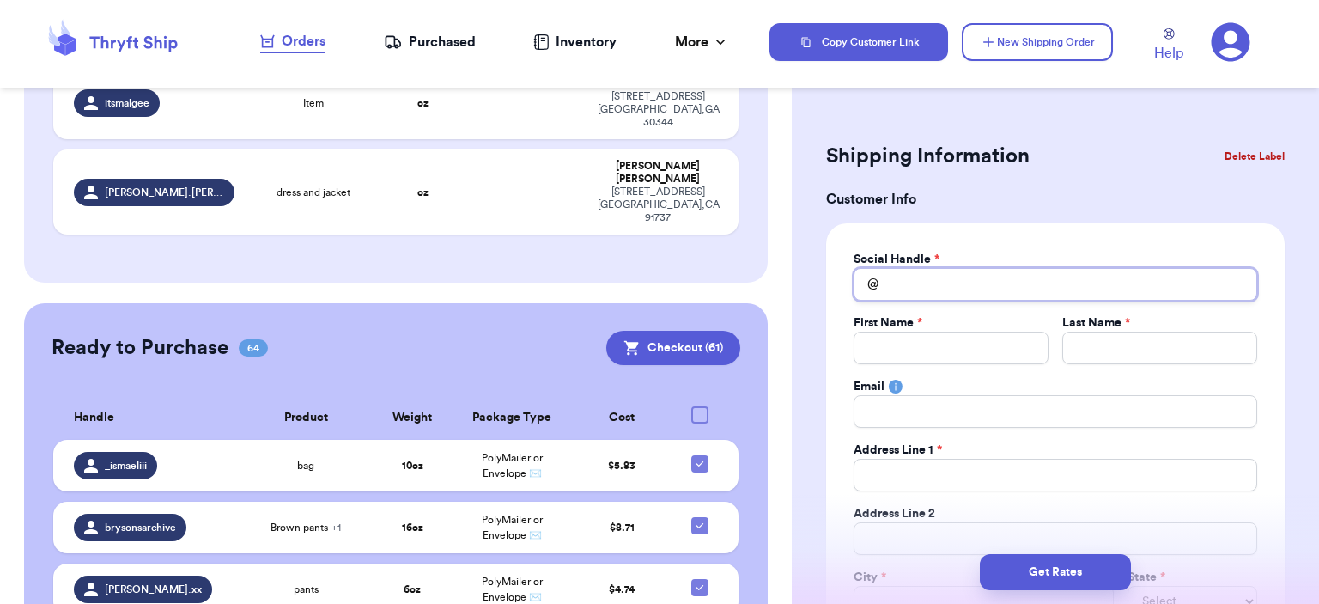
click at [935, 295] on input "Total Amount Paid" at bounding box center [1055, 284] width 404 height 33
type input "c"
type input "ca"
type input "car"
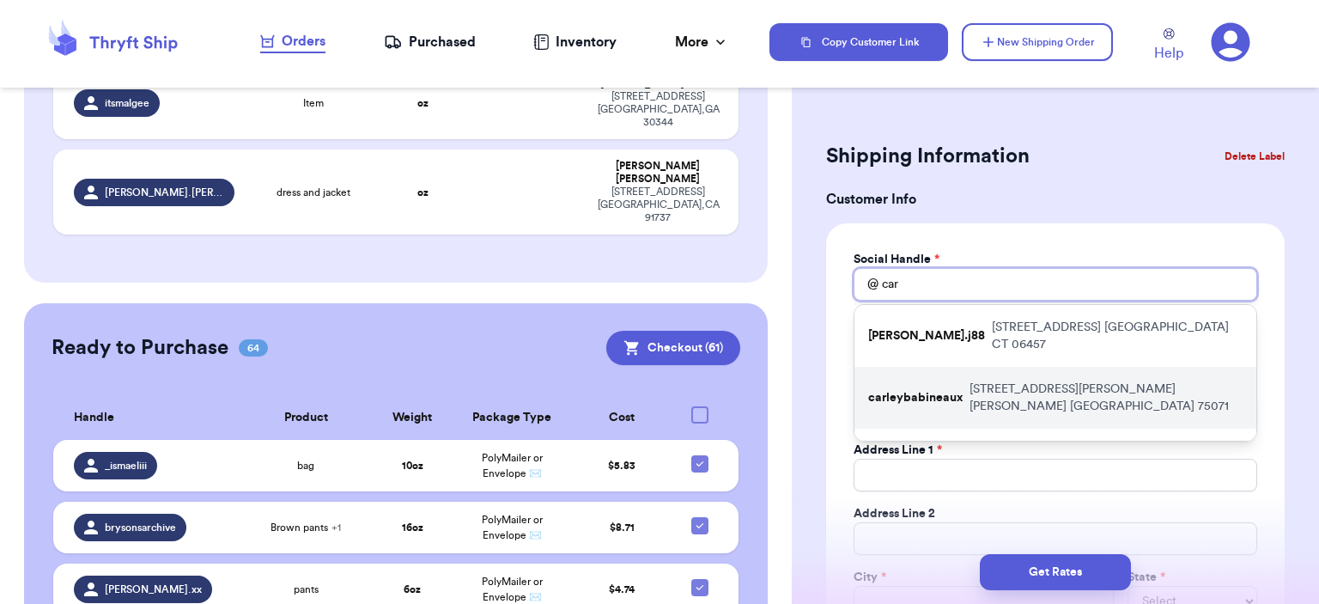
type input "car"
click at [986, 367] on div "carleybabineaux 908 Gray Fox Drive Mckinney TX 75071" at bounding box center [1055, 398] width 402 height 62
type input "carleybabineaux"
type input "Carley"
type input "Babineaux"
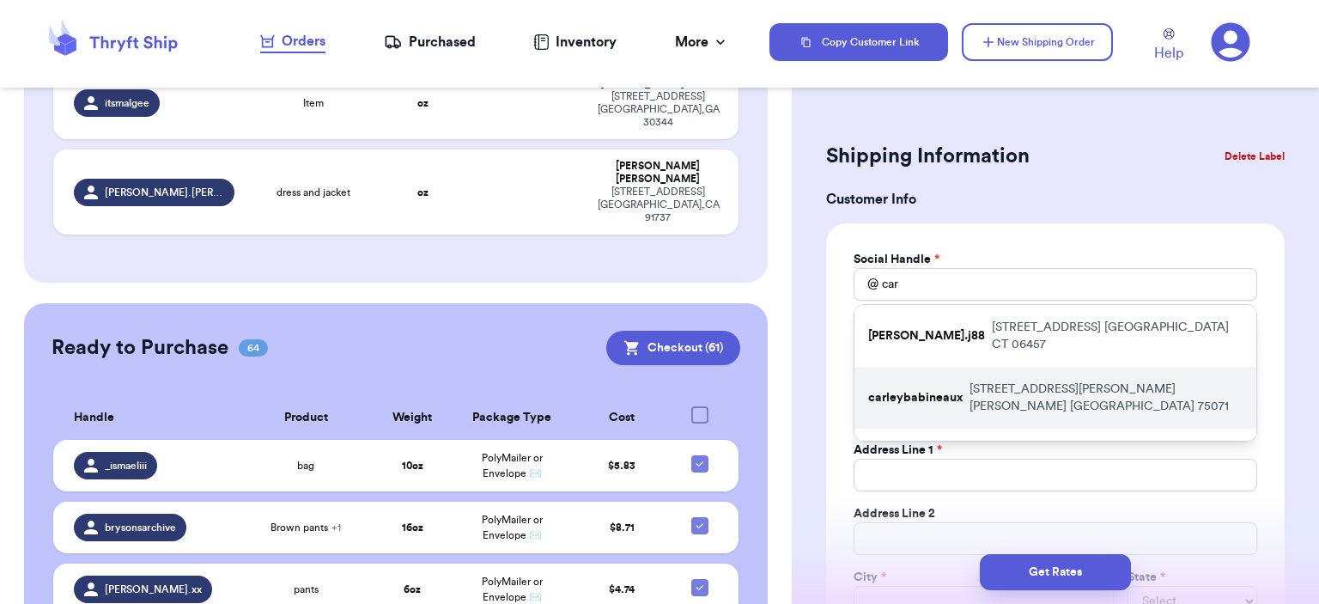
type input "carleyvaughn@hotmail.com"
type input "908 Gray Fox Drive"
type input "Mckinney"
select select "[GEOGRAPHIC_DATA]"
type input "75071"
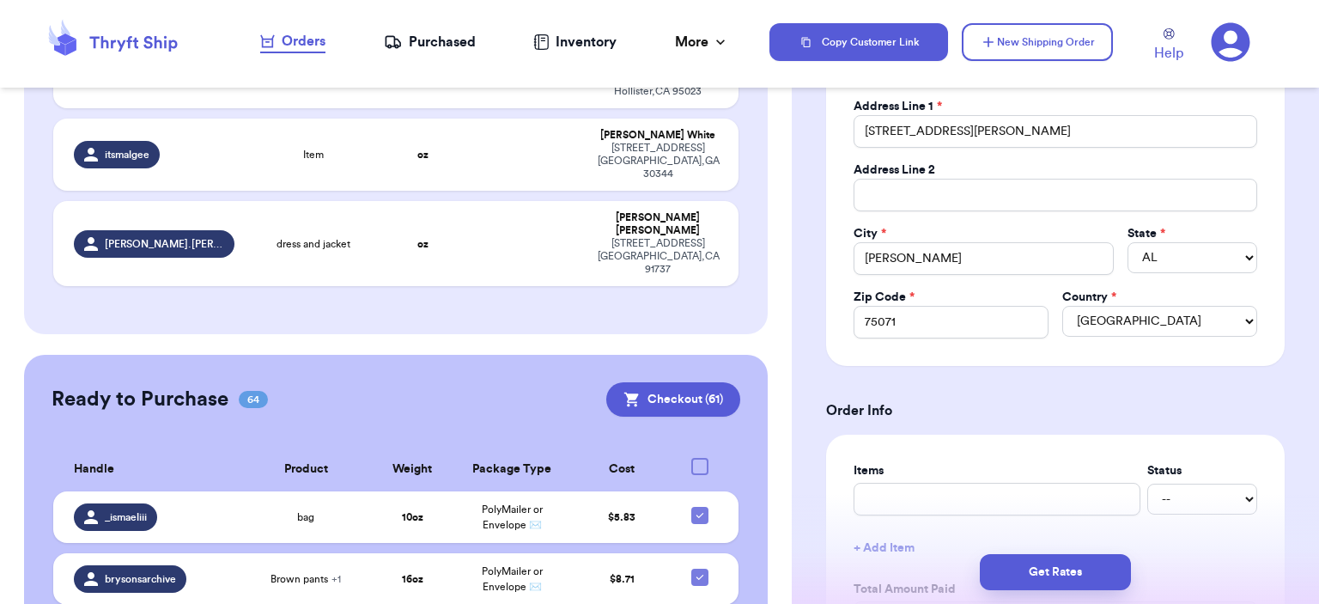
scroll to position [601, 0]
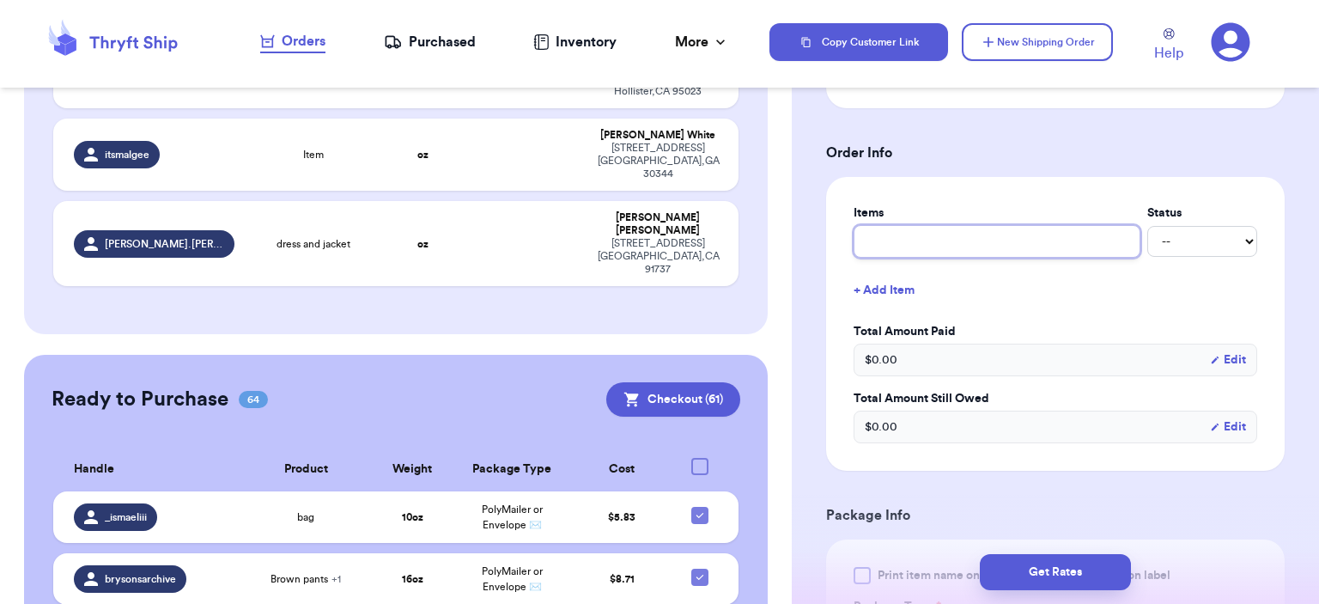
click at [992, 250] on input "text" at bounding box center [996, 241] width 287 height 33
type input "bag"
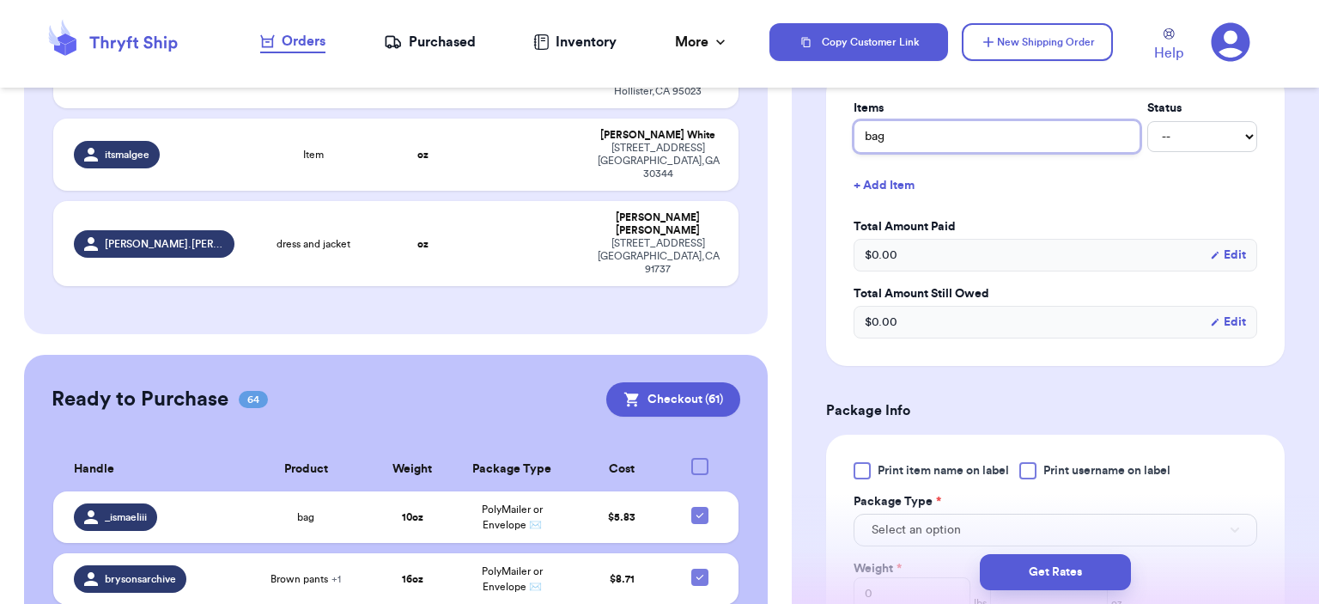
scroll to position [859, 0]
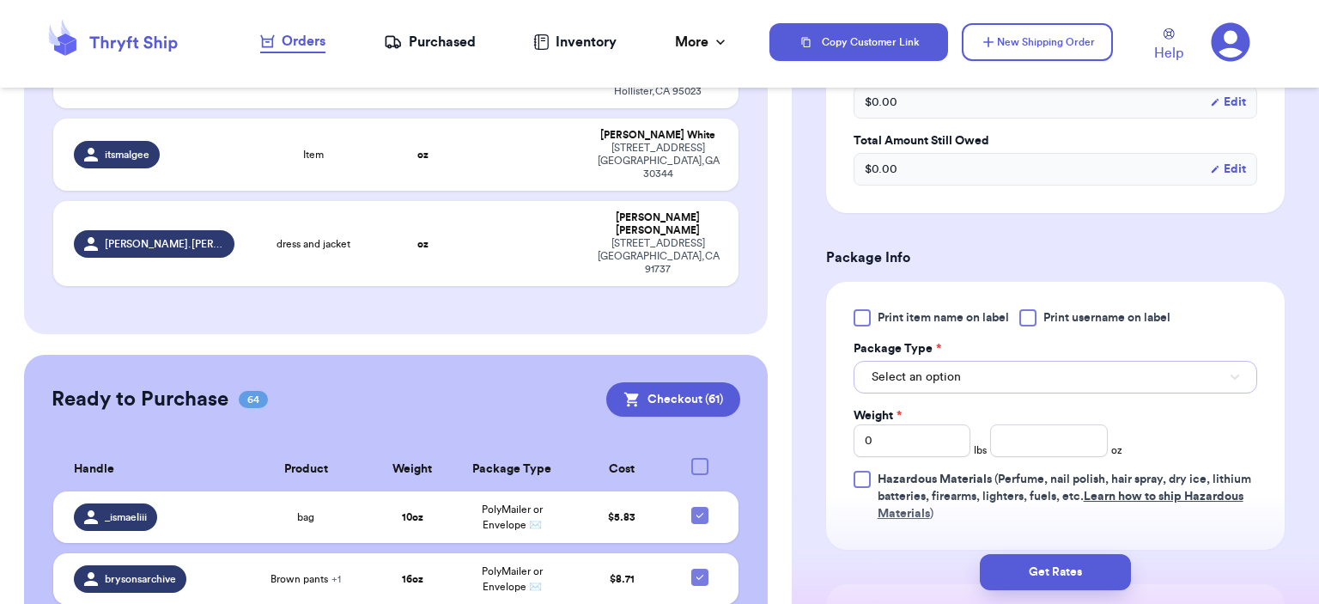
click at [986, 365] on button "Select an option" at bounding box center [1055, 377] width 404 height 33
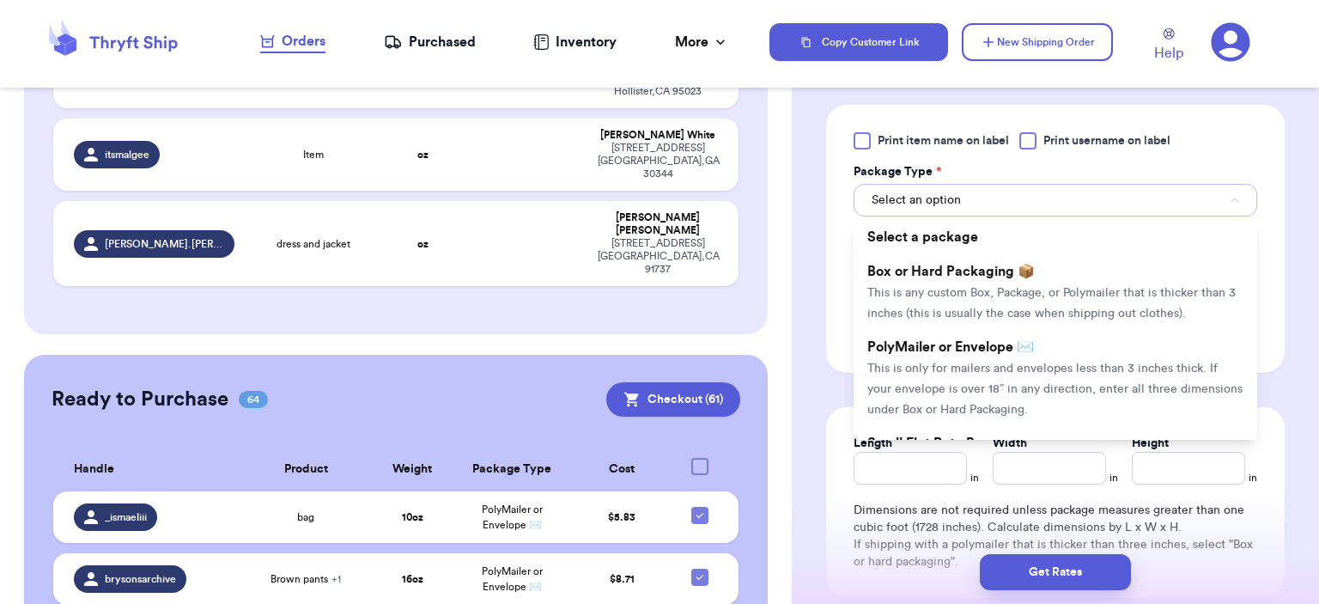
scroll to position [1116, 0]
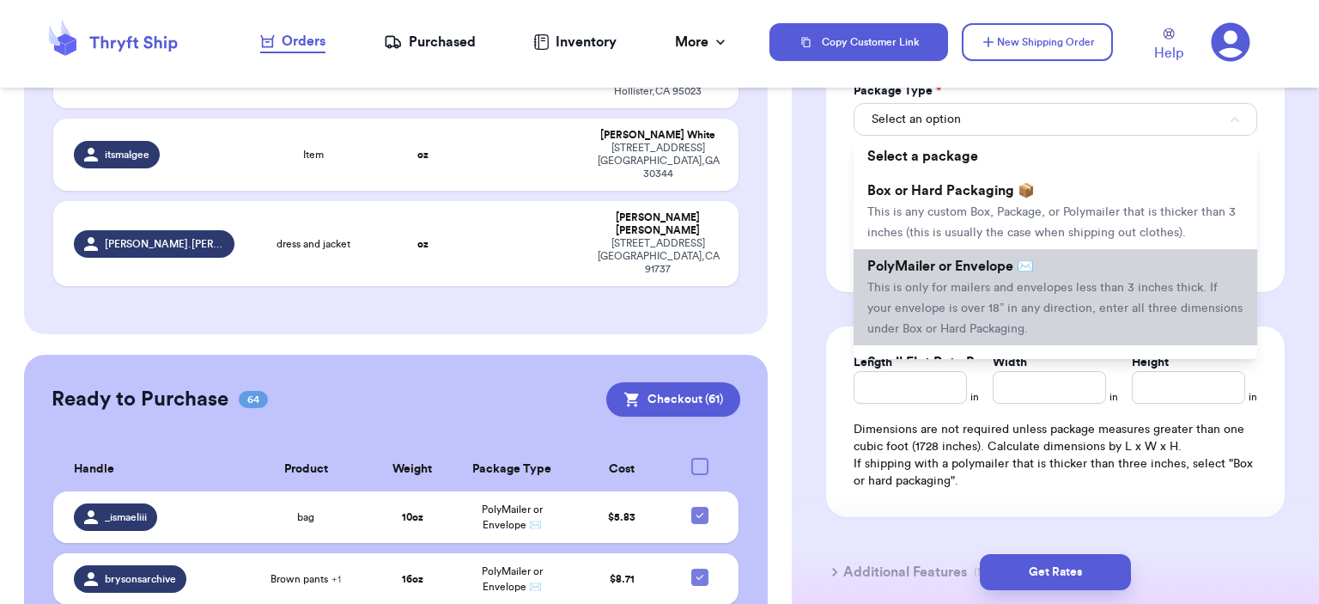
click at [979, 291] on li "PolyMailer or Envelope ✉️ This is only for mailers and envelopes less than 3 in…" at bounding box center [1055, 297] width 404 height 96
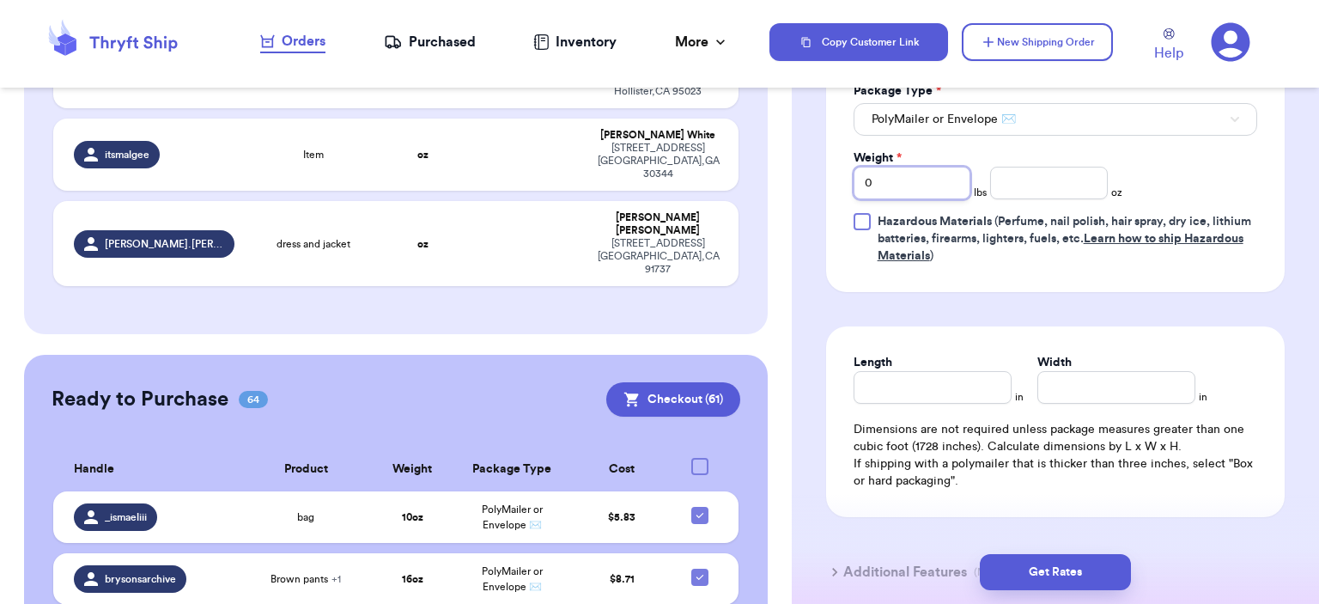
drag, startPoint x: 917, startPoint y: 191, endPoint x: 656, endPoint y: 150, distance: 264.1
click at [656, 150] on div "Customer Link New Order Incomplete 05 Get Rates for All ( 0 ) Get Rates for All…" at bounding box center [659, 302] width 1319 height 604
type input "3"
click at [1017, 181] on input "number" at bounding box center [1049, 183] width 118 height 33
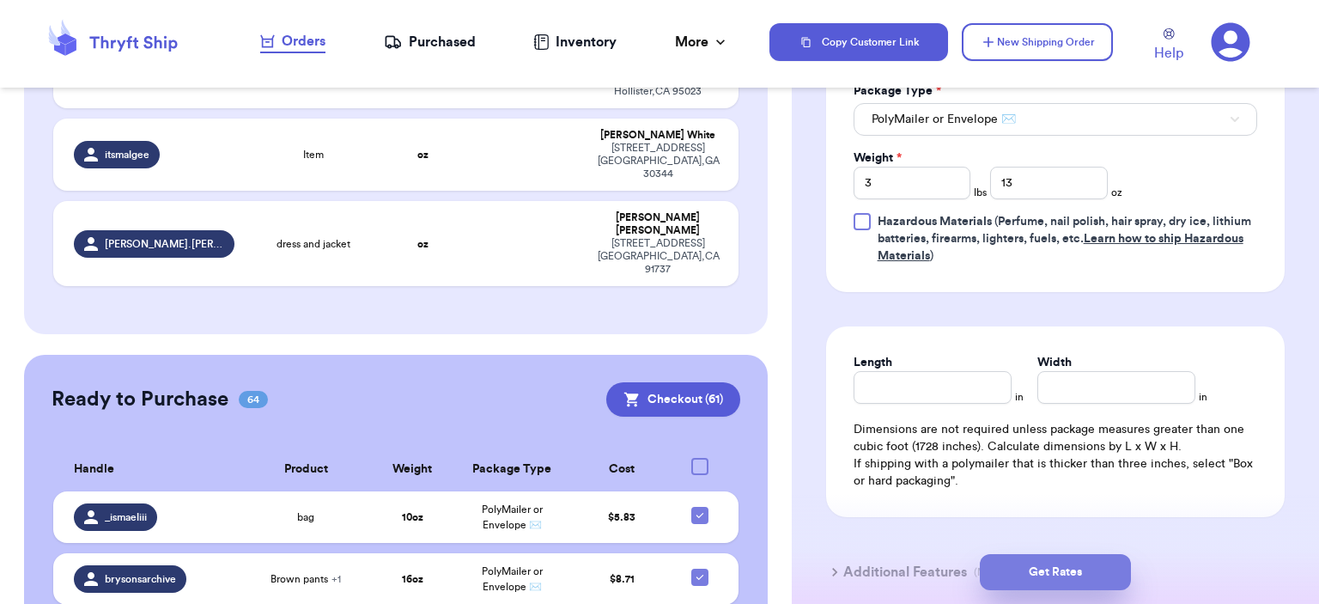
click at [1099, 569] on button "Get Rates" at bounding box center [1055, 572] width 151 height 36
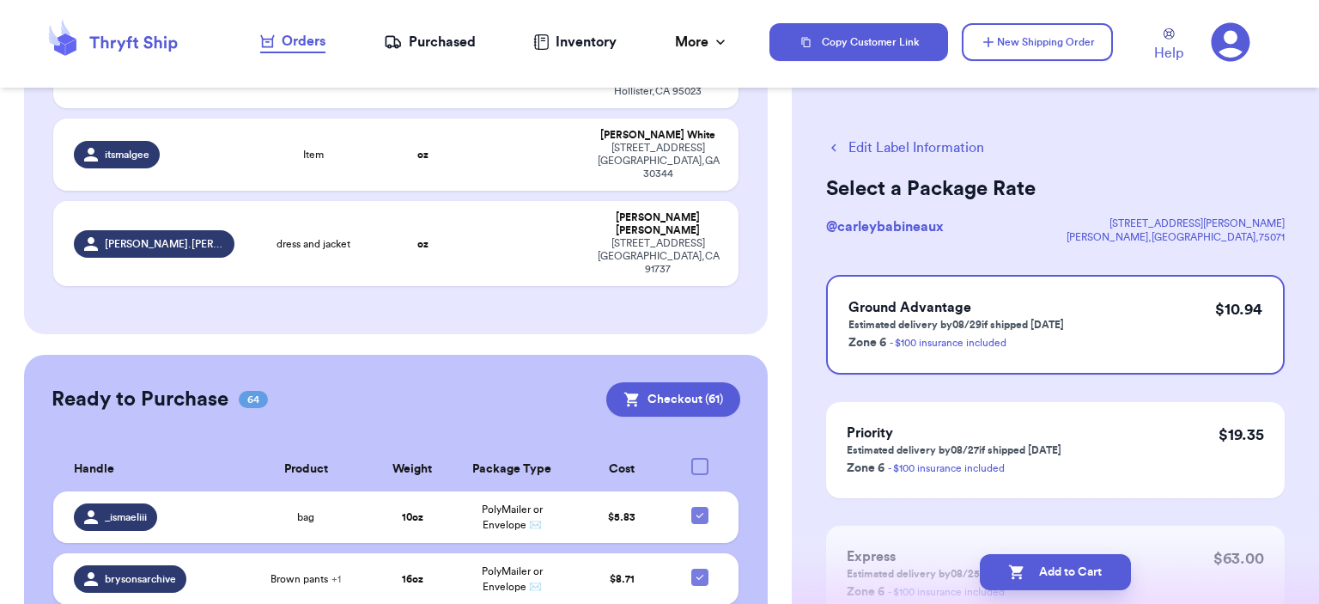
drag, startPoint x: 1096, startPoint y: 569, endPoint x: 1123, endPoint y: 521, distance: 55.0
click at [1098, 566] on button "Add to Cart" at bounding box center [1055, 572] width 151 height 36
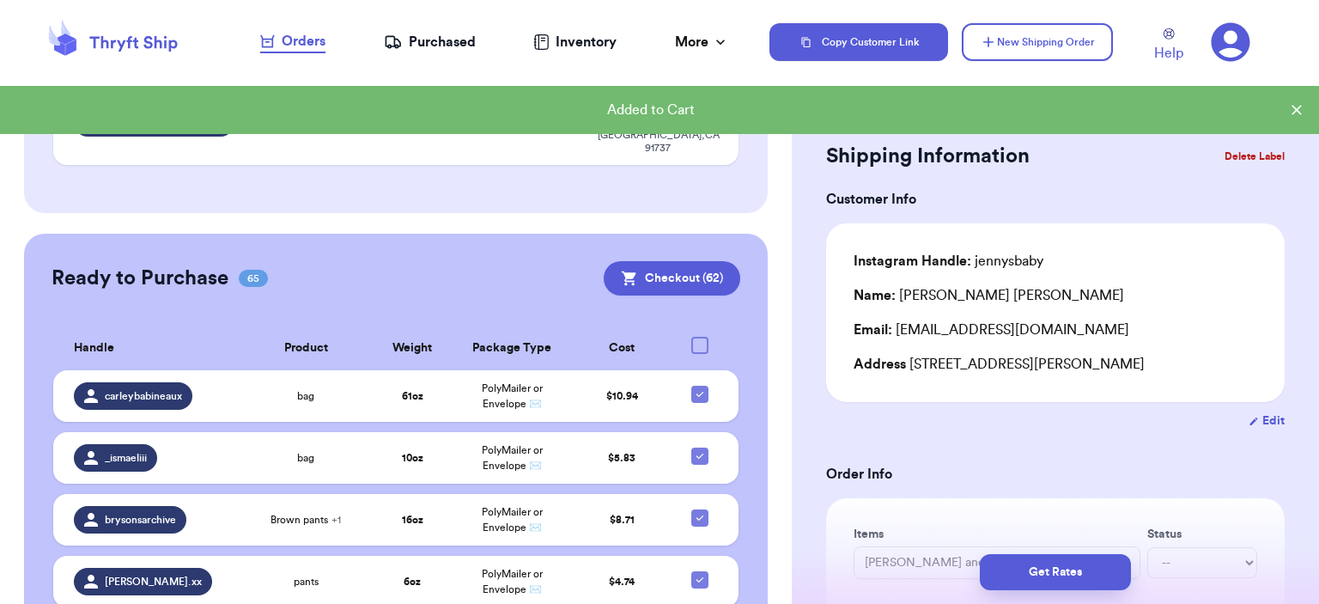
scroll to position [432, 0]
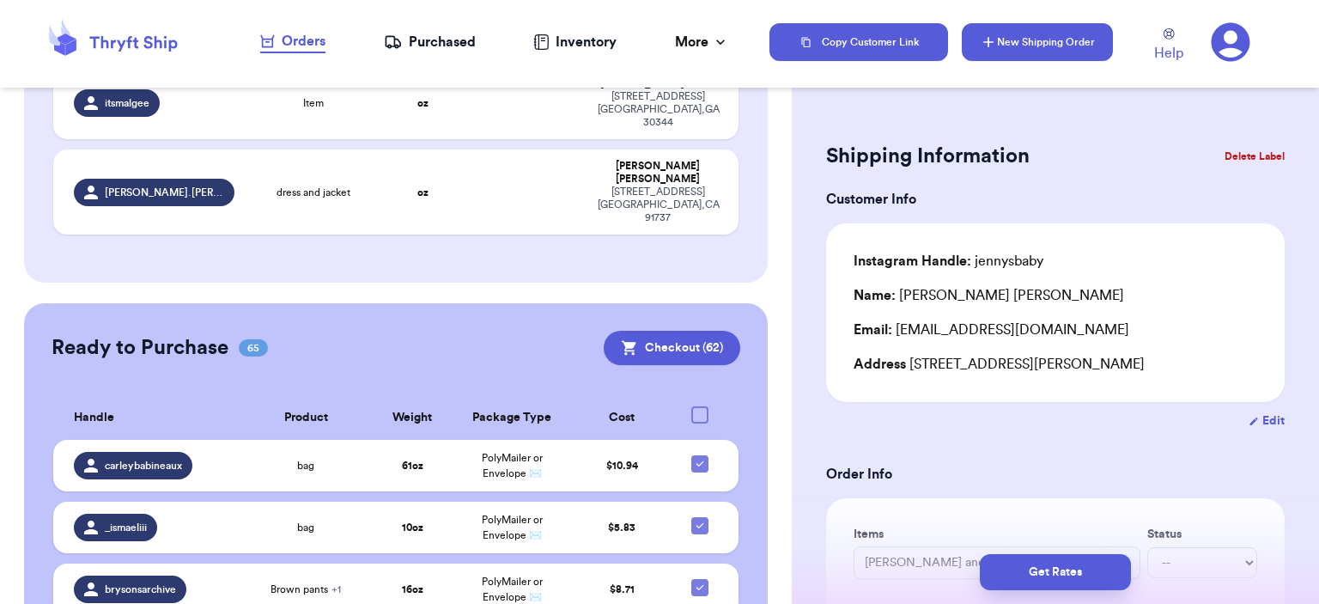
click at [1082, 29] on button "New Shipping Order" at bounding box center [1037, 42] width 151 height 38
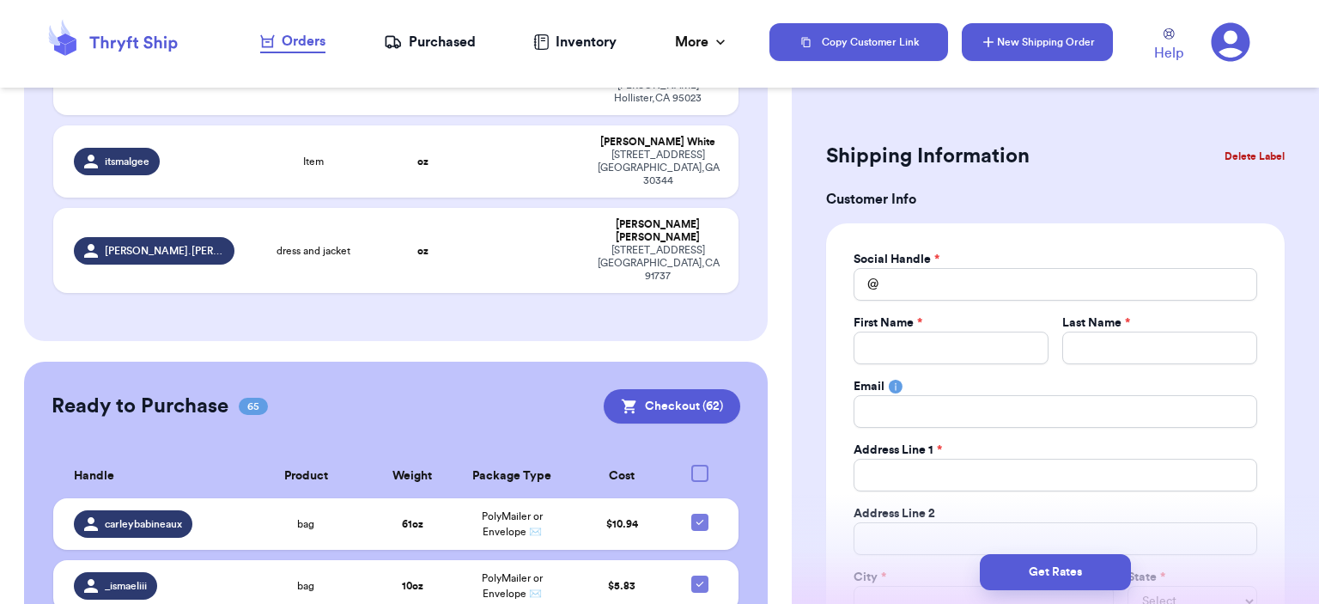
scroll to position [490, 0]
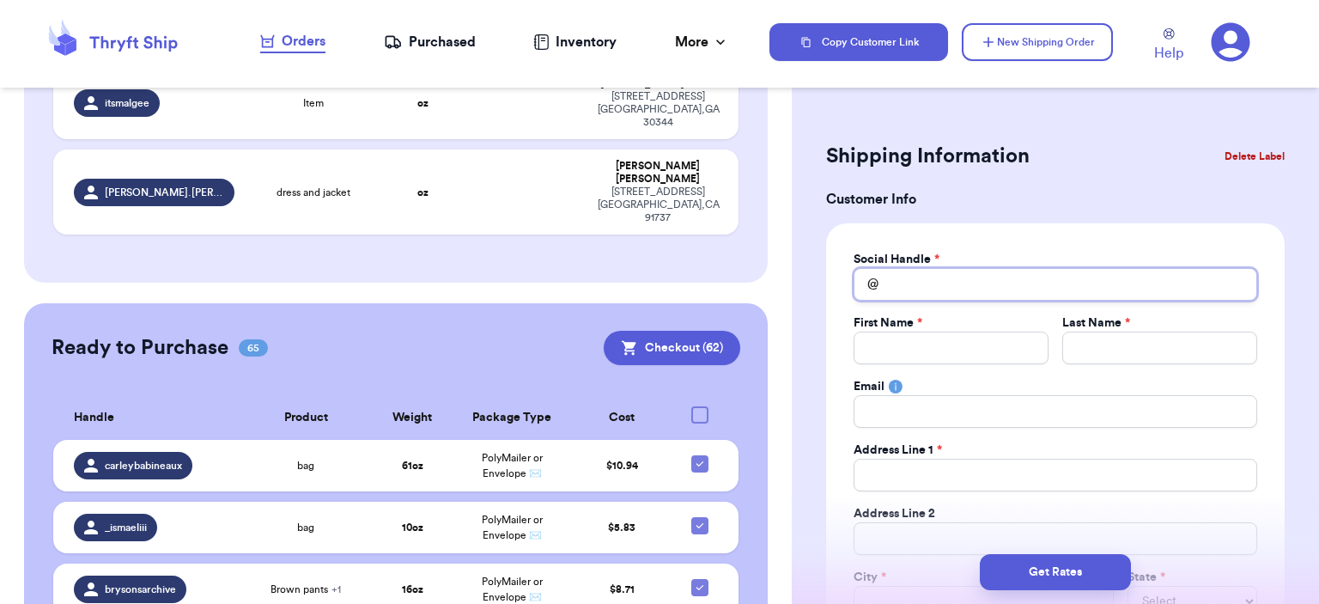
click at [1114, 281] on input "Total Amount Paid" at bounding box center [1055, 284] width 404 height 33
drag, startPoint x: 1031, startPoint y: 288, endPoint x: 580, endPoint y: 218, distance: 456.9
click at [580, 218] on div "Customer Link New Order Incomplete 05 Get Rates for All ( 0 ) Get Rates for All…" at bounding box center [659, 302] width 1319 height 604
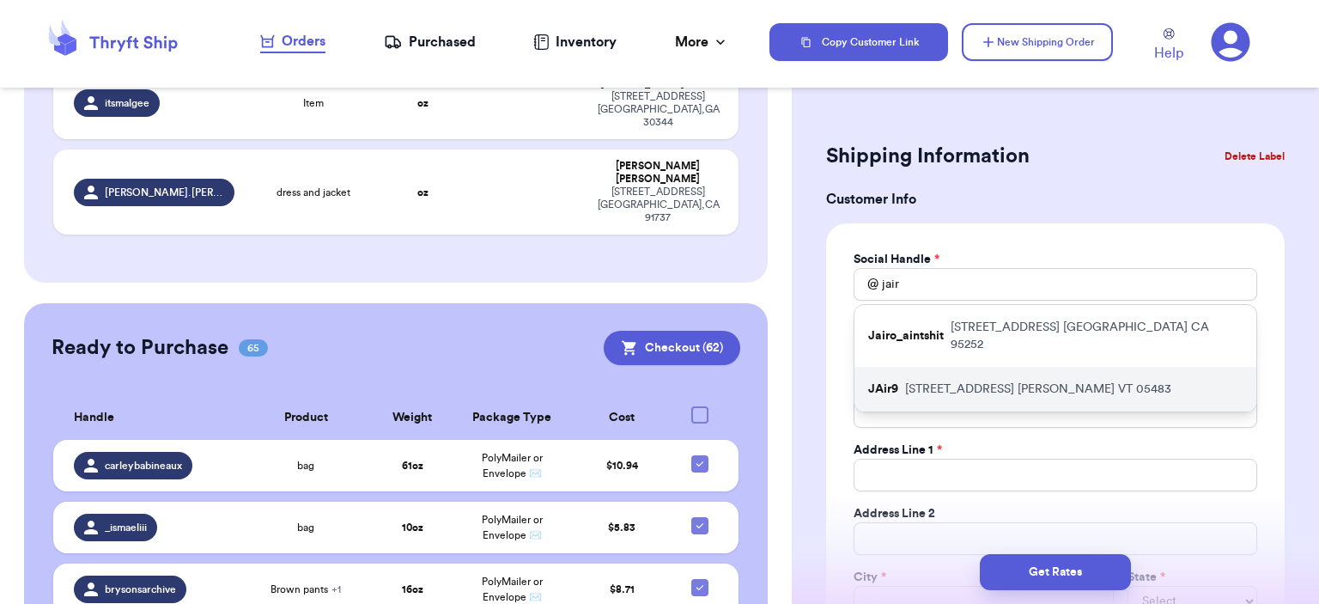
click at [1007, 367] on div "JAir9 33 Pinewood Dr Sheldon VT 05483" at bounding box center [1055, 389] width 402 height 45
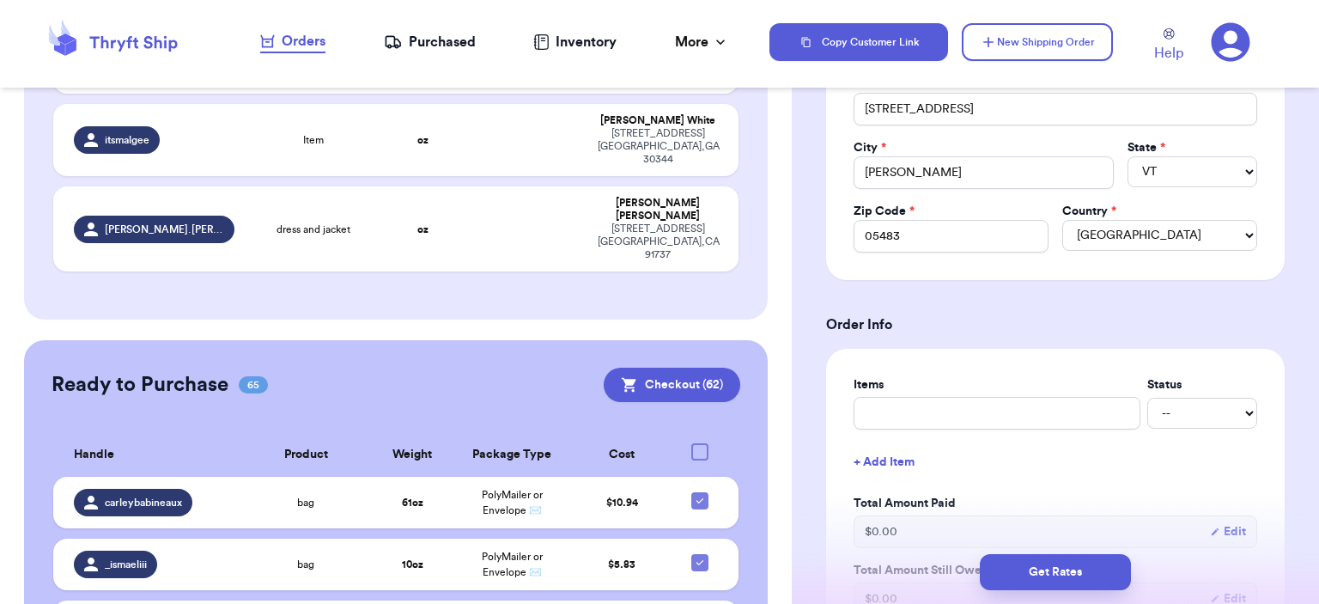
scroll to position [501, 0]
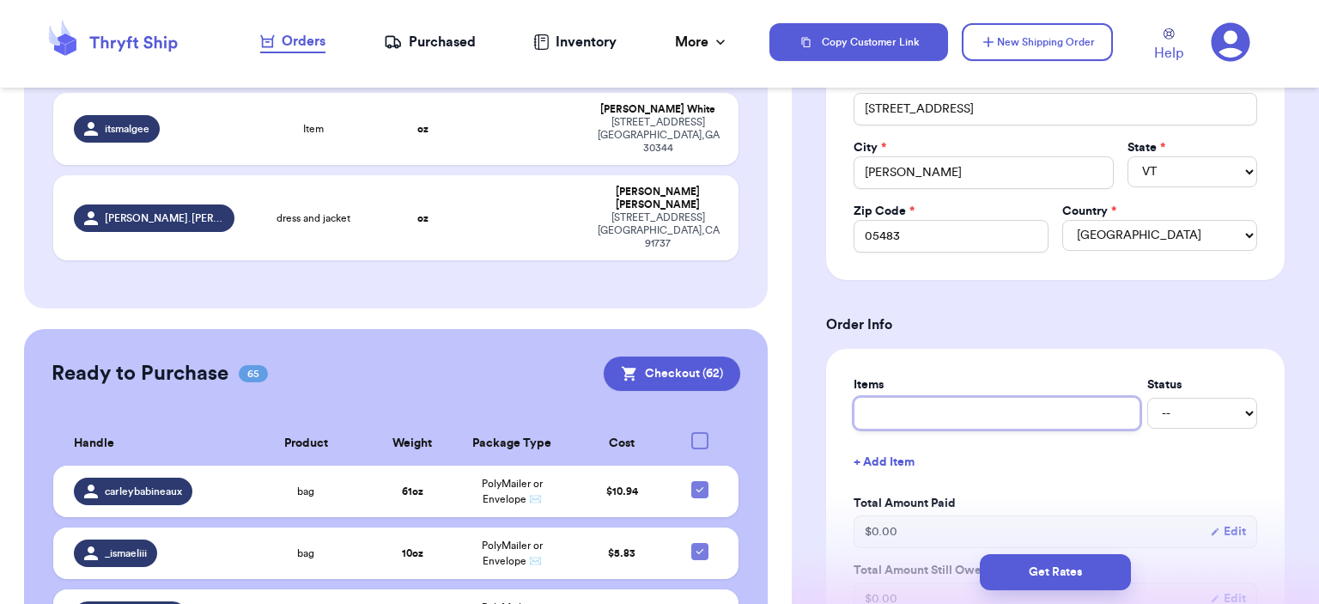
click at [1005, 406] on input "text" at bounding box center [996, 413] width 287 height 33
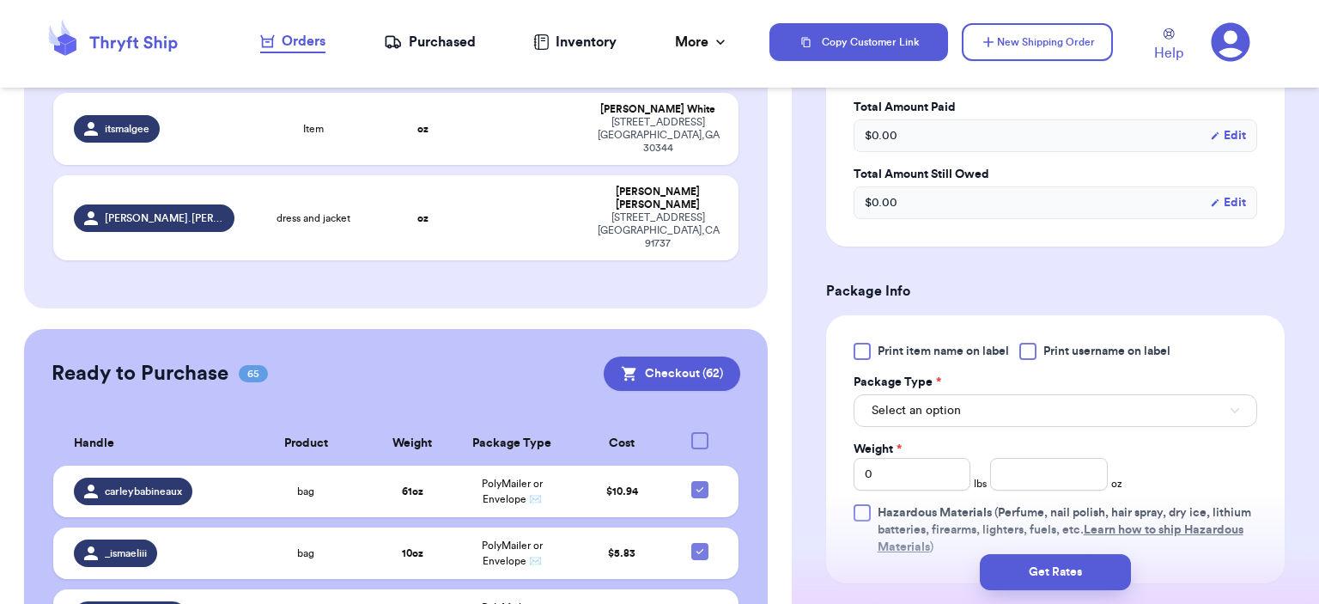
scroll to position [944, 0]
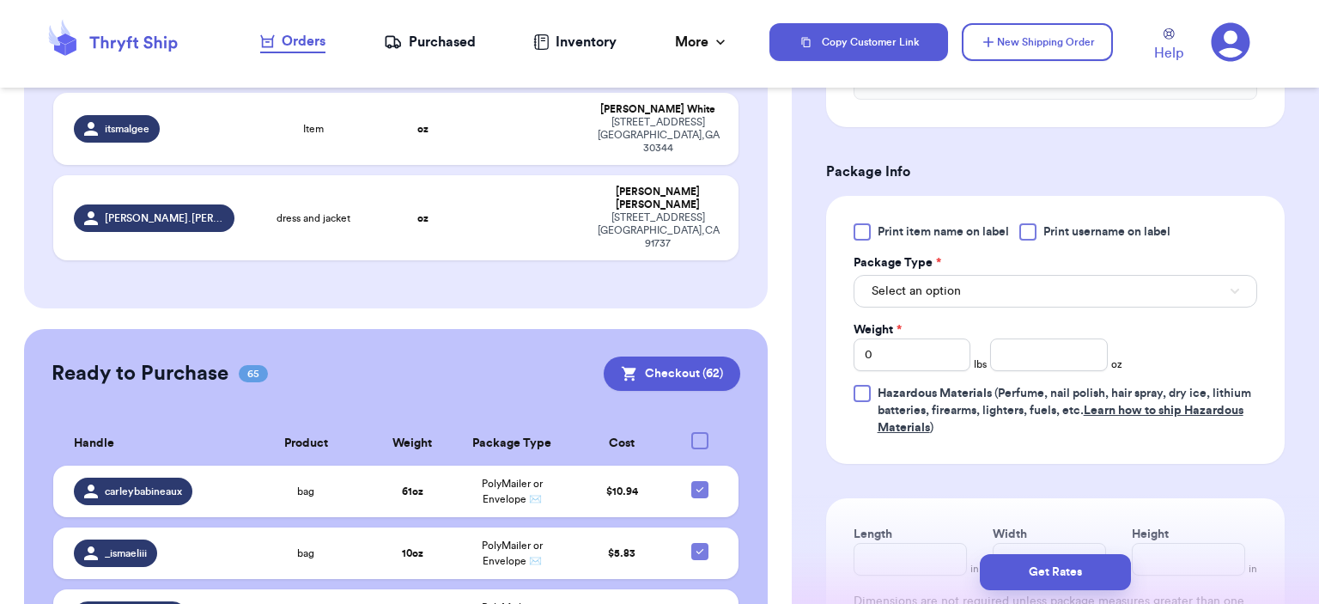
click at [991, 304] on div "Print item name on label Print username on label Package Type * Select an optio…" at bounding box center [1055, 329] width 404 height 213
click at [986, 288] on button "Select an option" at bounding box center [1055, 291] width 404 height 33
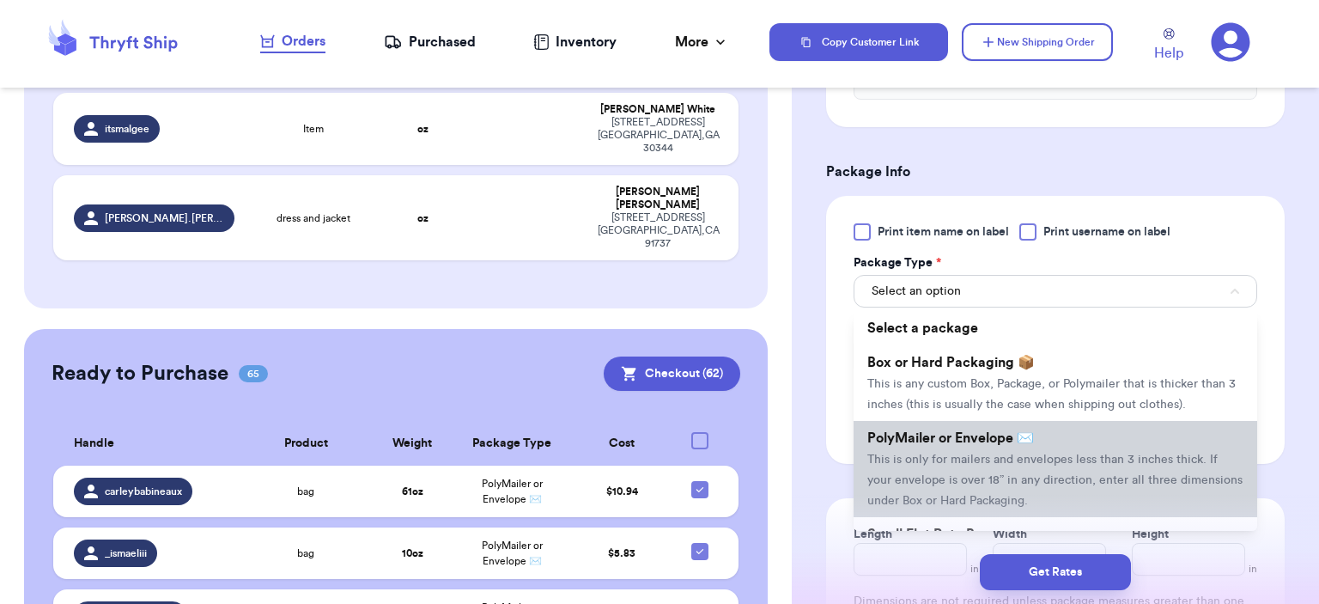
click at [962, 442] on li "PolyMailer or Envelope ✉️ This is only for mailers and envelopes less than 3 in…" at bounding box center [1055, 469] width 404 height 96
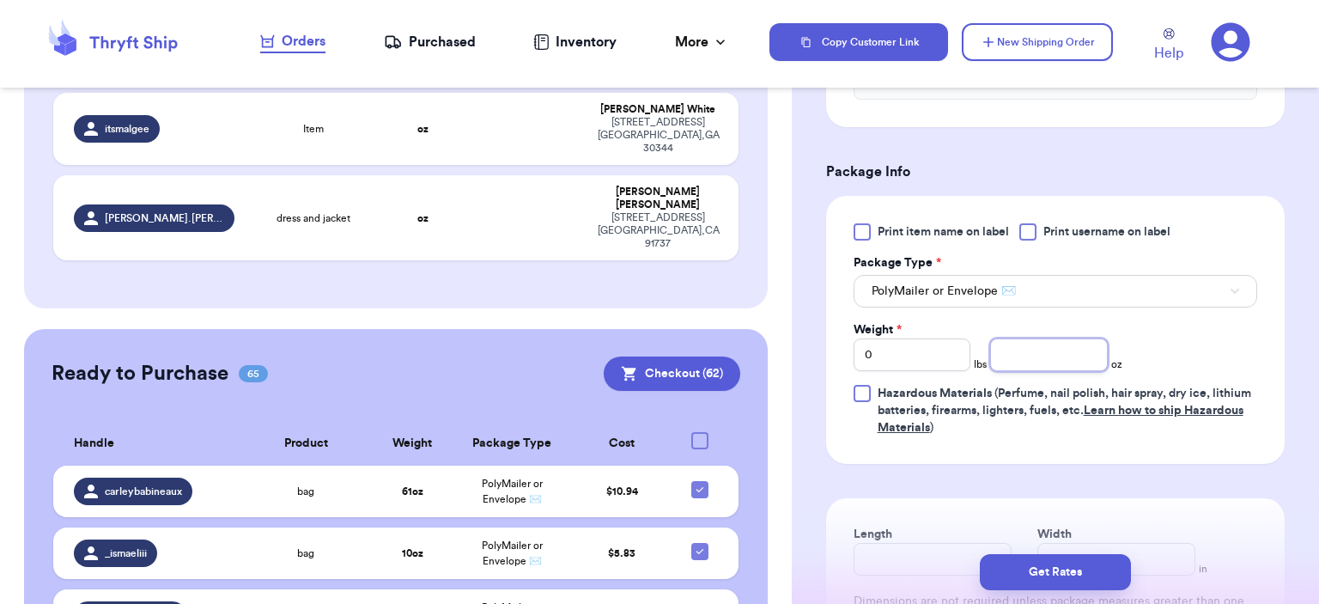
click at [1047, 344] on input "number" at bounding box center [1049, 354] width 118 height 33
click at [1058, 579] on button "Get Rates" at bounding box center [1055, 572] width 151 height 36
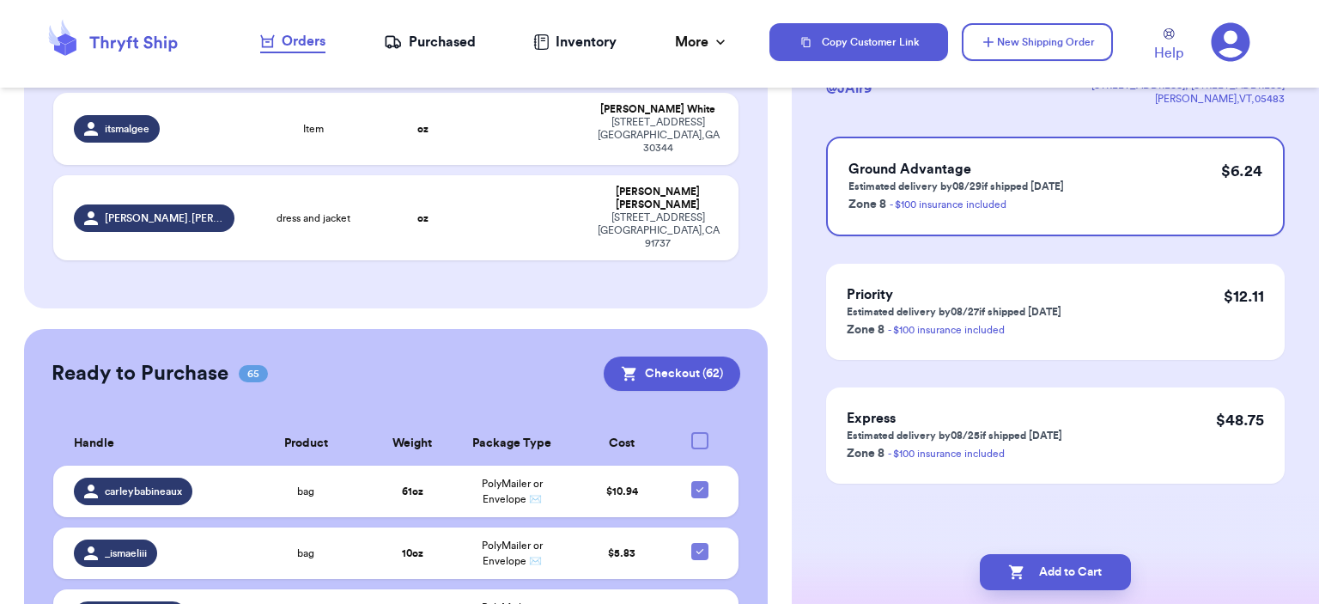
scroll to position [0, 0]
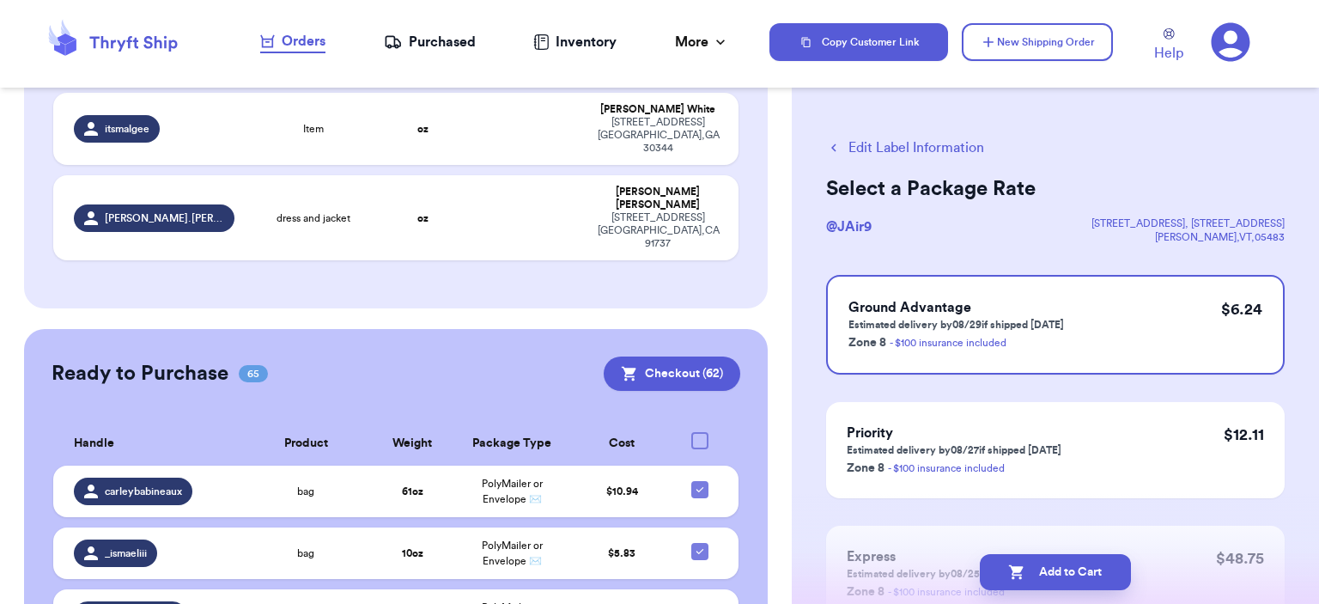
click at [1056, 575] on button "Add to Cart" at bounding box center [1055, 572] width 151 height 36
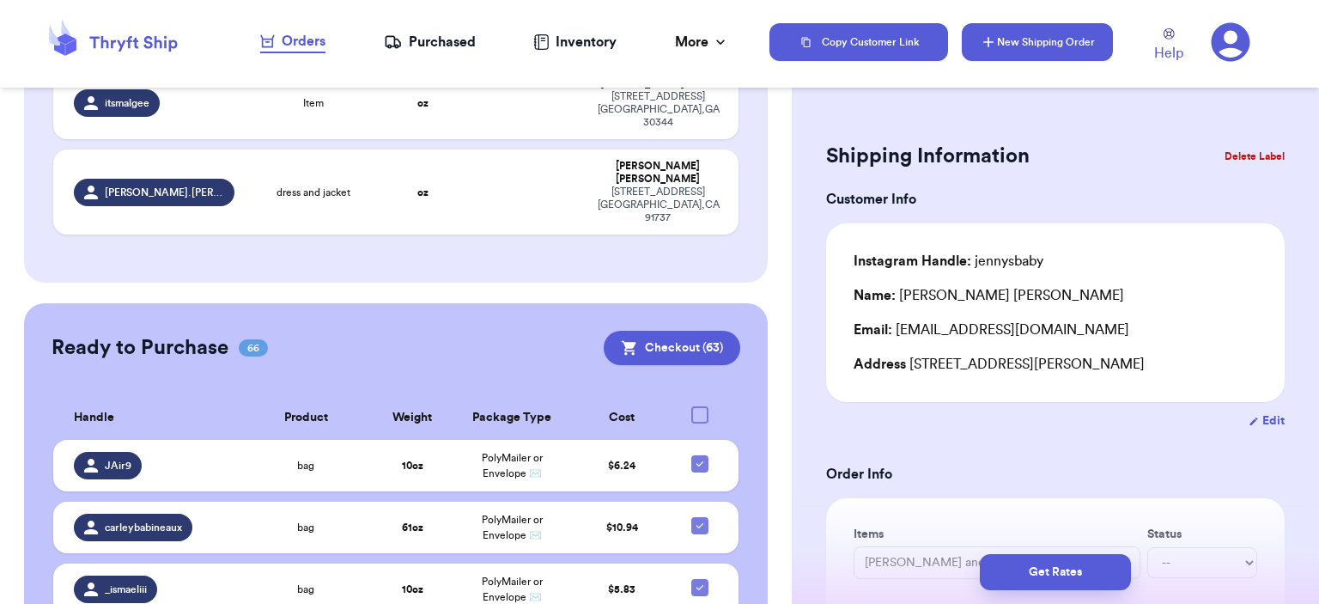
click at [1067, 50] on button "New Shipping Order" at bounding box center [1037, 42] width 151 height 38
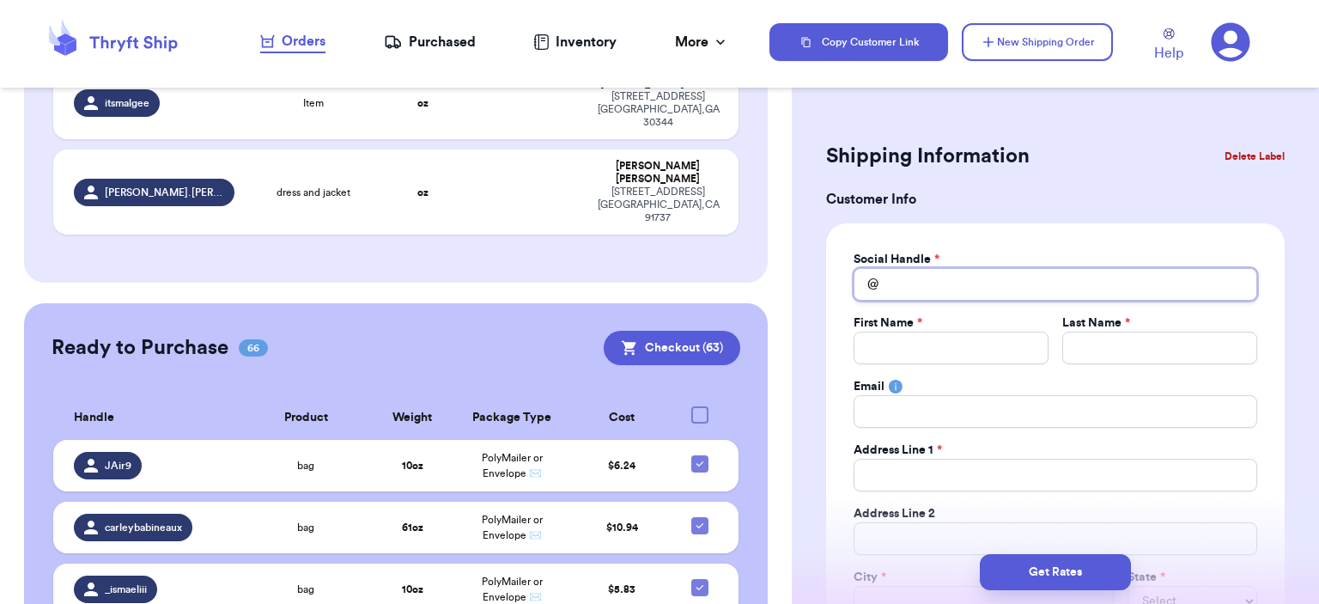
click at [1010, 282] on input "Total Amount Paid" at bounding box center [1055, 284] width 404 height 33
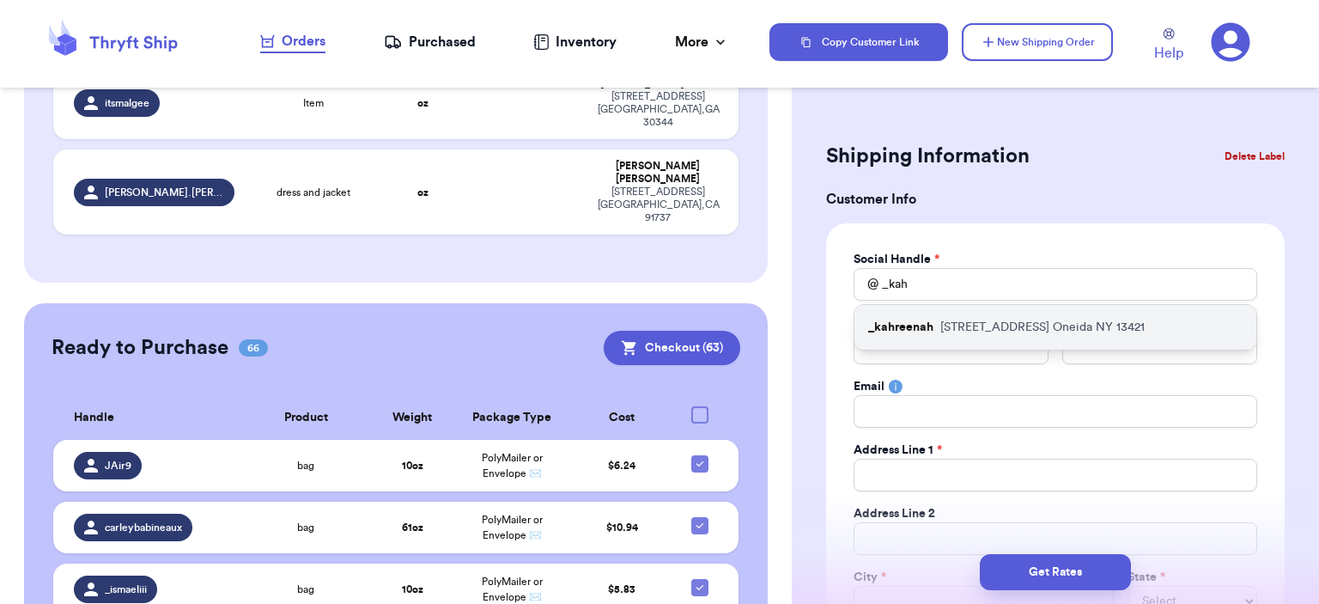
click at [984, 308] on div "_kahreenah 313 NORTH ST Oneida NY 13421" at bounding box center [1055, 327] width 402 height 45
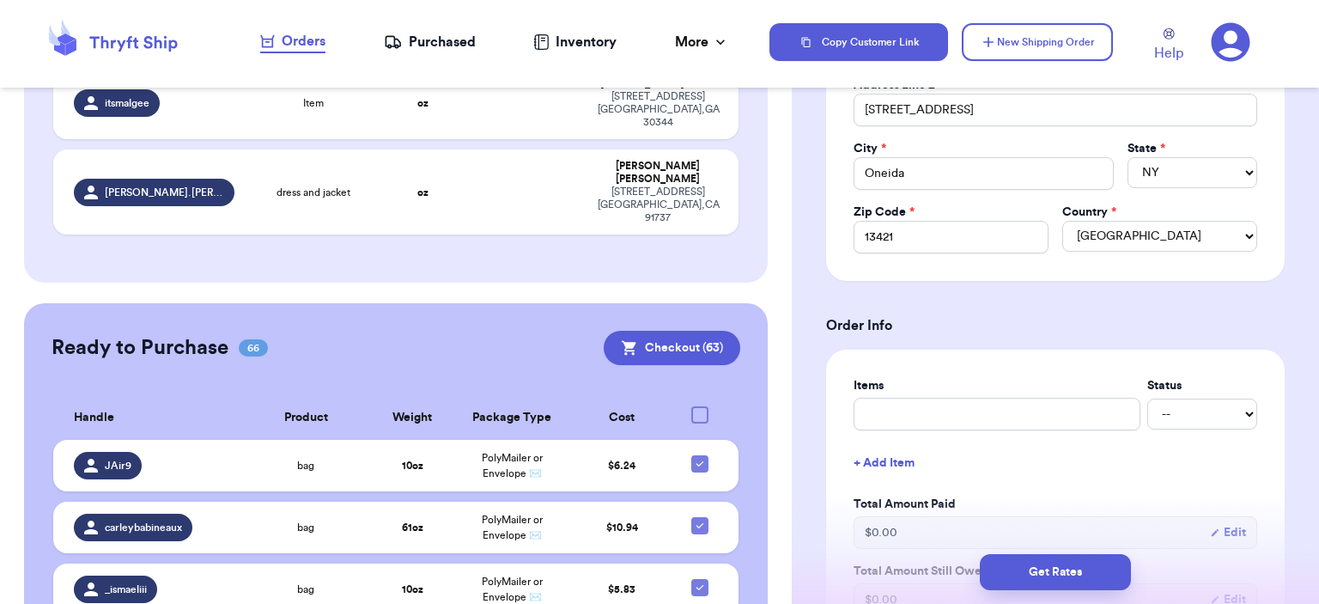
scroll to position [429, 0]
click at [996, 418] on input "text" at bounding box center [996, 413] width 287 height 33
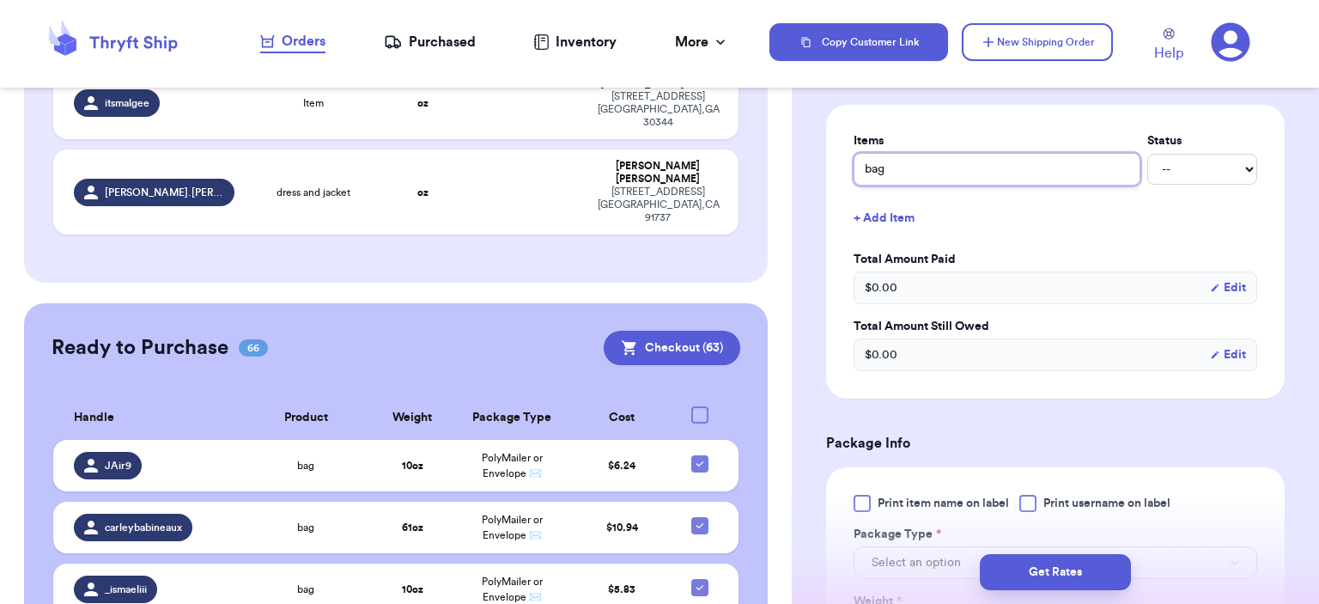
scroll to position [859, 0]
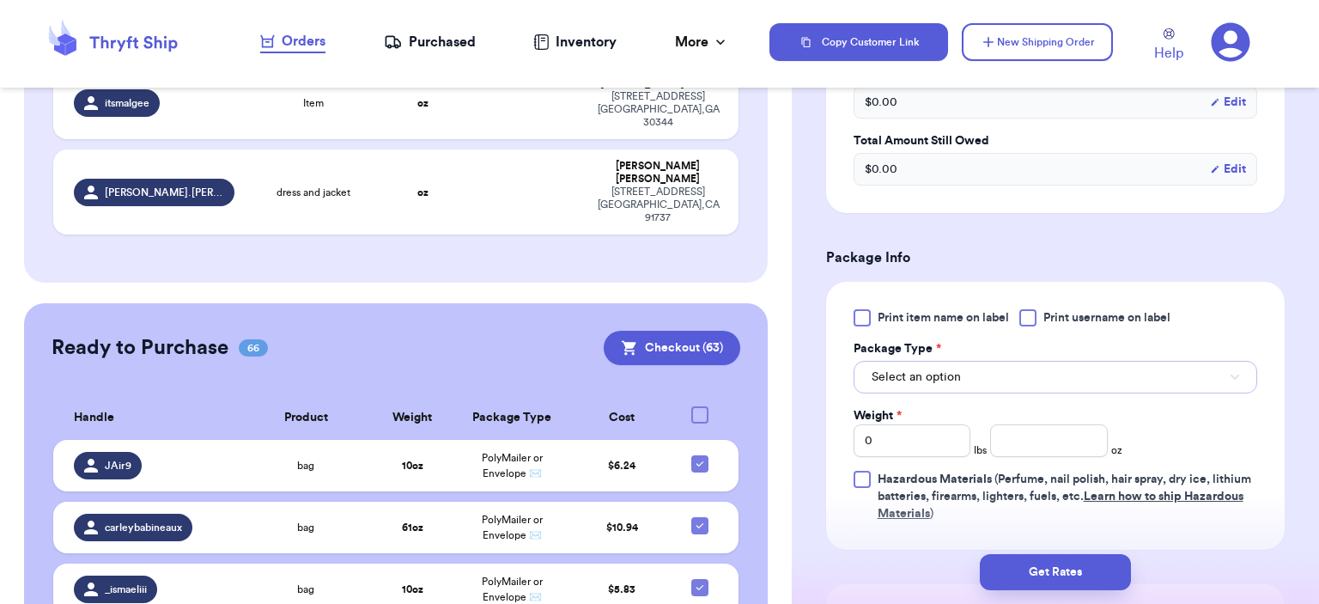
click at [994, 367] on button "Select an option" at bounding box center [1055, 377] width 404 height 33
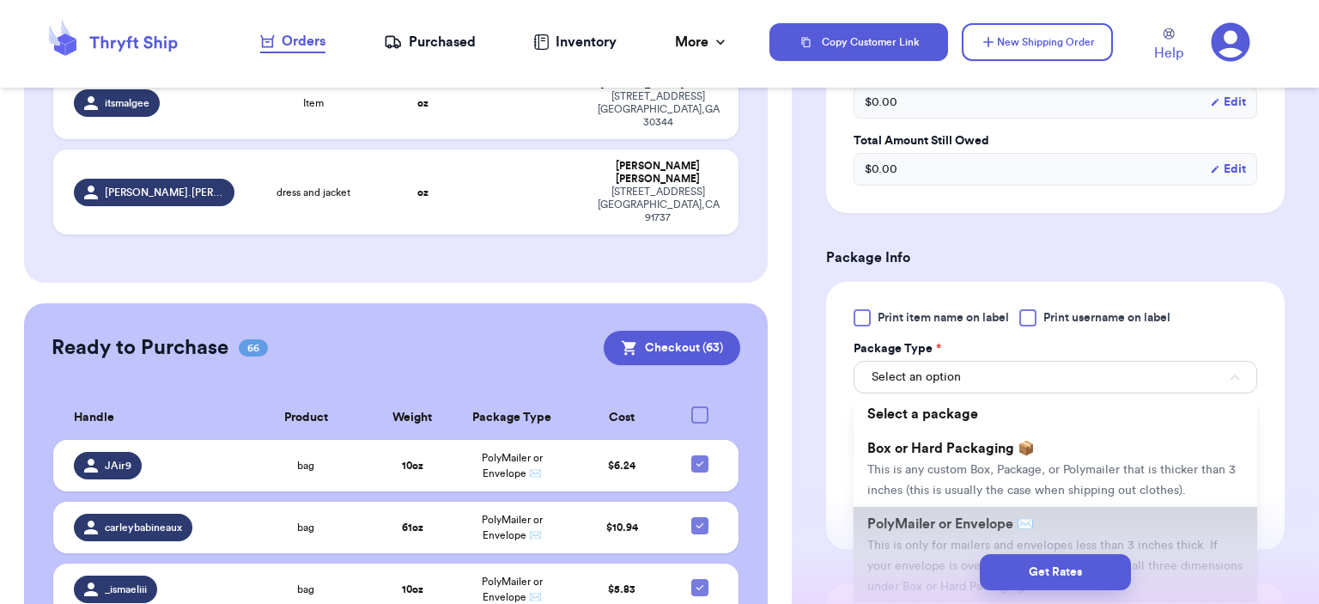
click at [965, 517] on span "PolyMailer or Envelope ✉️" at bounding box center [950, 524] width 167 height 14
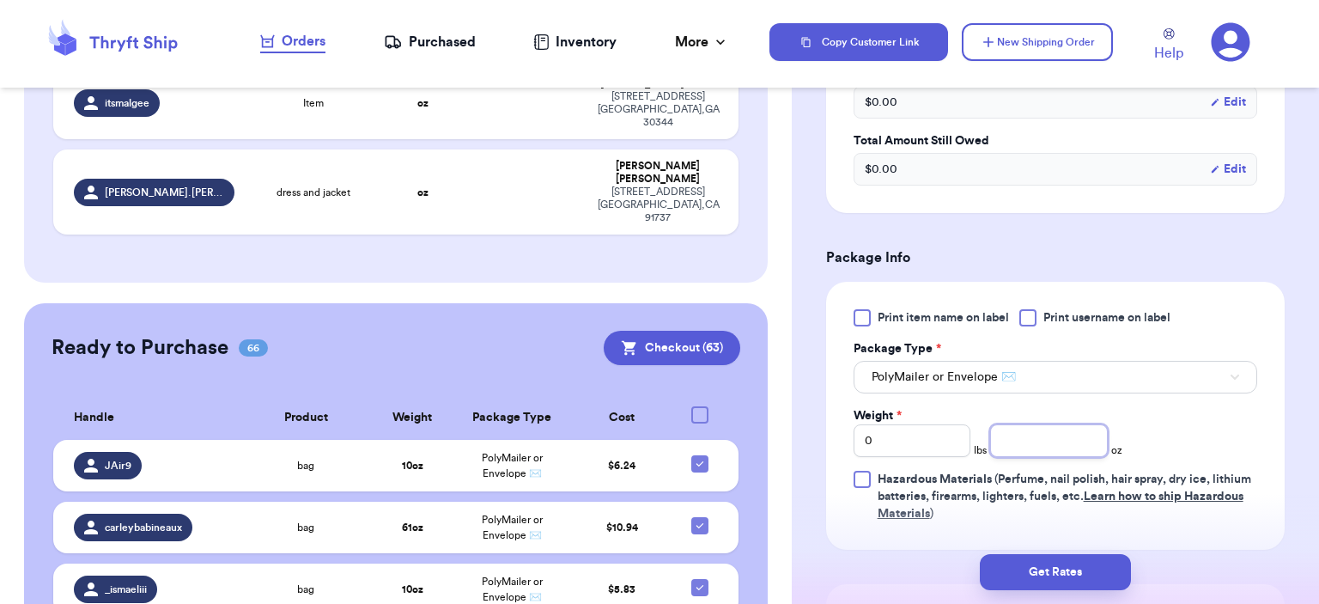
click at [1017, 431] on input "number" at bounding box center [1049, 440] width 118 height 33
click at [1073, 569] on button "Get Rates" at bounding box center [1055, 572] width 151 height 36
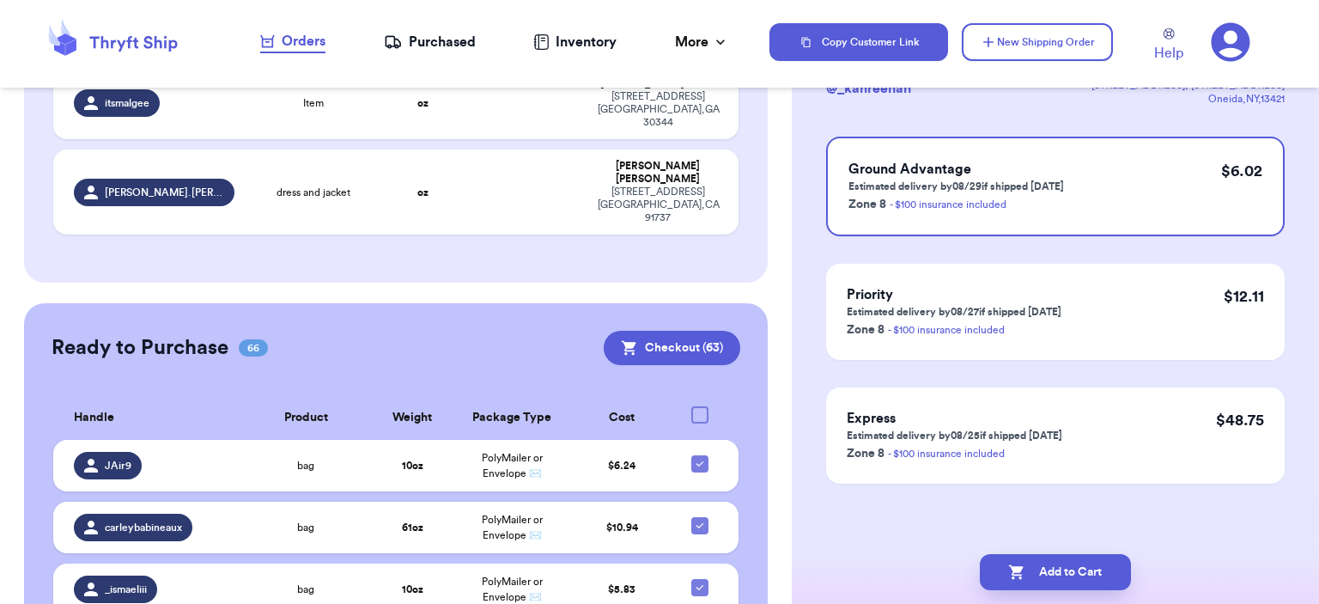
scroll to position [0, 0]
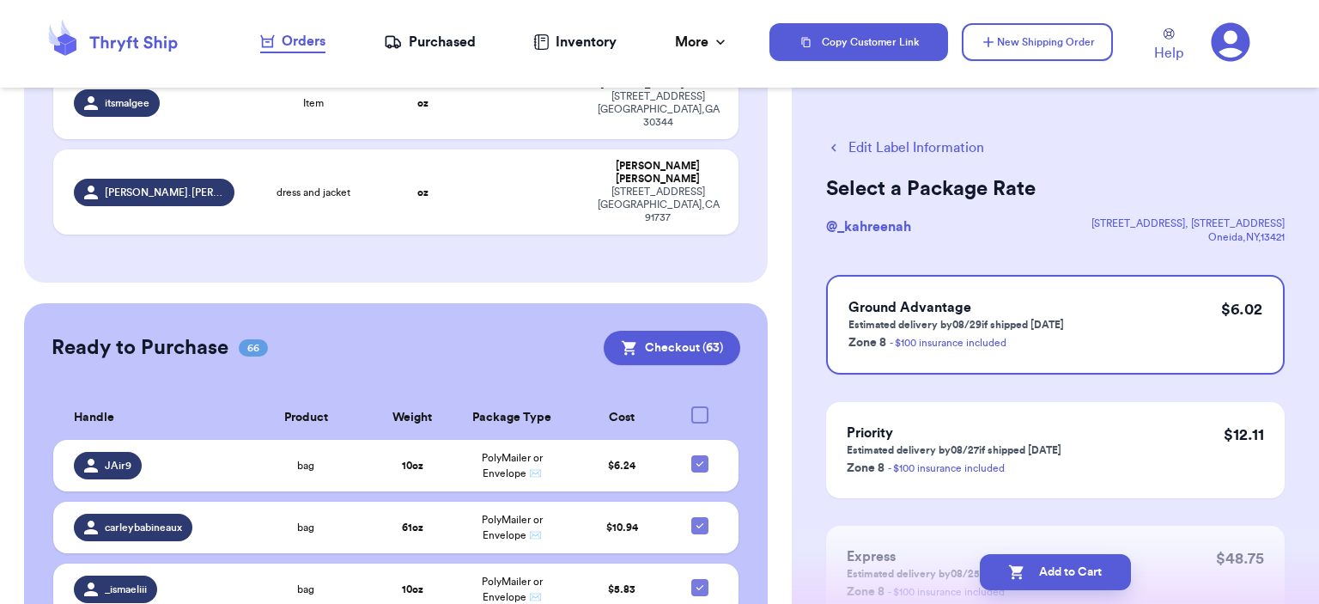
click at [1072, 567] on button "Add to Cart" at bounding box center [1055, 572] width 151 height 36
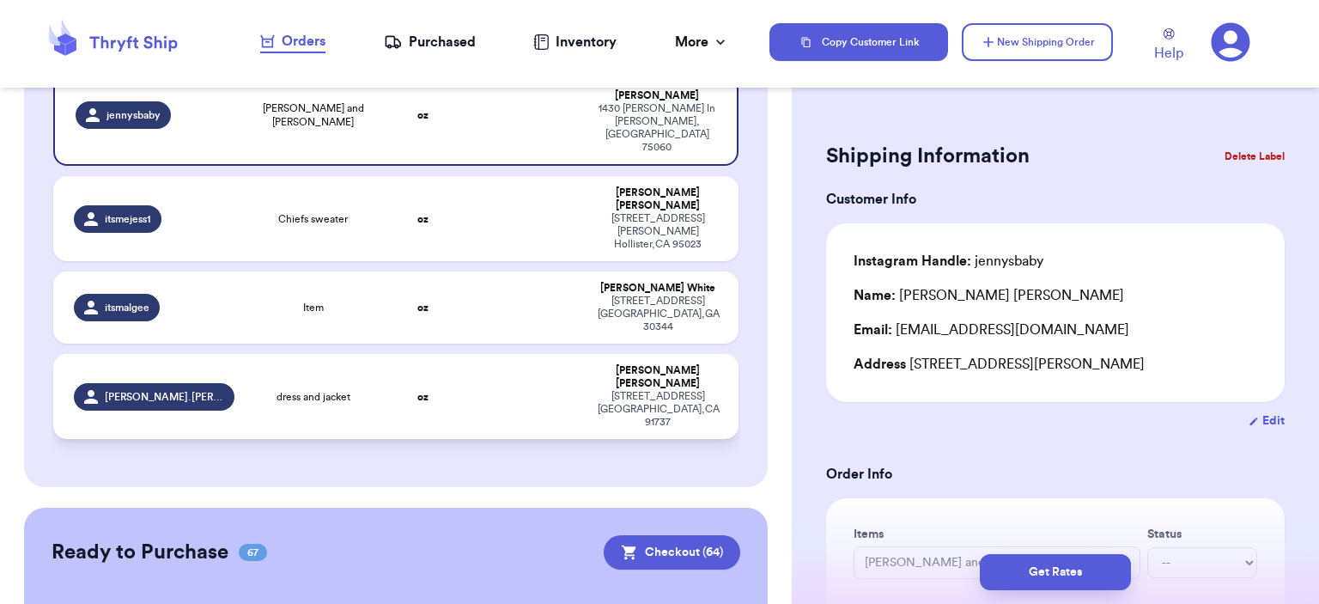
scroll to position [88, 0]
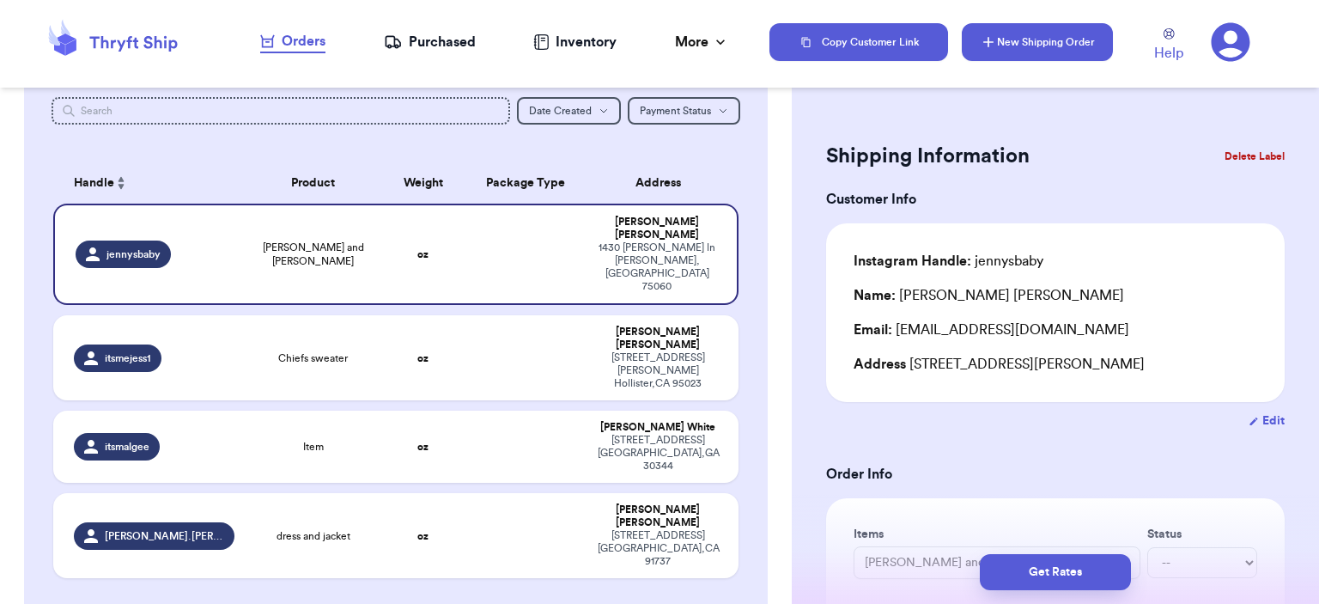
click at [991, 33] on icon "button" at bounding box center [988, 41] width 17 height 17
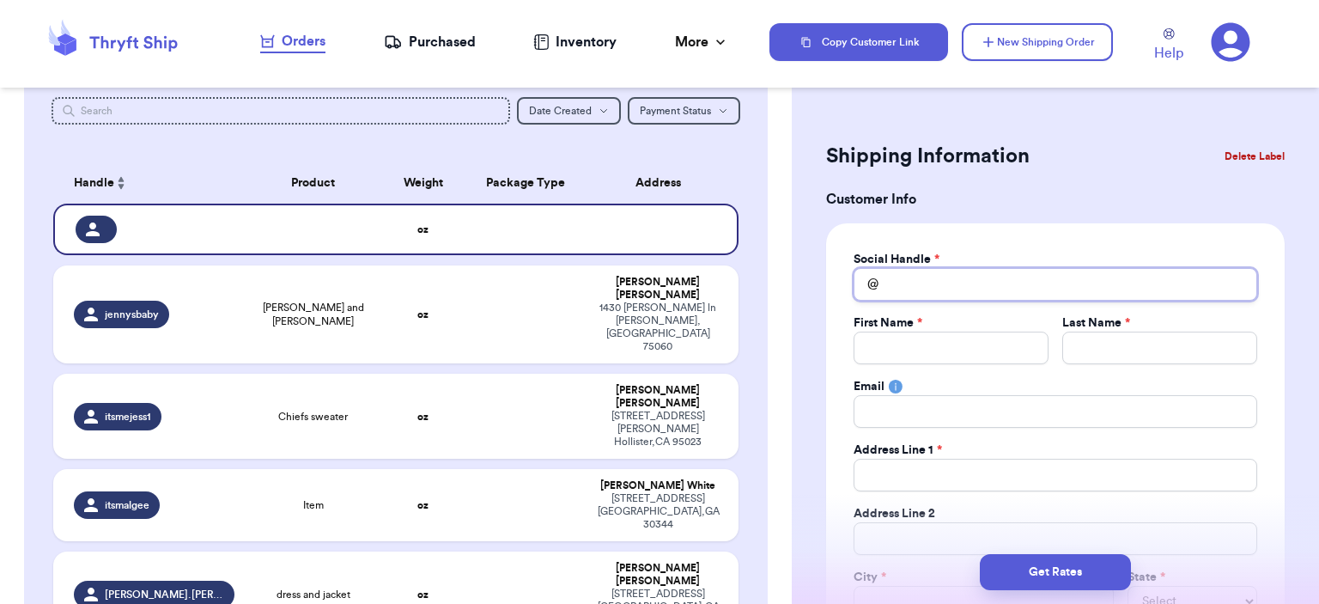
click at [900, 285] on input "Total Amount Paid" at bounding box center [1055, 284] width 404 height 33
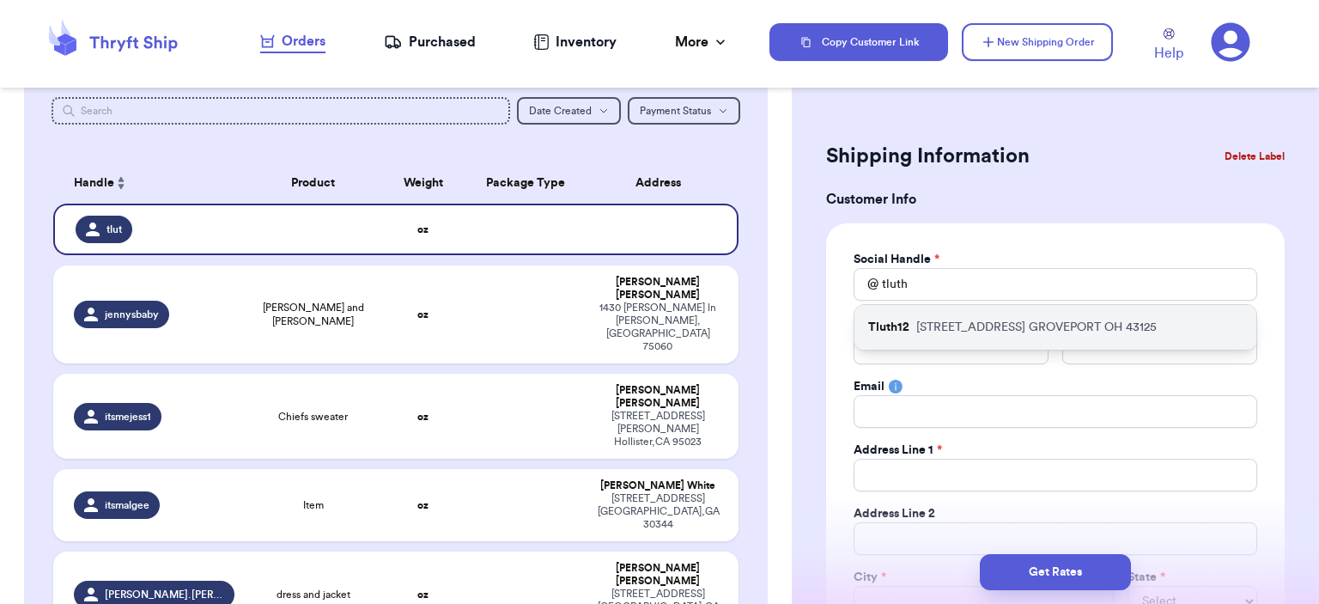
click at [1020, 315] on div "Tluth12 525 MAIN ST GROVEPORT OH 43125" at bounding box center [1055, 327] width 402 height 45
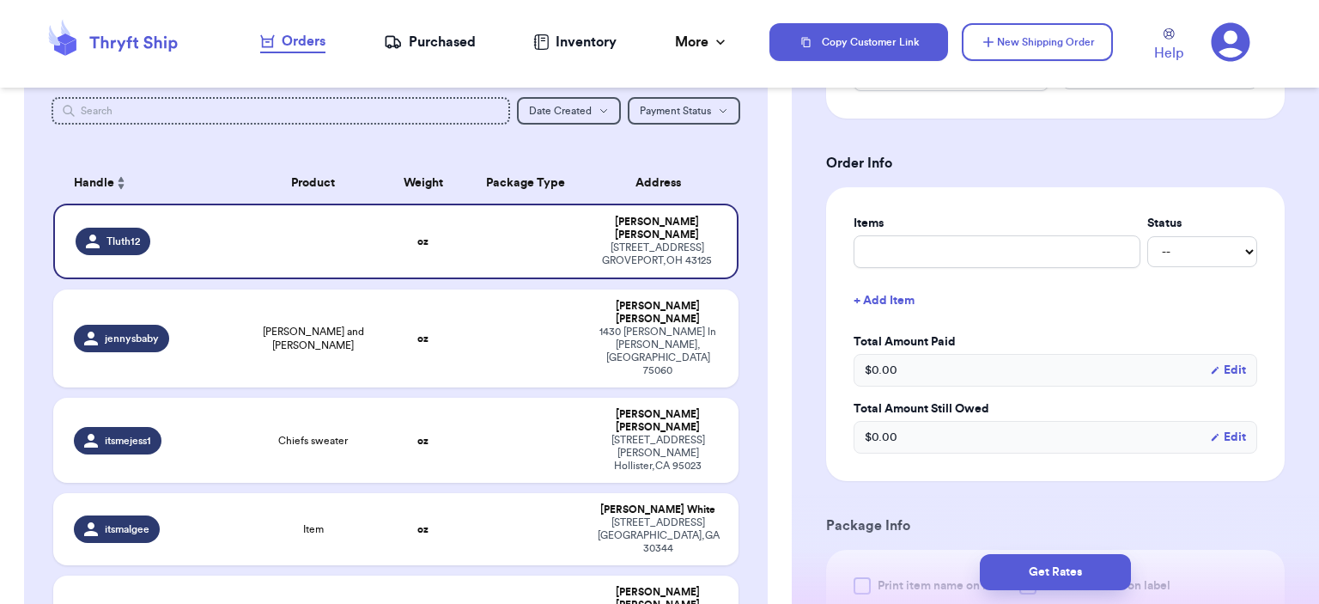
scroll to position [515, 0]
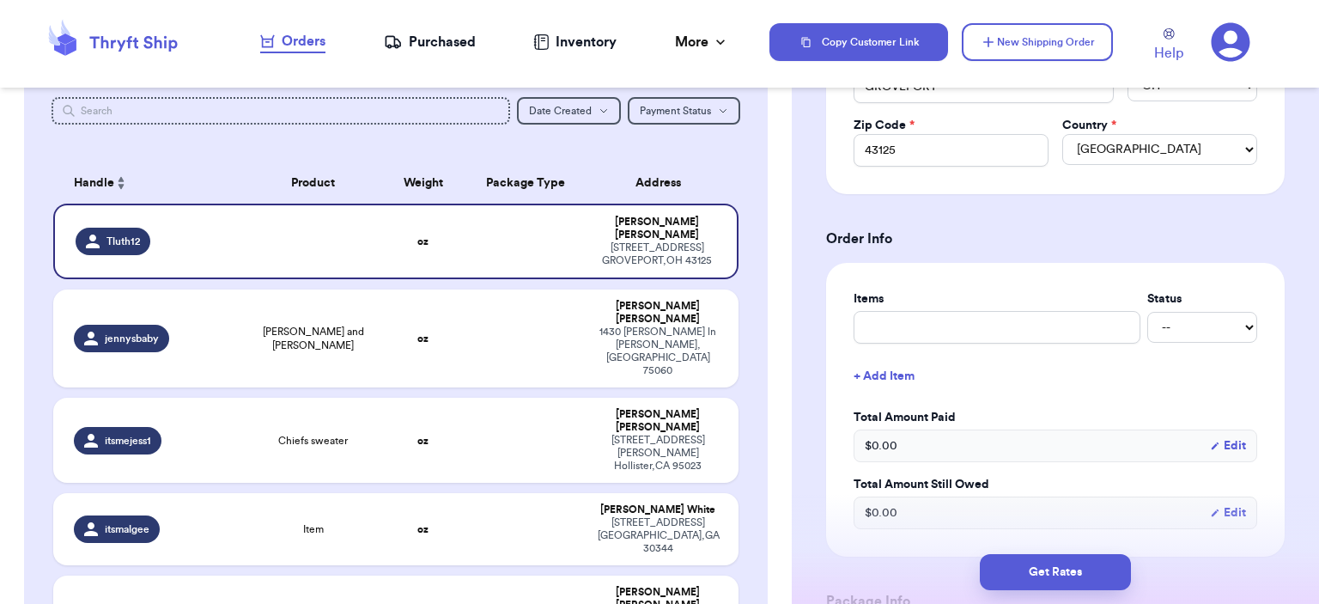
click at [984, 305] on div "Items Status -- Paid Owes" at bounding box center [1055, 316] width 404 height 53
click at [988, 325] on input "text" at bounding box center [996, 327] width 287 height 33
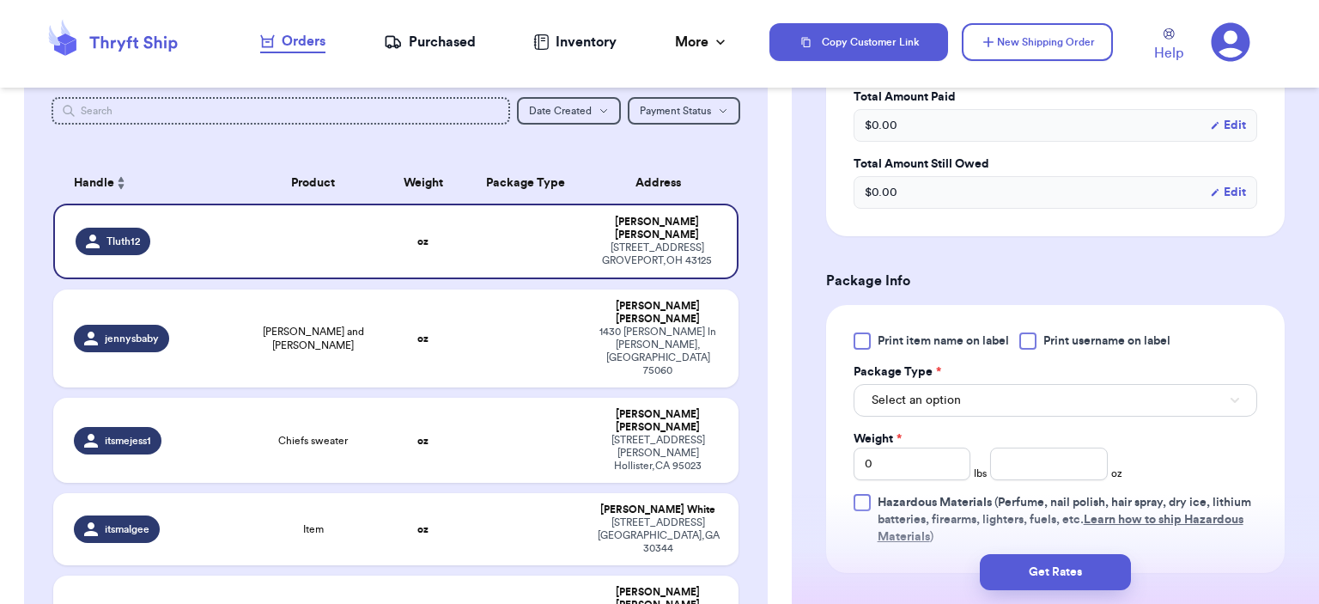
scroll to position [859, 0]
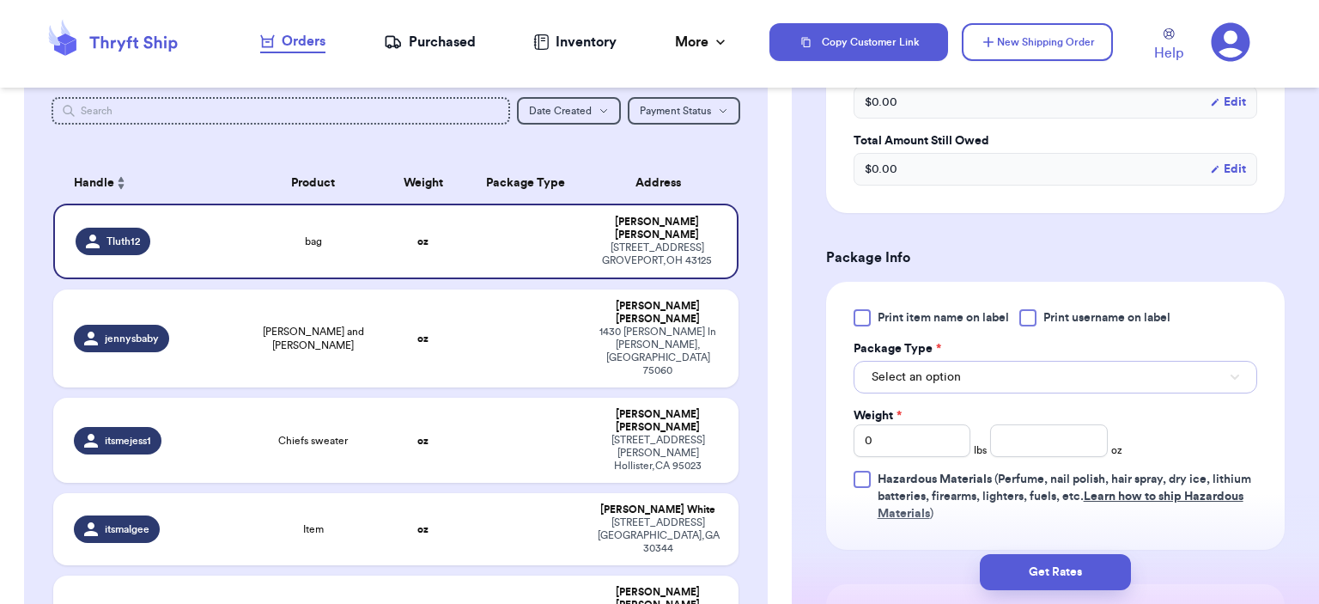
click at [977, 378] on button "Select an option" at bounding box center [1055, 377] width 404 height 33
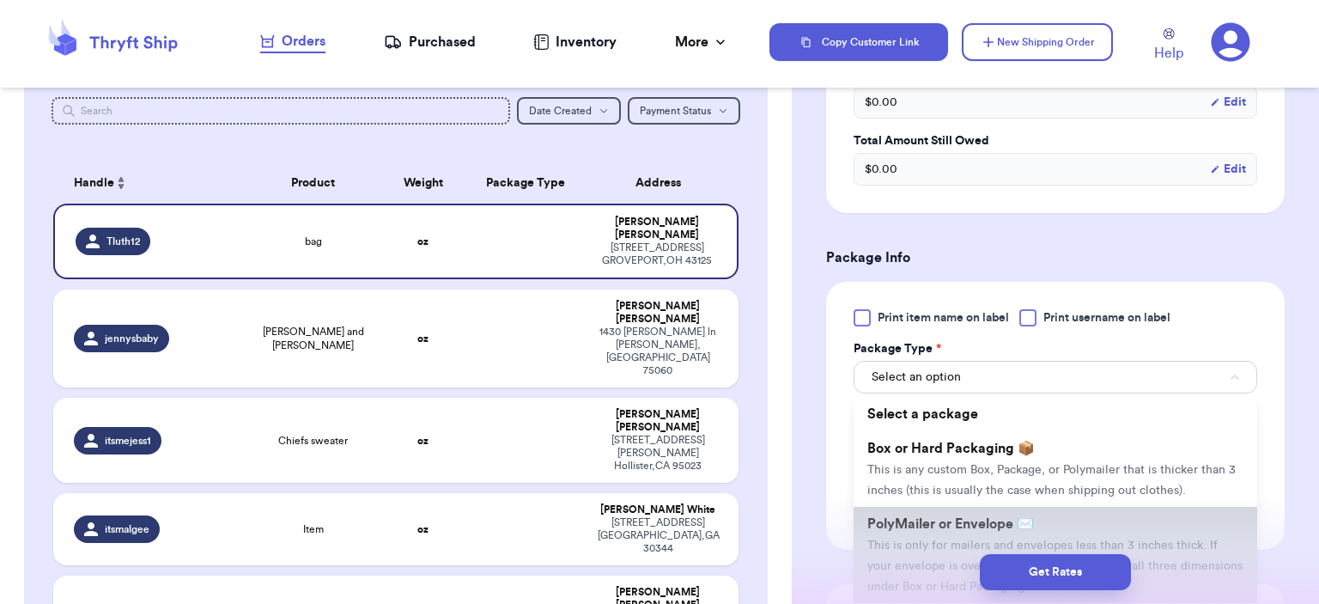
click at [938, 507] on li "PolyMailer or Envelope ✉️ This is only for mailers and envelopes less than 3 in…" at bounding box center [1055, 555] width 404 height 96
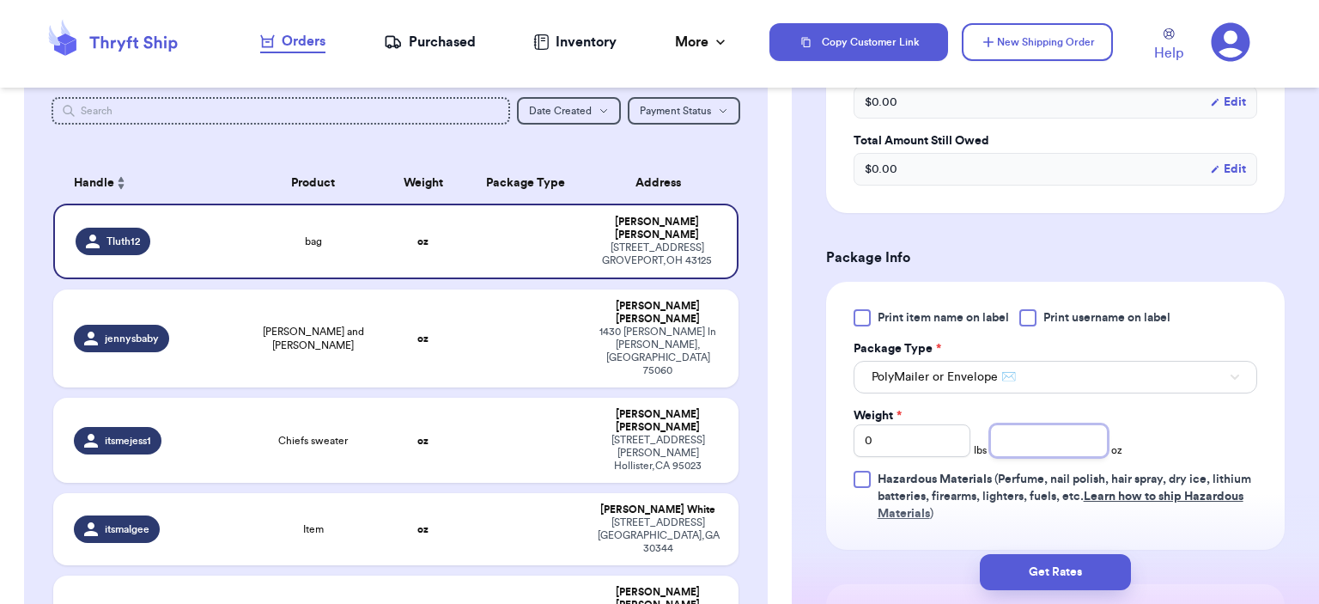
click at [1022, 444] on input "number" at bounding box center [1049, 440] width 118 height 33
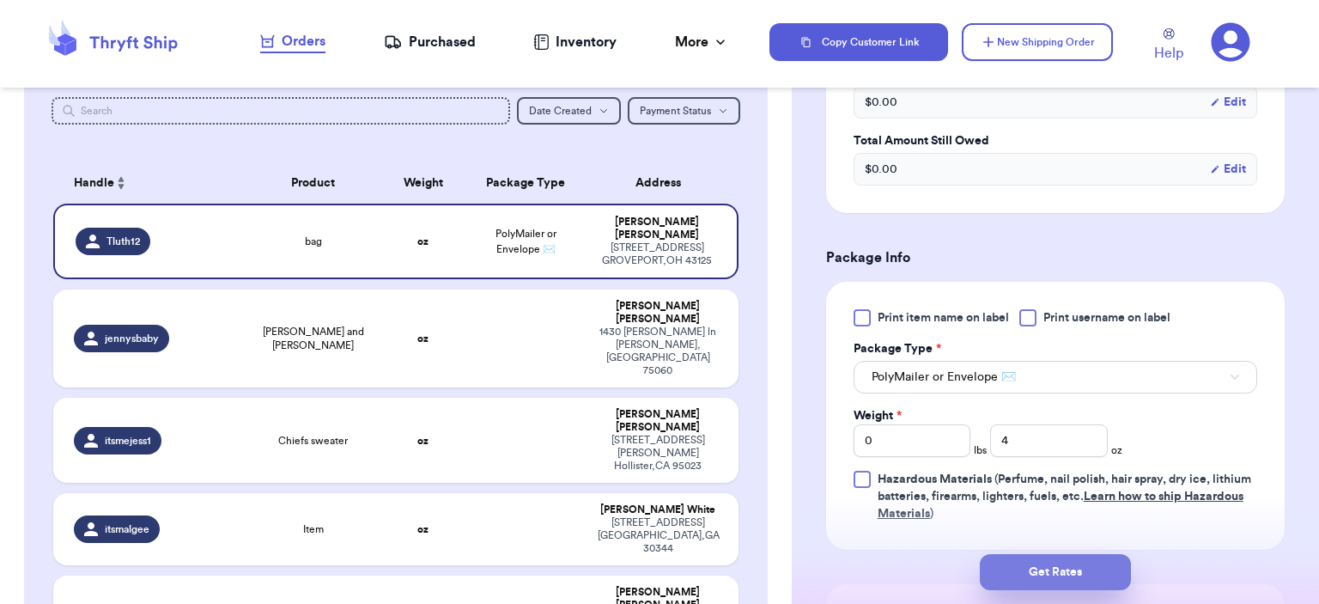
click at [1020, 583] on button "Get Rates" at bounding box center [1055, 572] width 151 height 36
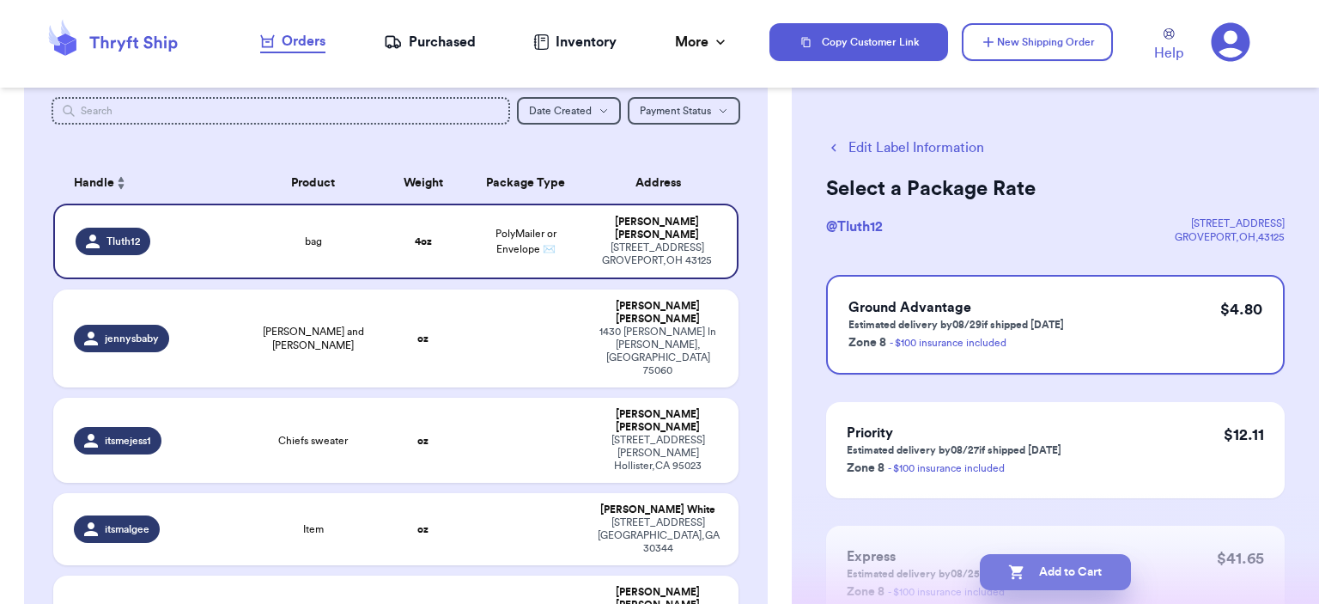
click at [1018, 565] on icon "button" at bounding box center [1016, 571] width 17 height 17
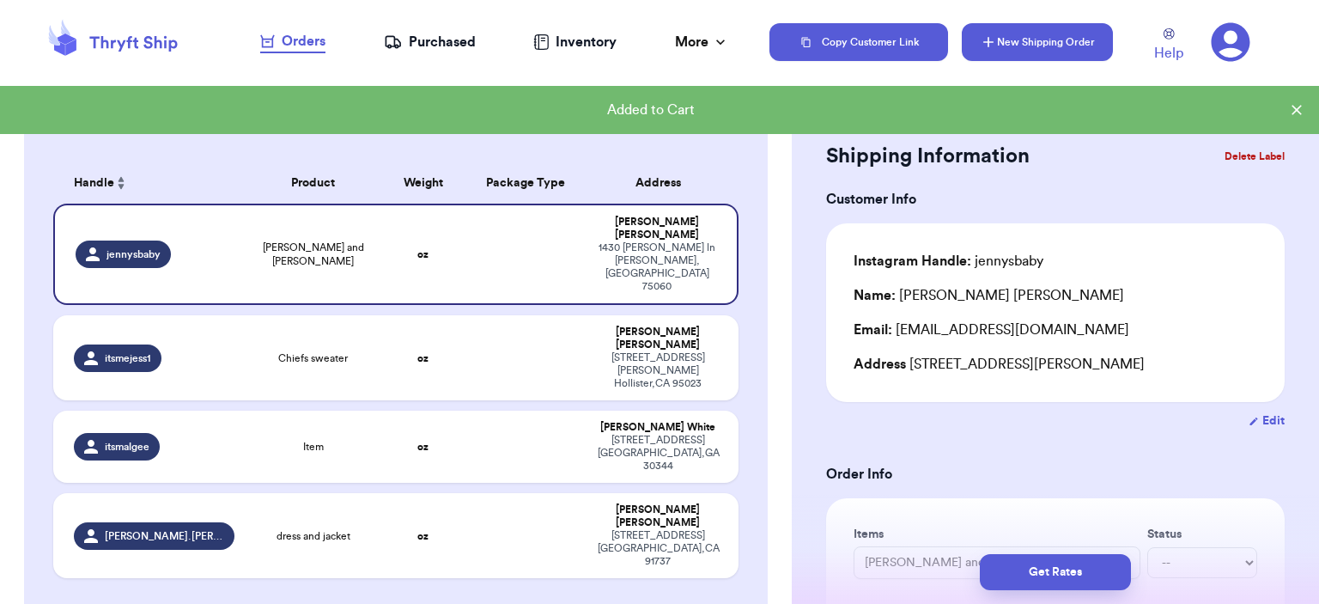
click at [1090, 39] on button "New Shipping Order" at bounding box center [1037, 42] width 151 height 38
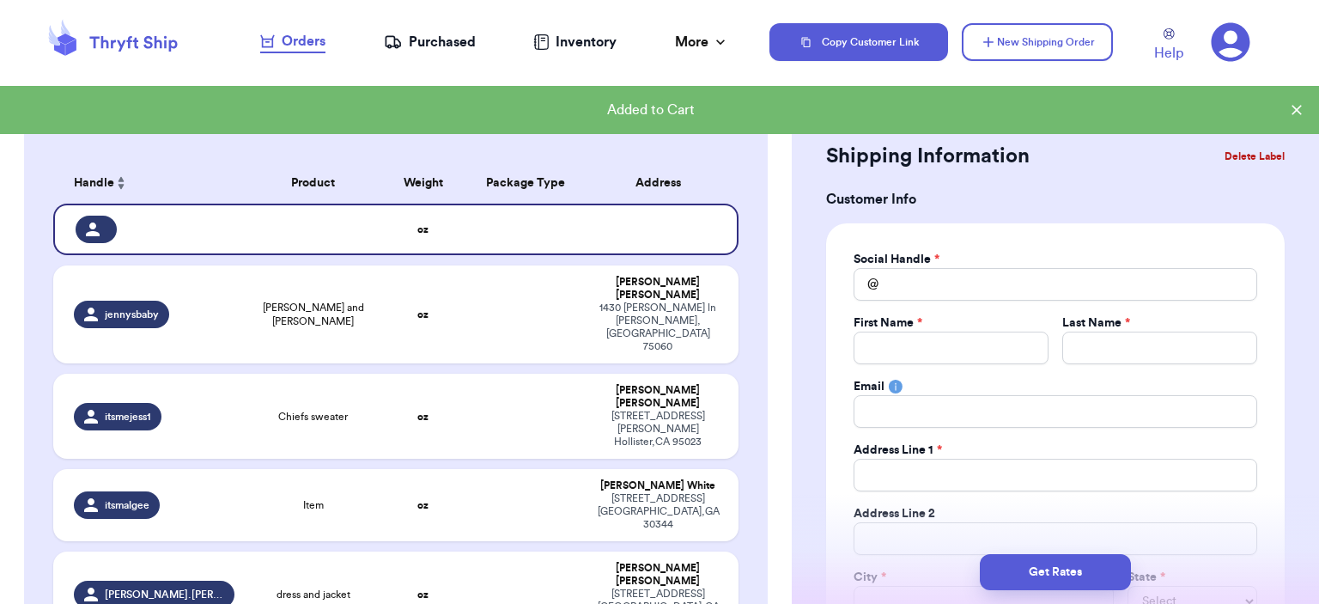
click at [987, 258] on div "Social Handle *" at bounding box center [1055, 259] width 404 height 17
click at [987, 268] on input "Total Amount Paid" at bounding box center [1055, 284] width 404 height 33
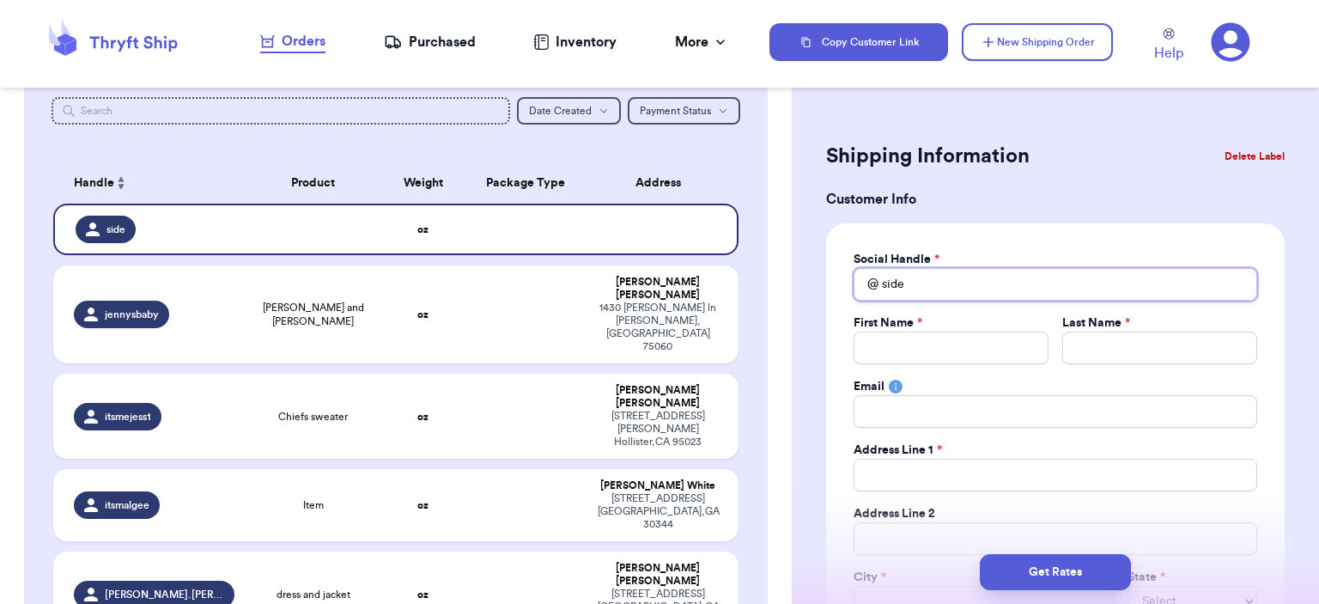
click at [992, 291] on input "side" at bounding box center [1055, 284] width 404 height 33
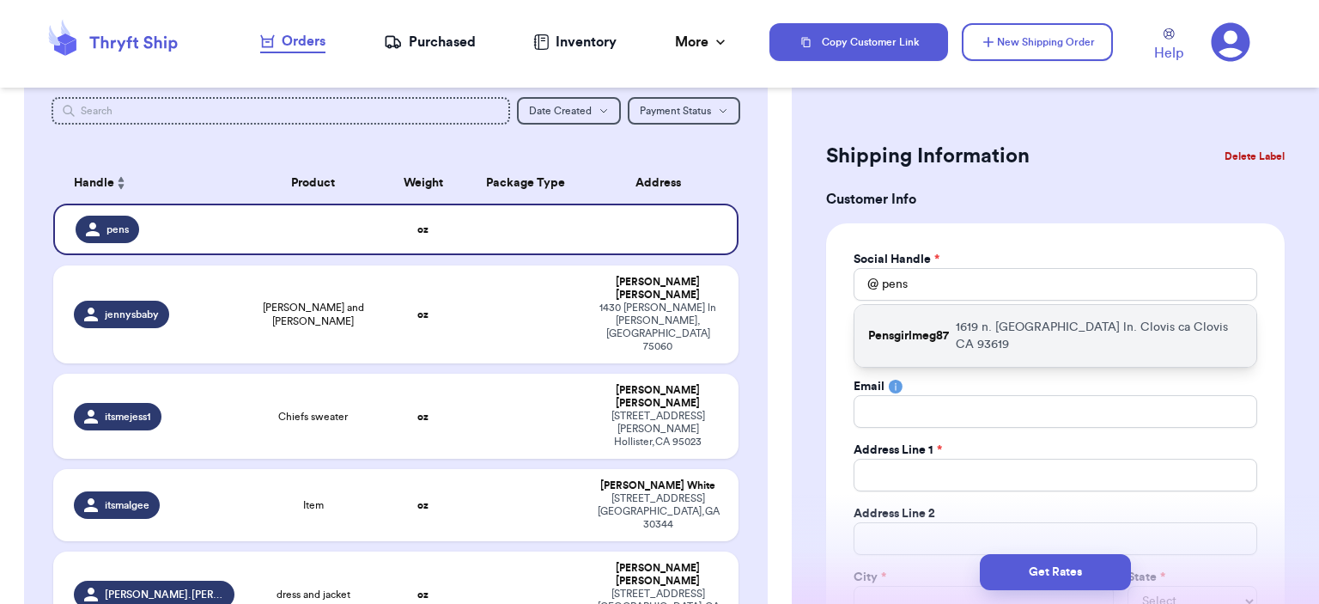
click at [994, 325] on p "1619 n. Monaco ln. Clovis ca Clovis CA 93619" at bounding box center [1099, 336] width 287 height 34
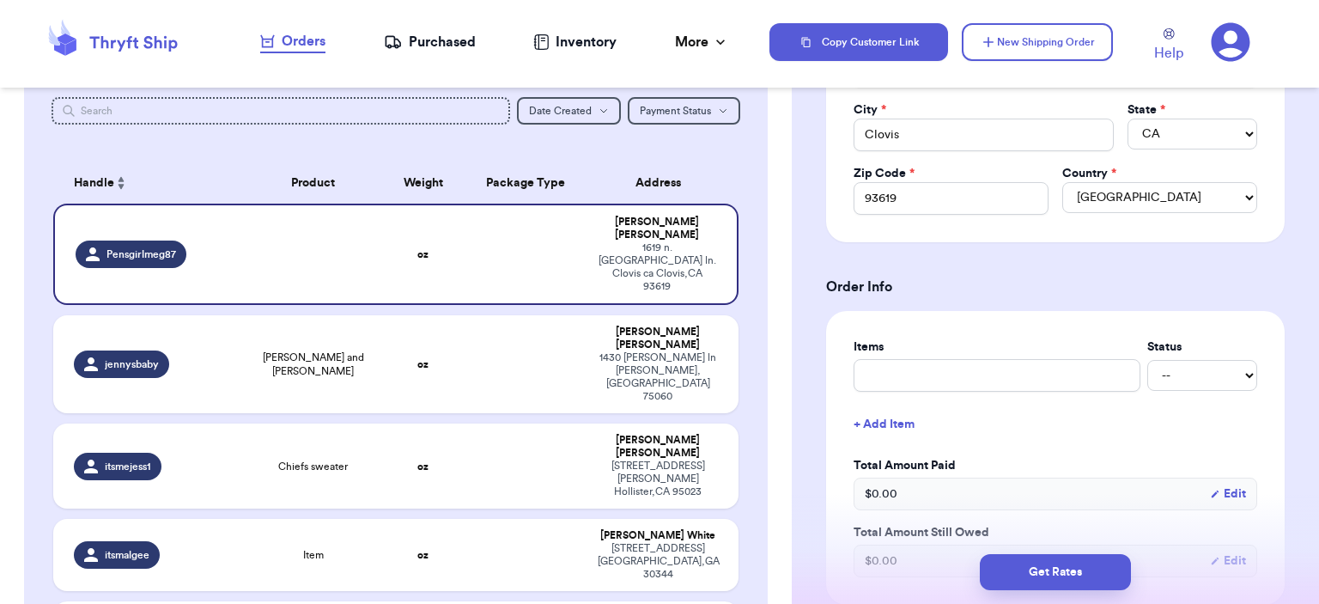
scroll to position [601, 0]
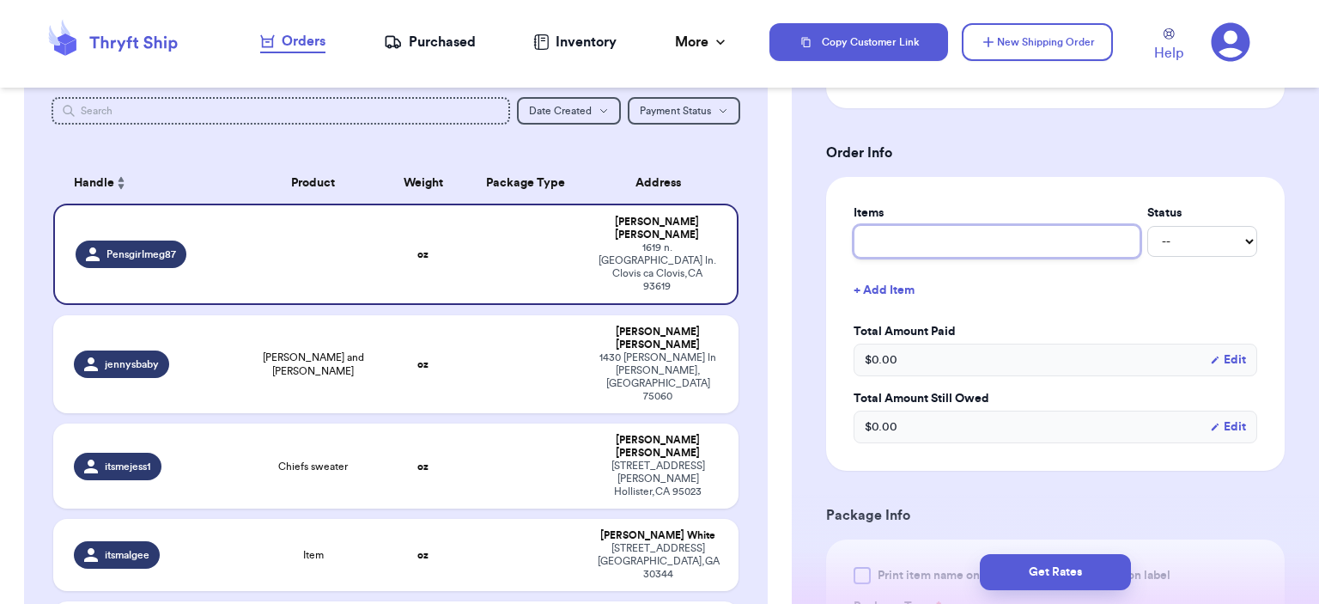
click at [969, 246] on input "text" at bounding box center [996, 241] width 287 height 33
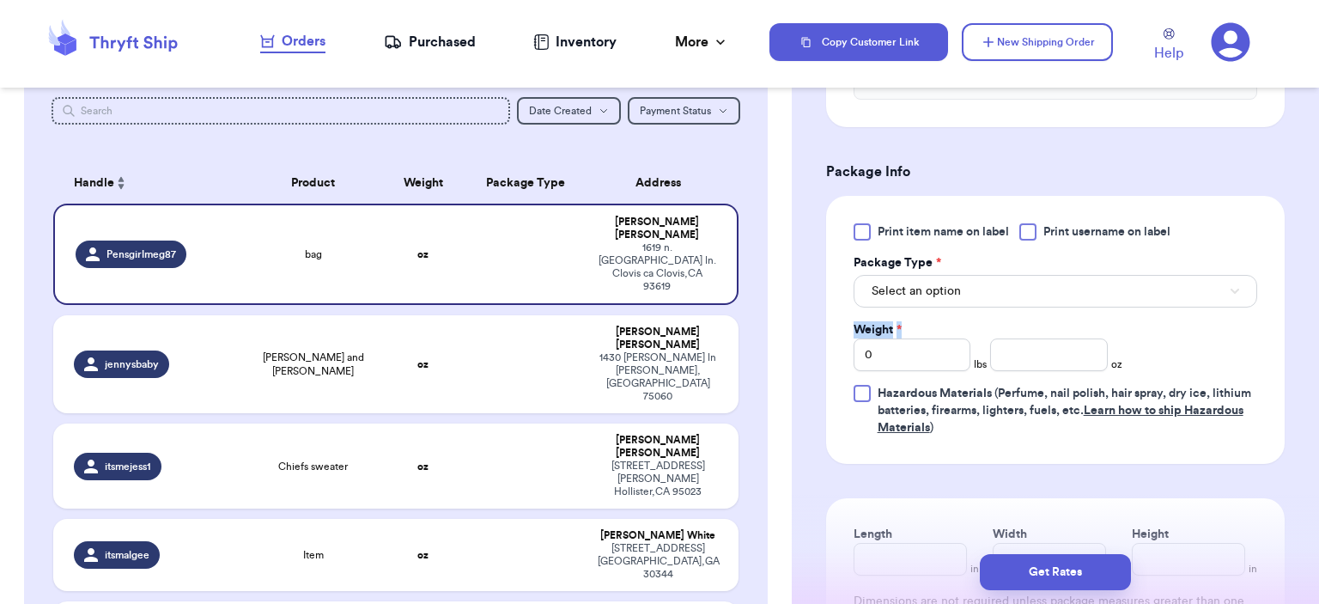
click at [968, 309] on div "Print item name on label Print username on label Package Type * Select an optio…" at bounding box center [1055, 329] width 404 height 213
click at [967, 291] on button "Select an option" at bounding box center [1055, 291] width 404 height 33
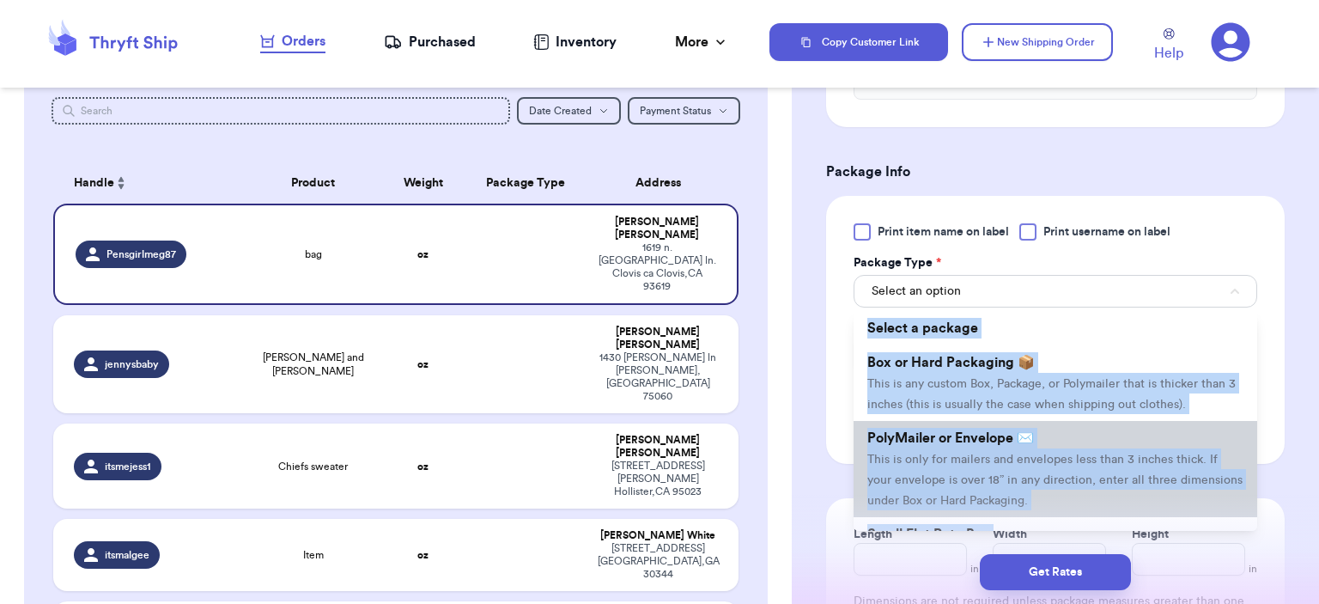
click at [962, 434] on span "PolyMailer or Envelope ✉️" at bounding box center [950, 438] width 167 height 14
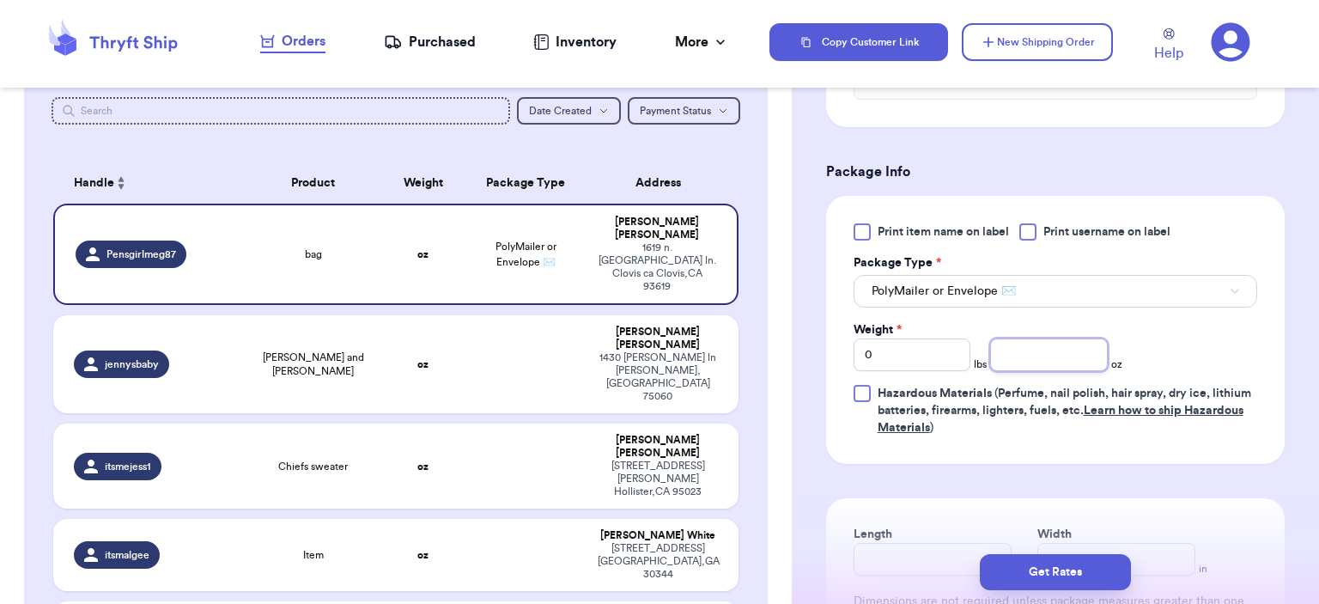
click at [1017, 344] on input "number" at bounding box center [1049, 354] width 118 height 33
click at [1066, 555] on button "Get Rates" at bounding box center [1055, 572] width 151 height 36
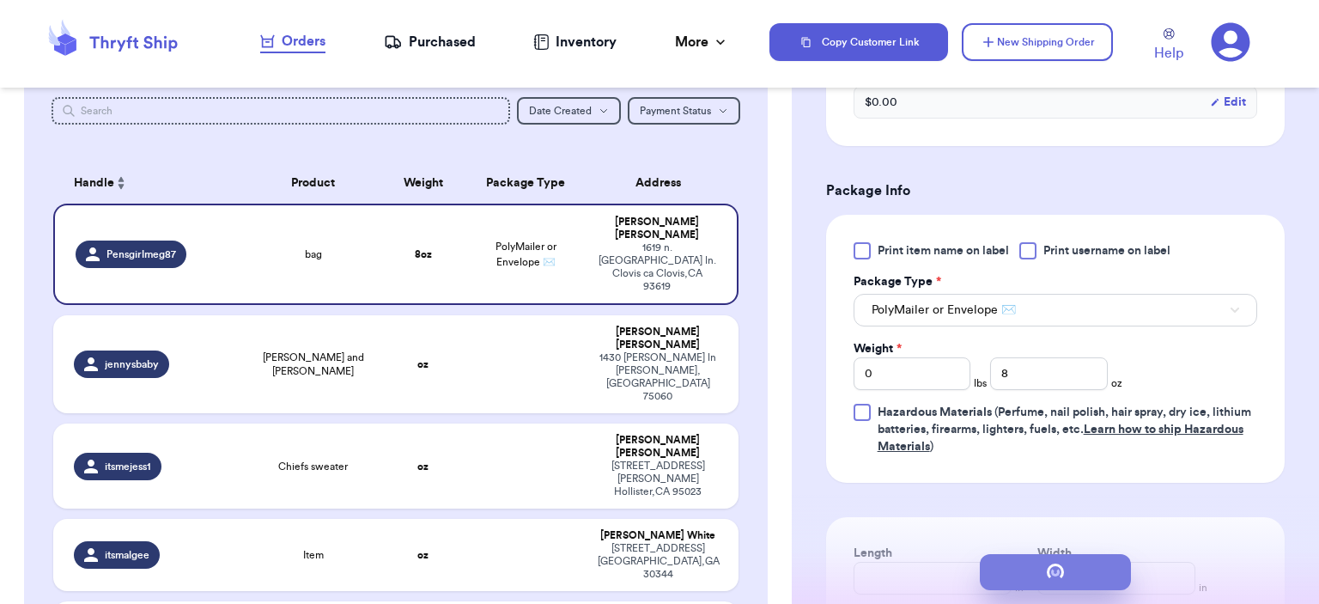
scroll to position [0, 0]
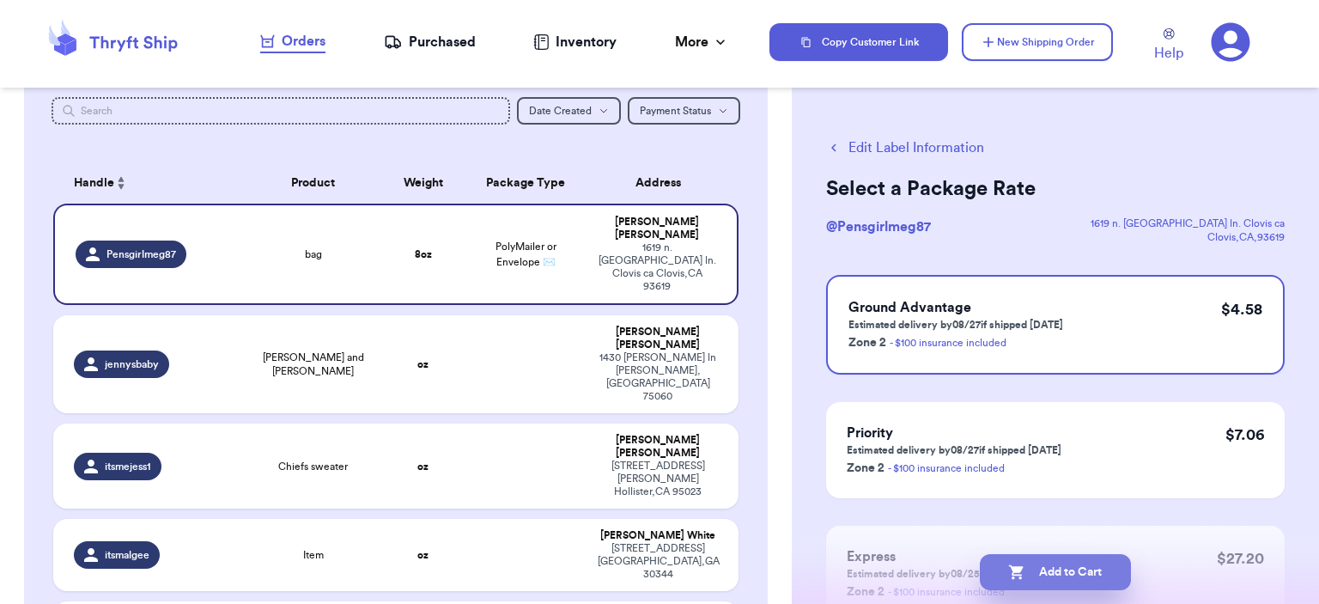
click at [1054, 571] on button "Add to Cart" at bounding box center [1055, 572] width 151 height 36
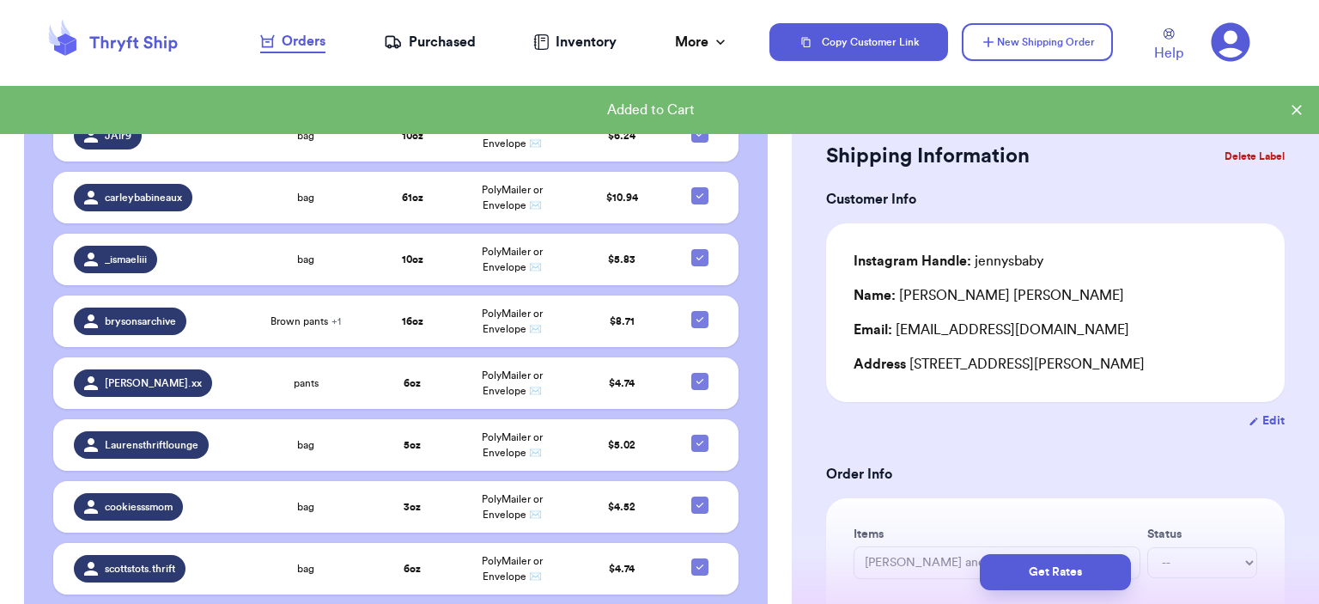
scroll to position [432, 0]
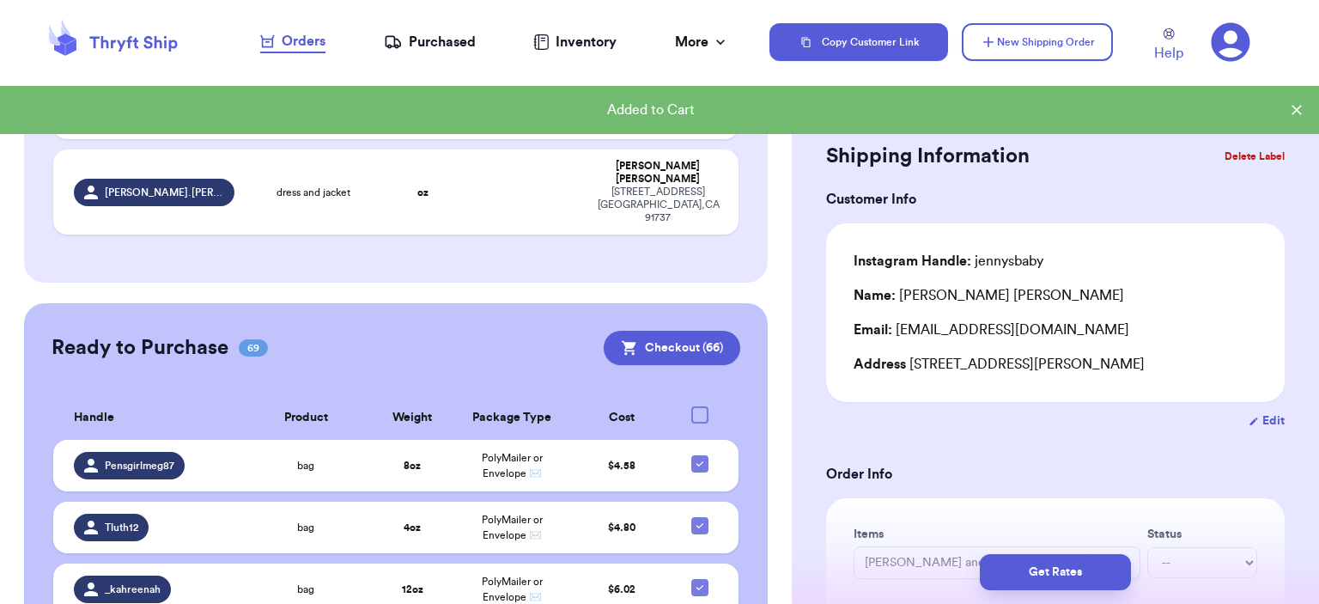
click at [691, 406] on div at bounding box center [699, 414] width 17 height 17
click at [699, 405] on input "checkbox" at bounding box center [699, 405] width 1 height 1
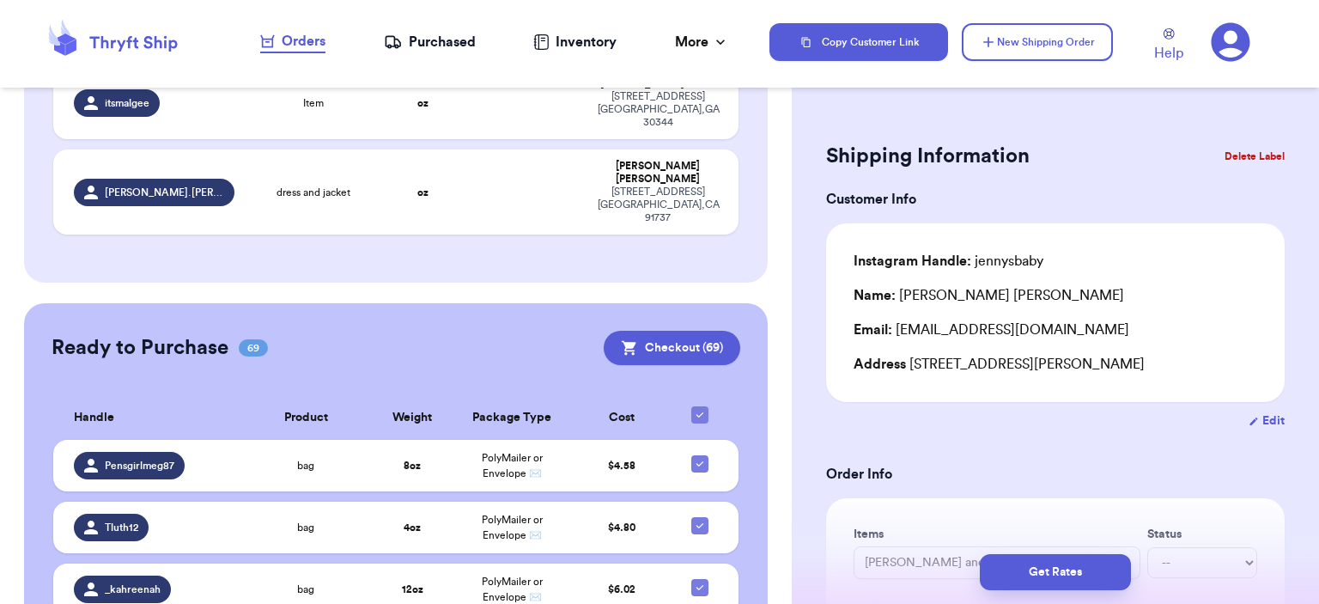
click at [693, 408] on icon at bounding box center [700, 415] width 14 height 14
click at [699, 405] on input "checkbox" at bounding box center [699, 405] width 1 height 1
